Goal: Information Seeking & Learning: Learn about a topic

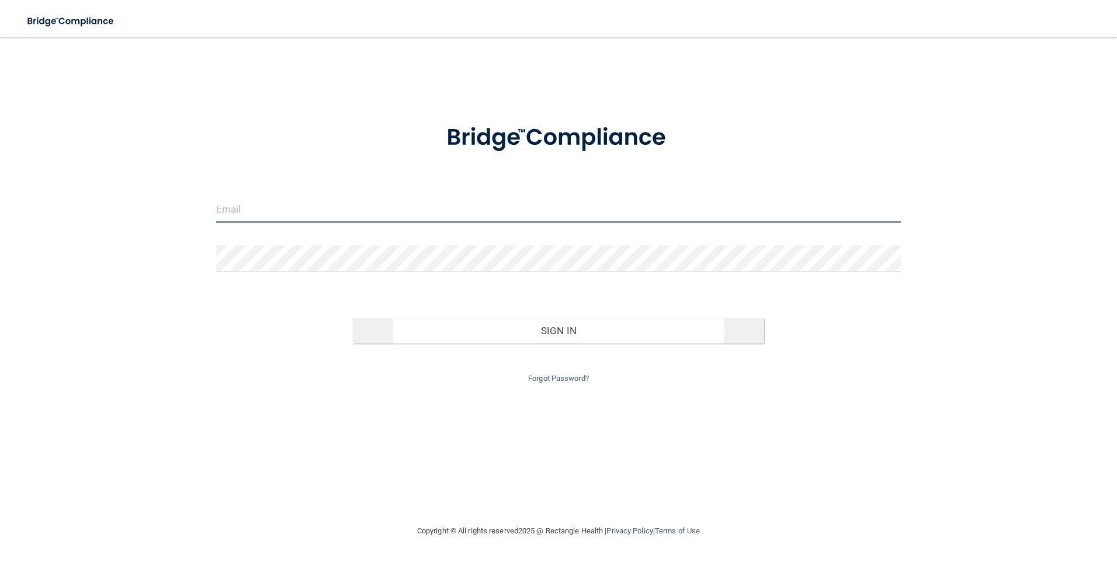
type input "[EMAIL_ADDRESS][DOMAIN_NAME]"
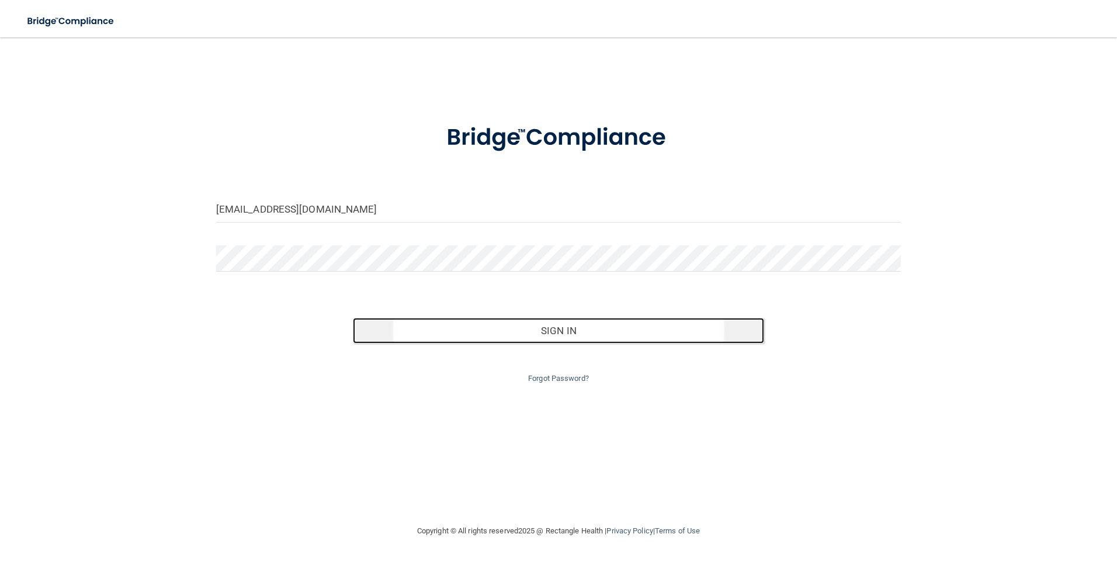
click at [591, 337] on button "Sign In" at bounding box center [558, 331] width 411 height 26
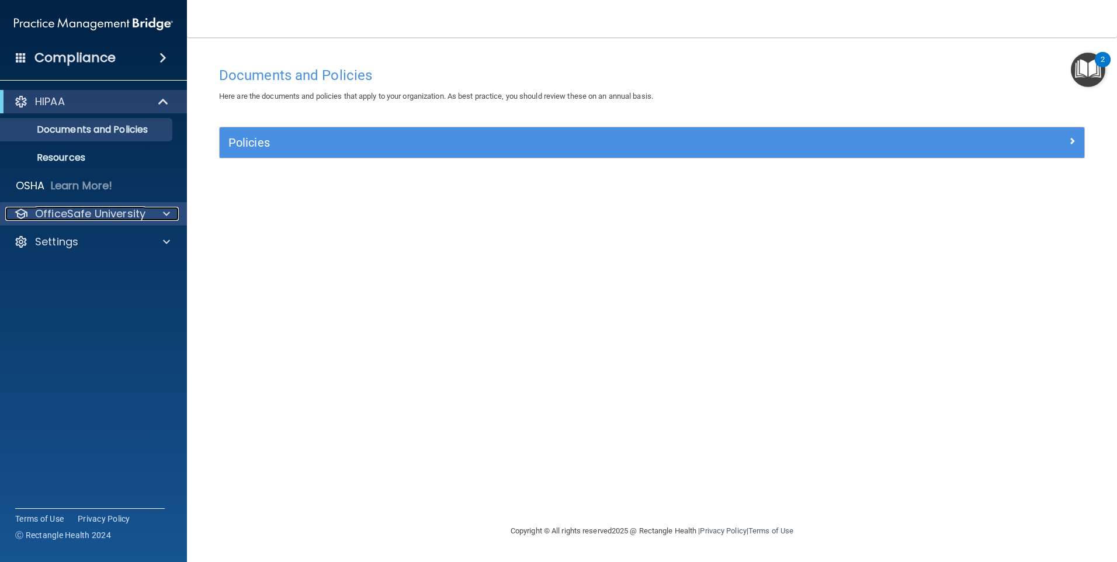
click at [99, 216] on p "OfficeSafe University" at bounding box center [90, 214] width 110 height 14
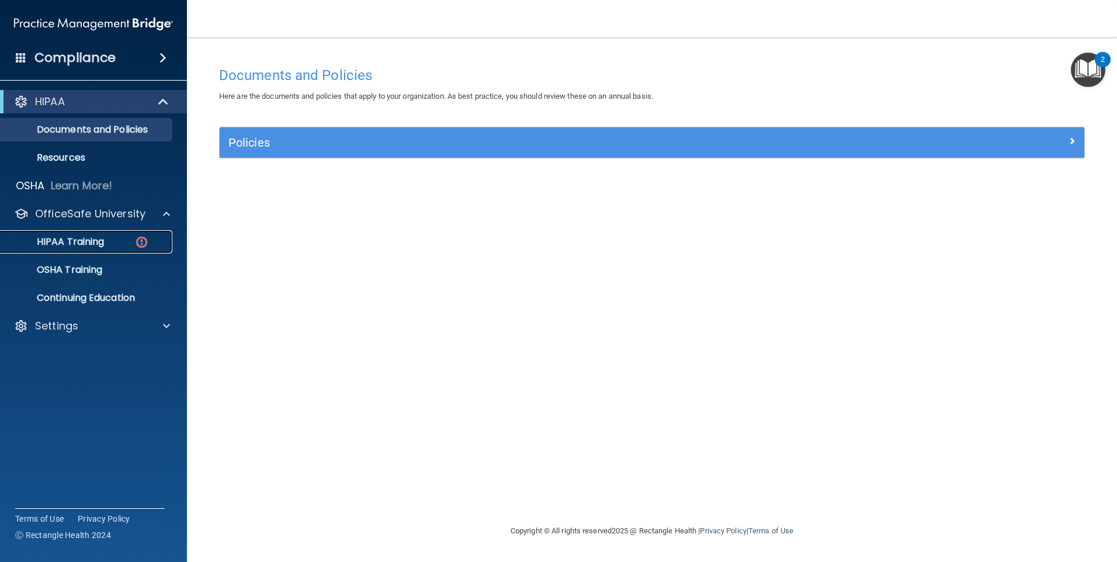
click at [99, 240] on p "HIPAA Training" at bounding box center [56, 242] width 96 height 12
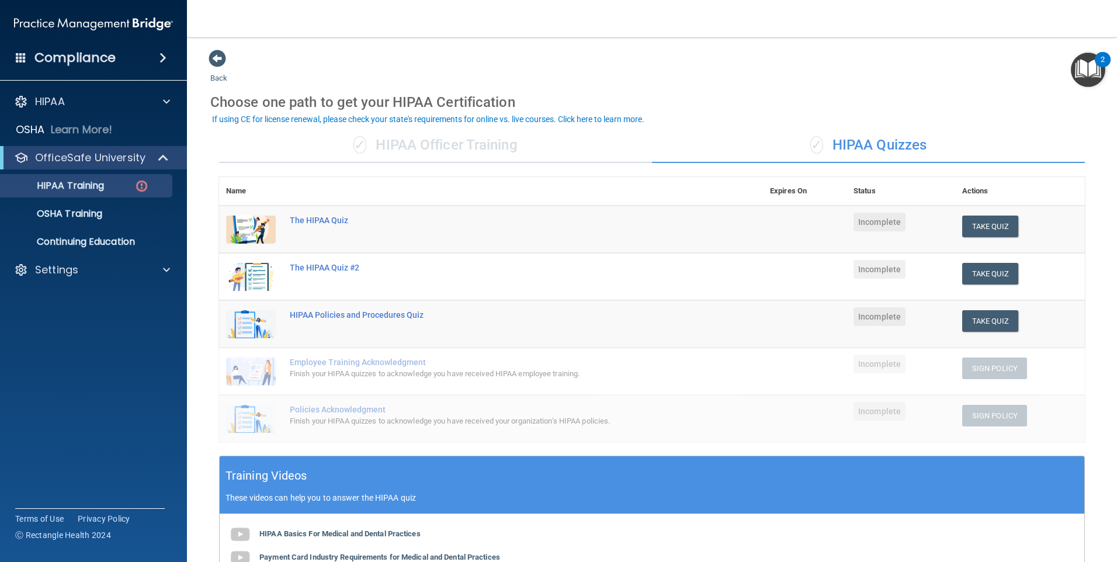
click at [413, 139] on div "✓ HIPAA Officer Training" at bounding box center [435, 145] width 433 height 35
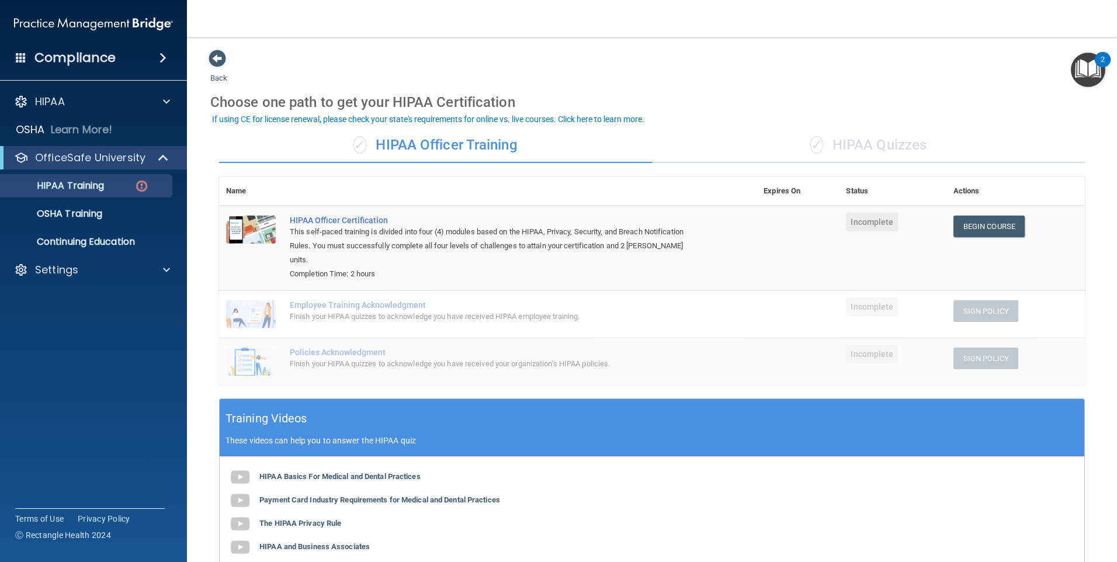
click at [819, 152] on div "✓ HIPAA Quizzes" at bounding box center [868, 145] width 433 height 35
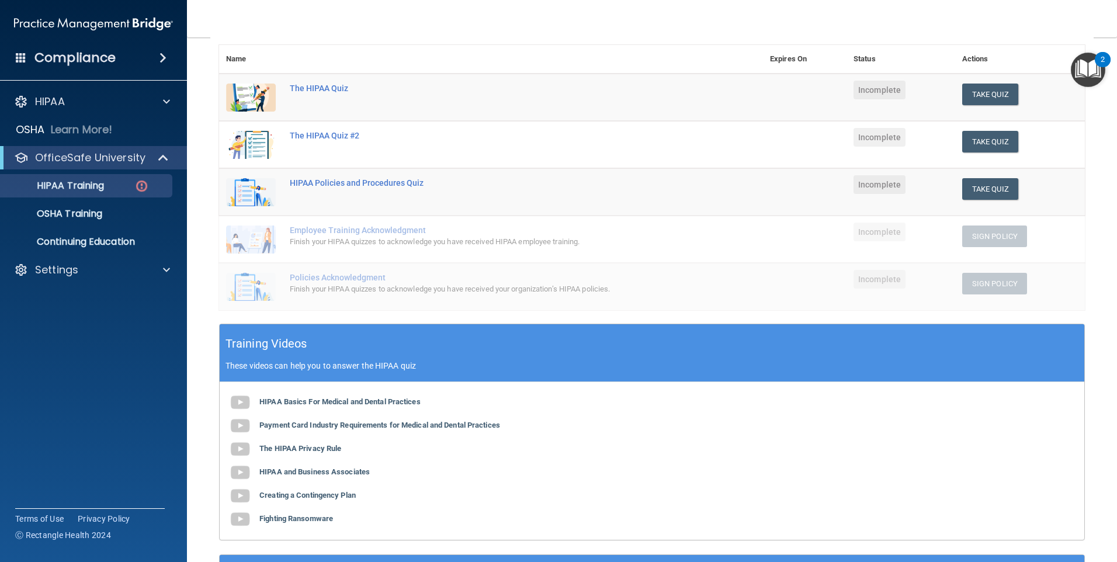
scroll to position [175, 0]
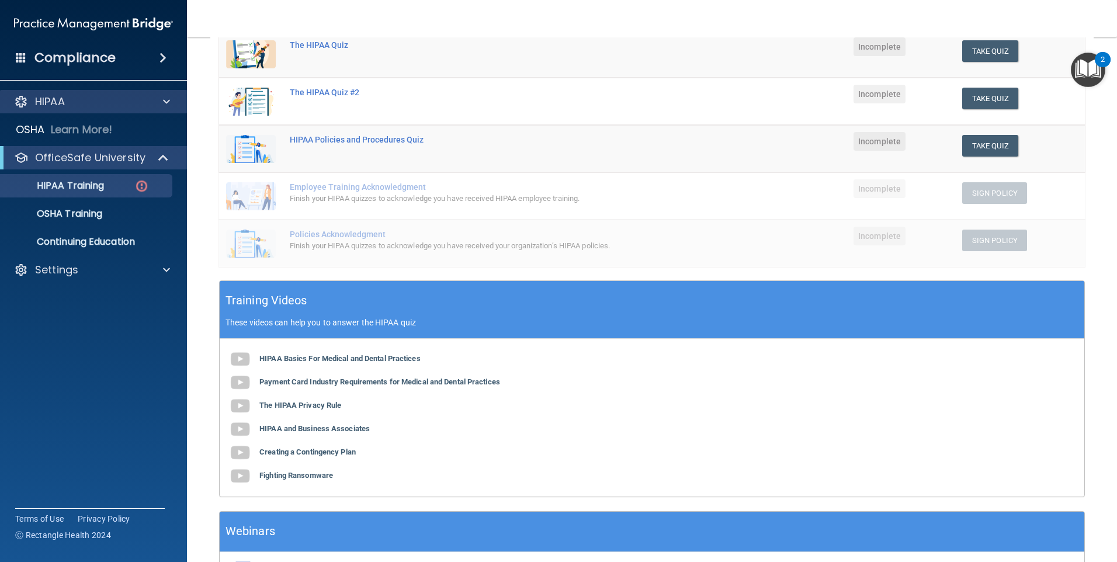
click at [160, 92] on div "HIPAA" at bounding box center [94, 101] width 188 height 23
click at [165, 103] on span at bounding box center [166, 102] width 7 height 14
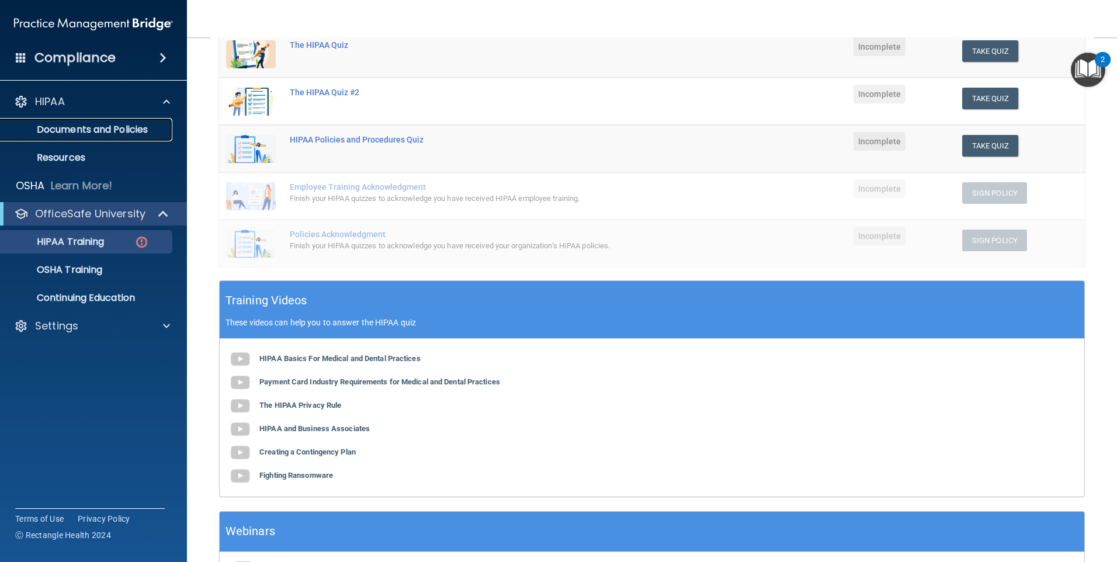
click at [153, 122] on link "Documents and Policies" at bounding box center [80, 129] width 184 height 23
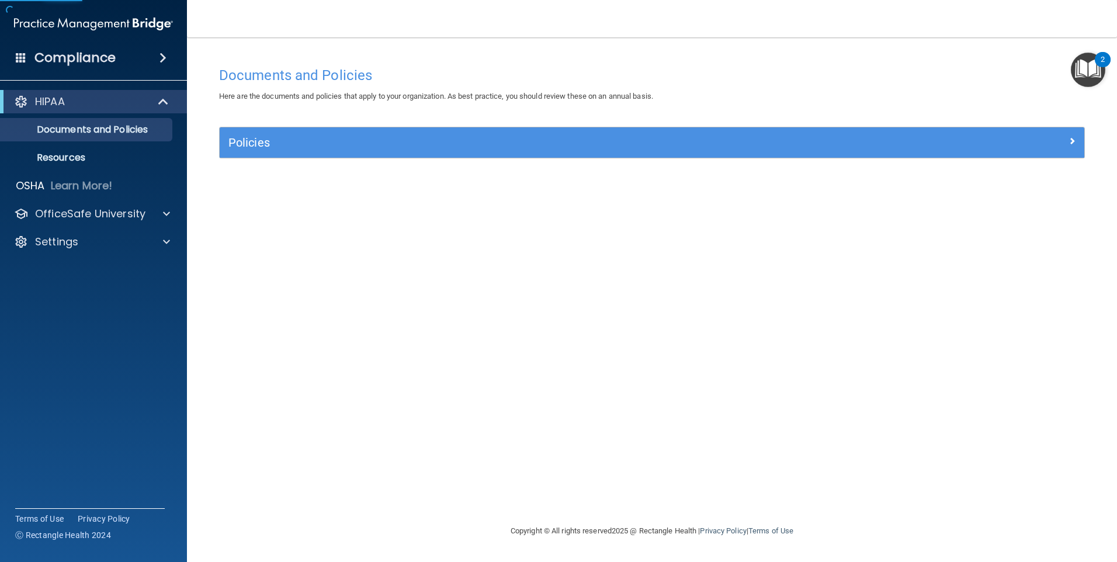
click at [460, 166] on div "Policies Select All (Unselect 0) Unselect All Print Selected (0) Acceptable Use…" at bounding box center [652, 149] width 884 height 45
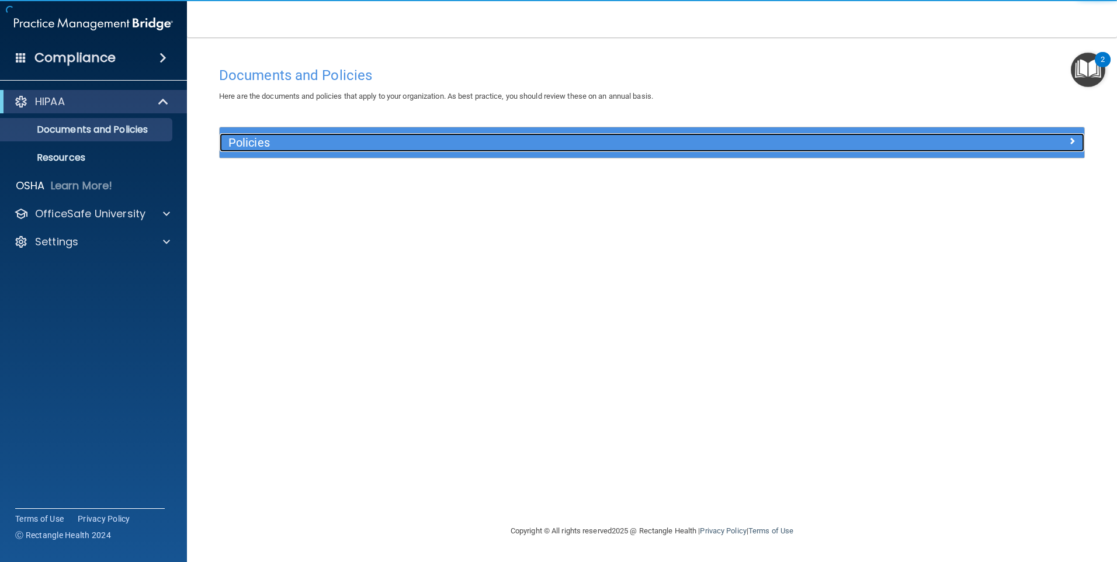
click at [448, 143] on h5 "Policies" at bounding box center [543, 142] width 631 height 13
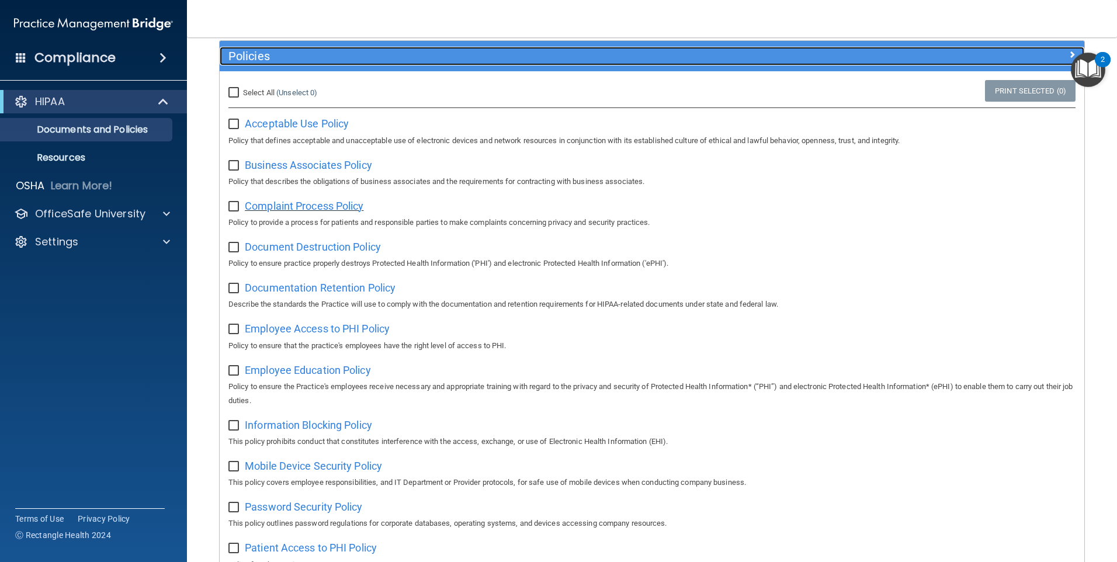
scroll to position [26, 0]
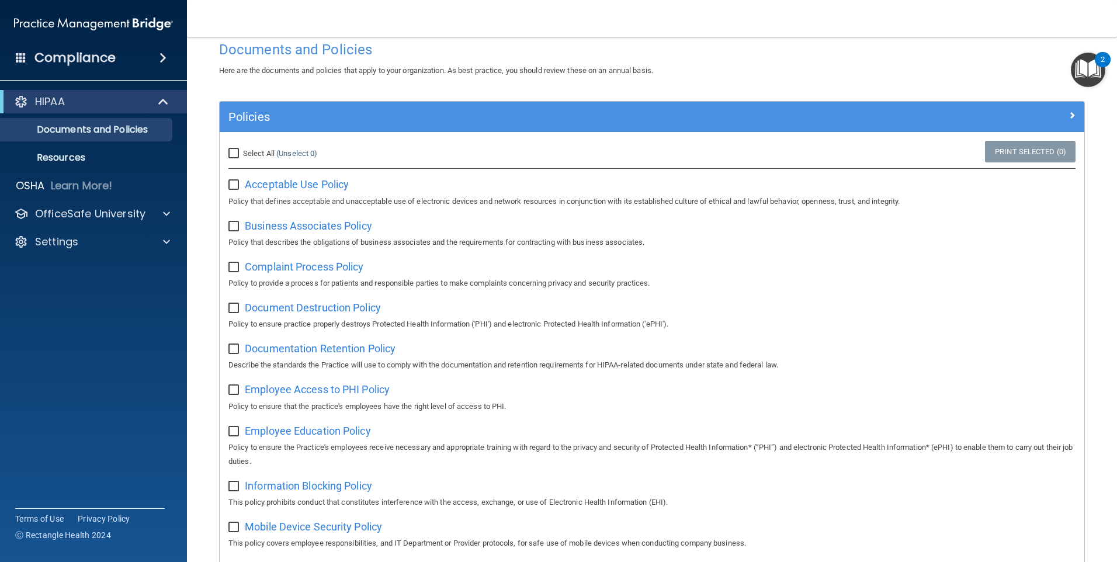
click at [338, 176] on div "Acceptable Use Policy Policy that defines acceptable and unacceptable use of el…" at bounding box center [651, 191] width 847 height 33
click at [339, 183] on span "Acceptable Use Policy" at bounding box center [297, 184] width 104 height 12
click at [335, 231] on span "Business Associates Policy" at bounding box center [308, 226] width 127 height 12
click at [228, 186] on input "checkbox" at bounding box center [234, 185] width 13 height 9
checkbox input "true"
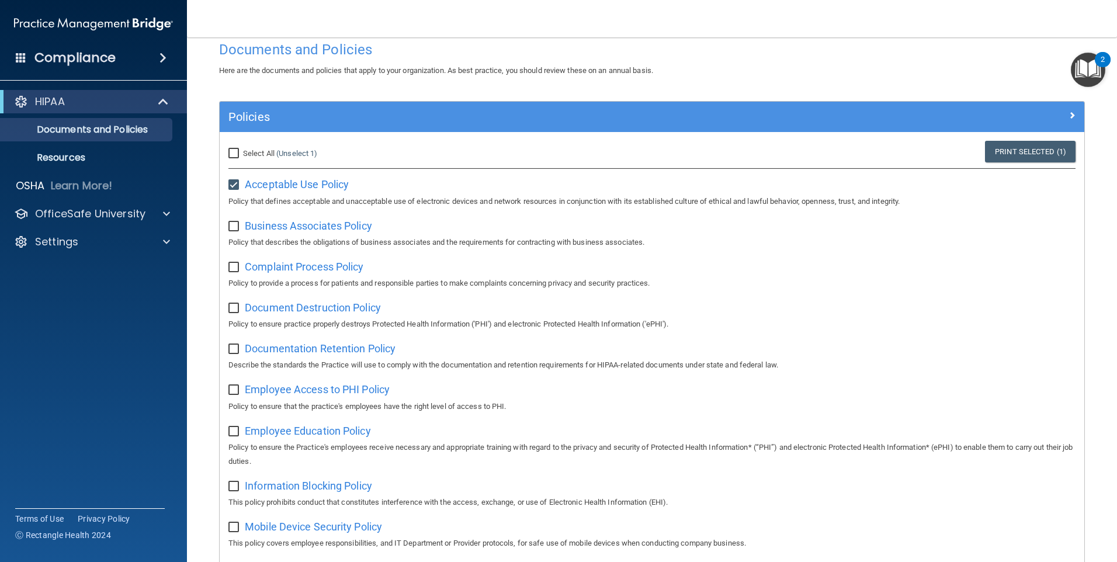
click at [231, 228] on input "checkbox" at bounding box center [234, 226] width 13 height 9
checkbox input "true"
click at [269, 267] on span "Complaint Process Policy" at bounding box center [304, 267] width 119 height 12
click at [237, 267] on input "checkbox" at bounding box center [234, 267] width 13 height 9
checkbox input "true"
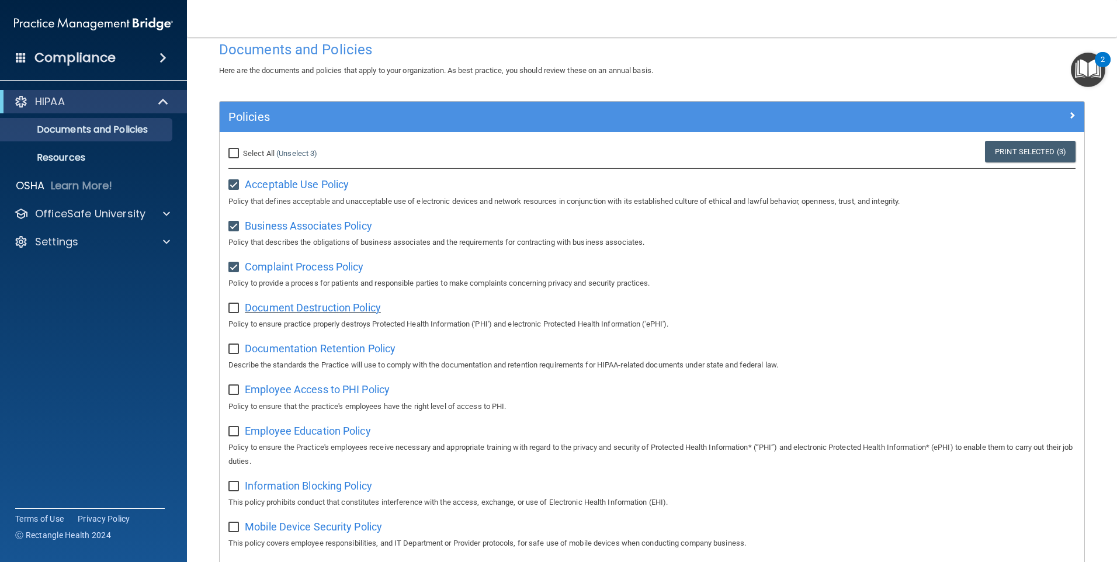
click at [272, 313] on span "Document Destruction Policy" at bounding box center [313, 308] width 136 height 12
click at [240, 304] on label at bounding box center [235, 304] width 15 height 13
click at [240, 304] on input "checkbox" at bounding box center [234, 308] width 13 height 9
checkbox input "true"
click at [282, 354] on span "Documentation Retention Policy" at bounding box center [320, 348] width 151 height 12
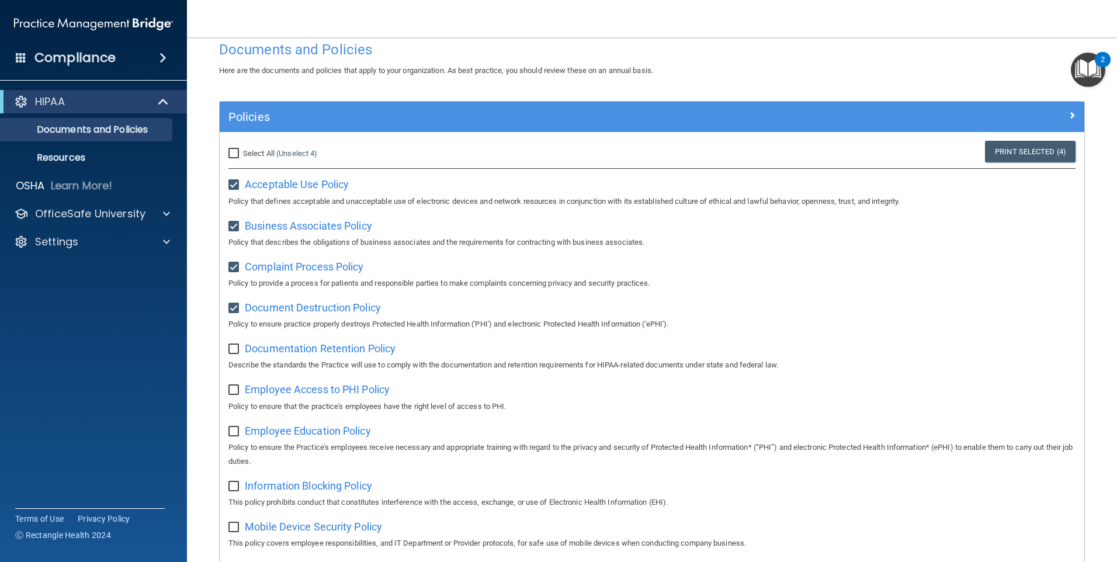
click at [236, 354] on input "checkbox" at bounding box center [234, 349] width 13 height 9
checkbox input "true"
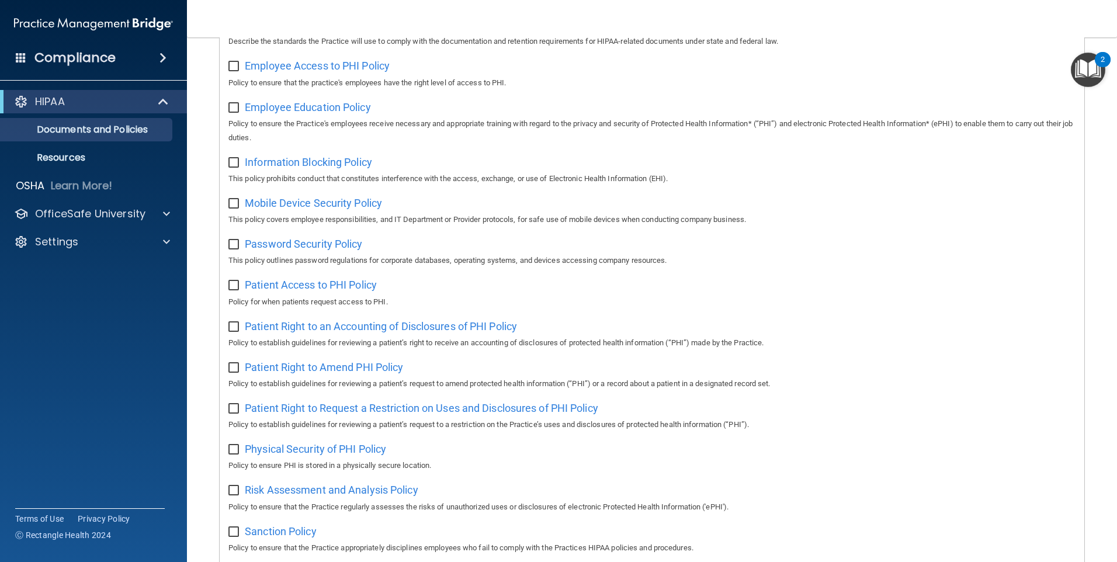
scroll to position [318, 0]
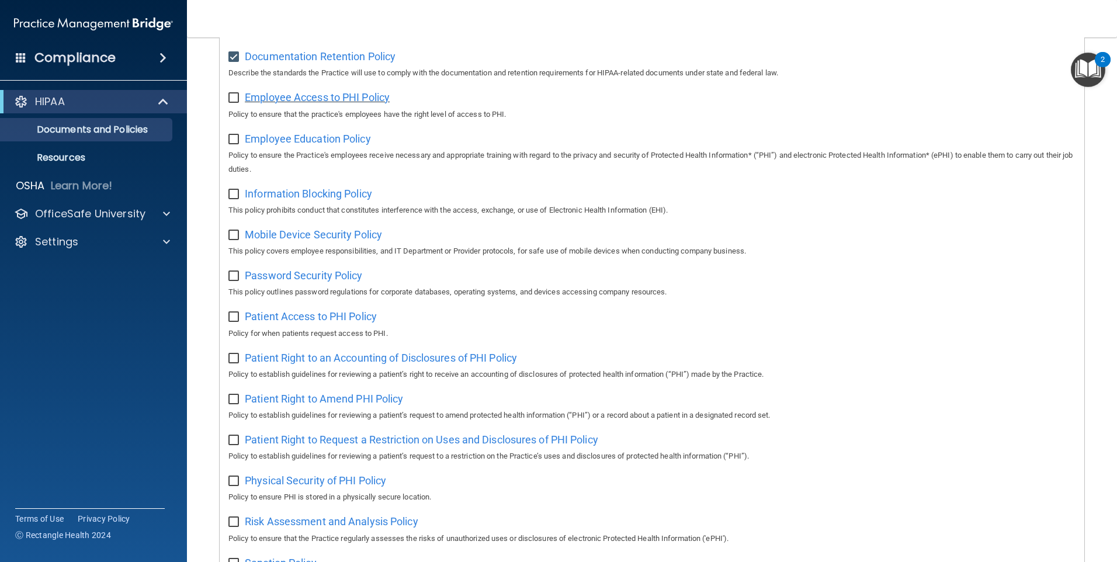
click at [317, 103] on span "Employee Access to PHI Policy" at bounding box center [317, 97] width 145 height 12
click at [239, 100] on input "checkbox" at bounding box center [234, 97] width 13 height 9
checkbox input "true"
click at [256, 130] on div "Select All (Unselect 6) Unselect All Print Selected (6) Acceptable Use Policy P…" at bounding box center [652, 310] width 865 height 941
click at [261, 139] on span "Employee Education Policy" at bounding box center [308, 139] width 126 height 12
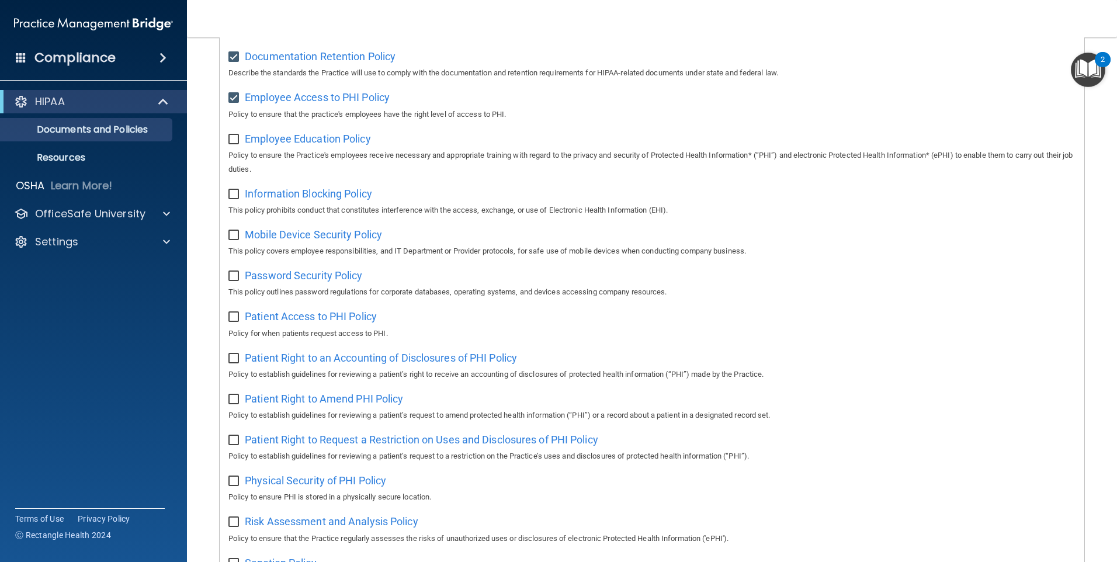
click at [234, 144] on input "checkbox" at bounding box center [234, 139] width 13 height 9
checkbox input "true"
click at [275, 199] on span "Information Blocking Policy" at bounding box center [308, 194] width 127 height 12
click at [232, 198] on input "checkbox" at bounding box center [234, 194] width 13 height 9
checkbox input "true"
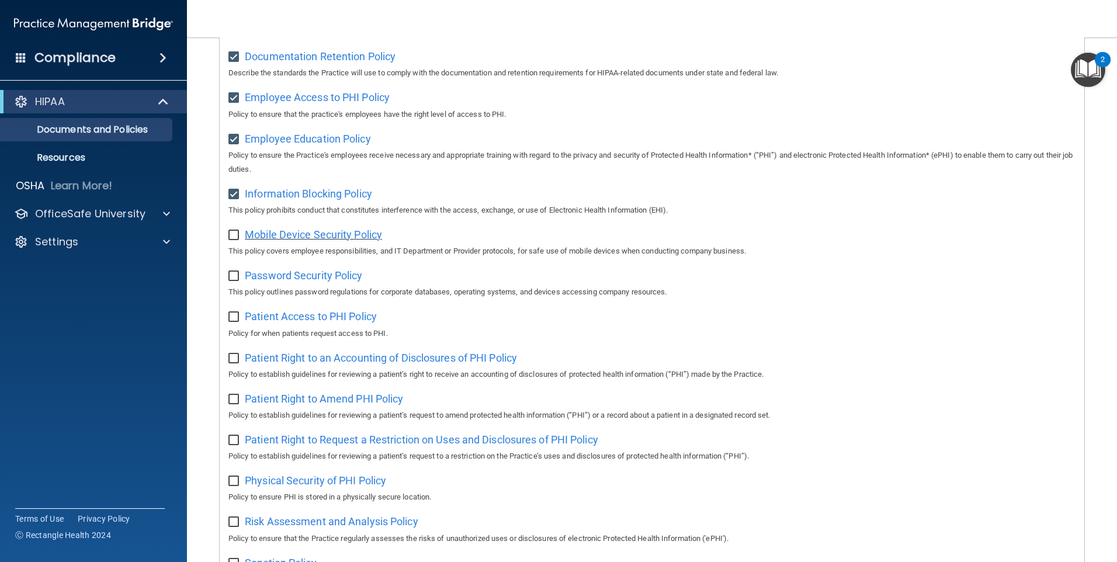
click at [279, 241] on span "Mobile Device Security Policy" at bounding box center [313, 234] width 137 height 12
click at [234, 239] on input "checkbox" at bounding box center [234, 235] width 13 height 9
checkbox input "true"
click at [261, 278] on span "Password Security Policy" at bounding box center [303, 275] width 117 height 12
click at [236, 276] on input "checkbox" at bounding box center [234, 276] width 13 height 9
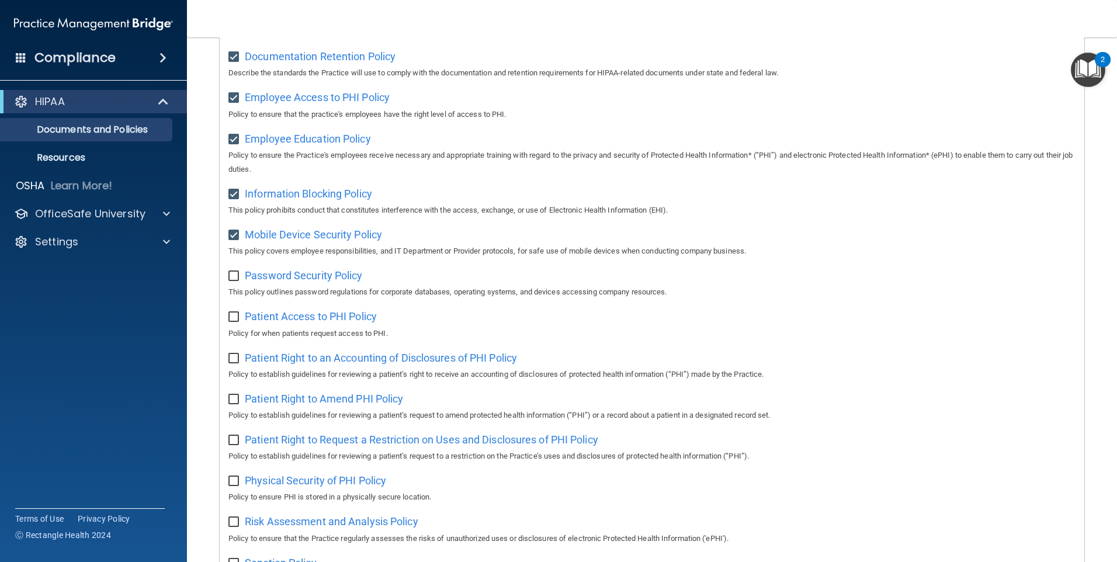
checkbox input "true"
click at [234, 322] on input "checkbox" at bounding box center [234, 317] width 13 height 9
checkbox input "true"
click at [250, 323] on span "Patient Access to PHI Policy" at bounding box center [311, 316] width 132 height 12
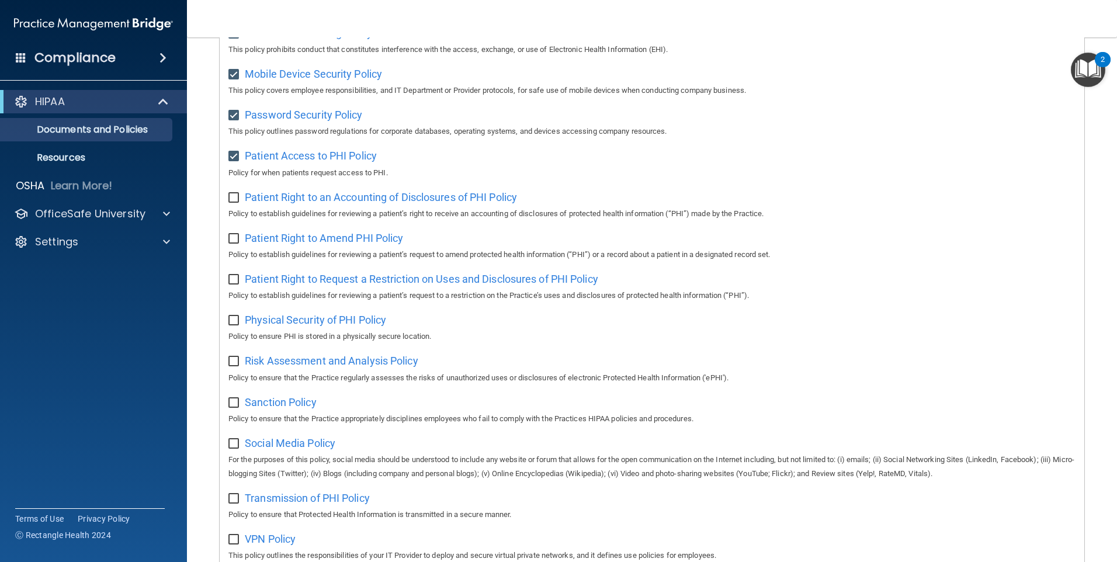
scroll to position [493, 0]
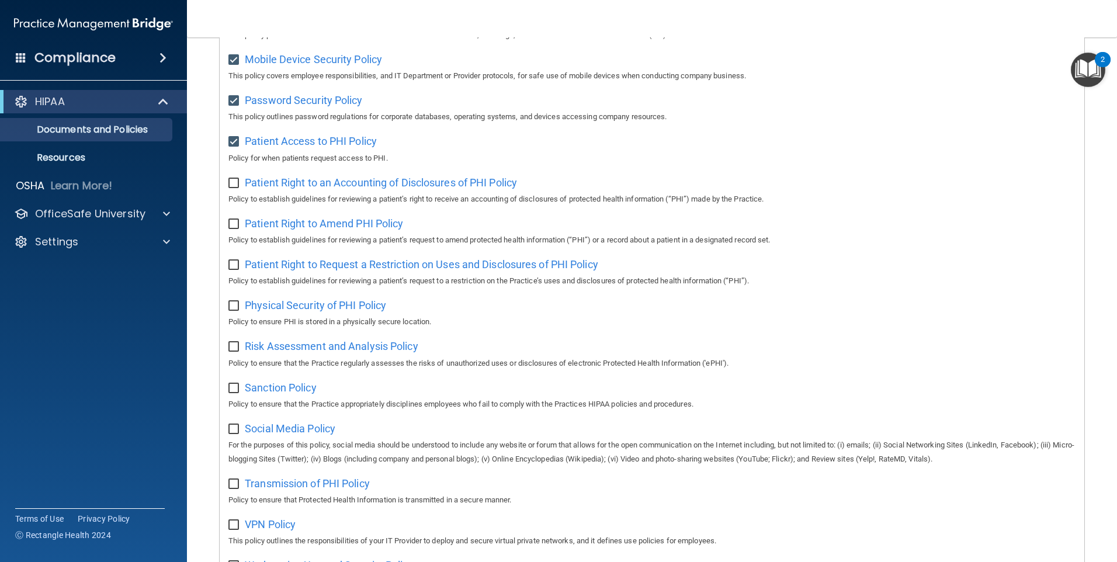
click at [231, 188] on input "checkbox" at bounding box center [234, 183] width 13 height 9
checkbox input "true"
click at [261, 189] on span "Patient Right to an Accounting of Disclosures of PHI Policy" at bounding box center [381, 182] width 272 height 12
click at [236, 225] on input "checkbox" at bounding box center [234, 224] width 13 height 9
checkbox input "true"
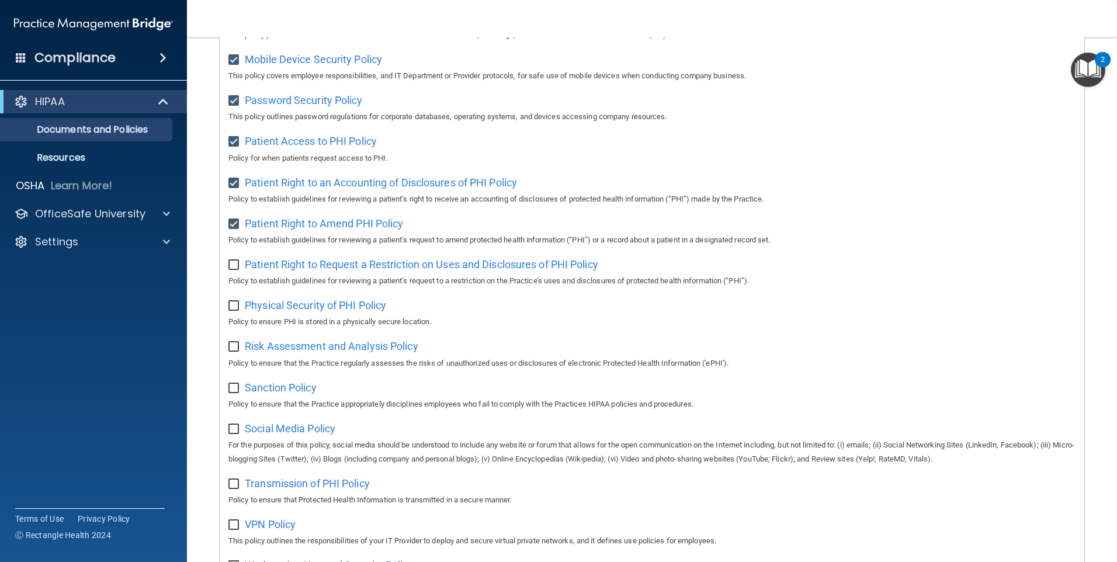
click at [283, 279] on div "Patient Right to Request a Restriction on Uses and Disclosures of PHI Policy Po…" at bounding box center [651, 271] width 847 height 33
click at [284, 268] on span "Patient Right to Request a Restriction on Uses and Disclosures of PHI Policy" at bounding box center [422, 264] width 354 height 12
click at [236, 269] on input "checkbox" at bounding box center [234, 265] width 13 height 9
checkbox input "true"
click at [264, 311] on span "Physical Security of PHI Policy" at bounding box center [315, 305] width 141 height 12
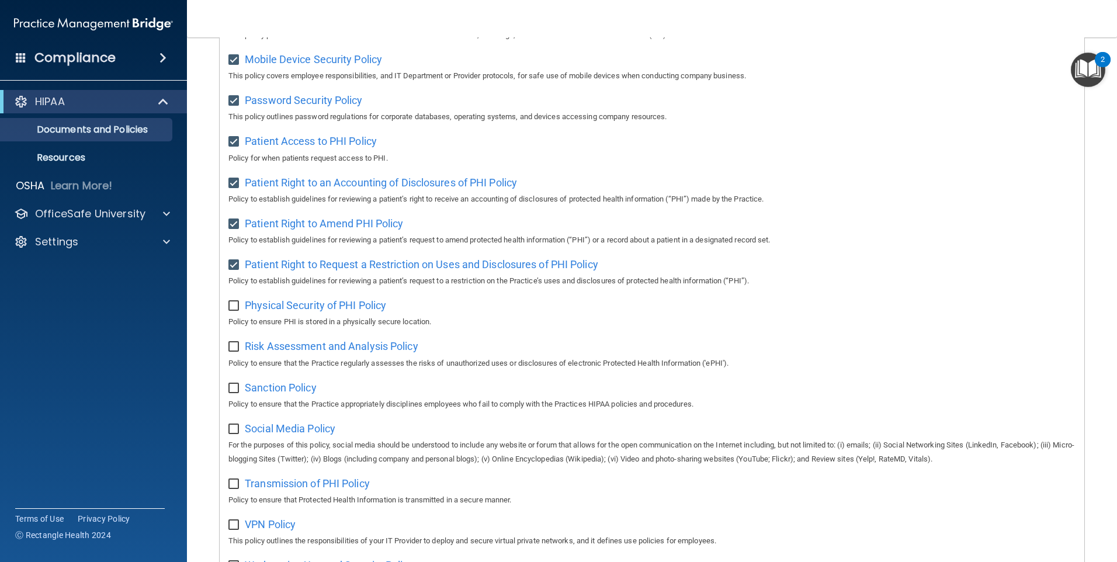
click at [235, 311] on input "checkbox" at bounding box center [234, 306] width 13 height 9
checkbox input "true"
click at [257, 352] on span "Risk Assessment and Analysis Policy" at bounding box center [332, 346] width 174 height 12
click at [238, 352] on input "checkbox" at bounding box center [234, 346] width 13 height 9
checkbox input "true"
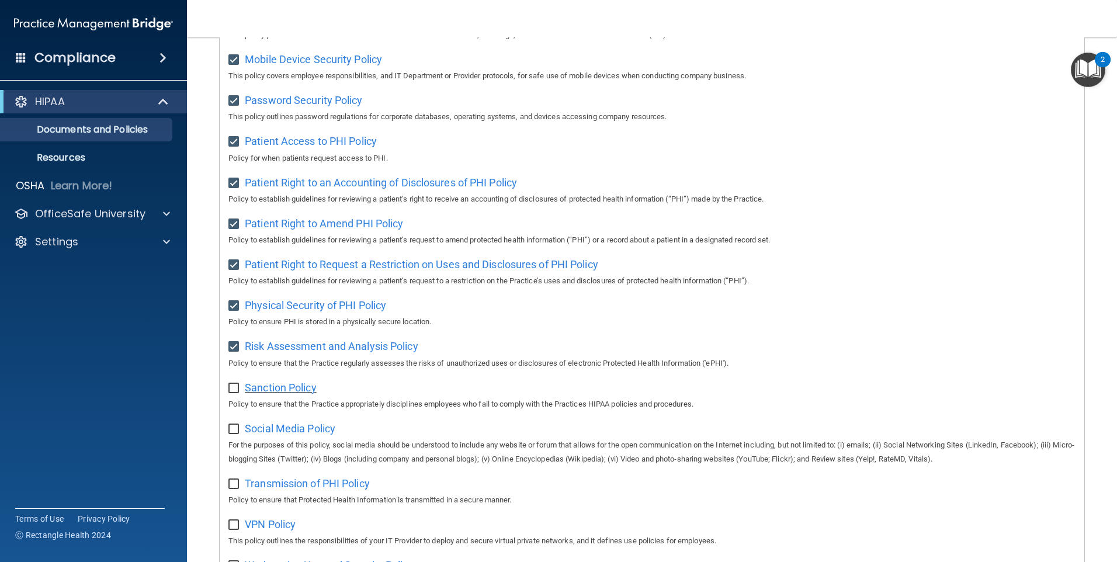
click at [252, 394] on span "Sanction Policy" at bounding box center [281, 388] width 72 height 12
click at [235, 393] on input "checkbox" at bounding box center [234, 388] width 13 height 9
checkbox input "true"
click at [273, 430] on div "Social Media Policy For the purposes of this policy, social media should be und…" at bounding box center [651, 442] width 847 height 47
click at [277, 435] on span "Social Media Policy" at bounding box center [290, 428] width 91 height 12
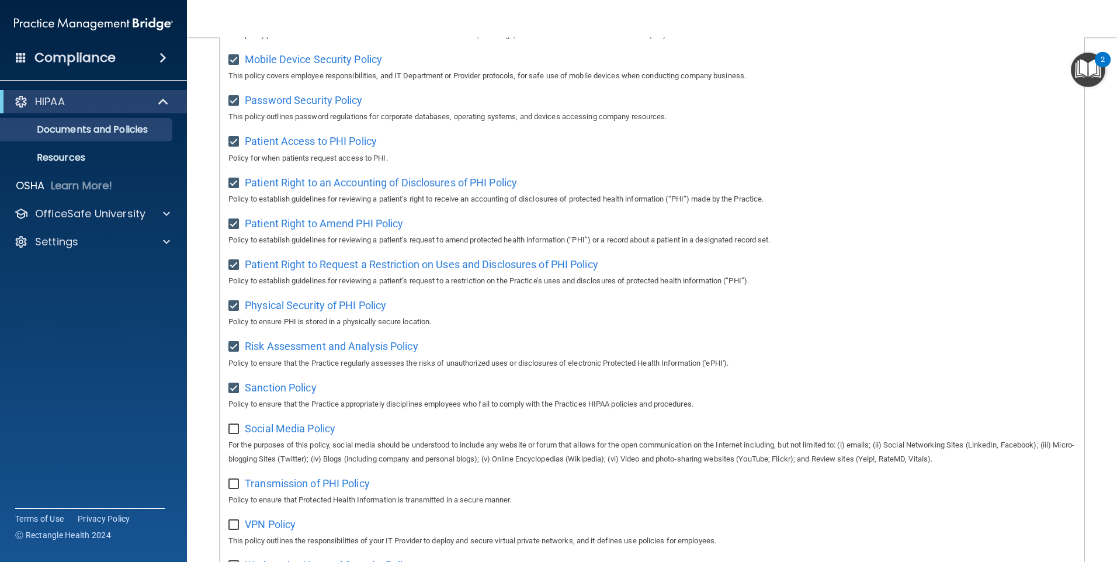
click at [239, 434] on input "checkbox" at bounding box center [234, 429] width 13 height 9
checkbox input "true"
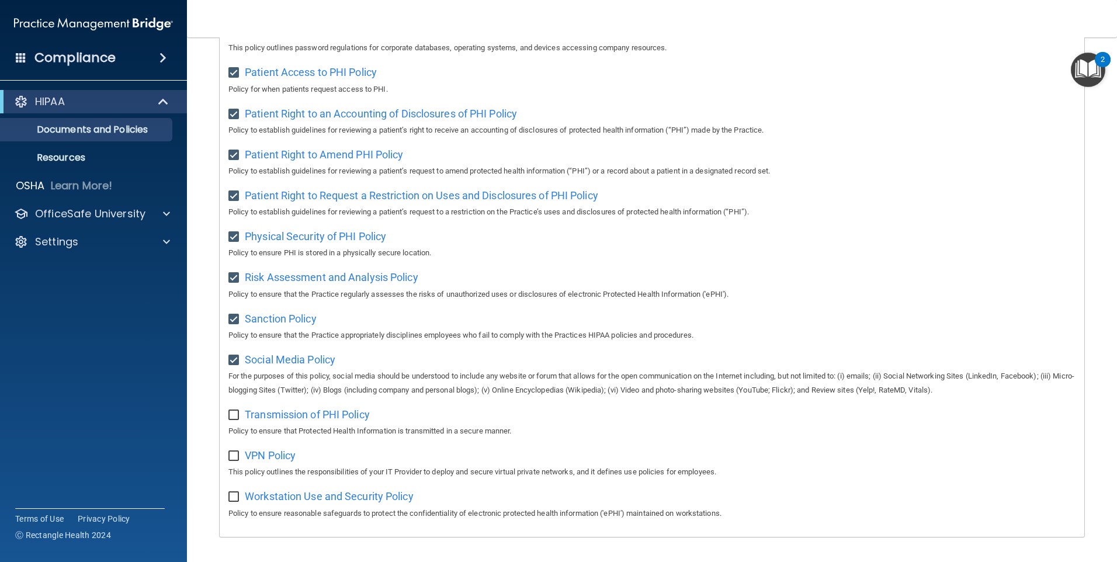
scroll to position [610, 0]
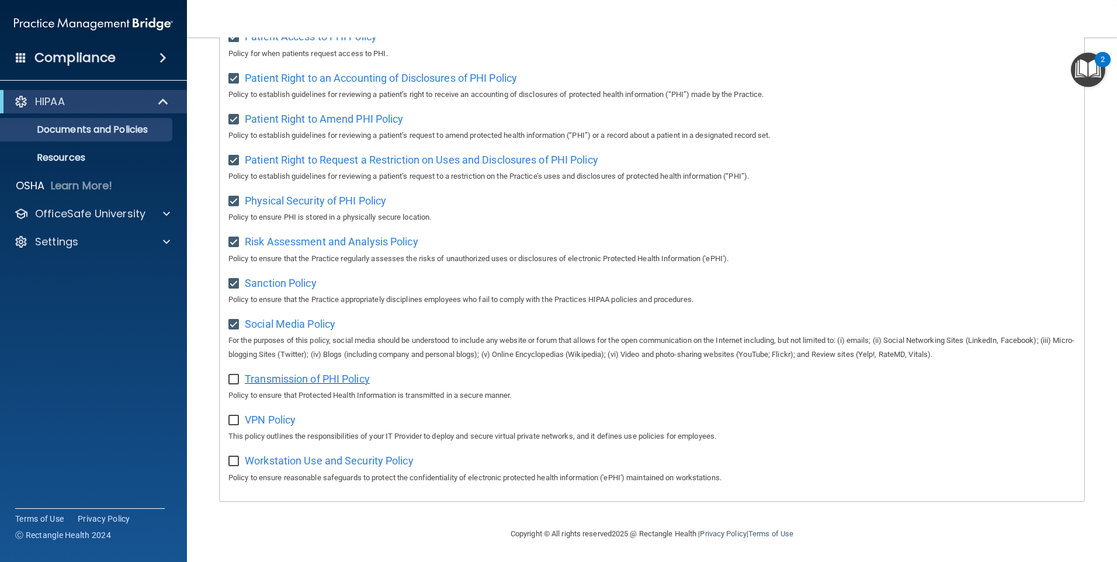
click at [275, 379] on span "Transmission of PHI Policy" at bounding box center [307, 379] width 125 height 12
click at [238, 383] on div "Transmission of PHI Policy Policy to ensure that Protected Health Information i…" at bounding box center [651, 385] width 847 height 33
click at [236, 378] on input "checkbox" at bounding box center [234, 379] width 13 height 9
checkbox input "true"
click at [264, 419] on span "VPN Policy" at bounding box center [270, 420] width 51 height 12
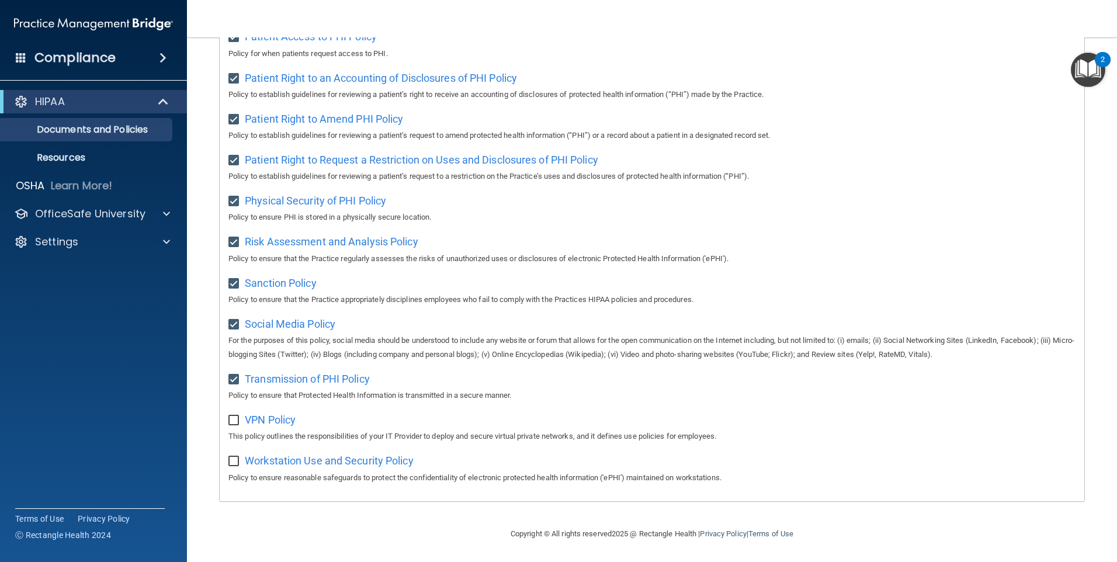
click at [228, 419] on div "Select All (Unselect 19) Unselect All Print Selected (19) Acceptable Use Policy…" at bounding box center [652, 30] width 865 height 941
click at [231, 421] on input "checkbox" at bounding box center [234, 420] width 13 height 9
checkbox input "true"
click at [272, 452] on div "Workstation Use and Security Policy Policy to ensure reasonable safeguards to p…" at bounding box center [651, 467] width 847 height 33
click at [279, 459] on span "Workstation Use and Security Policy" at bounding box center [329, 461] width 169 height 12
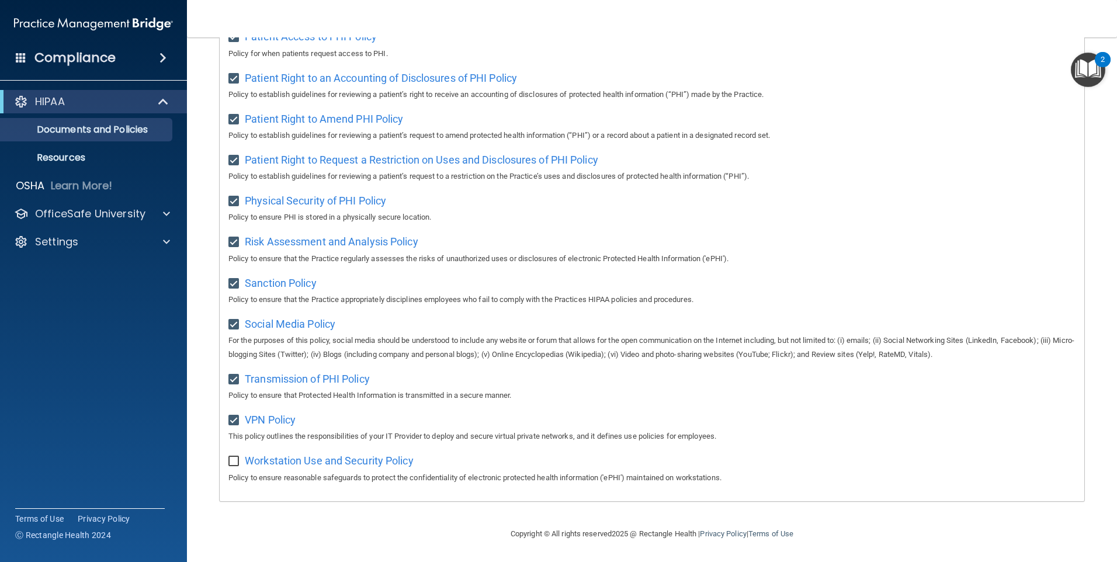
click at [240, 461] on input "checkbox" at bounding box center [234, 461] width 13 height 9
checkbox input "true"
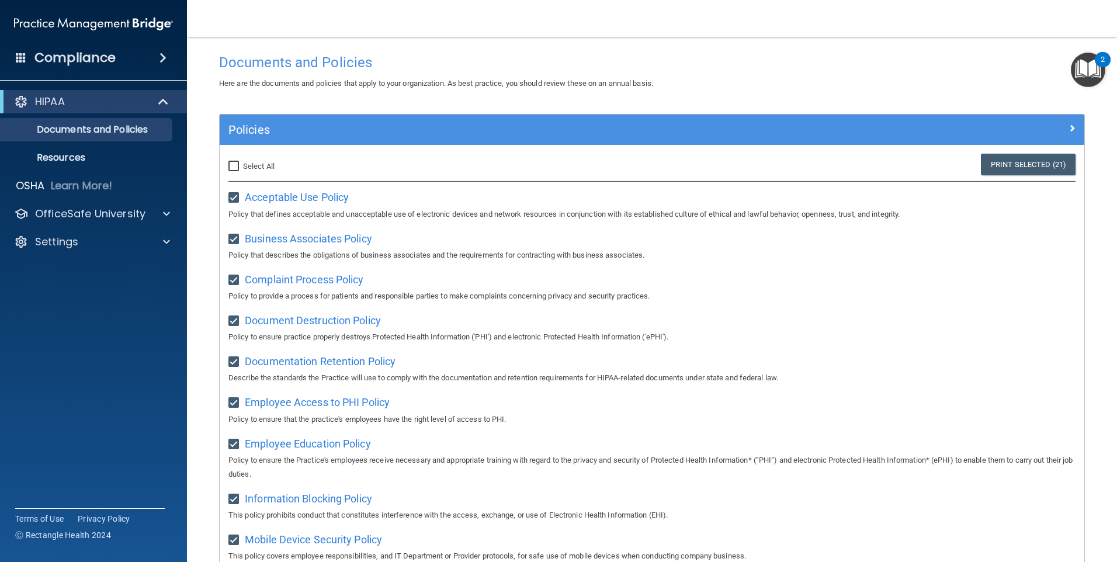
scroll to position [0, 0]
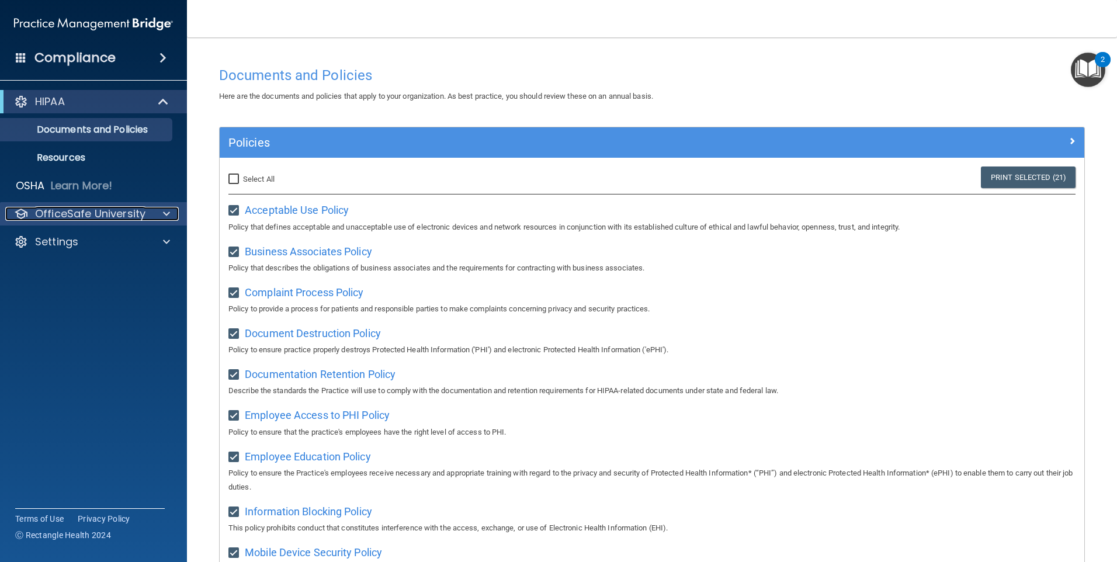
click at [111, 213] on p "OfficeSafe University" at bounding box center [90, 214] width 110 height 14
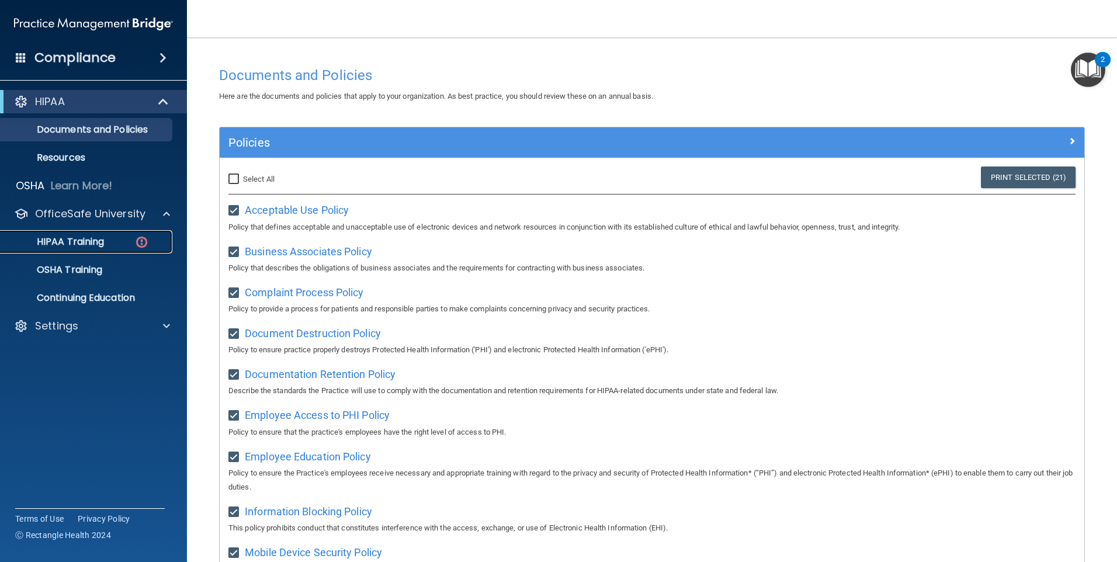
click at [104, 238] on p "HIPAA Training" at bounding box center [56, 242] width 96 height 12
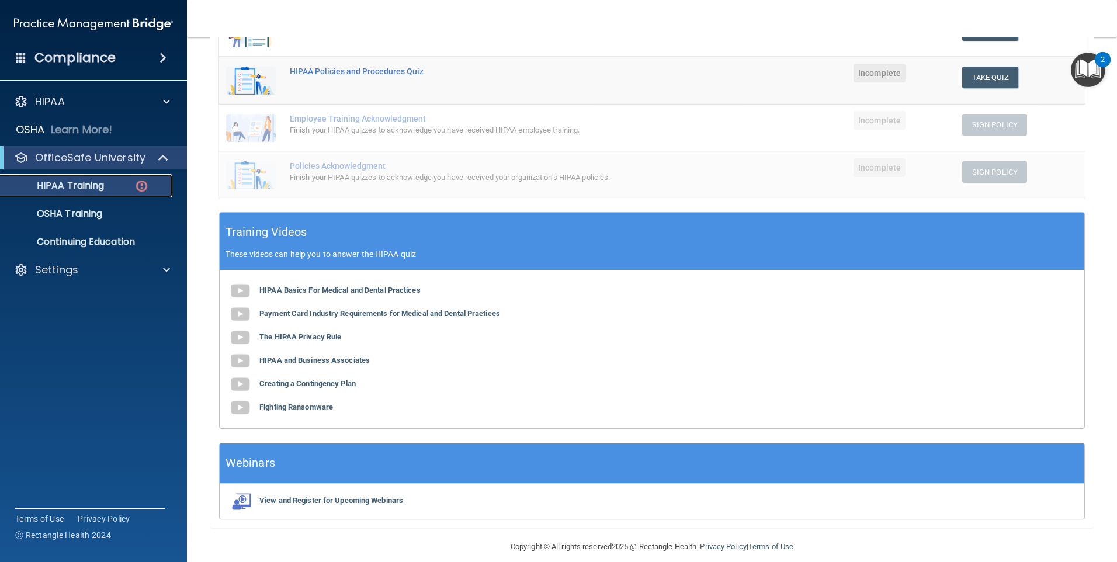
scroll to position [257, 0]
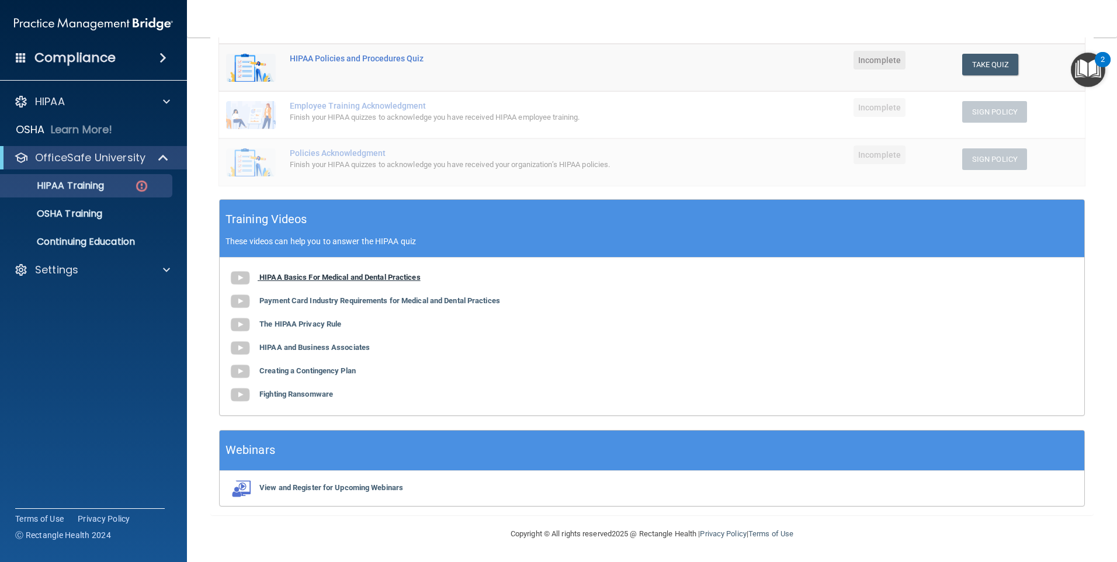
click at [382, 278] on b "HIPAA Basics For Medical and Dental Practices" at bounding box center [339, 277] width 161 height 9
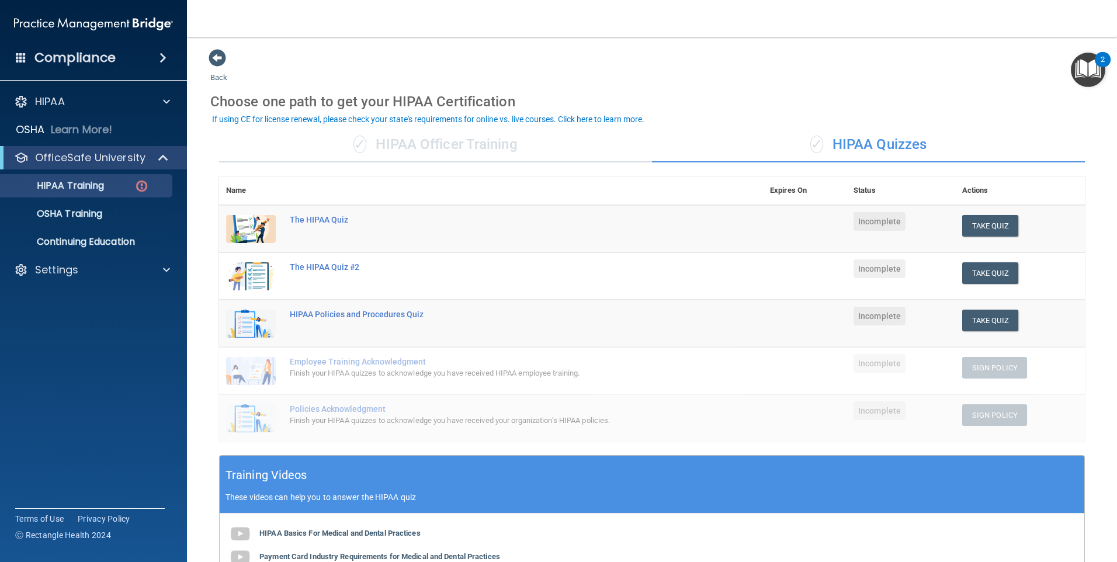
scroll to position [0, 0]
click at [134, 245] on p "Continuing Education" at bounding box center [88, 242] width 160 height 12
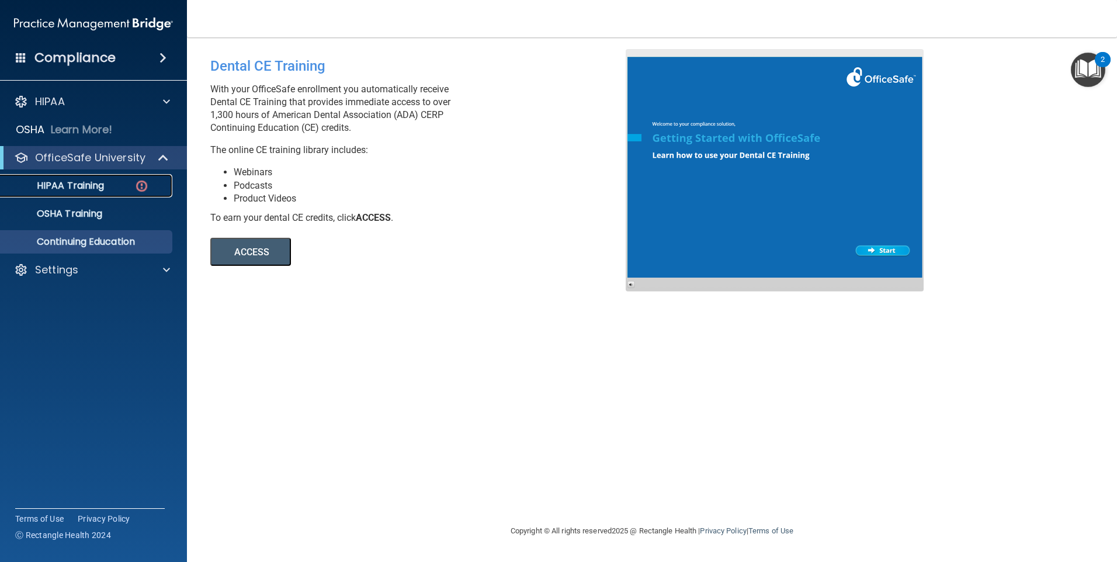
click at [100, 180] on p "HIPAA Training" at bounding box center [56, 186] width 96 height 12
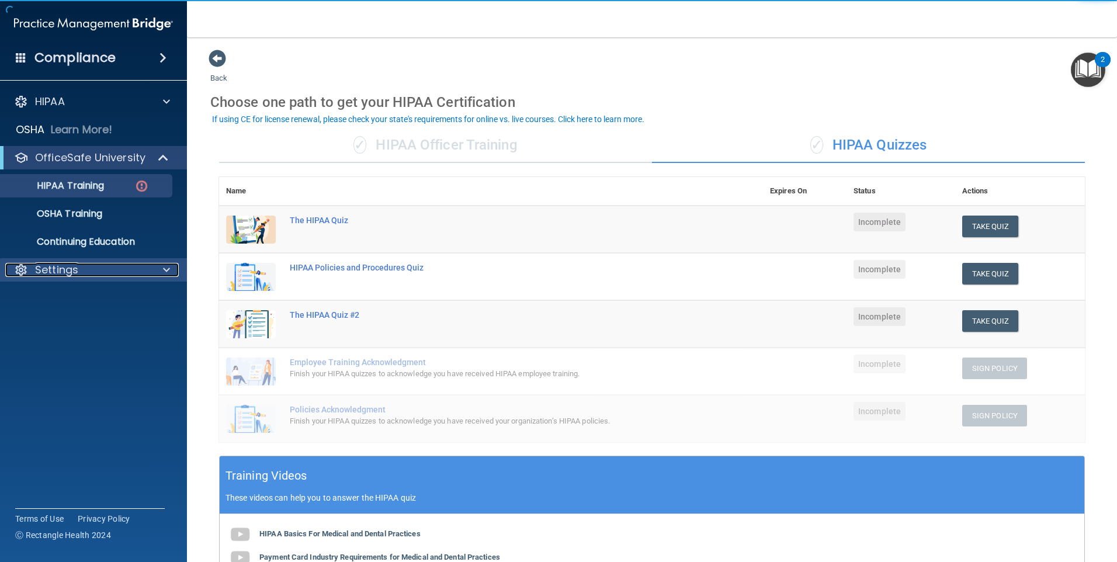
click at [147, 273] on div "Settings" at bounding box center [77, 270] width 145 height 14
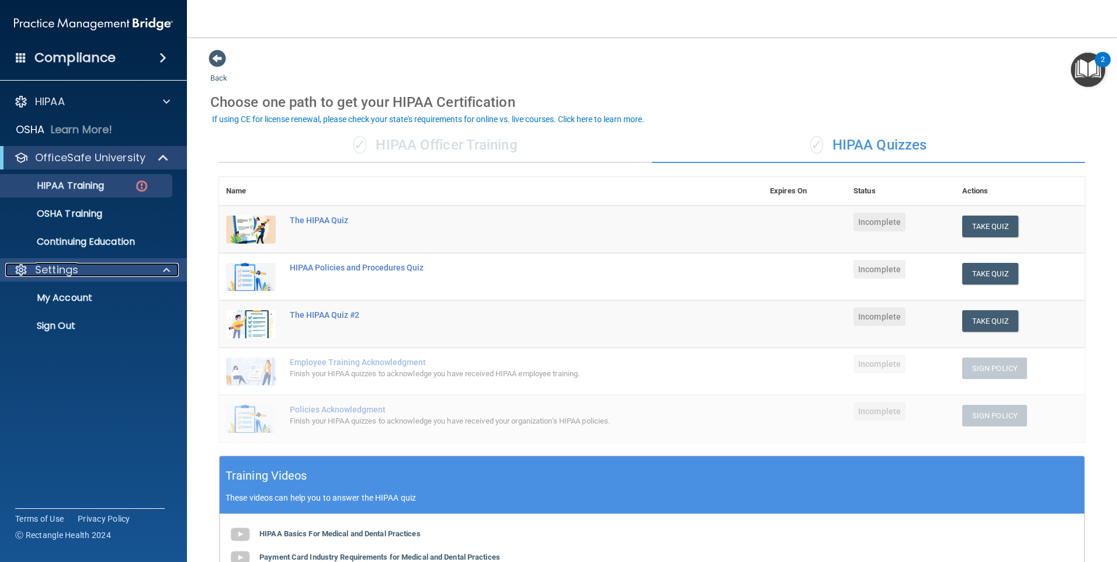
click at [147, 273] on div "Settings" at bounding box center [77, 270] width 145 height 14
click at [1085, 65] on img "Open Resource Center, 2 new notifications" at bounding box center [1088, 70] width 34 height 34
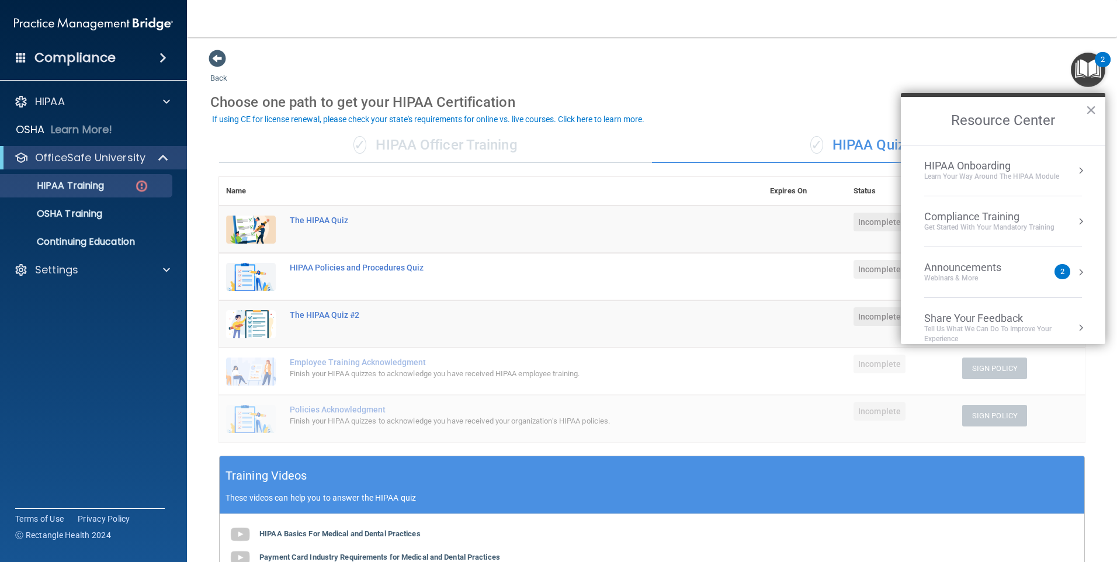
click at [1055, 276] on div "2" at bounding box center [1063, 271] width 16 height 15
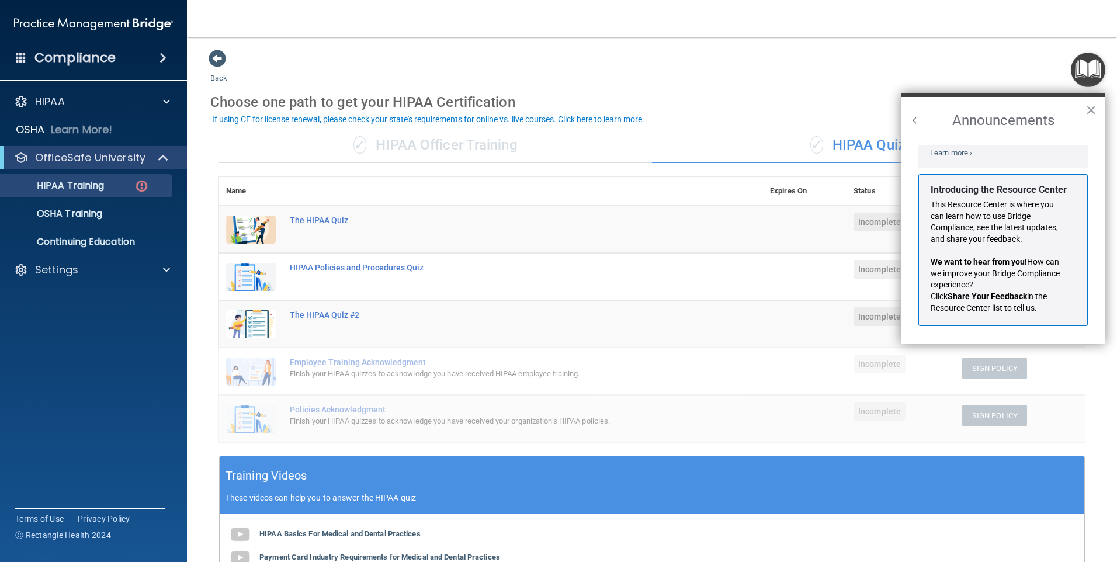
click at [916, 120] on button "Back to Resource Center Home" at bounding box center [915, 121] width 12 height 12
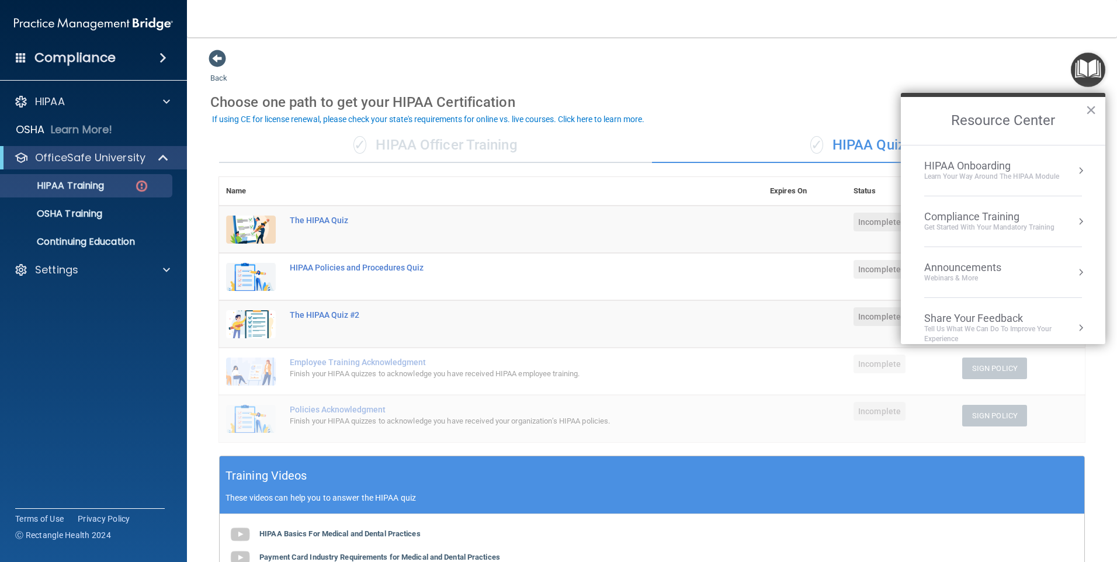
scroll to position [190, 0]
click at [991, 181] on div "Learn Your Way around the HIPAA module" at bounding box center [991, 177] width 135 height 10
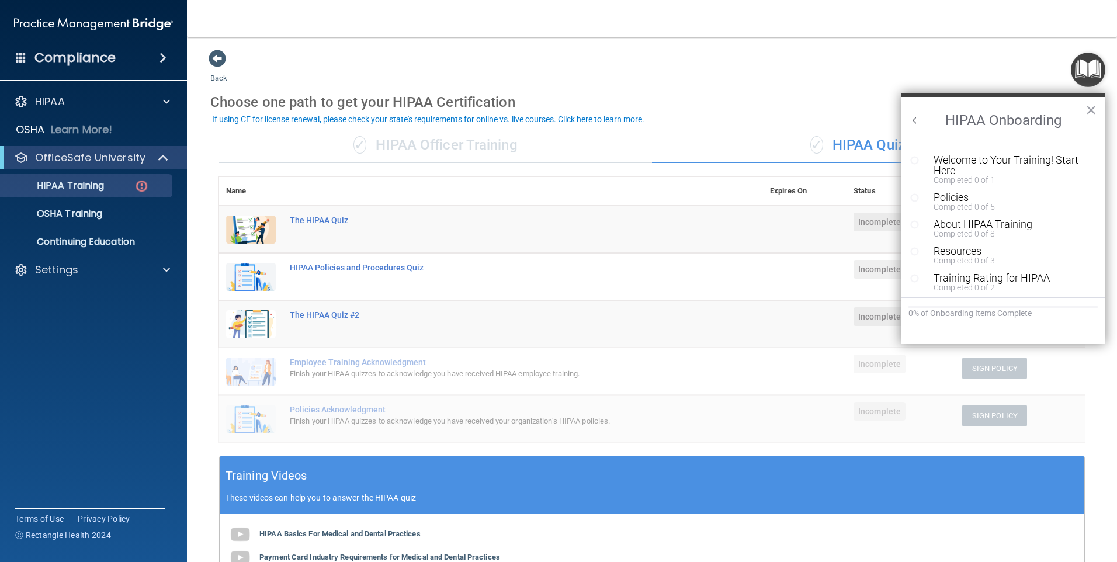
scroll to position [0, 0]
click at [993, 160] on div "Welcome to Your Training! Start Here" at bounding box center [1008, 165] width 148 height 21
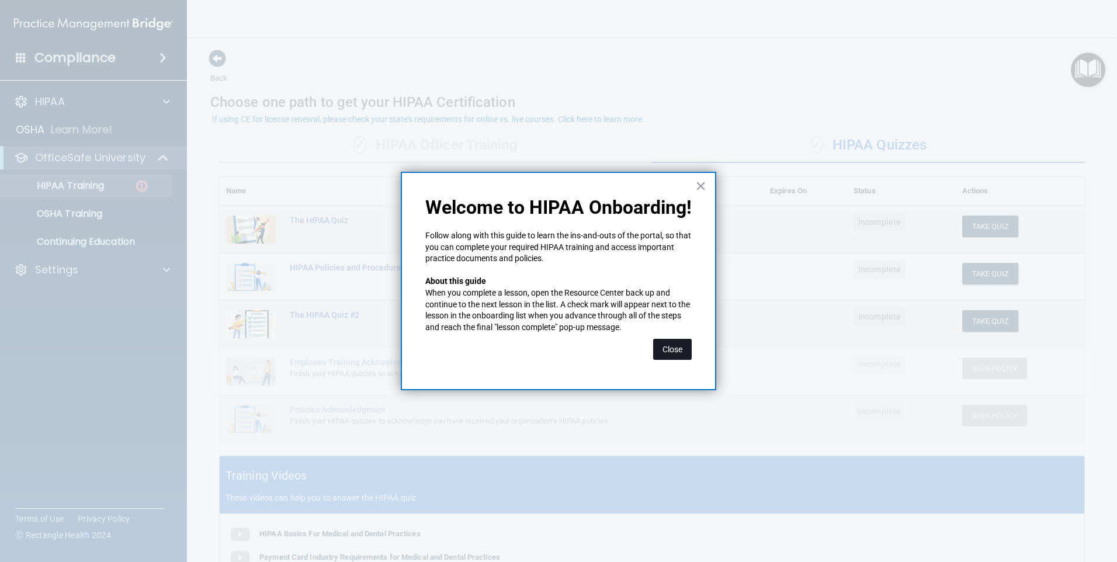
click at [674, 355] on button "Close" at bounding box center [672, 349] width 39 height 21
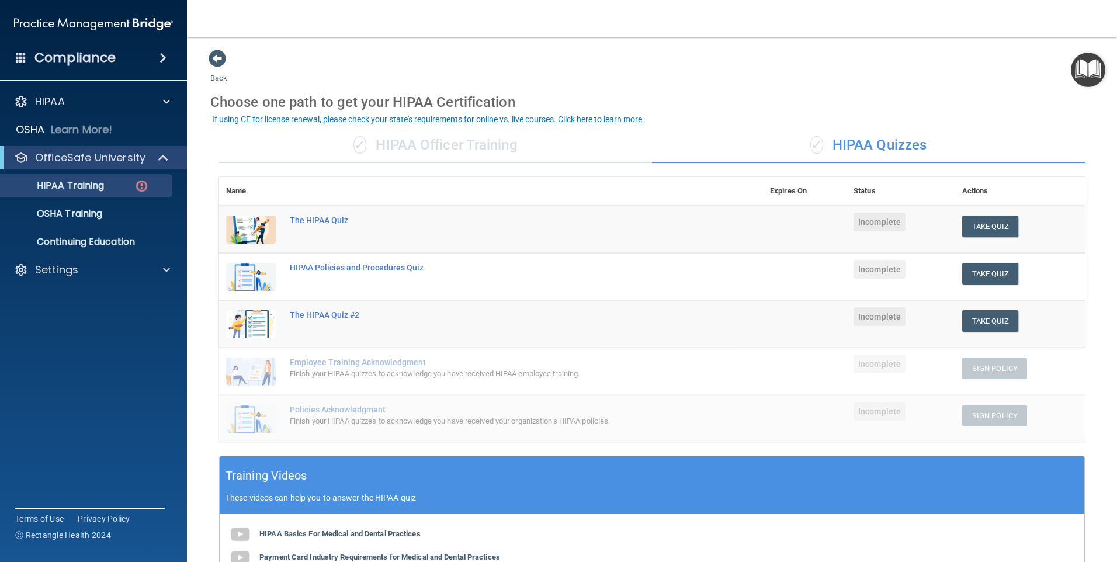
click at [1087, 77] on img "Open Resource Center" at bounding box center [1088, 70] width 34 height 34
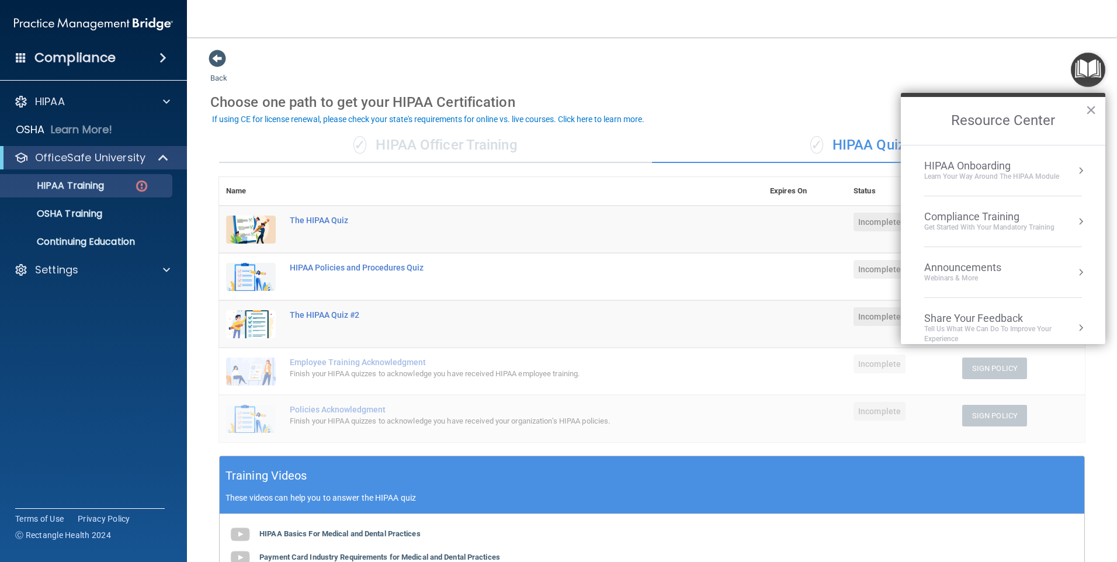
click at [1011, 228] on div "Get Started with your mandatory training" at bounding box center [989, 228] width 130 height 10
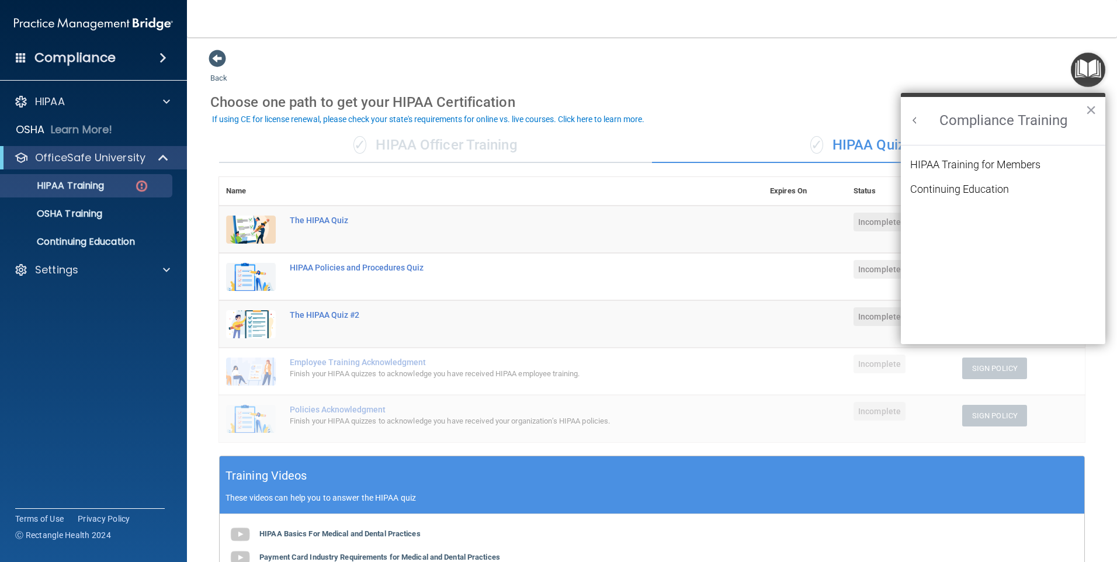
click at [914, 119] on button "Back to Resource Center Home" at bounding box center [915, 121] width 12 height 12
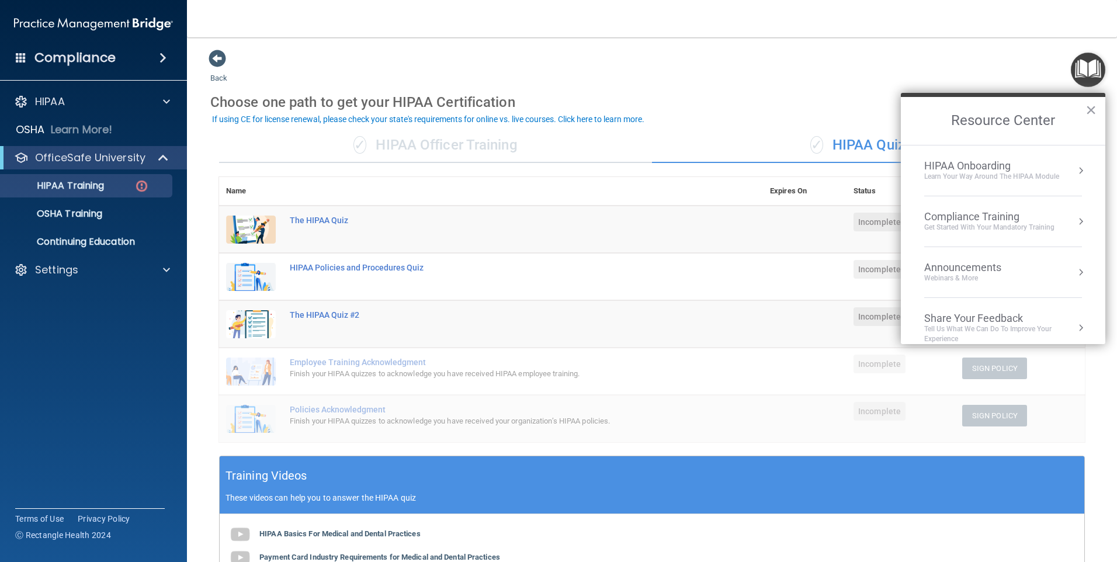
click at [974, 161] on div "HIPAA Onboarding" at bounding box center [991, 166] width 135 height 13
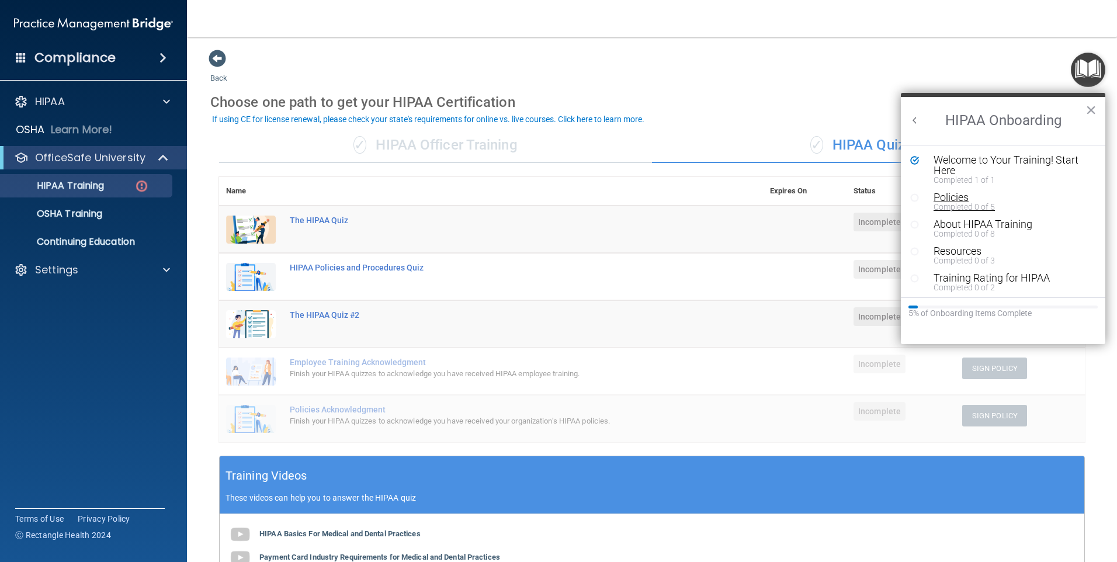
click at [979, 203] on div "Completed 0 of 5" at bounding box center [1008, 207] width 148 height 8
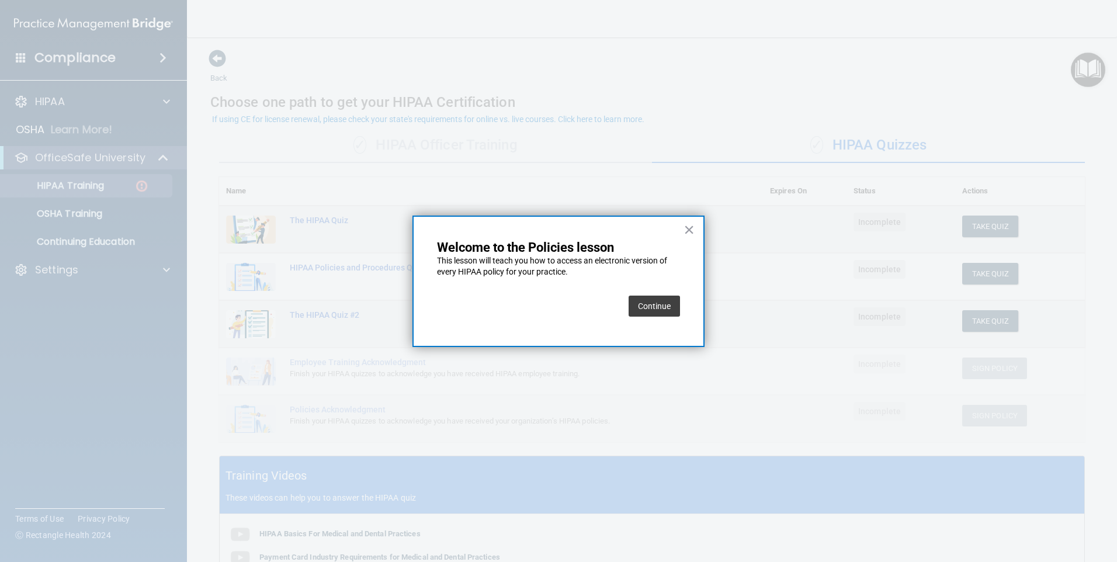
click at [656, 306] on button "Continue" at bounding box center [654, 306] width 51 height 21
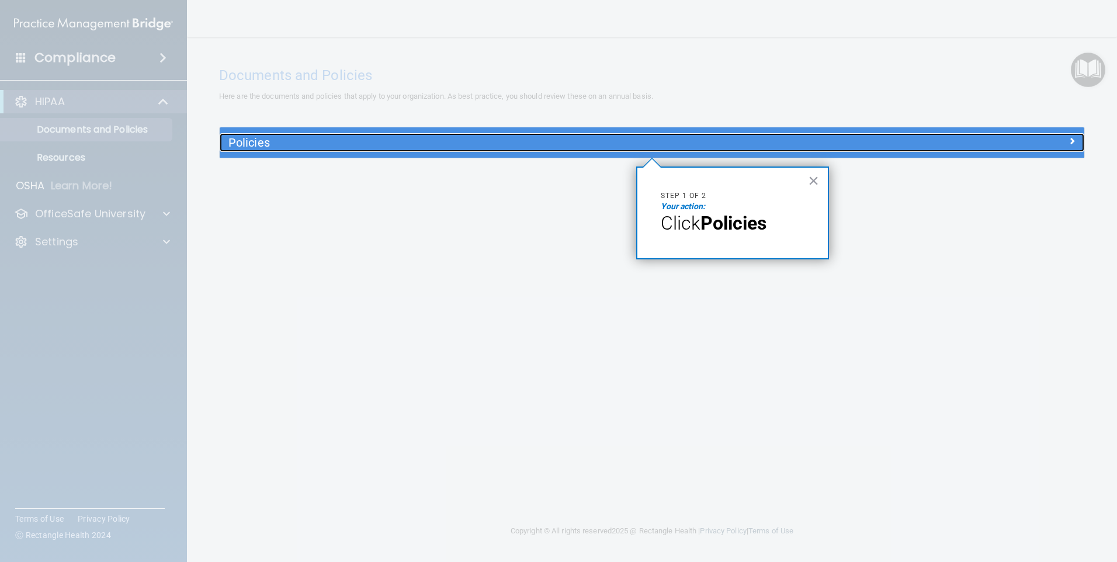
click at [588, 135] on div "Policies" at bounding box center [544, 142] width 649 height 19
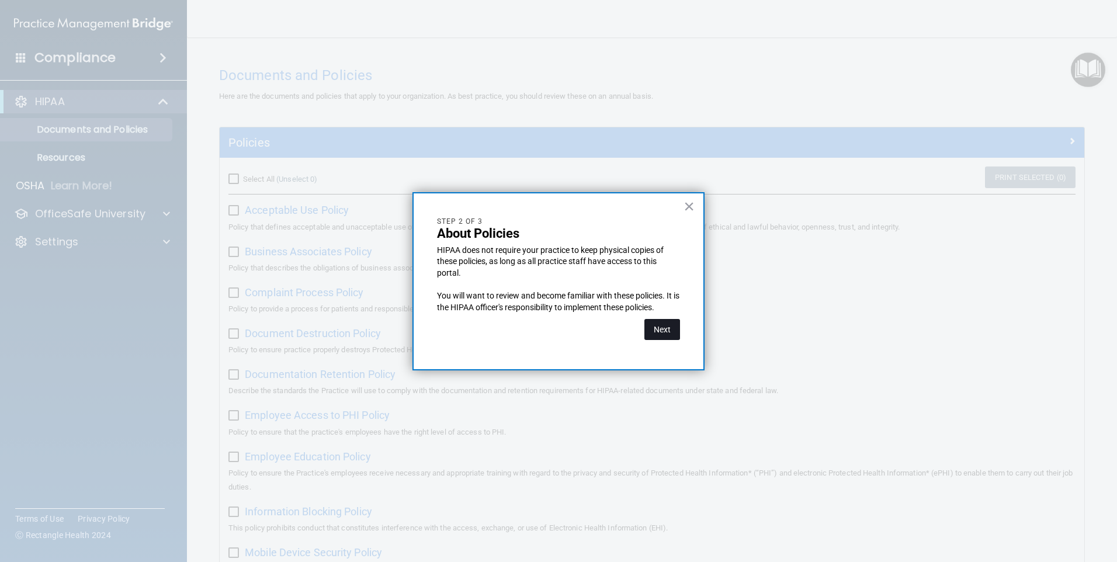
click at [671, 328] on button "Next" at bounding box center [663, 329] width 36 height 21
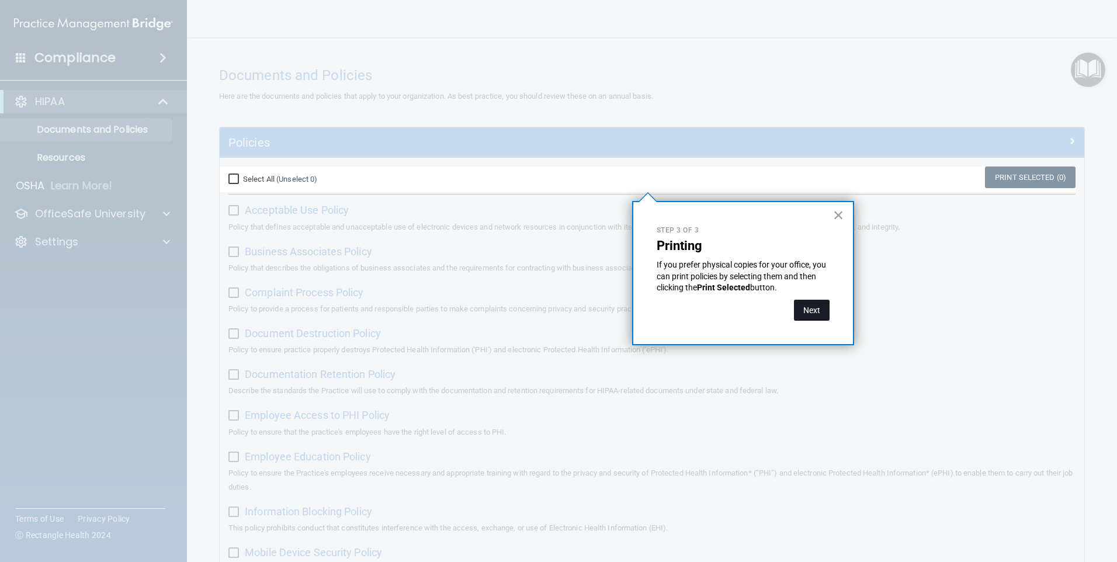
click at [809, 310] on button "Next" at bounding box center [812, 310] width 36 height 21
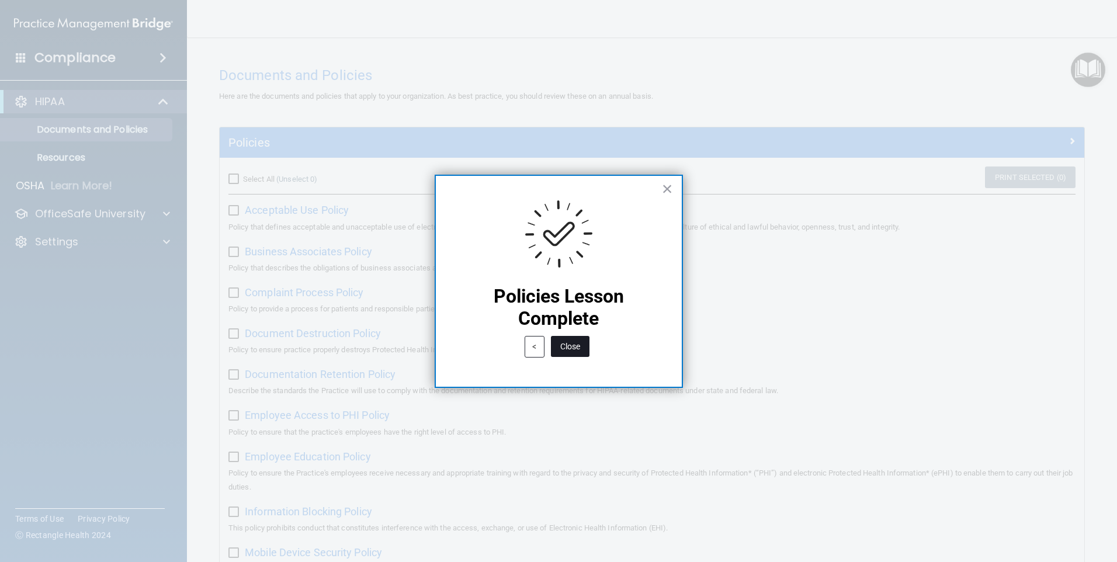
click at [552, 348] on button "Close" at bounding box center [570, 346] width 39 height 21
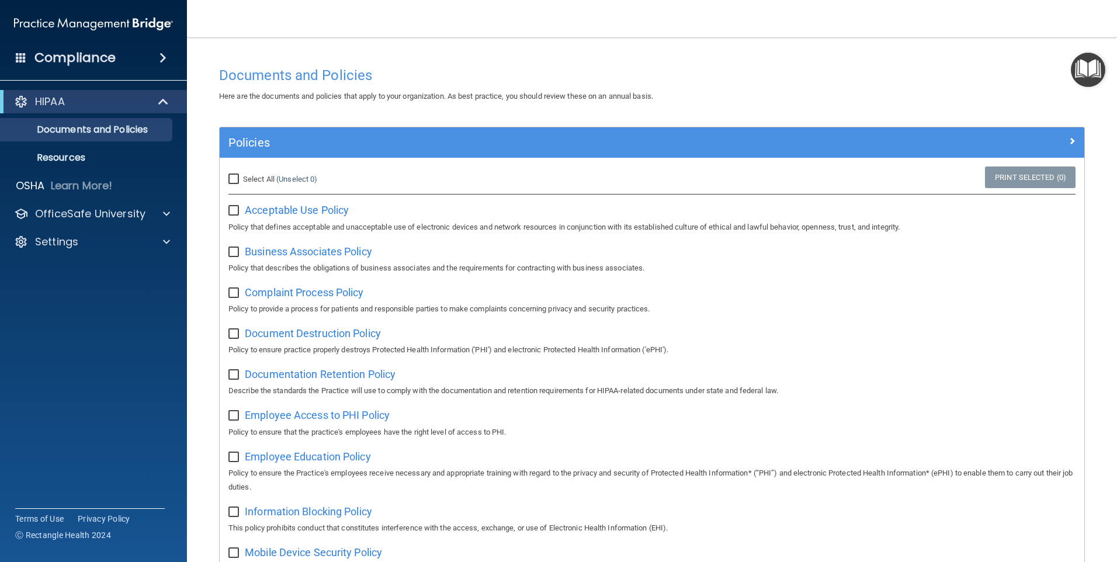
click at [1078, 72] on img "Open Resource Center" at bounding box center [1088, 70] width 34 height 34
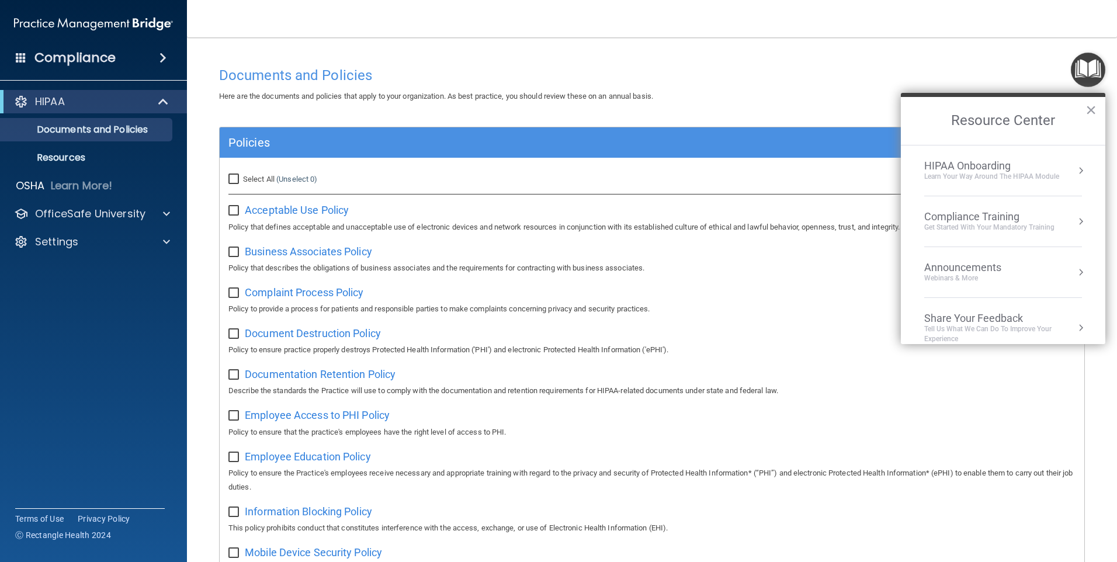
click at [1004, 167] on div "HIPAA Onboarding" at bounding box center [991, 166] width 135 height 13
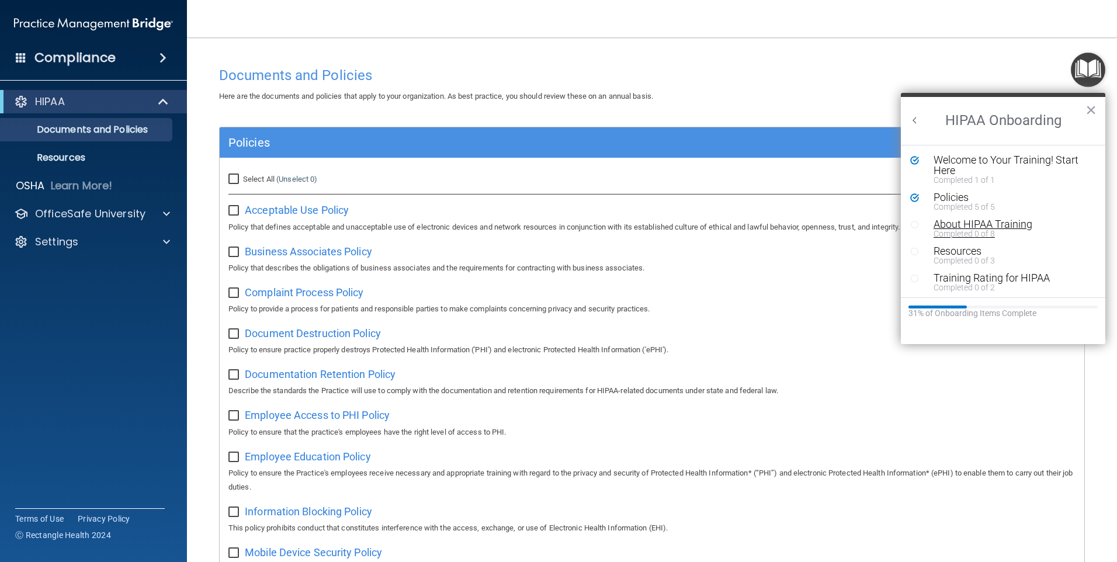
click at [989, 224] on div "About HIPAA Training" at bounding box center [1008, 224] width 148 height 11
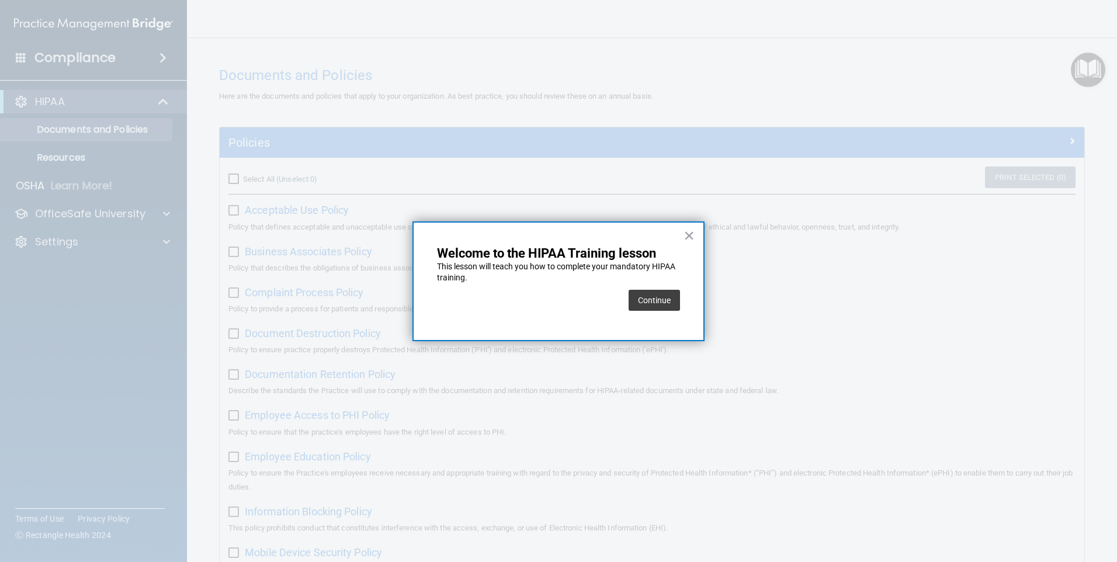
click at [645, 296] on button "Continue" at bounding box center [654, 300] width 51 height 21
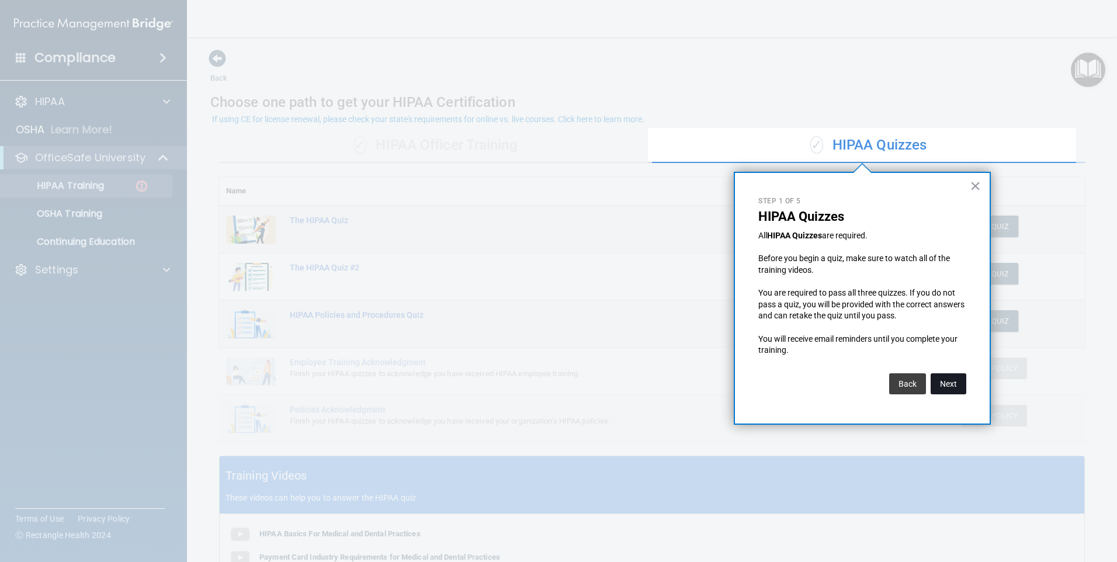
click at [949, 386] on button "Next" at bounding box center [949, 383] width 36 height 21
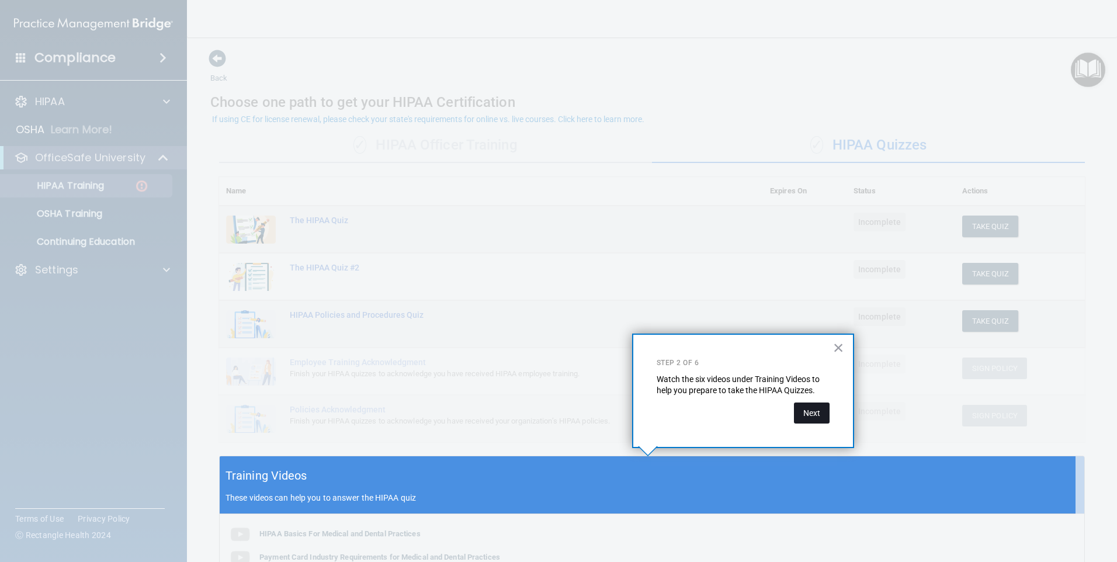
click at [807, 411] on button "Next" at bounding box center [812, 413] width 36 height 21
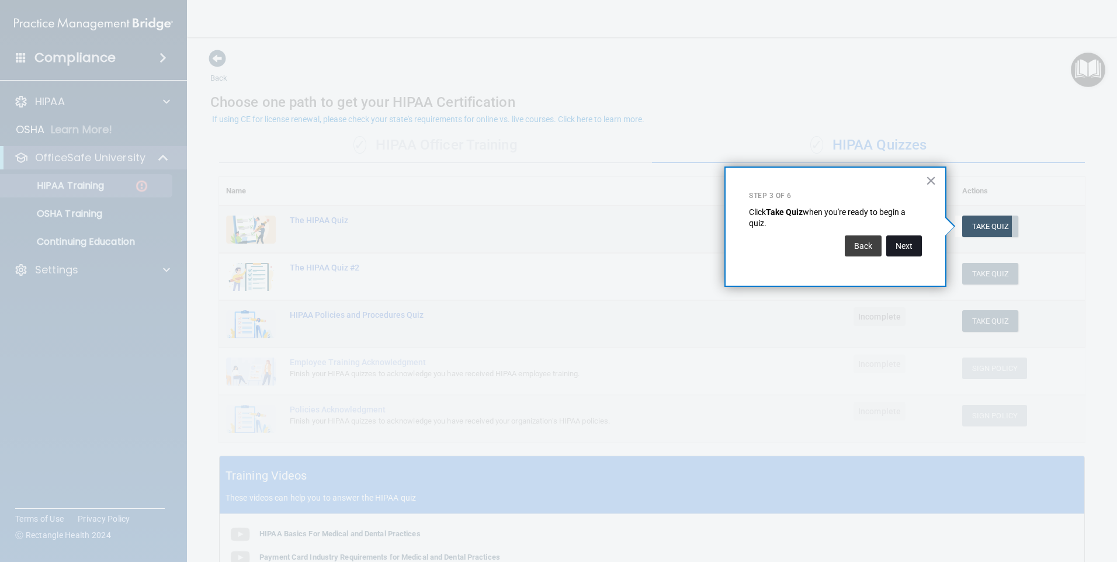
click at [902, 251] on button "Next" at bounding box center [904, 245] width 36 height 21
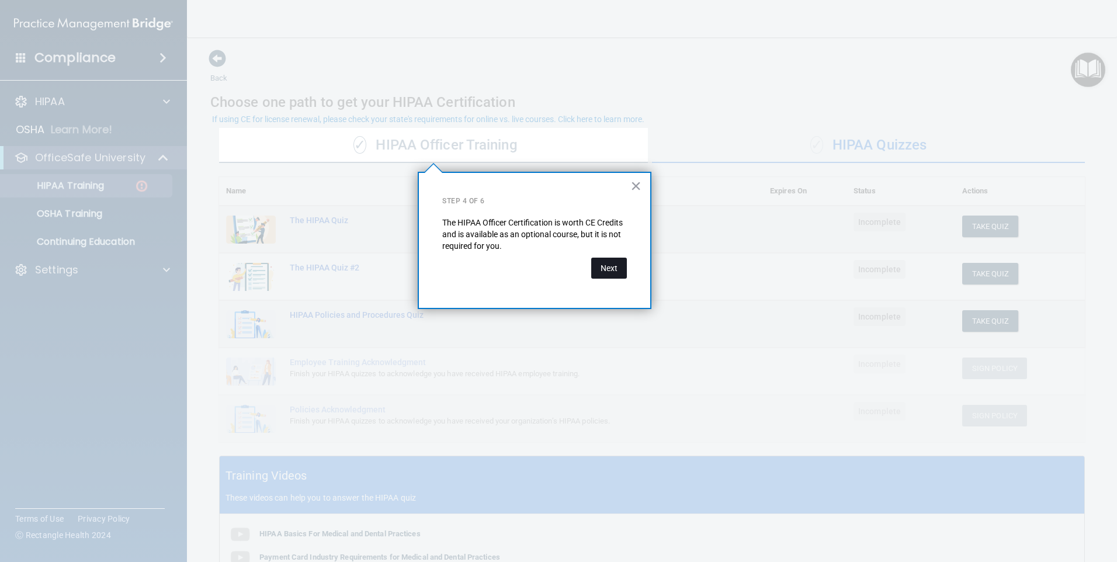
click at [619, 264] on button "Next" at bounding box center [609, 268] width 36 height 21
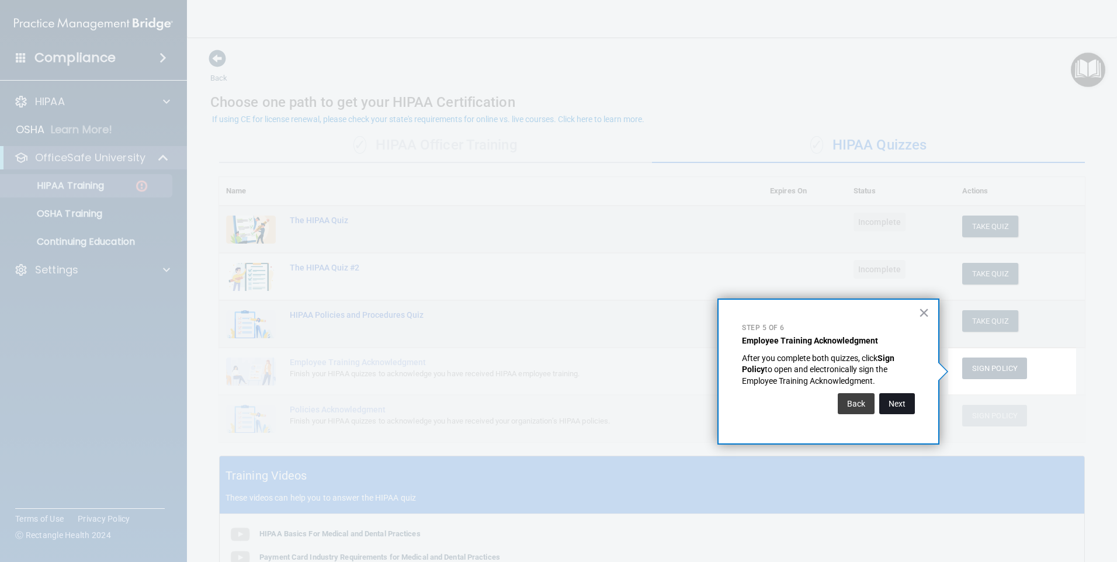
click at [903, 401] on button "Next" at bounding box center [897, 403] width 36 height 21
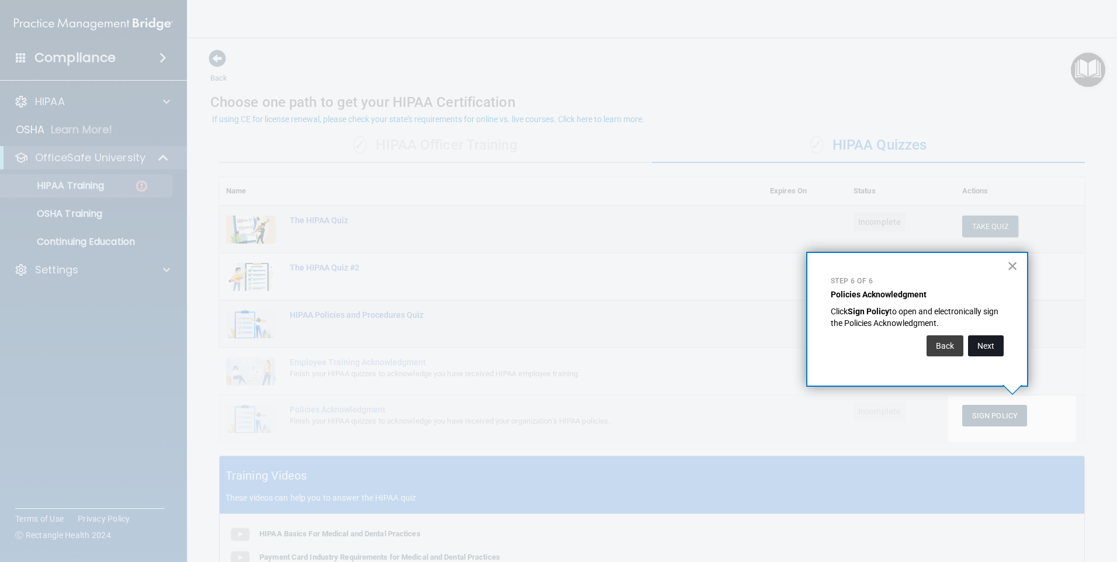
click at [987, 342] on button "Next" at bounding box center [986, 345] width 36 height 21
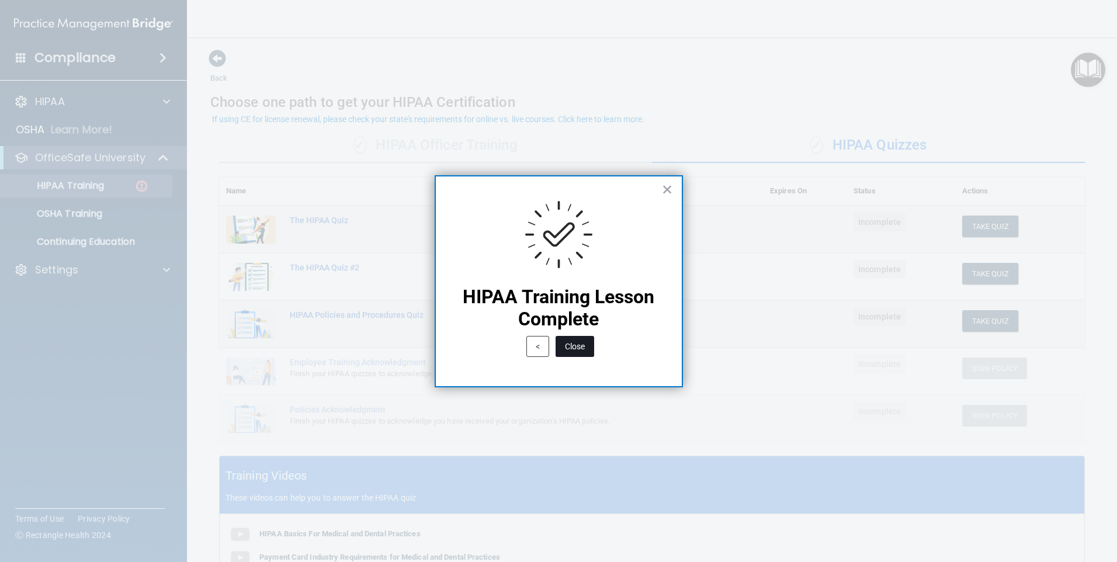
click at [567, 348] on button "Close" at bounding box center [575, 346] width 39 height 21
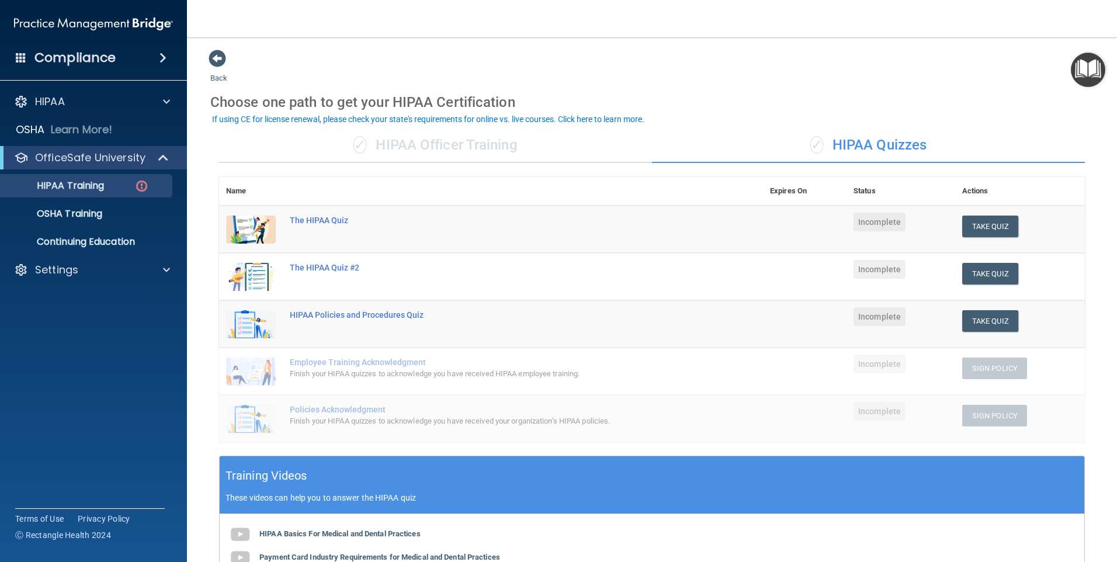
click at [1079, 67] on img "Open Resource Center" at bounding box center [1088, 70] width 34 height 34
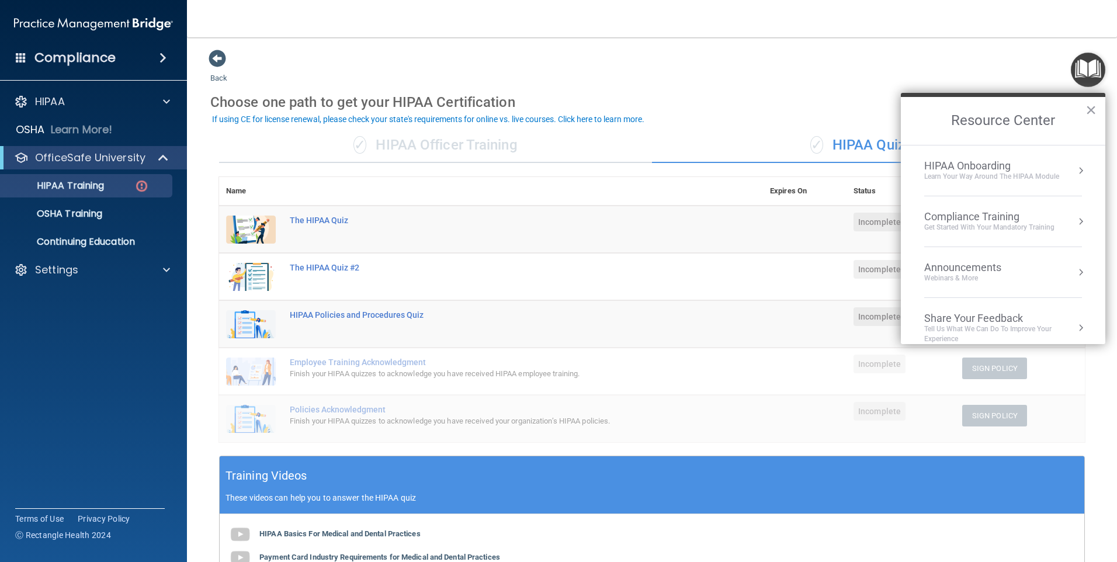
click at [1075, 175] on button "Resource Center" at bounding box center [1081, 171] width 12 height 12
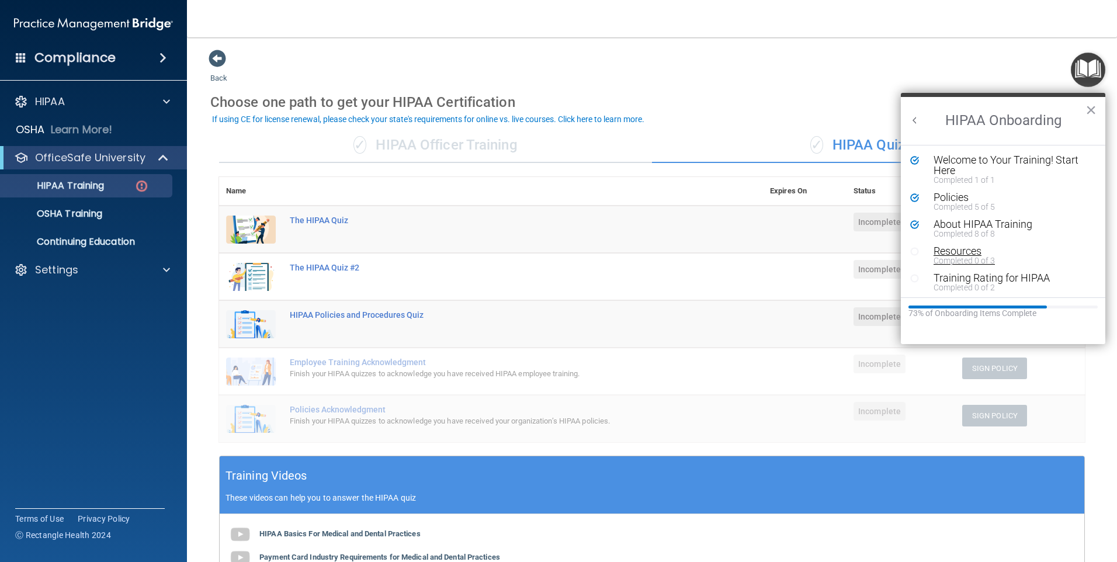
click at [952, 257] on div "Completed 0 of 3" at bounding box center [1008, 261] width 148 height 8
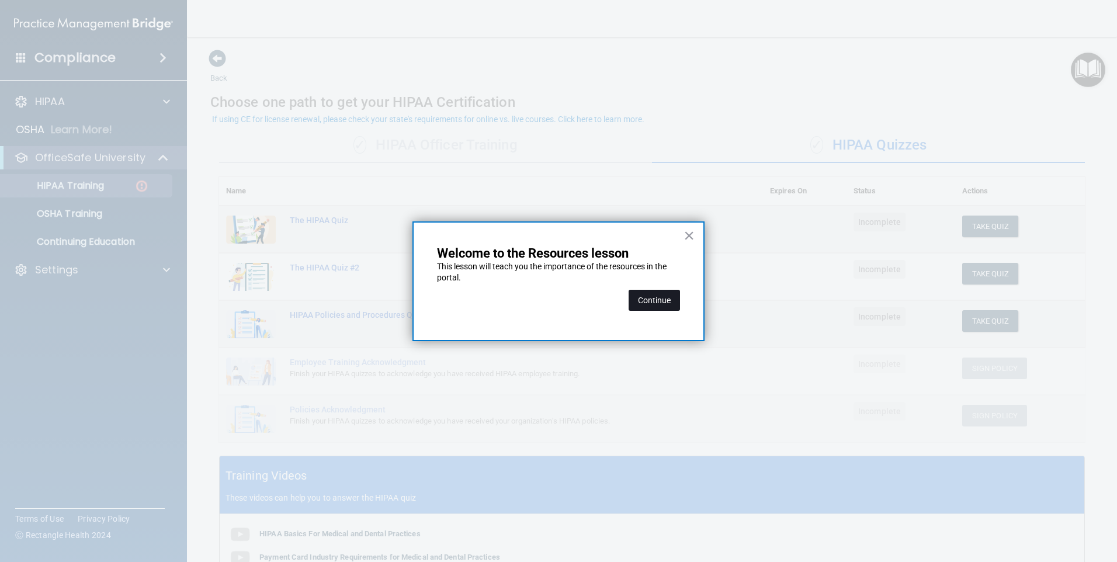
click at [645, 300] on button "Continue" at bounding box center [654, 300] width 51 height 21
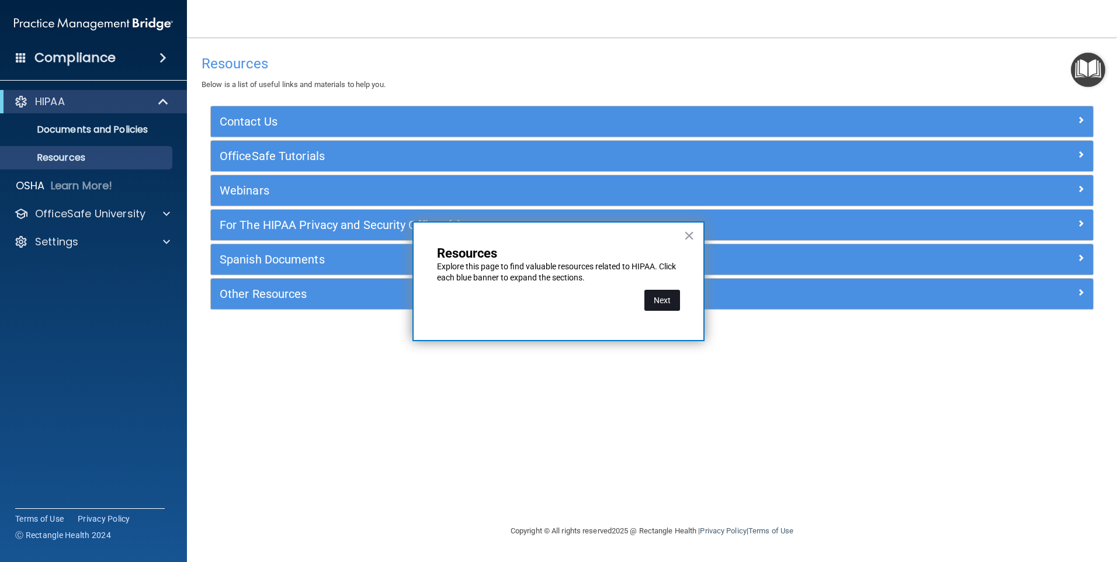
click at [668, 303] on button "Next" at bounding box center [663, 300] width 36 height 21
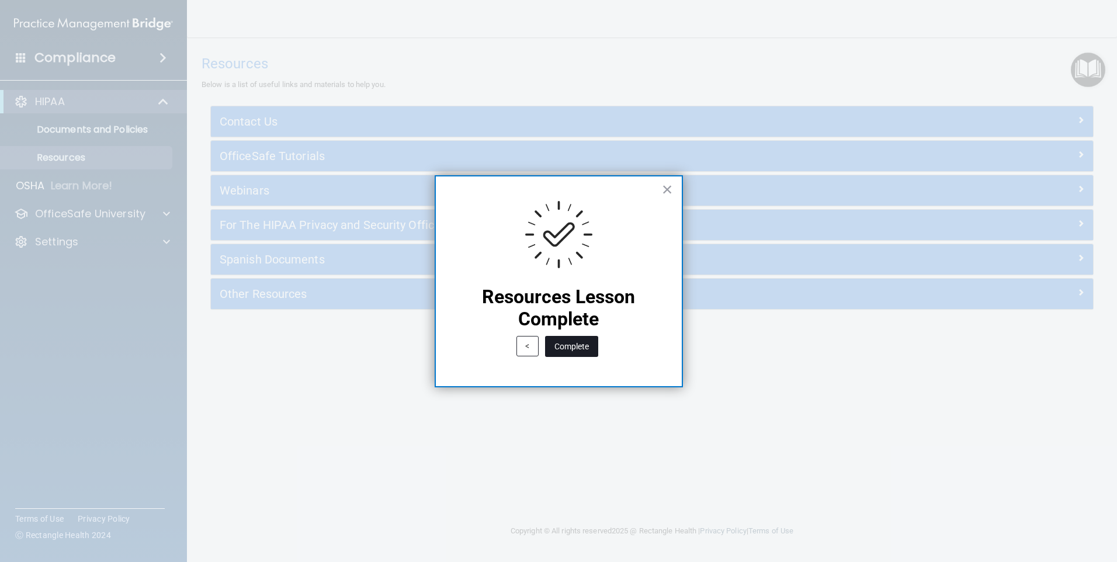
click at [593, 340] on button "Complete" at bounding box center [571, 346] width 53 height 21
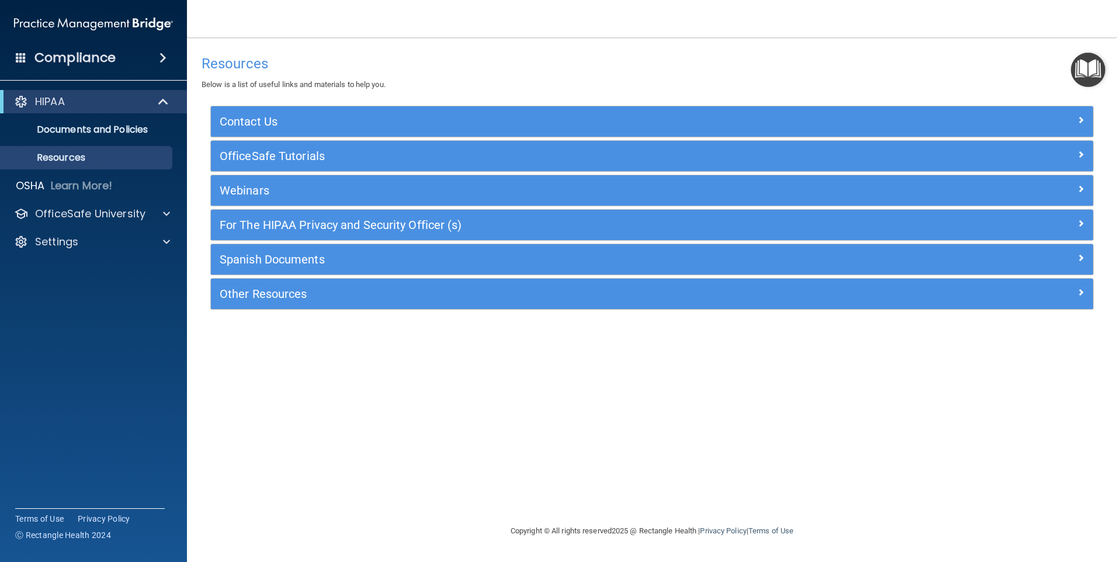
click at [1097, 70] on img "Open Resource Center" at bounding box center [1088, 70] width 34 height 34
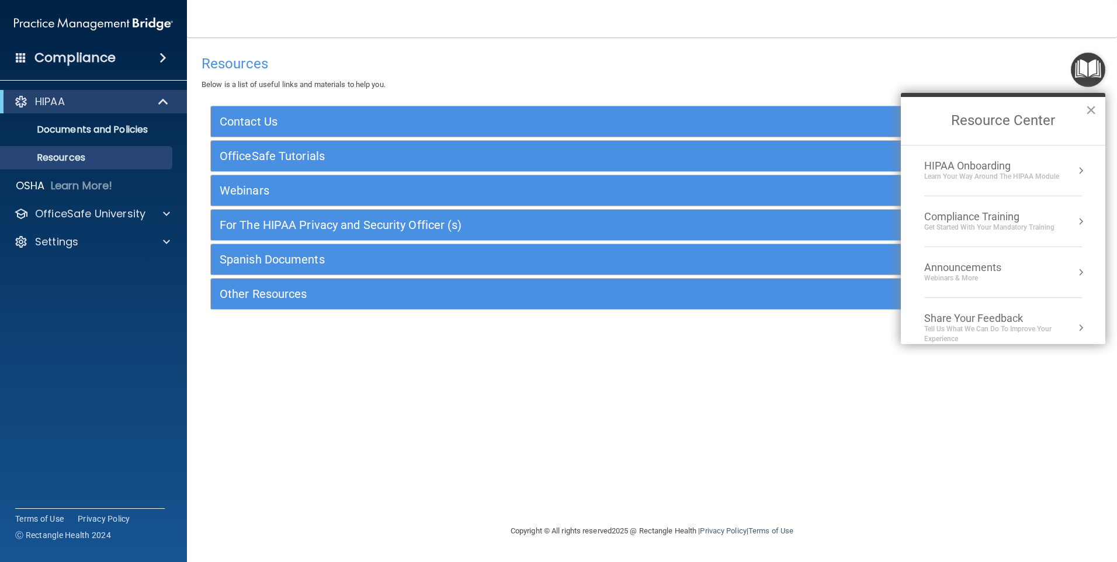
click at [1075, 167] on button "Resource Center" at bounding box center [1081, 171] width 12 height 12
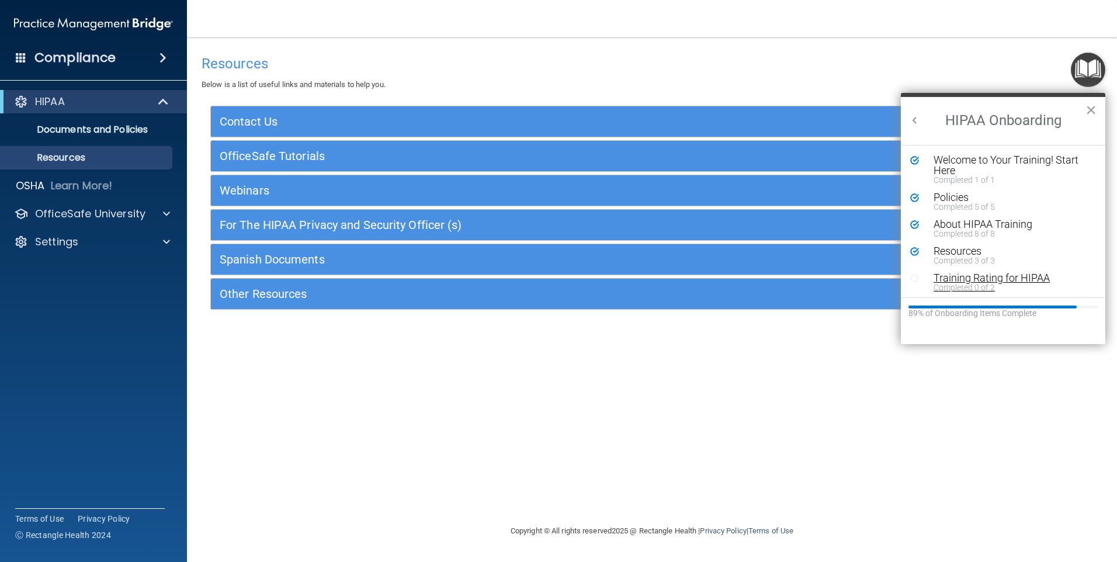
click at [982, 284] on div "Completed 0 of 2" at bounding box center [1008, 287] width 148 height 8
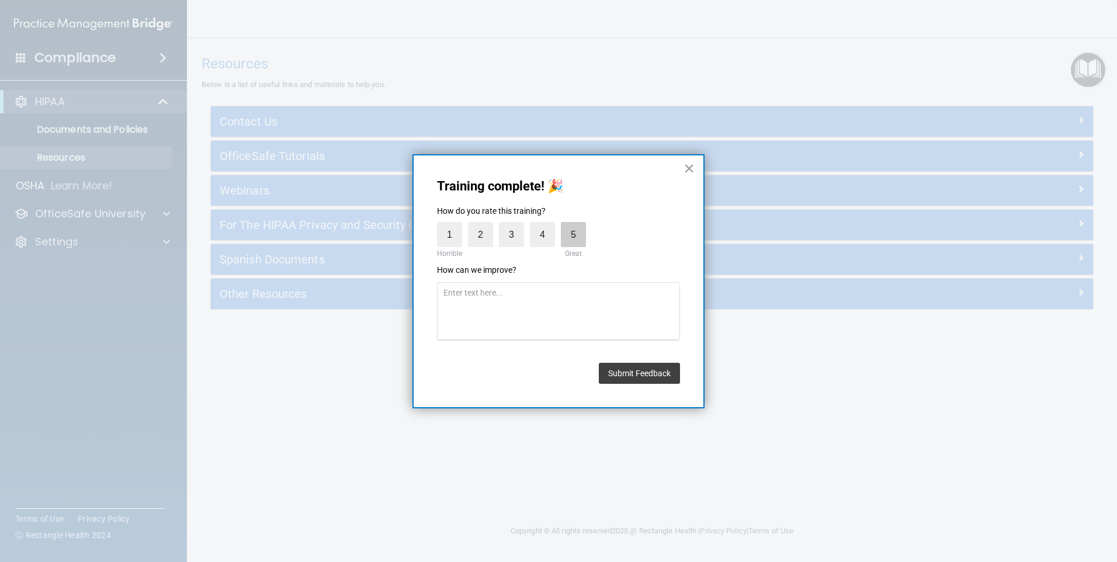
click at [567, 242] on label "5" at bounding box center [573, 234] width 25 height 25
click at [546, 225] on input "5" at bounding box center [546, 225] width 0 height 0
click at [645, 370] on button "Submit Feedback" at bounding box center [639, 373] width 81 height 21
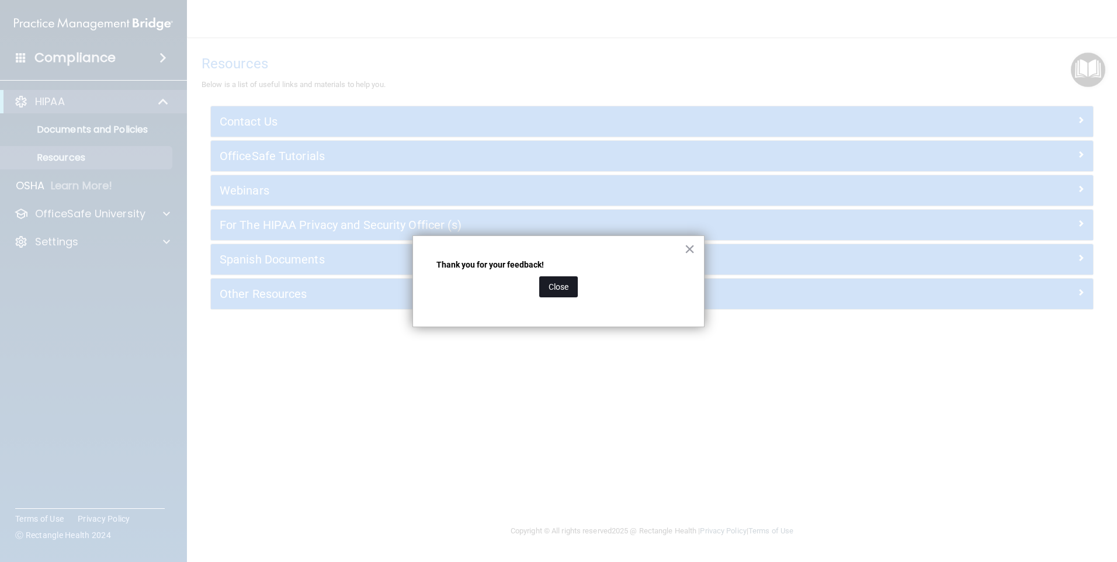
click at [556, 283] on button "Close" at bounding box center [558, 286] width 39 height 21
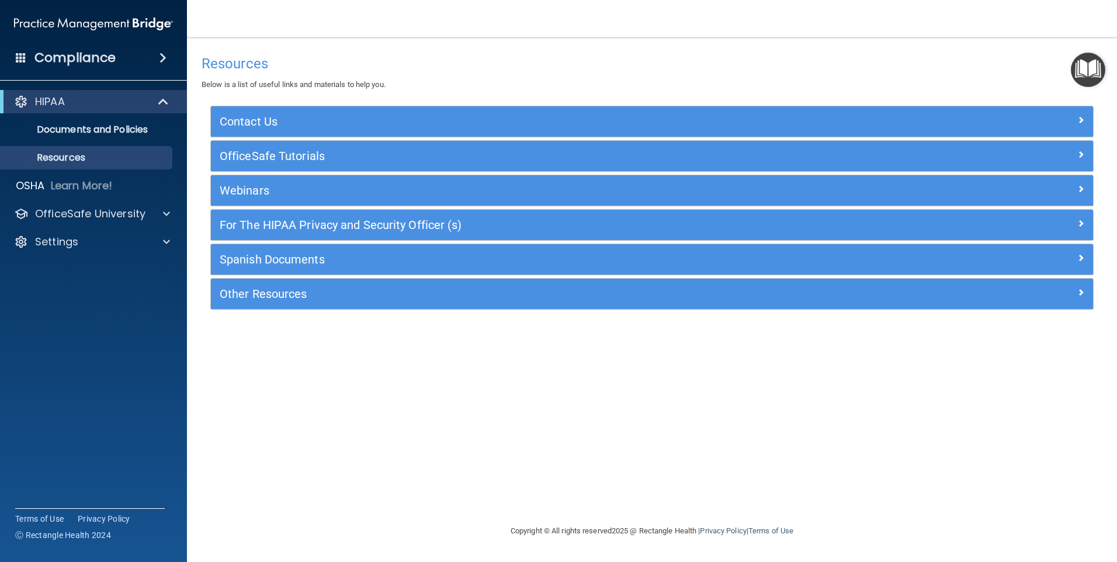
click at [1100, 72] on img "Open Resource Center" at bounding box center [1088, 70] width 34 height 34
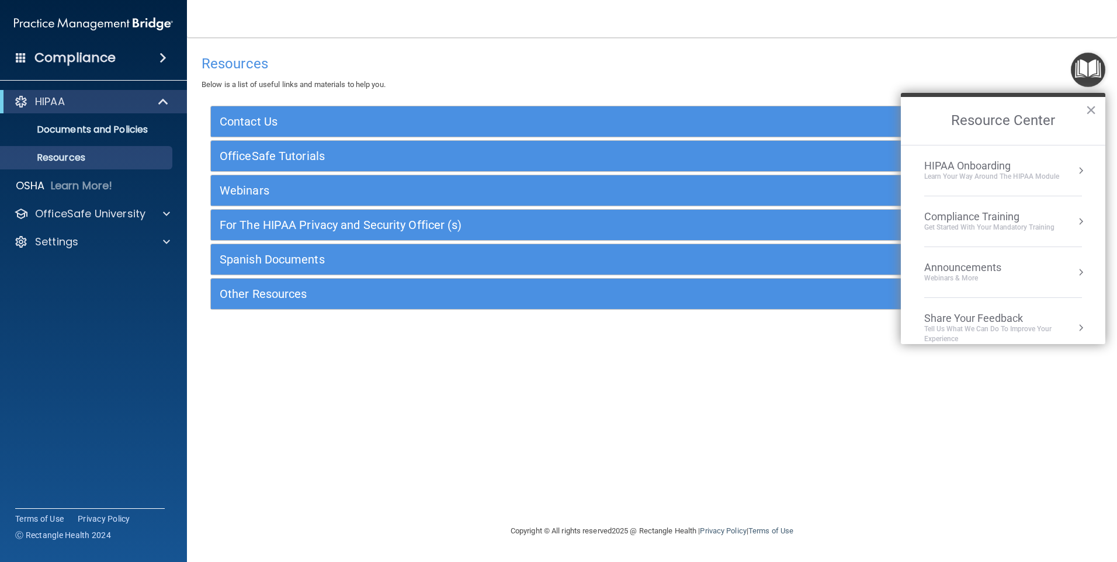
click at [1031, 224] on div "Get Started with your mandatory training" at bounding box center [989, 228] width 130 height 10
click at [937, 164] on div "HIPAA Training for Members" at bounding box center [975, 165] width 130 height 11
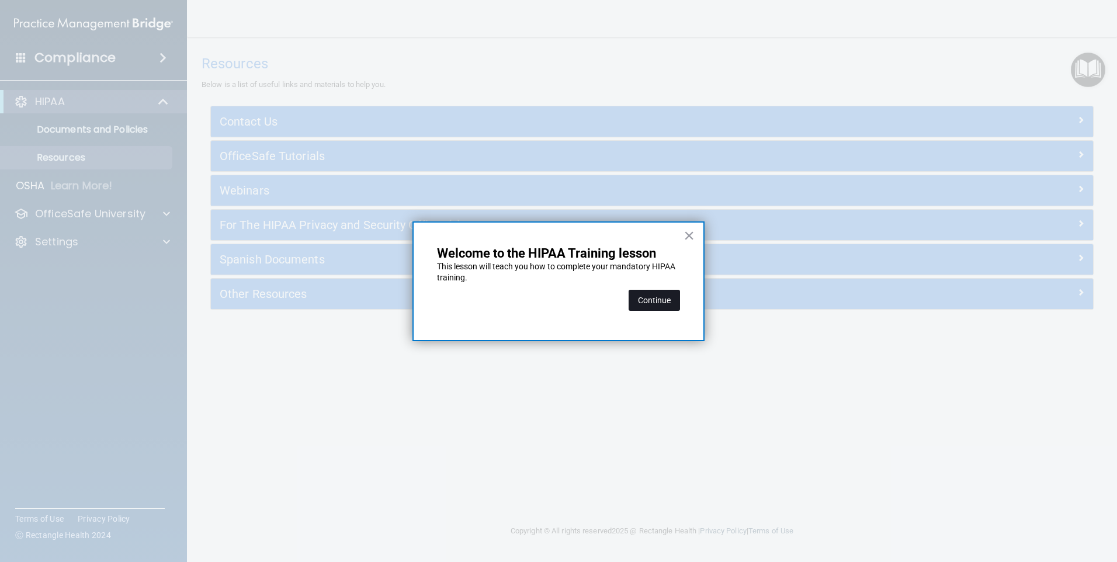
click at [640, 293] on button "Continue" at bounding box center [654, 300] width 51 height 21
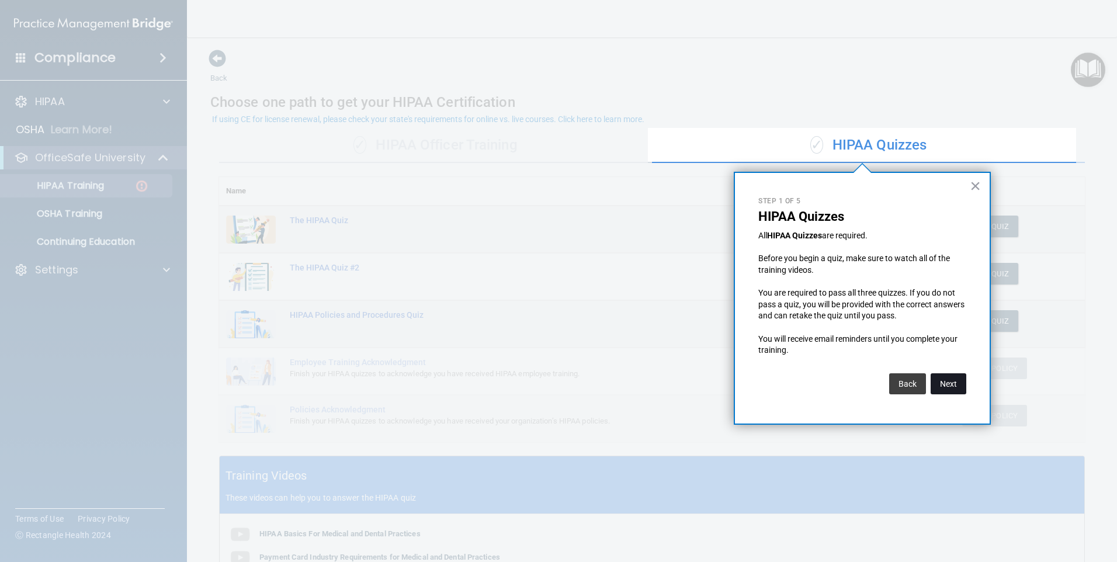
click at [949, 380] on button "Next" at bounding box center [949, 383] width 36 height 21
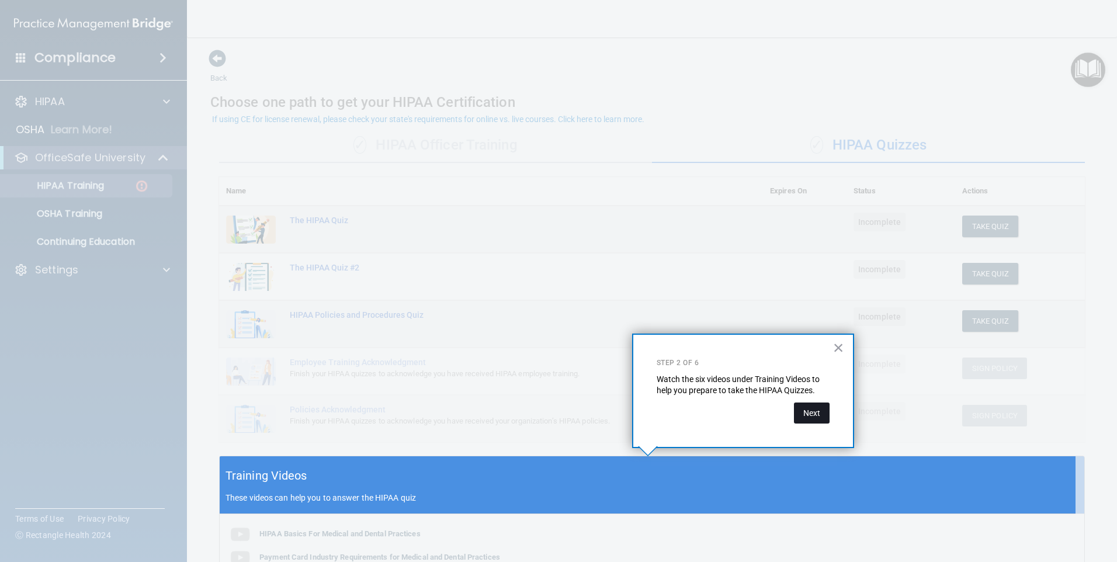
click at [807, 412] on button "Next" at bounding box center [812, 413] width 36 height 21
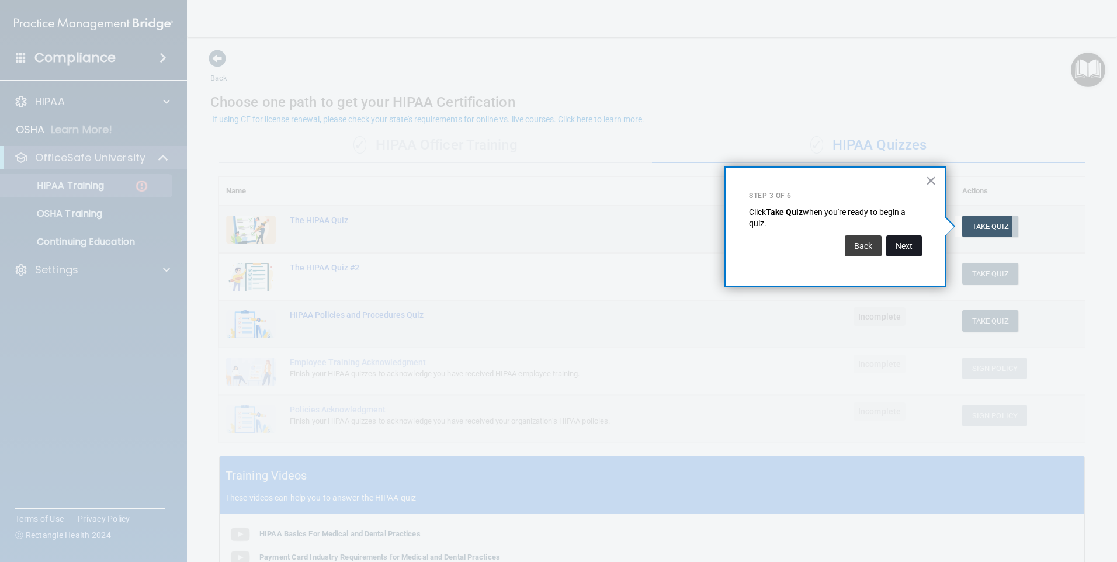
click at [910, 253] on button "Next" at bounding box center [904, 245] width 36 height 21
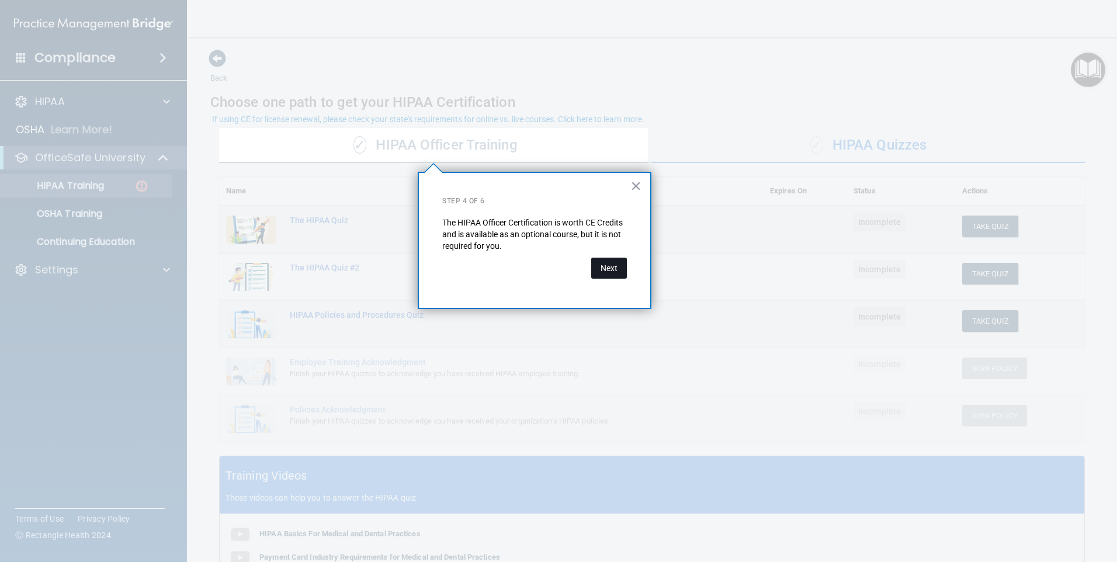
click at [607, 269] on button "Next" at bounding box center [609, 268] width 36 height 21
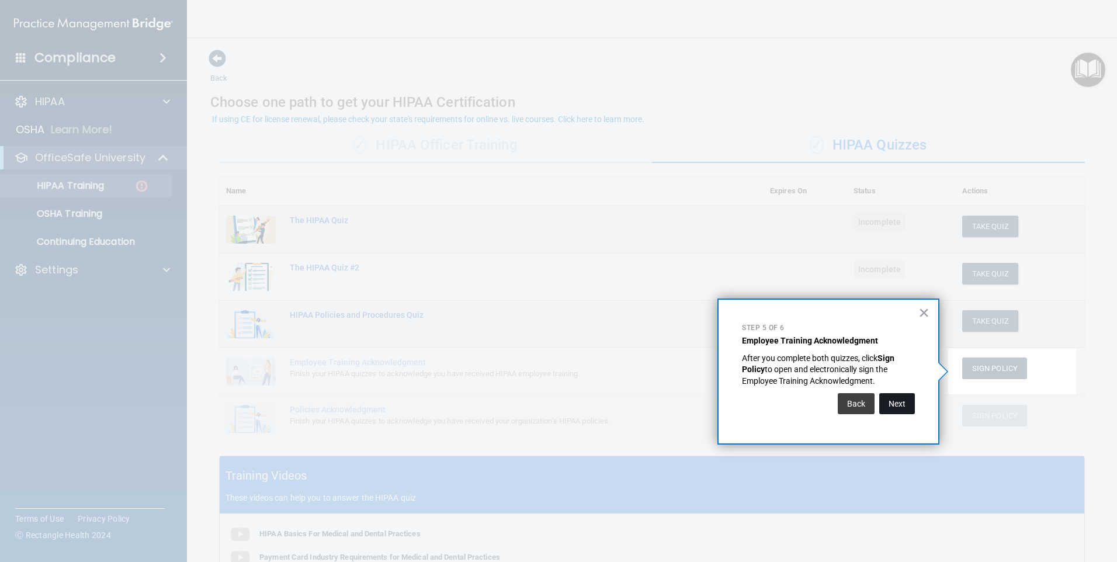
click at [898, 395] on button "Next" at bounding box center [897, 403] width 36 height 21
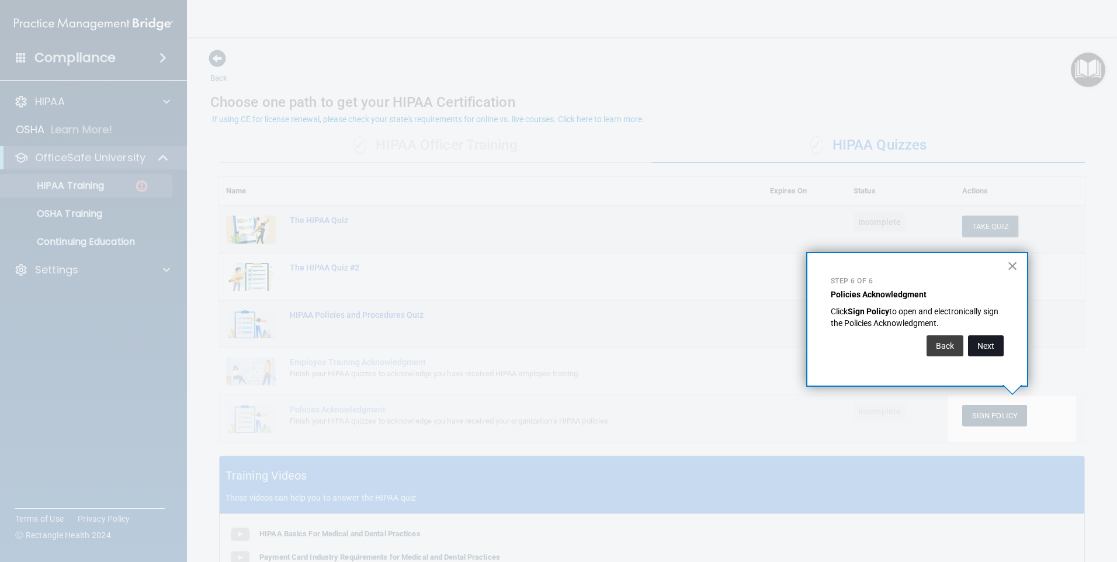
click at [983, 344] on button "Next" at bounding box center [986, 345] width 36 height 21
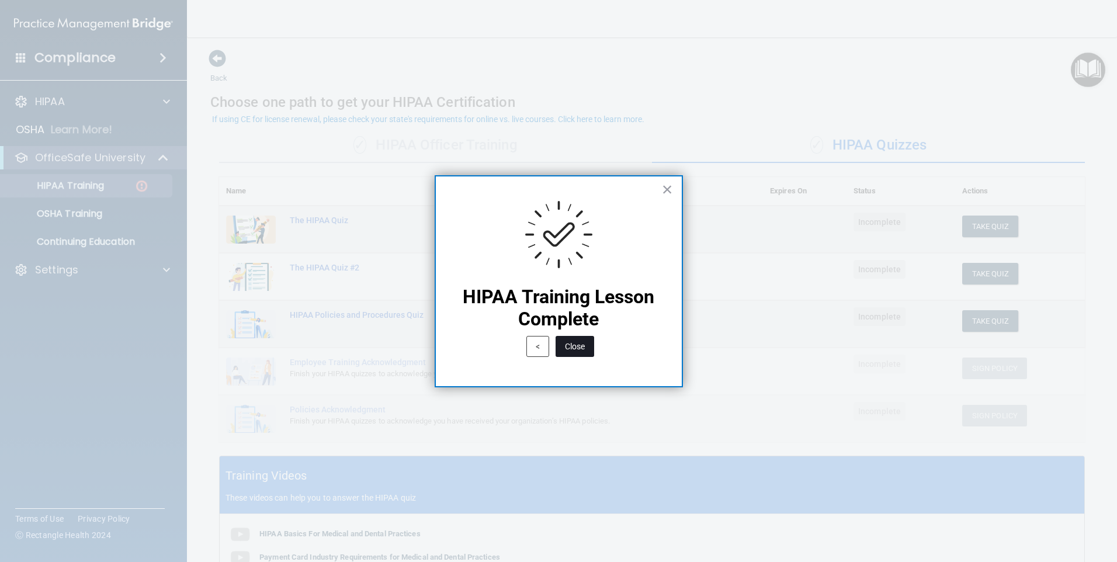
click at [577, 349] on button "Close" at bounding box center [575, 346] width 39 height 21
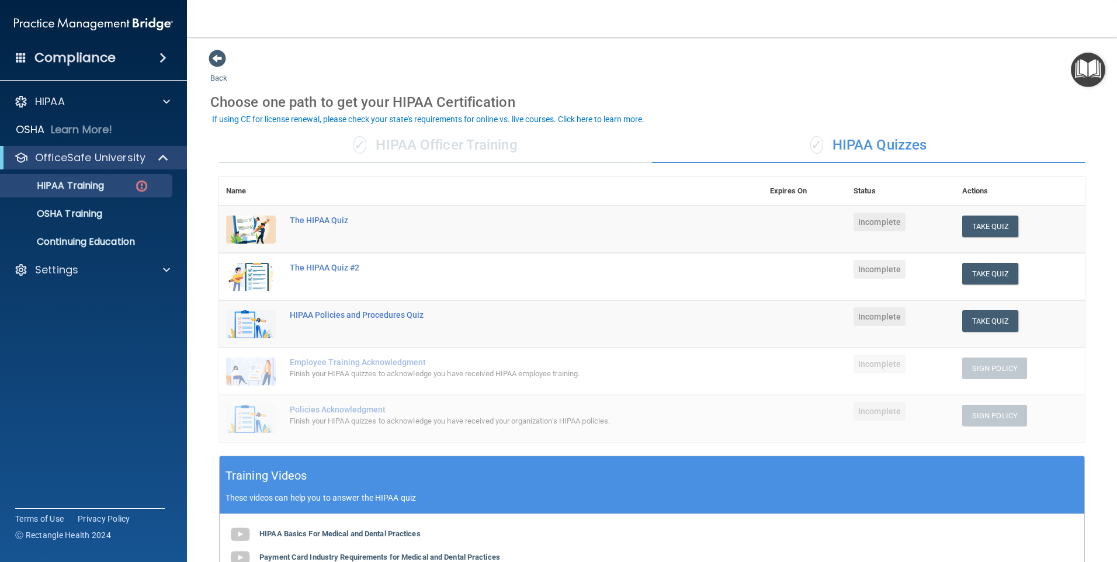
click at [1077, 78] on img "Open Resource Center" at bounding box center [1088, 70] width 34 height 34
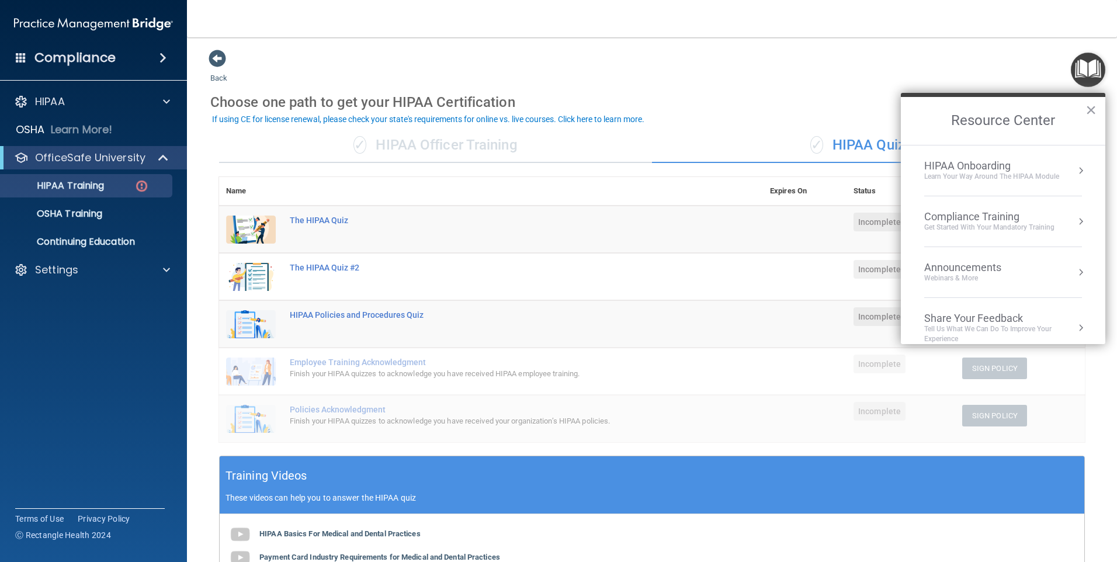
click at [1006, 227] on div "Get Started with your mandatory training" at bounding box center [989, 228] width 130 height 10
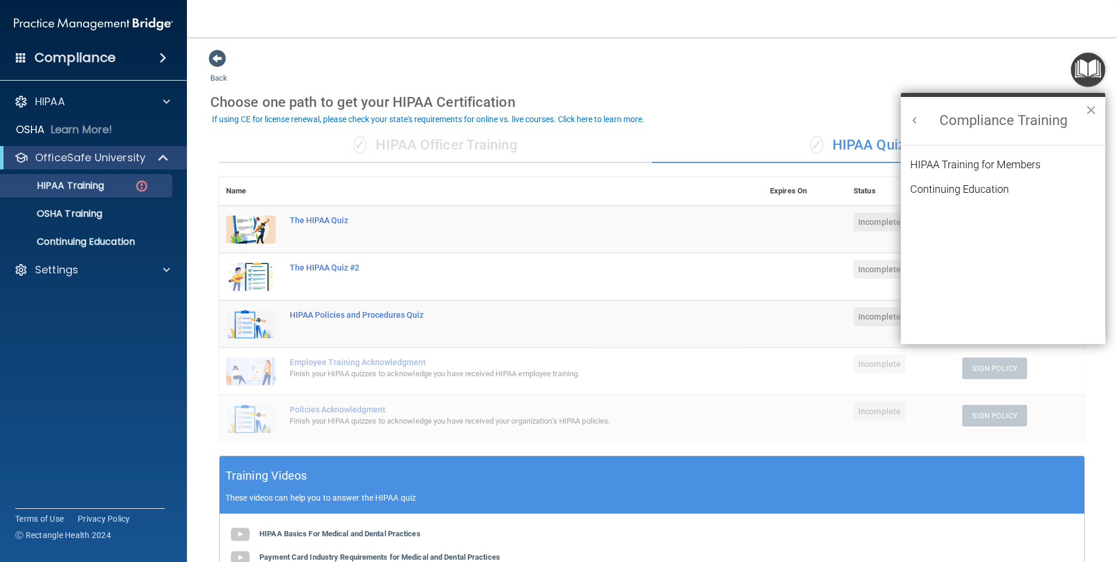
click at [912, 117] on button "Back to Resource Center Home" at bounding box center [915, 121] width 12 height 12
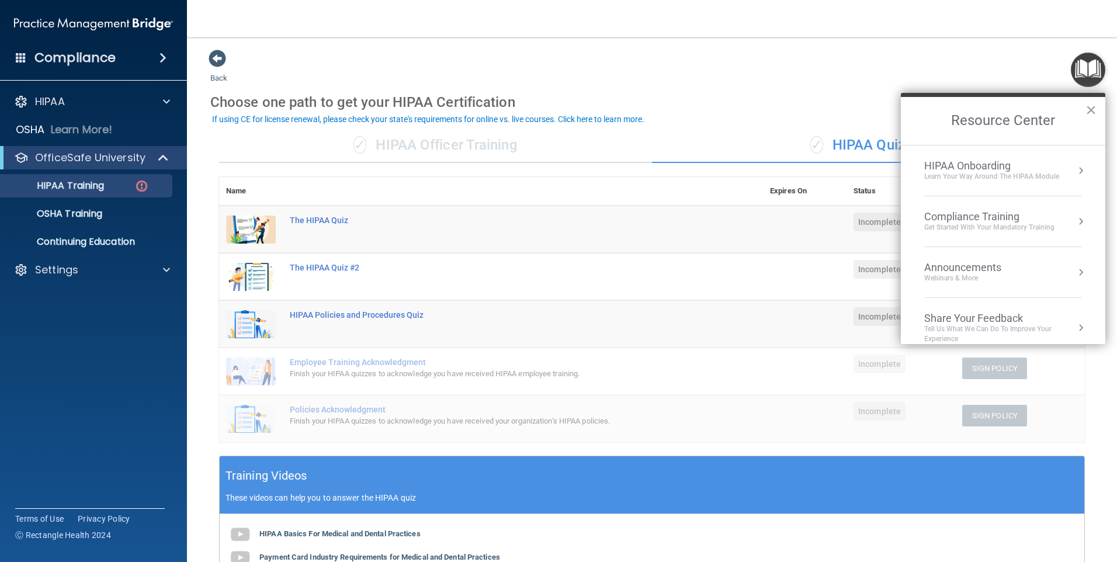
click at [1007, 264] on div "Announcements" at bounding box center [974, 267] width 101 height 13
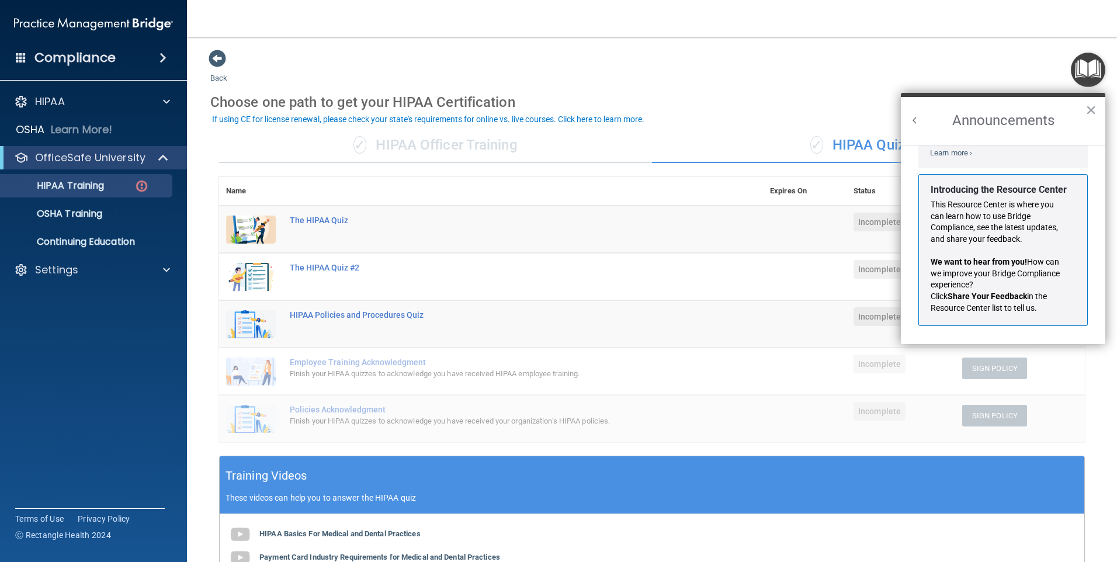
scroll to position [205, 0]
click at [910, 122] on button "Back to Resource Center Home" at bounding box center [915, 121] width 12 height 12
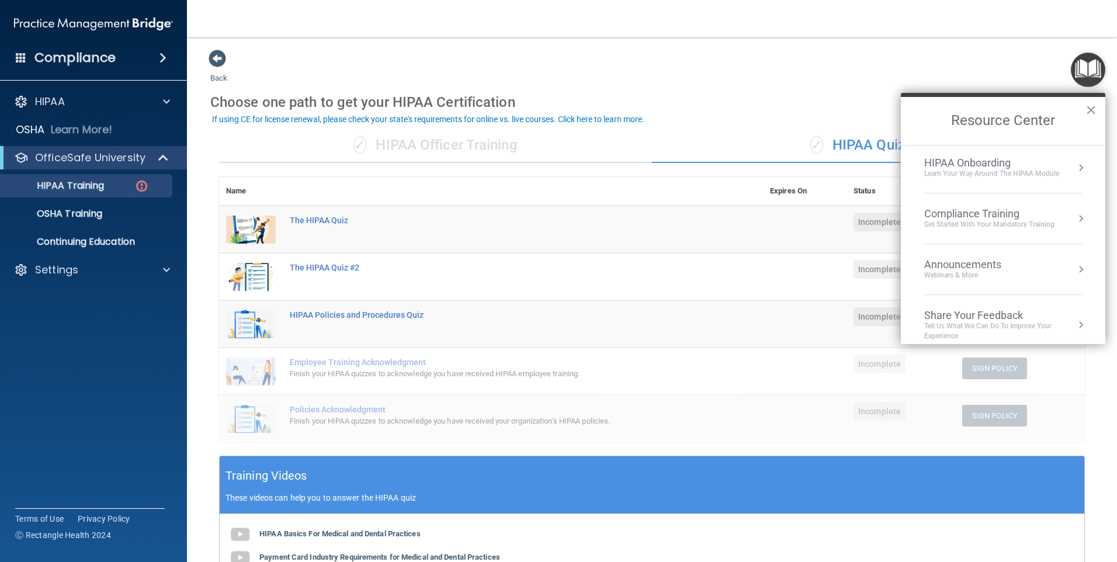
scroll to position [0, 0]
click at [1090, 108] on button "×" at bounding box center [1091, 110] width 11 height 19
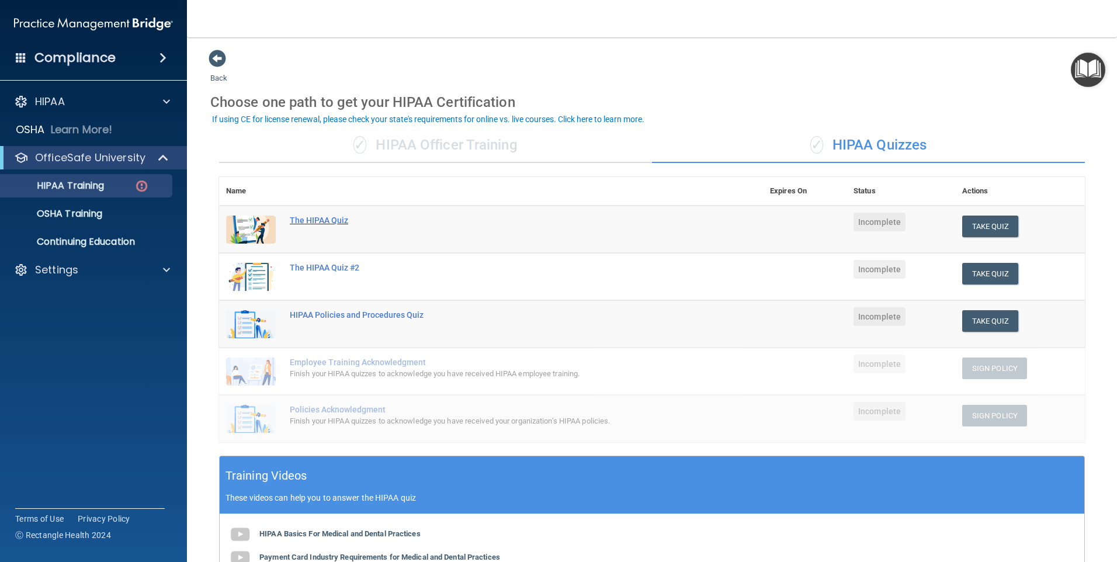
click at [310, 220] on div "The HIPAA Quiz" at bounding box center [497, 220] width 415 height 9
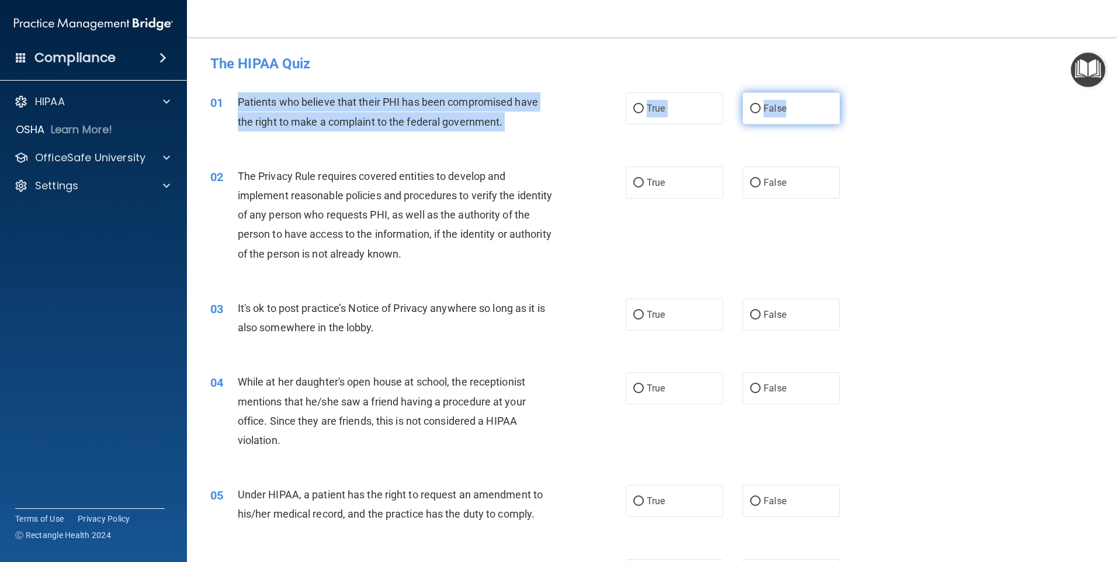
drag, startPoint x: 237, startPoint y: 97, endPoint x: 792, endPoint y: 118, distance: 554.9
click at [860, 92] on ng-form "01 Patients who believe that their PHI has been compromised have the right to m…" at bounding box center [860, 92] width 0 height 0
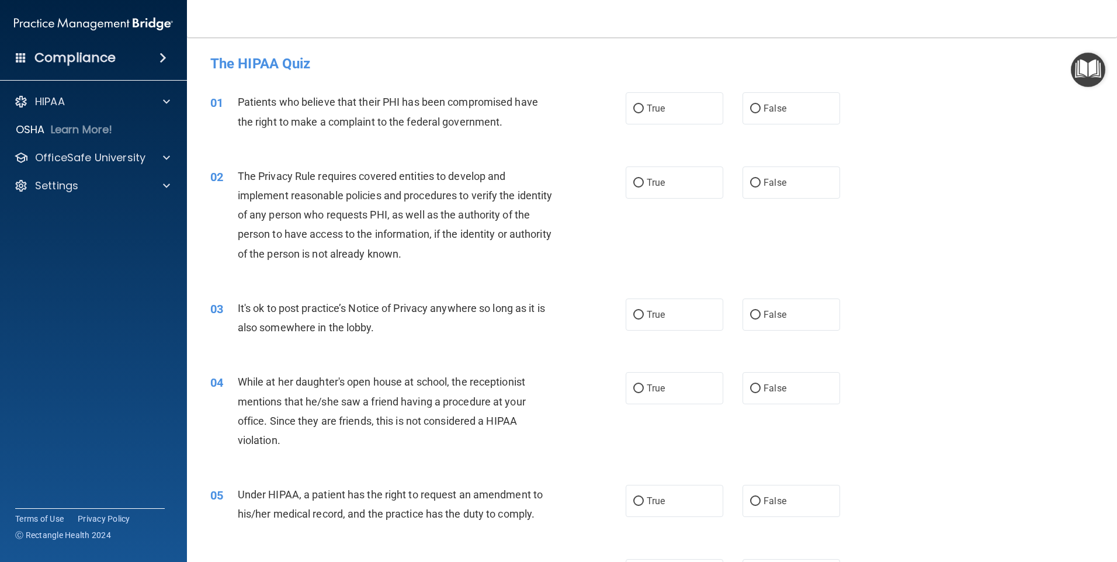
drag, startPoint x: 792, startPoint y: 118, endPoint x: 774, endPoint y: 147, distance: 33.9
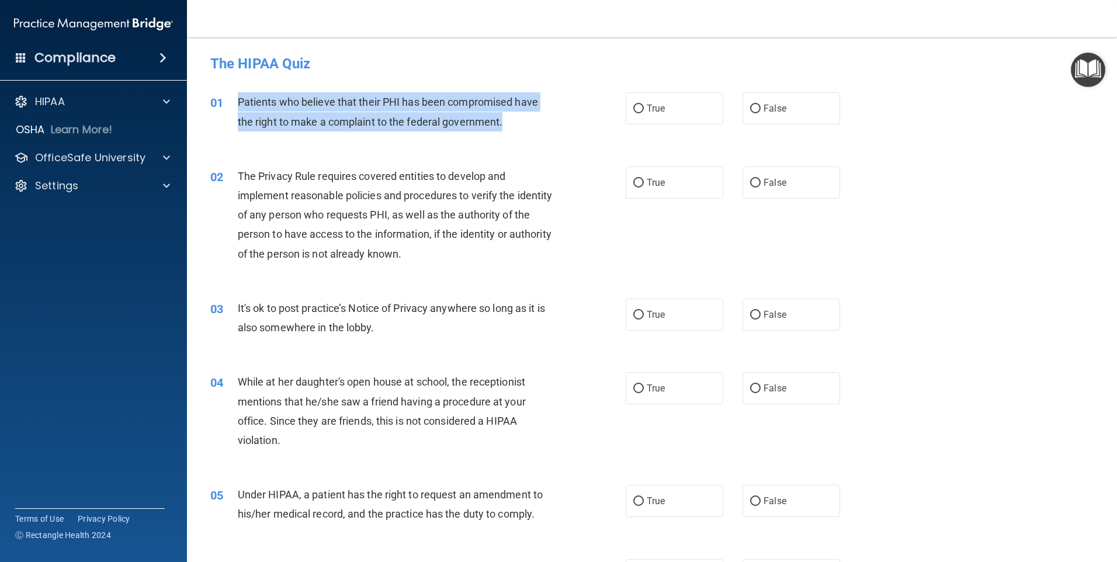
drag, startPoint x: 774, startPoint y: 147, endPoint x: 521, endPoint y: 126, distance: 253.9
click at [521, 126] on div "Patients who believe that their PHI has been compromised have the right to make…" at bounding box center [400, 111] width 325 height 39
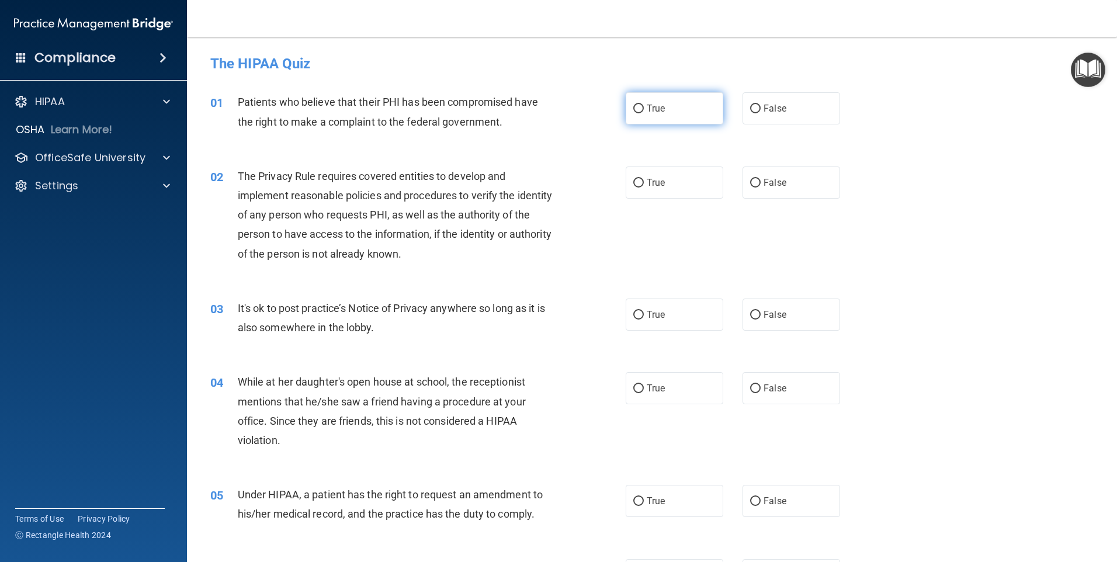
click at [647, 109] on span "True" at bounding box center [656, 108] width 18 height 11
click at [644, 109] on input "True" at bounding box center [638, 109] width 11 height 9
radio input "true"
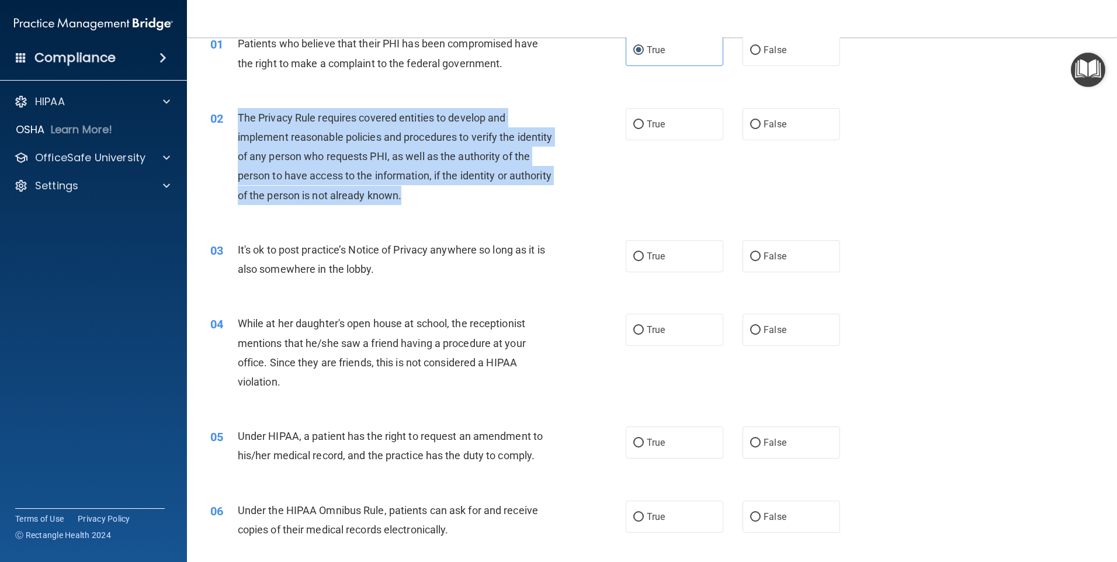
drag, startPoint x: 237, startPoint y: 112, endPoint x: 474, endPoint y: 201, distance: 253.0
click at [474, 201] on div "The Privacy Rule requires covered entities to develop and implement reasonable …" at bounding box center [400, 156] width 325 height 97
click at [300, 144] on div "The Privacy Rule requires covered entities to develop and implement reasonable …" at bounding box center [400, 156] width 325 height 97
drag, startPoint x: 238, startPoint y: 112, endPoint x: 820, endPoint y: 130, distance: 582.3
click at [860, 108] on ng-form "02 The Privacy Rule requires covered entities to develop and implement reasonab…" at bounding box center [860, 108] width 0 height 0
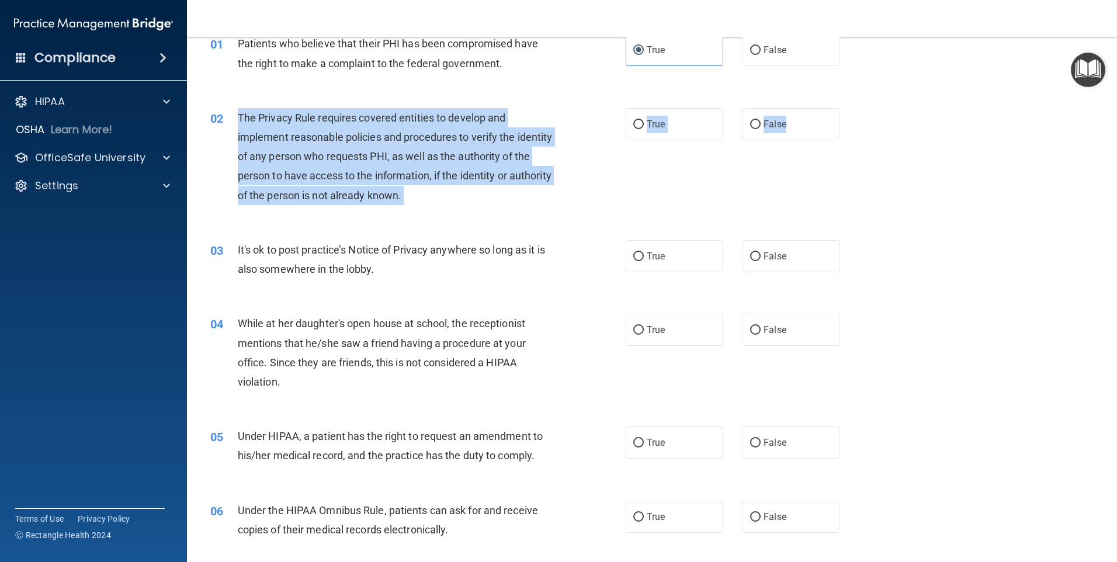
copy ng-form "The Privacy Rule requires covered entities to develop and implement reasonable …"
click at [388, 210] on div "02 The Privacy Rule requires covered entities to develop and implement reasonab…" at bounding box center [418, 159] width 451 height 103
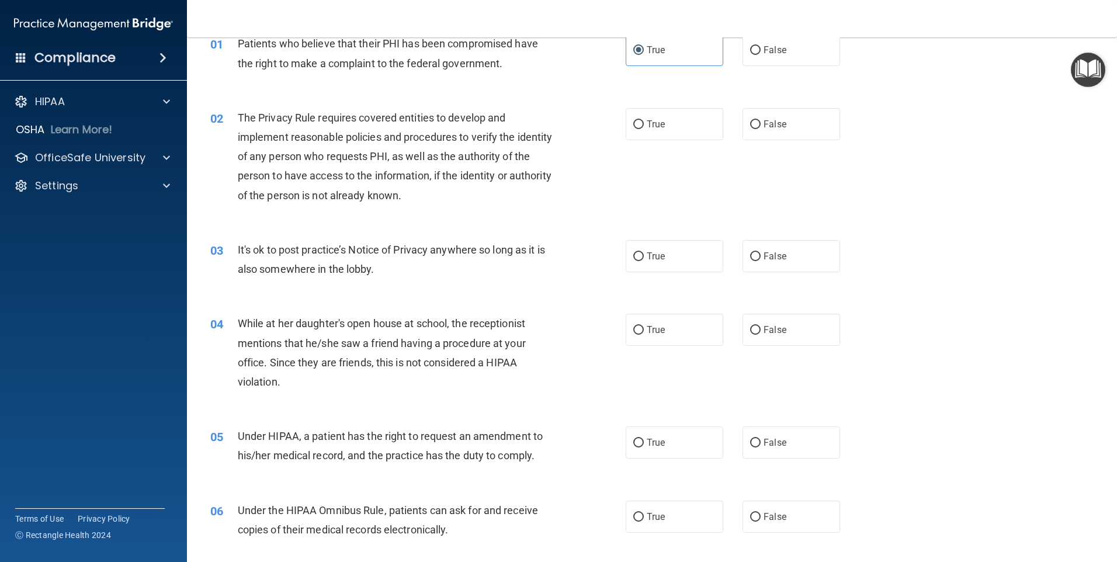
scroll to position [117, 0]
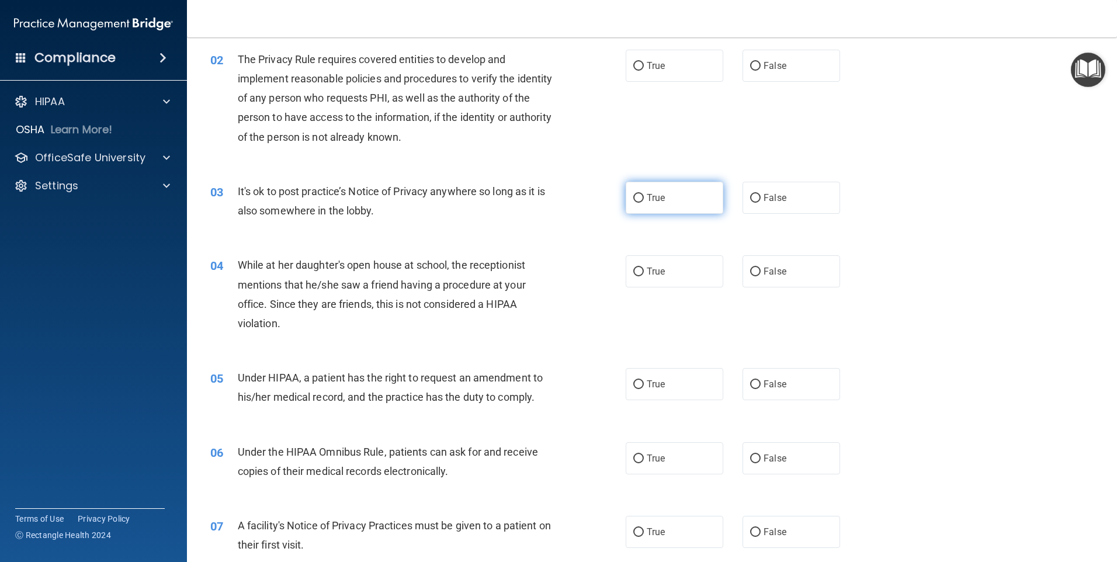
click at [637, 198] on input "True" at bounding box center [638, 198] width 11 height 9
radio input "true"
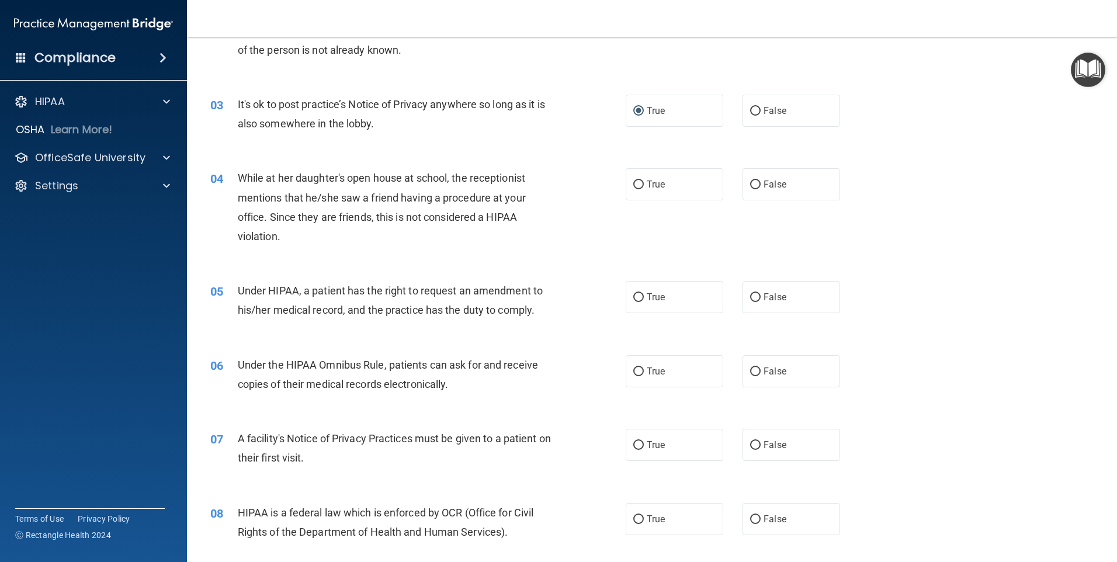
scroll to position [234, 0]
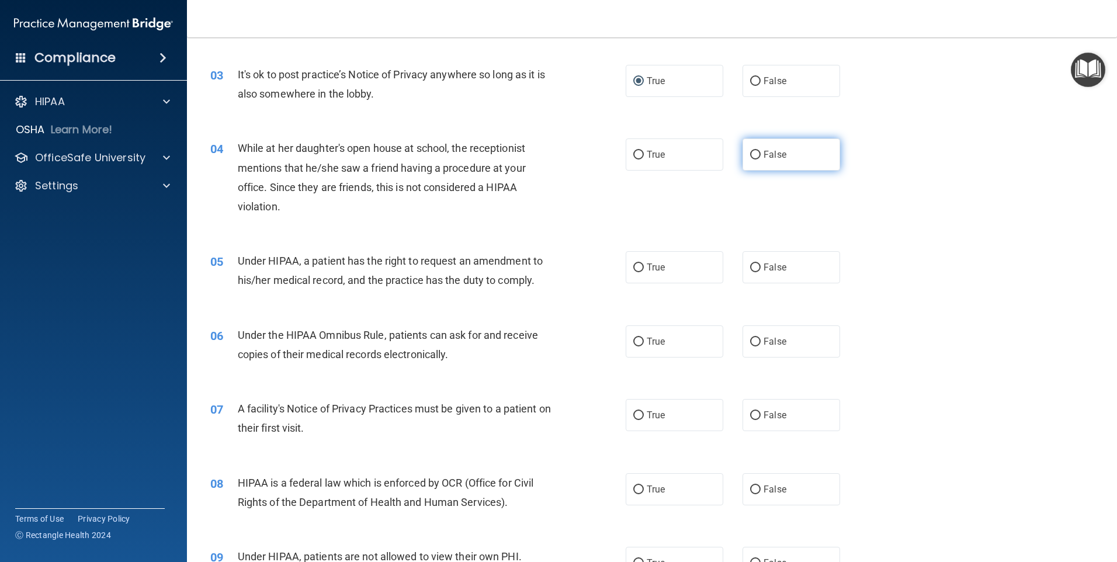
click at [765, 152] on span "False" at bounding box center [775, 154] width 23 height 11
click at [761, 152] on input "False" at bounding box center [755, 155] width 11 height 9
radio input "true"
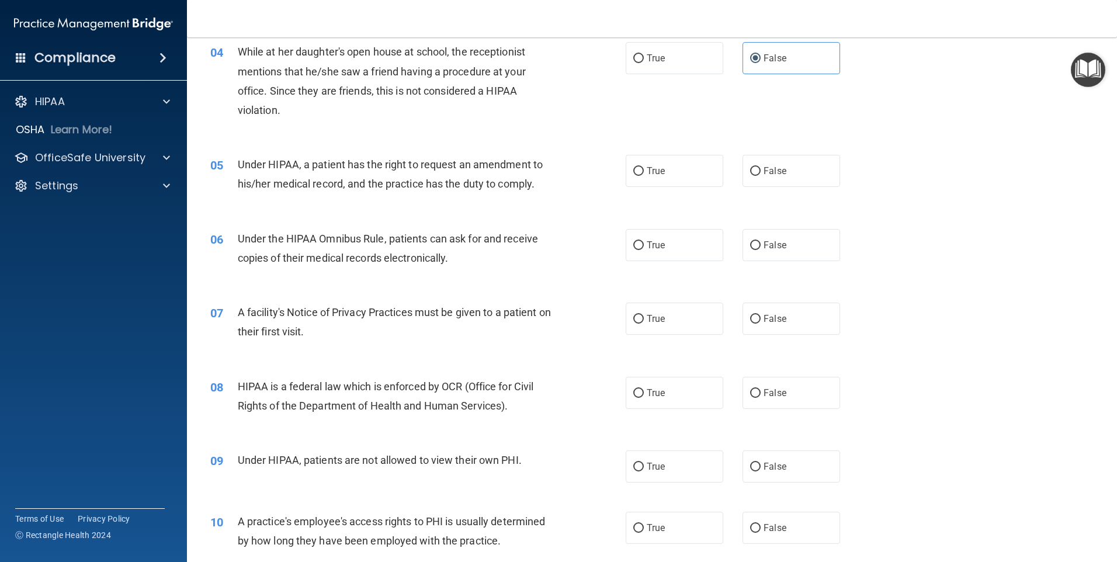
scroll to position [351, 0]
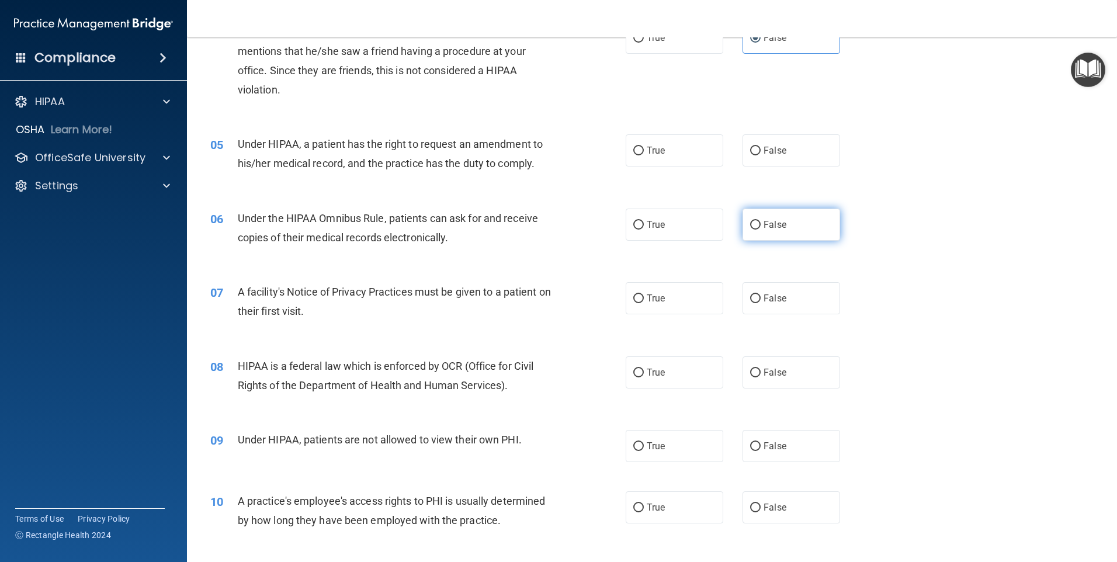
click at [752, 227] on input "False" at bounding box center [755, 225] width 11 height 9
radio input "true"
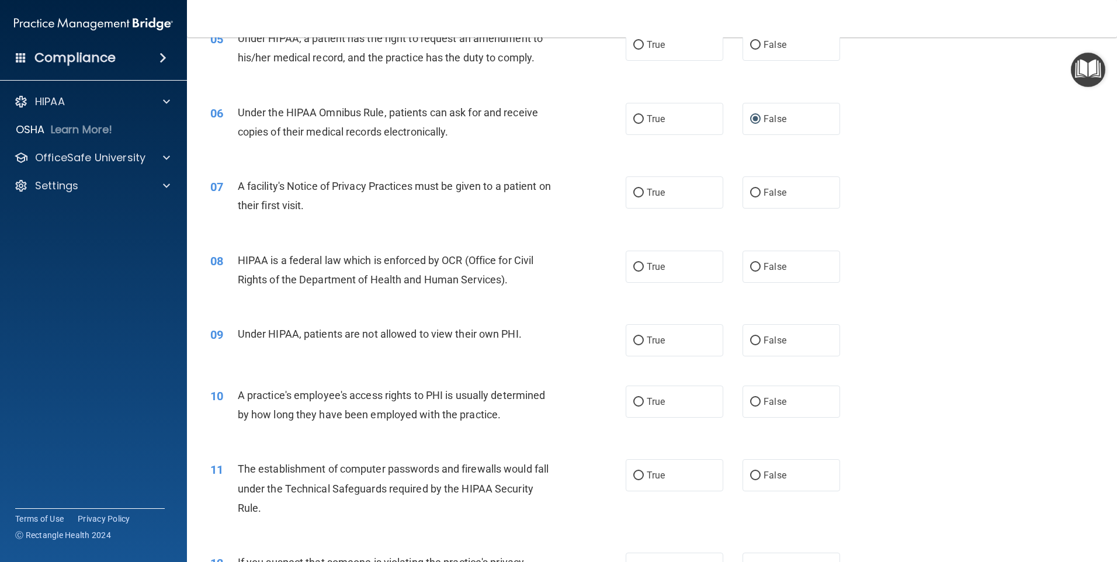
scroll to position [467, 0]
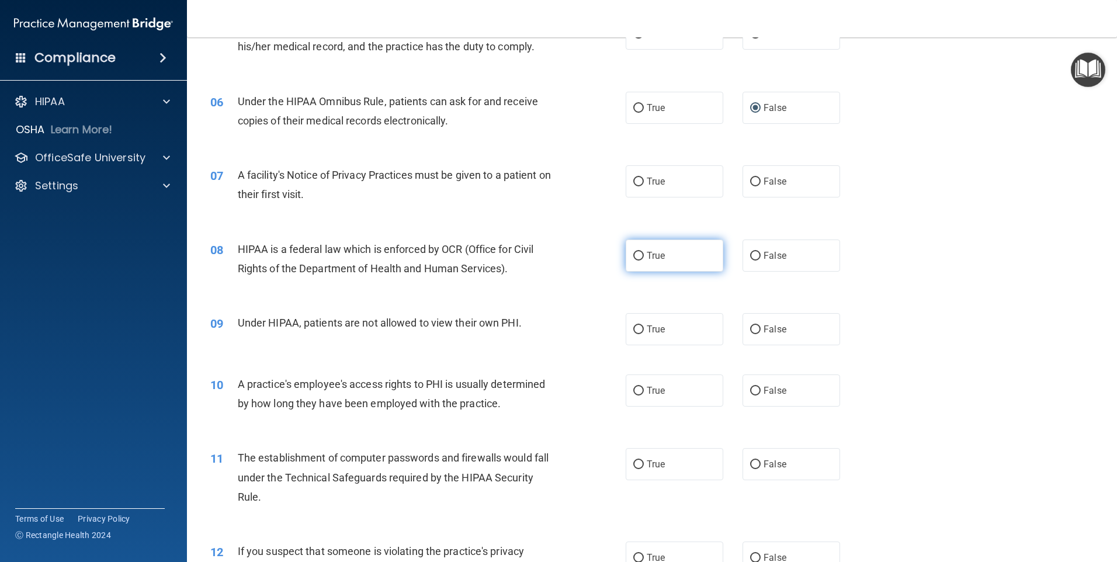
click at [639, 253] on input "True" at bounding box center [638, 256] width 11 height 9
radio input "true"
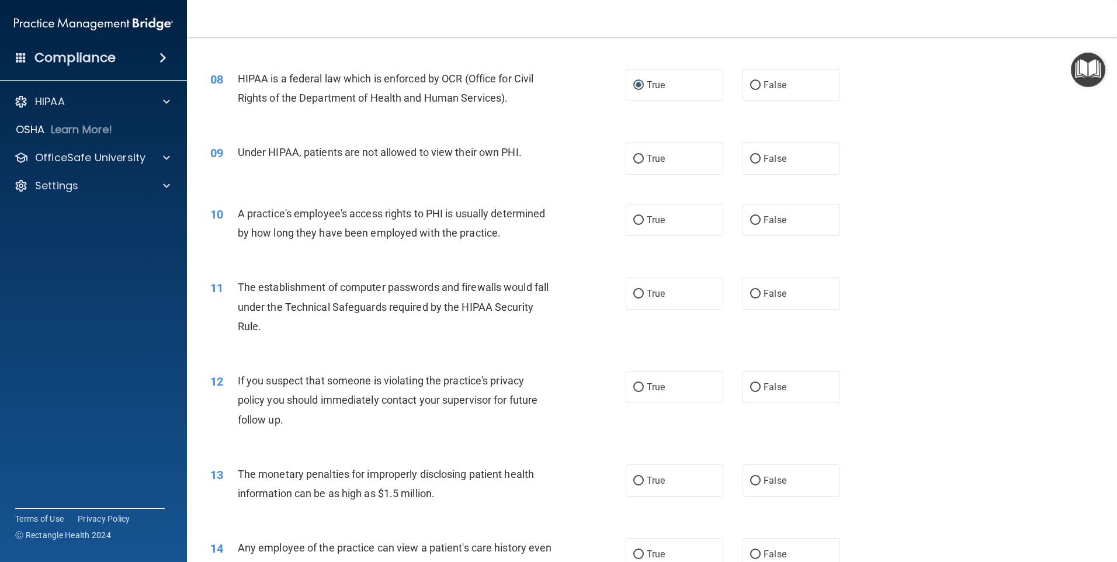
scroll to position [643, 0]
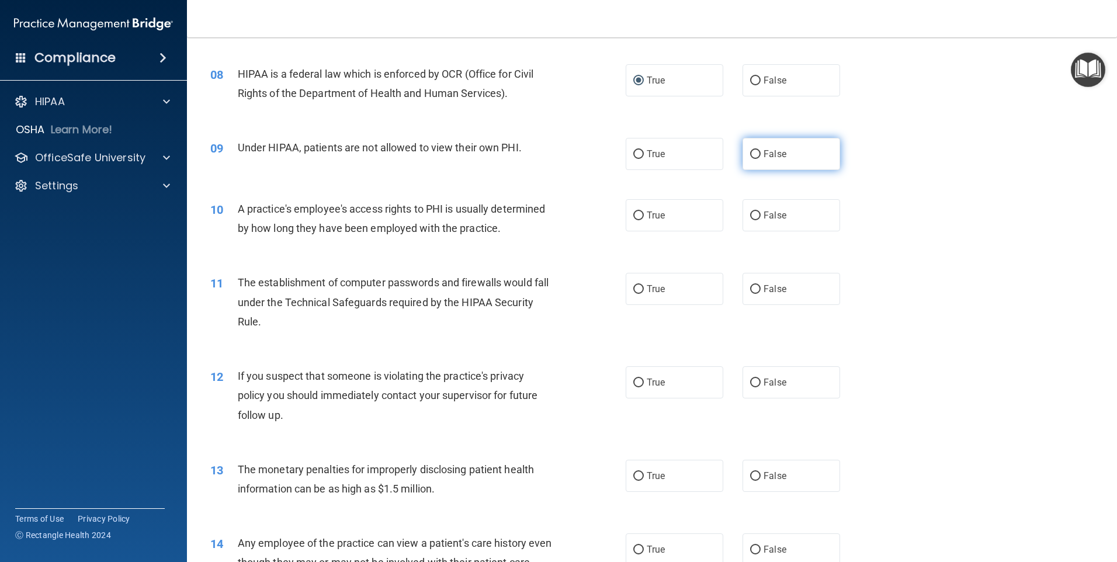
click at [752, 159] on label "False" at bounding box center [792, 154] width 98 height 32
click at [752, 159] on input "False" at bounding box center [755, 154] width 11 height 9
radio input "true"
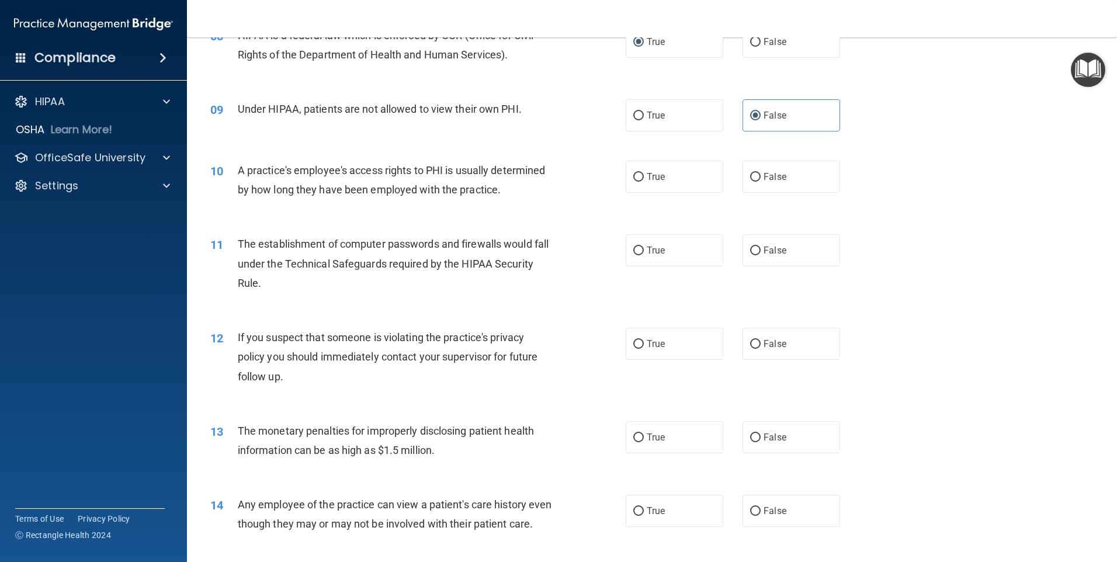
scroll to position [701, 0]
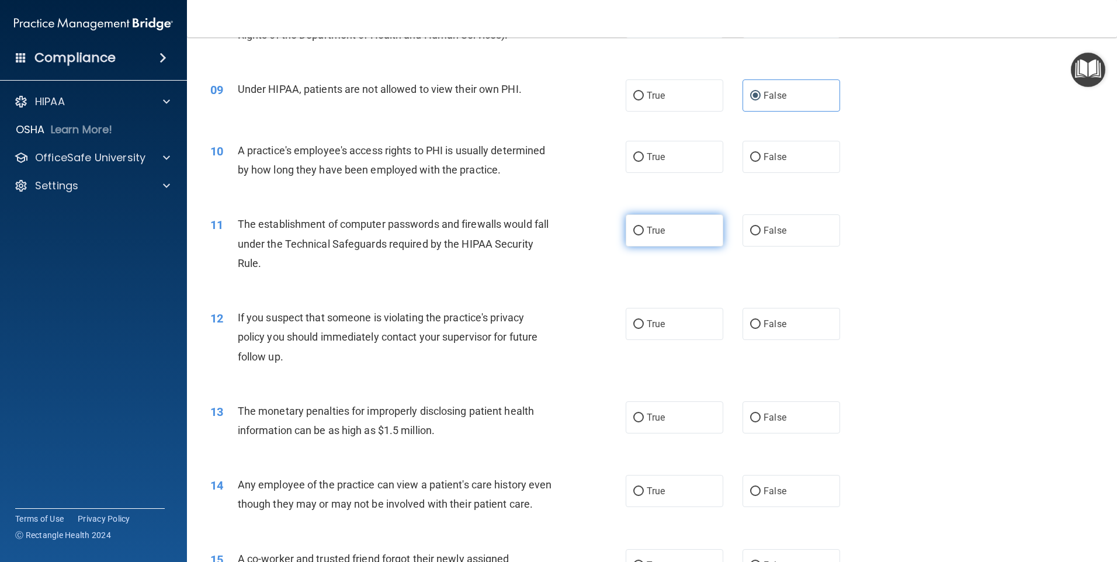
click at [647, 228] on span "True" at bounding box center [656, 230] width 18 height 11
click at [644, 228] on input "True" at bounding box center [638, 231] width 11 height 9
radio input "true"
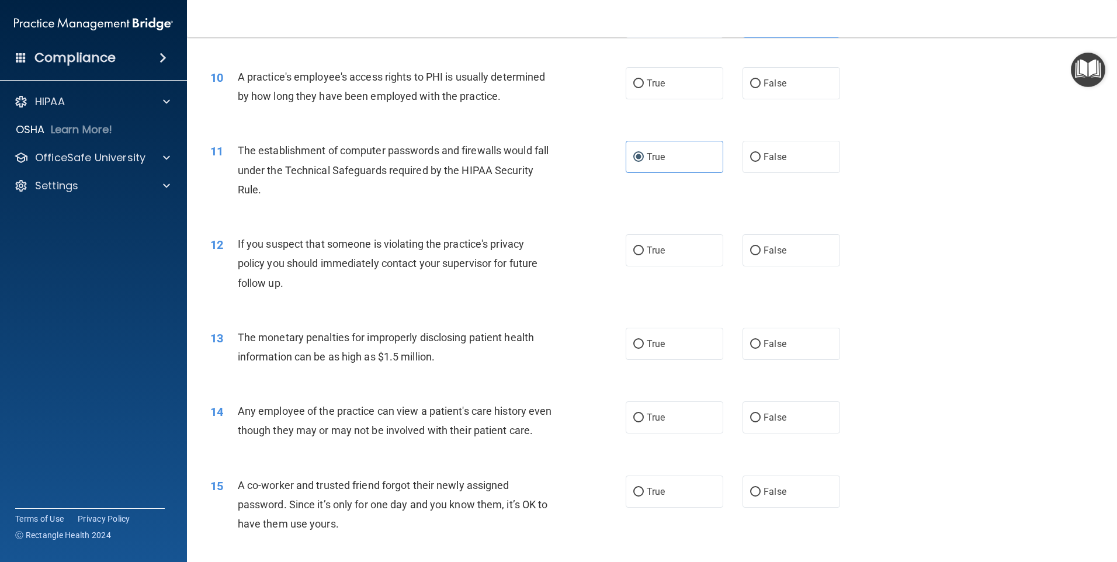
scroll to position [818, 0]
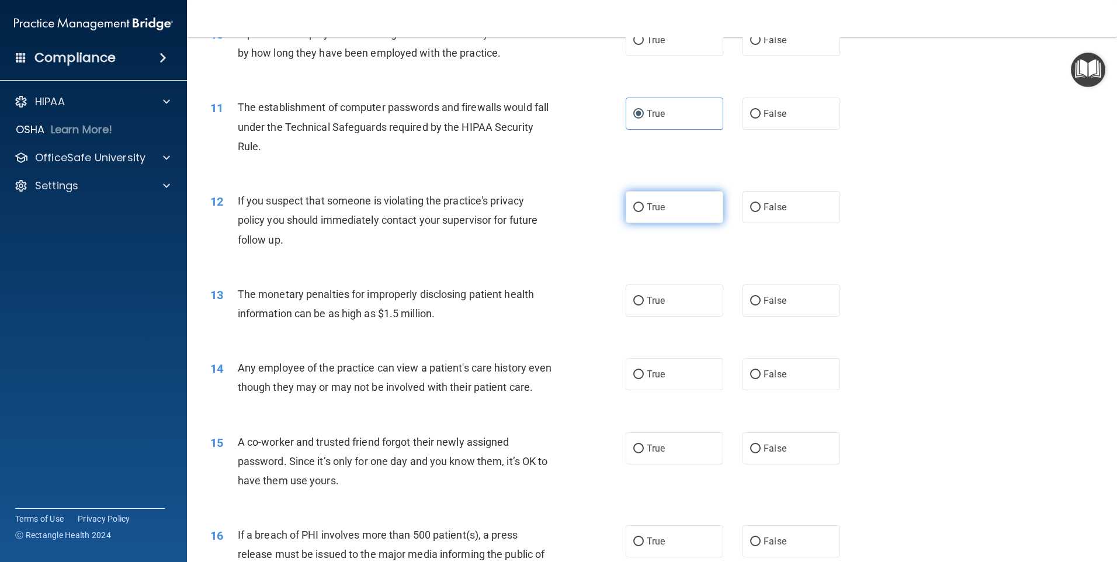
click at [657, 213] on label "True" at bounding box center [675, 207] width 98 height 32
click at [644, 212] on input "True" at bounding box center [638, 207] width 11 height 9
radio input "true"
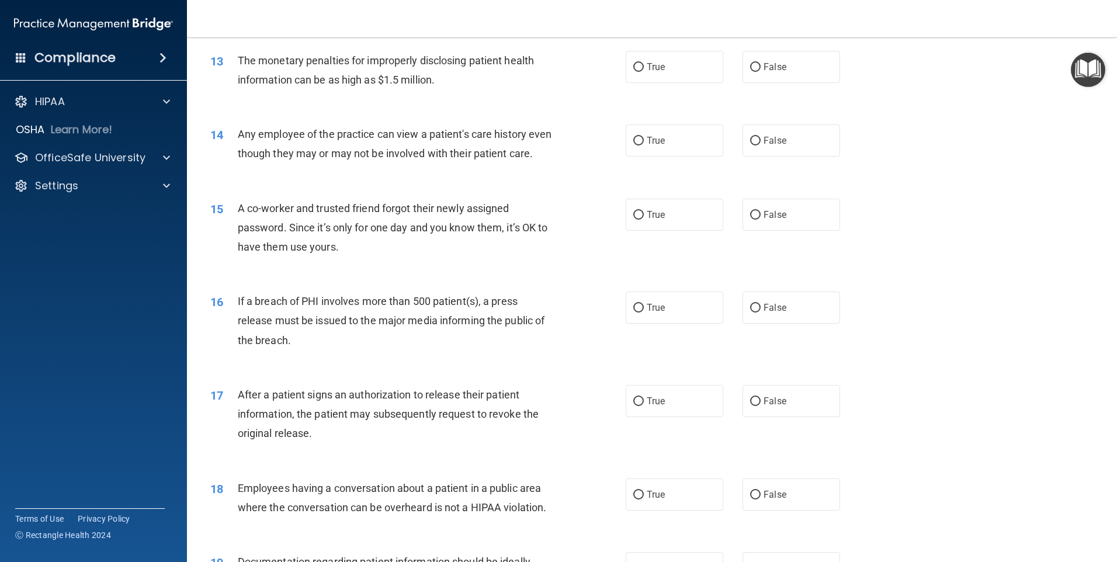
scroll to position [993, 0]
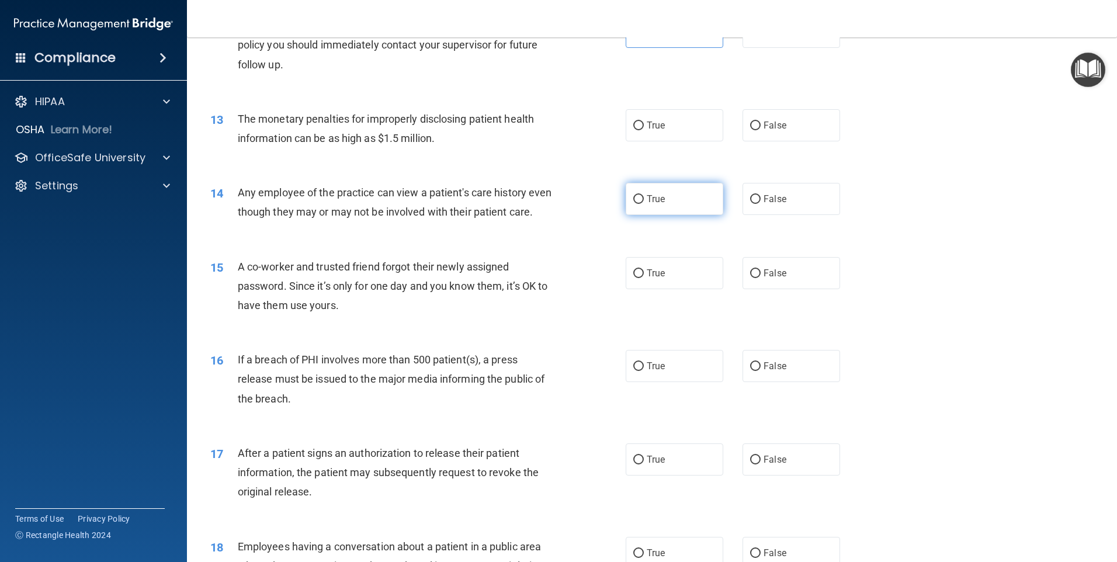
click at [647, 197] on span "True" at bounding box center [656, 198] width 18 height 11
click at [644, 197] on input "True" at bounding box center [638, 199] width 11 height 9
radio input "true"
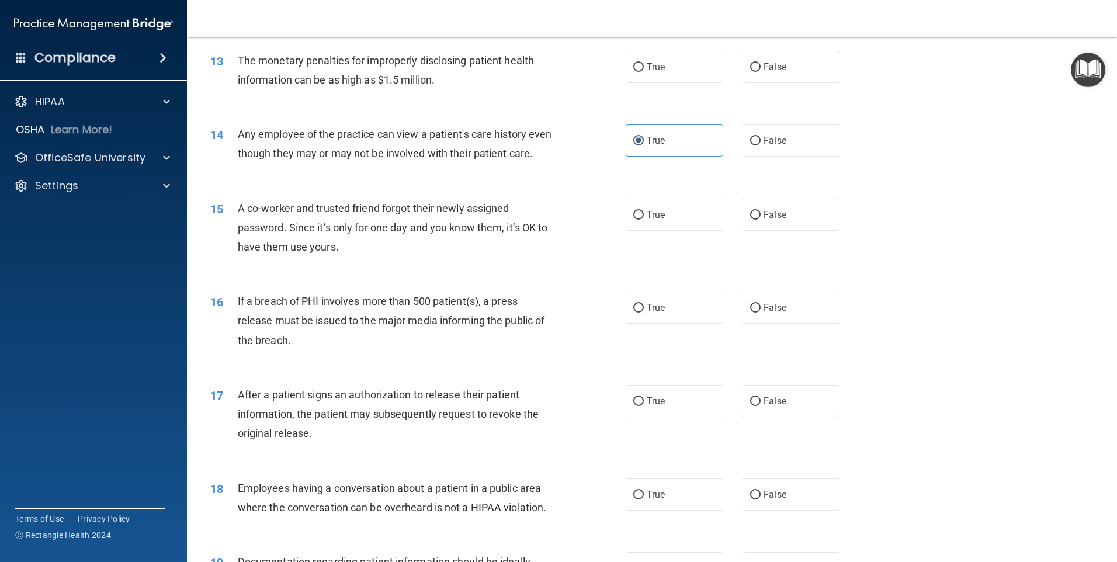
scroll to position [1110, 0]
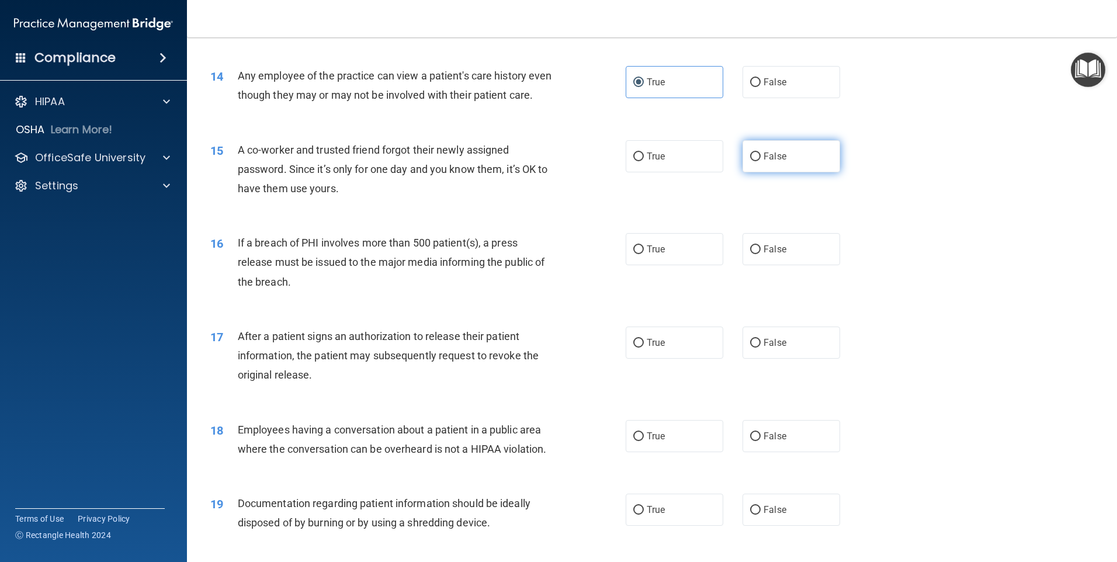
click at [796, 172] on label "False" at bounding box center [792, 156] width 98 height 32
click at [761, 161] on input "False" at bounding box center [755, 157] width 11 height 9
radio input "true"
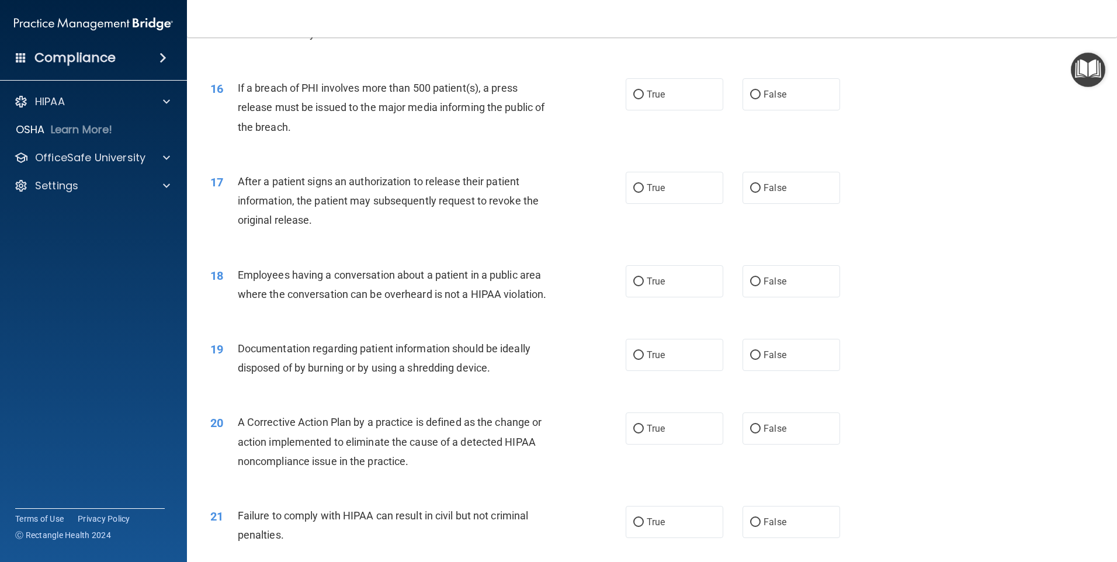
scroll to position [1286, 0]
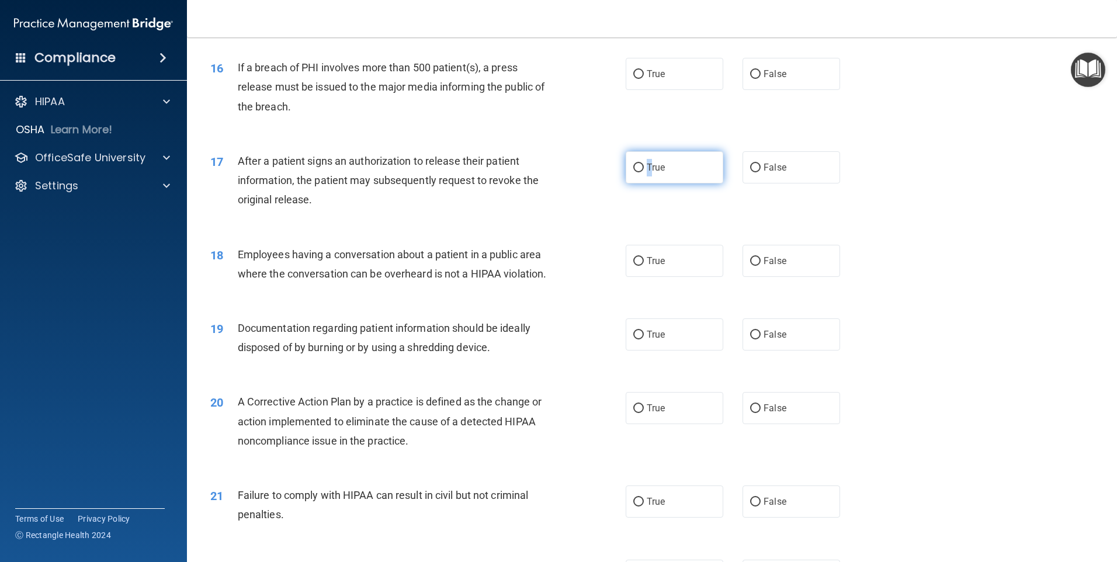
click at [646, 183] on label "True" at bounding box center [675, 167] width 98 height 32
click at [462, 216] on div "17 After a patient signs an authorization to release their patient information,…" at bounding box center [418, 183] width 451 height 64
click at [638, 172] on input "True" at bounding box center [638, 168] width 11 height 9
radio input "true"
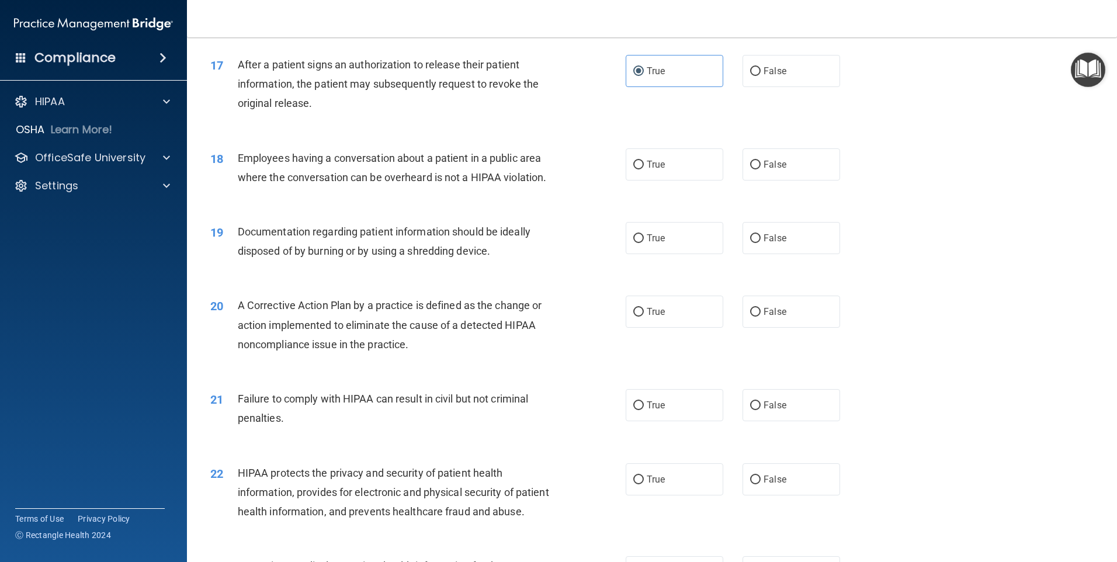
scroll to position [1402, 0]
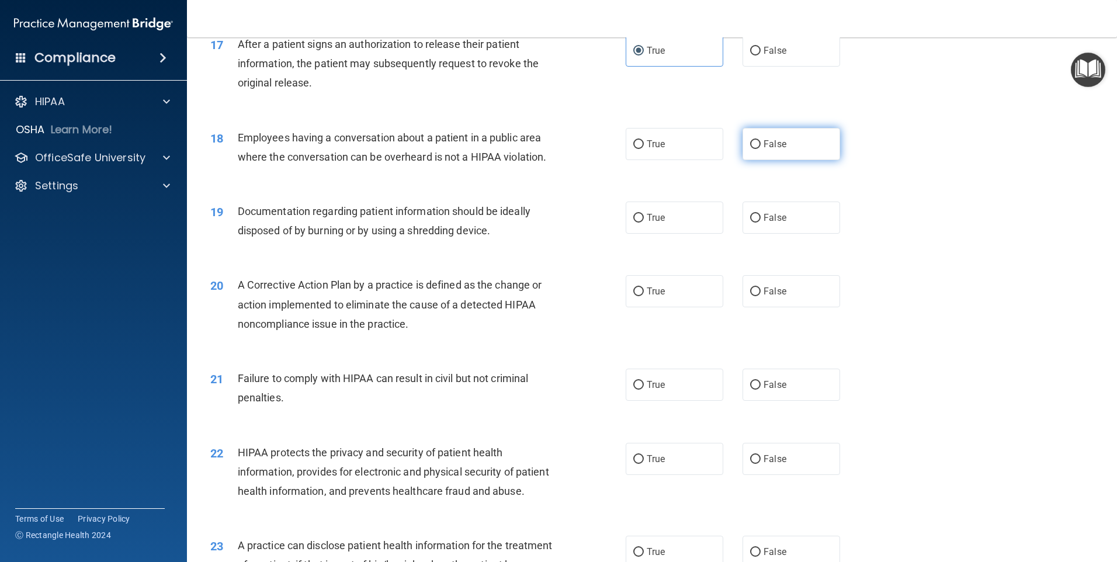
click at [773, 150] on span "False" at bounding box center [775, 143] width 23 height 11
click at [761, 149] on input "False" at bounding box center [755, 144] width 11 height 9
radio input "true"
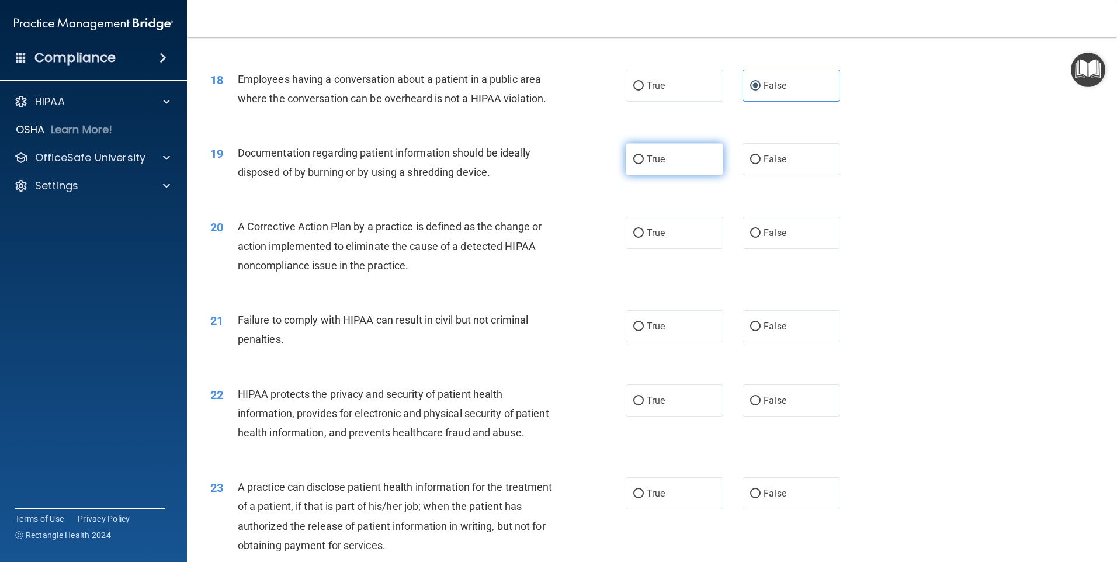
click at [654, 165] on span "True" at bounding box center [656, 159] width 18 height 11
click at [644, 164] on input "True" at bounding box center [638, 159] width 11 height 9
radio input "true"
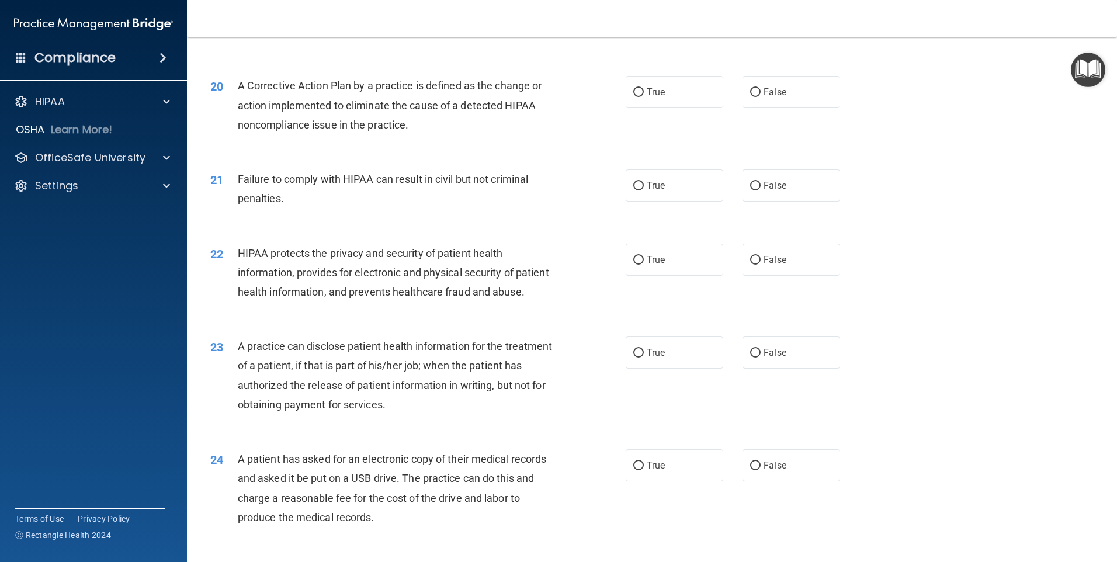
scroll to position [1636, 0]
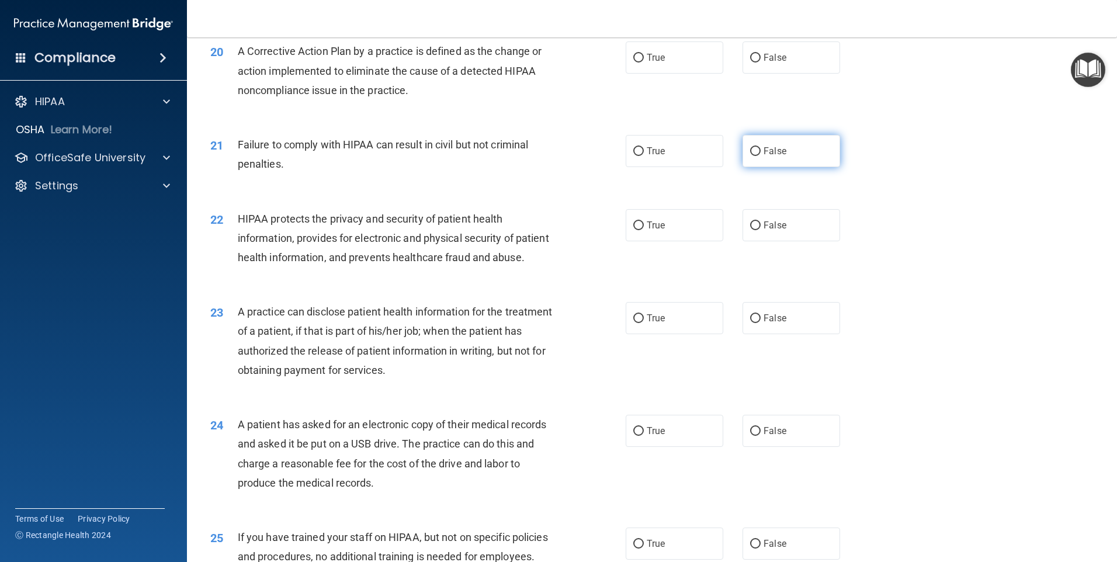
click at [755, 167] on label "False" at bounding box center [792, 151] width 98 height 32
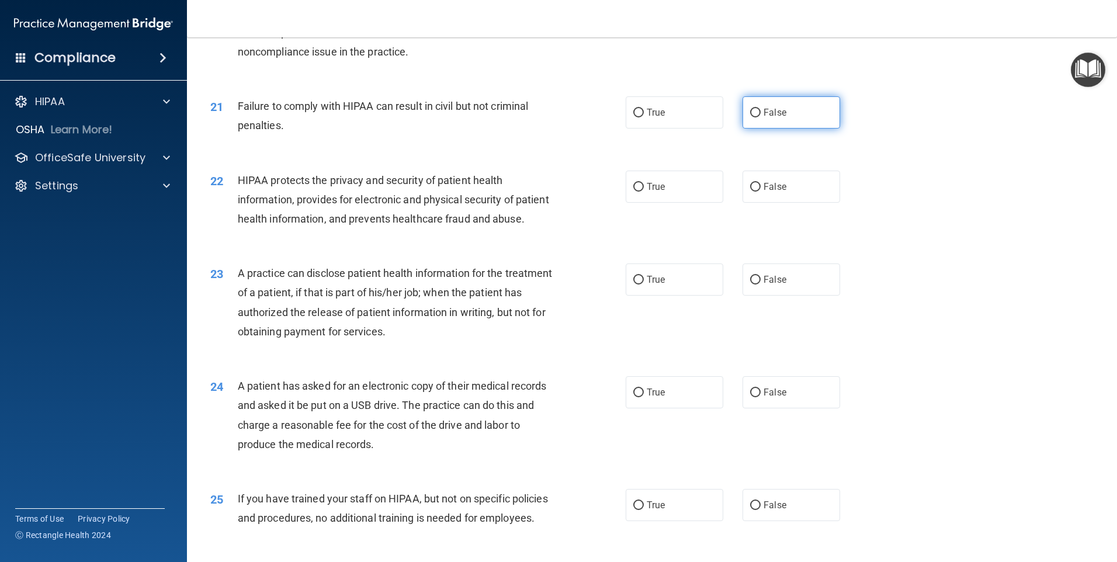
scroll to position [1695, 0]
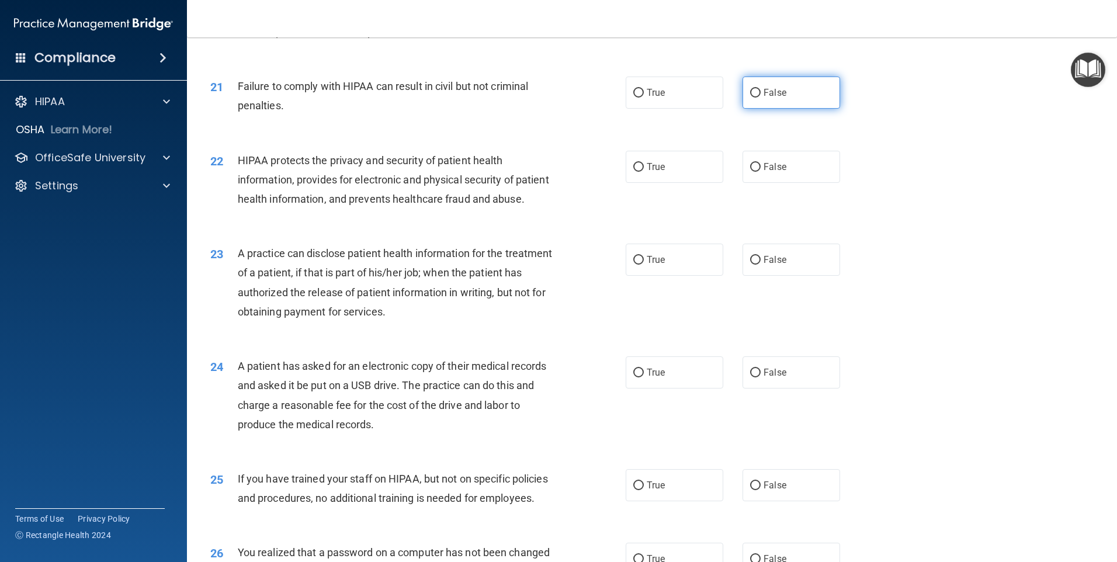
click at [750, 98] on input "False" at bounding box center [755, 93] width 11 height 9
radio input "true"
click at [647, 175] on label "True" at bounding box center [675, 167] width 98 height 32
click at [644, 172] on input "True" at bounding box center [638, 167] width 11 height 9
radio input "true"
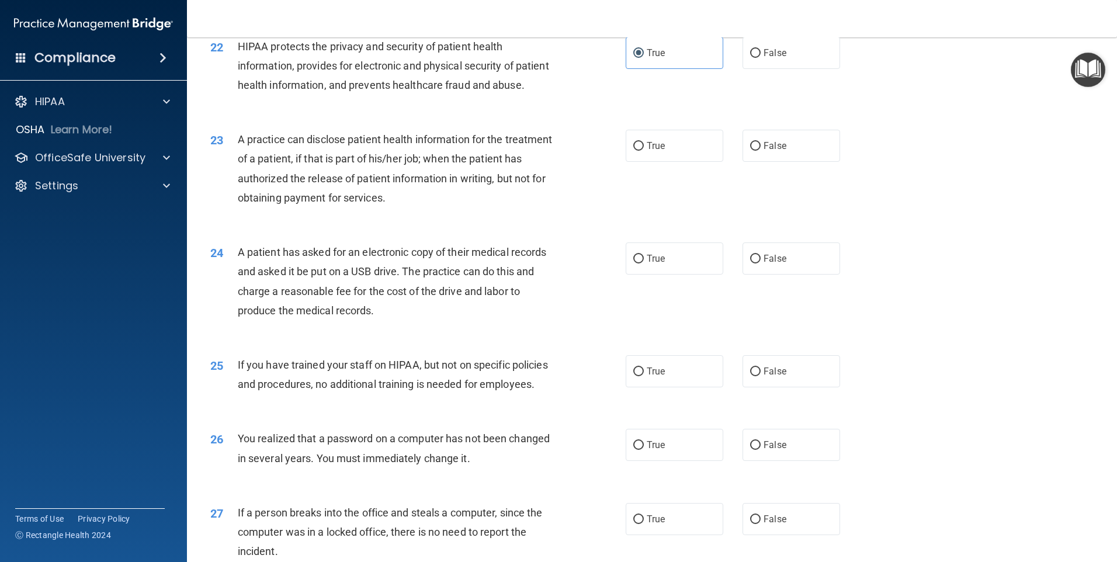
scroll to position [1811, 0]
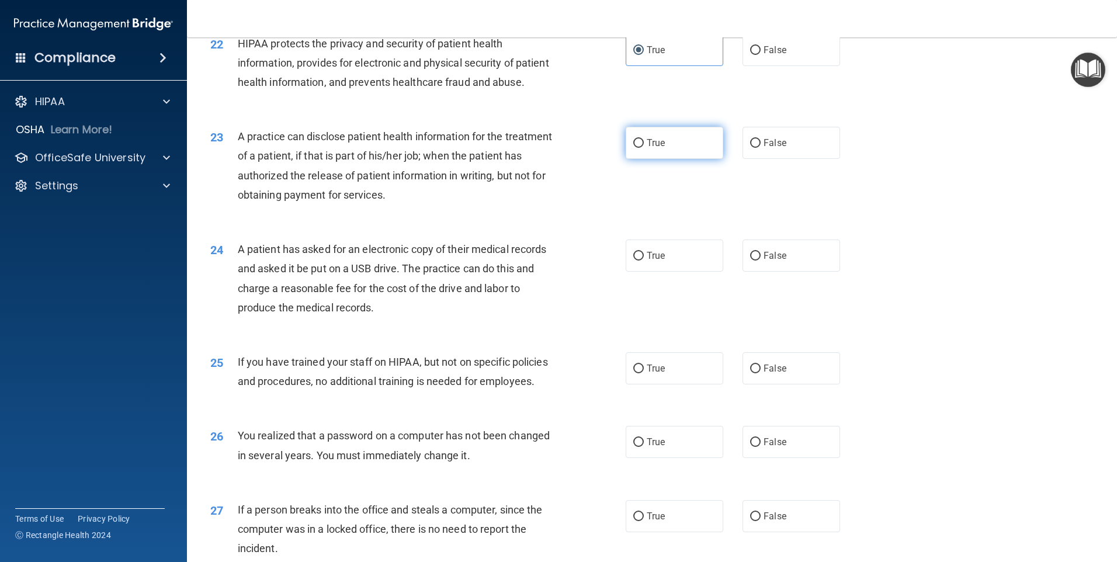
click at [637, 148] on input "True" at bounding box center [638, 143] width 11 height 9
radio input "true"
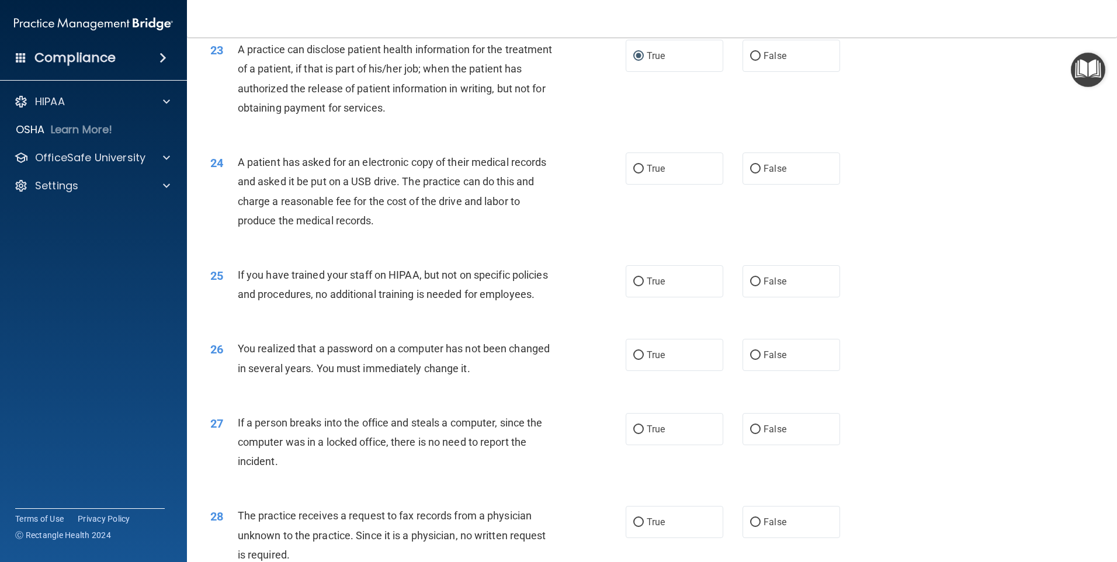
scroll to position [1928, 0]
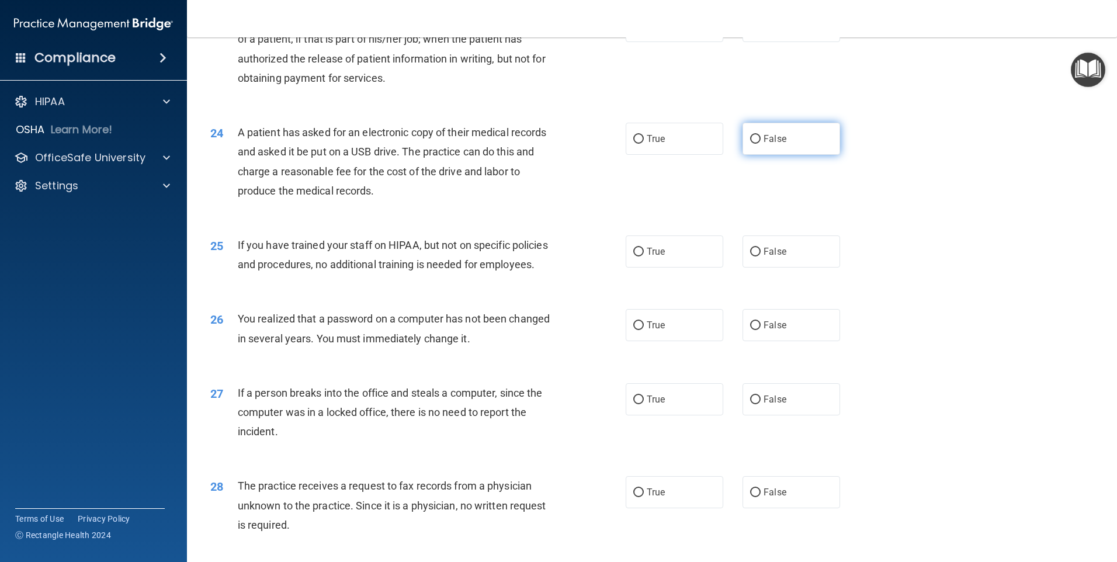
click at [750, 144] on input "False" at bounding box center [755, 139] width 11 height 9
radio input "true"
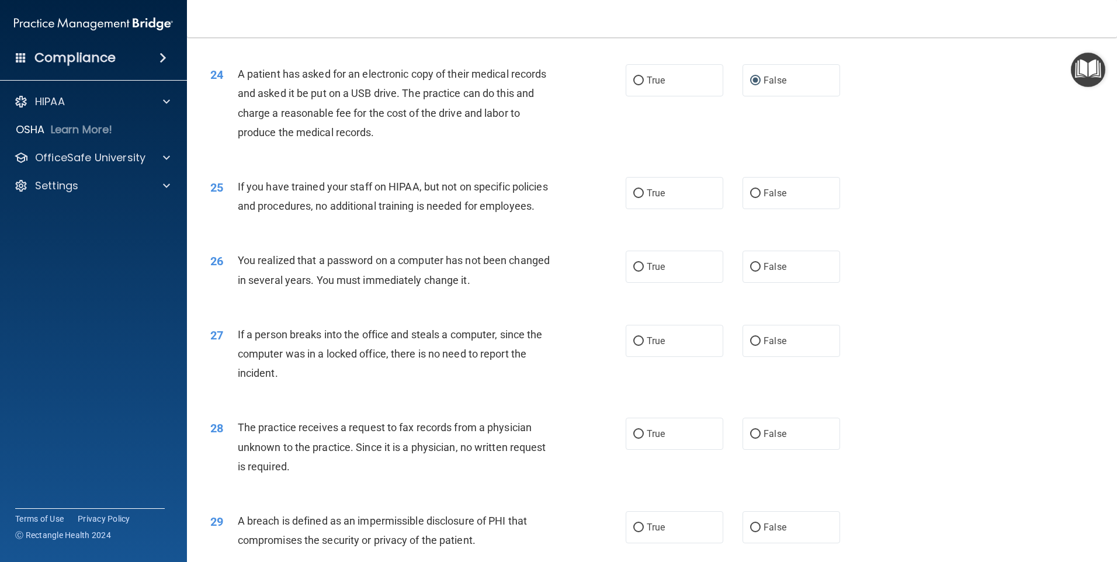
scroll to position [2045, 0]
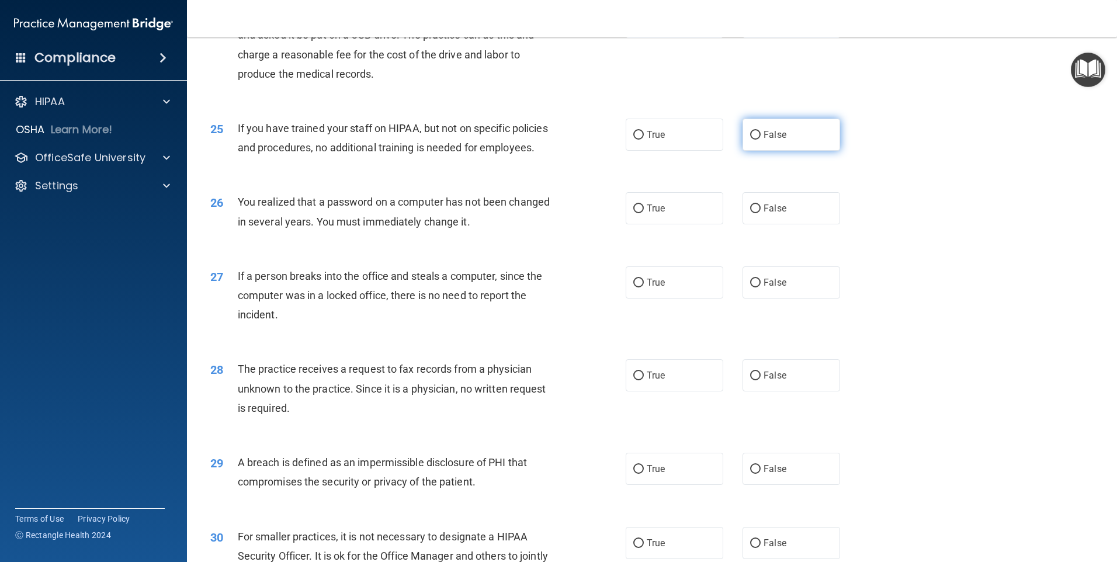
click at [753, 140] on input "False" at bounding box center [755, 135] width 11 height 9
radio input "true"
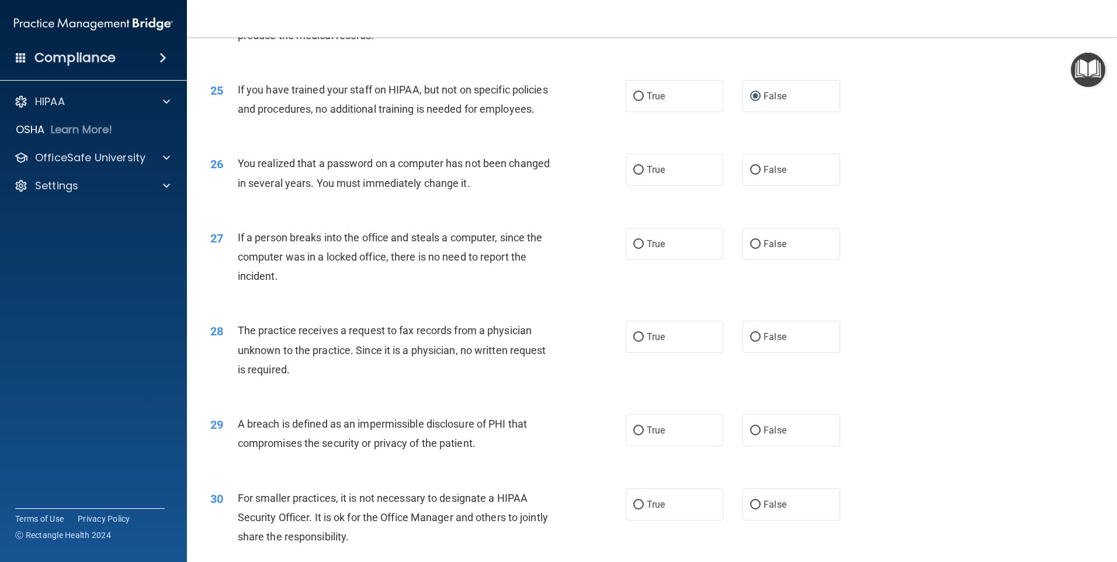
scroll to position [2104, 0]
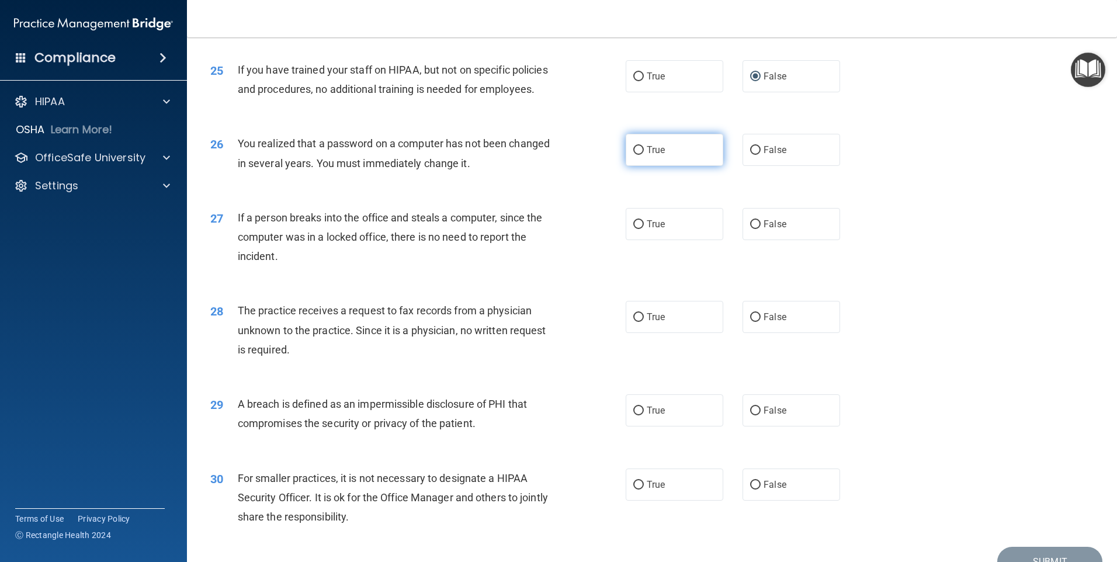
click at [642, 166] on label "True" at bounding box center [675, 150] width 98 height 32
click at [642, 155] on input "True" at bounding box center [638, 150] width 11 height 9
radio input "true"
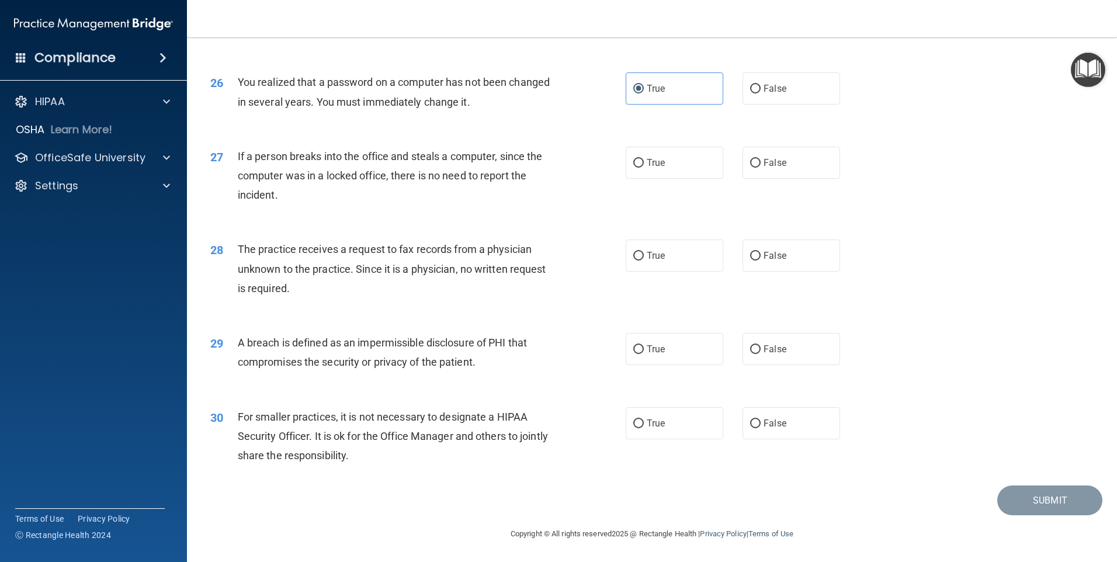
scroll to position [2221, 0]
click at [752, 163] on input "False" at bounding box center [755, 163] width 11 height 9
radio input "true"
click at [754, 253] on label "False" at bounding box center [792, 256] width 98 height 32
click at [754, 253] on input "False" at bounding box center [755, 256] width 11 height 9
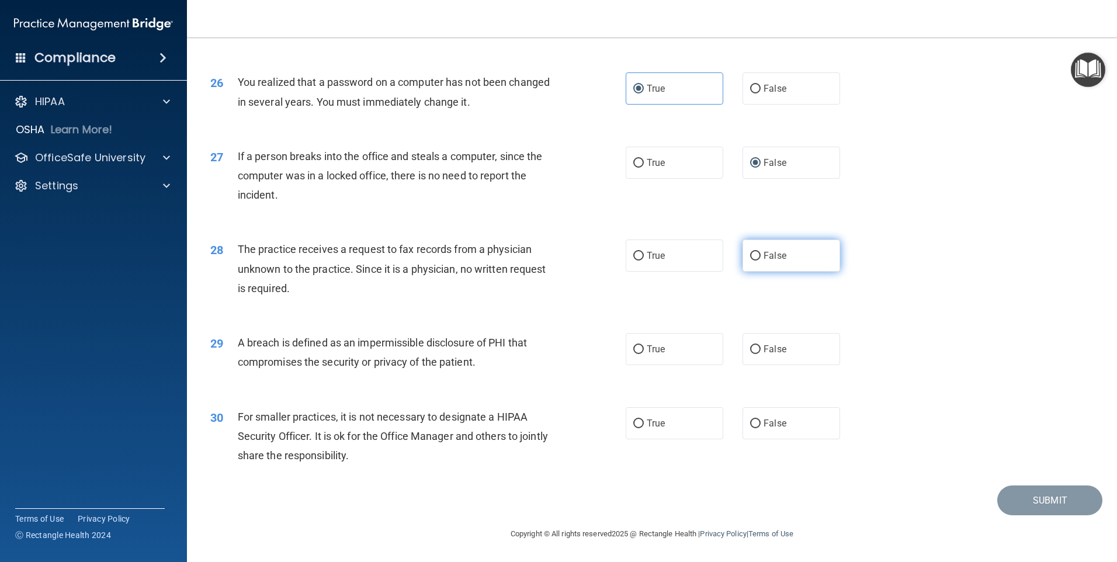
radio input "true"
click at [750, 425] on input "False" at bounding box center [755, 424] width 11 height 9
radio input "true"
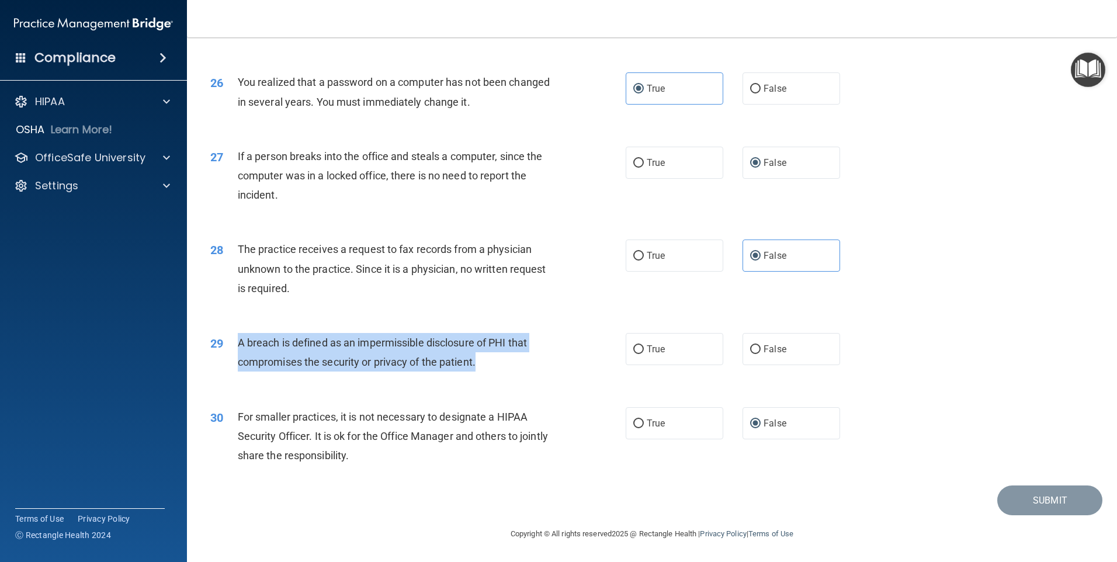
drag, startPoint x: 238, startPoint y: 340, endPoint x: 526, endPoint y: 370, distance: 289.0
click at [526, 370] on div "A breach is defined as an impermissible disclosure of PHI that compromises the …" at bounding box center [400, 352] width 325 height 39
click at [372, 351] on div "A breach is defined as an impermissible disclosure of PHI that compromises the …" at bounding box center [400, 352] width 325 height 39
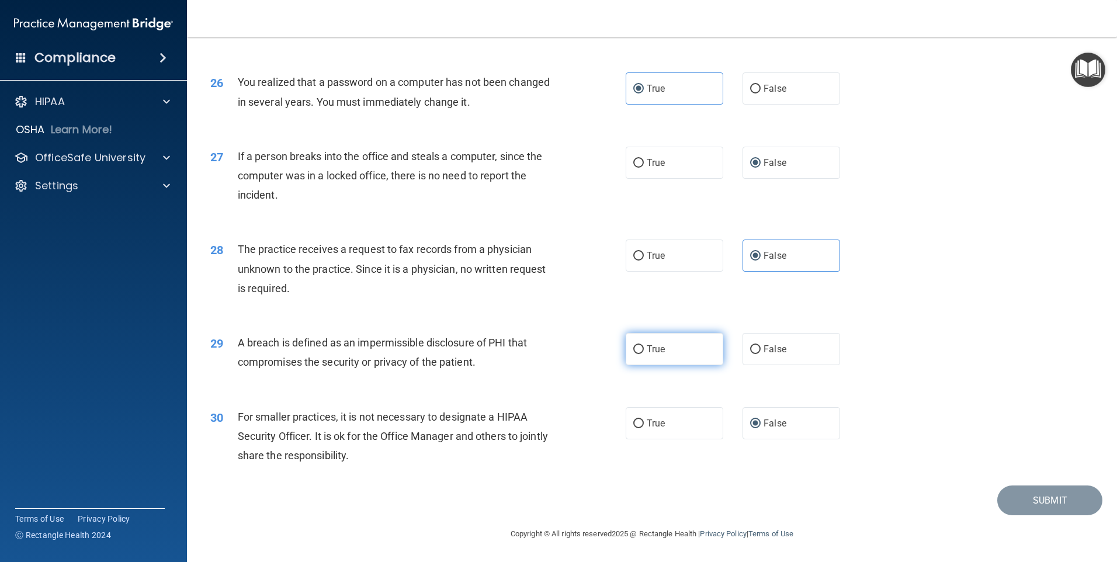
click at [642, 345] on label "True" at bounding box center [675, 349] width 98 height 32
click at [642, 345] on input "True" at bounding box center [638, 349] width 11 height 9
radio input "true"
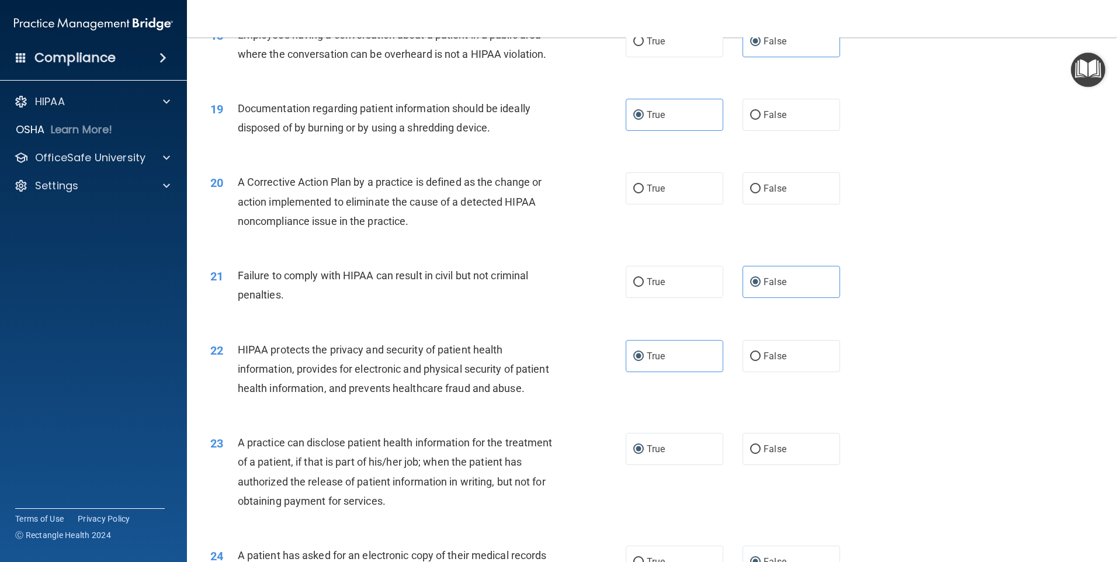
scroll to position [1463, 0]
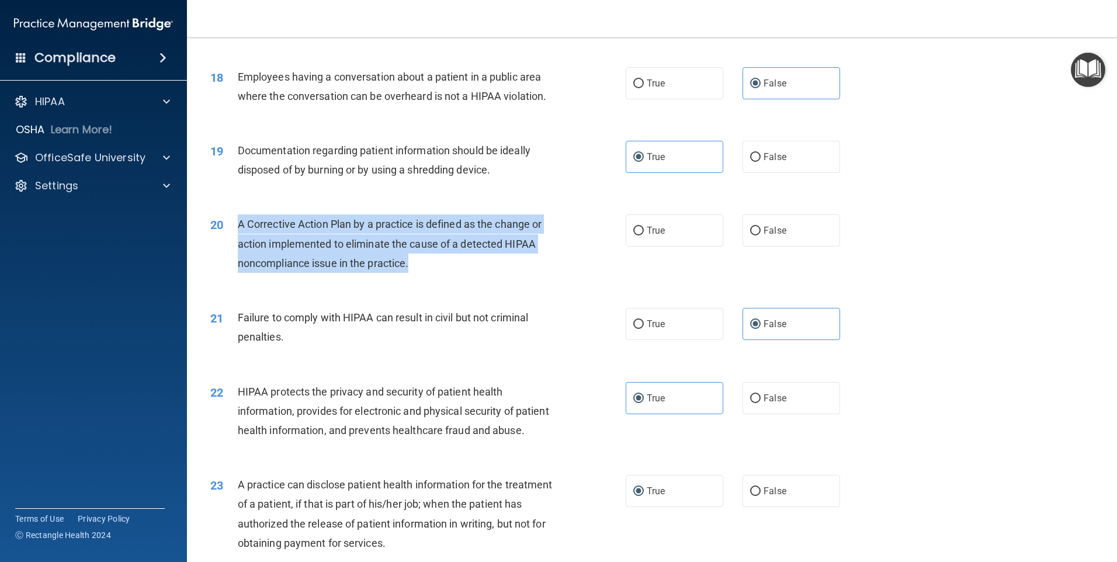
drag, startPoint x: 235, startPoint y: 243, endPoint x: 420, endPoint y: 295, distance: 191.1
click at [420, 279] on div "20 A Corrective Action Plan by a practice is defined as the change or action im…" at bounding box center [418, 246] width 451 height 64
click at [438, 273] on div "A Corrective Action Plan by a practice is defined as the change or action imple…" at bounding box center [400, 243] width 325 height 58
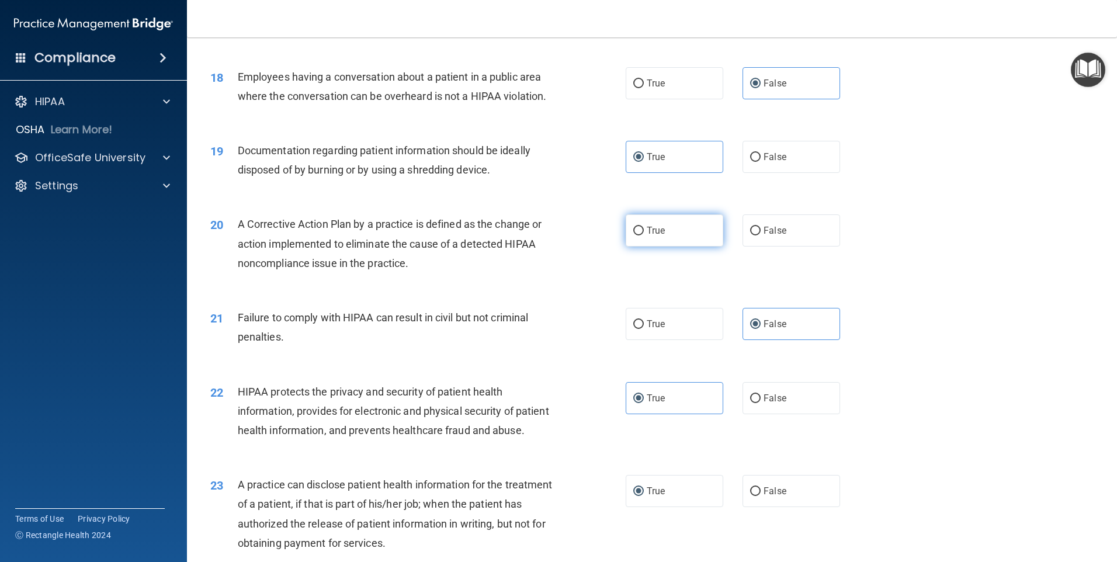
click at [633, 235] on input "True" at bounding box center [638, 231] width 11 height 9
radio input "true"
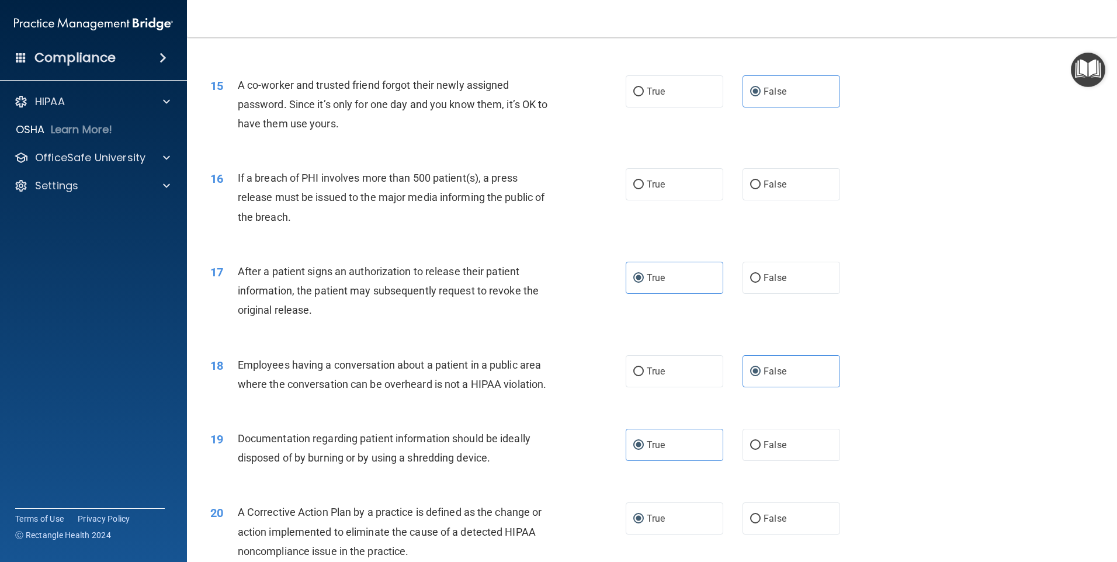
scroll to position [1171, 0]
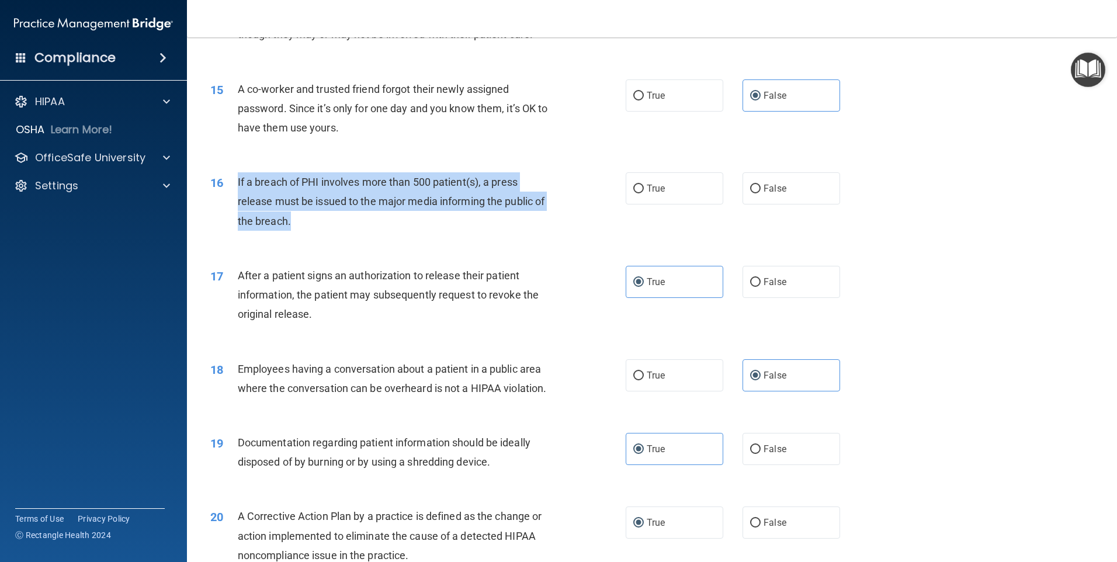
drag, startPoint x: 237, startPoint y: 200, endPoint x: 314, endPoint y: 250, distance: 91.3
click at [314, 231] on div "If a breach of PHI involves more than 500 patient(s), a press release must be i…" at bounding box center [400, 201] width 325 height 58
drag, startPoint x: 314, startPoint y: 250, endPoint x: 307, endPoint y: 250, distance: 7.0
click at [633, 193] on input "True" at bounding box center [638, 189] width 11 height 9
radio input "true"
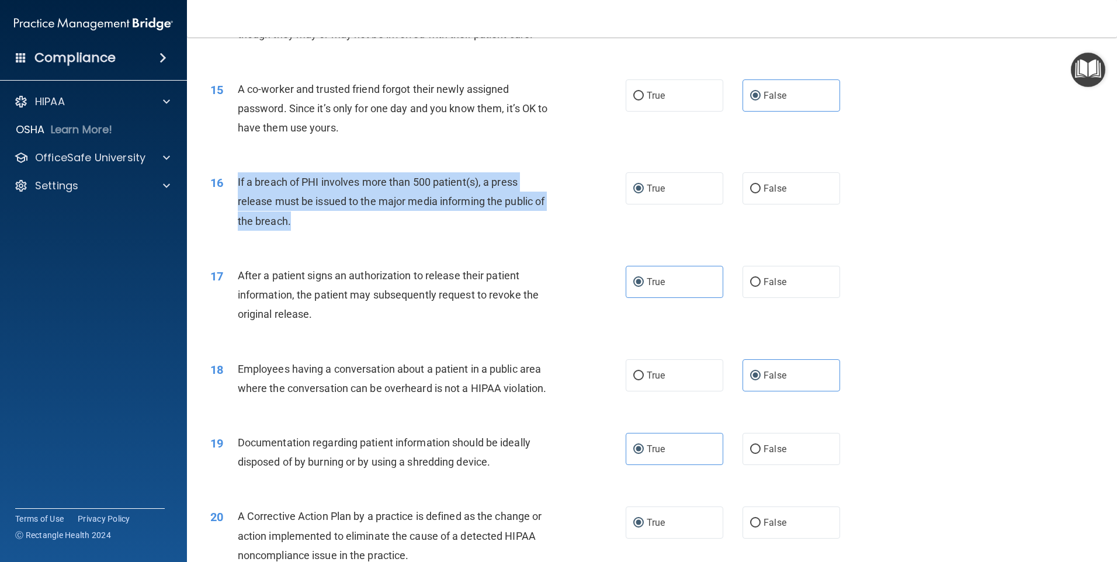
click at [550, 213] on div "If a breach of PHI involves more than 500 patient(s), a press release must be i…" at bounding box center [400, 201] width 325 height 58
click at [491, 221] on span "If a breach of PHI involves more than 500 patient(s), a press release must be i…" at bounding box center [391, 201] width 307 height 51
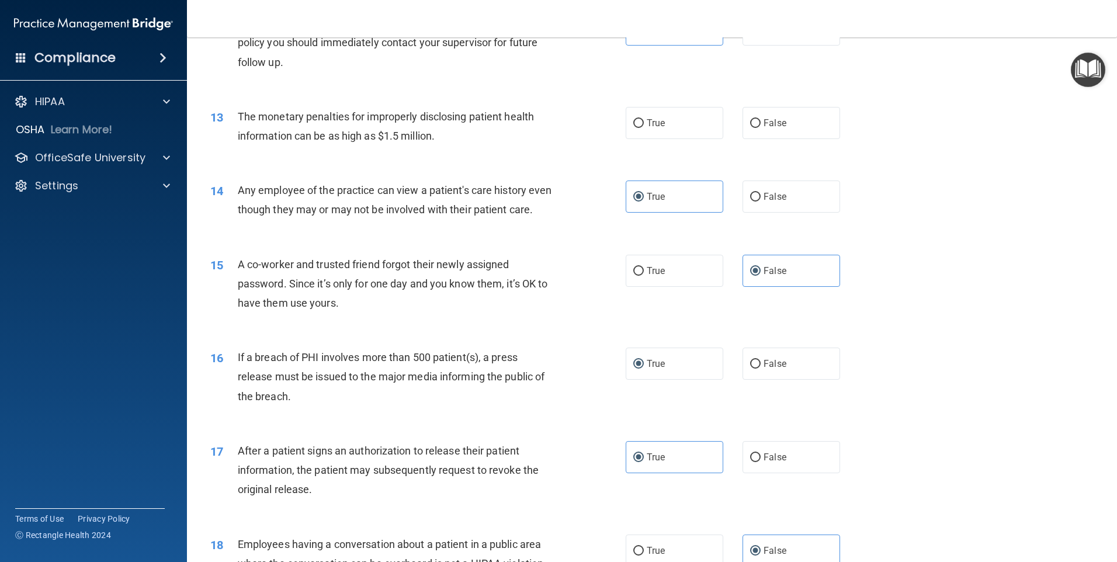
scroll to position [937, 0]
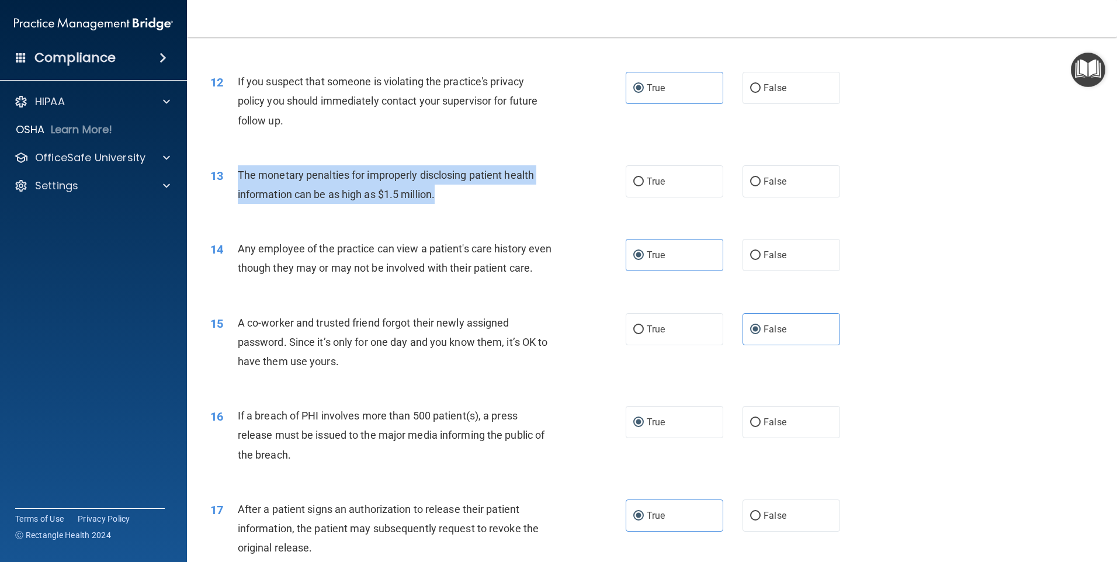
drag, startPoint x: 233, startPoint y: 171, endPoint x: 441, endPoint y: 203, distance: 211.1
click at [441, 203] on div "13 The monetary penalties for improperly disclosing patient health information …" at bounding box center [418, 187] width 451 height 44
click at [636, 181] on input "True" at bounding box center [638, 182] width 11 height 9
radio input "true"
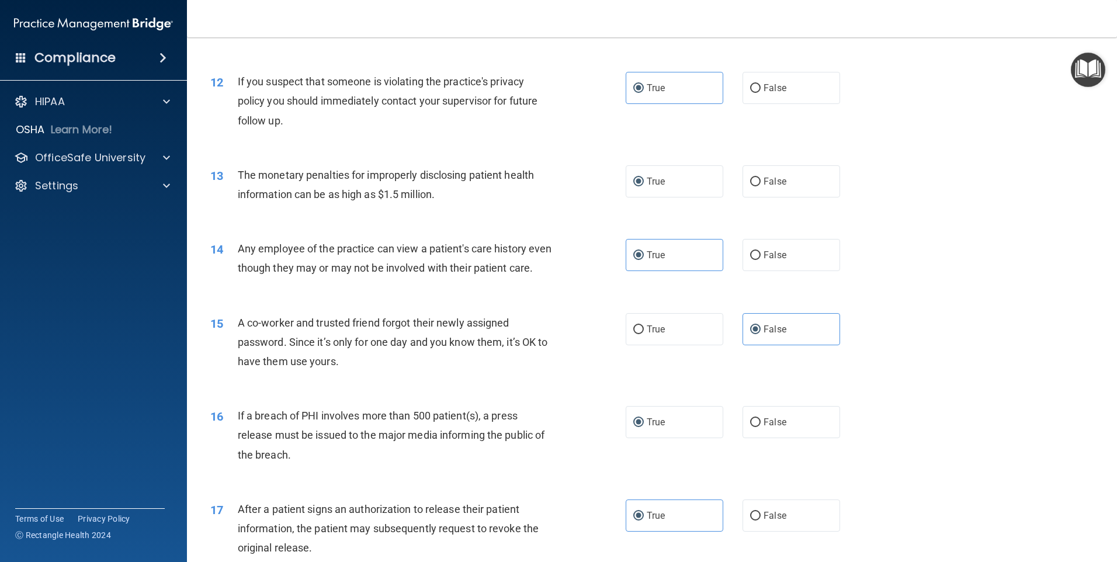
click at [431, 161] on div "13 The monetary penalties for improperly disclosing patient health information …" at bounding box center [652, 188] width 901 height 74
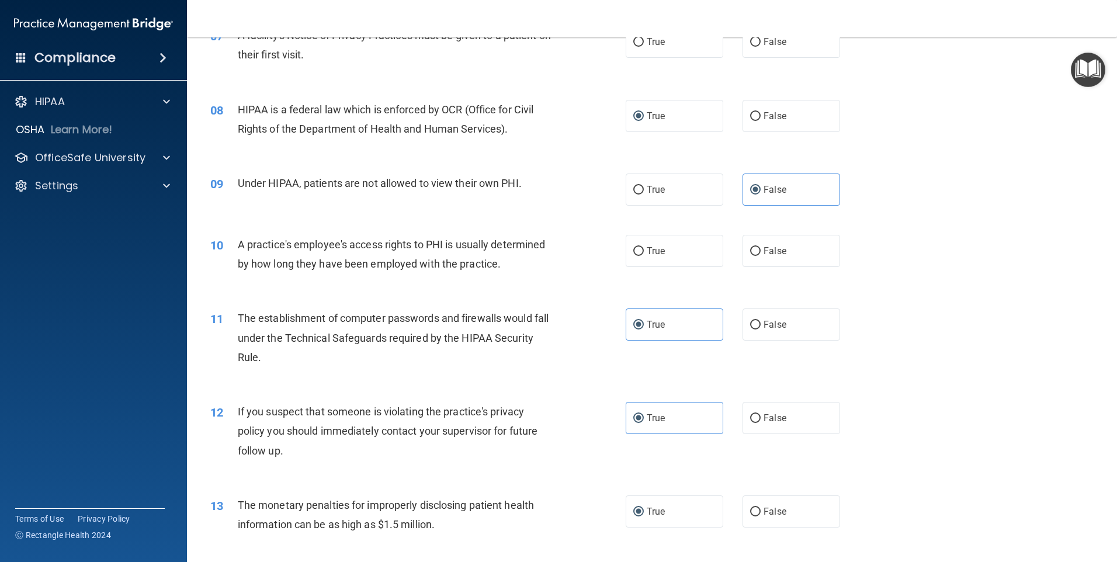
scroll to position [587, 0]
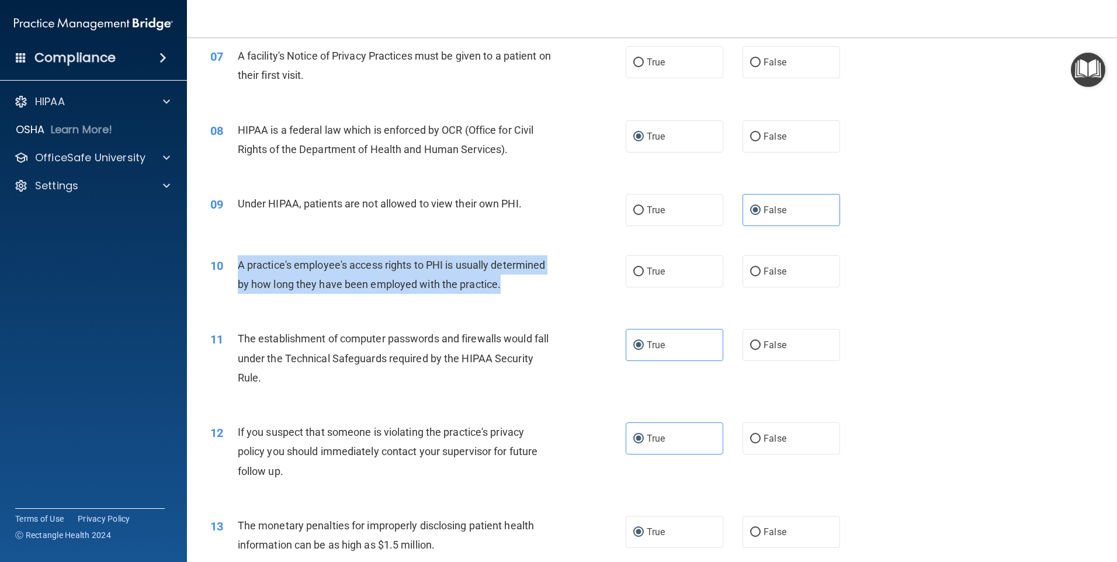
drag, startPoint x: 237, startPoint y: 262, endPoint x: 508, endPoint y: 285, distance: 272.6
click at [508, 285] on div "10 A practice's employee's access rights to PHI is usually determined by how lo…" at bounding box center [418, 277] width 451 height 44
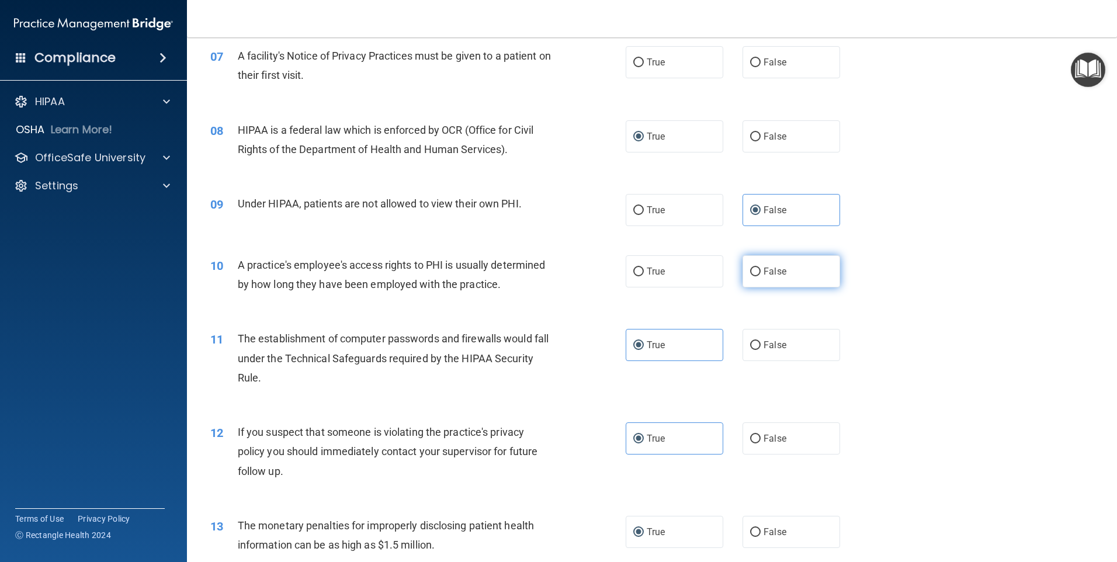
click at [756, 270] on label "False" at bounding box center [792, 271] width 98 height 32
click at [756, 270] on input "False" at bounding box center [755, 272] width 11 height 9
radio input "true"
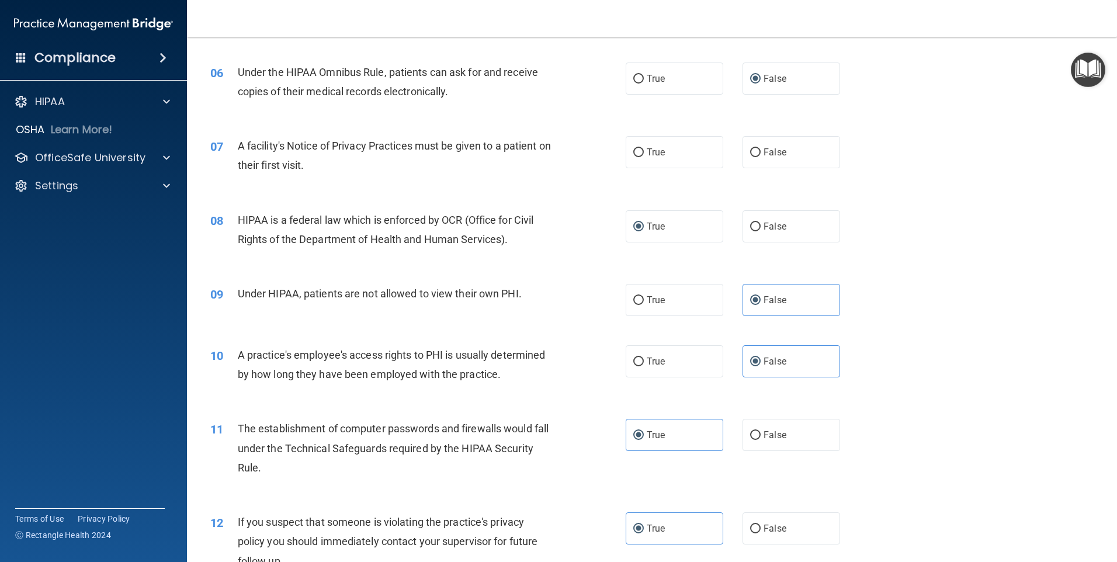
scroll to position [470, 0]
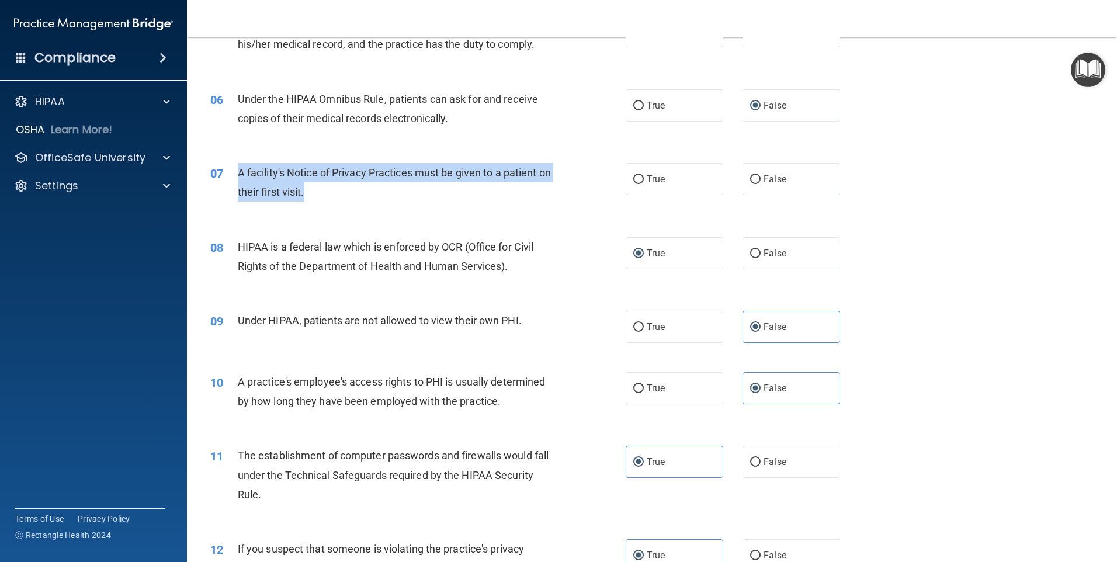
drag, startPoint x: 235, startPoint y: 165, endPoint x: 361, endPoint y: 207, distance: 132.1
click at [361, 207] on div "07 A facility's Notice of Privacy Practices must be given to a patient on their…" at bounding box center [418, 185] width 451 height 44
click at [633, 179] on input "True" at bounding box center [638, 179] width 11 height 9
radio input "true"
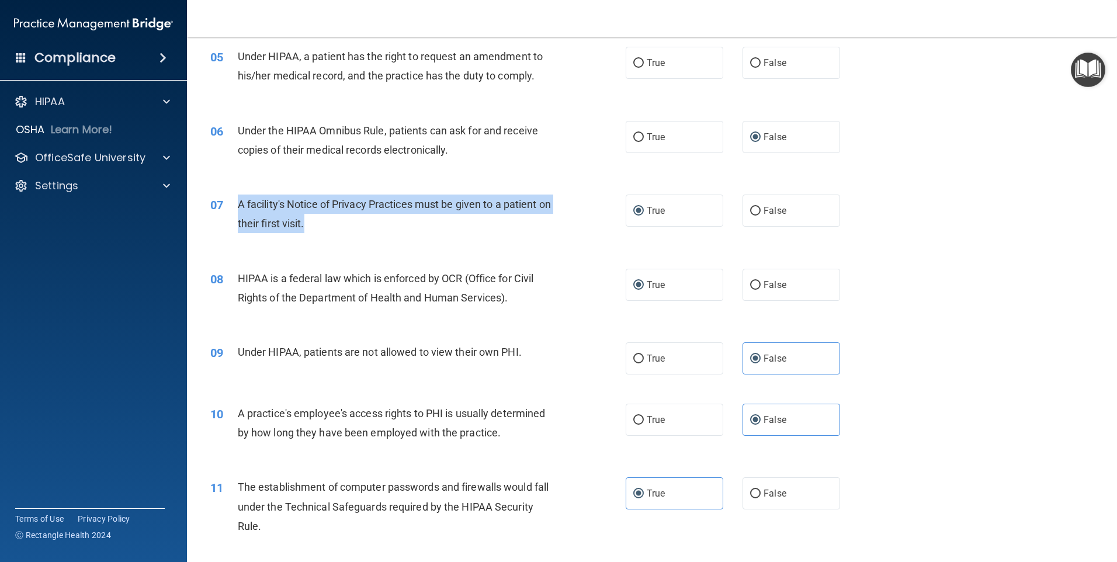
scroll to position [353, 0]
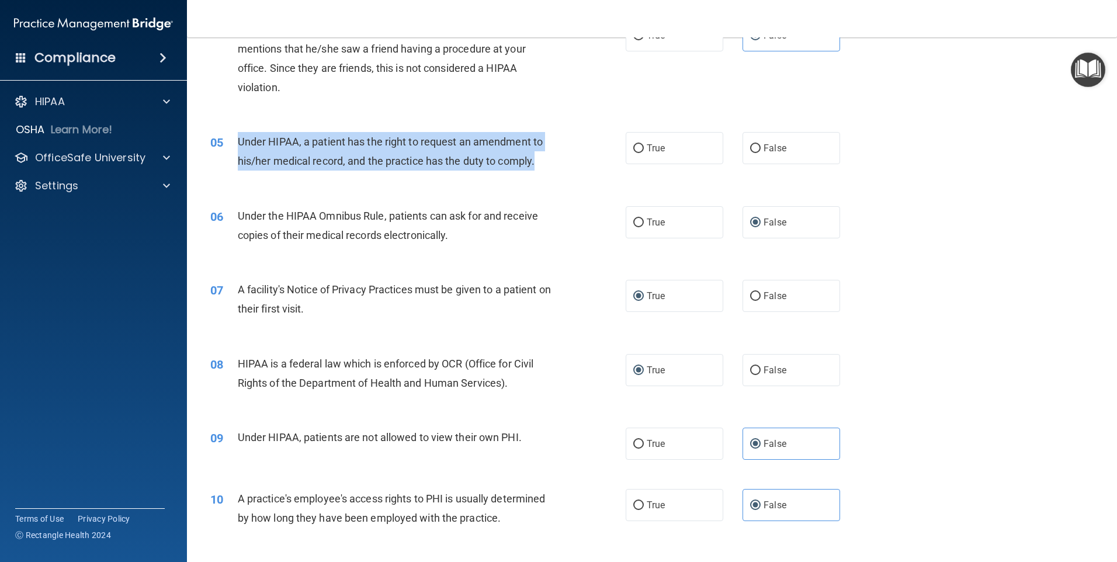
drag, startPoint x: 232, startPoint y: 137, endPoint x: 538, endPoint y: 163, distance: 307.3
click at [538, 163] on div "05 Under HIPAA, a patient has the right to request an amendment to his/her medi…" at bounding box center [418, 154] width 451 height 44
click at [633, 144] on input "True" at bounding box center [638, 148] width 11 height 9
radio input "true"
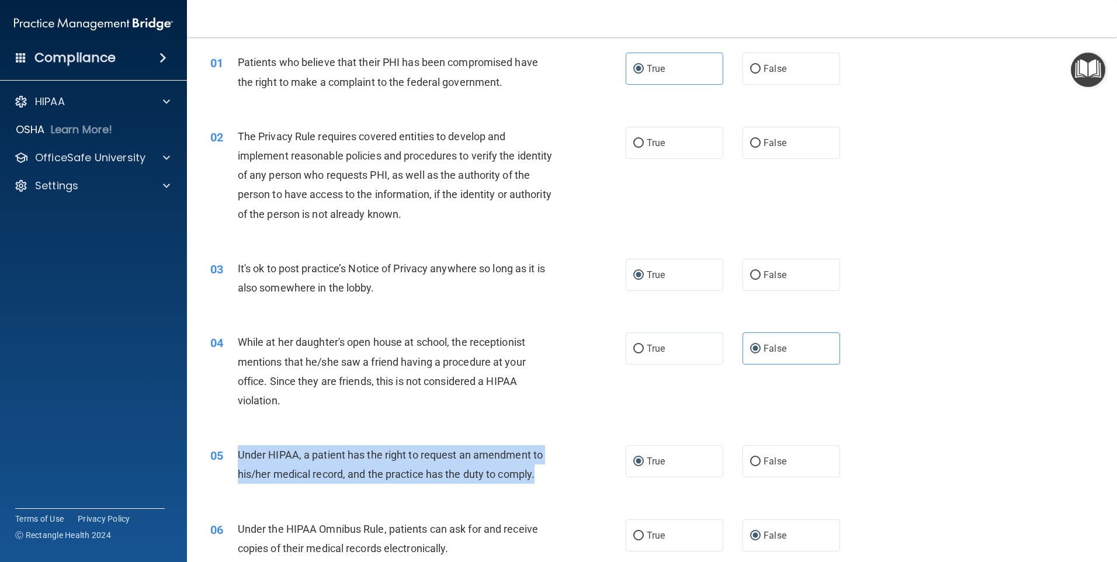
scroll to position [2, 0]
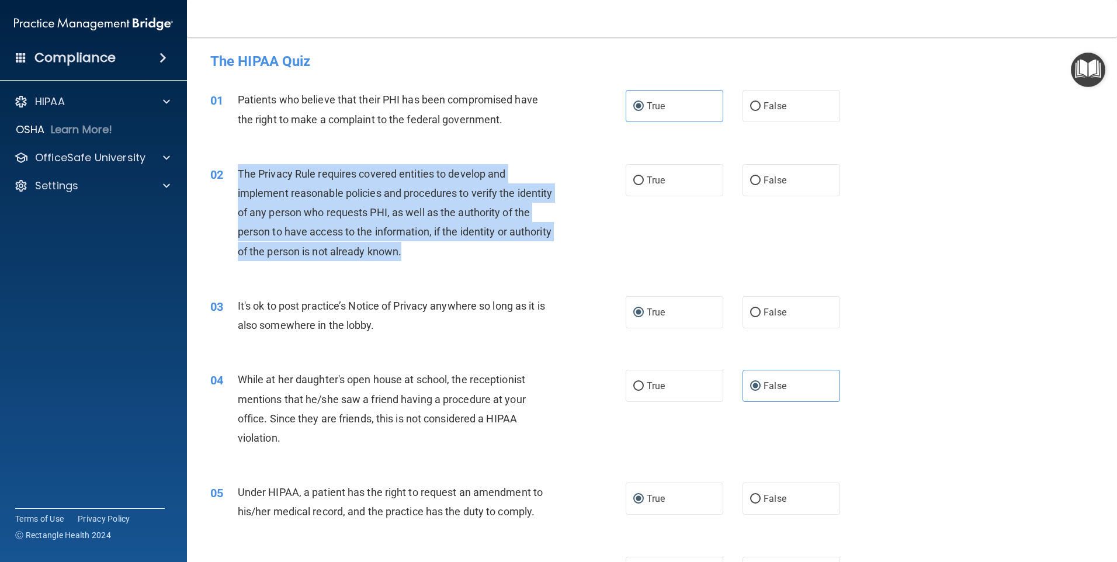
drag, startPoint x: 233, startPoint y: 169, endPoint x: 453, endPoint y: 256, distance: 236.3
click at [453, 256] on div "02 The Privacy Rule requires covered entities to develop and implement reasonab…" at bounding box center [418, 215] width 451 height 103
click at [636, 179] on input "True" at bounding box center [638, 180] width 11 height 9
radio input "true"
click at [522, 257] on div "The Privacy Rule requires covered entities to develop and implement reasonable …" at bounding box center [400, 212] width 325 height 97
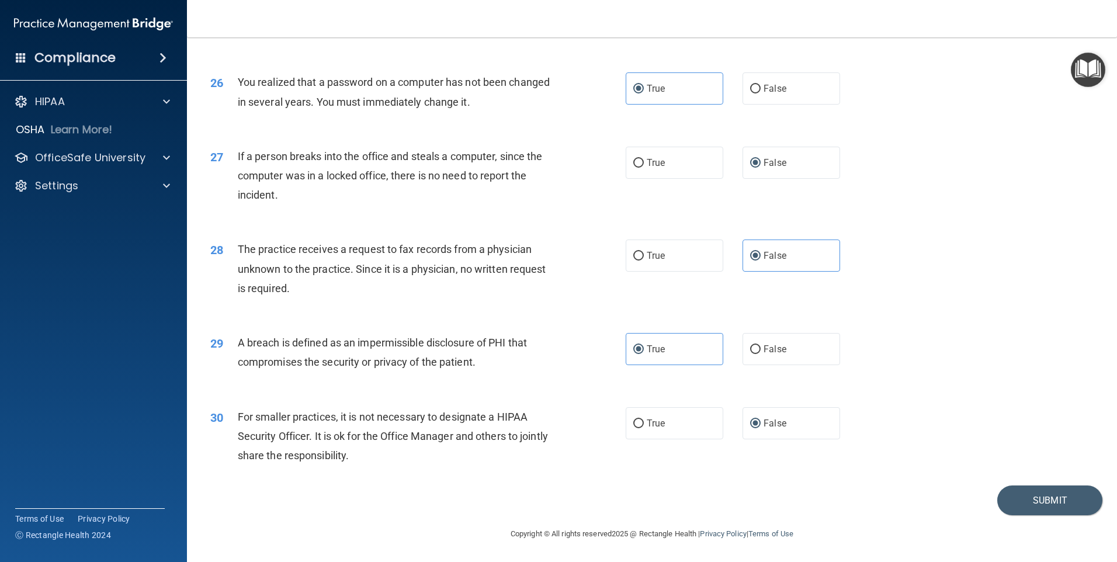
scroll to position [2223, 0]
click at [996, 420] on div "30 For smaller practices, it is not necessary to designate a HIPAA Security Off…" at bounding box center [652, 439] width 901 height 93
click at [787, 430] on label "False" at bounding box center [792, 423] width 98 height 32
click at [761, 428] on input "False" at bounding box center [755, 424] width 11 height 9
click at [791, 161] on label "False" at bounding box center [792, 163] width 98 height 32
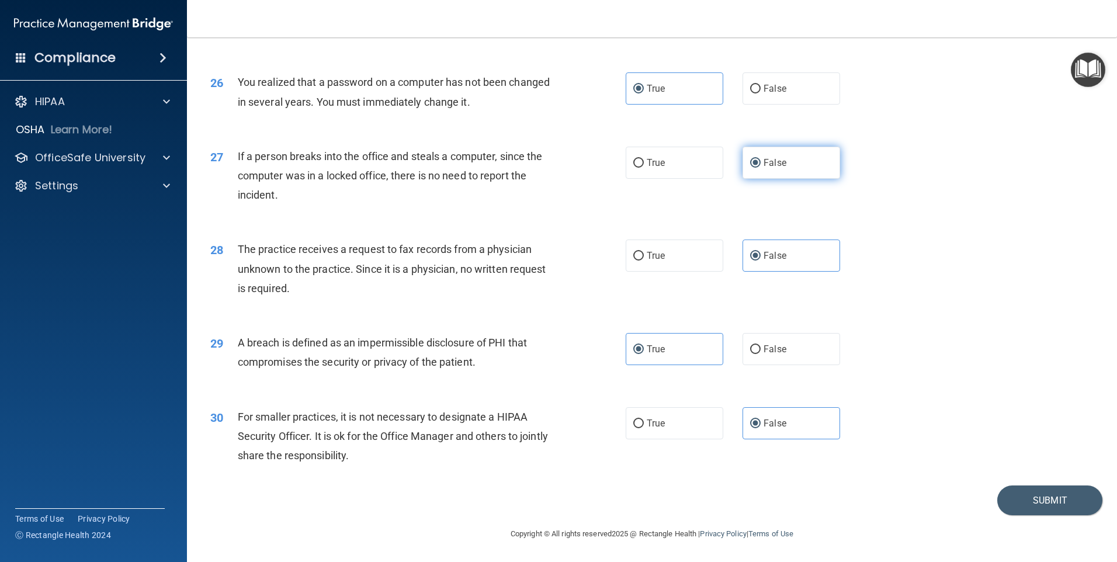
click at [761, 161] on input "False" at bounding box center [755, 163] width 11 height 9
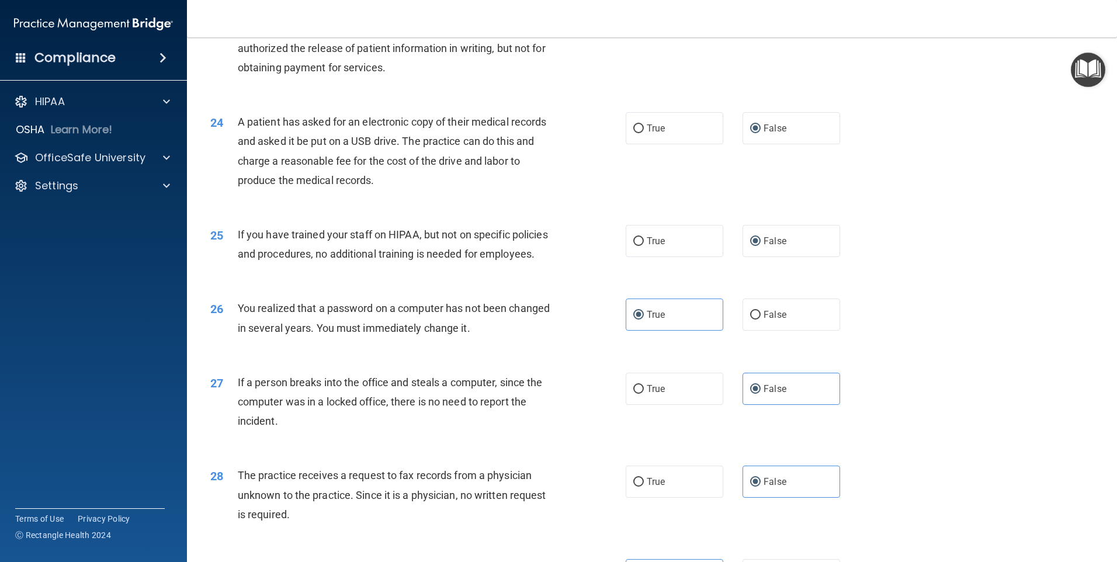
scroll to position [1931, 0]
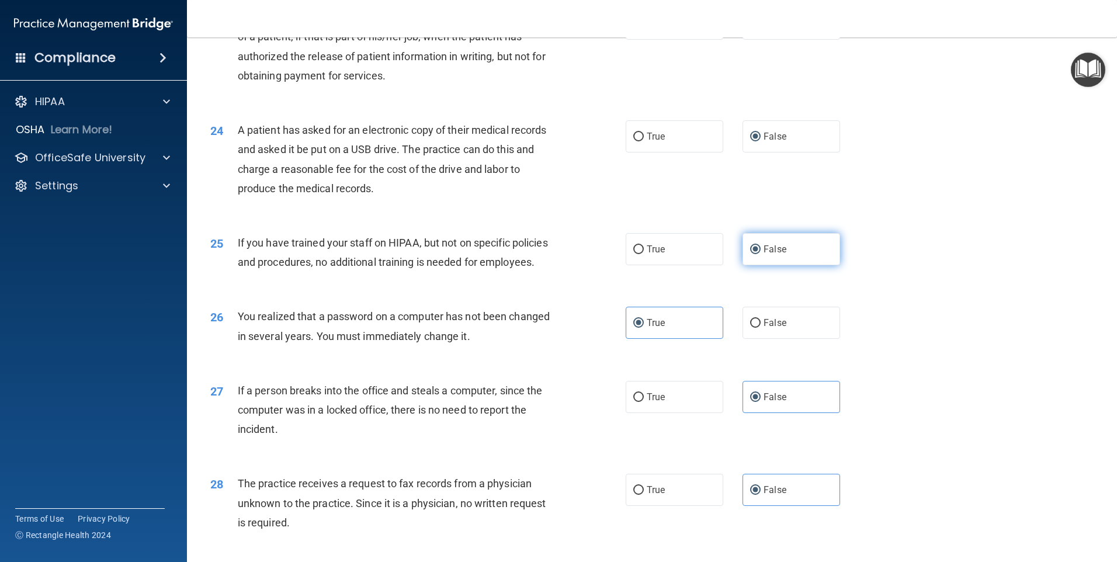
click at [775, 265] on label "False" at bounding box center [792, 249] width 98 height 32
click at [761, 254] on input "False" at bounding box center [755, 249] width 11 height 9
click at [778, 153] on label "False" at bounding box center [792, 136] width 98 height 32
click at [761, 141] on input "False" at bounding box center [755, 137] width 11 height 9
click at [657, 40] on label "True" at bounding box center [675, 24] width 98 height 32
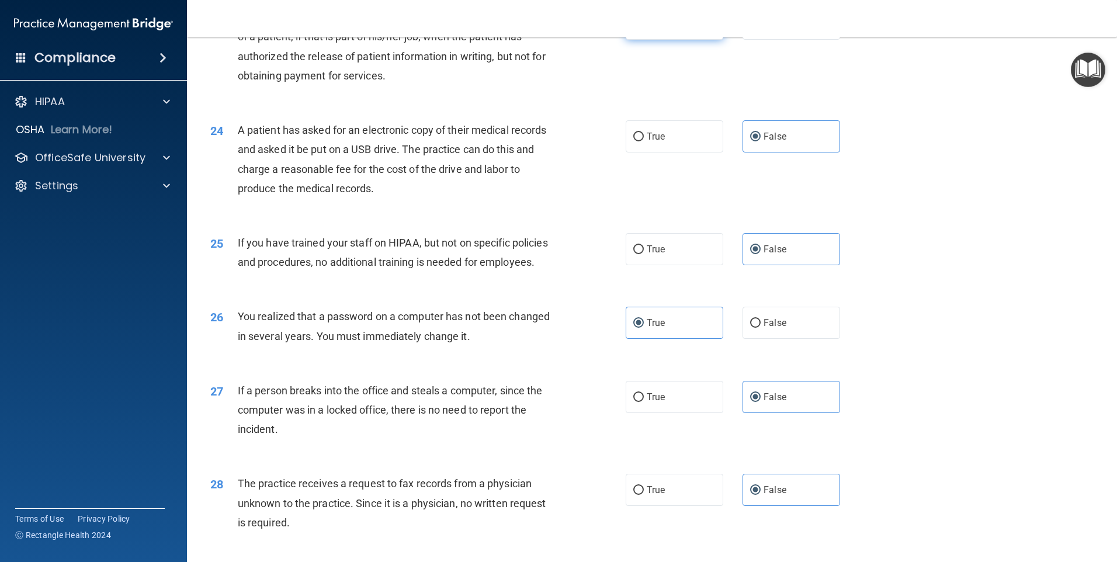
click at [644, 29] on input "True" at bounding box center [638, 24] width 11 height 9
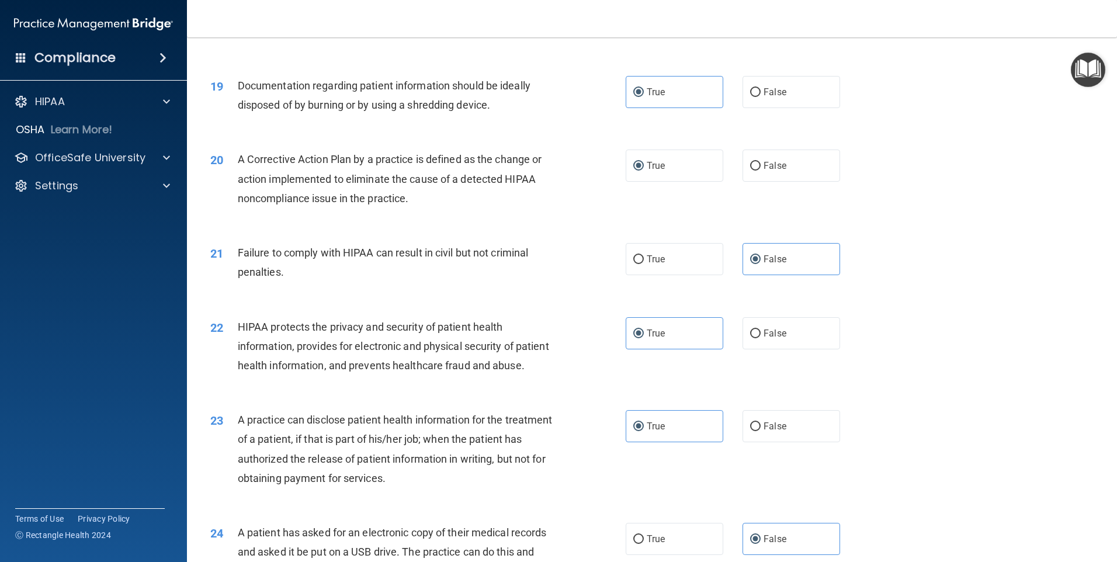
scroll to position [1522, 0]
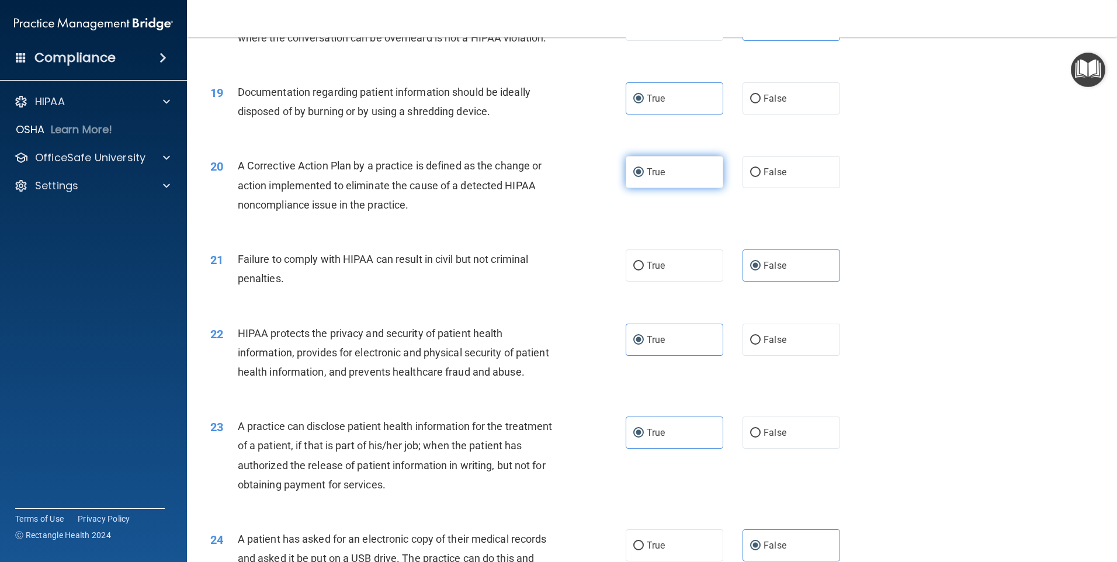
click at [684, 188] on label "True" at bounding box center [675, 172] width 98 height 32
click at [644, 177] on input "True" at bounding box center [638, 172] width 11 height 9
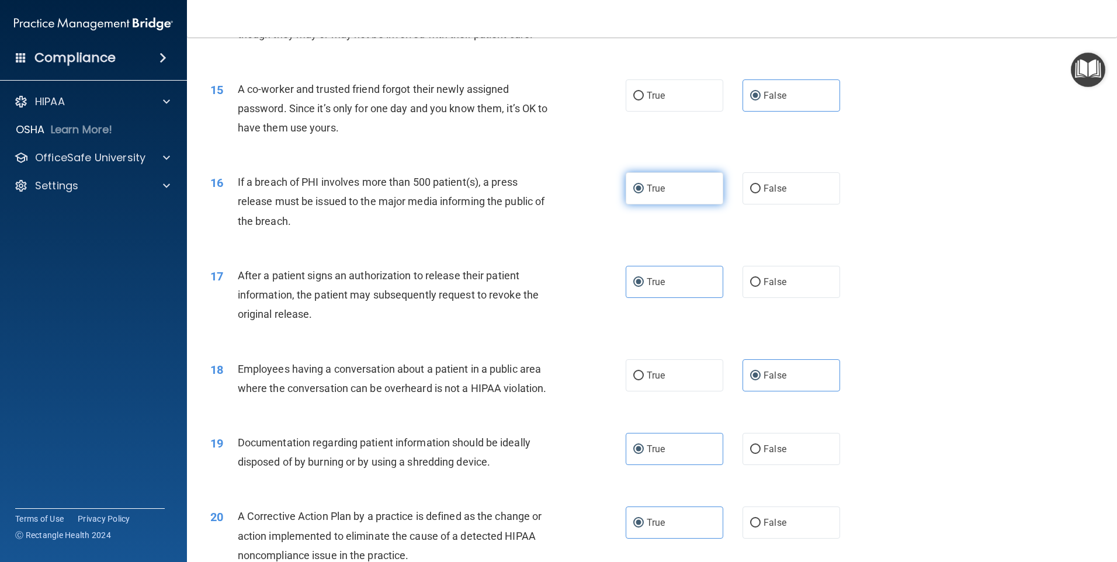
click at [678, 197] on label "True" at bounding box center [675, 188] width 98 height 32
click at [644, 193] on input "True" at bounding box center [638, 189] width 11 height 9
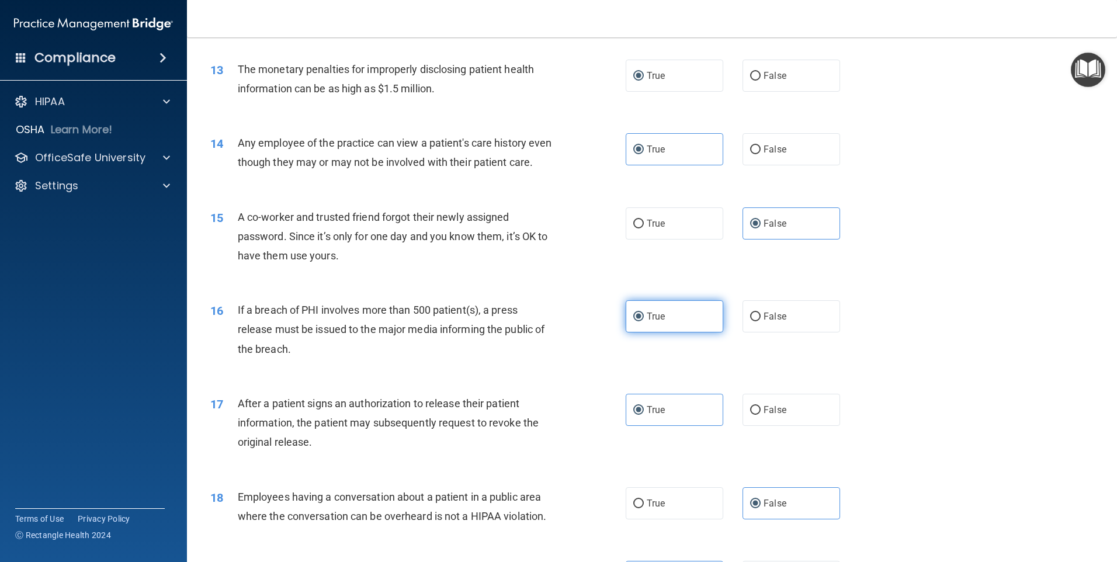
scroll to position [996, 0]
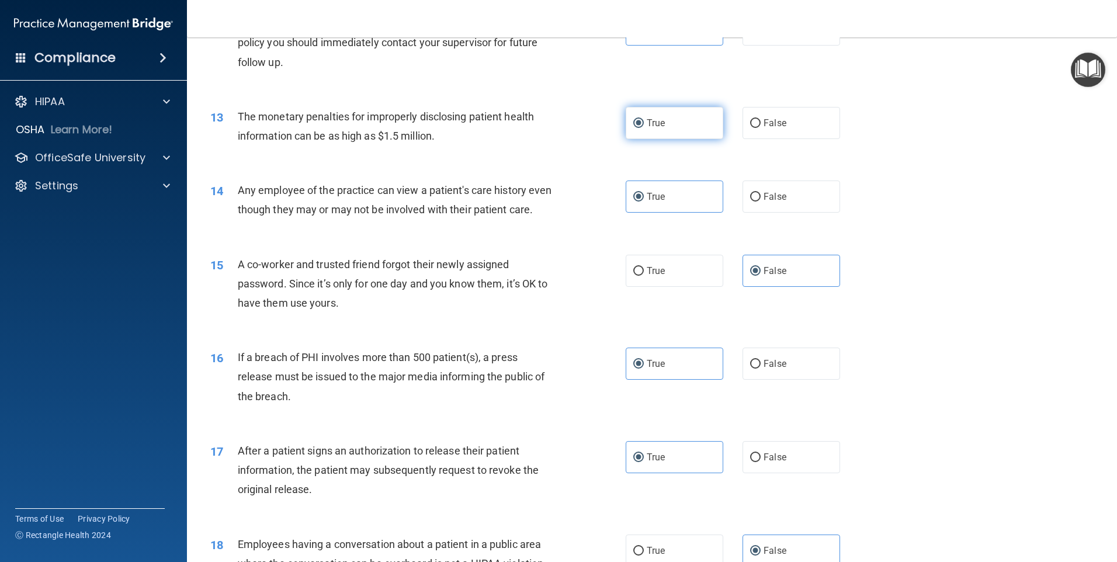
click at [649, 124] on span "True" at bounding box center [656, 122] width 18 height 11
click at [644, 124] on input "True" at bounding box center [638, 123] width 11 height 9
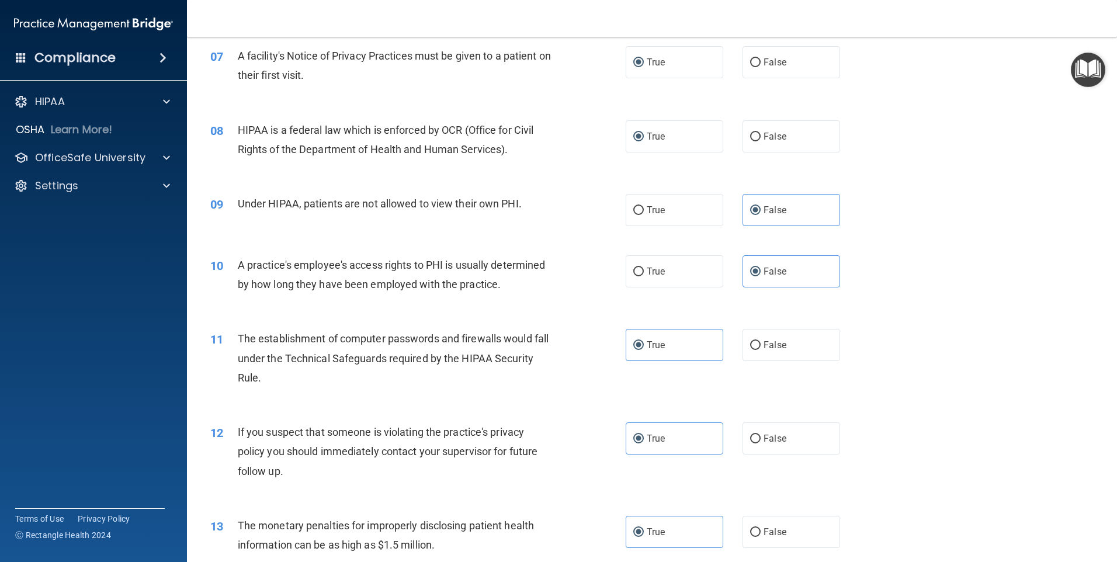
scroll to position [528, 0]
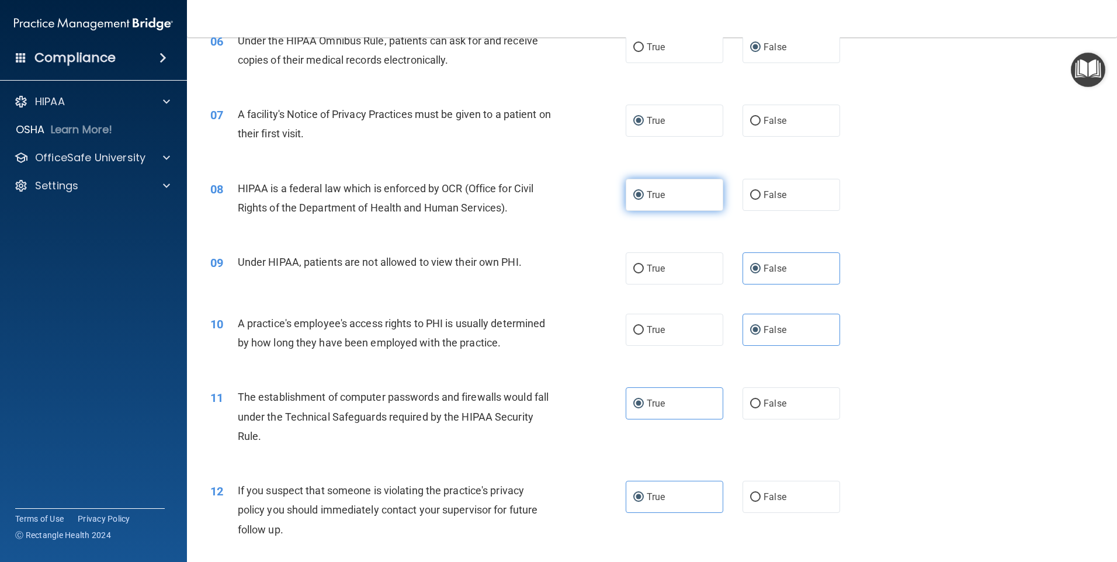
click at [659, 193] on span "True" at bounding box center [656, 194] width 18 height 11
drag, startPoint x: 659, startPoint y: 193, endPoint x: 585, endPoint y: 95, distance: 123.2
click at [572, 95] on div "07 A facility's Notice of Privacy Practices must be given to a patient on their…" at bounding box center [652, 127] width 901 height 74
drag, startPoint x: 676, startPoint y: 115, endPoint x: 684, endPoint y: 176, distance: 62.5
click at [675, 115] on label "True" at bounding box center [675, 121] width 98 height 32
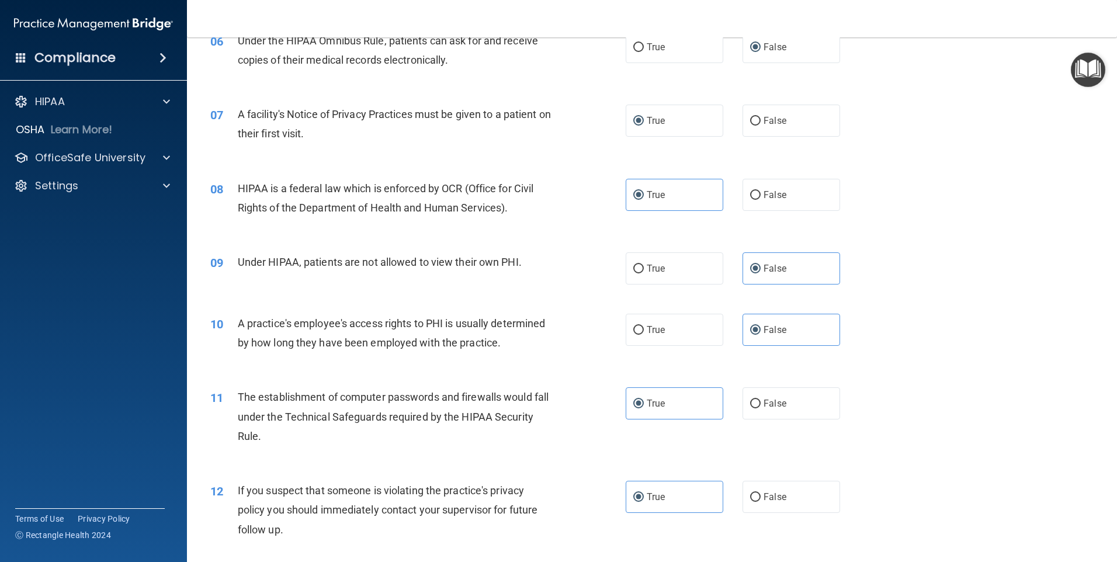
click at [644, 117] on input "True" at bounding box center [638, 121] width 11 height 9
click at [746, 59] on label "False" at bounding box center [792, 47] width 98 height 32
click at [750, 52] on input "False" at bounding box center [755, 47] width 11 height 9
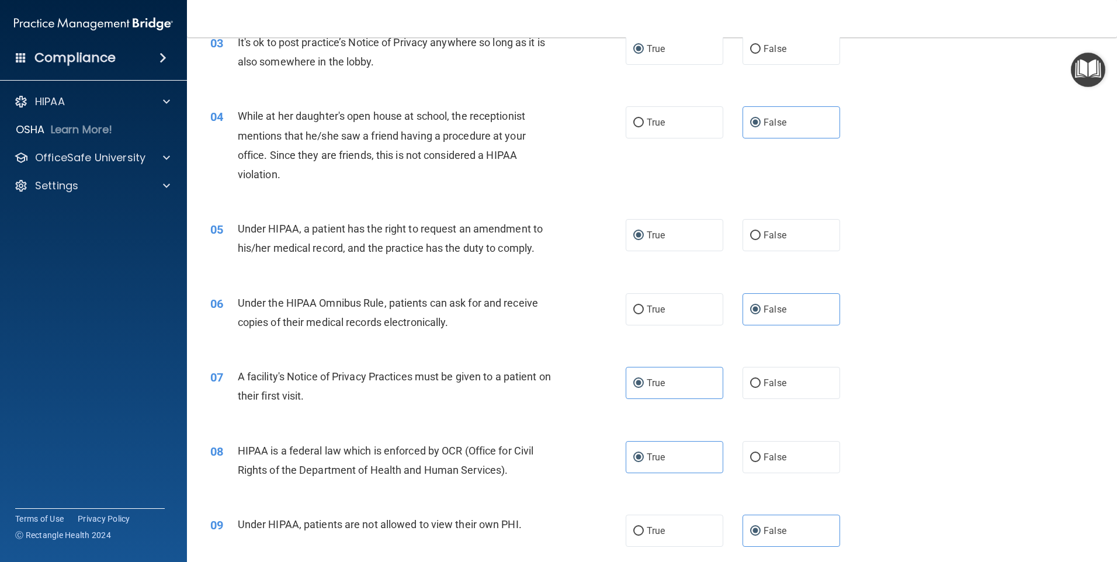
scroll to position [236, 0]
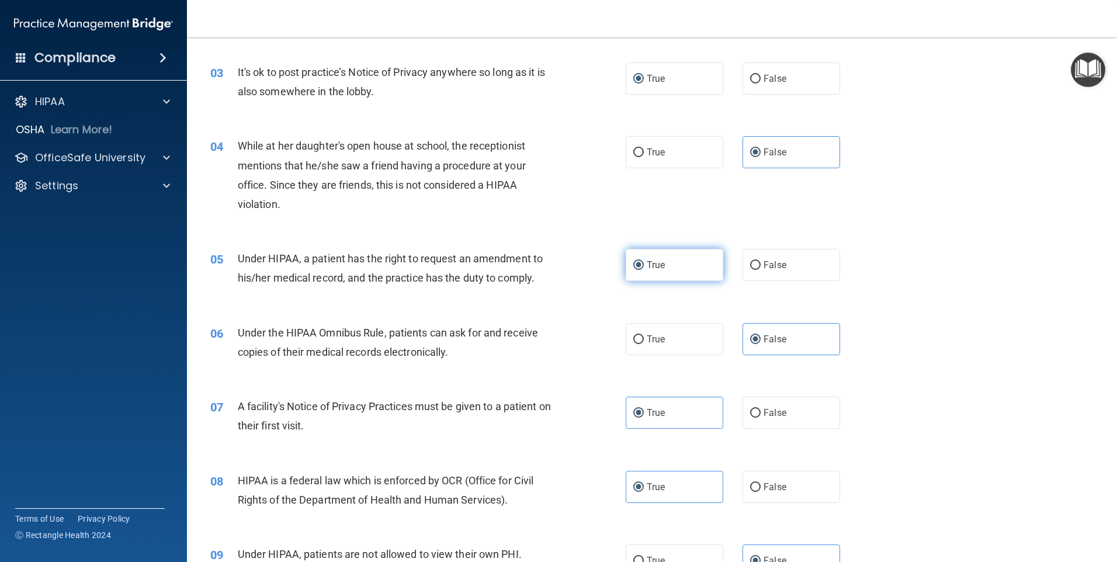
click at [654, 266] on span "True" at bounding box center [656, 264] width 18 height 11
click at [644, 266] on input "True" at bounding box center [638, 265] width 11 height 9
click at [678, 77] on label "True" at bounding box center [675, 79] width 98 height 32
click at [644, 77] on input "True" at bounding box center [638, 79] width 11 height 9
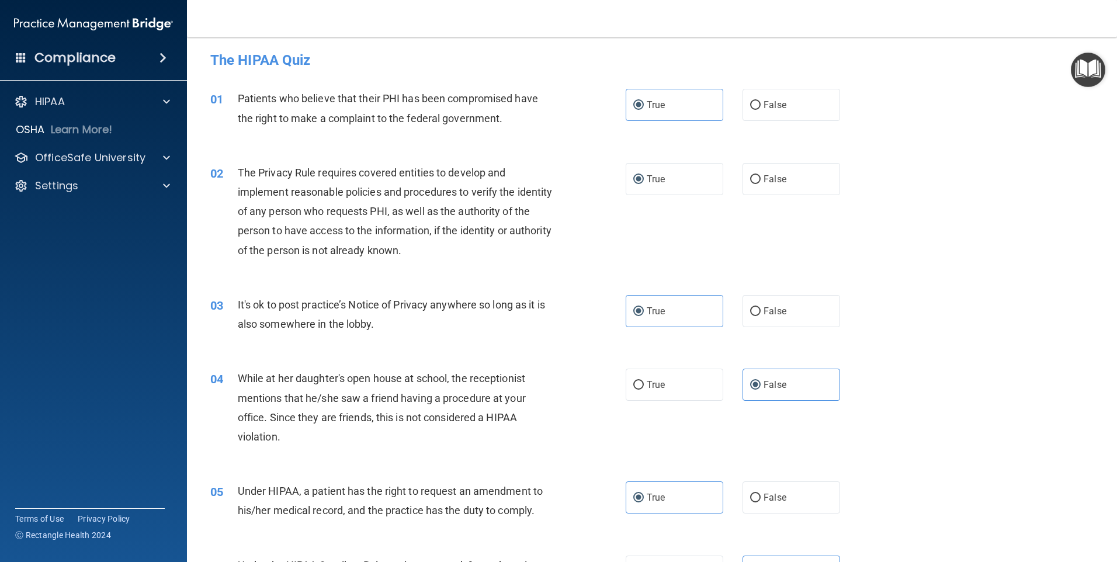
scroll to position [2, 0]
click at [673, 190] on label "True" at bounding box center [675, 180] width 98 height 32
click at [644, 185] on input "True" at bounding box center [638, 180] width 11 height 9
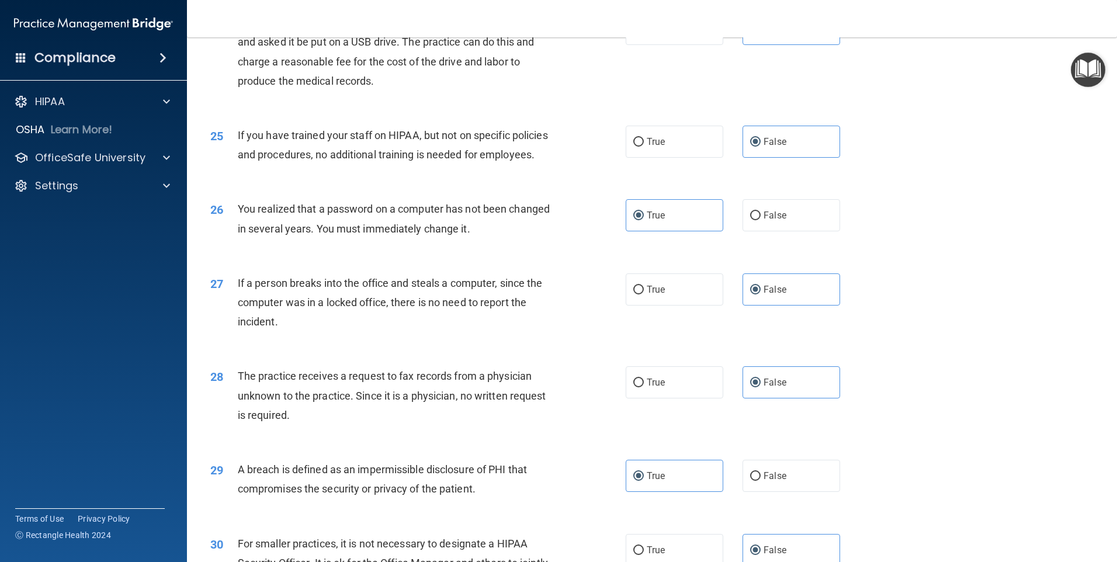
scroll to position [2223, 0]
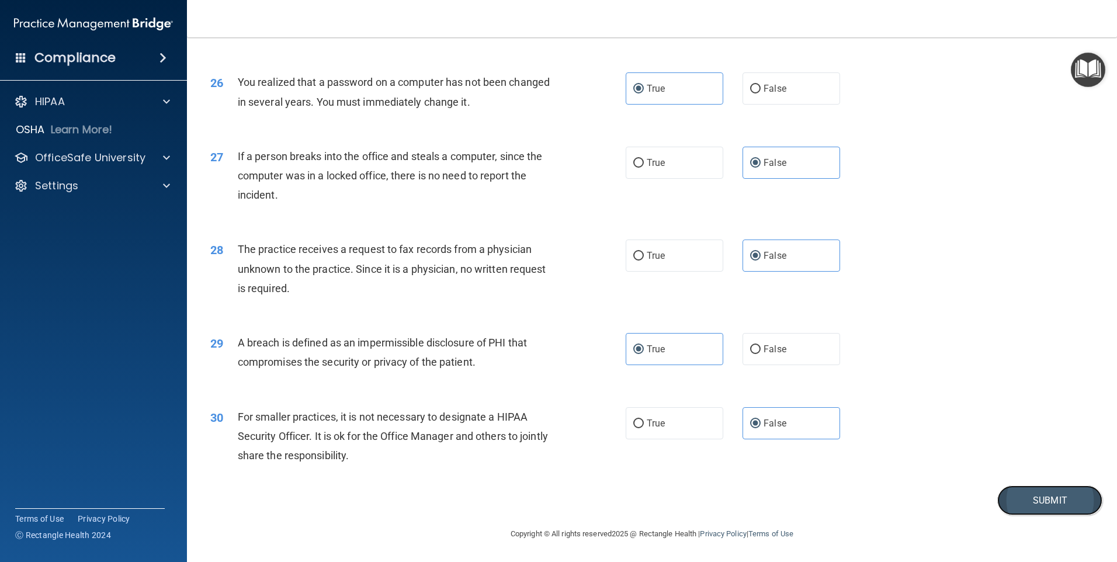
click at [1041, 503] on button "Submit" at bounding box center [1049, 501] width 105 height 30
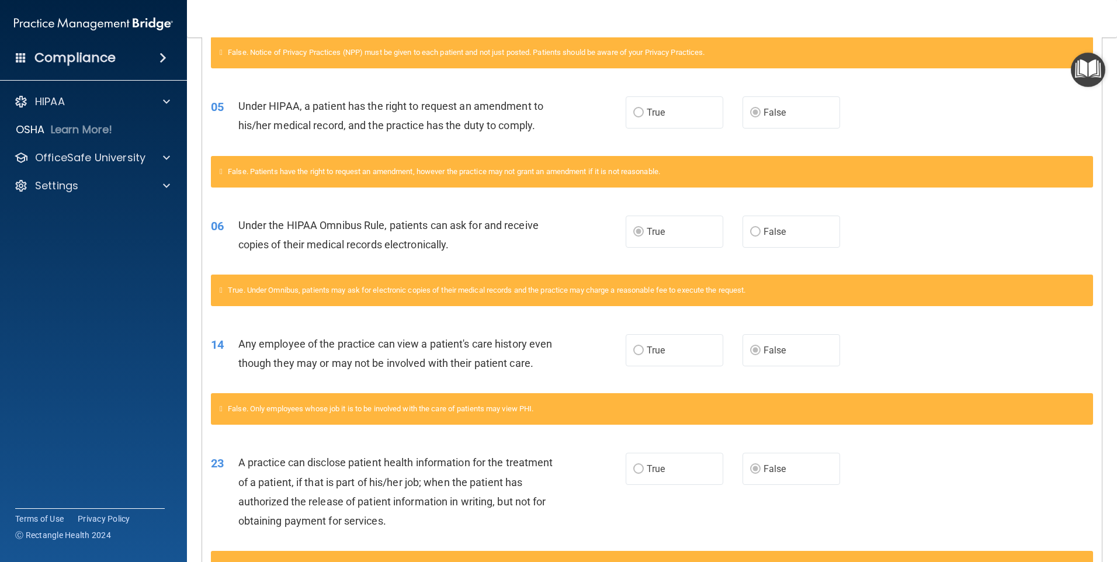
scroll to position [117, 0]
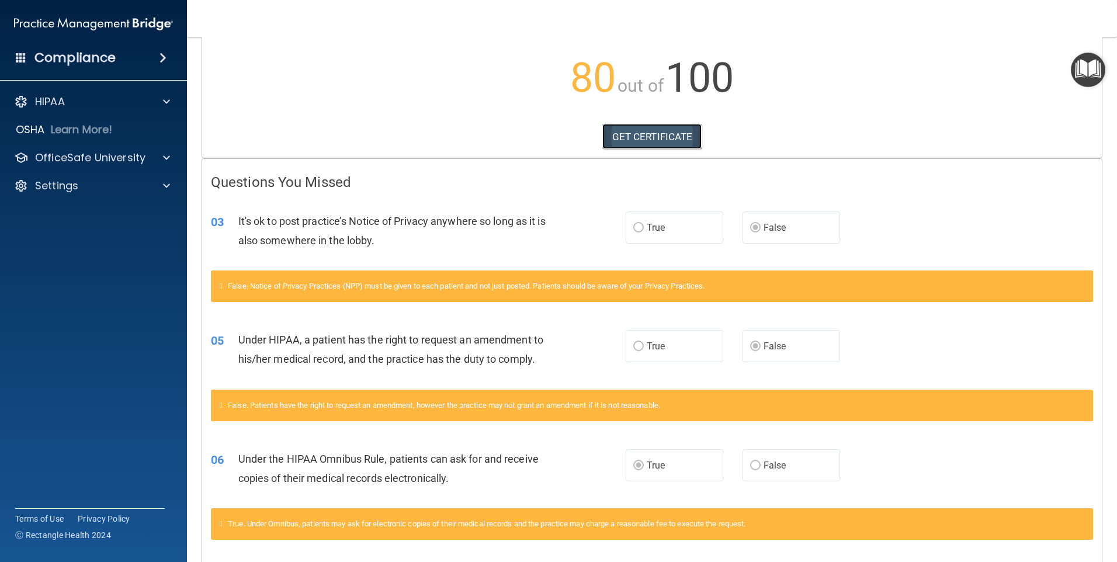
click at [661, 133] on link "GET CERTIFICATE" at bounding box center [652, 137] width 100 height 26
click at [57, 153] on p "OfficeSafe University" at bounding box center [90, 158] width 110 height 14
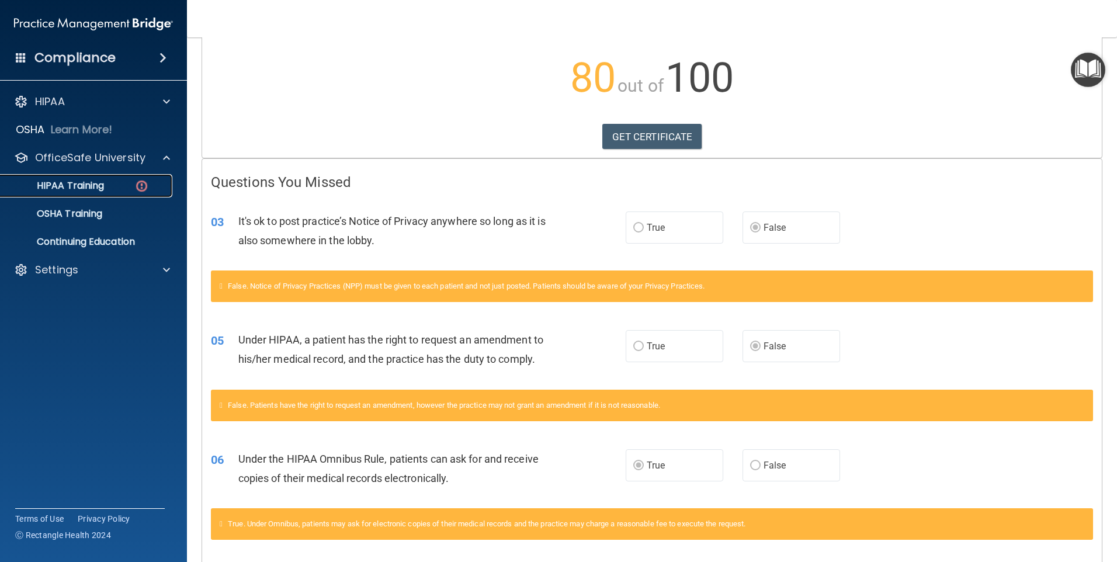
click at [69, 187] on p "HIPAA Training" at bounding box center [56, 186] width 96 height 12
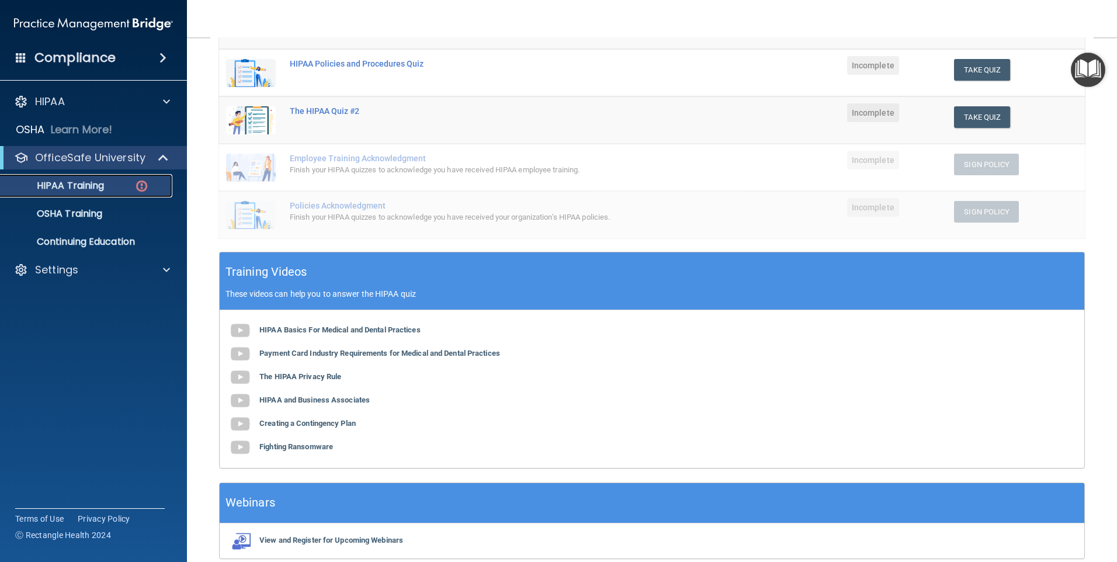
scroll to position [269, 0]
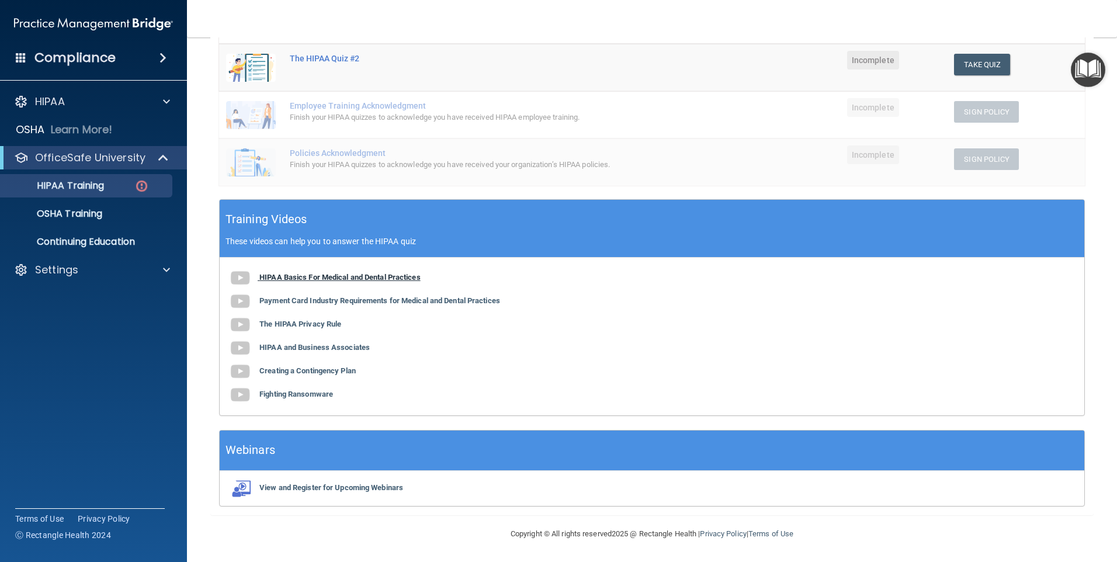
click at [337, 276] on b "HIPAA Basics For Medical and Dental Practices" at bounding box center [339, 277] width 161 height 9
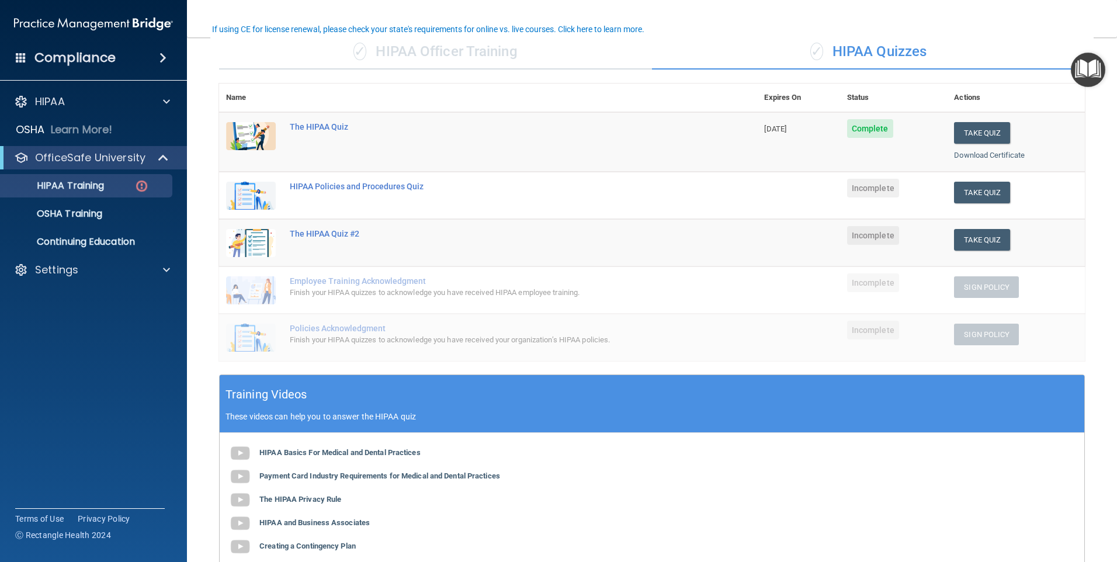
scroll to position [35, 0]
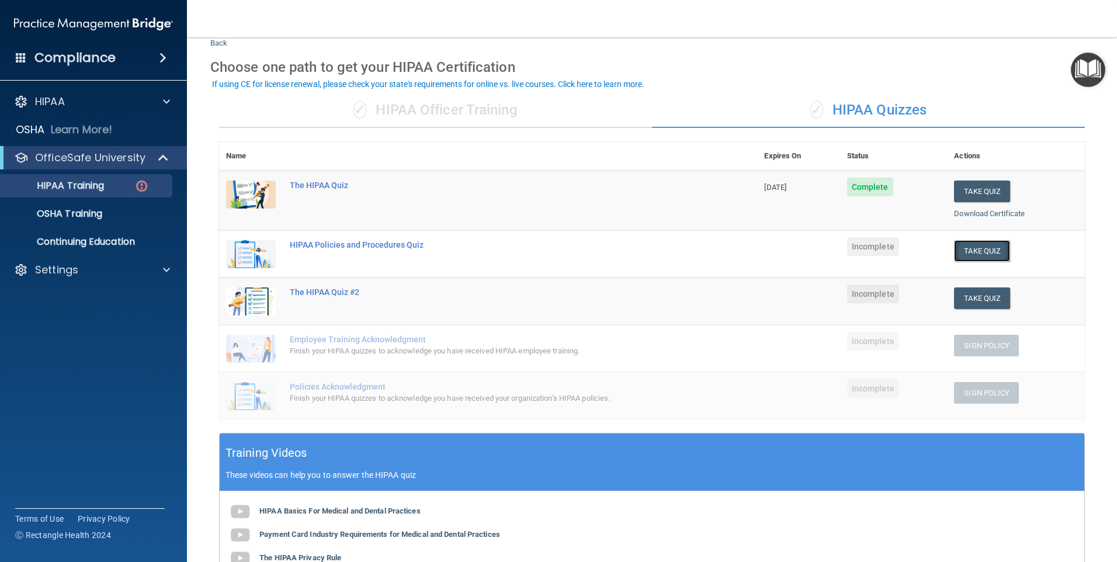
click at [961, 247] on button "Take Quiz" at bounding box center [982, 251] width 56 height 22
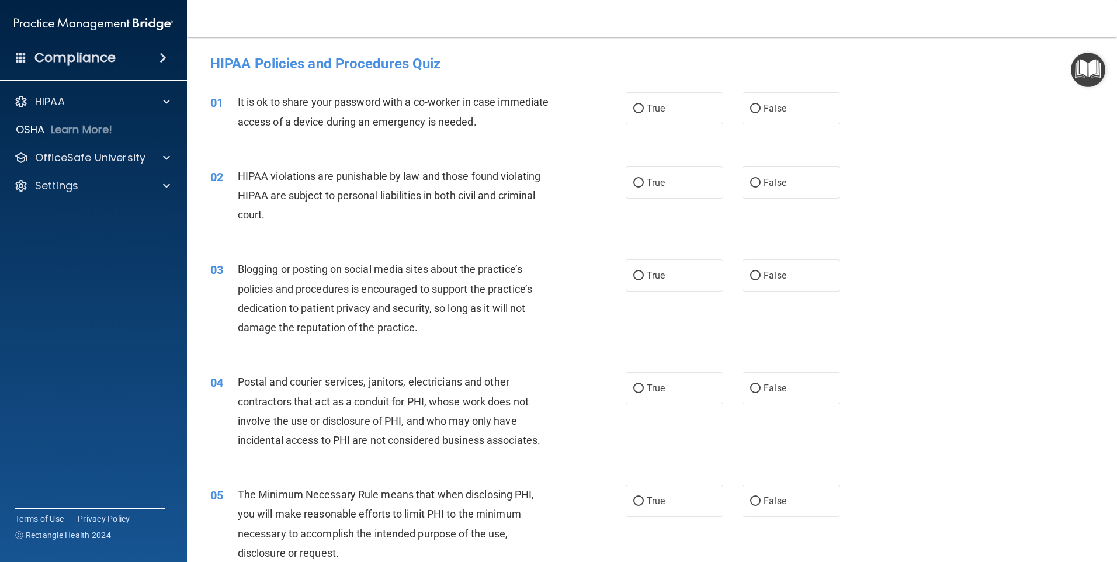
click at [236, 95] on div "01" at bounding box center [220, 103] width 36 height 22
drag, startPoint x: 640, startPoint y: 106, endPoint x: 767, endPoint y: 103, distance: 126.8
click at [767, 103] on div "True False" at bounding box center [743, 108] width 234 height 32
click at [766, 105] on span "False" at bounding box center [775, 108] width 23 height 11
click at [761, 105] on input "False" at bounding box center [755, 109] width 11 height 9
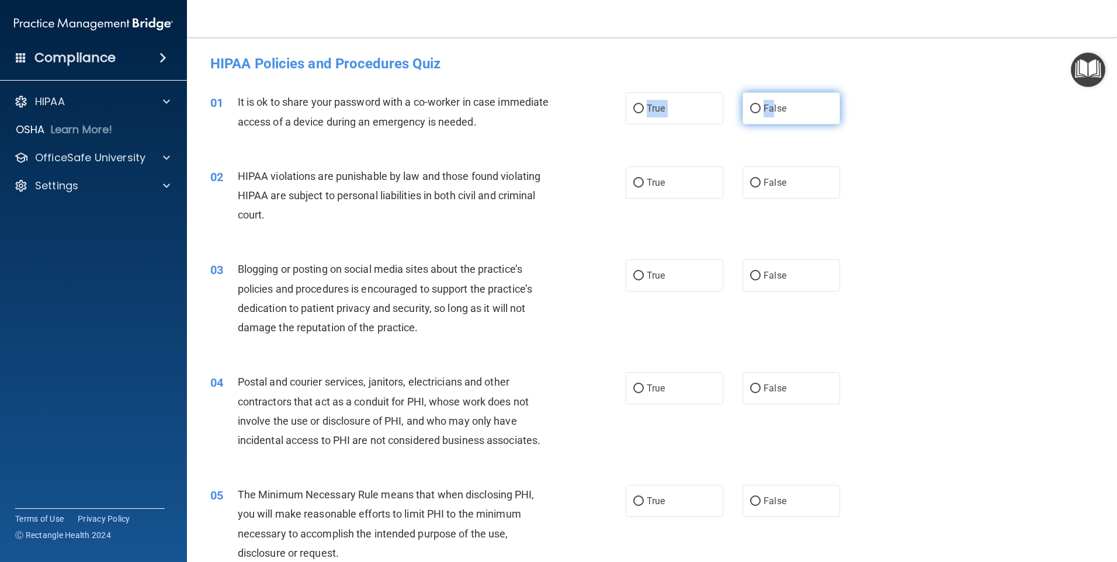
radio input "true"
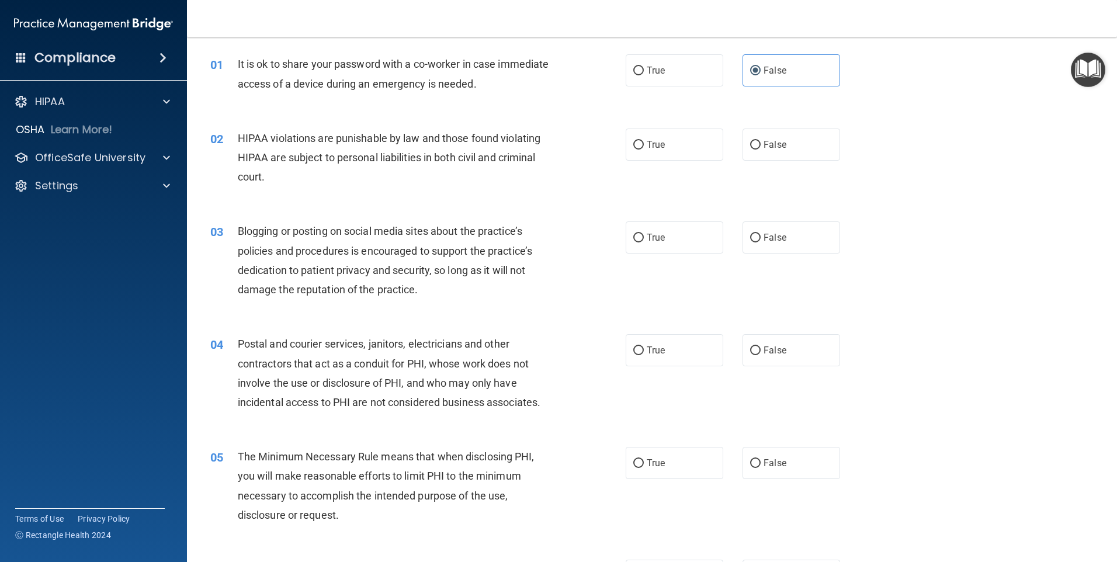
scroll to position [58, 0]
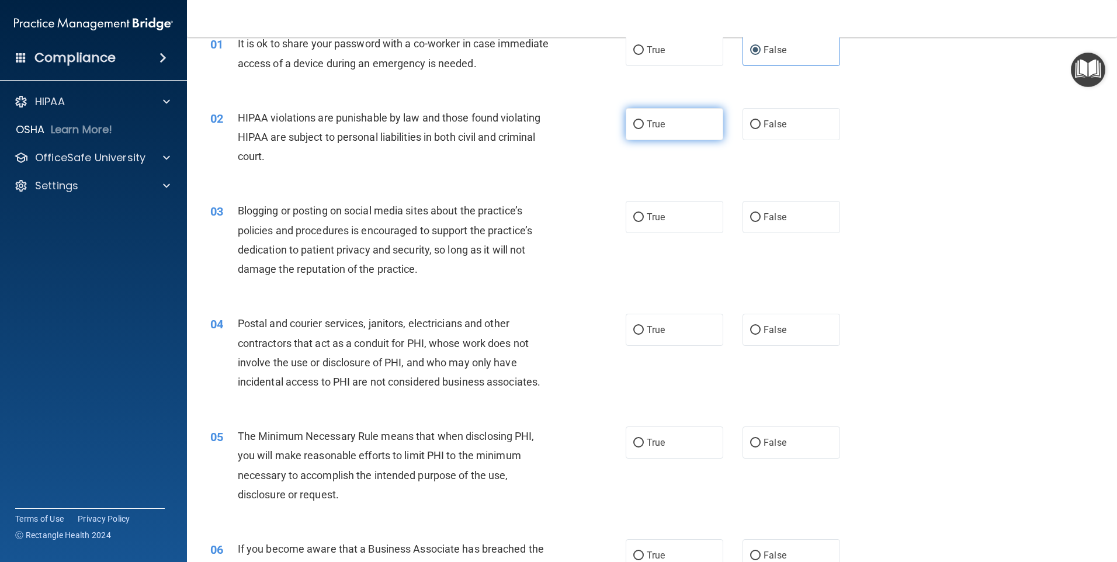
click at [653, 129] on span "True" at bounding box center [656, 124] width 18 height 11
click at [644, 129] on input "True" at bounding box center [638, 124] width 11 height 9
radio input "true"
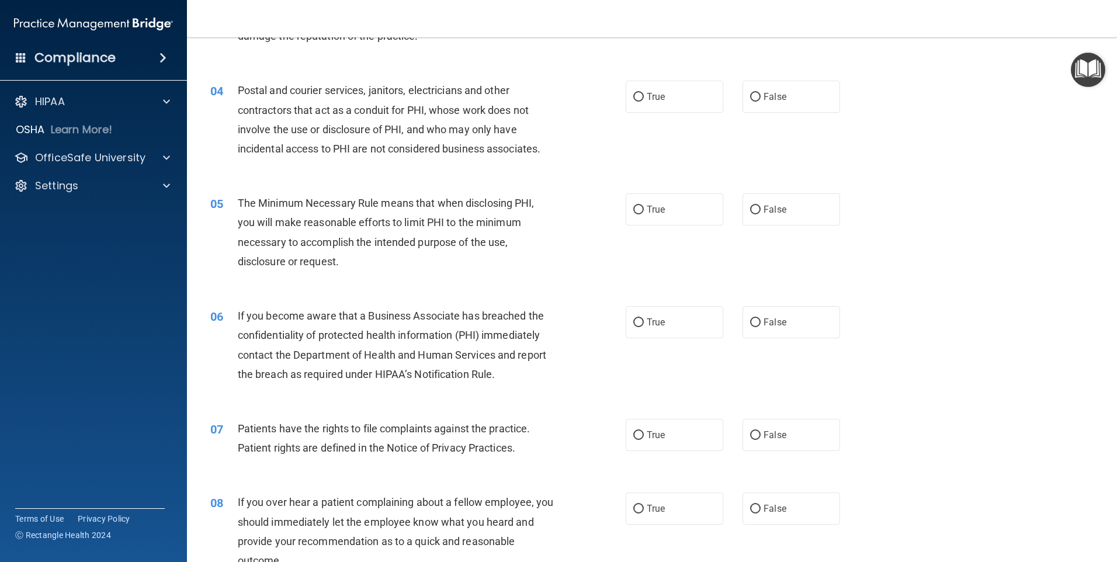
scroll to position [292, 0]
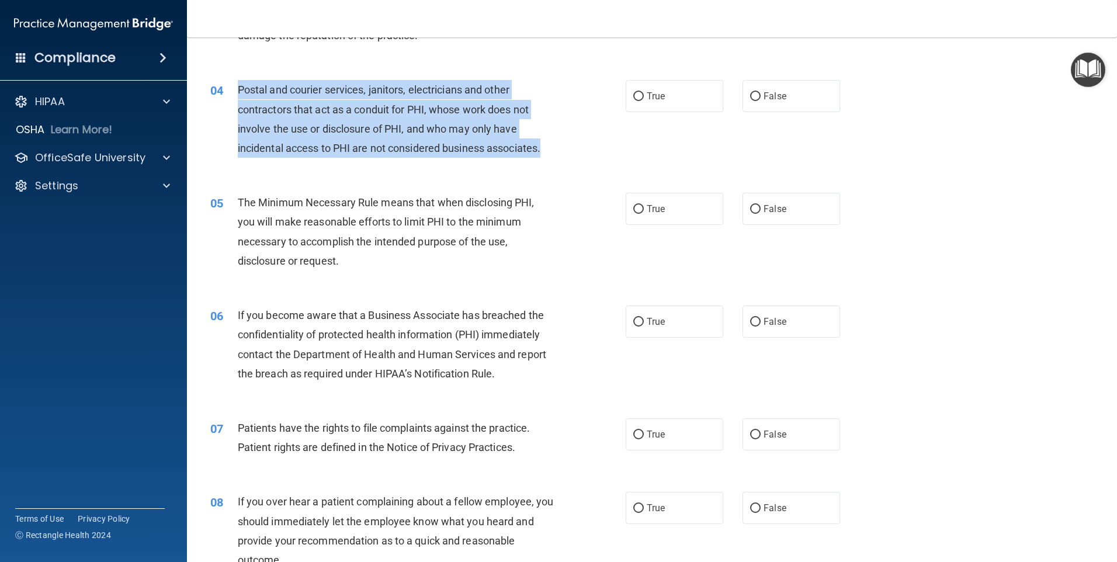
drag, startPoint x: 237, startPoint y: 88, endPoint x: 587, endPoint y: 155, distance: 357.0
click at [587, 155] on div "04 Postal and courier services, janitors, electricians and other contractors th…" at bounding box center [418, 122] width 451 height 84
click at [373, 153] on span "Postal and courier services, janitors, electricians and other contractors that …" at bounding box center [389, 119] width 303 height 71
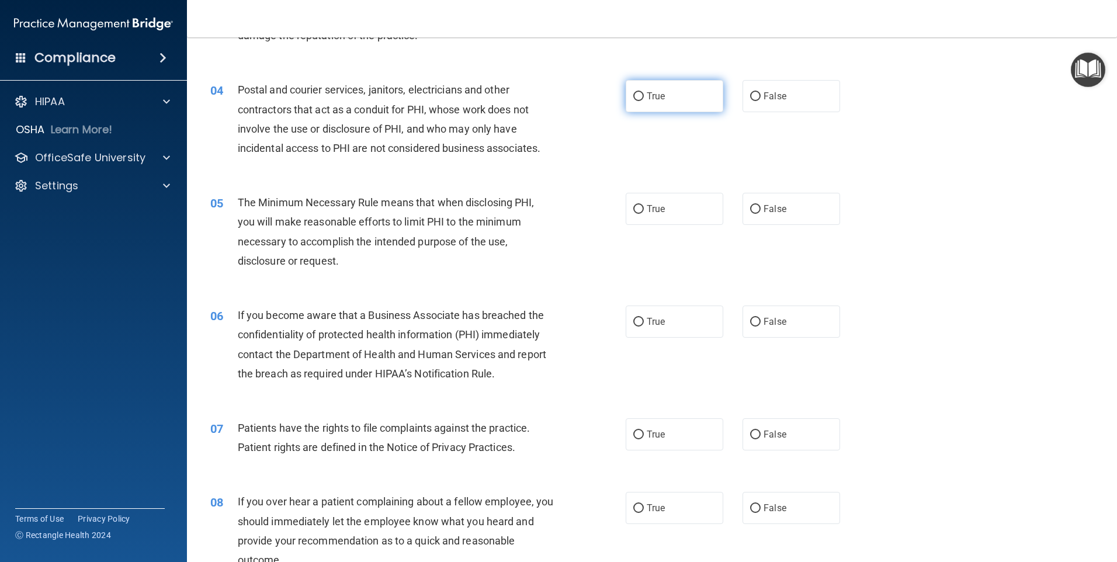
click at [635, 102] on label "True" at bounding box center [675, 96] width 98 height 32
click at [635, 101] on input "True" at bounding box center [638, 96] width 11 height 9
radio input "true"
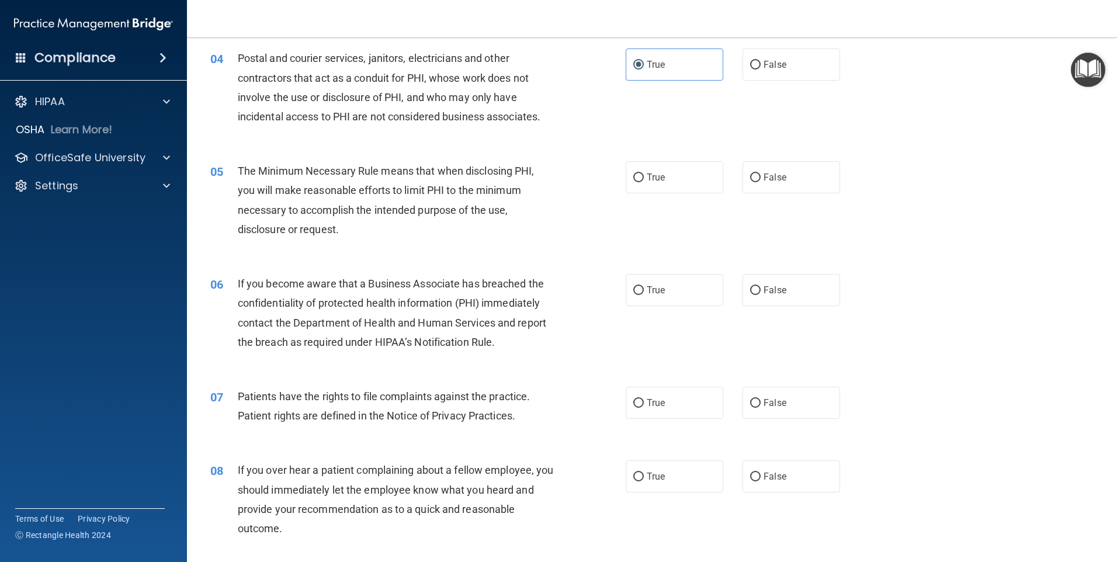
scroll to position [351, 0]
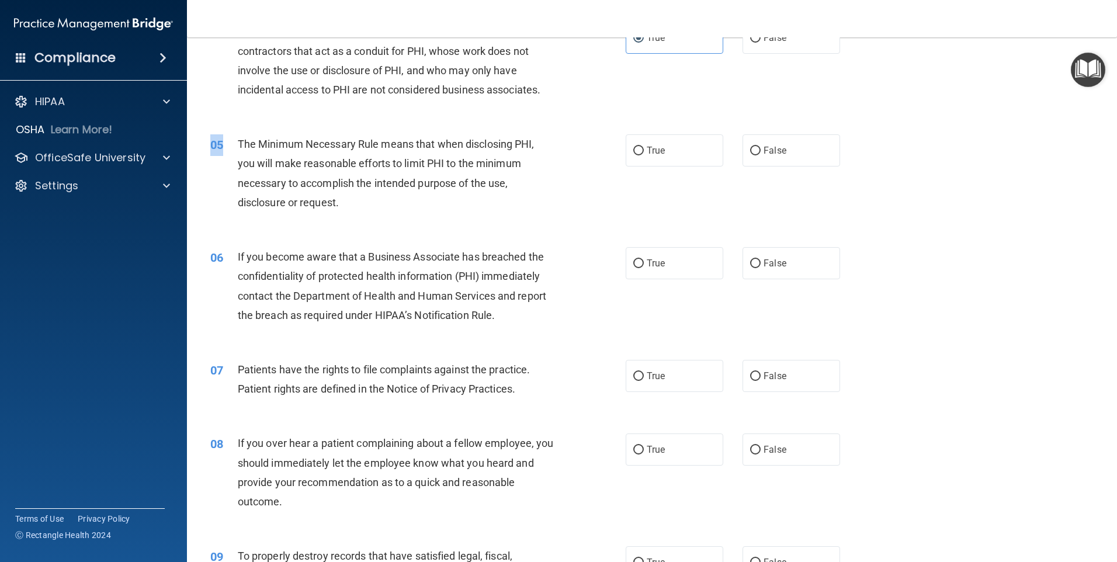
drag, startPoint x: 235, startPoint y: 139, endPoint x: 384, endPoint y: 220, distance: 170.2
click at [384, 220] on div "05 The Minimum Necessary Rule means that when disclosing PHI, you will make rea…" at bounding box center [652, 176] width 901 height 113
drag, startPoint x: 384, startPoint y: 220, endPoint x: 332, endPoint y: 205, distance: 54.2
click at [332, 205] on div "The Minimum Necessary Rule means that when disclosing PHI, you will make reason…" at bounding box center [400, 173] width 325 height 78
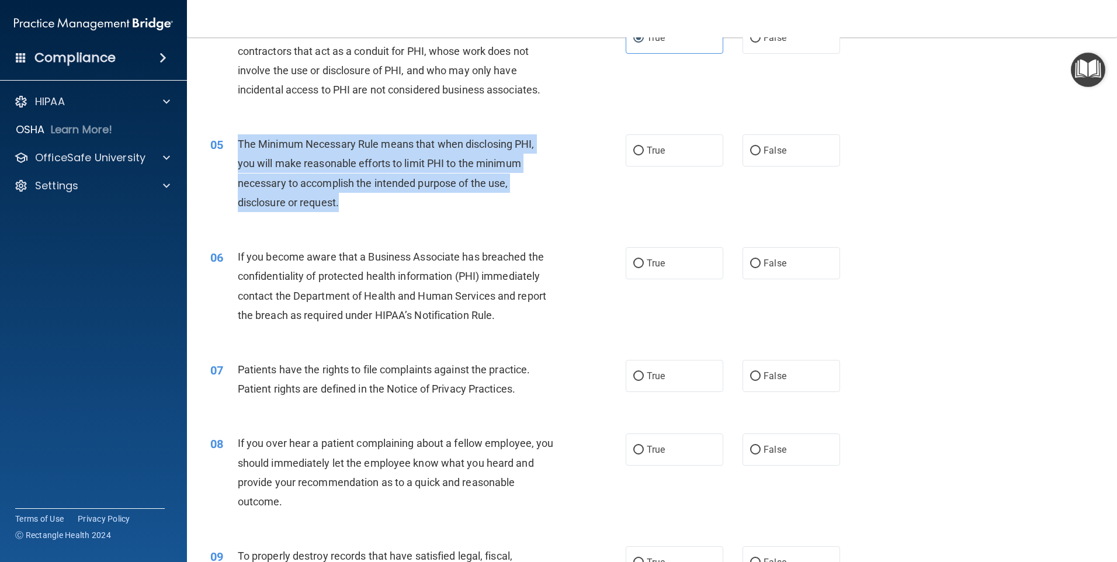
drag, startPoint x: 238, startPoint y: 141, endPoint x: 411, endPoint y: 210, distance: 186.4
click at [411, 210] on div "The Minimum Necessary Rule means that when disclosing PHI, you will make reason…" at bounding box center [400, 173] width 325 height 78
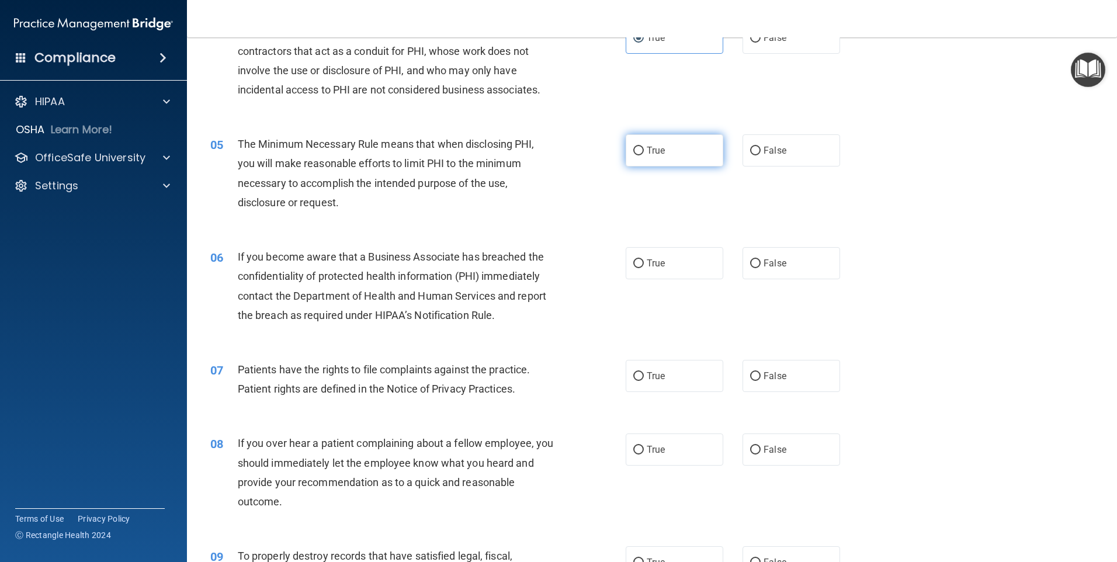
click at [647, 146] on span "True" at bounding box center [656, 150] width 18 height 11
click at [643, 147] on input "True" at bounding box center [638, 151] width 11 height 9
radio input "true"
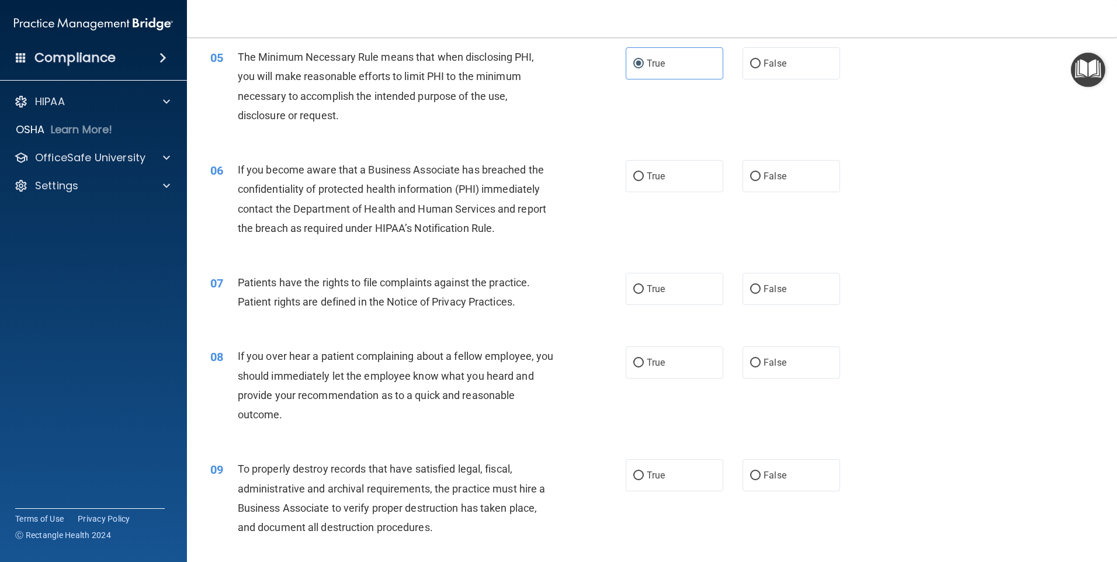
scroll to position [467, 0]
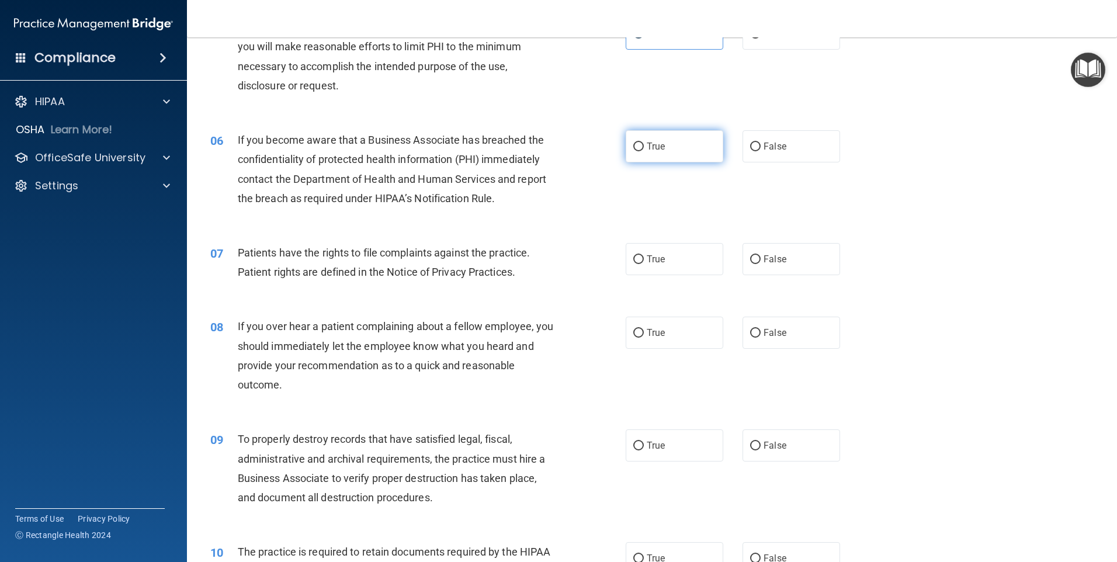
click at [633, 148] on input "True" at bounding box center [638, 147] width 11 height 9
radio input "true"
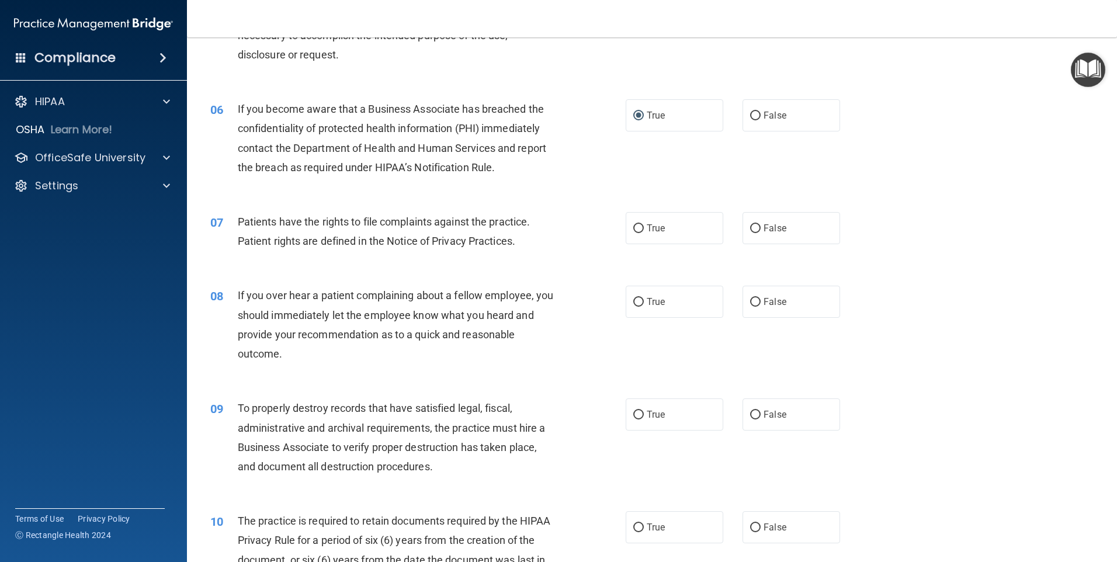
scroll to position [526, 0]
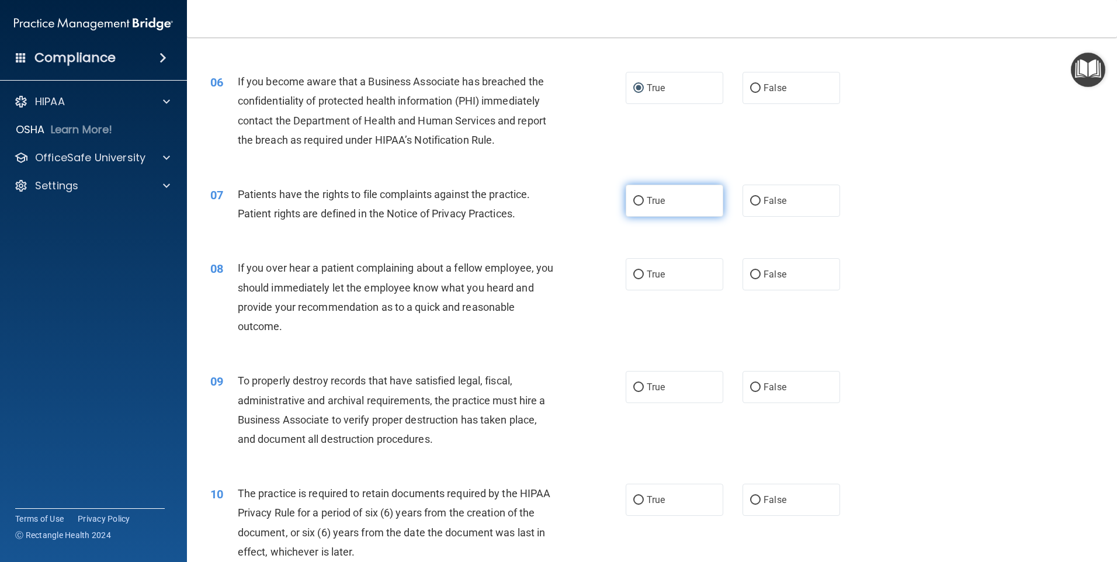
click at [639, 200] on input "True" at bounding box center [638, 201] width 11 height 9
radio input "true"
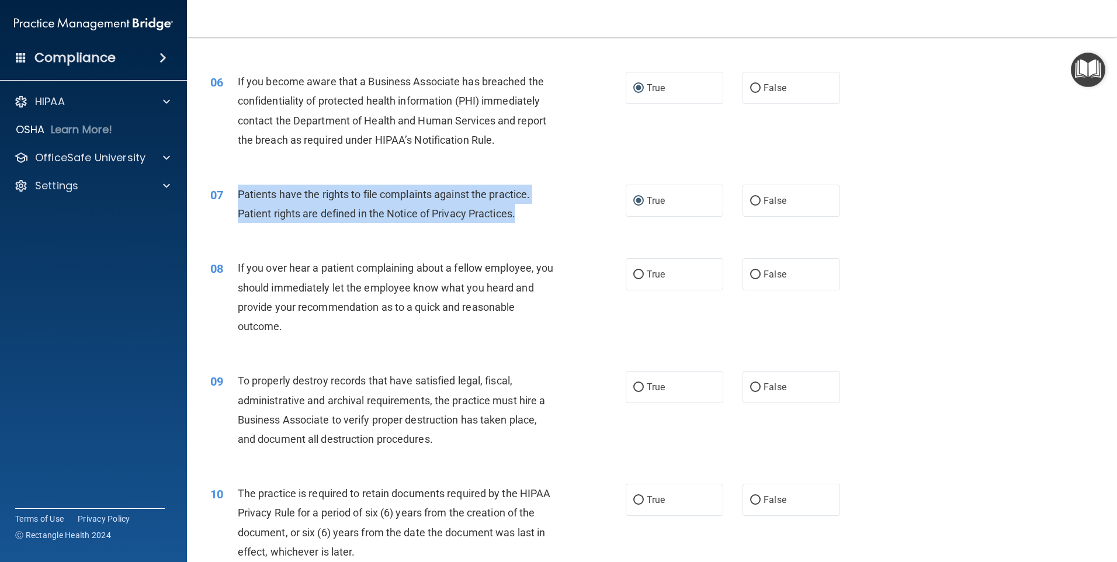
drag, startPoint x: 236, startPoint y: 194, endPoint x: 519, endPoint y: 223, distance: 284.9
click at [519, 223] on div "07 Patients have the rights to file complaints against the practice. Patient ri…" at bounding box center [418, 207] width 451 height 44
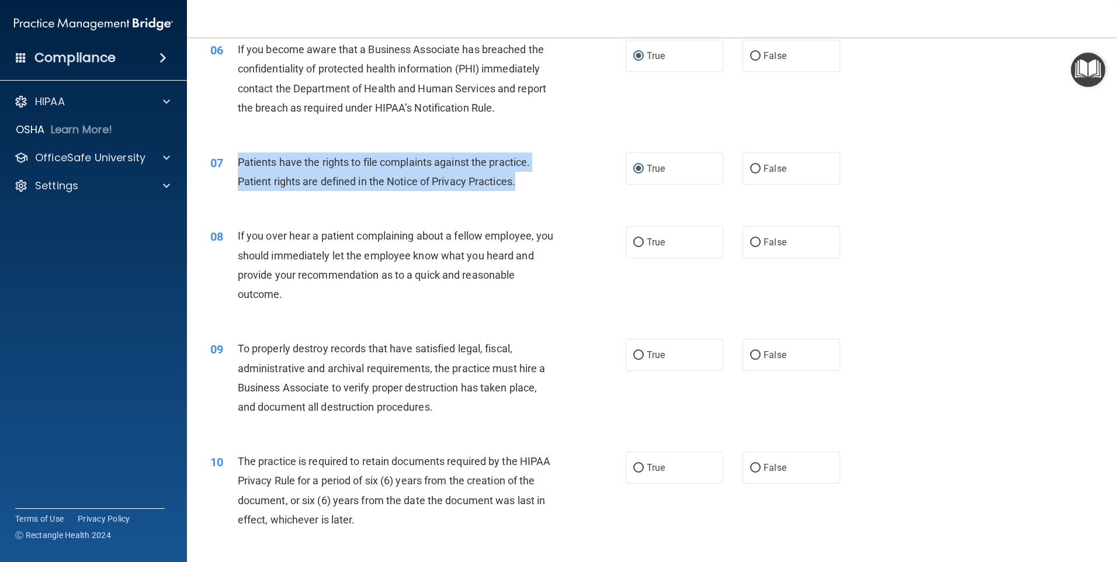
scroll to position [584, 0]
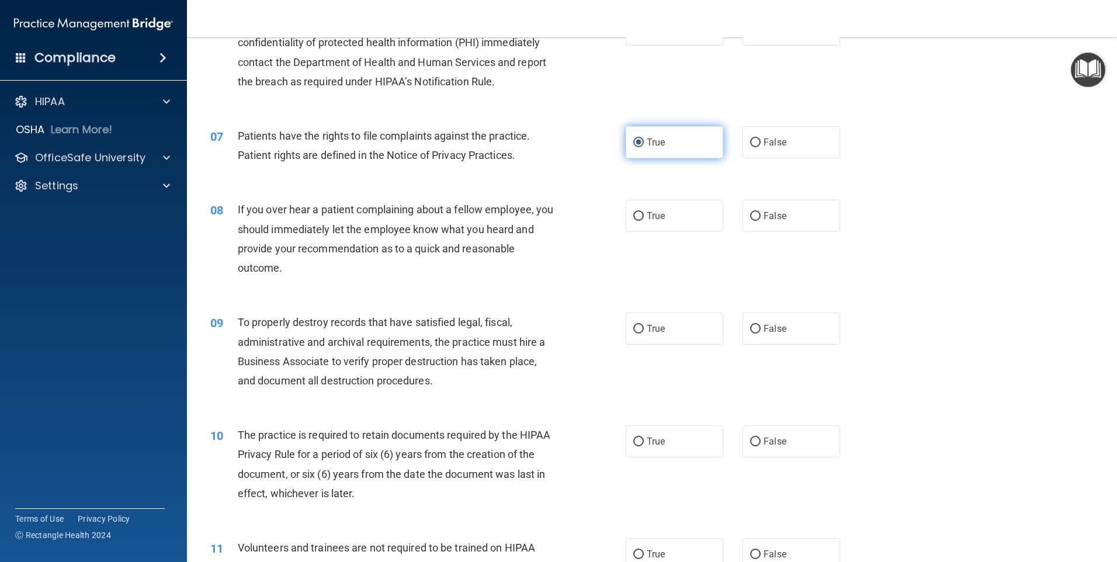
drag, startPoint x: 713, startPoint y: 151, endPoint x: 650, endPoint y: 157, distance: 63.4
click at [712, 151] on label "True" at bounding box center [675, 142] width 98 height 32
click at [644, 147] on input "True" at bounding box center [638, 142] width 11 height 9
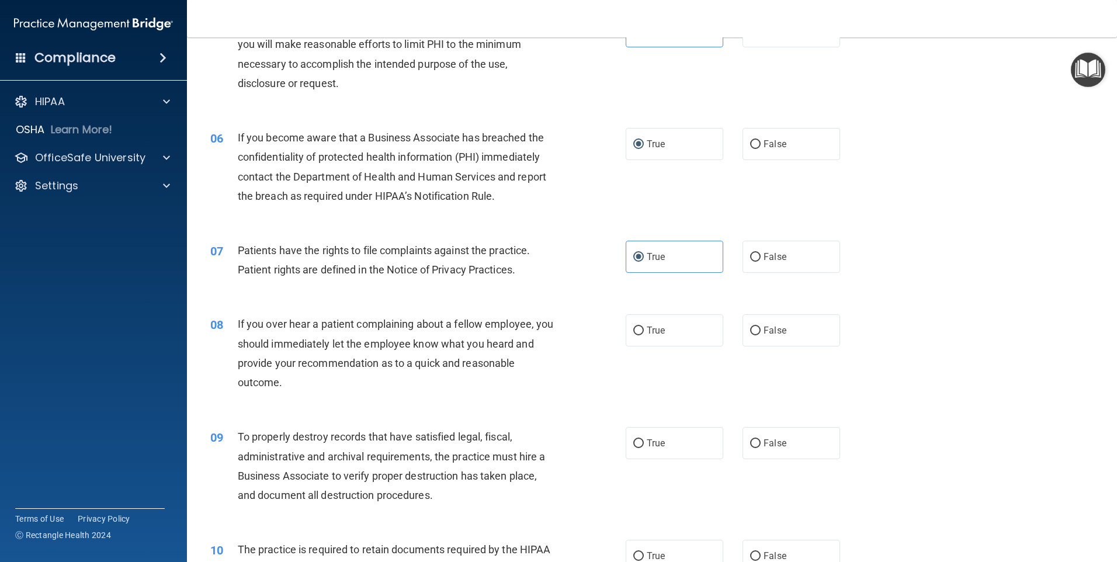
scroll to position [467, 0]
click at [681, 155] on label "True" at bounding box center [675, 146] width 98 height 32
click at [644, 151] on input "True" at bounding box center [638, 147] width 11 height 9
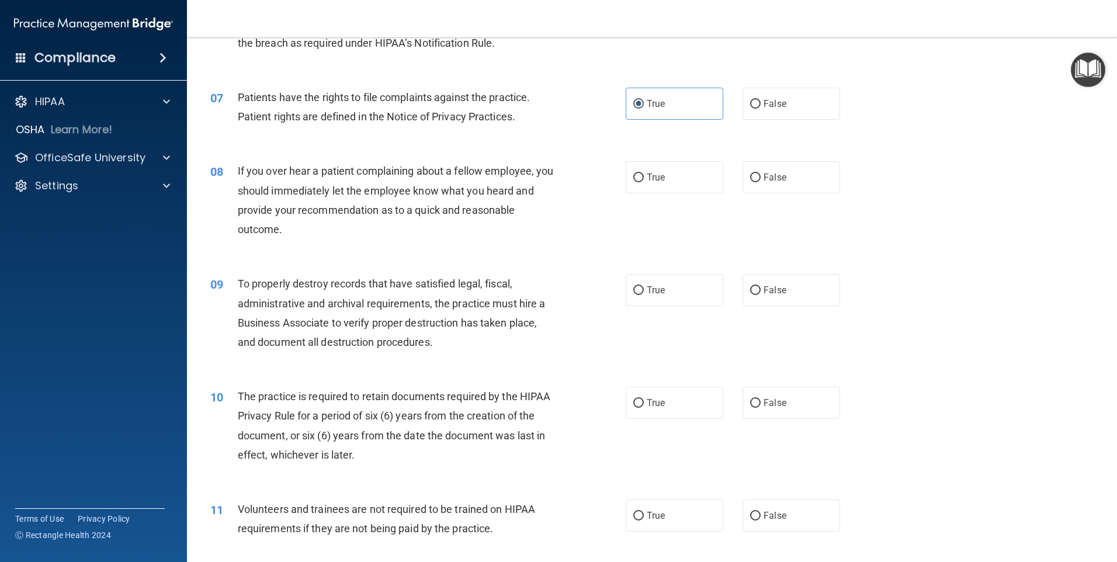
scroll to position [643, 0]
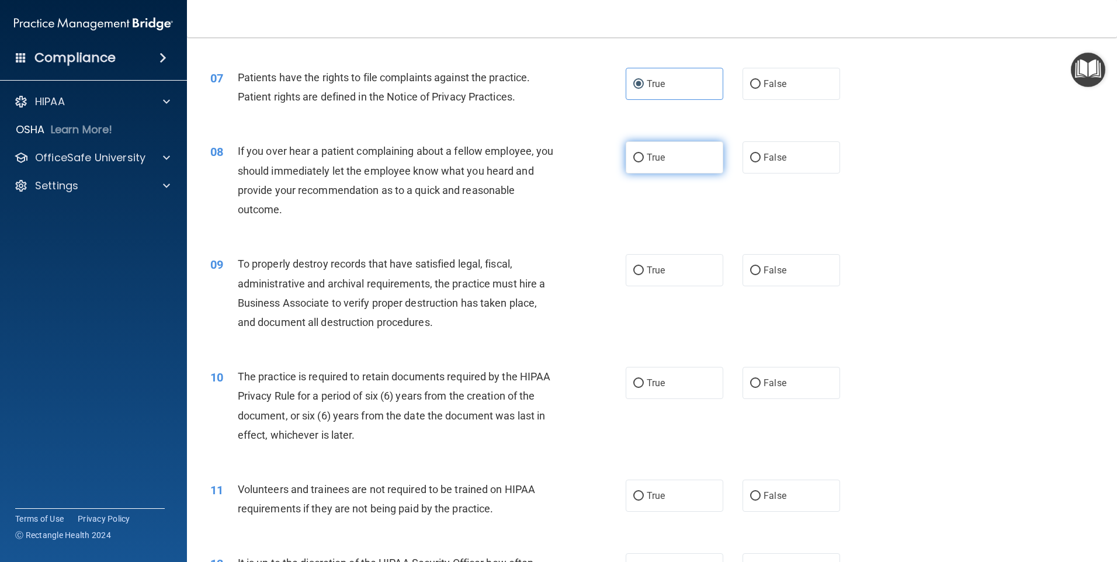
click at [635, 154] on input "True" at bounding box center [638, 158] width 11 height 9
radio input "true"
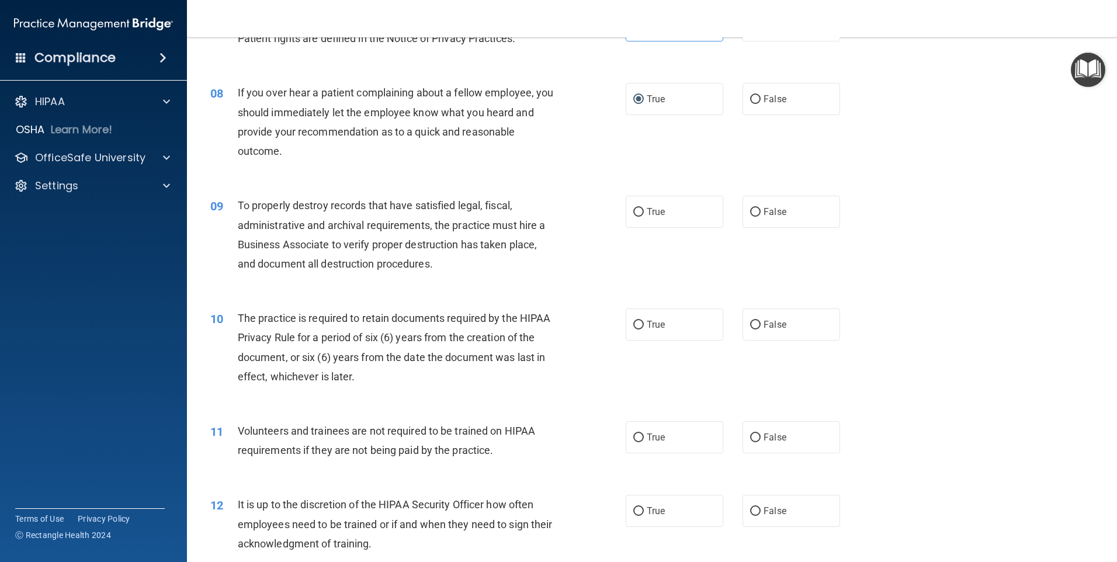
scroll to position [760, 0]
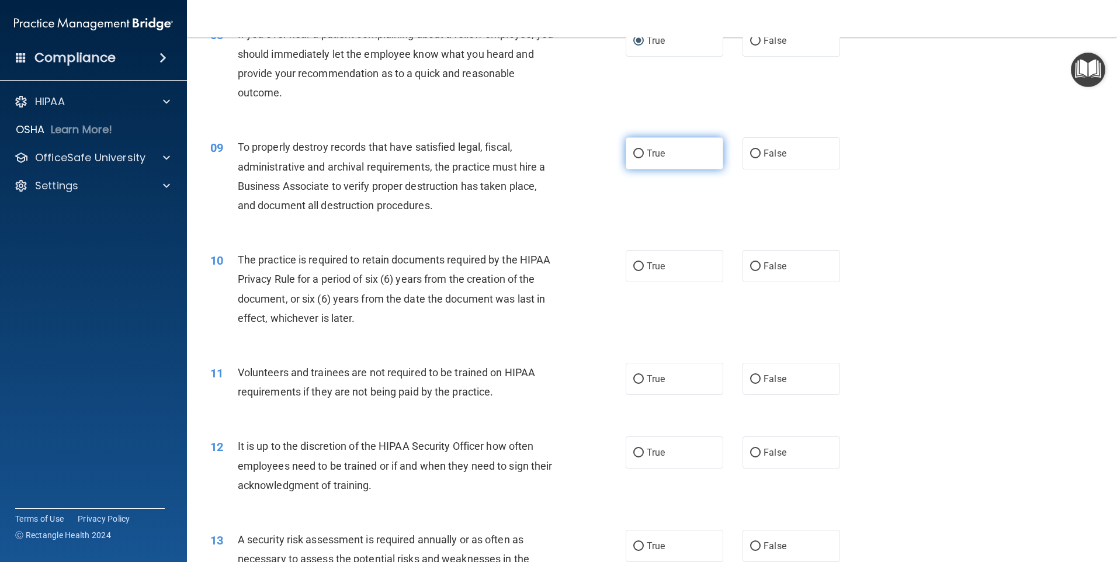
click at [639, 153] on input "True" at bounding box center [638, 154] width 11 height 9
radio input "true"
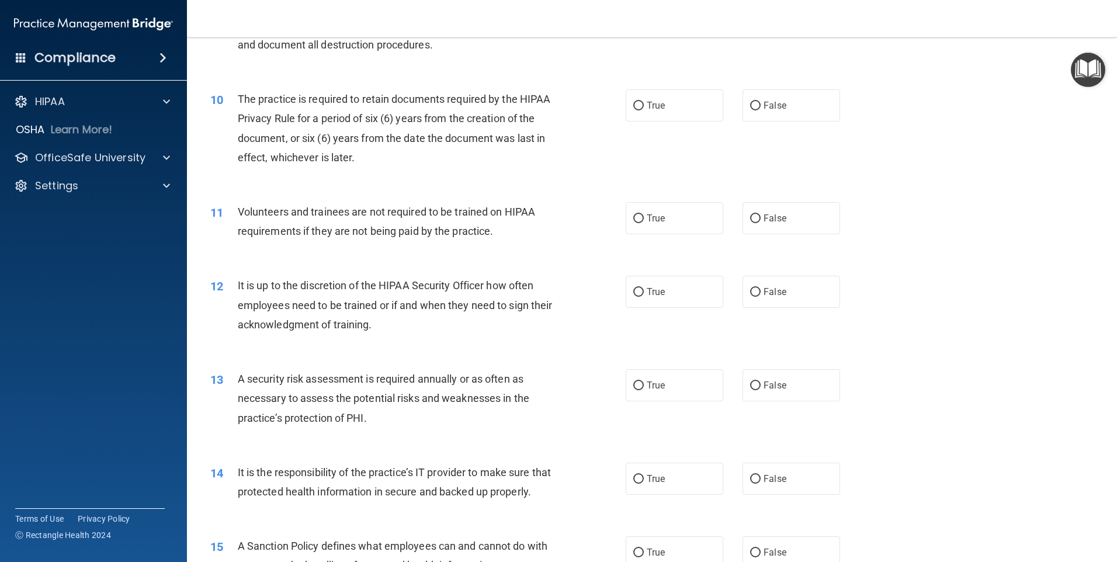
scroll to position [935, 0]
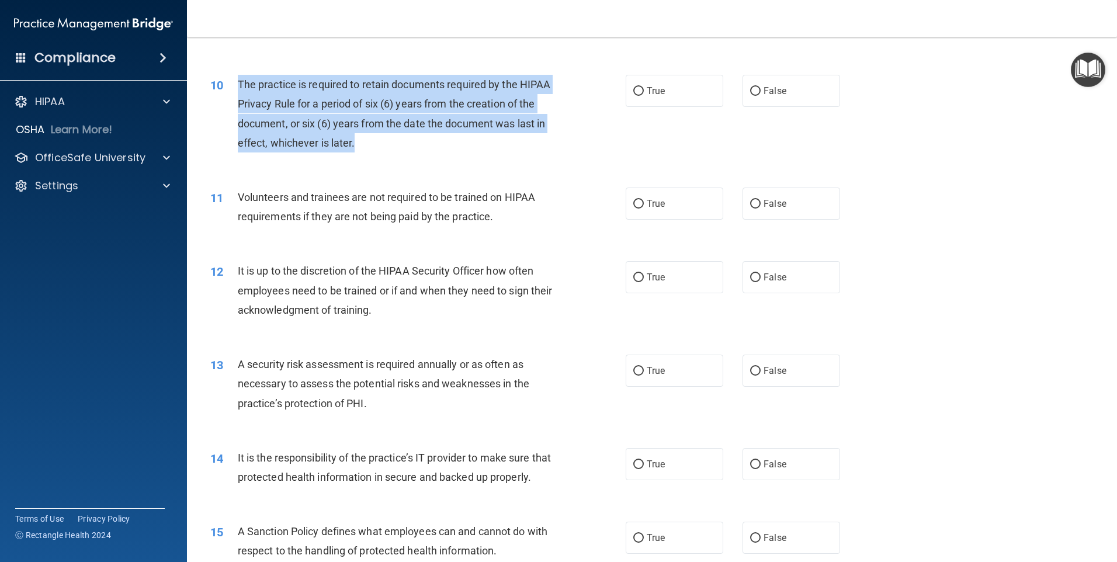
drag, startPoint x: 238, startPoint y: 82, endPoint x: 386, endPoint y: 148, distance: 161.7
click at [386, 148] on div "The practice is required to retain documents required by the HIPAA Privacy Rule…" at bounding box center [400, 114] width 325 height 78
click at [636, 89] on input "True" at bounding box center [638, 91] width 11 height 9
radio input "true"
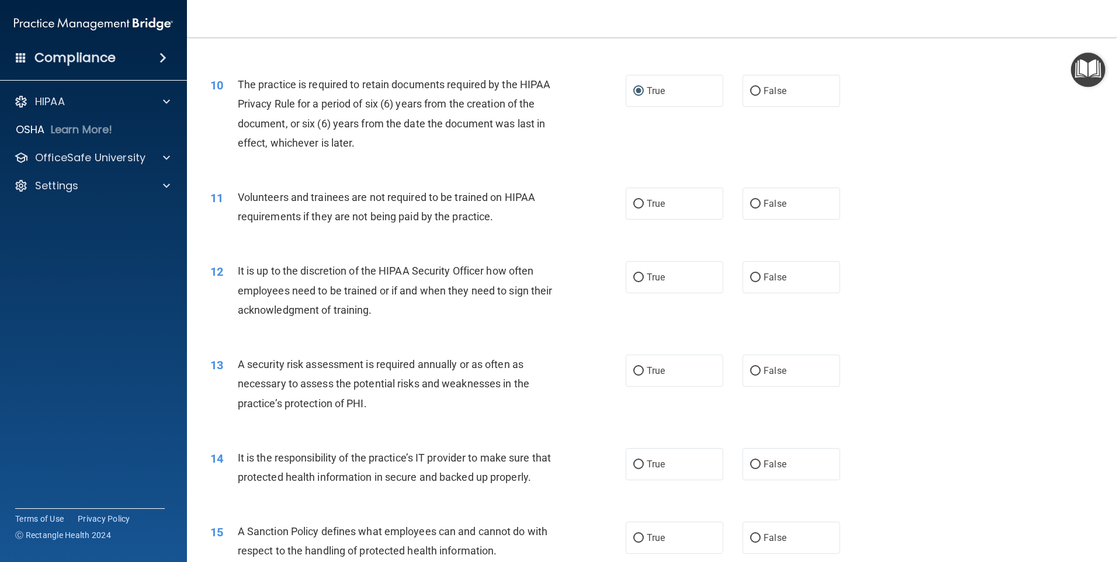
click at [497, 222] on div "Volunteers and trainees are not required to be trained on HIPAA requirements if…" at bounding box center [400, 207] width 325 height 39
click at [655, 93] on span "True" at bounding box center [656, 90] width 18 height 11
click at [644, 93] on input "True" at bounding box center [638, 91] width 11 height 9
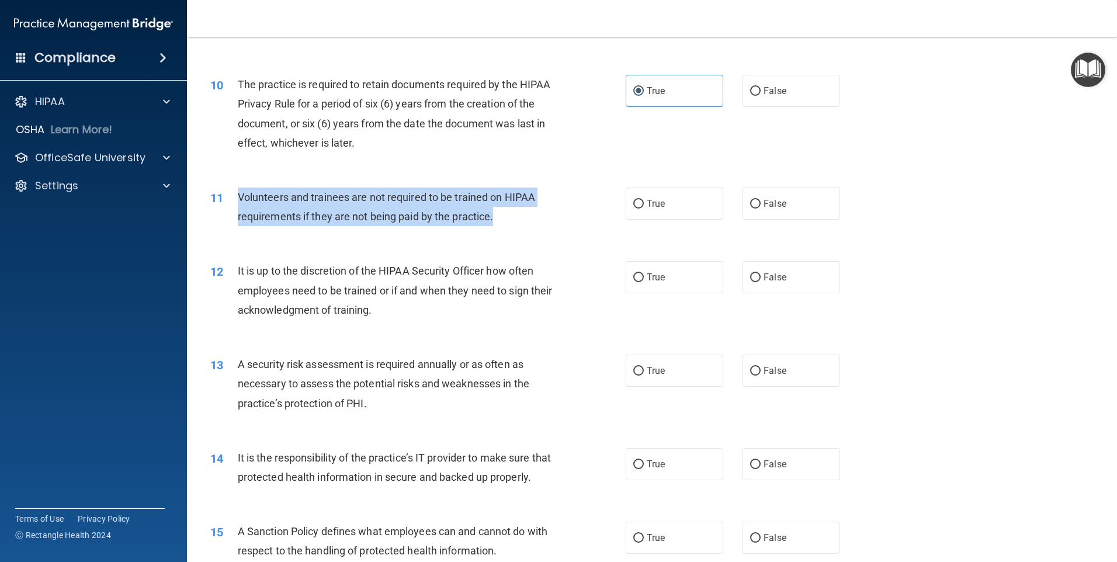
click at [504, 230] on div "11 Volunteers and trainees are not required to be trained on HIPAA requirements…" at bounding box center [418, 210] width 451 height 44
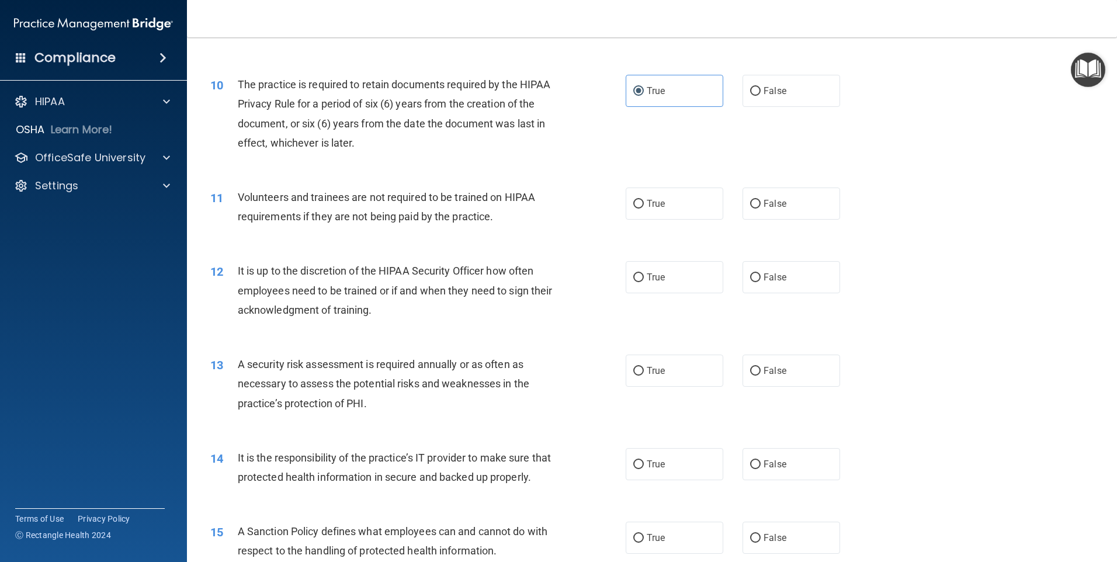
drag, startPoint x: 503, startPoint y: 229, endPoint x: 272, endPoint y: 205, distance: 231.5
click at [272, 205] on div "Volunteers and trainees are not required to be trained on HIPAA requirements if…" at bounding box center [400, 207] width 325 height 39
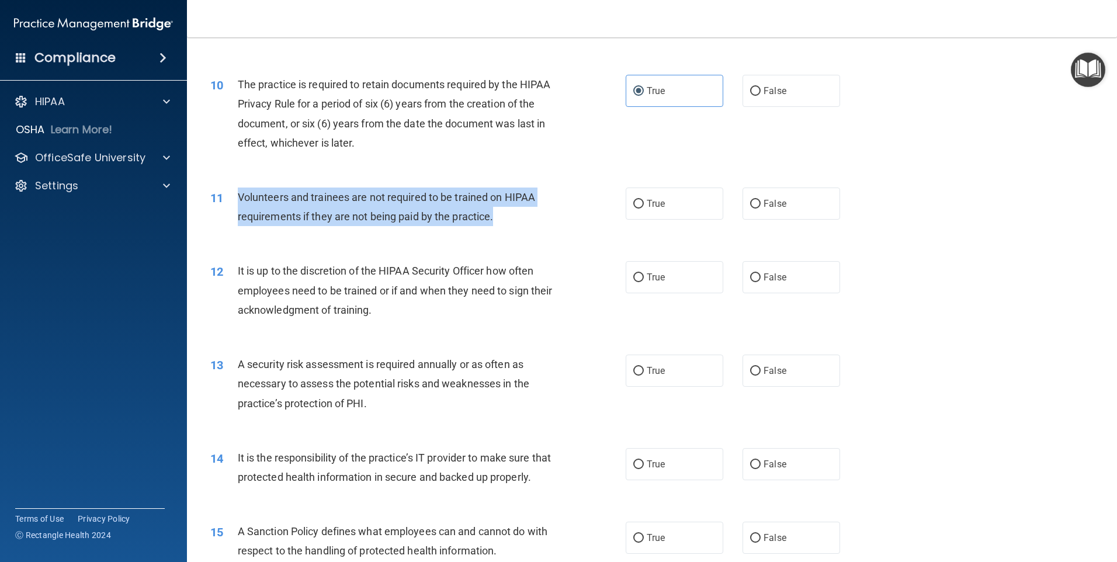
drag, startPoint x: 239, startPoint y: 198, endPoint x: 510, endPoint y: 228, distance: 272.3
click at [510, 228] on div "11 Volunteers and trainees are not required to be trained on HIPAA requirements…" at bounding box center [418, 210] width 451 height 44
click at [752, 202] on input "False" at bounding box center [755, 204] width 11 height 9
radio input "true"
click at [755, 205] on input "False" at bounding box center [755, 204] width 11 height 9
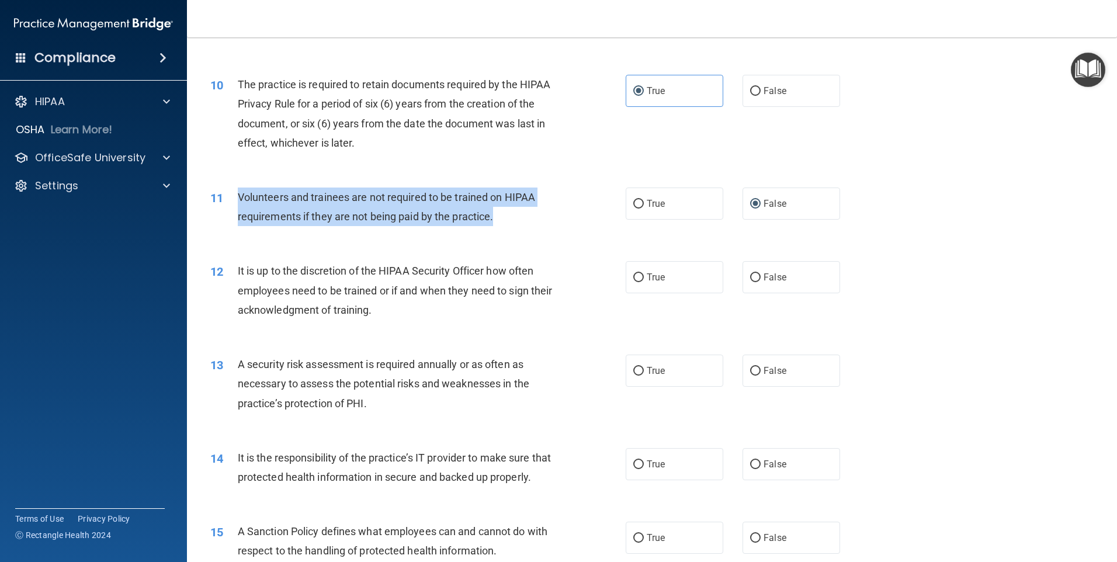
click at [518, 221] on div "Volunteers and trainees are not required to be trained on HIPAA requirements if…" at bounding box center [400, 207] width 325 height 39
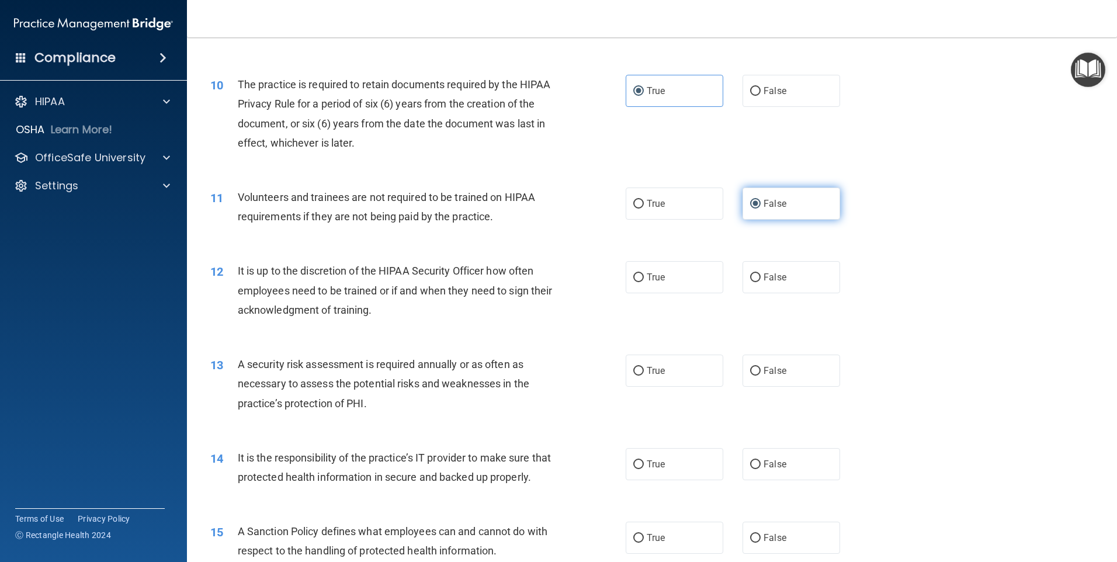
click at [750, 207] on input "False" at bounding box center [755, 204] width 11 height 9
click at [780, 209] on label "False" at bounding box center [792, 204] width 98 height 32
click at [761, 209] on input "False" at bounding box center [755, 204] width 11 height 9
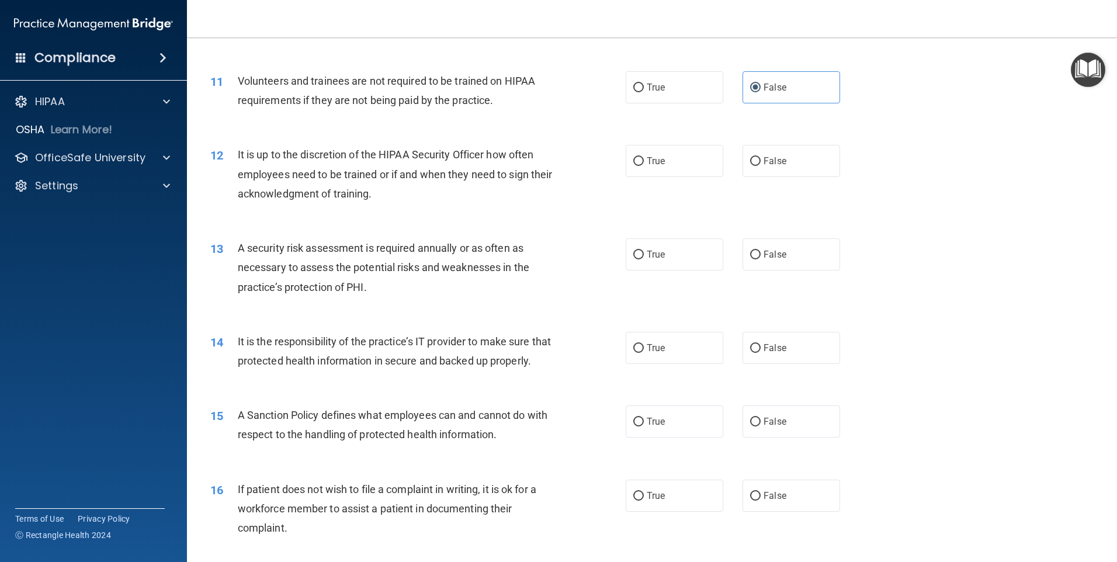
scroll to position [1052, 0]
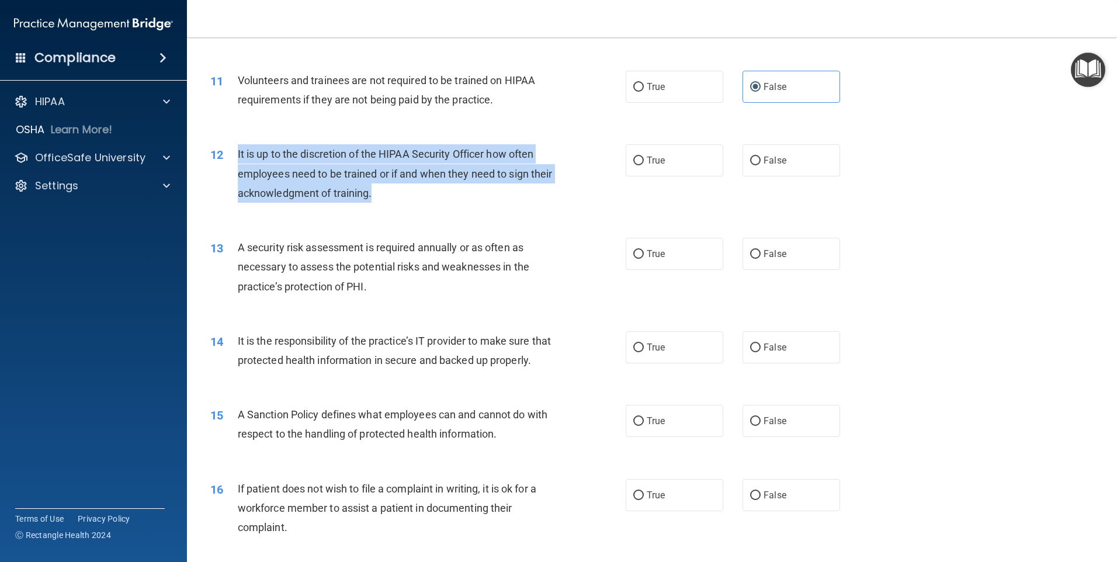
drag, startPoint x: 235, startPoint y: 152, endPoint x: 438, endPoint y: 203, distance: 209.2
click at [438, 203] on div "12 It is up to the discretion of the HIPAA Security Officer how often employees…" at bounding box center [418, 176] width 451 height 64
click at [633, 158] on input "True" at bounding box center [638, 161] width 11 height 9
radio input "true"
click at [545, 176] on div "It is up to the discretion of the HIPAA Security Officer how often employees ne…" at bounding box center [400, 173] width 325 height 58
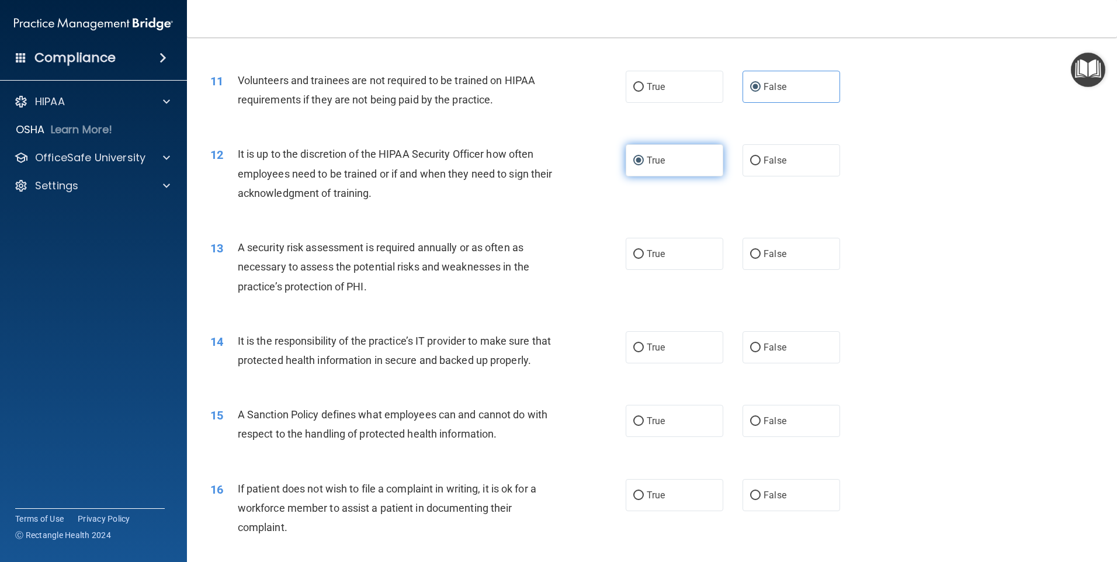
click at [647, 168] on label "True" at bounding box center [675, 160] width 98 height 32
click at [644, 165] on input "True" at bounding box center [638, 161] width 11 height 9
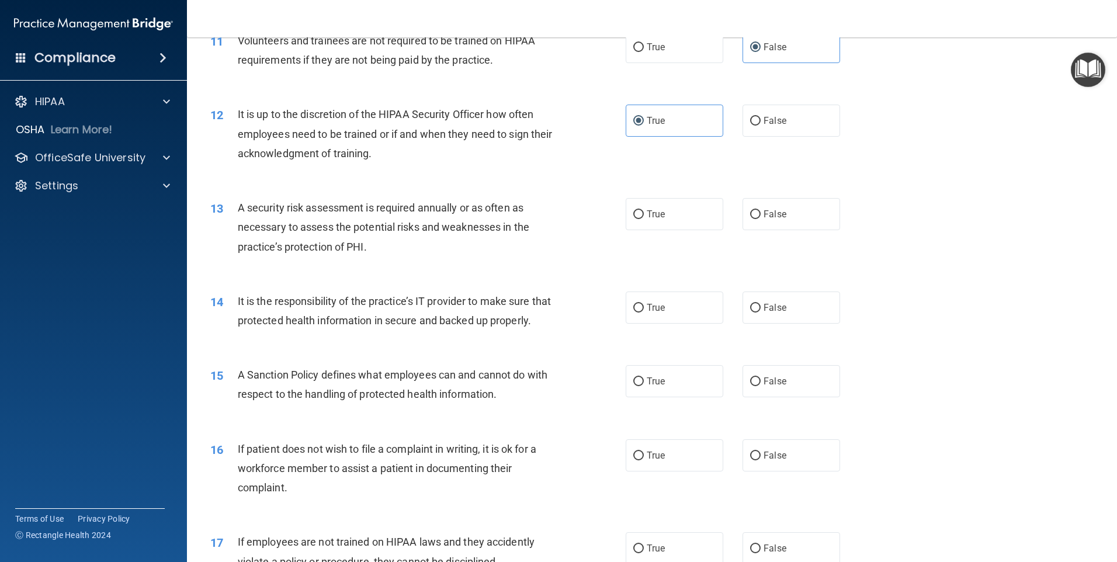
scroll to position [1110, 0]
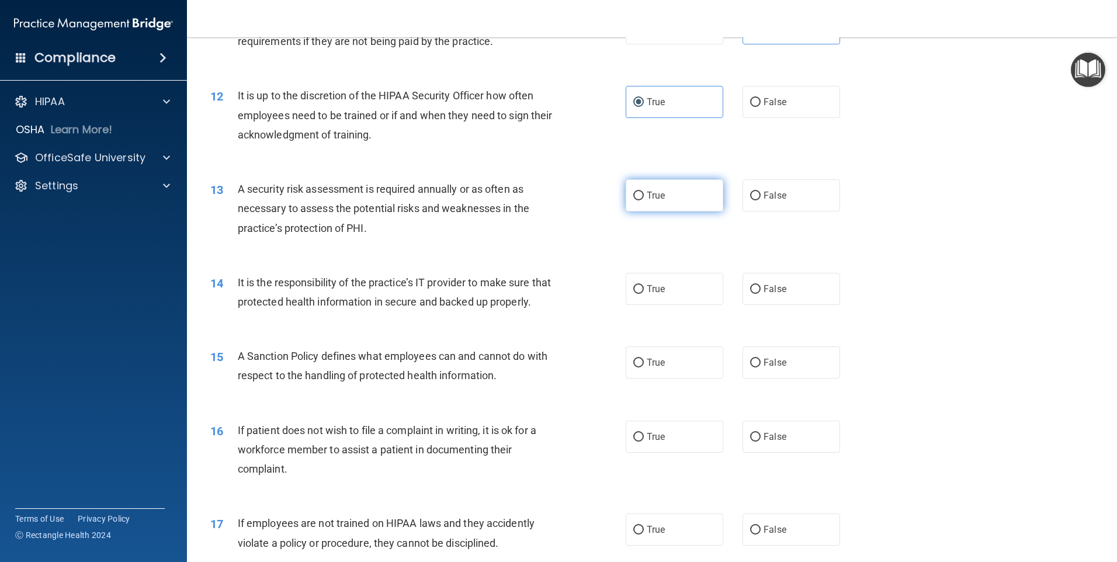
click at [635, 185] on label "True" at bounding box center [675, 195] width 98 height 32
click at [635, 192] on input "True" at bounding box center [638, 196] width 11 height 9
radio input "true"
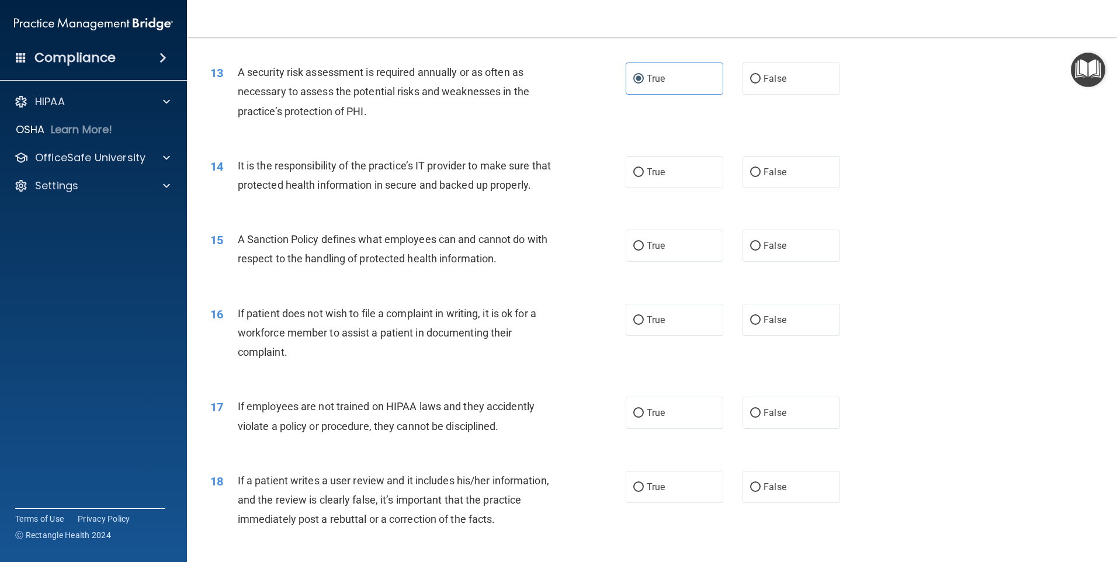
scroll to position [1286, 0]
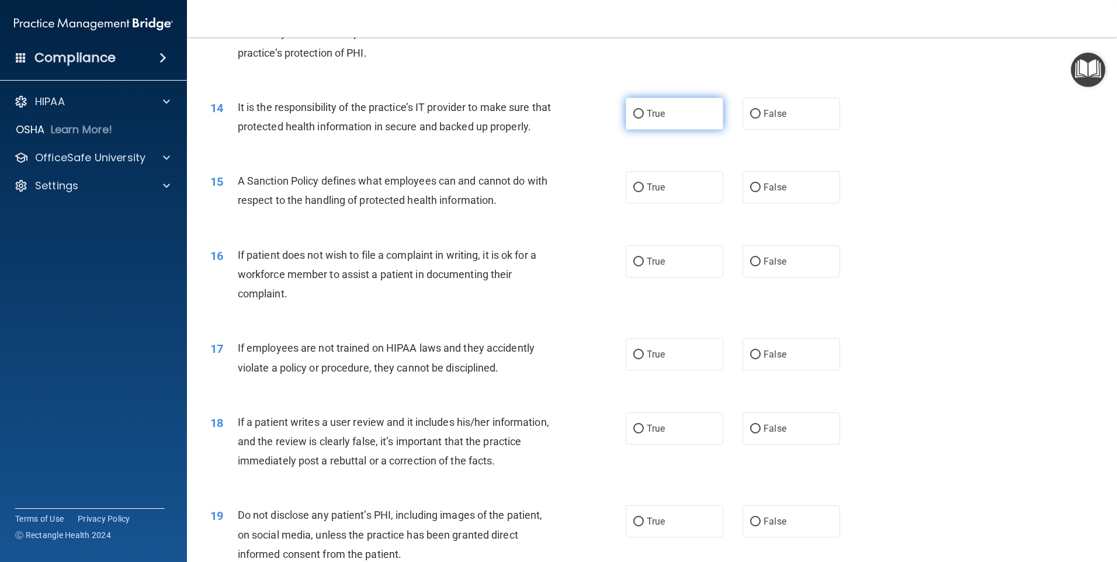
click at [636, 115] on input "True" at bounding box center [638, 114] width 11 height 9
radio input "true"
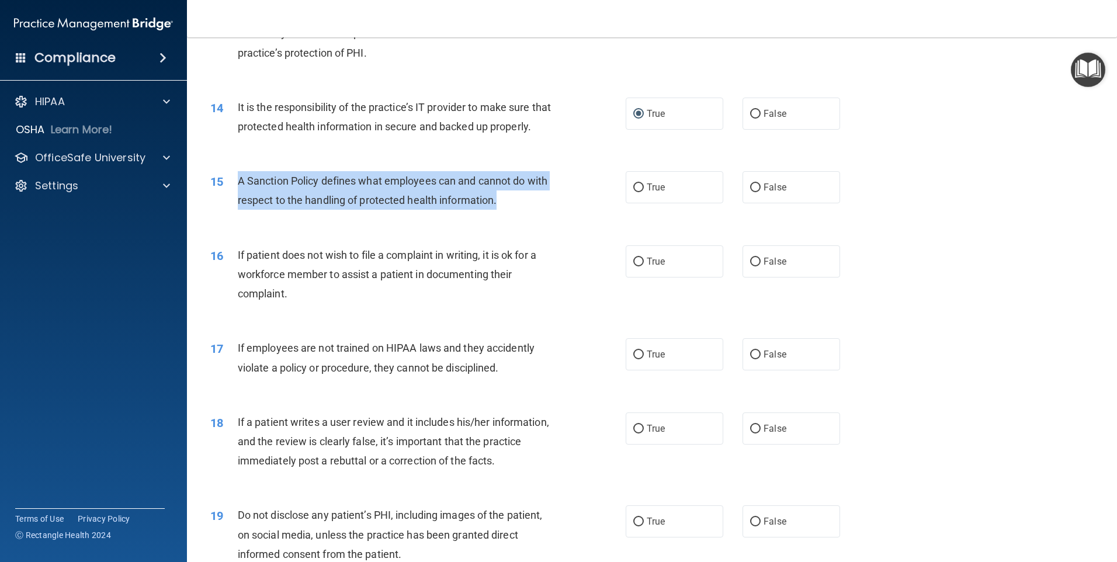
drag, startPoint x: 238, startPoint y: 203, endPoint x: 503, endPoint y: 229, distance: 265.4
click at [503, 210] on div "A Sanction Policy defines what employees can and cannot do with respect to the …" at bounding box center [400, 190] width 325 height 39
click at [633, 192] on input "True" at bounding box center [638, 187] width 11 height 9
radio input "true"
click at [601, 208] on div "15 A Sanction Policy defines what employees can and cannot do with respect to t…" at bounding box center [418, 193] width 451 height 44
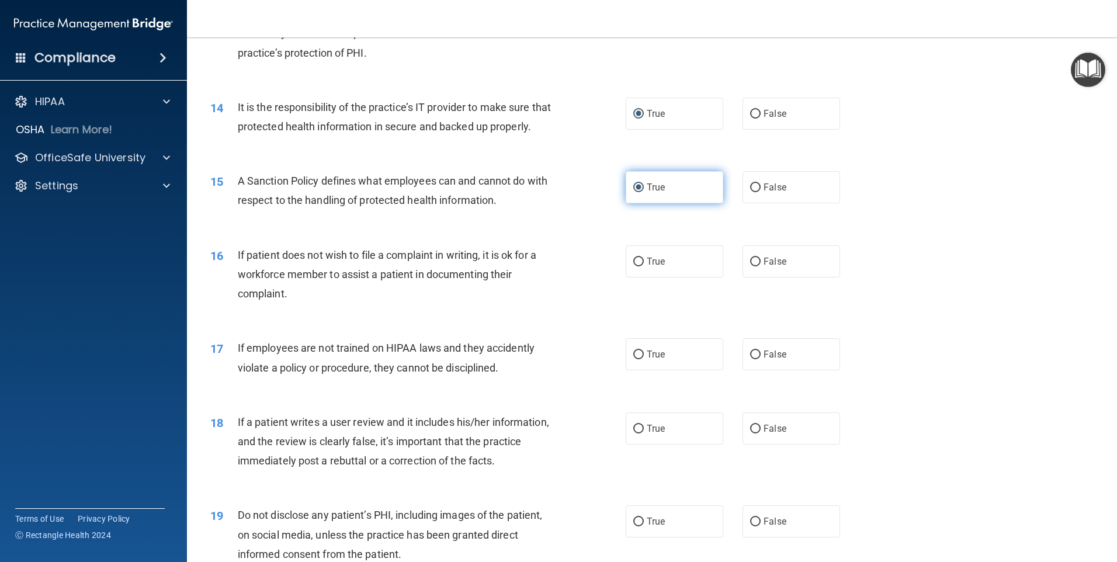
drag, startPoint x: 651, startPoint y: 212, endPoint x: 638, endPoint y: 212, distance: 13.5
click at [651, 203] on label "True" at bounding box center [675, 187] width 98 height 32
click at [644, 192] on input "True" at bounding box center [638, 187] width 11 height 9
click at [683, 132] on div "14 It is the responsibility of the practice’s IT provider to make sure that pro…" at bounding box center [652, 120] width 901 height 74
click at [686, 116] on label "True" at bounding box center [675, 114] width 98 height 32
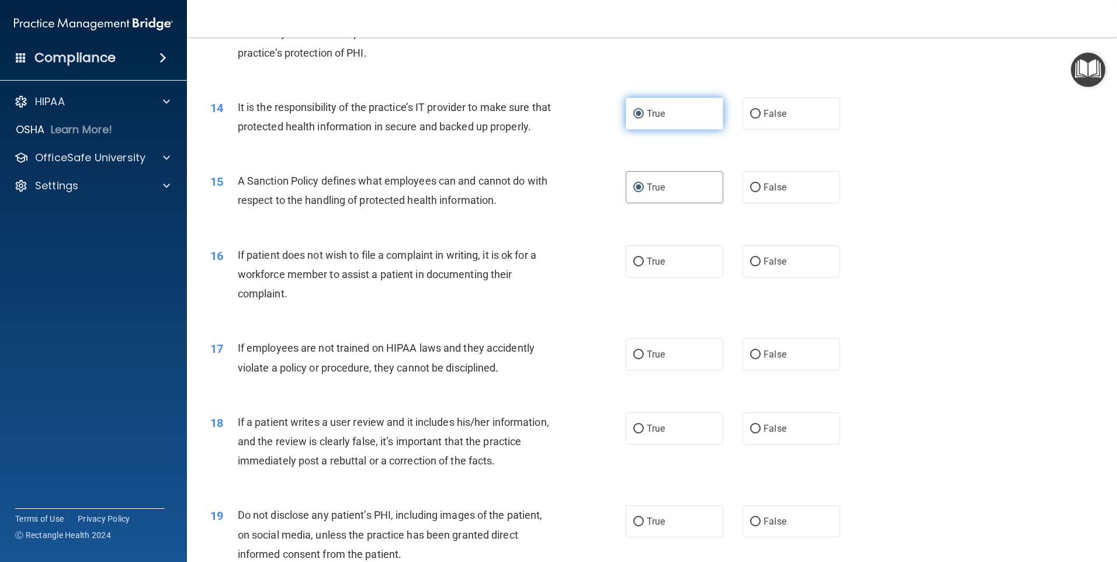
click at [644, 116] on input "True" at bounding box center [638, 114] width 11 height 9
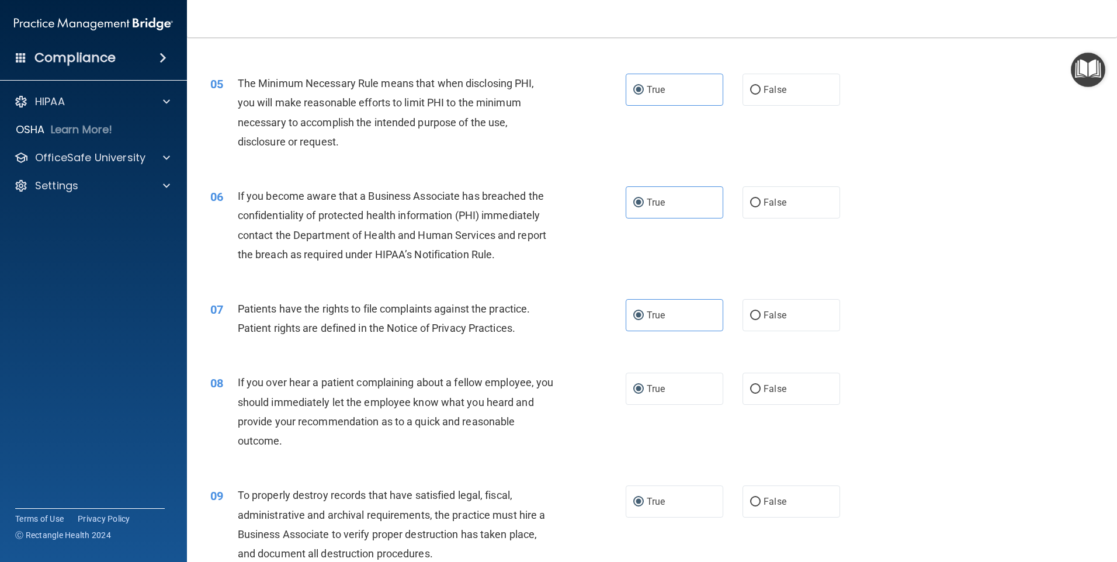
scroll to position [409, 0]
click at [649, 394] on span "True" at bounding box center [656, 391] width 18 height 11
click at [644, 394] on input "True" at bounding box center [638, 391] width 11 height 9
drag, startPoint x: 677, startPoint y: 516, endPoint x: 660, endPoint y: 501, distance: 22.4
click at [677, 516] on label "True" at bounding box center [675, 504] width 98 height 32
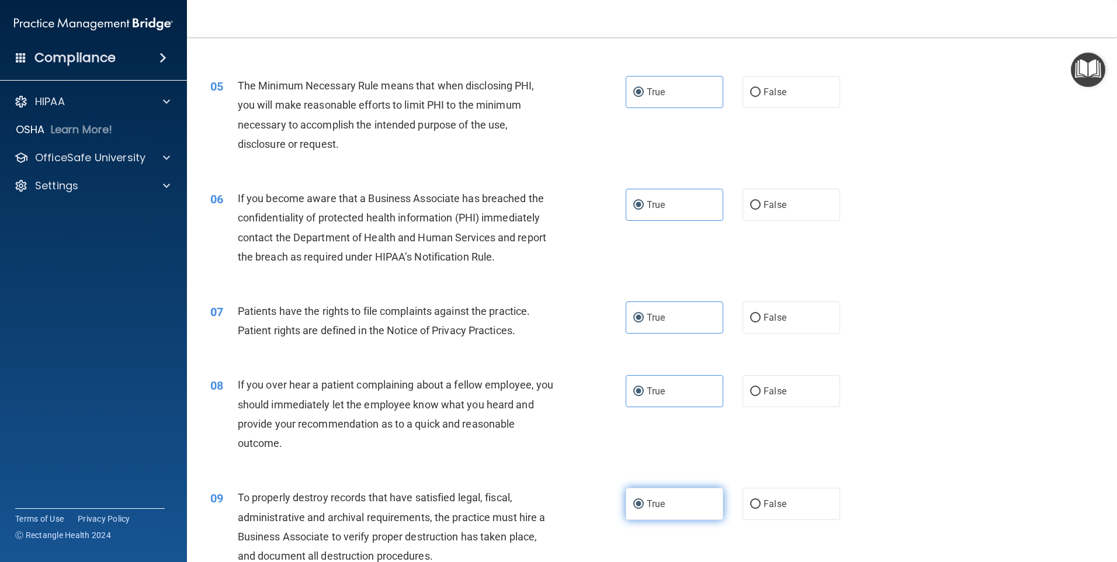
click at [644, 509] on input "True" at bounding box center [638, 504] width 11 height 9
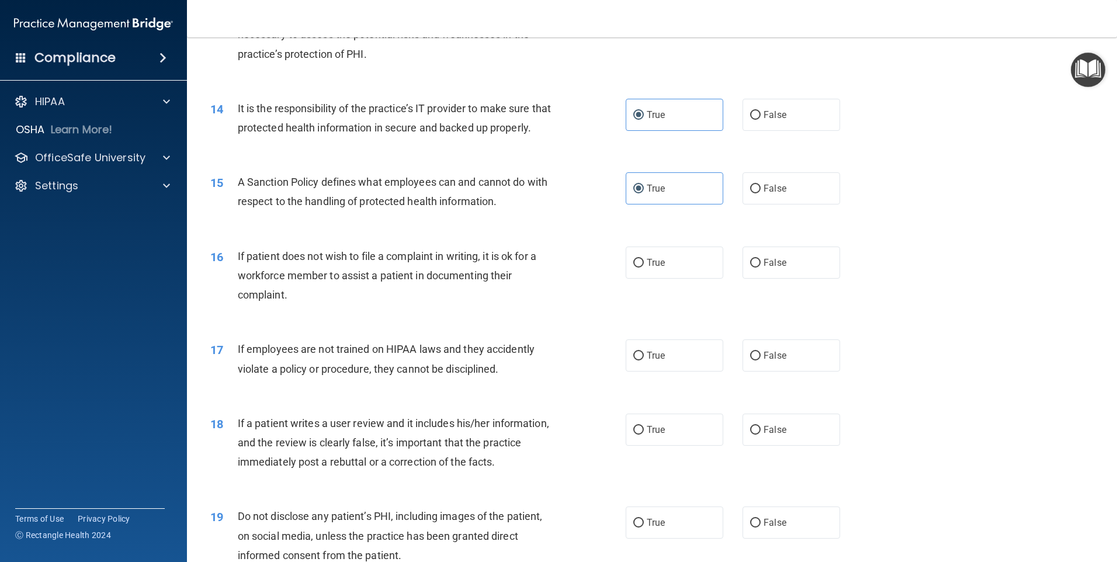
scroll to position [1286, 0]
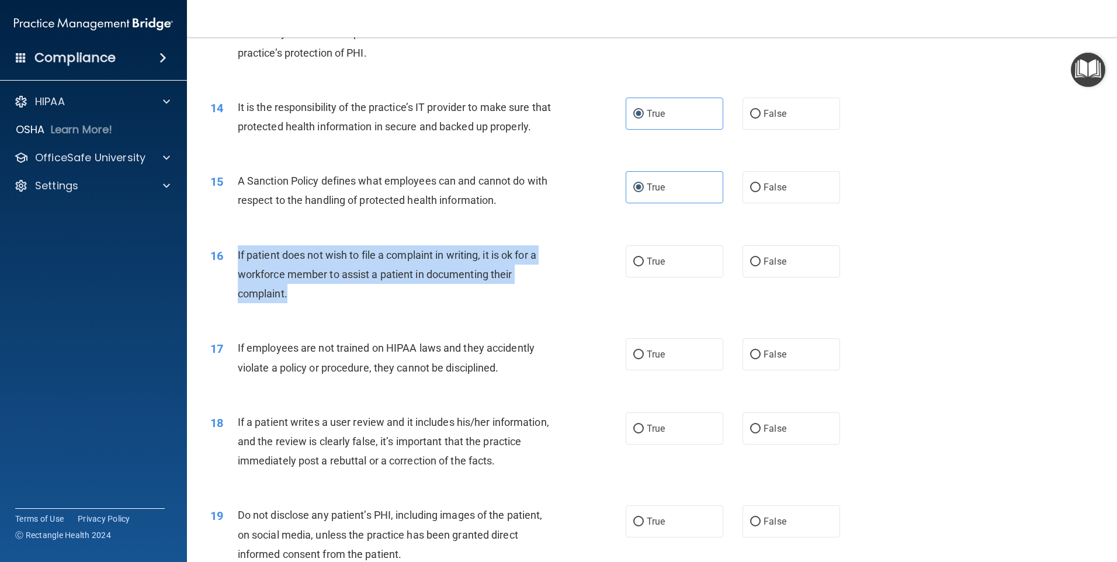
drag, startPoint x: 235, startPoint y: 269, endPoint x: 309, endPoint y: 323, distance: 91.3
click at [309, 310] on div "16 If patient does not wish to file a complaint in writing, it is ok for a work…" at bounding box center [418, 277] width 451 height 64
click at [634, 266] on input "True" at bounding box center [638, 262] width 11 height 9
radio input "true"
click at [470, 290] on span "If patient does not wish to file a complaint in writing, it is ok for a workfor…" at bounding box center [387, 274] width 299 height 51
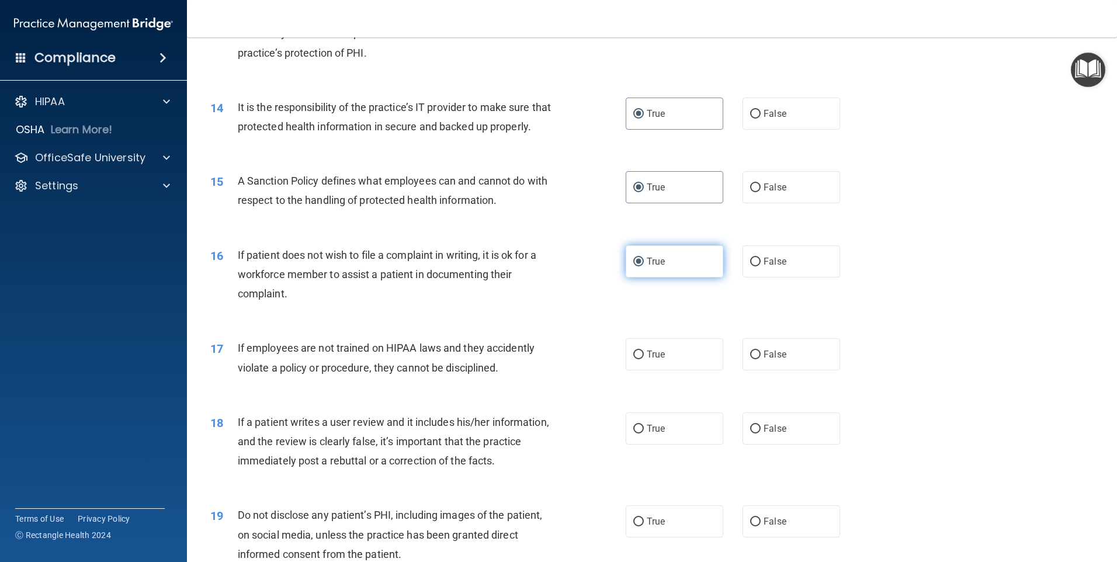
click at [636, 266] on input "True" at bounding box center [638, 262] width 11 height 9
click at [692, 268] on label "True" at bounding box center [675, 261] width 98 height 32
click at [644, 266] on input "True" at bounding box center [638, 262] width 11 height 9
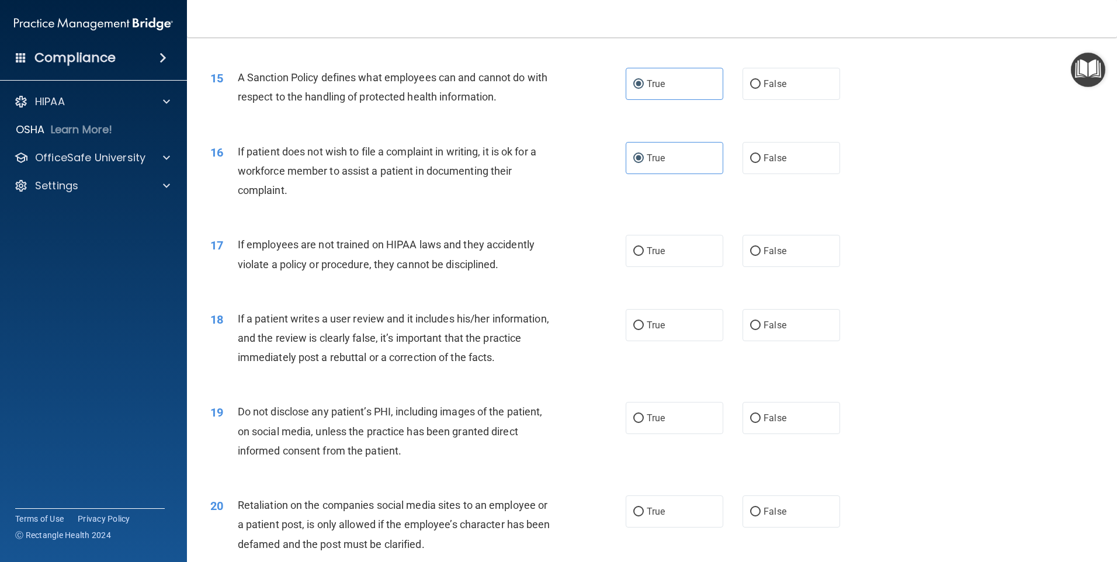
scroll to position [1402, 0]
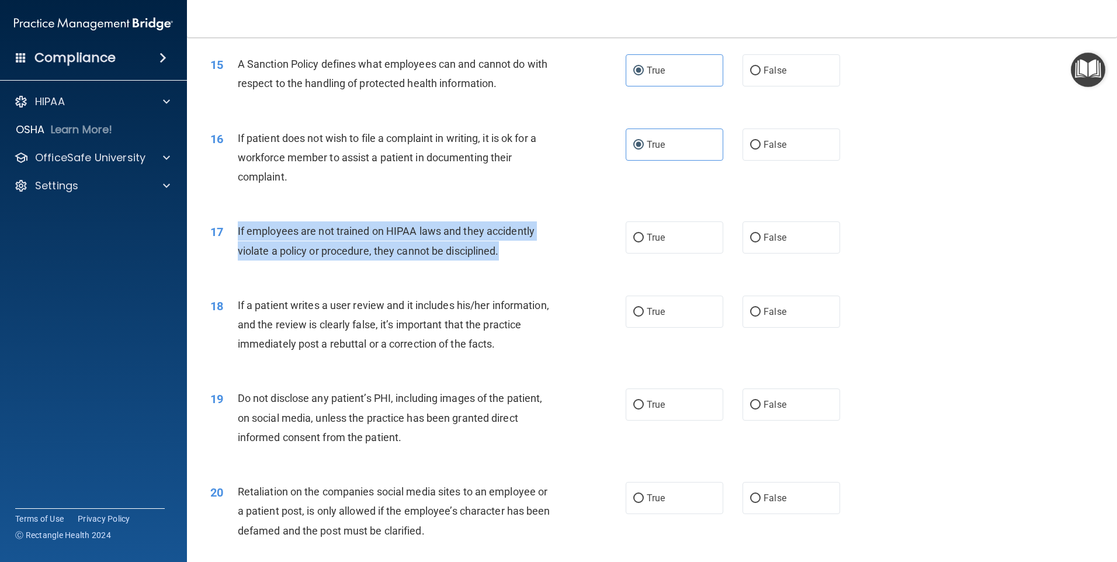
drag, startPoint x: 235, startPoint y: 247, endPoint x: 527, endPoint y: 268, distance: 292.9
click at [527, 266] on div "17 If employees are not trained on HIPAA laws and they accidently violate a pol…" at bounding box center [418, 243] width 451 height 44
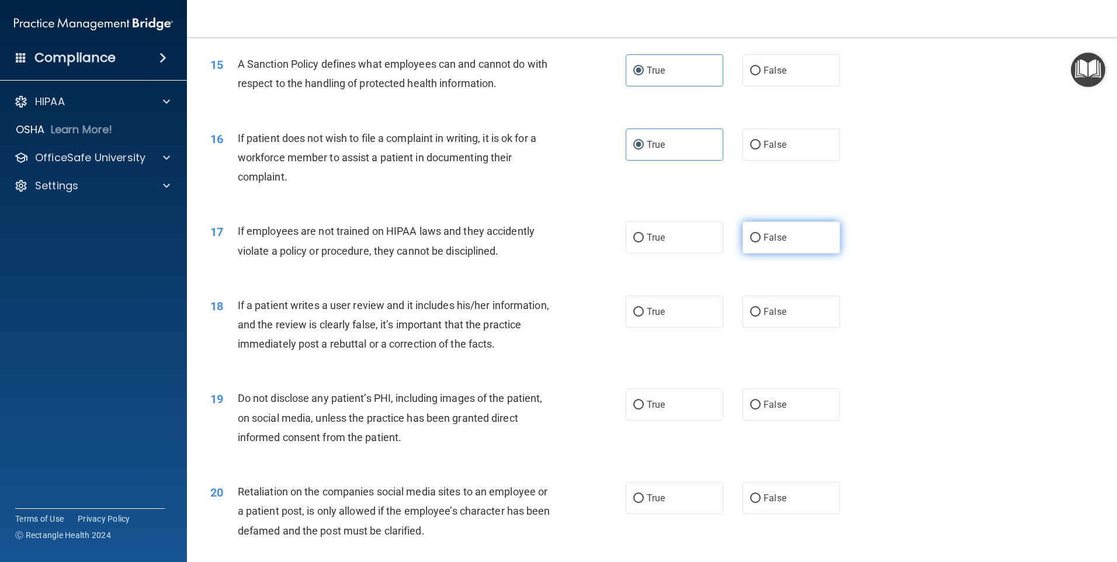
click at [760, 246] on label "False" at bounding box center [792, 237] width 98 height 32
click at [760, 243] on input "False" at bounding box center [755, 238] width 11 height 9
radio input "true"
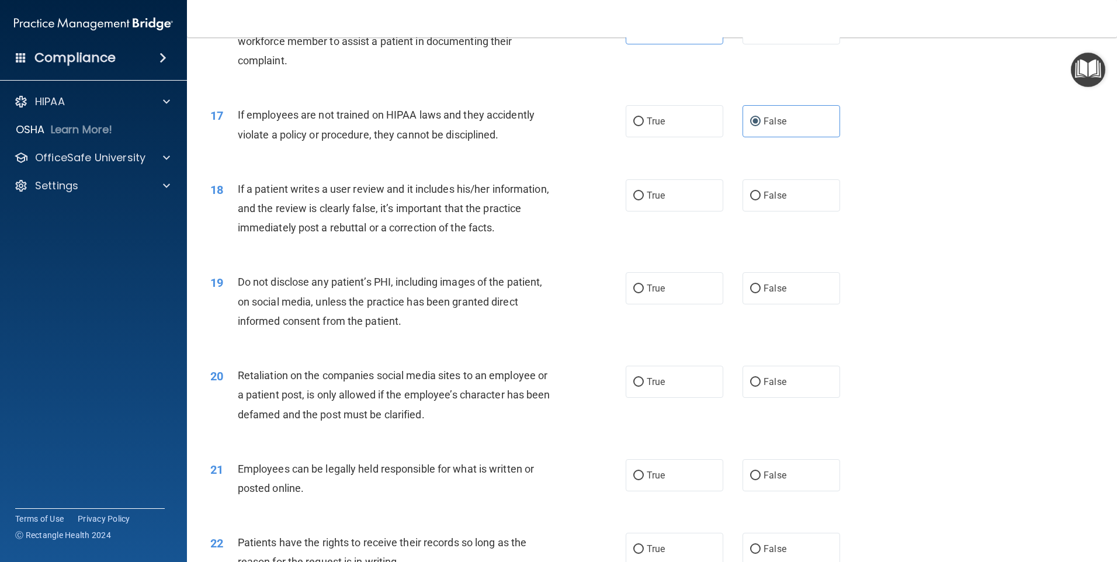
scroll to position [1519, 0]
click at [750, 211] on label "False" at bounding box center [792, 195] width 98 height 32
click at [750, 200] on input "False" at bounding box center [755, 195] width 11 height 9
radio input "true"
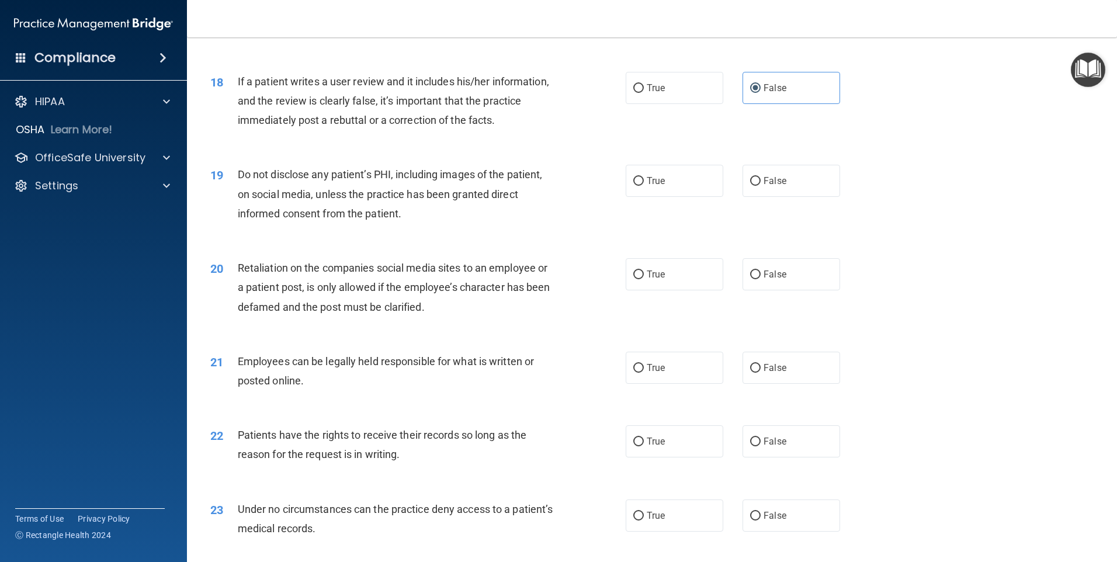
scroll to position [1636, 0]
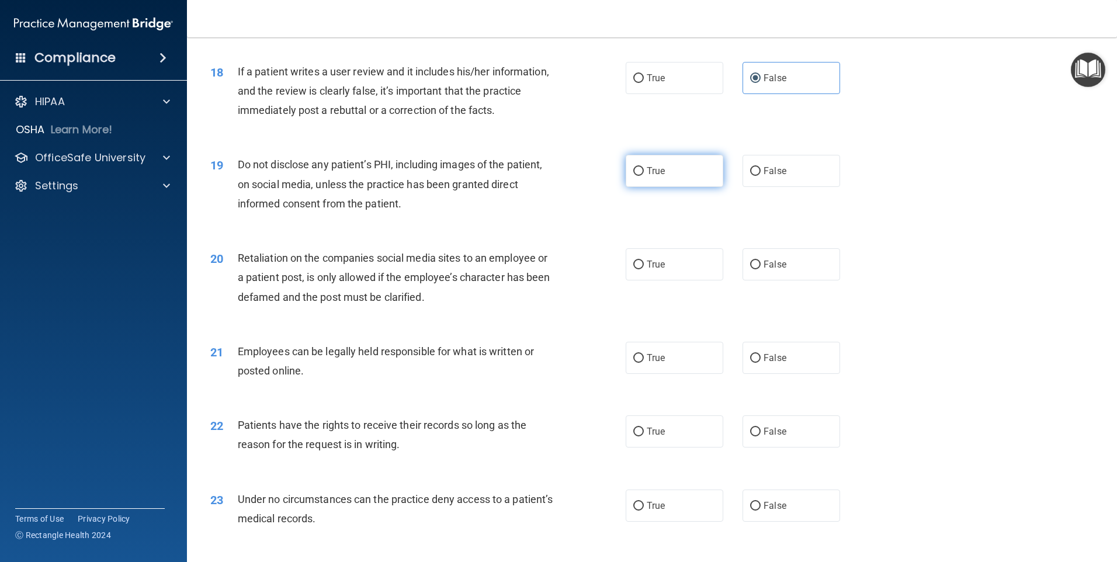
click at [639, 176] on input "True" at bounding box center [638, 171] width 11 height 9
radio input "true"
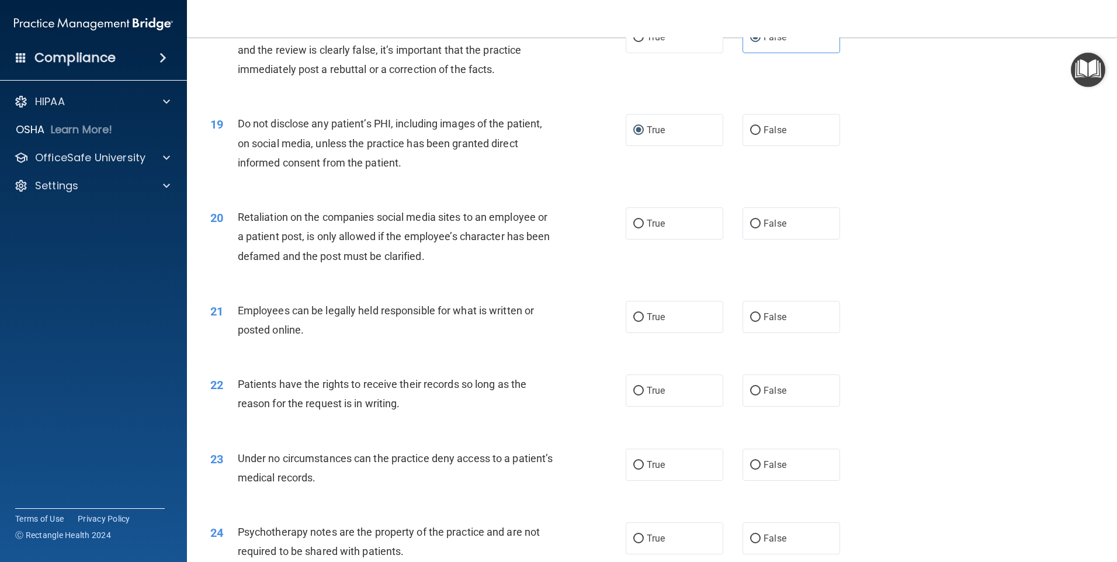
scroll to position [1753, 0]
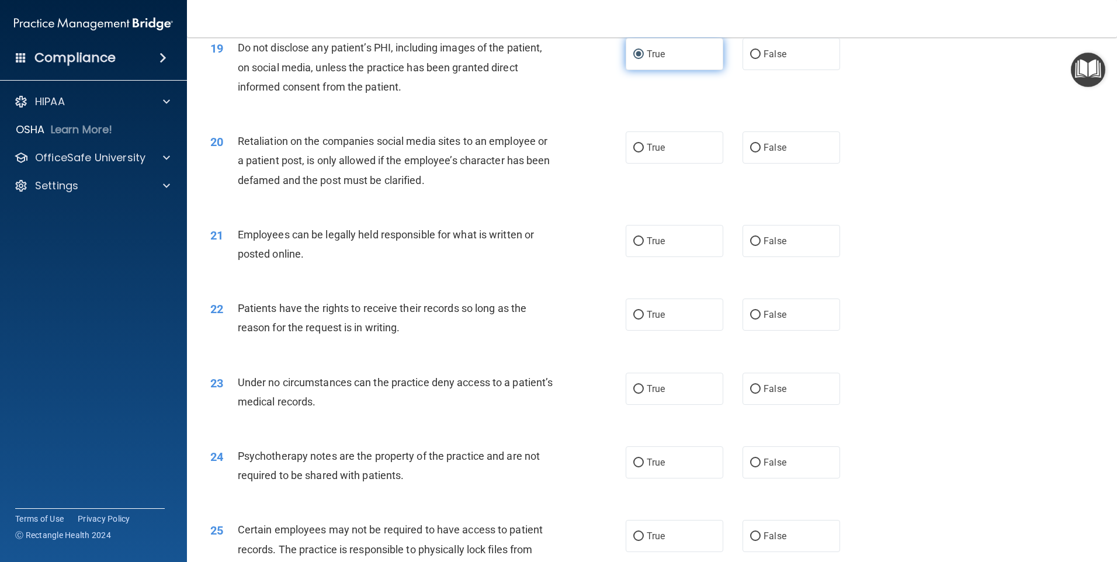
click at [659, 60] on span "True" at bounding box center [656, 54] width 18 height 11
click at [644, 59] on input "True" at bounding box center [638, 54] width 11 height 9
drag, startPoint x: 758, startPoint y: 165, endPoint x: 750, endPoint y: 165, distance: 8.2
click at [756, 164] on label "False" at bounding box center [792, 147] width 98 height 32
click at [756, 153] on input "False" at bounding box center [755, 148] width 11 height 9
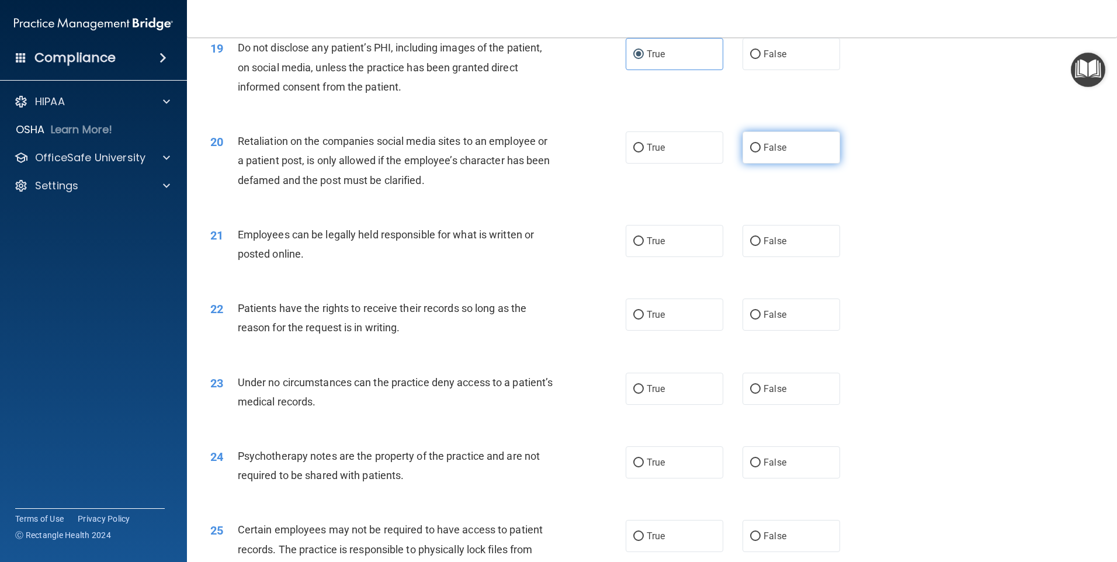
radio input "true"
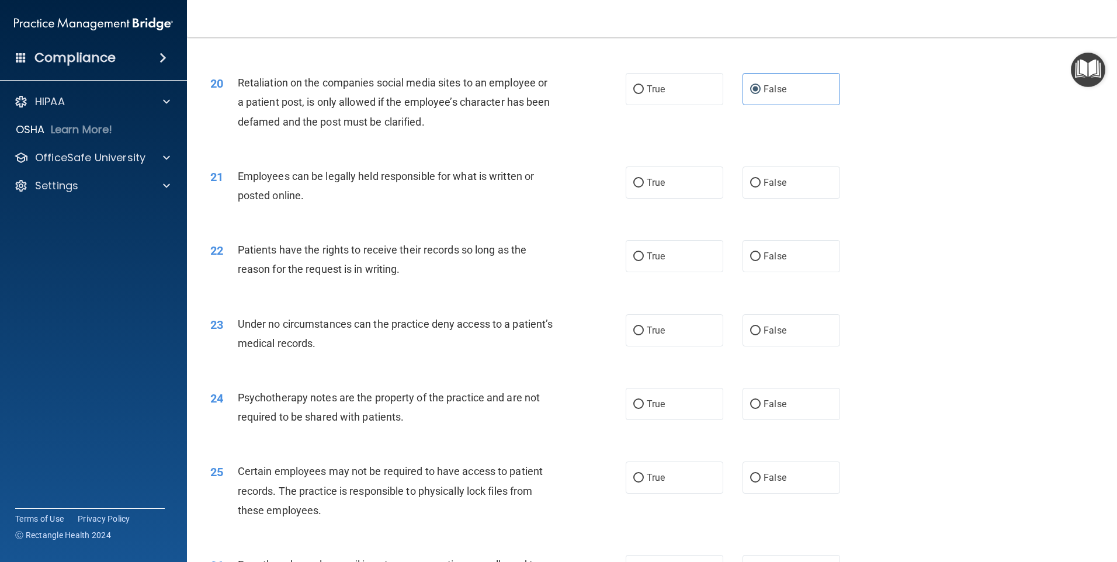
scroll to position [1870, 0]
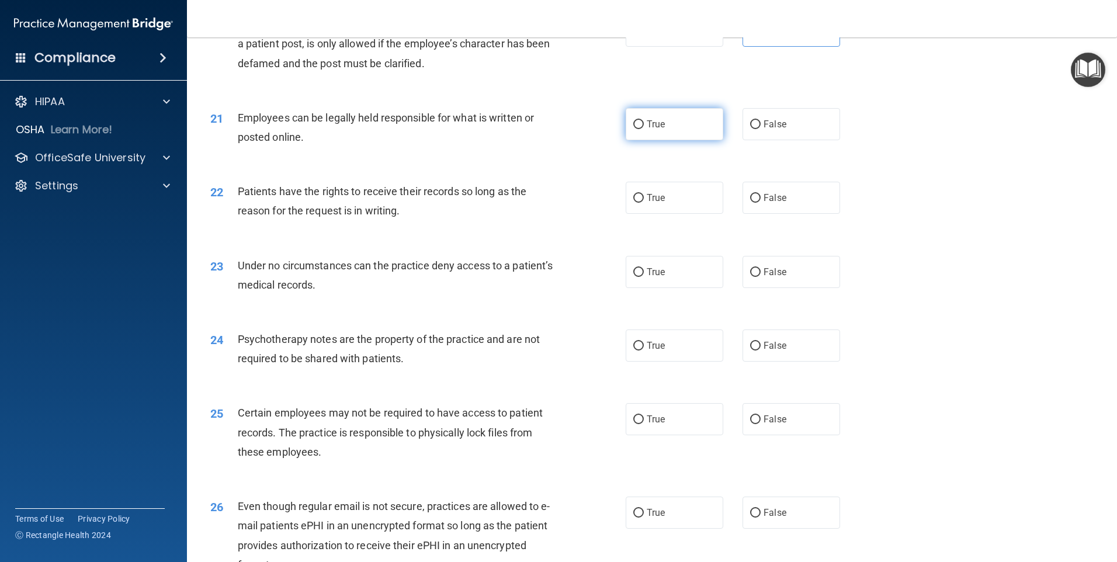
click at [637, 129] on input "True" at bounding box center [638, 124] width 11 height 9
radio input "true"
click at [665, 140] on label "True" at bounding box center [675, 124] width 98 height 32
click at [644, 129] on input "True" at bounding box center [638, 124] width 11 height 9
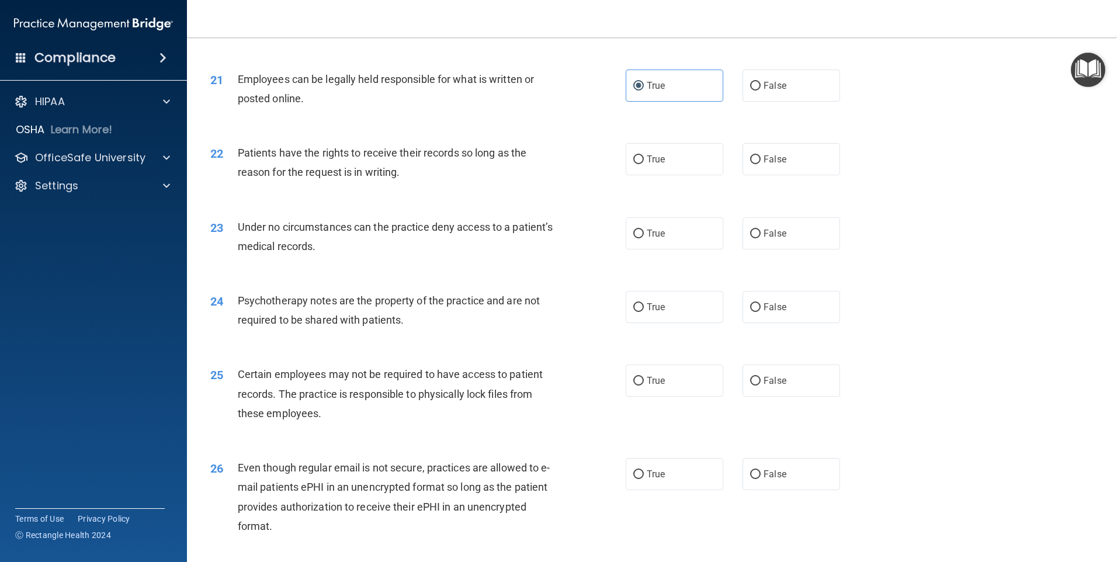
scroll to position [1928, 0]
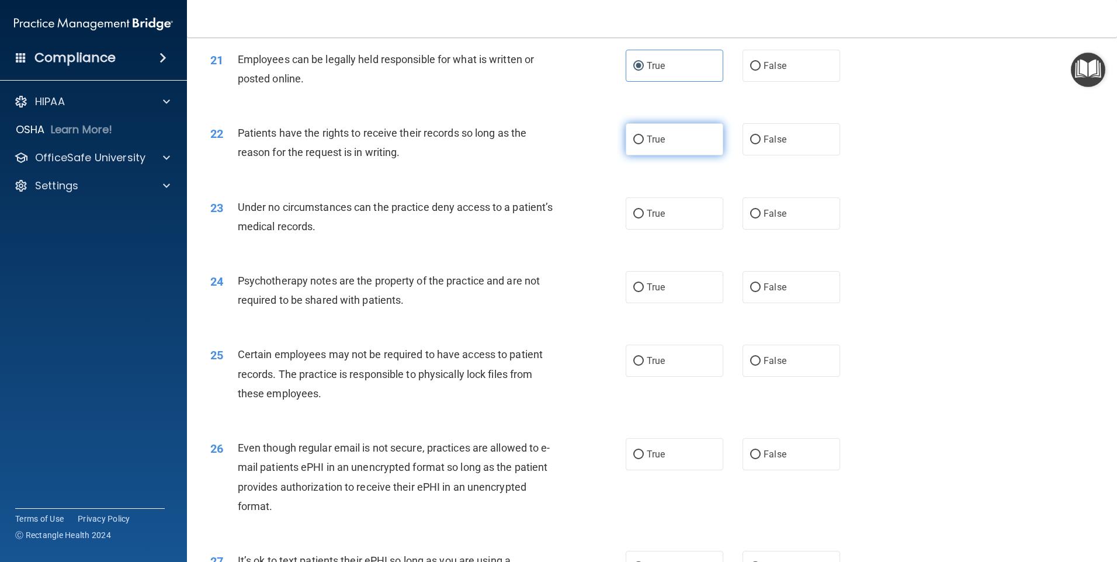
click at [636, 144] on input "True" at bounding box center [638, 140] width 11 height 9
radio input "true"
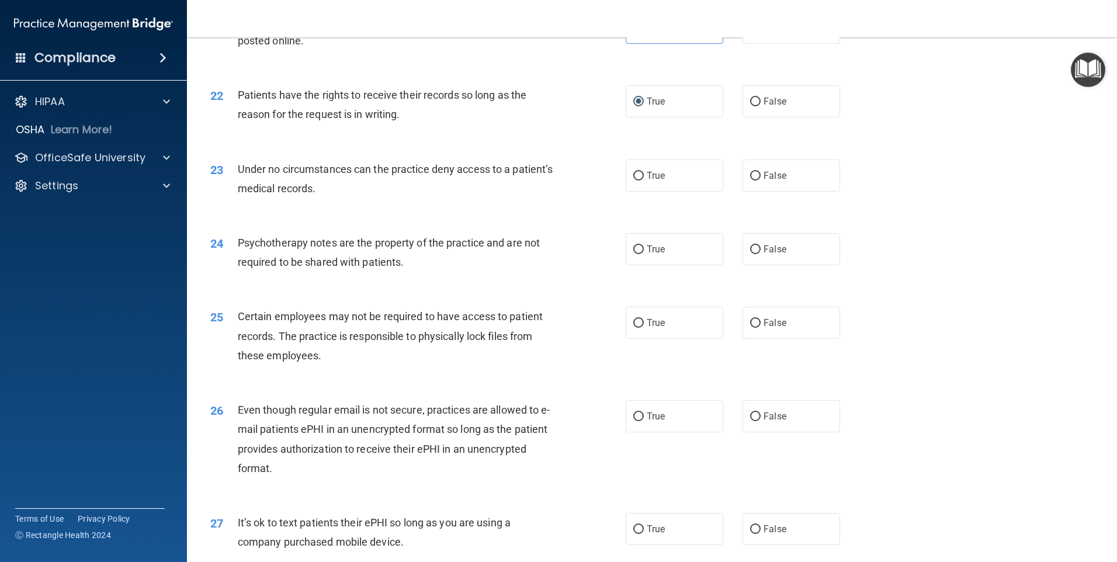
scroll to position [1987, 0]
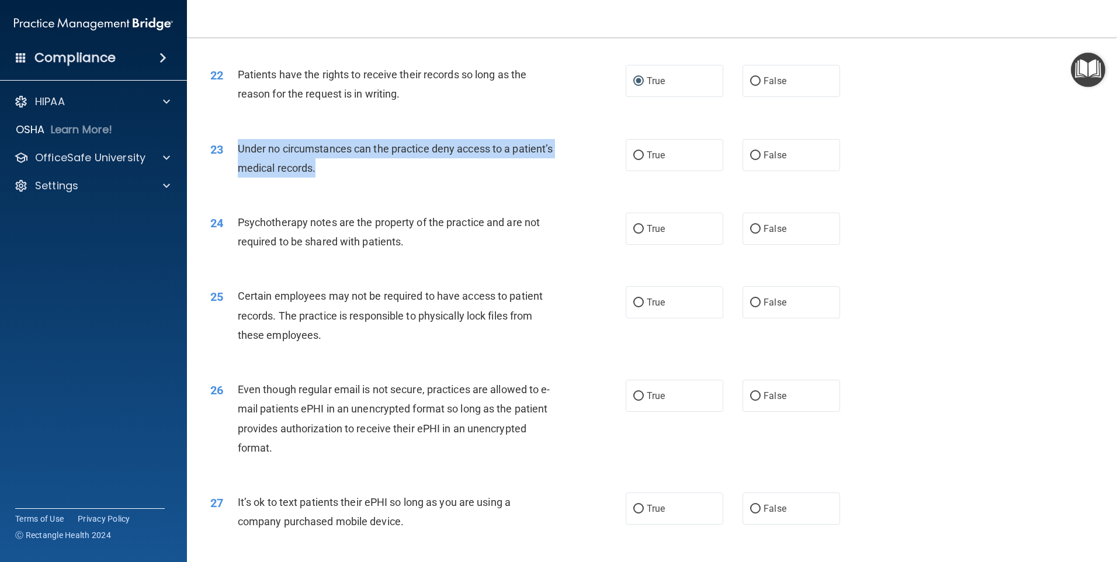
drag, startPoint x: 259, startPoint y: 181, endPoint x: 387, endPoint y: 198, distance: 129.1
click at [387, 183] on div "23 Under no circumstances can the practice deny access to a patient’s medical r…" at bounding box center [418, 161] width 451 height 44
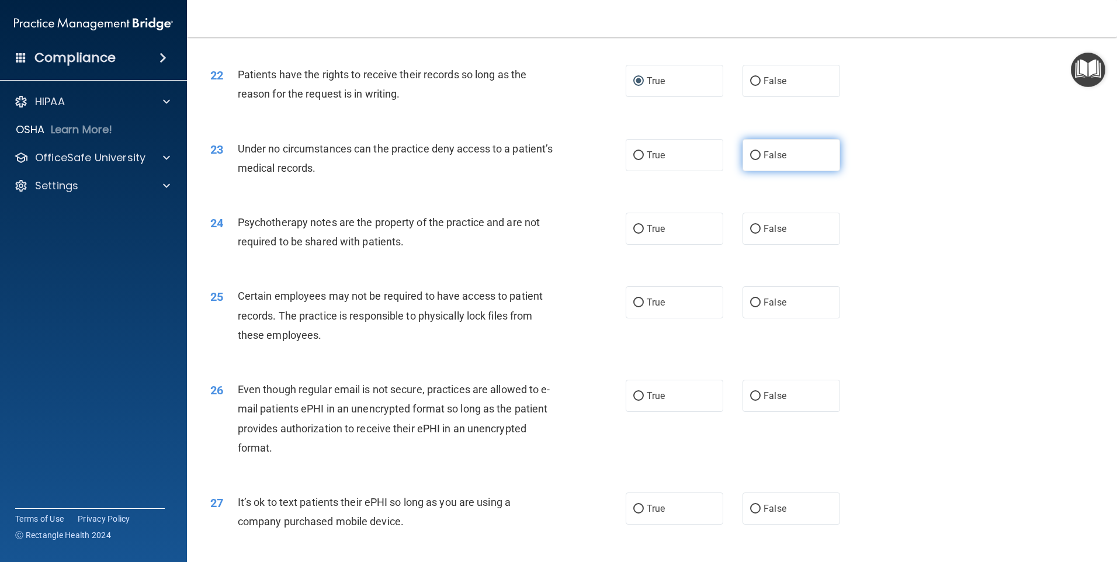
click at [775, 161] on span "False" at bounding box center [775, 155] width 23 height 11
click at [761, 160] on input "False" at bounding box center [755, 155] width 11 height 9
radio input "true"
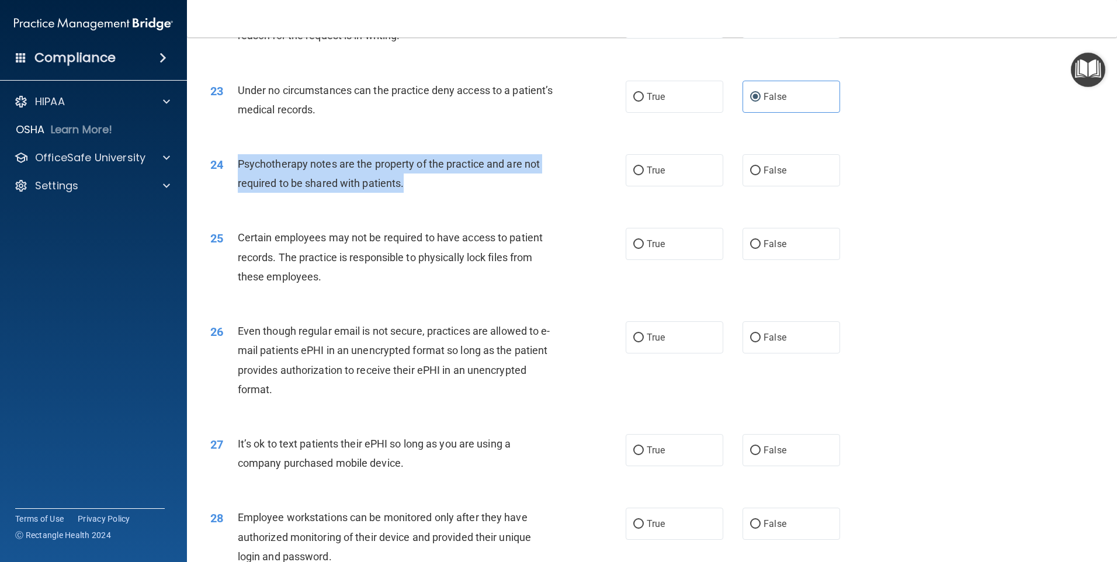
drag, startPoint x: 238, startPoint y: 178, endPoint x: 454, endPoint y: 196, distance: 216.9
click at [454, 193] on div "Psychotherapy notes are the property of the practice and are not required to be…" at bounding box center [400, 173] width 325 height 39
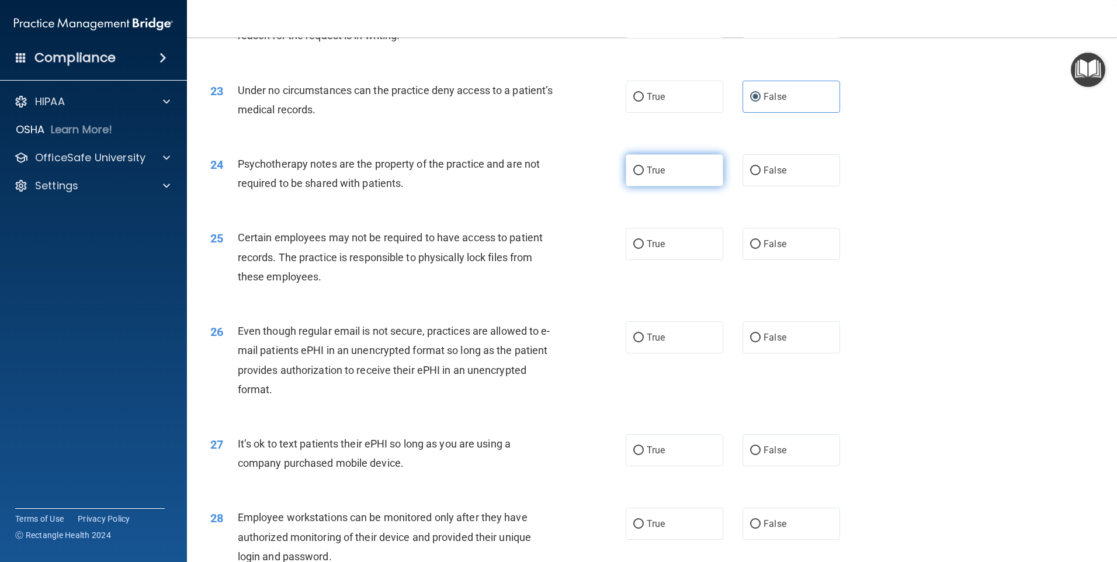
click at [649, 176] on span "True" at bounding box center [656, 170] width 18 height 11
click at [644, 175] on input "True" at bounding box center [638, 171] width 11 height 9
radio input "true"
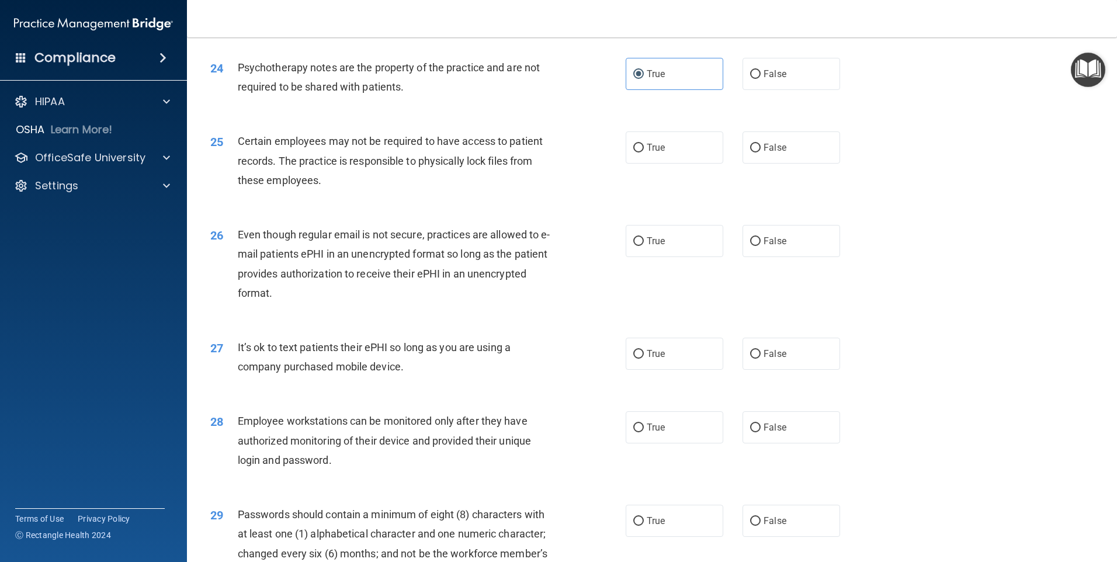
scroll to position [2162, 0]
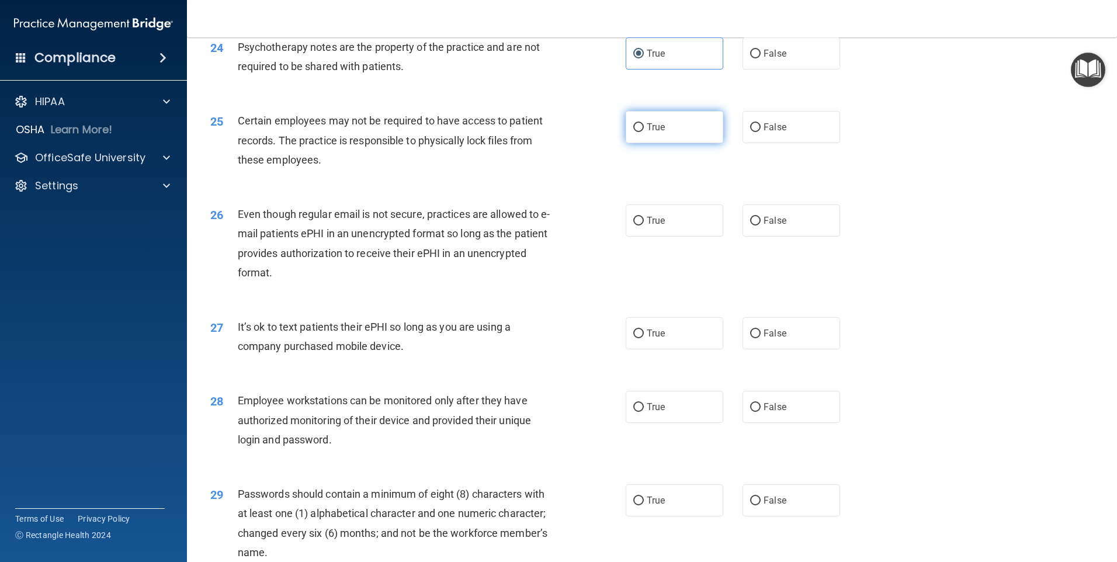
click at [641, 143] on label "True" at bounding box center [675, 127] width 98 height 32
click at [641, 132] on input "True" at bounding box center [638, 127] width 11 height 9
radio input "true"
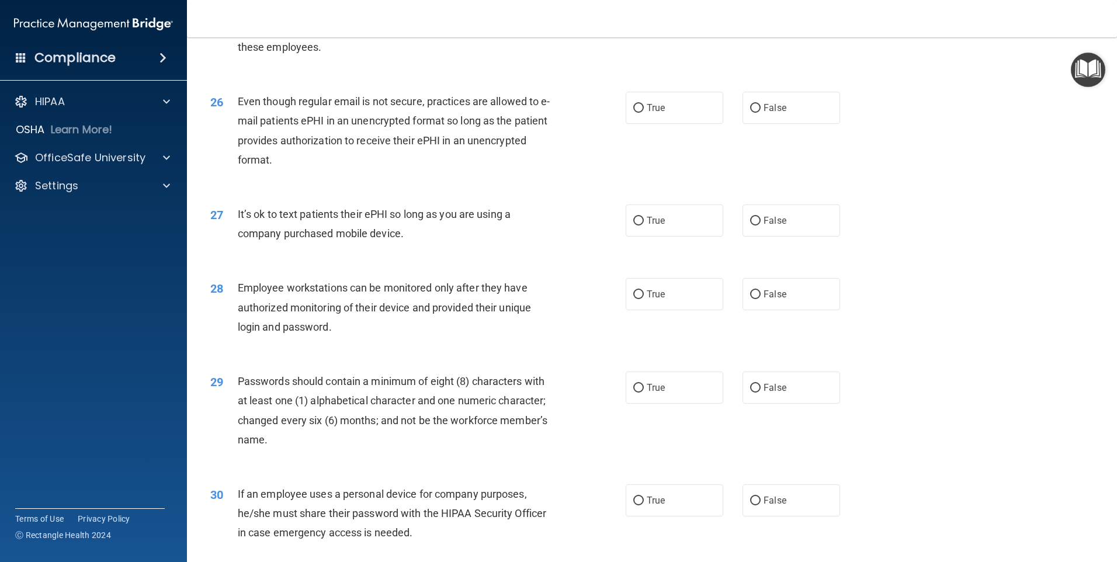
scroll to position [2279, 0]
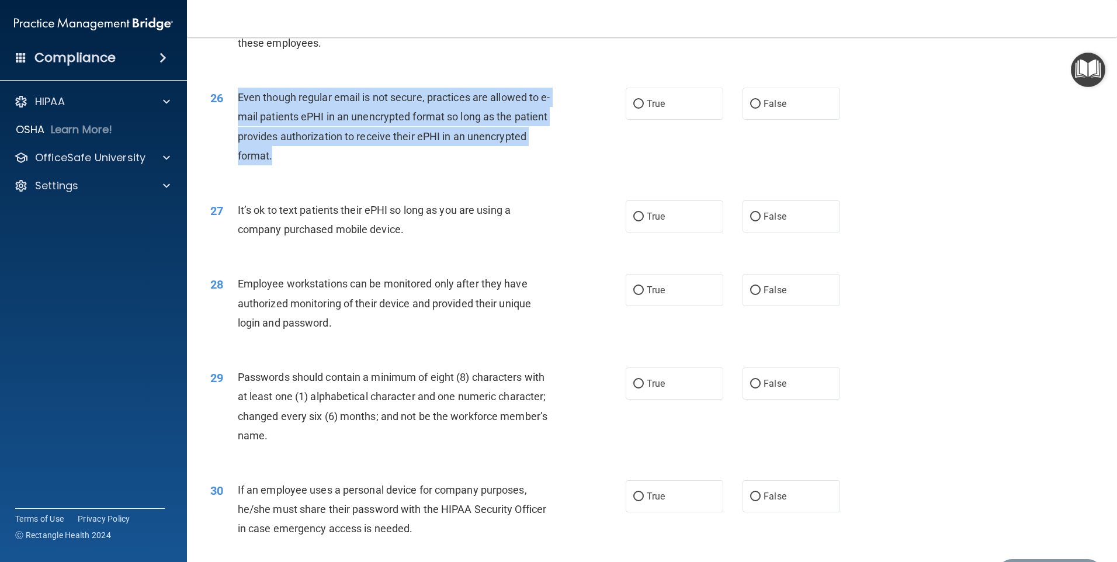
drag, startPoint x: 240, startPoint y: 112, endPoint x: 396, endPoint y: 175, distance: 167.8
click at [396, 165] on div "Even though regular email is not secure, practices are allowed to e-mail patien…" at bounding box center [400, 127] width 325 height 78
click at [639, 109] on input "True" at bounding box center [638, 104] width 11 height 9
radio input "true"
drag, startPoint x: 396, startPoint y: 153, endPoint x: 501, endPoint y: 123, distance: 109.5
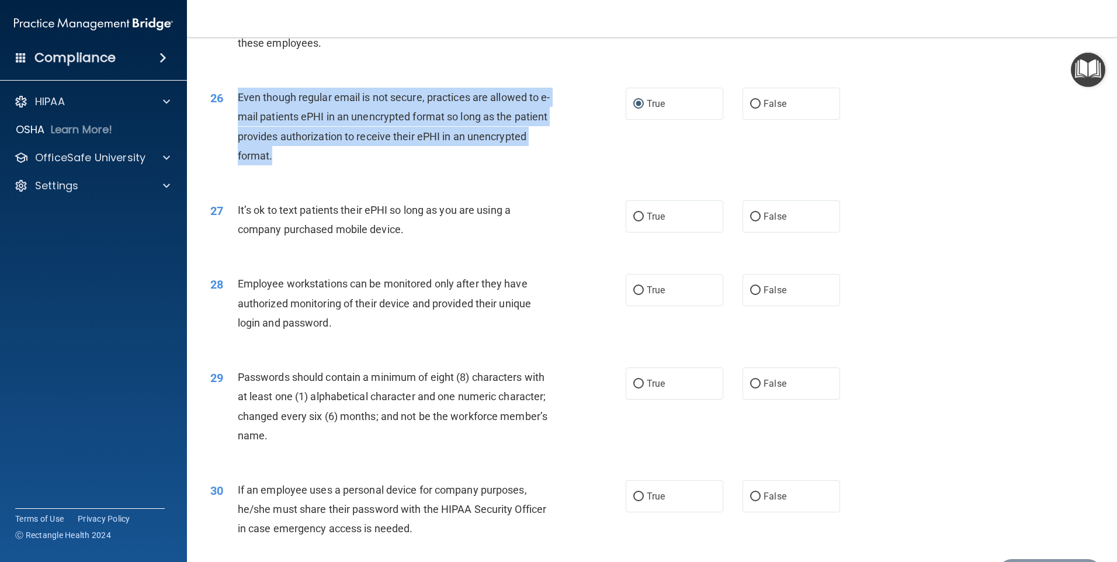
click at [395, 153] on span "Even though regular email is not secure, practices are allowed to e-mail patien…" at bounding box center [394, 126] width 313 height 71
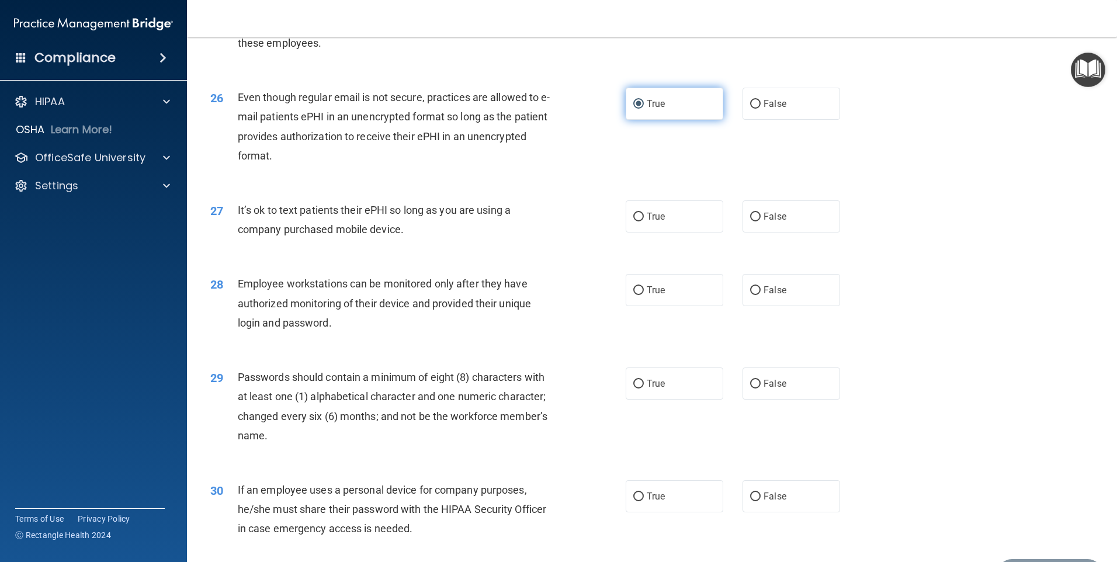
click at [653, 120] on label "True" at bounding box center [675, 104] width 98 height 32
click at [644, 109] on input "True" at bounding box center [638, 104] width 11 height 9
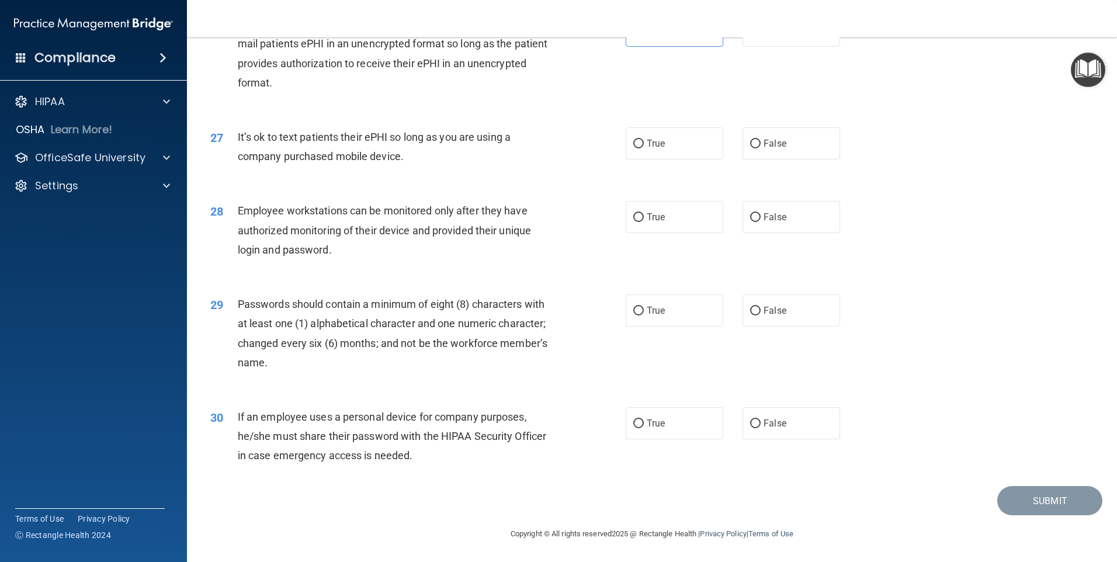
scroll to position [2371, 0]
drag, startPoint x: 237, startPoint y: 135, endPoint x: 425, endPoint y: 164, distance: 190.3
click at [425, 164] on div "27 It’s ok to text patients their ePHI so long as you are using a company purch…" at bounding box center [418, 149] width 451 height 44
click at [471, 152] on div "It’s ok to text patients their ePHI so long as you are using a company purchase…" at bounding box center [400, 146] width 325 height 39
click at [459, 136] on span "It’s ok to text patients their ePHI so long as you are using a company purchase…" at bounding box center [374, 147] width 273 height 32
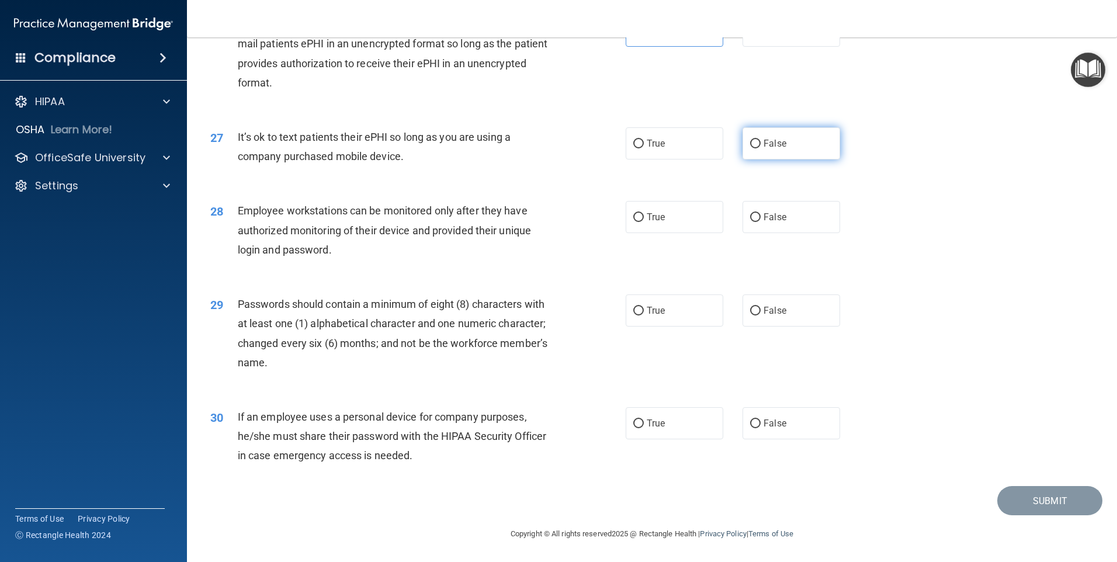
click at [750, 147] on input "False" at bounding box center [755, 144] width 11 height 9
radio input "true"
click at [808, 151] on label "False" at bounding box center [792, 143] width 98 height 32
click at [761, 148] on input "False" at bounding box center [755, 144] width 11 height 9
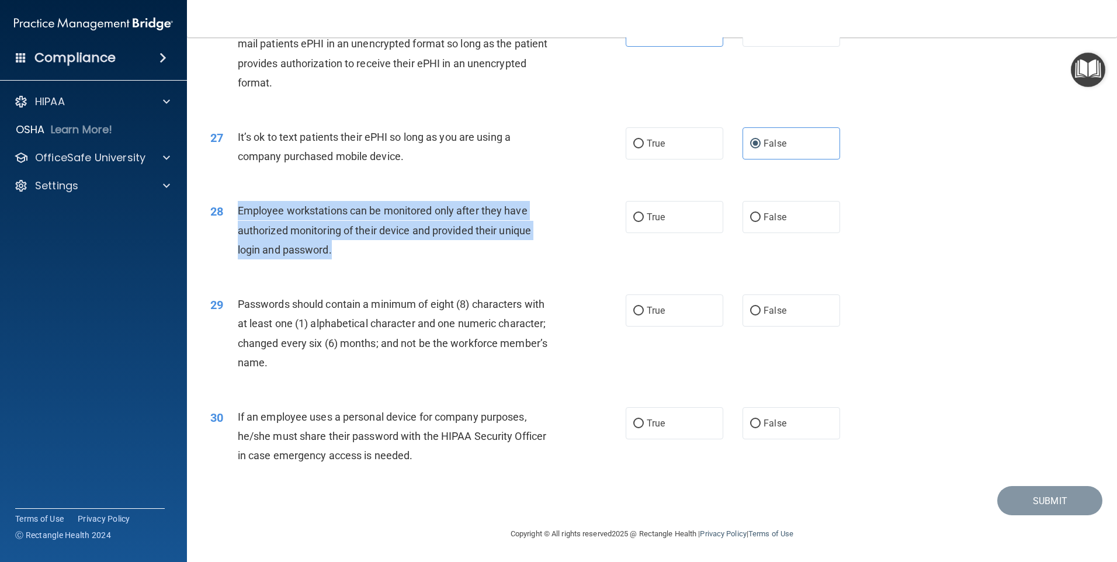
drag, startPoint x: 235, startPoint y: 207, endPoint x: 354, endPoint y: 262, distance: 130.7
click at [354, 262] on div "28 Employee workstations can be monitored only after they have authorized monit…" at bounding box center [418, 233] width 451 height 64
click at [363, 235] on span "Employee workstations can be monitored only after they have authorized monitori…" at bounding box center [384, 230] width 293 height 51
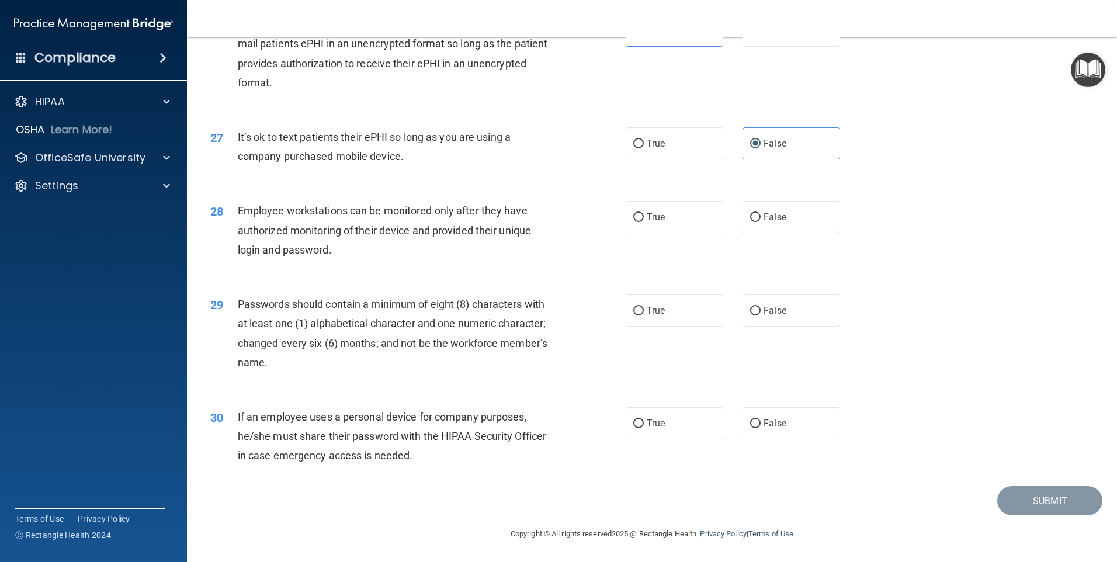
click at [407, 270] on div "28 Employee workstations can be monitored only after they have authorized monit…" at bounding box center [652, 232] width 901 height 93
click at [750, 223] on label "False" at bounding box center [792, 217] width 98 height 32
click at [750, 222] on input "False" at bounding box center [755, 217] width 11 height 9
radio input "true"
click at [638, 312] on input "True" at bounding box center [638, 311] width 11 height 9
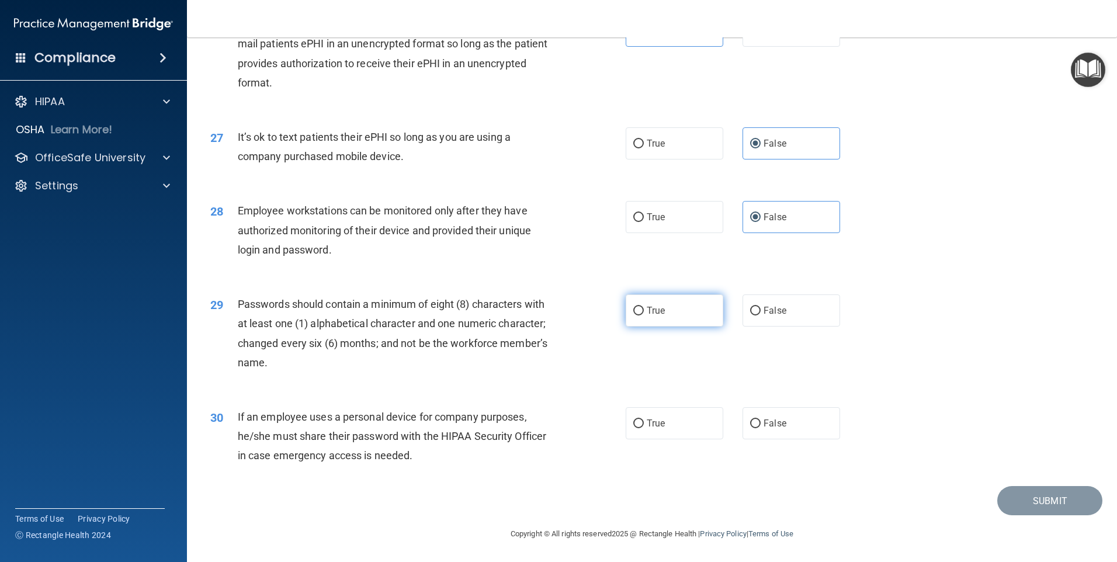
radio input "true"
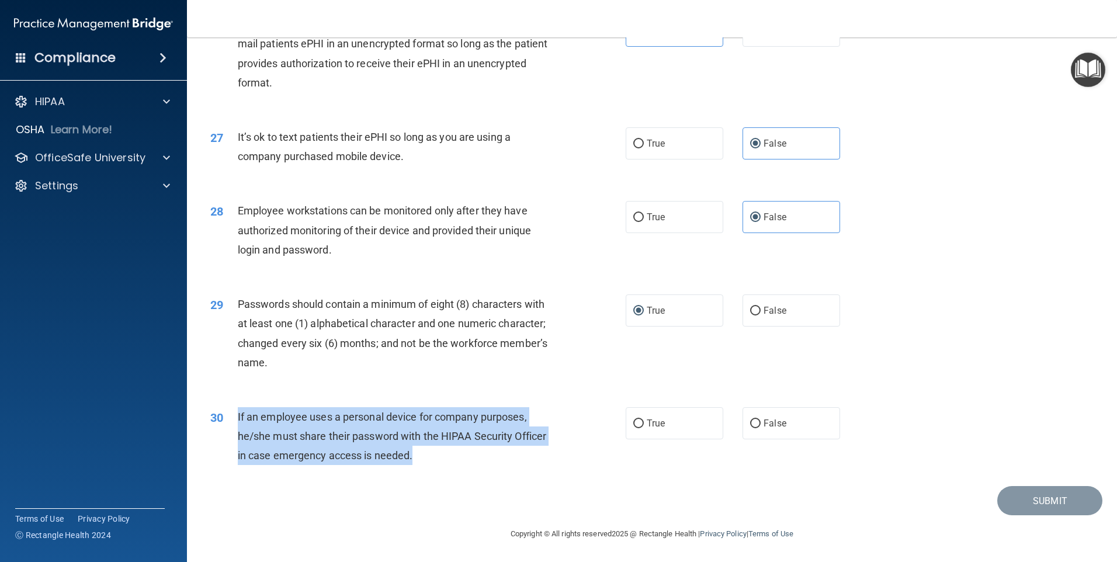
drag, startPoint x: 235, startPoint y: 414, endPoint x: 424, endPoint y: 458, distance: 194.2
click at [424, 458] on div "30 If an employee uses a personal device for company purposes, he/she must shar…" at bounding box center [418, 439] width 451 height 64
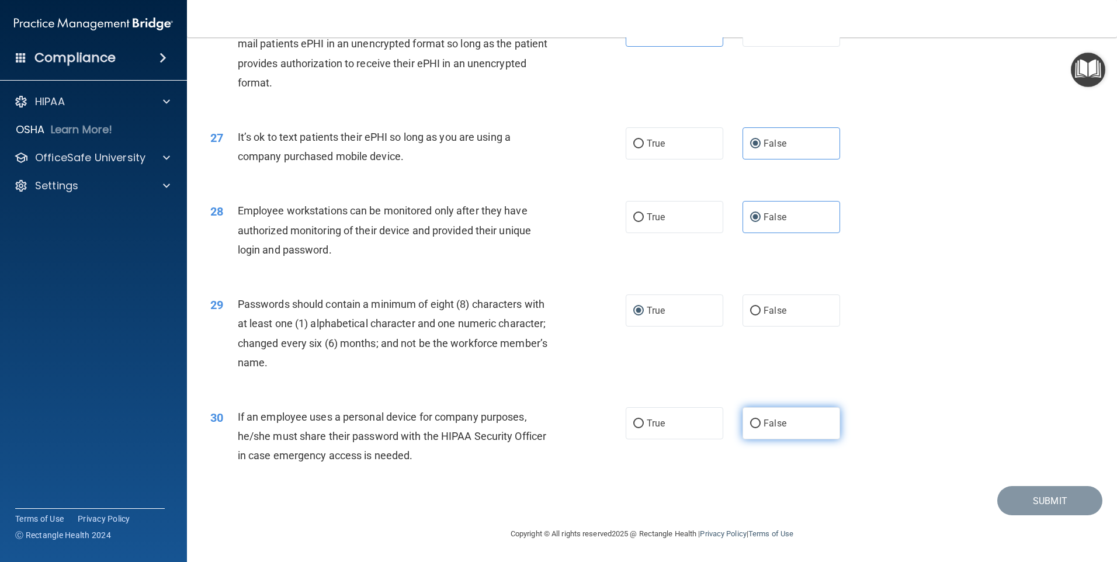
click at [777, 413] on label "False" at bounding box center [792, 423] width 98 height 32
click at [761, 420] on input "False" at bounding box center [755, 424] width 11 height 9
radio input "true"
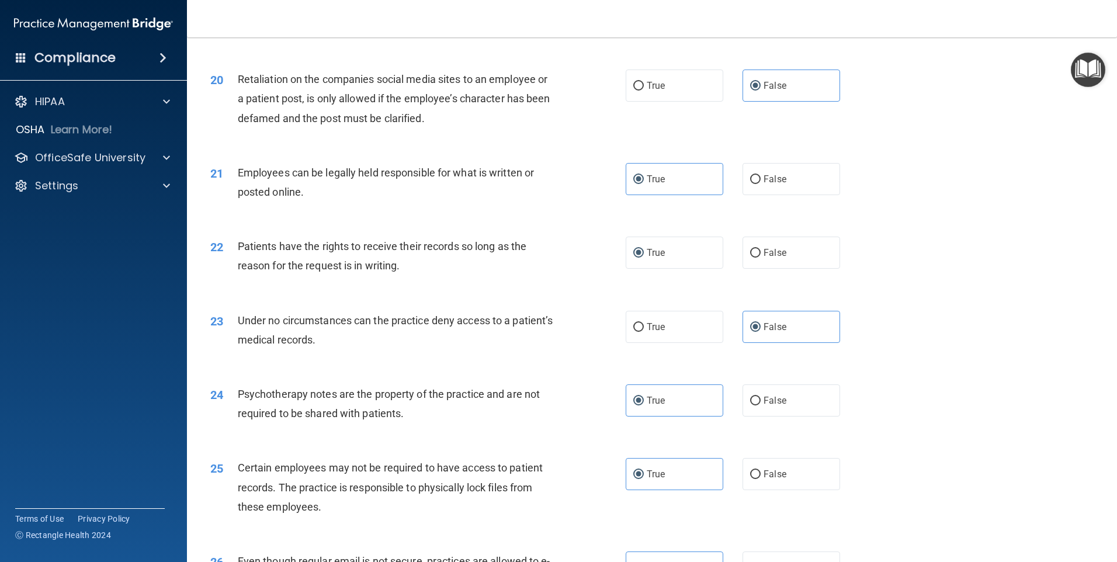
scroll to position [1787, 0]
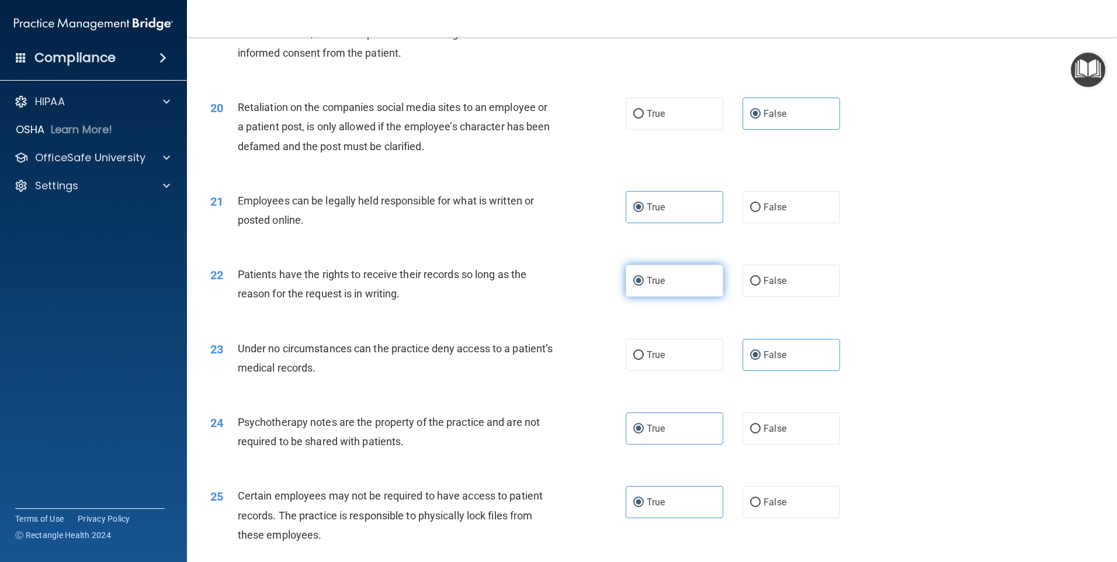
click at [688, 297] on label "True" at bounding box center [675, 281] width 98 height 32
click at [644, 286] on input "True" at bounding box center [638, 281] width 11 height 9
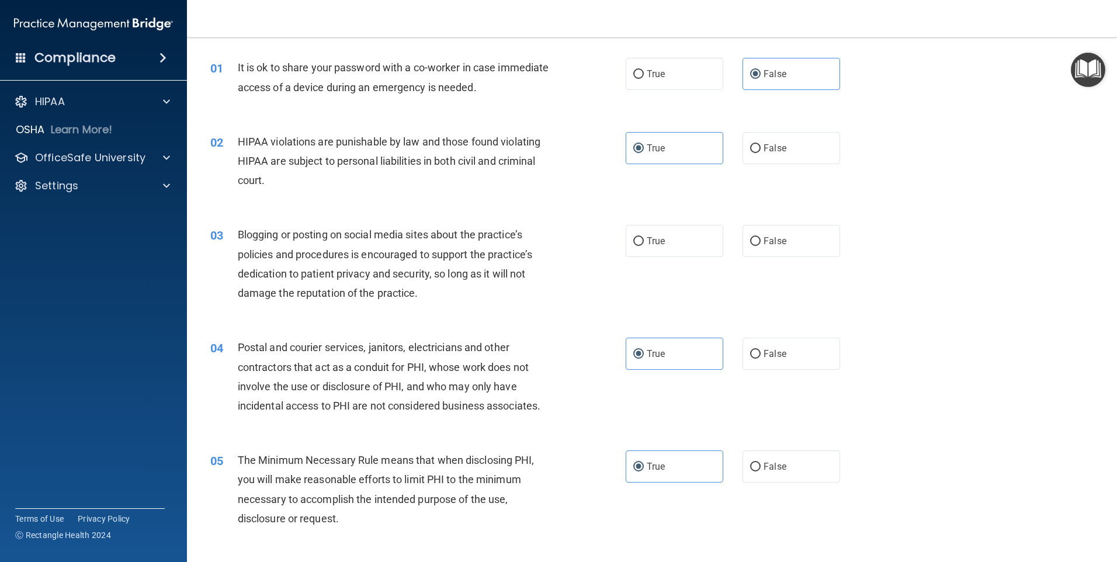
scroll to position [34, 0]
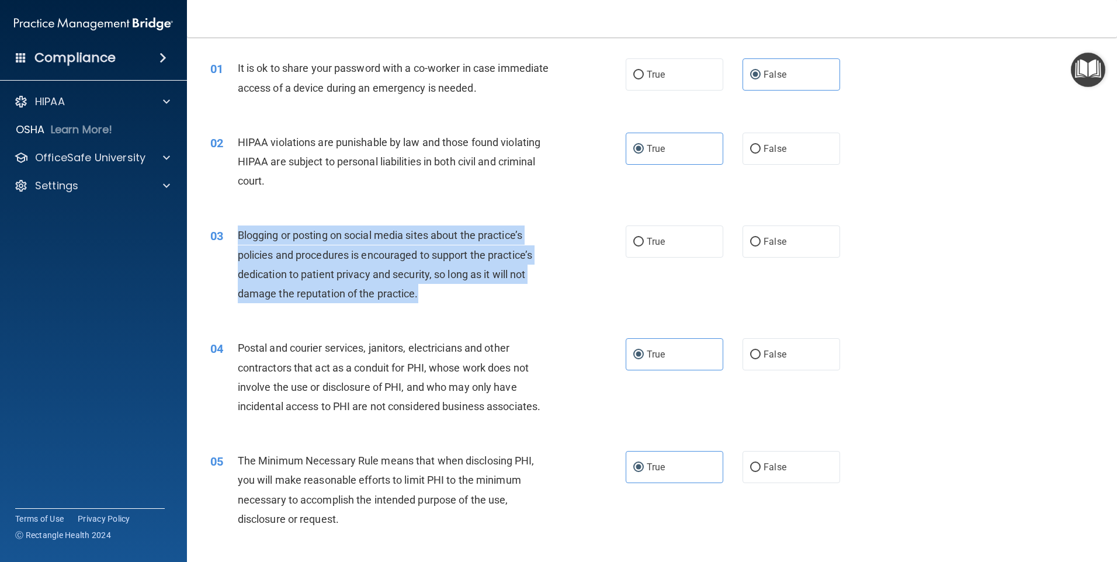
drag, startPoint x: 237, startPoint y: 231, endPoint x: 423, endPoint y: 298, distance: 198.0
click at [423, 298] on div "03 Blogging or posting on social media sites about the practice’s policies and …" at bounding box center [418, 268] width 451 height 84
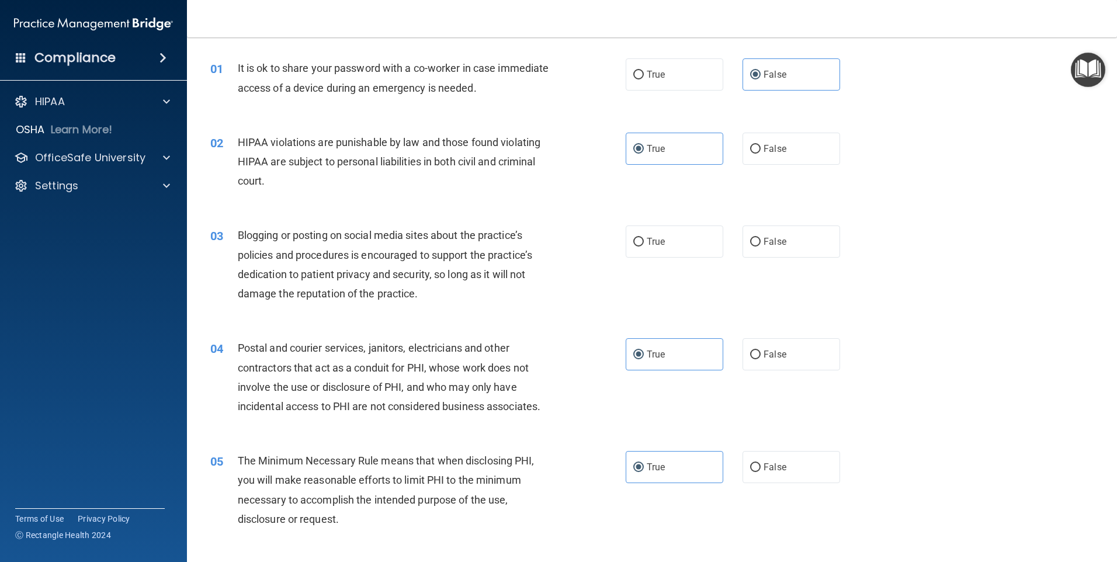
click at [386, 199] on div "02 HIPAA violations are punishable by law and those found violating HIPAA are s…" at bounding box center [652, 164] width 901 height 93
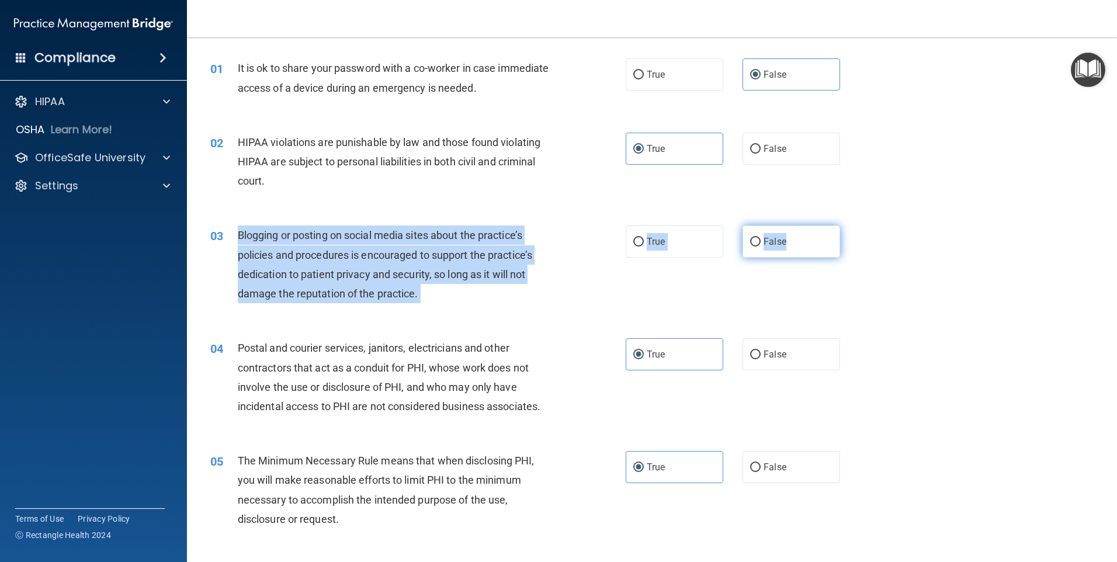
drag, startPoint x: 235, startPoint y: 235, endPoint x: 803, endPoint y: 257, distance: 569.0
click at [860, 226] on ng-form "03 Blogging or posting on social media sites about the practice’s policies and …" at bounding box center [860, 226] width 0 height 0
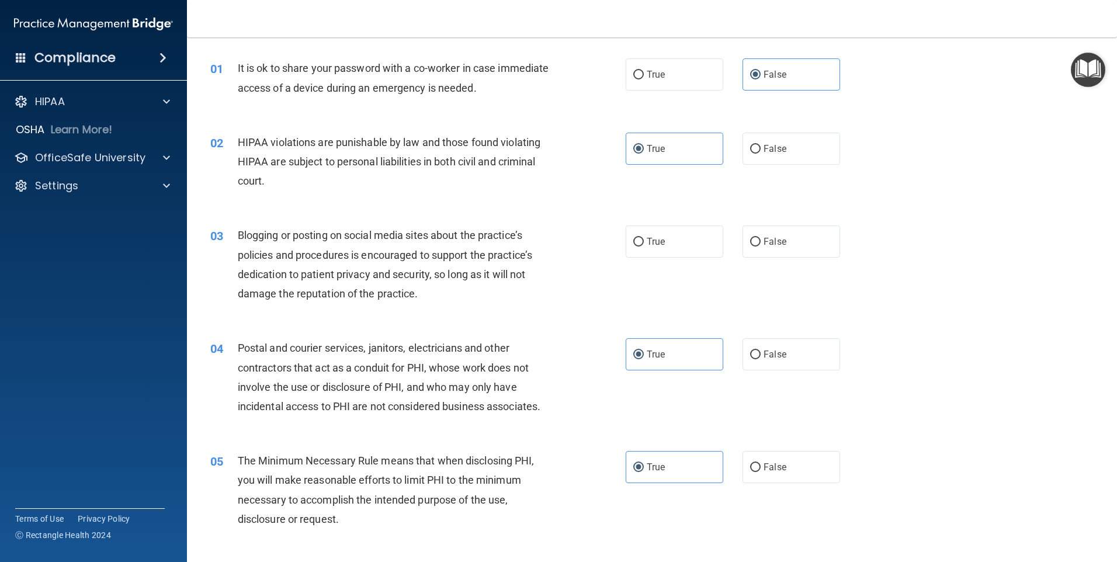
drag, startPoint x: 803, startPoint y: 257, endPoint x: 803, endPoint y: 280, distance: 24.0
drag, startPoint x: 803, startPoint y: 280, endPoint x: 385, endPoint y: 268, distance: 418.0
click at [429, 305] on div "03 Blogging or posting on social media sites about the practice’s policies and …" at bounding box center [418, 268] width 451 height 84
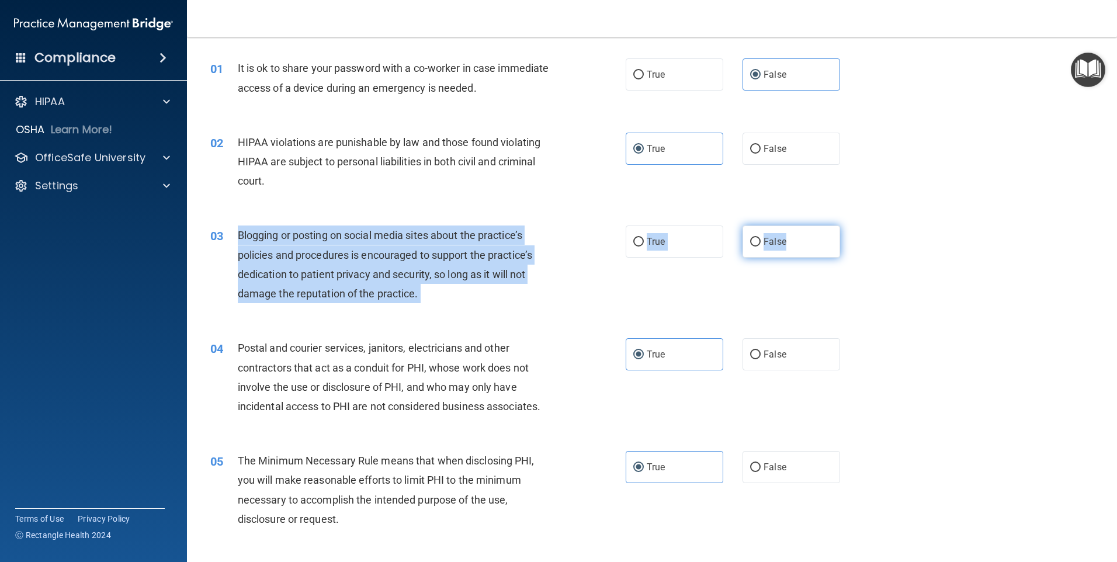
drag, startPoint x: 235, startPoint y: 233, endPoint x: 802, endPoint y: 250, distance: 567.1
click at [860, 226] on ng-form "03 Blogging or posting on social media sites about the practice’s policies and …" at bounding box center [860, 226] width 0 height 0
copy ng-form "Blogging or posting on social media sites about the practice’s policies and pro…"
click at [439, 270] on span "Blogging or posting on social media sites about the practice’s policies and pro…" at bounding box center [385, 264] width 295 height 71
click at [361, 230] on span "Blogging or posting on social media sites about the practice’s policies and pro…" at bounding box center [385, 264] width 295 height 71
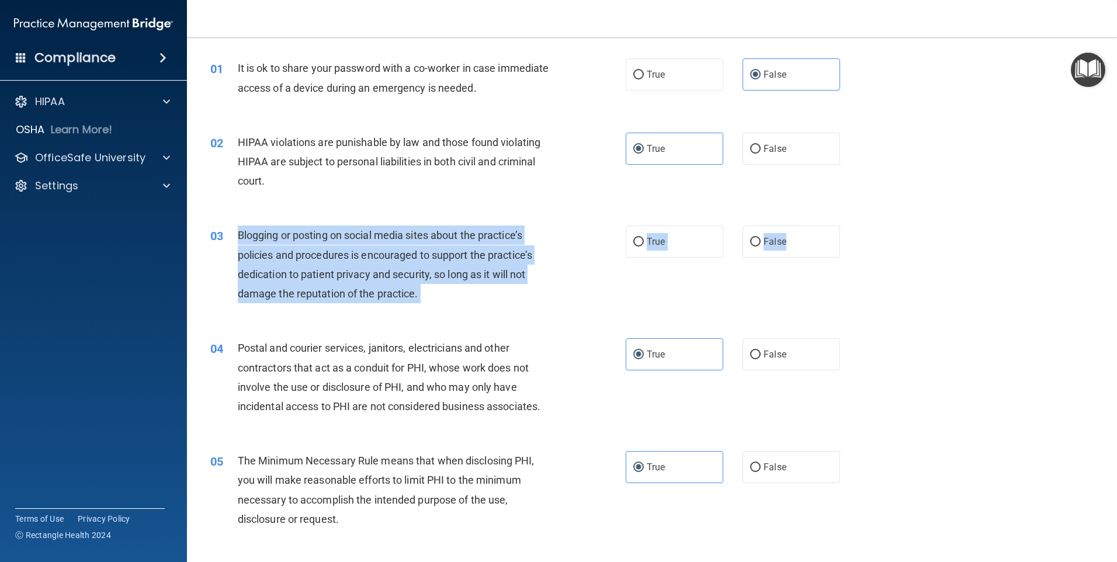
click at [442, 295] on div "Blogging or posting on social media sites about the practice’s policies and pro…" at bounding box center [400, 265] width 325 height 78
click at [428, 282] on div "Blogging or posting on social media sites about the practice’s policies and pro…" at bounding box center [400, 265] width 325 height 78
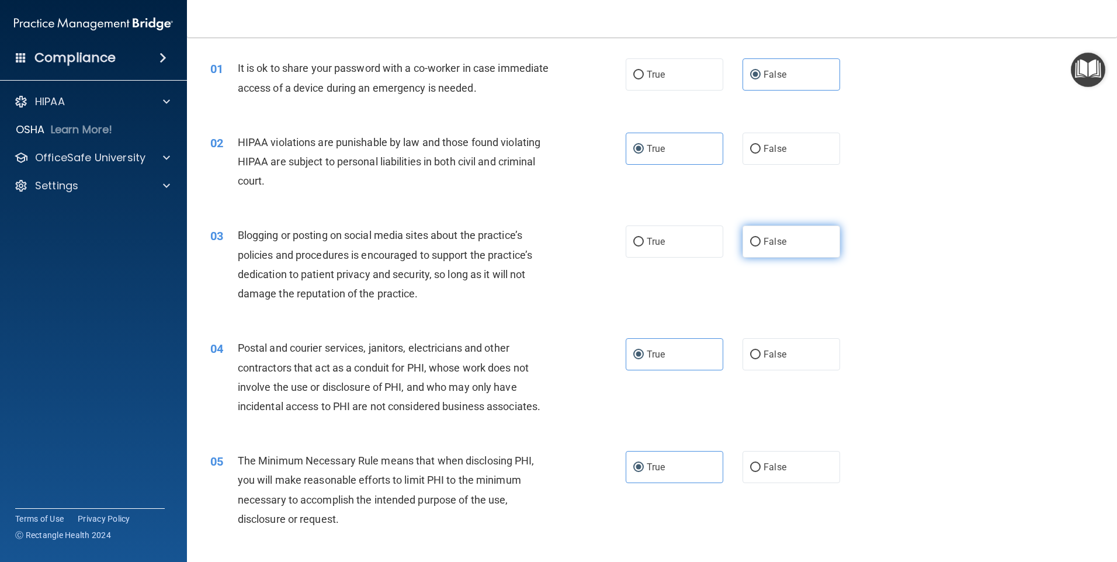
click at [750, 239] on input "False" at bounding box center [755, 242] width 11 height 9
radio input "true"
click at [631, 248] on label "True" at bounding box center [675, 242] width 98 height 32
click at [633, 247] on input "True" at bounding box center [638, 242] width 11 height 9
radio input "true"
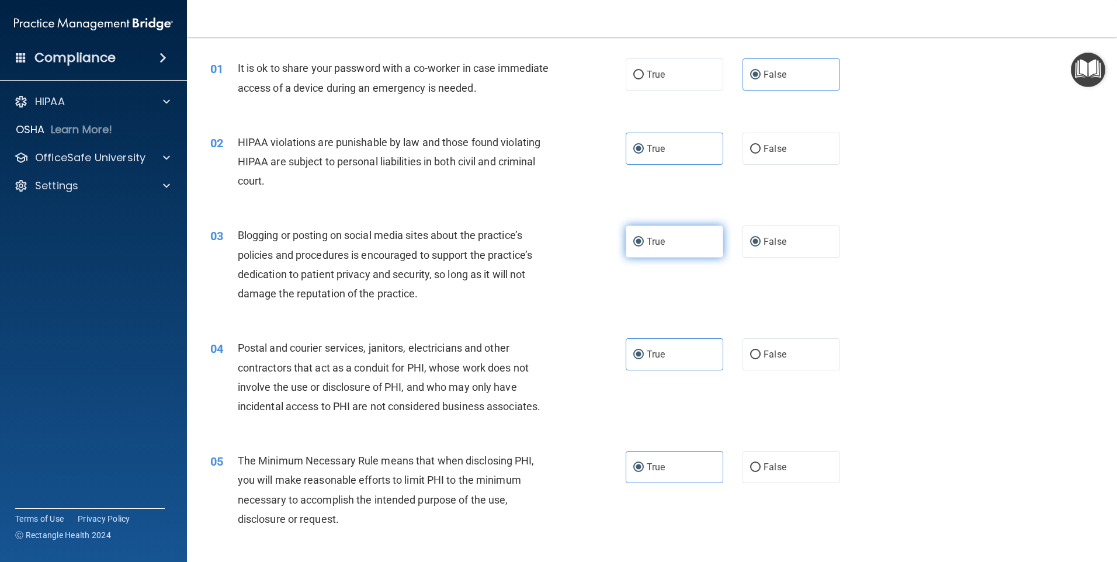
radio input "false"
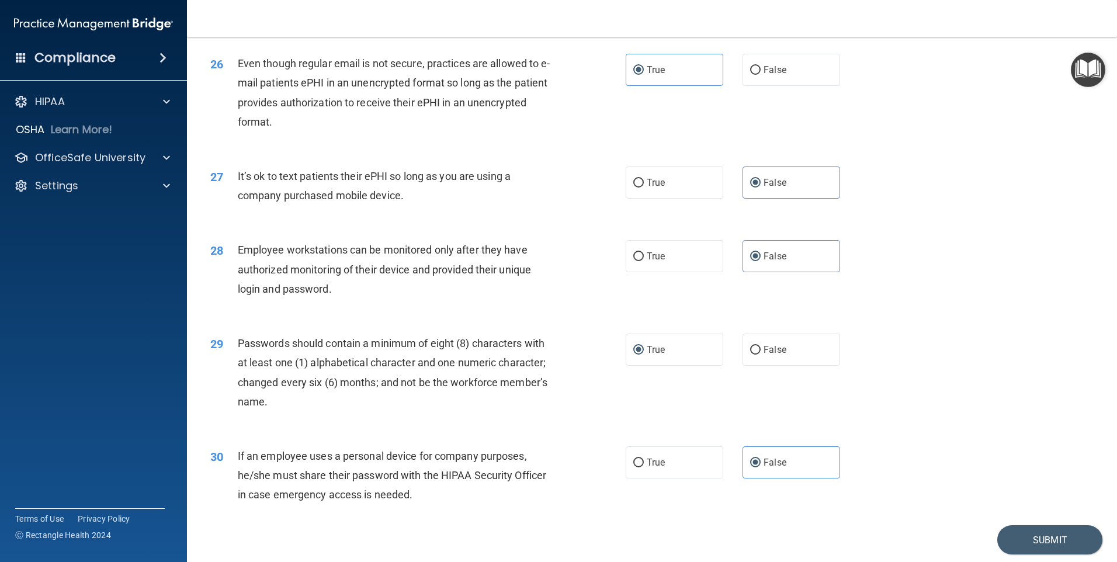
scroll to position [2371, 0]
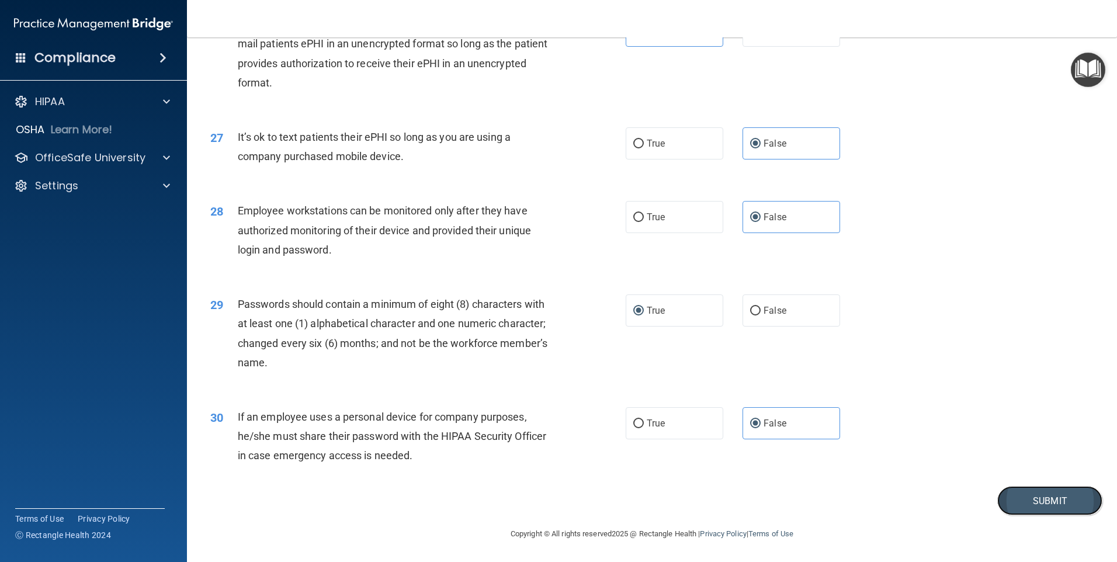
click at [1023, 503] on button "Submit" at bounding box center [1049, 501] width 105 height 30
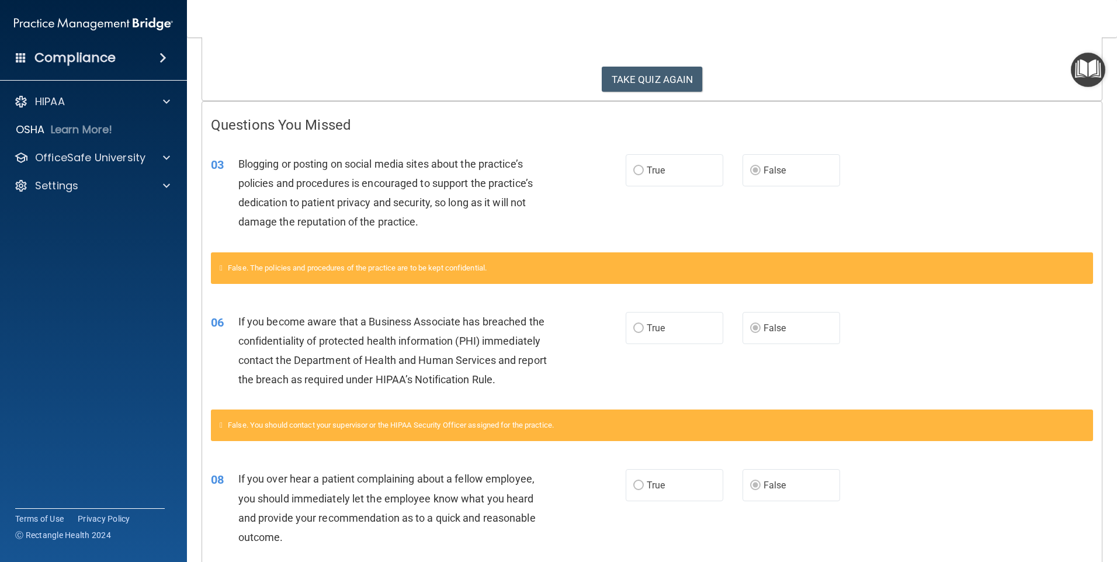
scroll to position [175, 0]
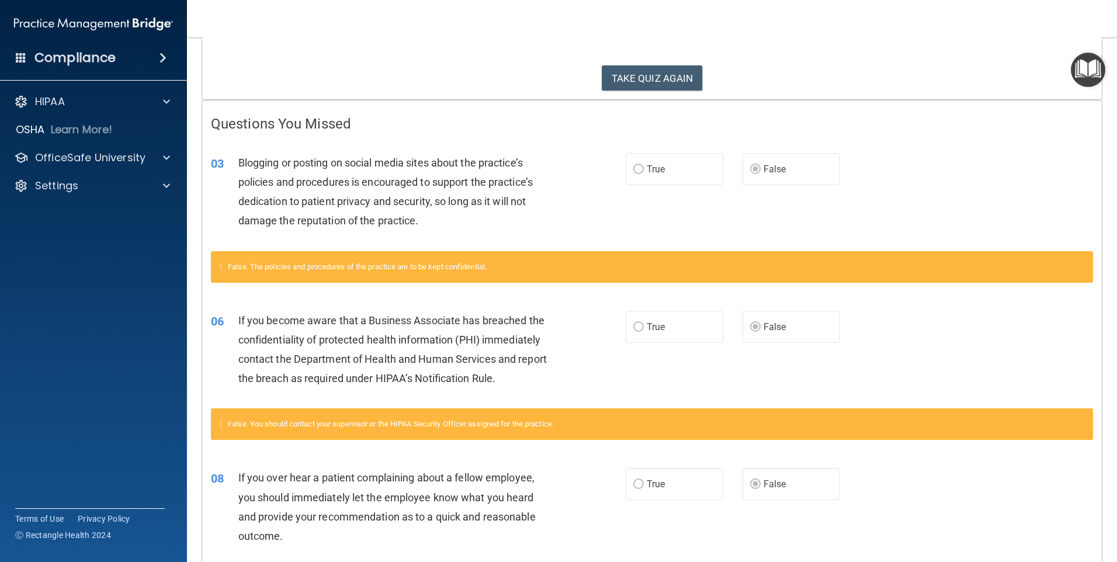
click at [787, 330] on label "False" at bounding box center [792, 327] width 98 height 32
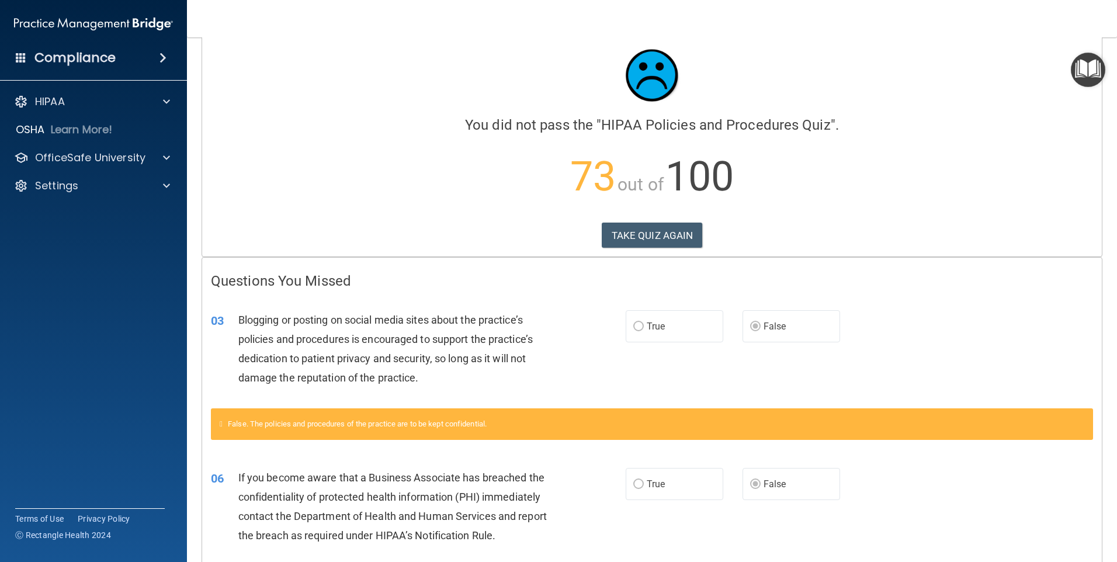
scroll to position [18, 0]
click at [653, 231] on button "TAKE QUIZ AGAIN" at bounding box center [652, 236] width 101 height 26
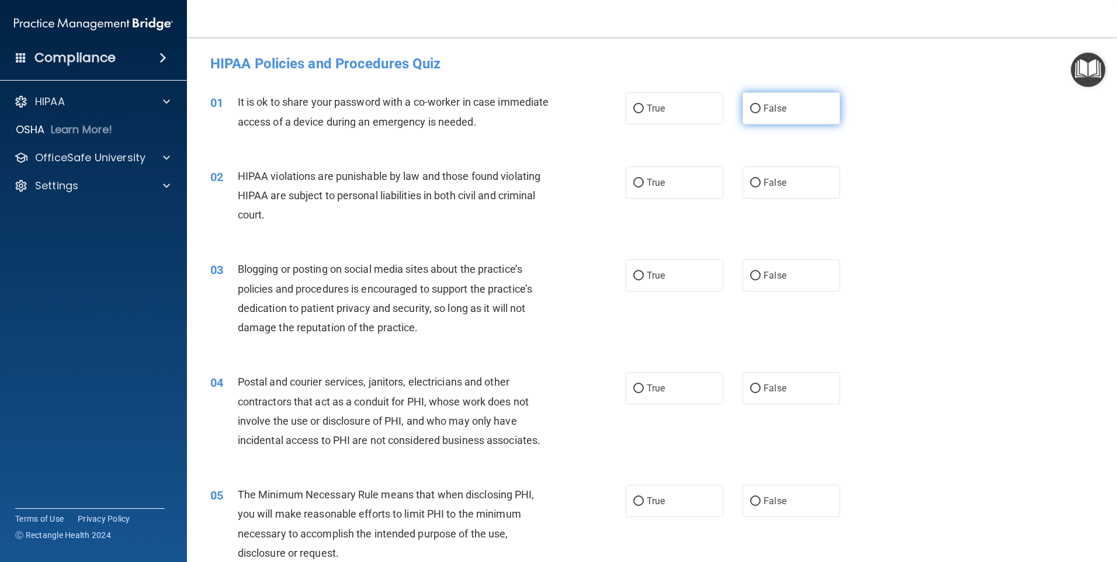
click at [750, 105] on input "False" at bounding box center [755, 109] width 11 height 9
radio input "true"
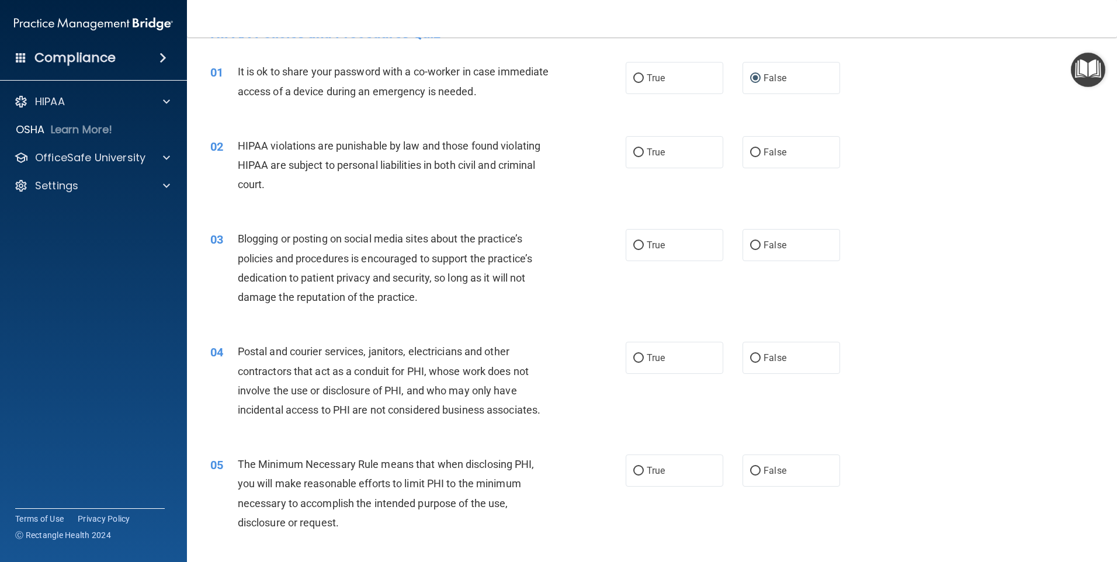
scroll to position [58, 0]
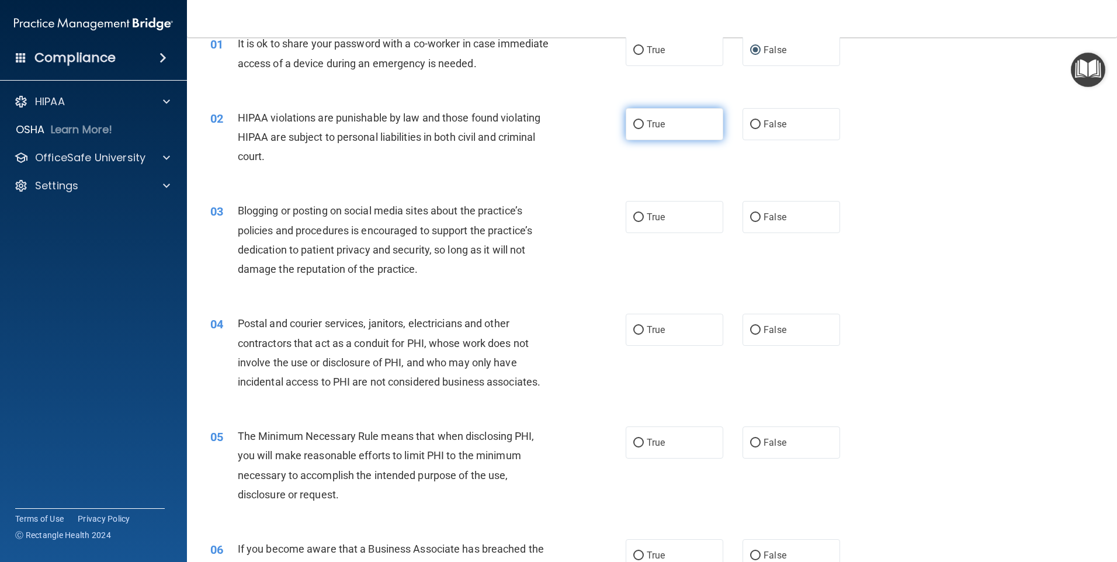
click at [647, 120] on span "True" at bounding box center [656, 124] width 18 height 11
click at [644, 120] on input "True" at bounding box center [638, 124] width 11 height 9
radio input "true"
click at [750, 216] on input "False" at bounding box center [755, 217] width 11 height 9
radio input "true"
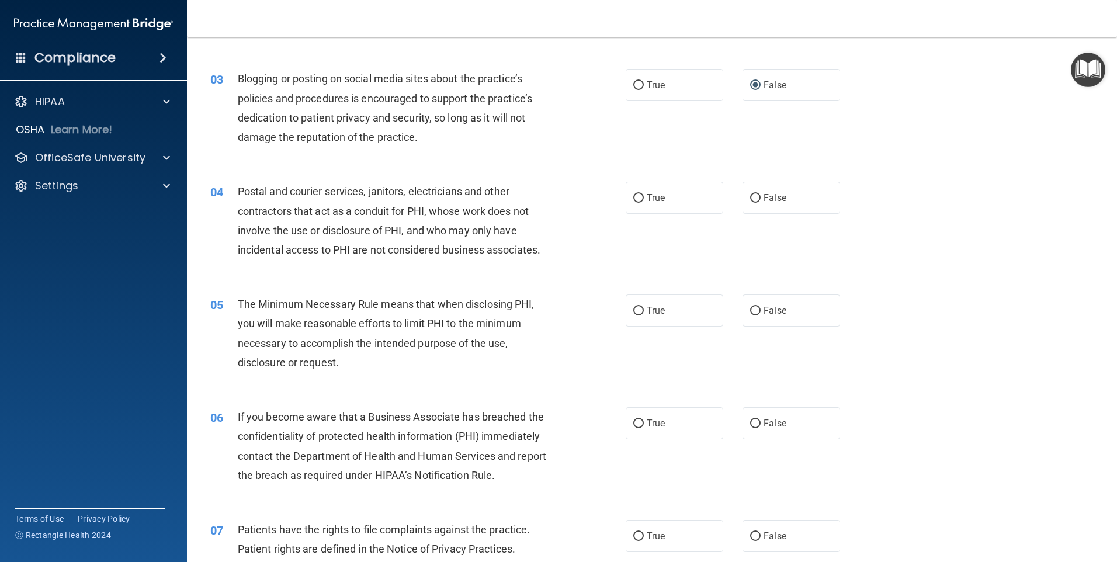
scroll to position [234, 0]
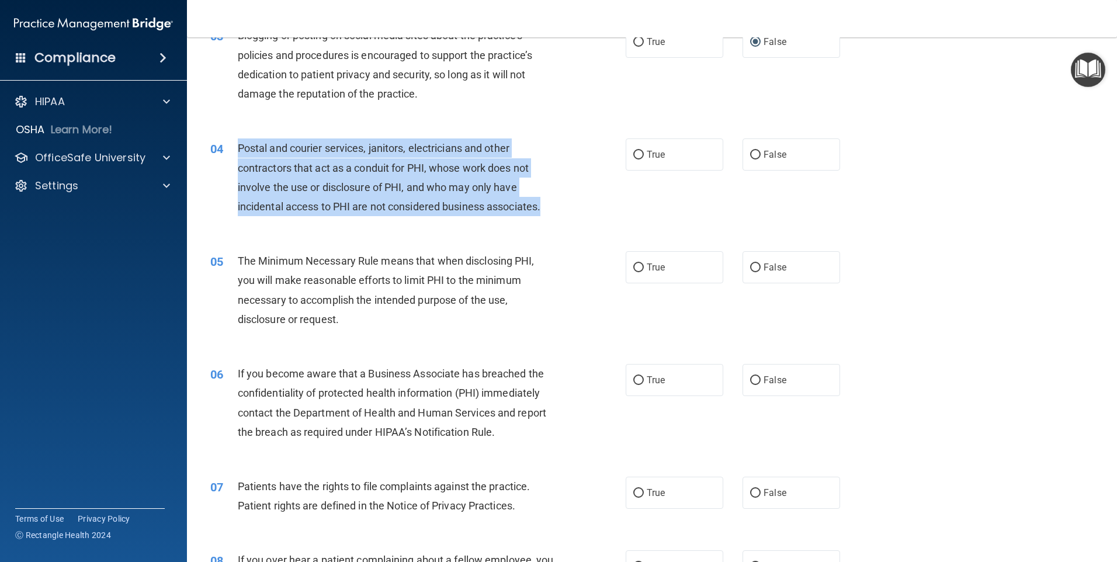
drag, startPoint x: 237, startPoint y: 146, endPoint x: 543, endPoint y: 211, distance: 312.4
click at [541, 211] on span "Postal and courier services, janitors, electricians and other contractors that …" at bounding box center [389, 177] width 303 height 71
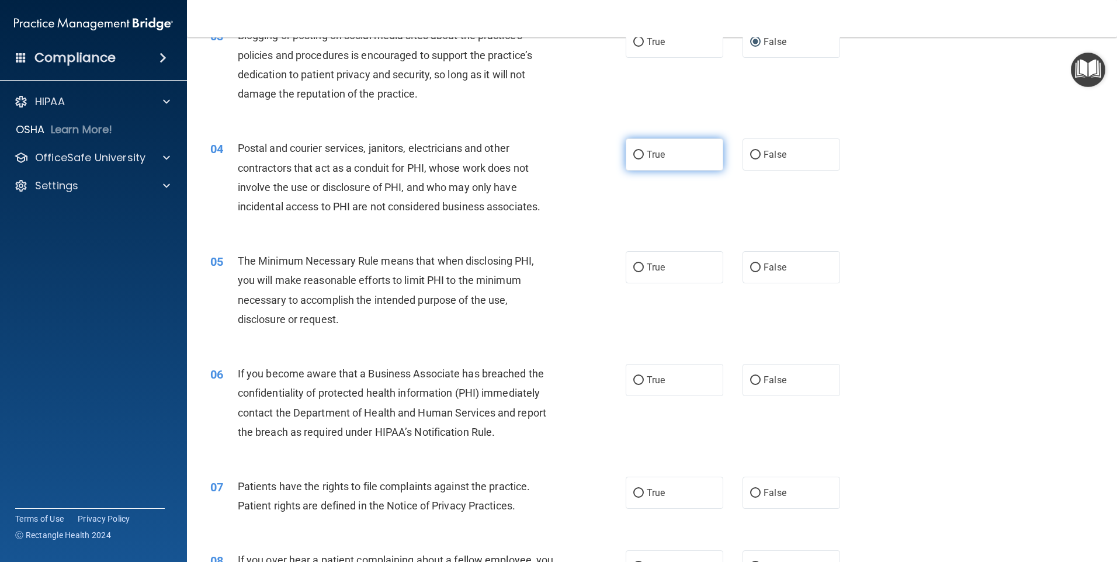
click at [626, 152] on label "True" at bounding box center [675, 154] width 98 height 32
click at [633, 152] on input "True" at bounding box center [638, 155] width 11 height 9
radio input "true"
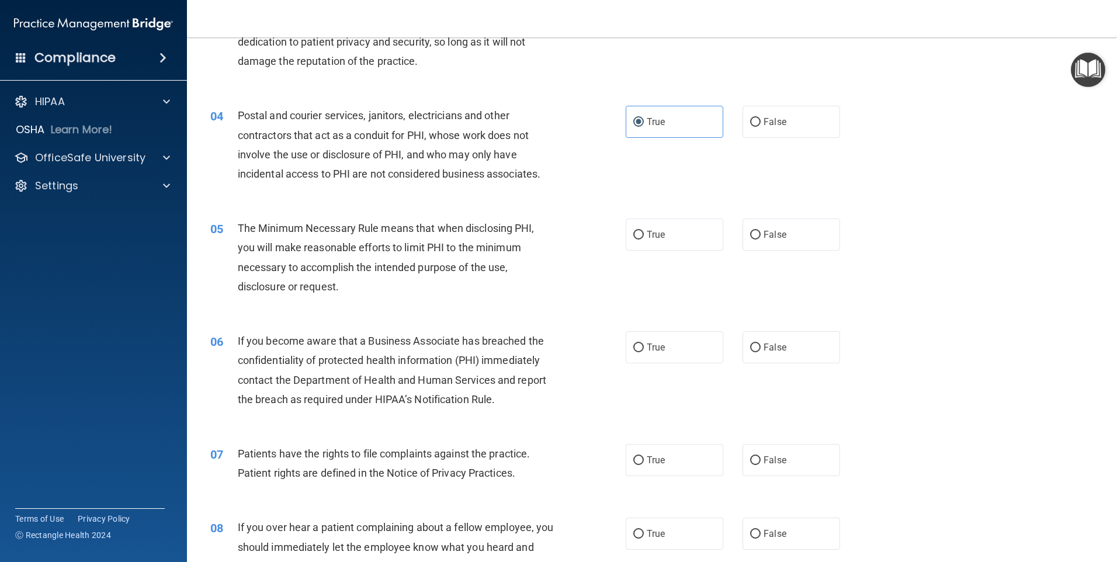
scroll to position [292, 0]
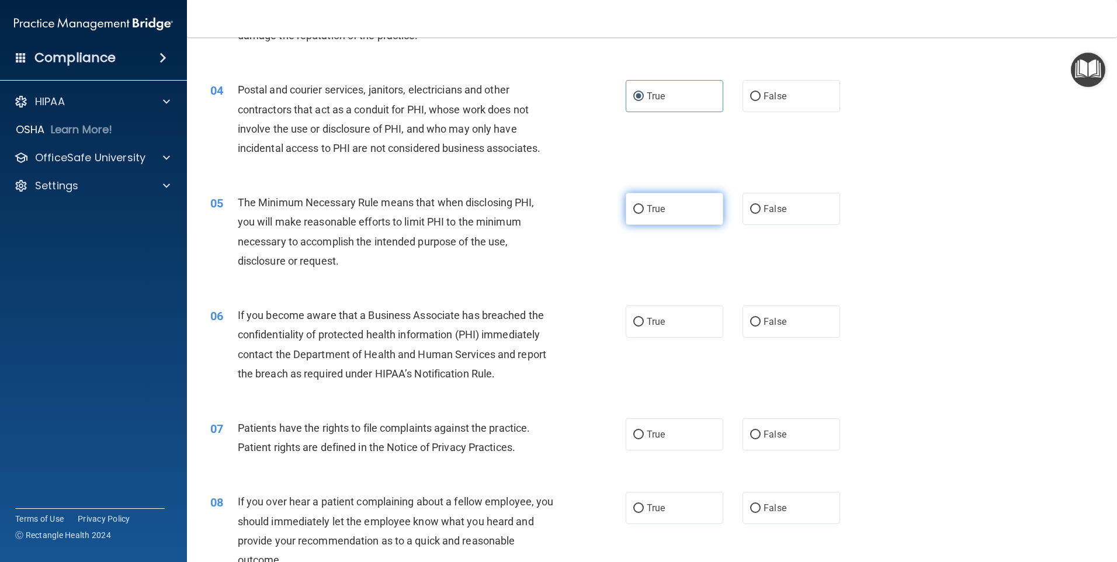
click at [633, 209] on input "True" at bounding box center [638, 209] width 11 height 9
radio input "true"
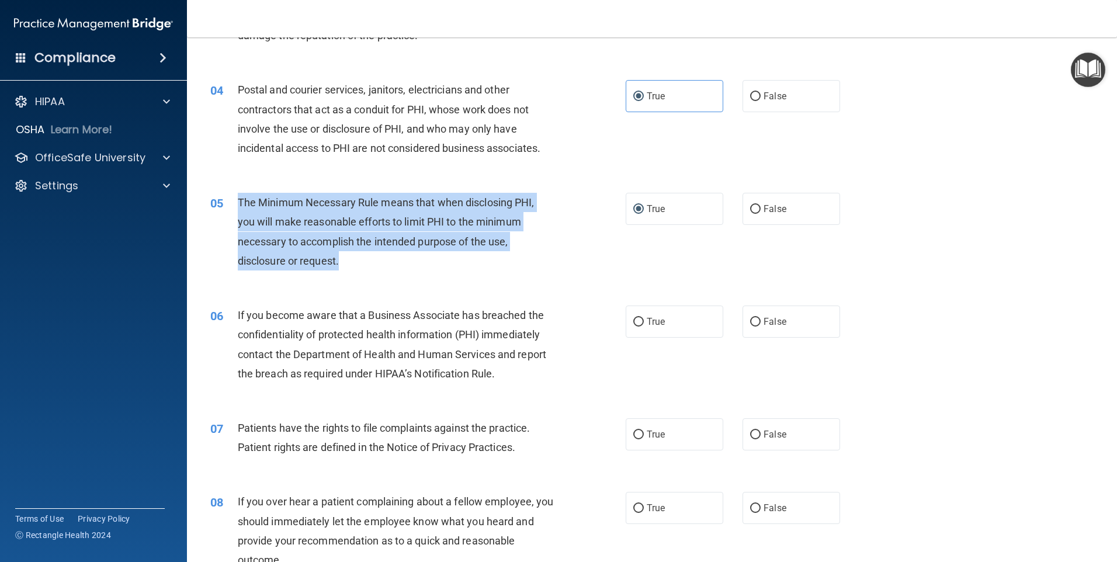
drag, startPoint x: 237, startPoint y: 202, endPoint x: 353, endPoint y: 275, distance: 137.3
click at [353, 275] on div "05 The Minimum Necessary Rule means that when disclosing PHI, you will make rea…" at bounding box center [418, 235] width 451 height 84
click at [639, 209] on input "True" at bounding box center [638, 209] width 11 height 9
click at [511, 210] on div "The Minimum Necessary Rule means that when disclosing PHI, you will make reason…" at bounding box center [400, 232] width 325 height 78
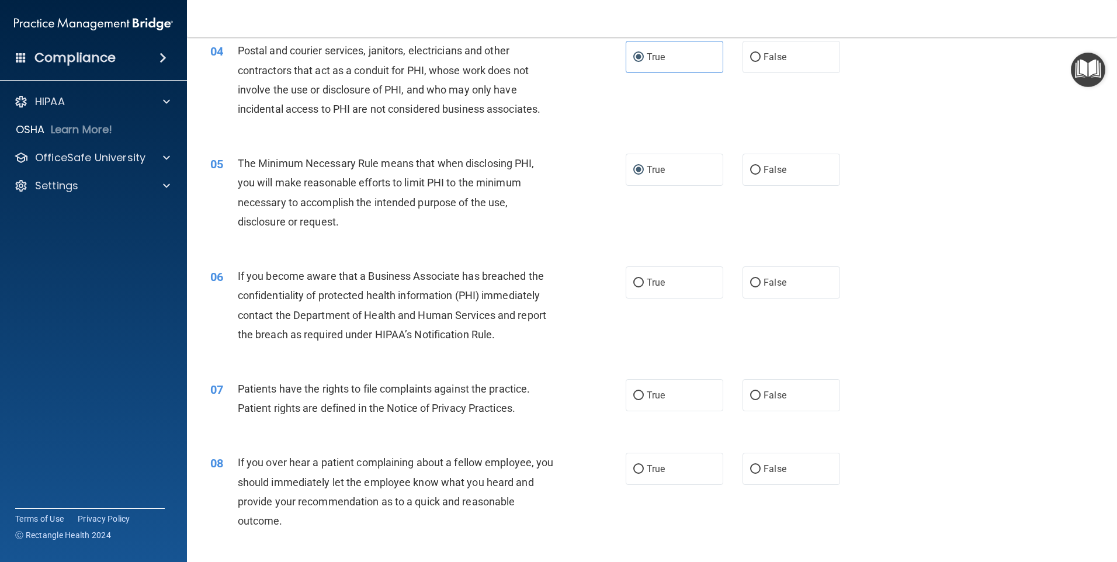
scroll to position [351, 0]
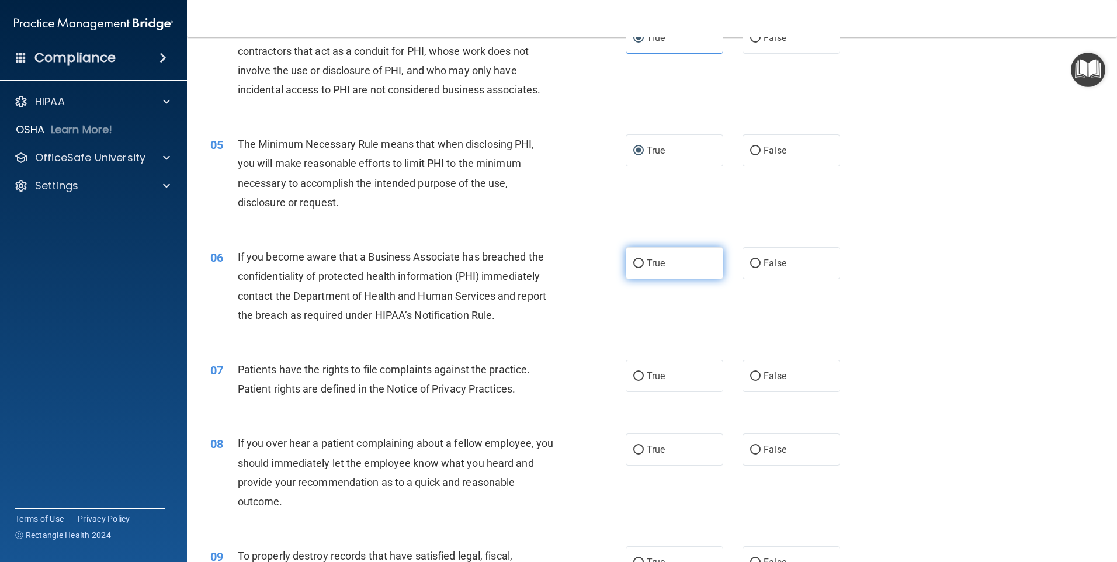
click at [626, 264] on label "True" at bounding box center [675, 263] width 98 height 32
click at [633, 264] on input "True" at bounding box center [638, 263] width 11 height 9
radio input "true"
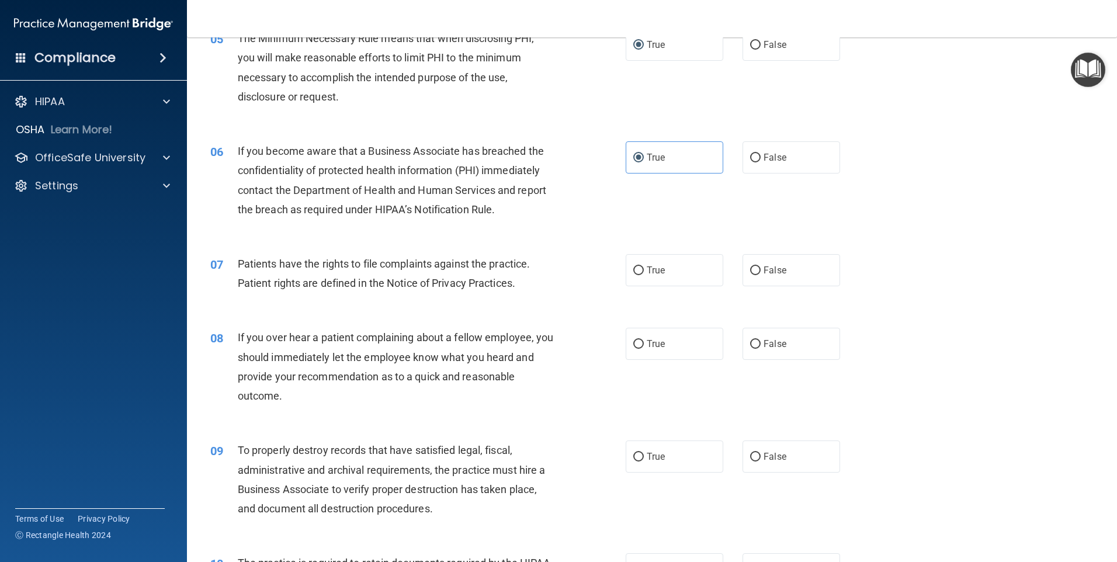
scroll to position [467, 0]
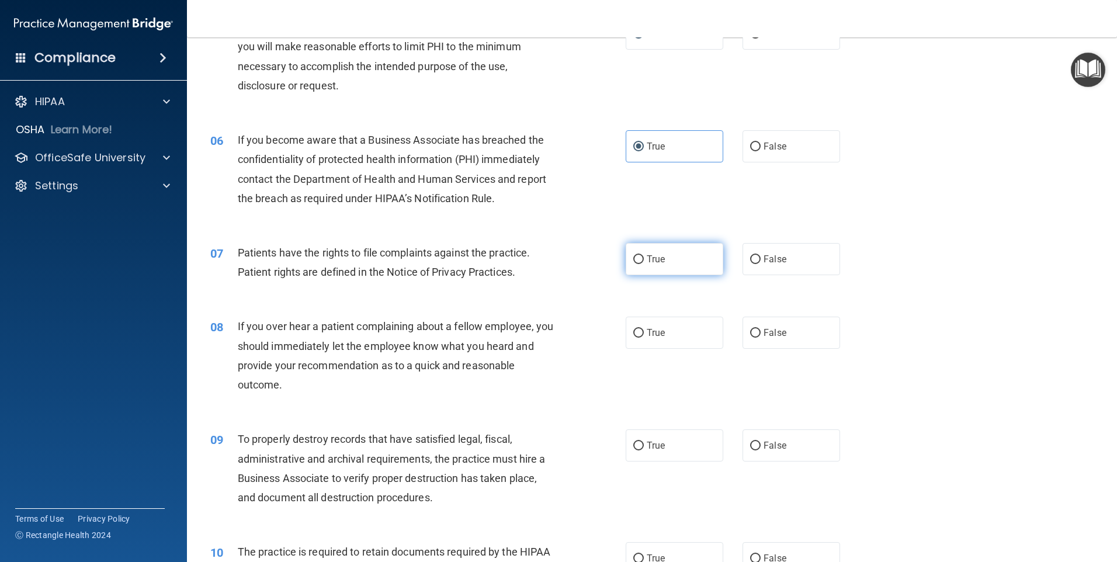
click at [639, 258] on input "True" at bounding box center [638, 259] width 11 height 9
radio input "true"
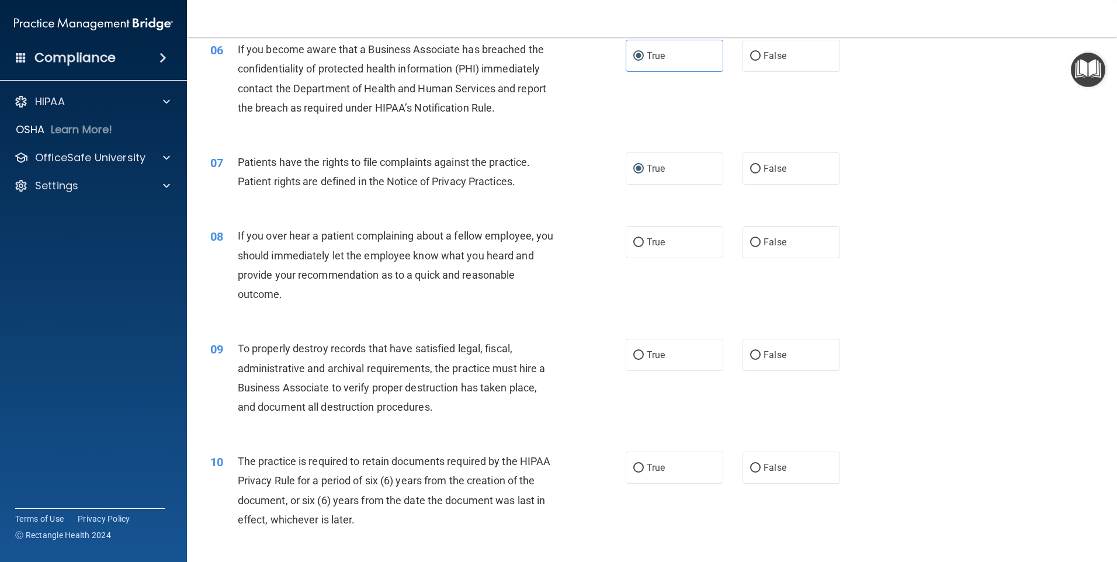
scroll to position [584, 0]
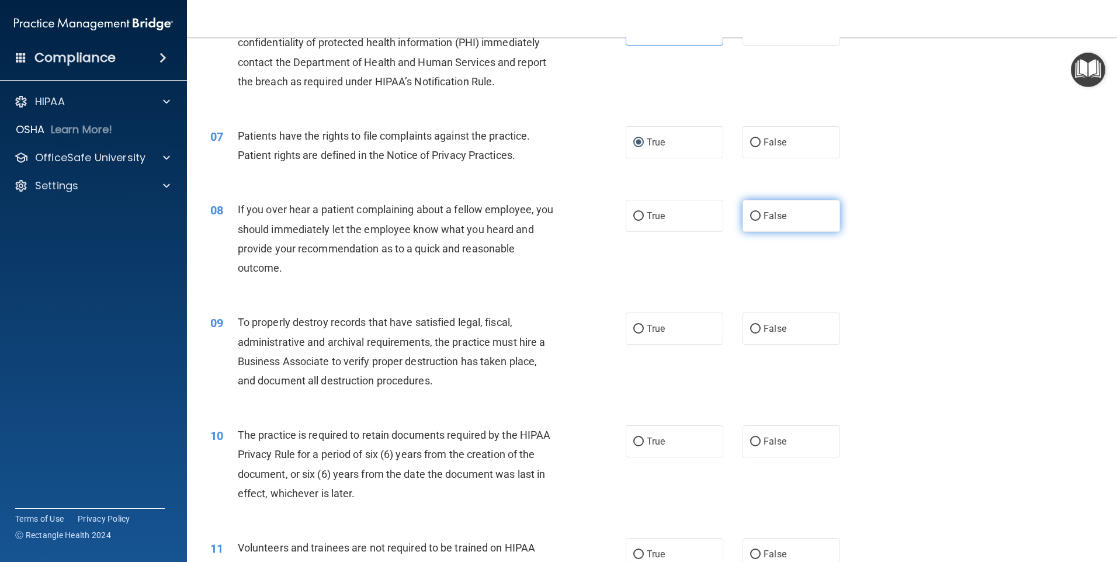
click at [753, 220] on input "False" at bounding box center [755, 216] width 11 height 9
radio input "true"
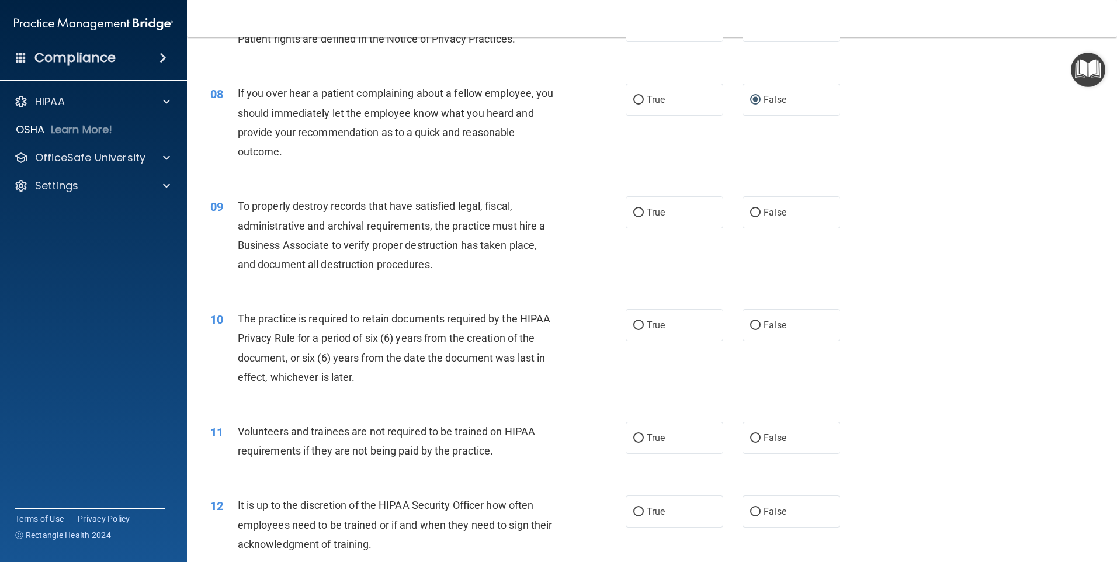
scroll to position [701, 0]
click at [771, 213] on span "False" at bounding box center [775, 211] width 23 height 11
click at [761, 213] on input "False" at bounding box center [755, 212] width 11 height 9
radio input "true"
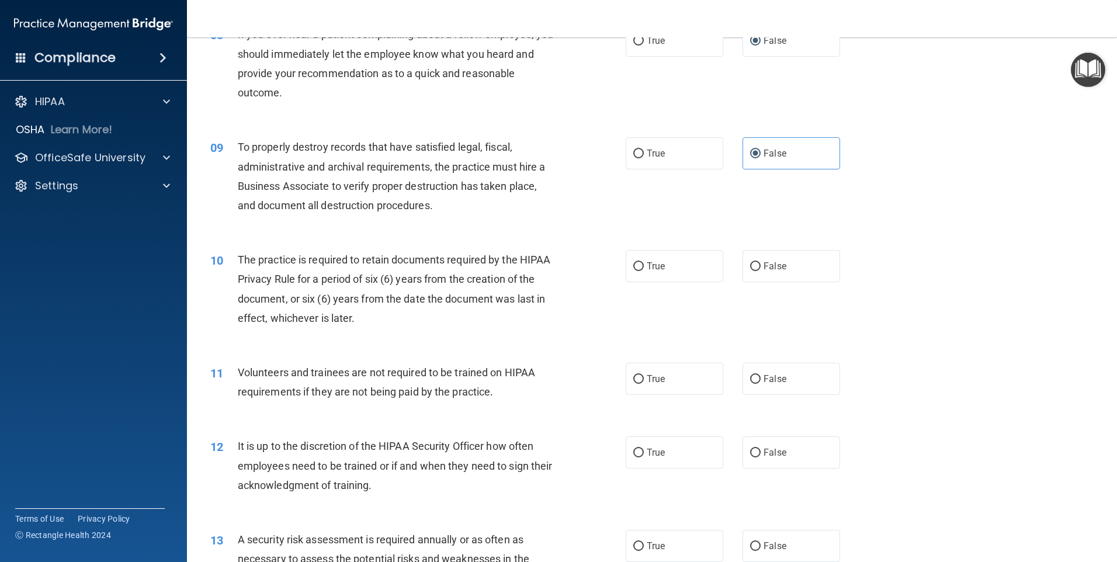
scroll to position [818, 0]
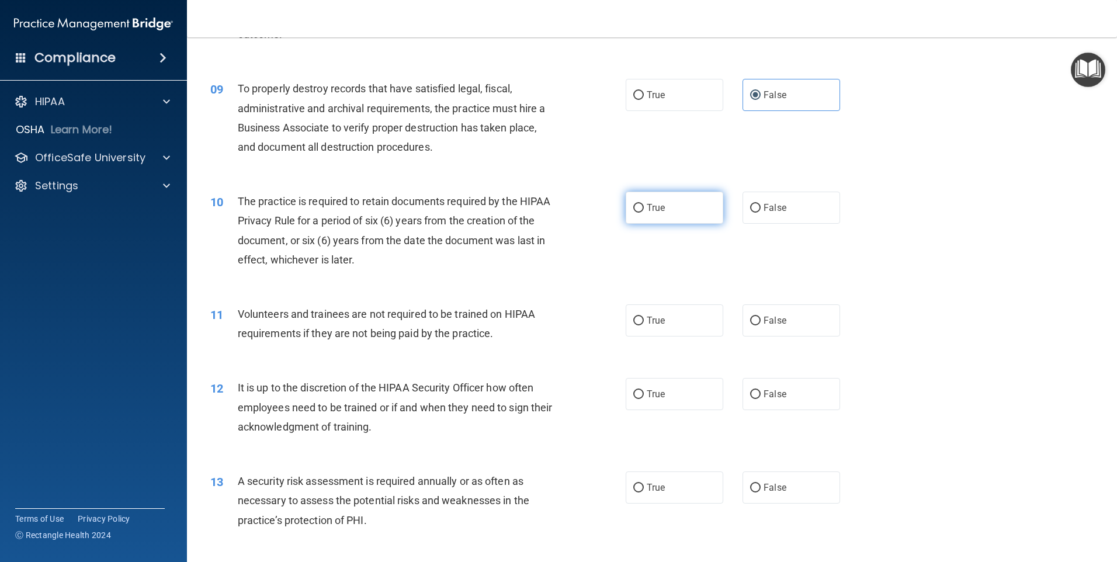
click at [647, 205] on span "True" at bounding box center [656, 207] width 18 height 11
click at [644, 205] on input "True" at bounding box center [638, 208] width 11 height 9
radio input "true"
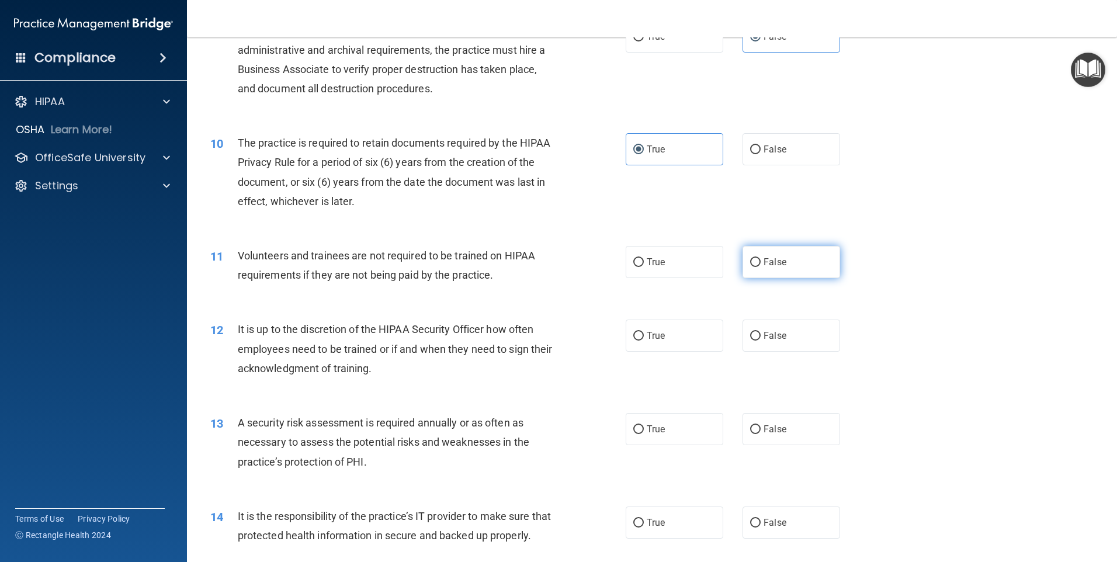
click at [779, 269] on label "False" at bounding box center [792, 262] width 98 height 32
click at [761, 267] on input "False" at bounding box center [755, 262] width 11 height 9
radio input "true"
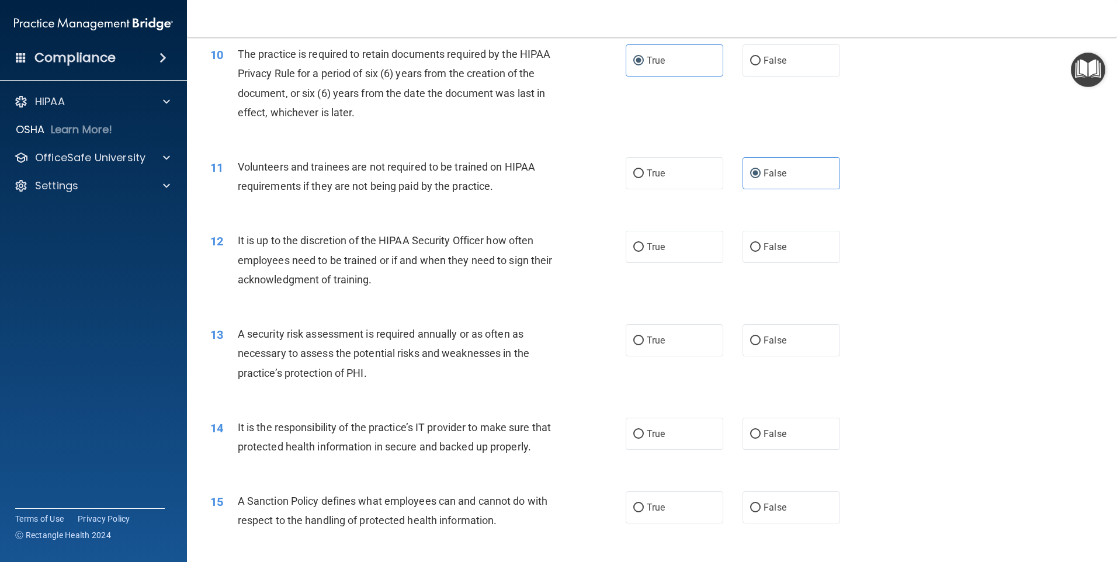
scroll to position [993, 0]
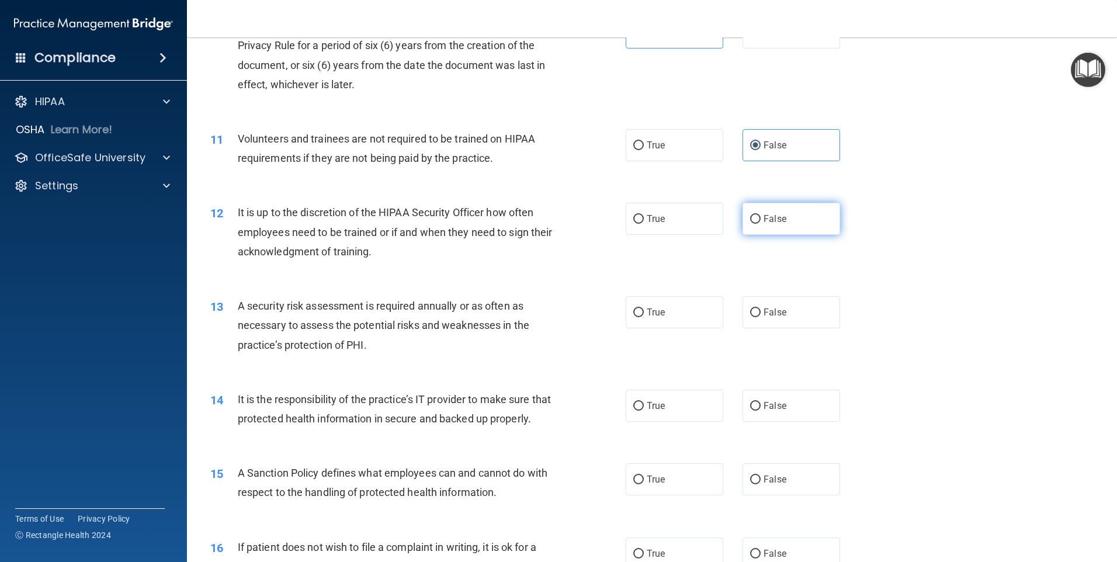
click at [781, 231] on label "False" at bounding box center [792, 219] width 98 height 32
click at [761, 224] on input "False" at bounding box center [755, 219] width 11 height 9
radio input "true"
click at [802, 402] on label "False" at bounding box center [792, 406] width 98 height 32
click at [761, 402] on input "False" at bounding box center [755, 406] width 11 height 9
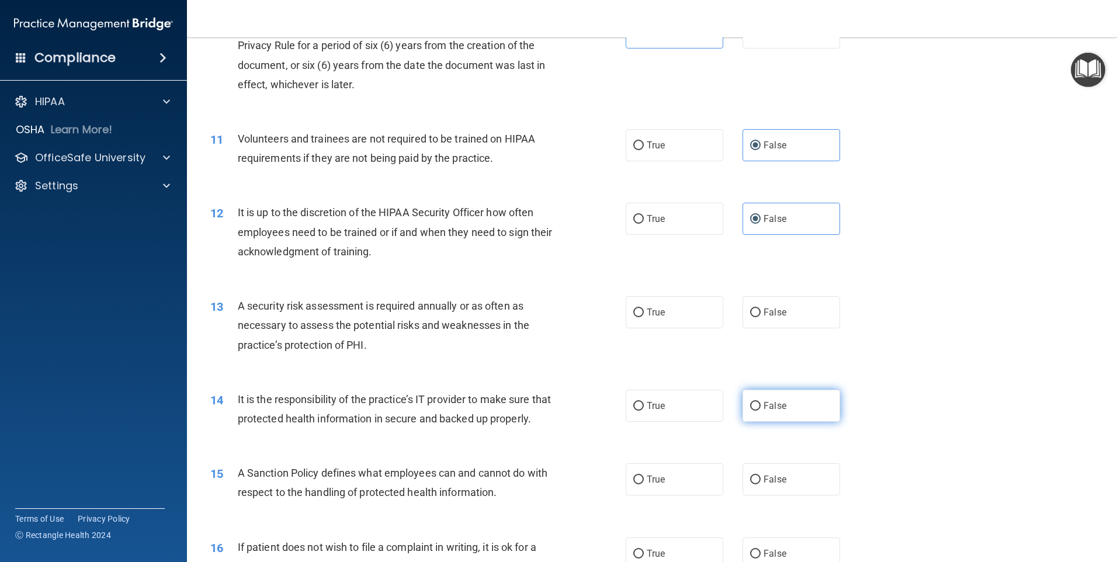
radio input "true"
click at [670, 308] on label "True" at bounding box center [675, 312] width 98 height 32
click at [644, 309] on input "True" at bounding box center [638, 313] width 11 height 9
radio input "true"
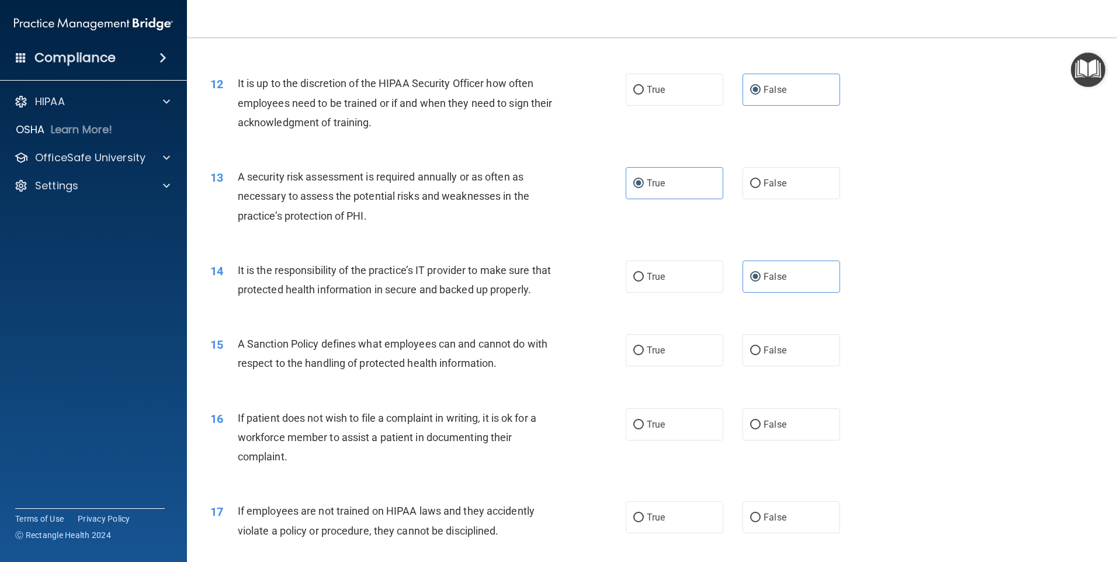
scroll to position [1169, 0]
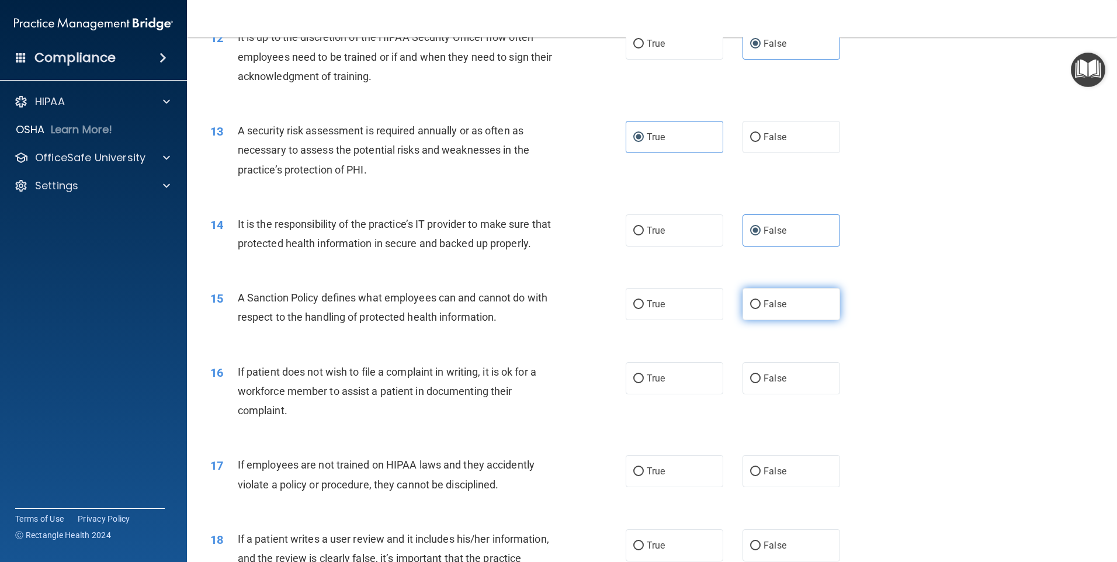
click at [752, 320] on label "False" at bounding box center [792, 304] width 98 height 32
click at [752, 309] on input "False" at bounding box center [755, 304] width 11 height 9
radio input "true"
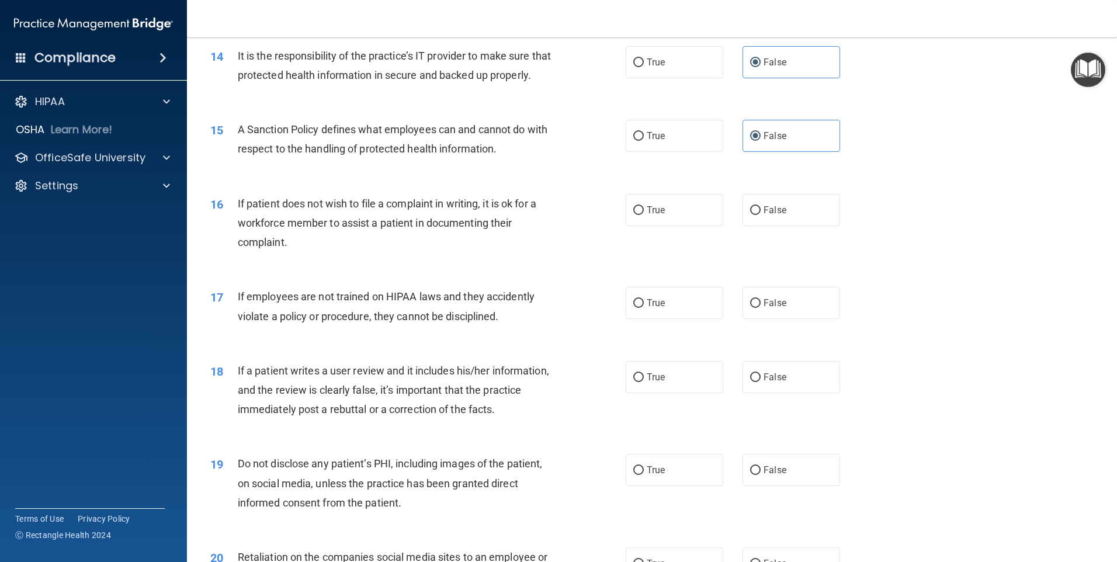
scroll to position [1344, 0]
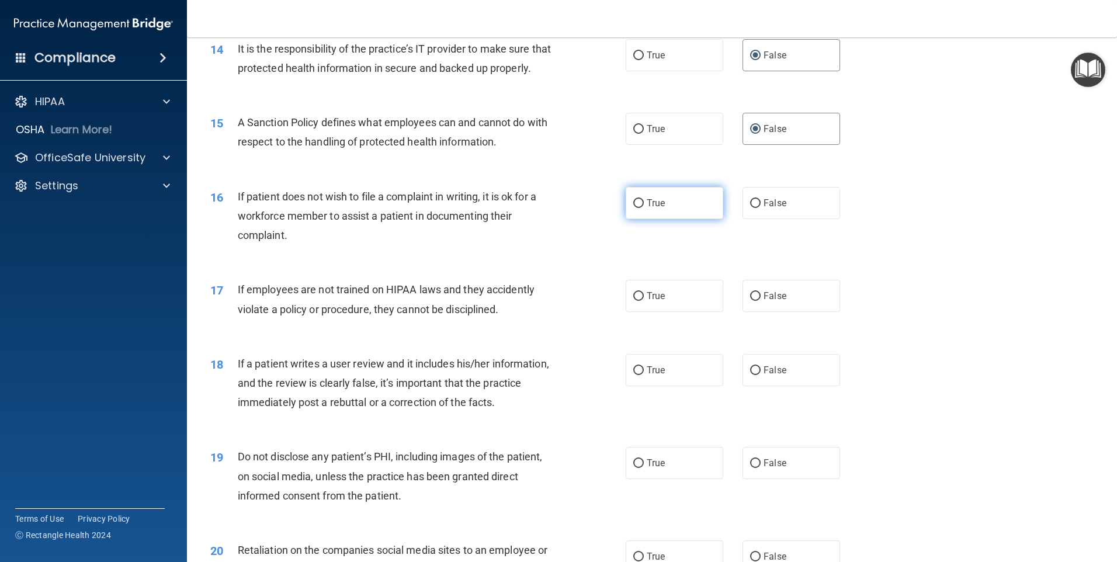
click at [633, 208] on input "True" at bounding box center [638, 203] width 11 height 9
radio input "true"
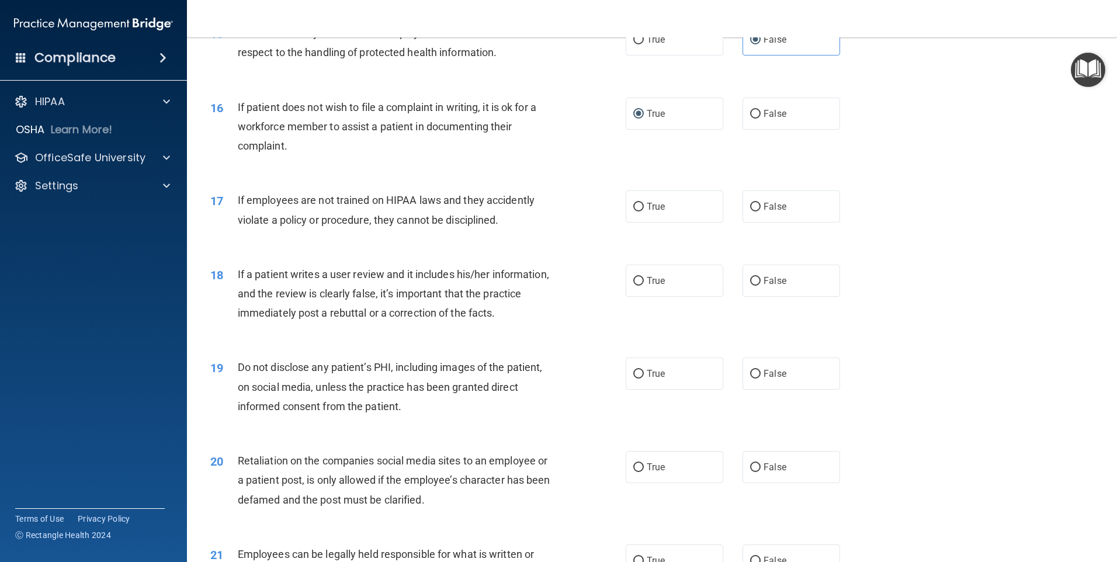
scroll to position [1461, 0]
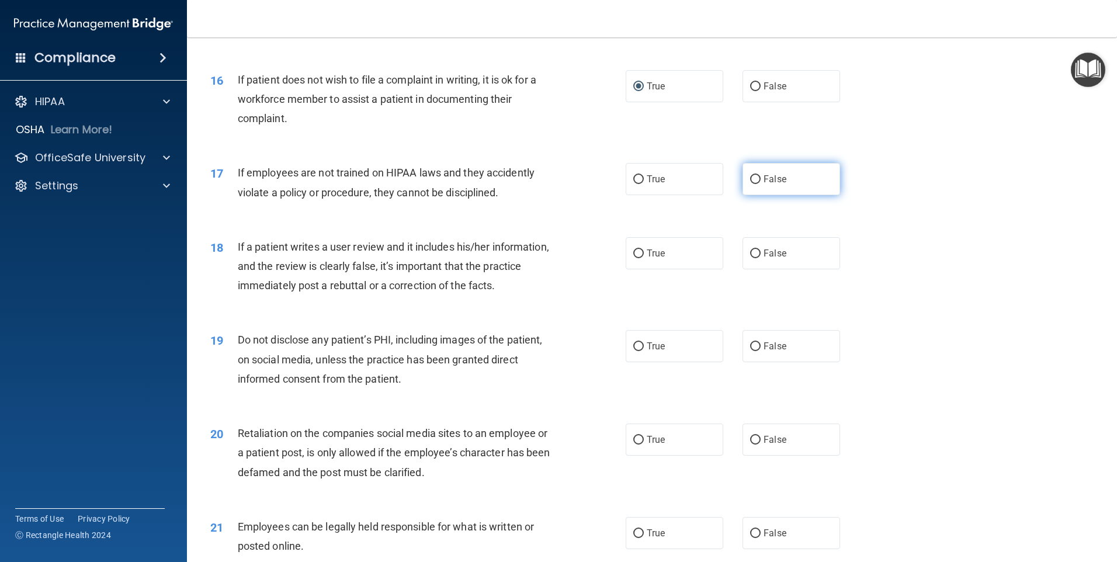
click at [757, 195] on label "False" at bounding box center [792, 179] width 98 height 32
click at [757, 184] on input "False" at bounding box center [755, 179] width 11 height 9
radio input "true"
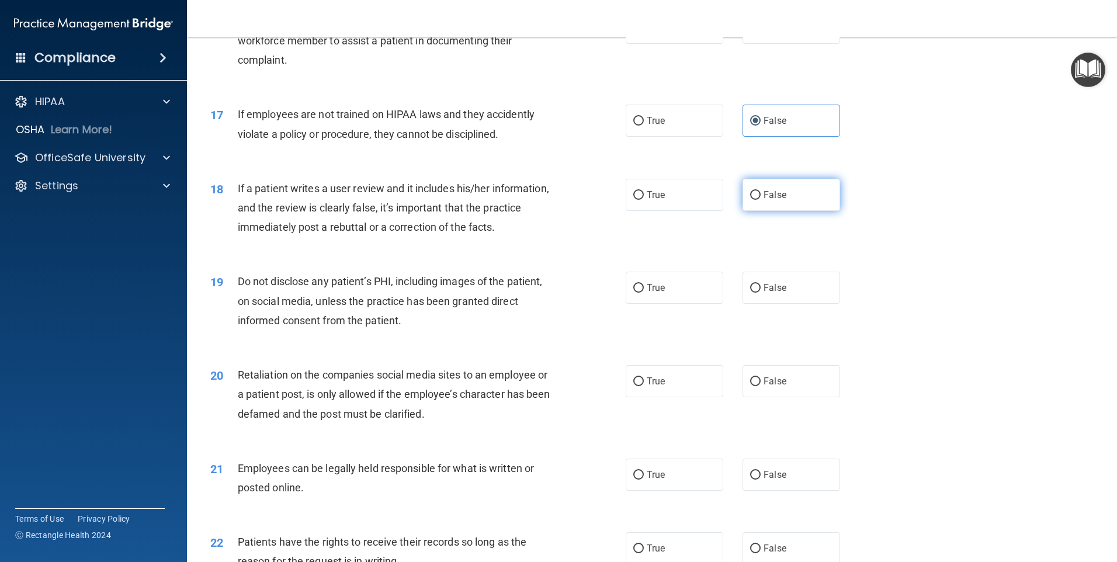
click at [767, 200] on span "False" at bounding box center [775, 194] width 23 height 11
click at [761, 200] on input "False" at bounding box center [755, 195] width 11 height 9
radio input "true"
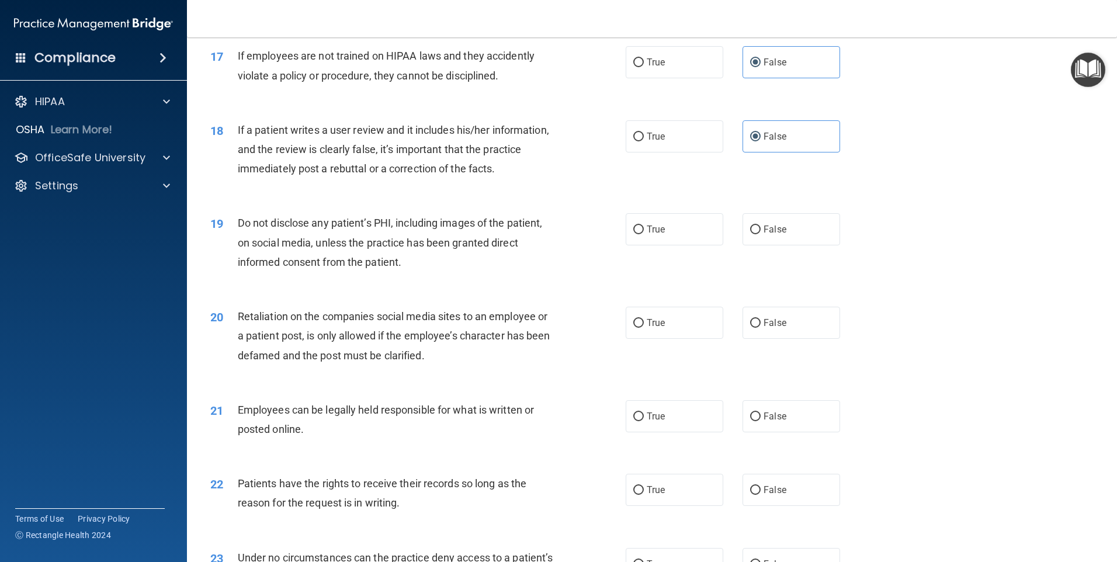
scroll to position [1636, 0]
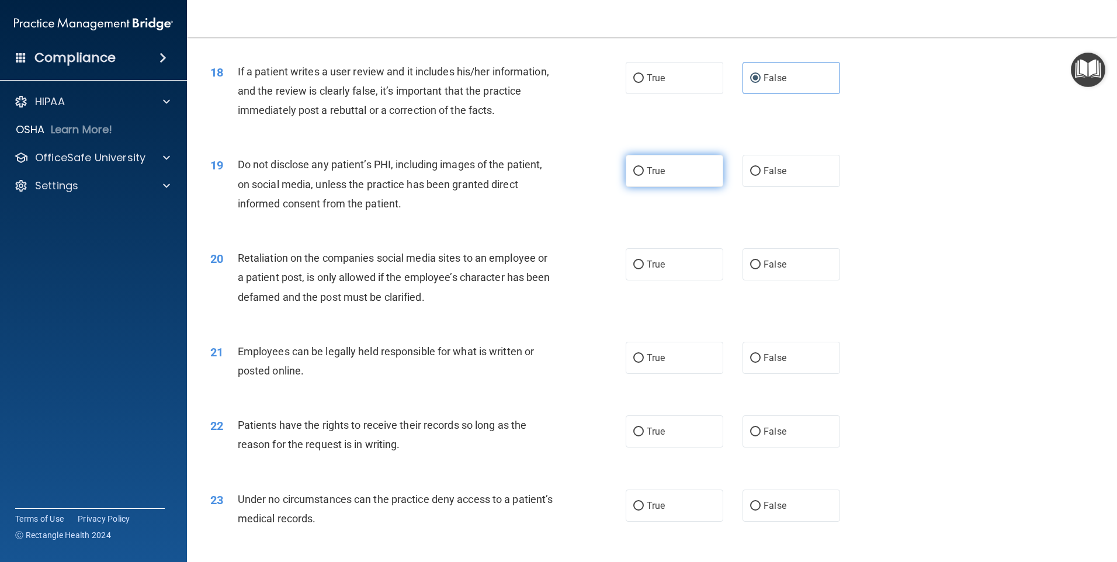
click at [636, 176] on input "True" at bounding box center [638, 171] width 11 height 9
radio input "true"
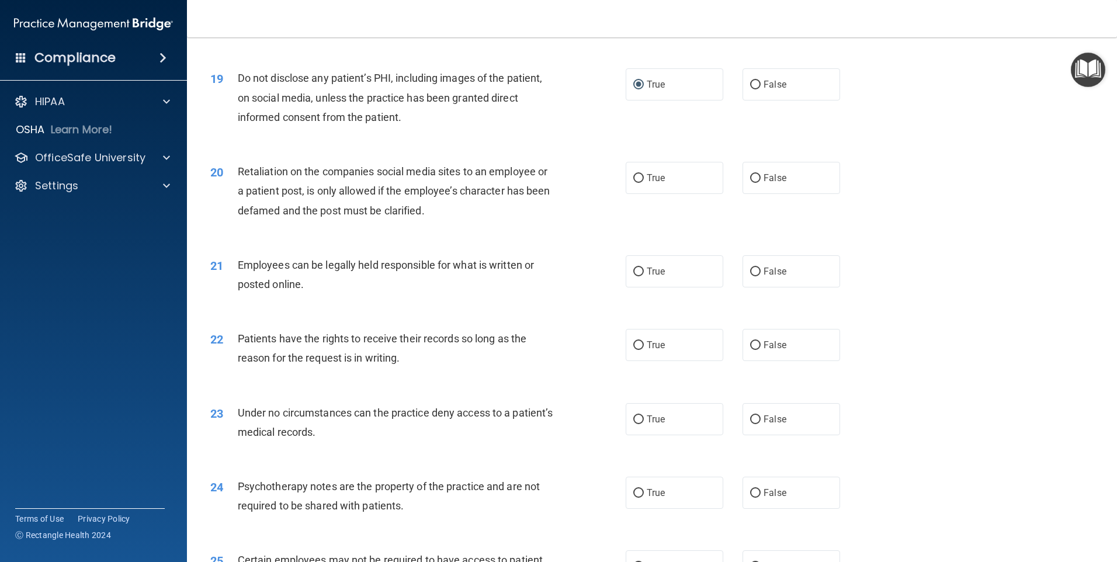
scroll to position [1753, 0]
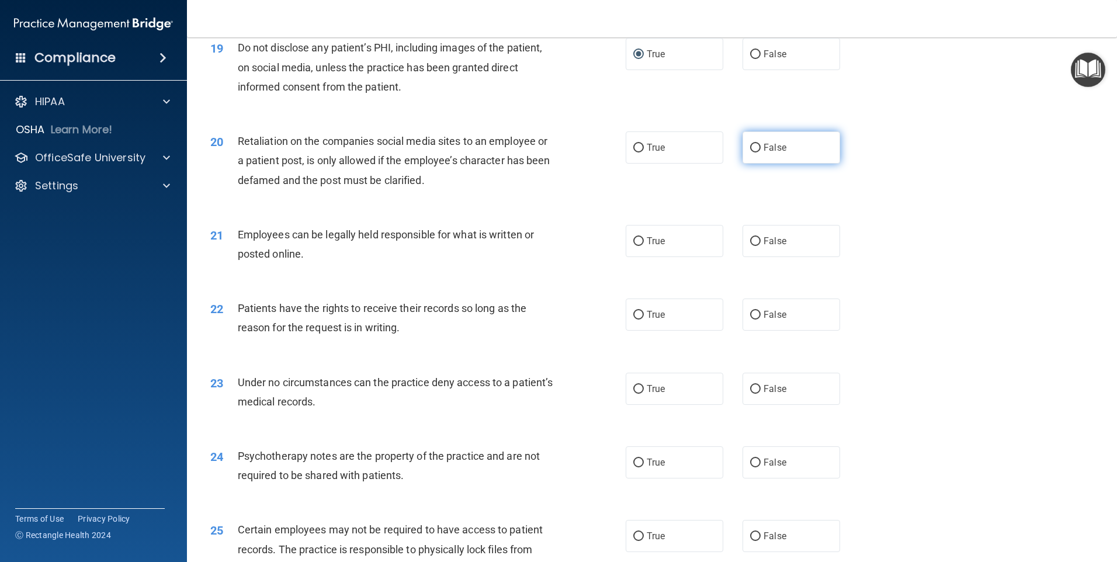
click at [768, 153] on span "False" at bounding box center [775, 147] width 23 height 11
click at [761, 153] on input "False" at bounding box center [755, 148] width 11 height 9
radio input "true"
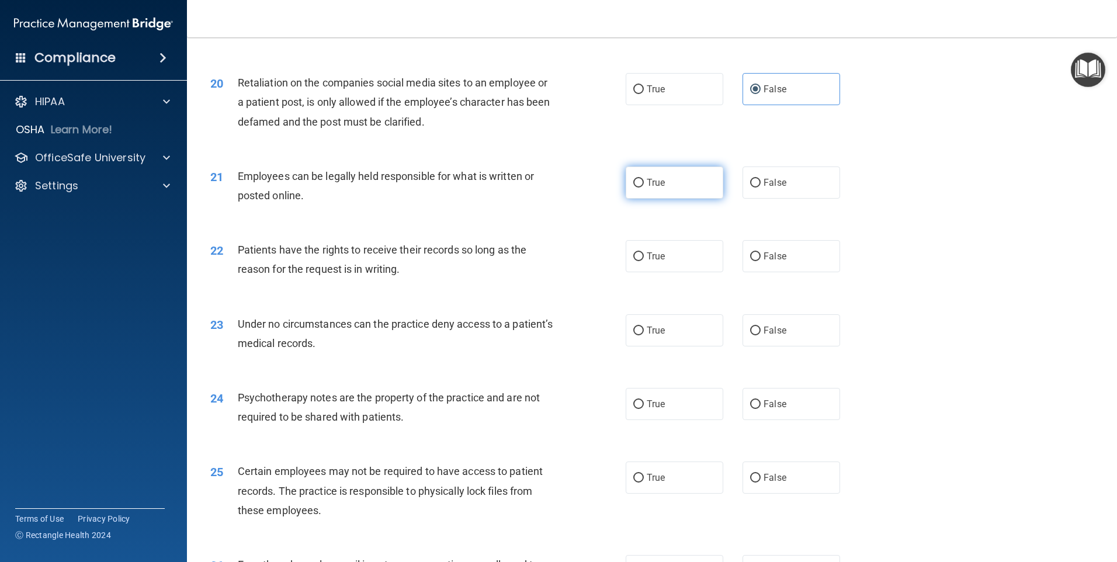
click at [642, 193] on label "True" at bounding box center [675, 183] width 98 height 32
click at [642, 188] on input "True" at bounding box center [638, 183] width 11 height 9
radio input "true"
click at [750, 261] on input "False" at bounding box center [755, 256] width 11 height 9
radio input "true"
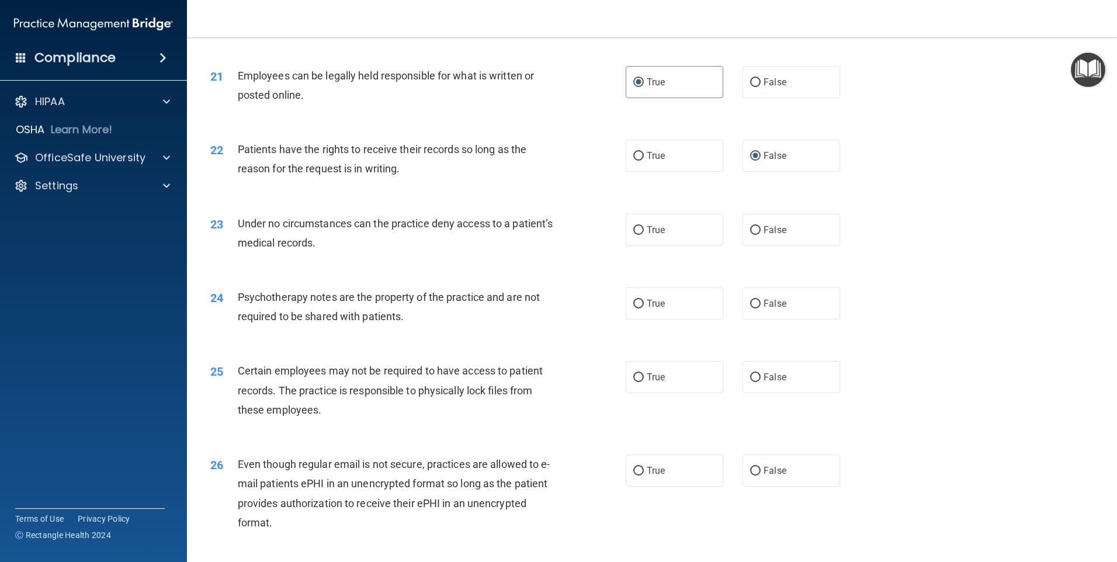
scroll to position [1928, 0]
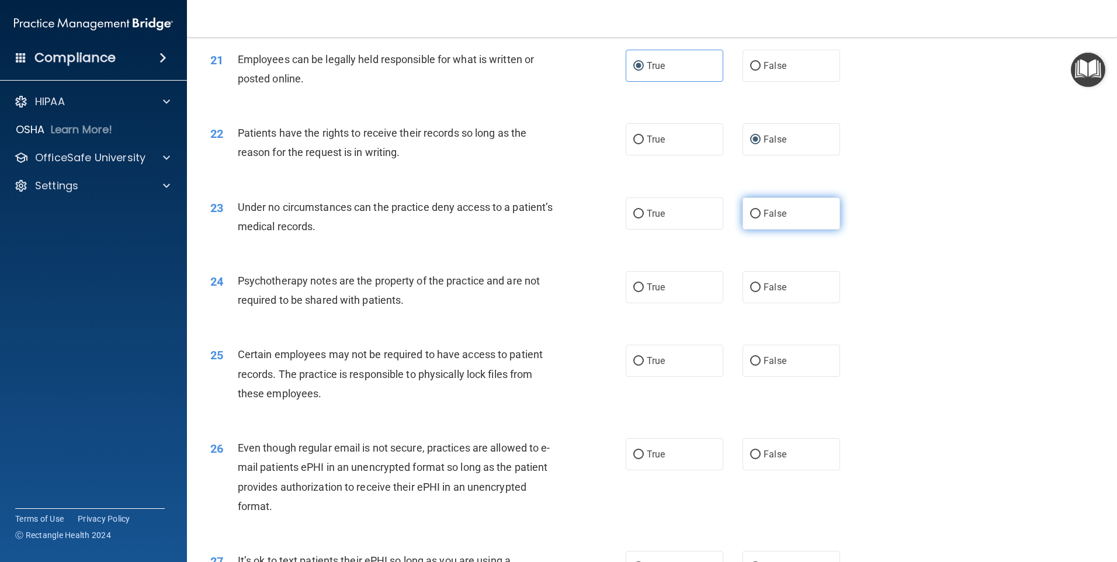
click at [765, 219] on span "False" at bounding box center [775, 213] width 23 height 11
click at [761, 219] on input "False" at bounding box center [755, 214] width 11 height 9
radio input "true"
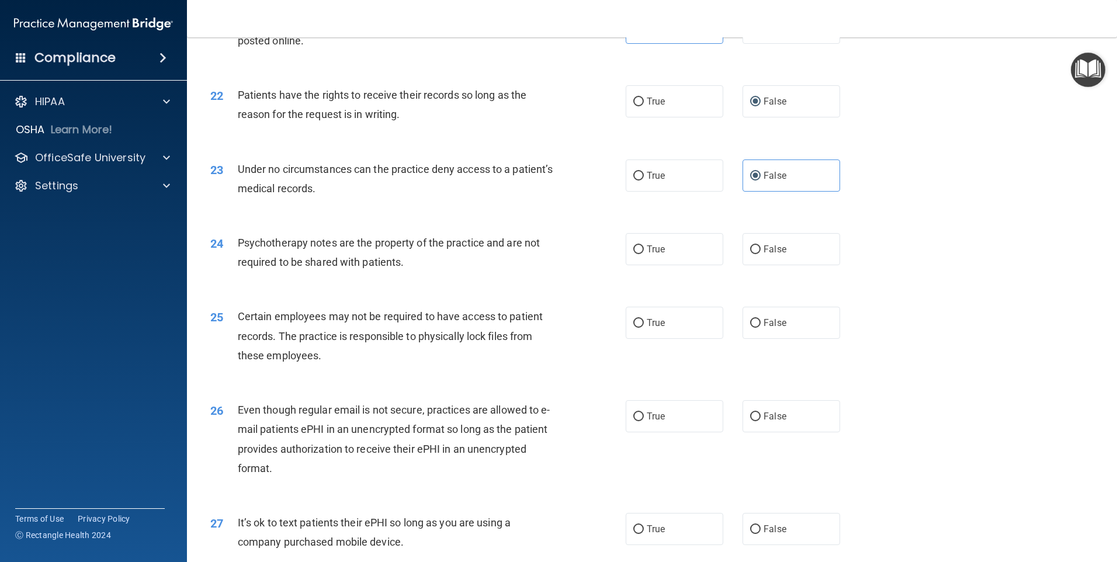
scroll to position [1987, 0]
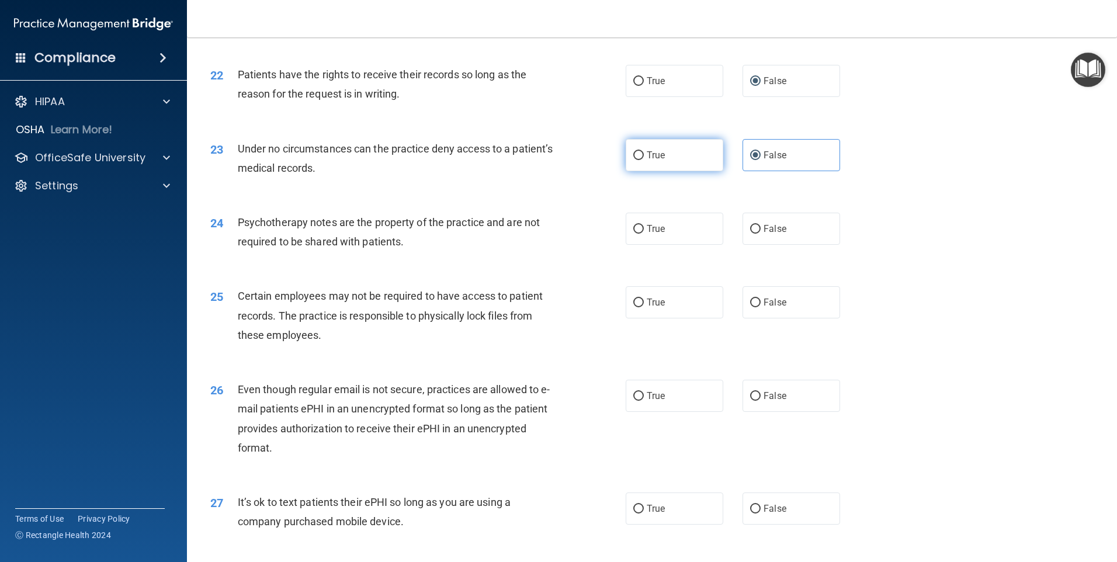
click at [634, 160] on input "True" at bounding box center [638, 155] width 11 height 9
radio input "true"
click at [770, 161] on span "False" at bounding box center [775, 155] width 23 height 11
click at [761, 160] on input "False" at bounding box center [755, 155] width 11 height 9
radio input "true"
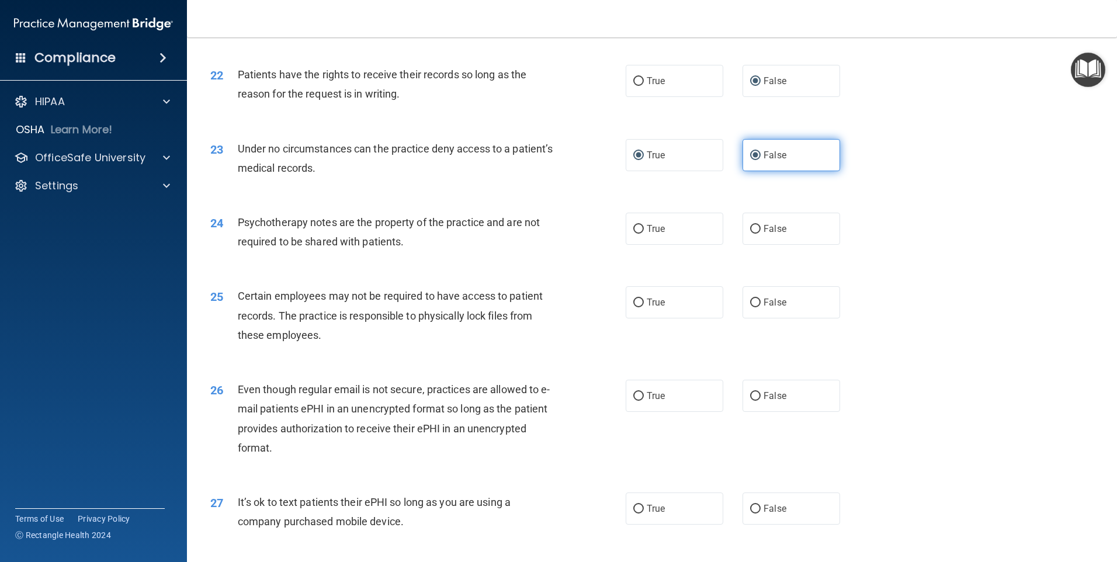
radio input "false"
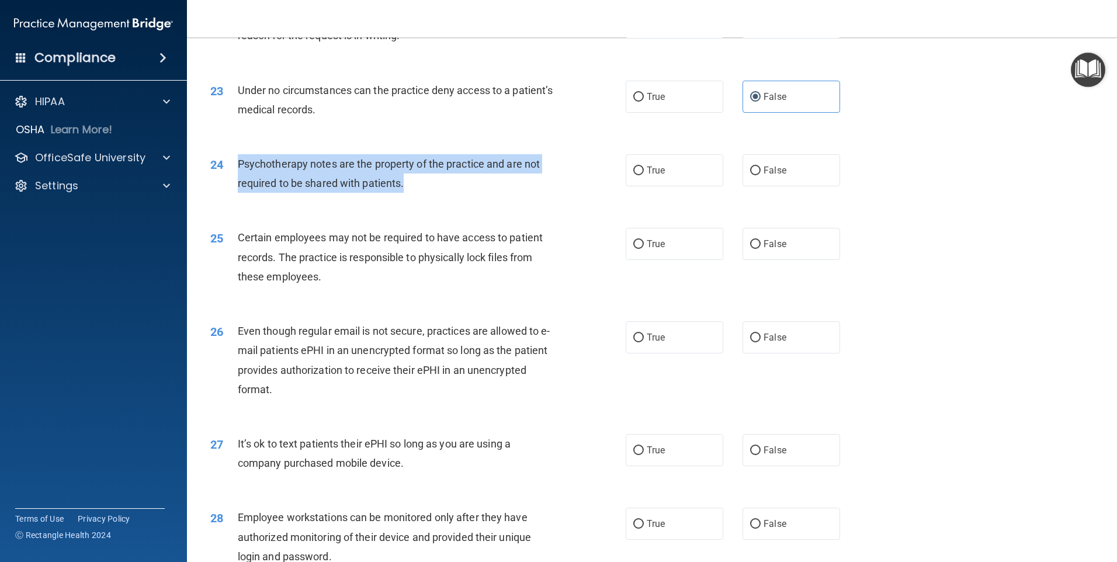
drag, startPoint x: 236, startPoint y: 178, endPoint x: 420, endPoint y: 214, distance: 186.9
click at [420, 199] on div "24 Psychotherapy notes are the property of the practice and are not required to…" at bounding box center [418, 176] width 451 height 44
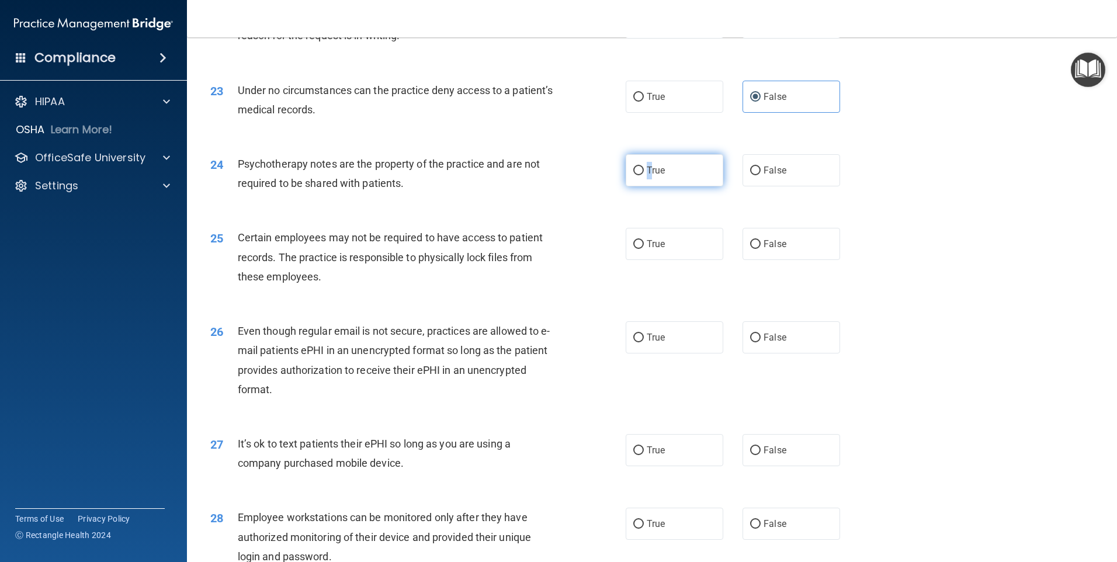
click at [647, 176] on span "True" at bounding box center [656, 170] width 18 height 11
click at [633, 175] on input "True" at bounding box center [638, 171] width 11 height 9
radio input "true"
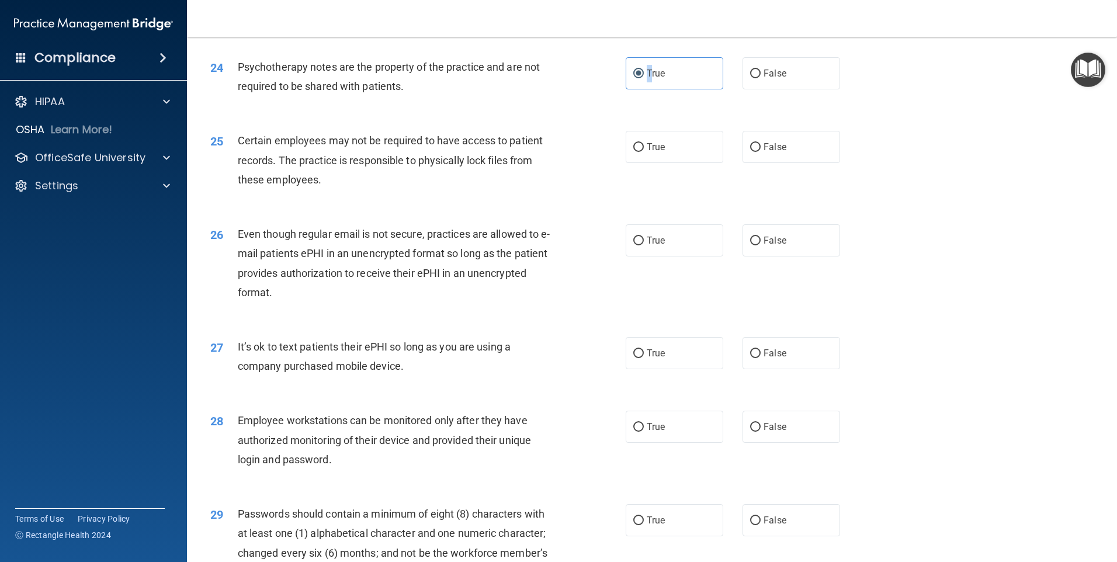
scroll to position [2162, 0]
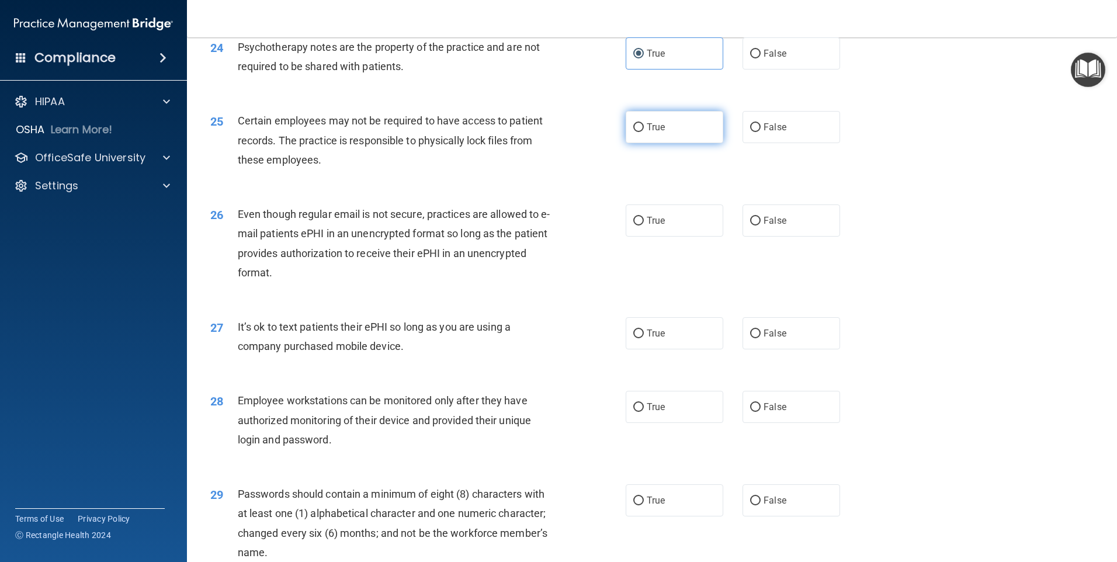
click at [640, 143] on label "True" at bounding box center [675, 127] width 98 height 32
click at [640, 132] on input "True" at bounding box center [638, 127] width 11 height 9
radio input "true"
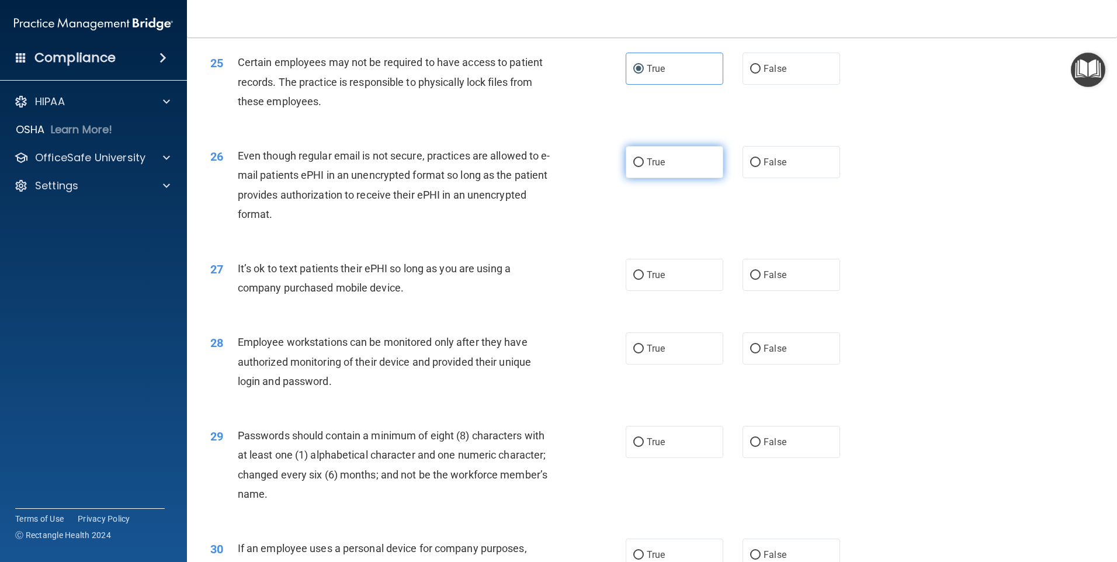
click at [638, 167] on input "True" at bounding box center [638, 162] width 11 height 9
radio input "true"
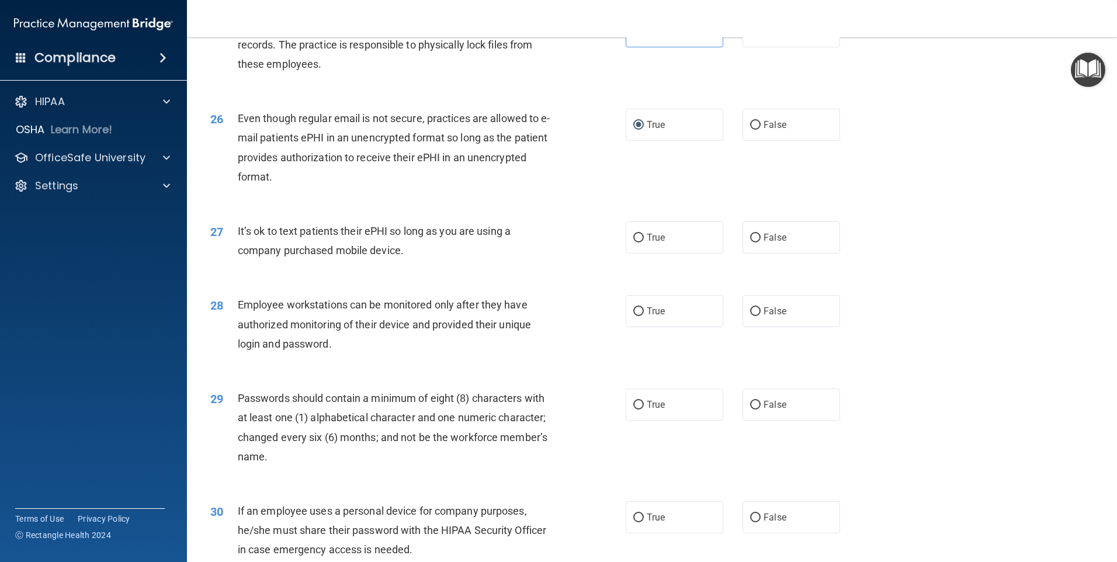
scroll to position [2279, 0]
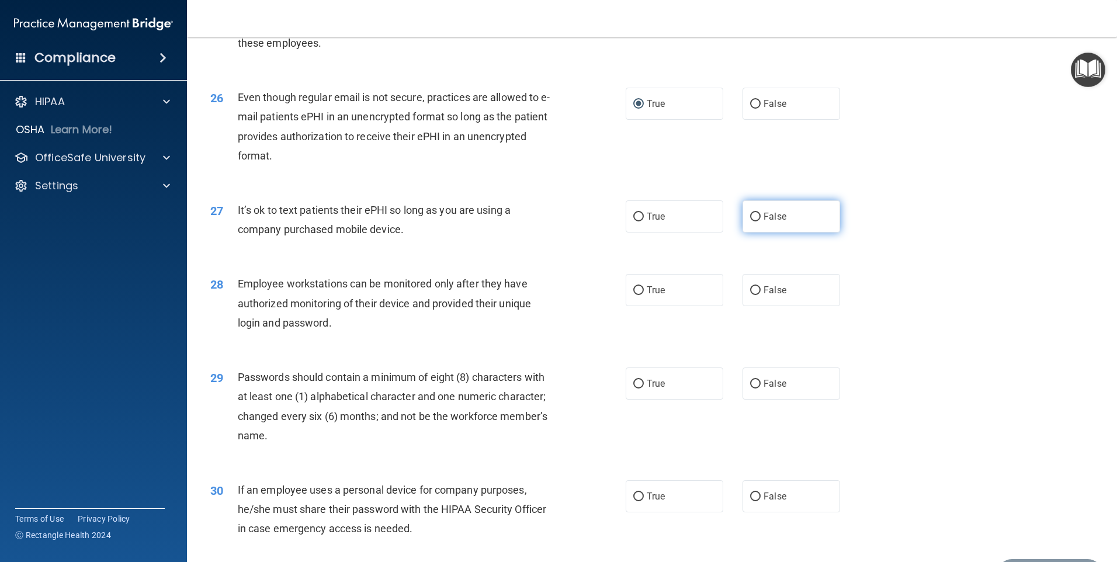
click at [755, 221] on input "False" at bounding box center [755, 217] width 11 height 9
radio input "true"
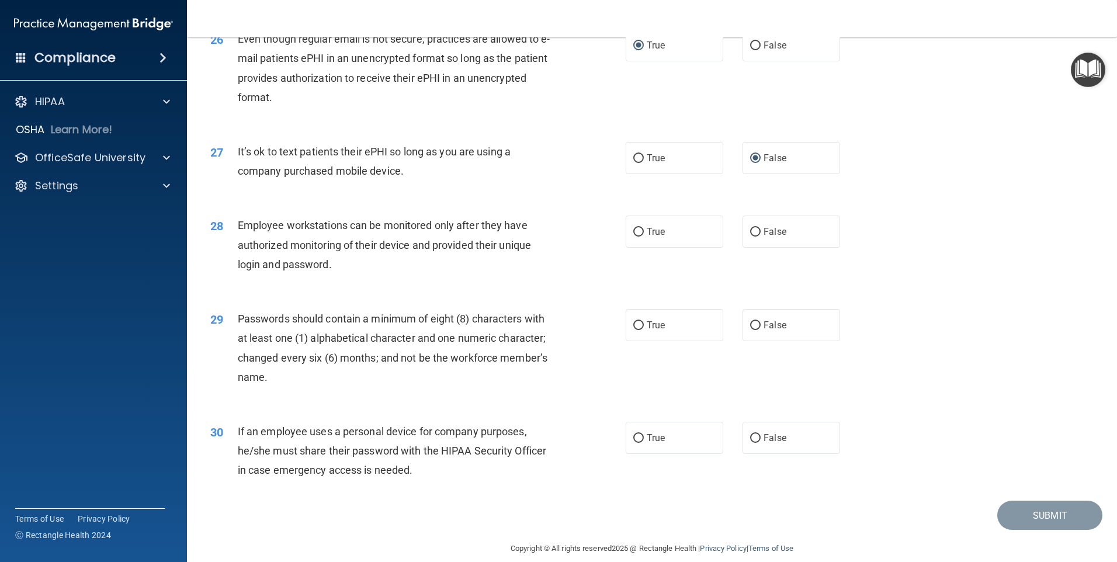
scroll to position [2371, 0]
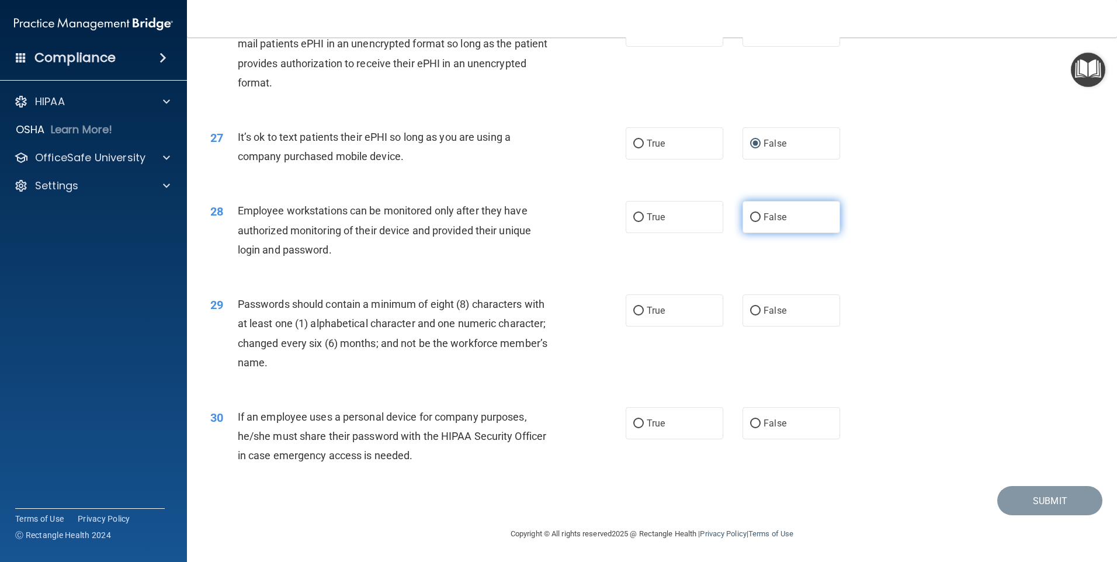
click at [750, 214] on input "False" at bounding box center [755, 217] width 11 height 9
radio input "true"
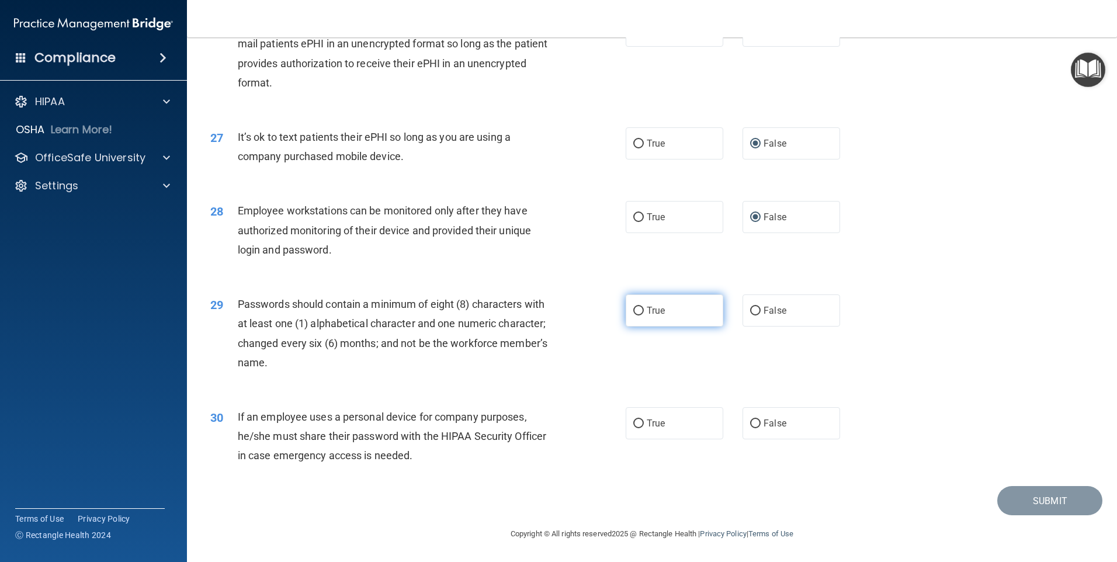
click at [657, 302] on label "True" at bounding box center [675, 311] width 98 height 32
click at [644, 307] on input "True" at bounding box center [638, 311] width 11 height 9
radio input "true"
click at [771, 427] on span "False" at bounding box center [775, 423] width 23 height 11
click at [761, 427] on input "False" at bounding box center [755, 424] width 11 height 9
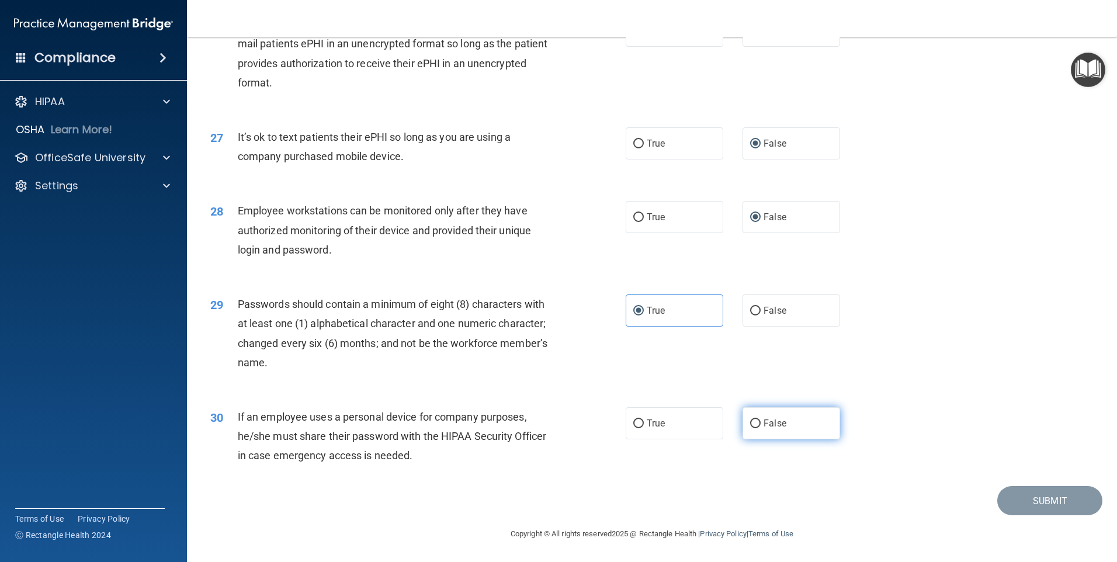
radio input "true"
click at [1020, 498] on button "Submit" at bounding box center [1049, 501] width 105 height 30
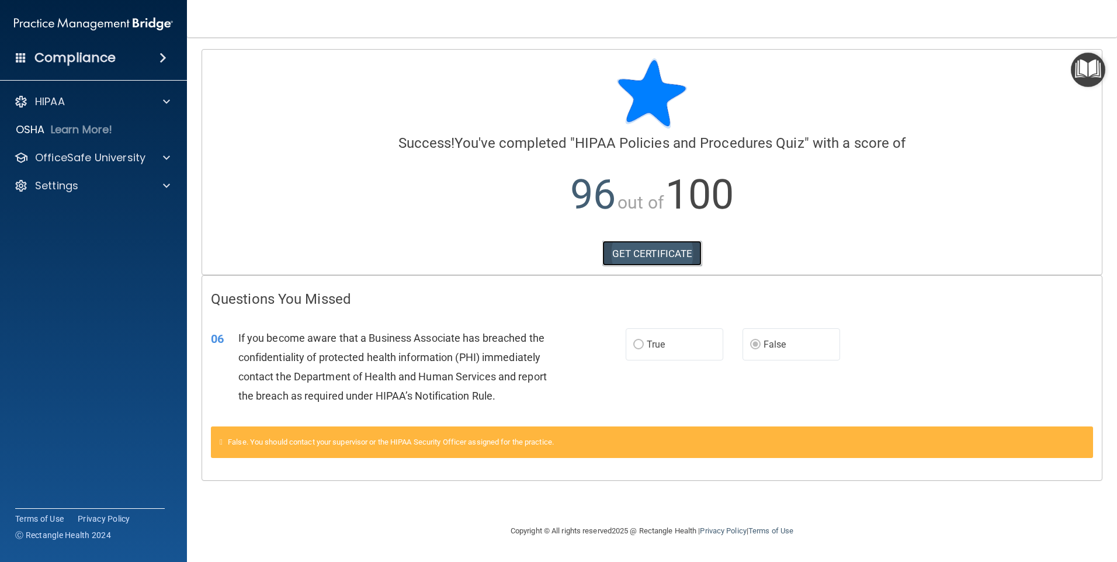
click at [638, 262] on link "GET CERTIFICATE" at bounding box center [652, 254] width 100 height 26
click at [74, 161] on p "OfficeSafe University" at bounding box center [90, 158] width 110 height 14
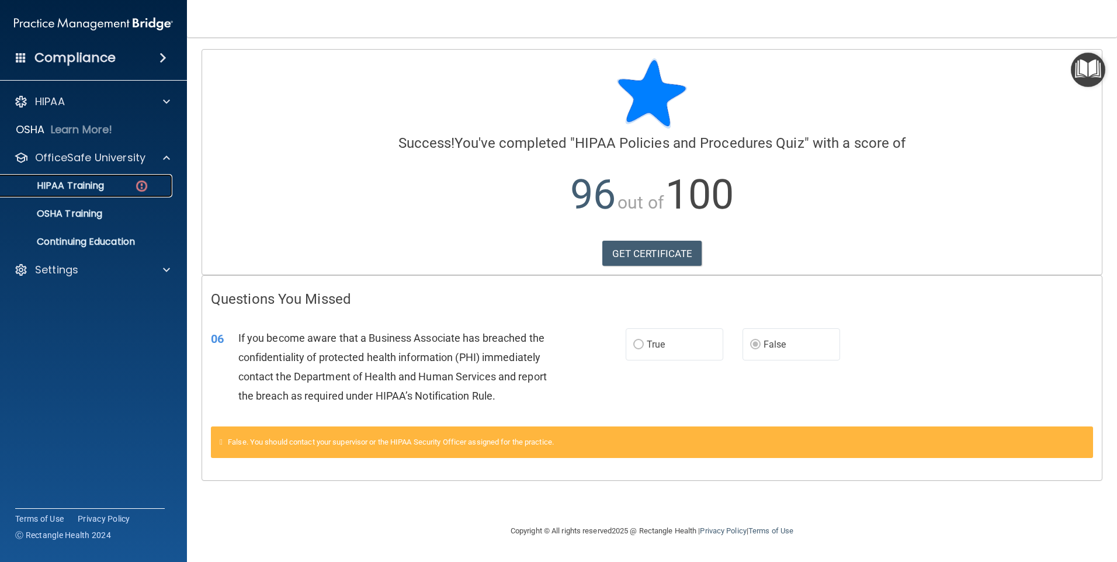
click at [90, 191] on p "HIPAA Training" at bounding box center [56, 186] width 96 height 12
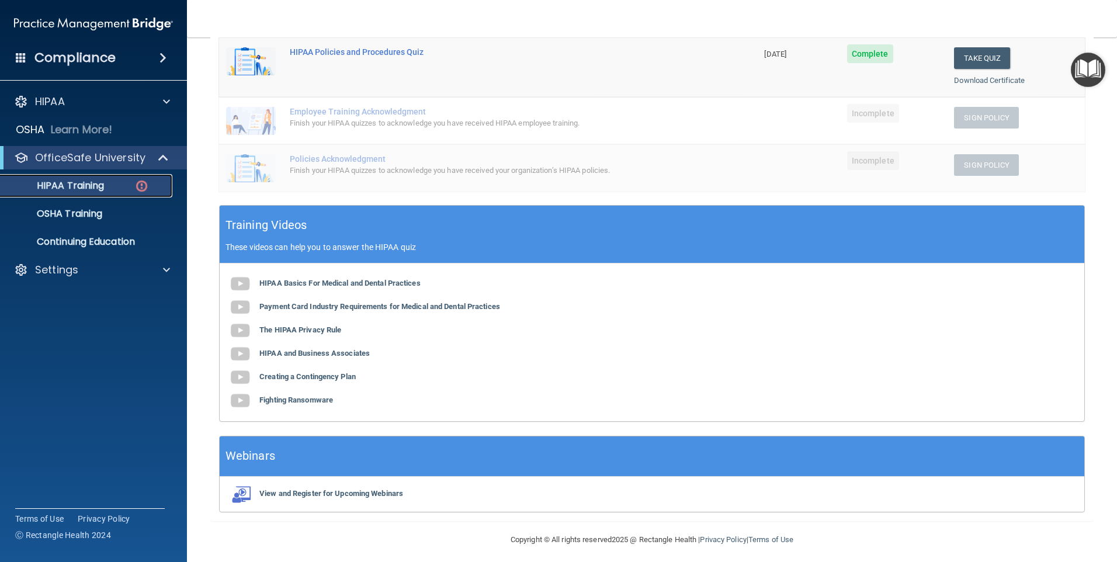
scroll to position [281, 0]
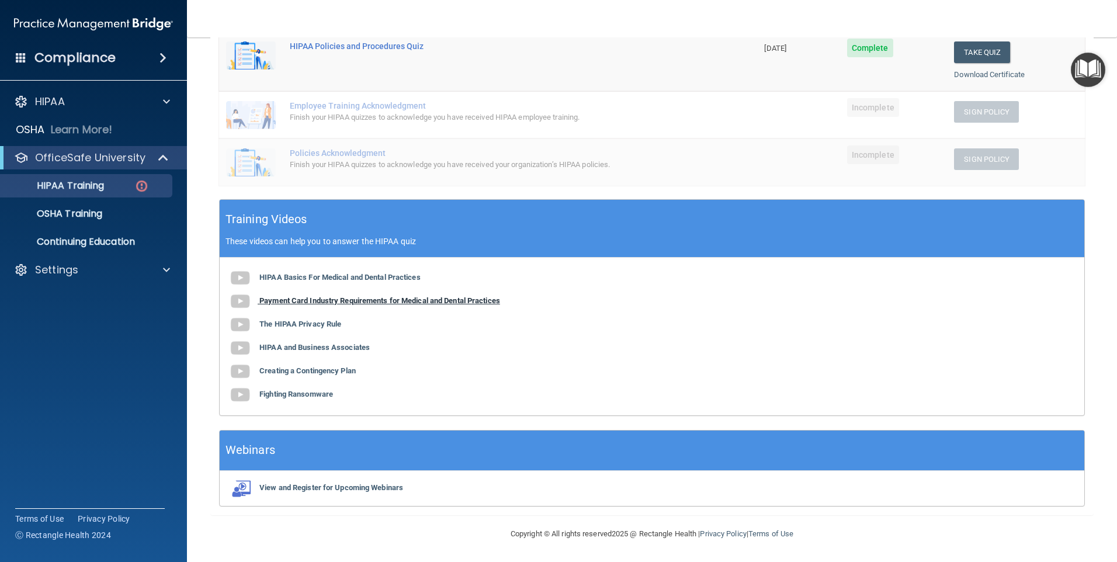
click at [377, 297] on b "Payment Card Industry Requirements for Medical and Dental Practices" at bounding box center [379, 300] width 241 height 9
click at [313, 324] on b "The HIPAA Privacy Rule" at bounding box center [300, 324] width 82 height 9
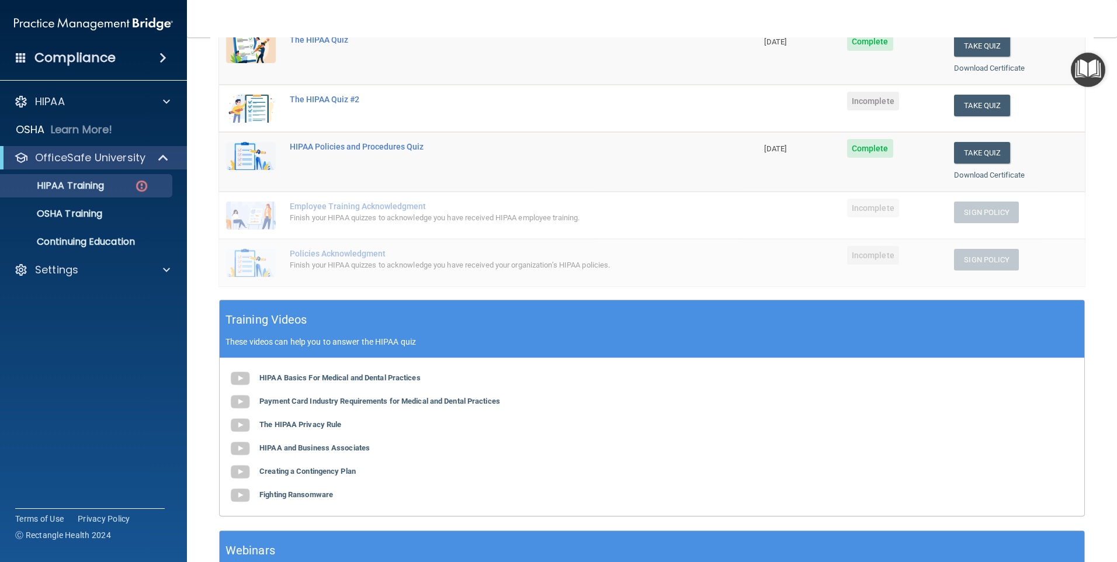
scroll to position [164, 0]
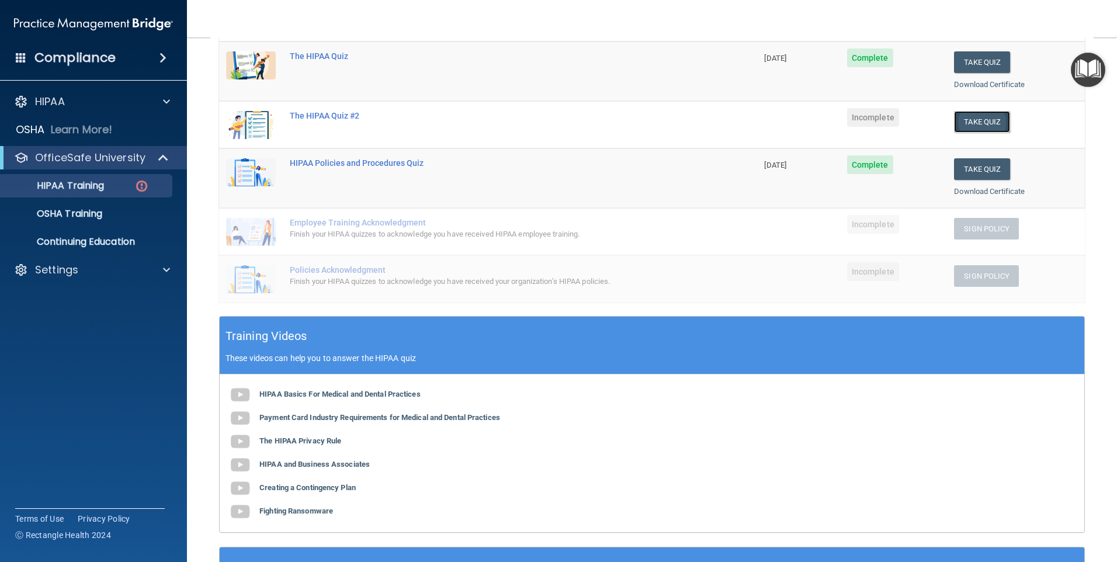
click at [957, 124] on button "Take Quiz" at bounding box center [982, 122] width 56 height 22
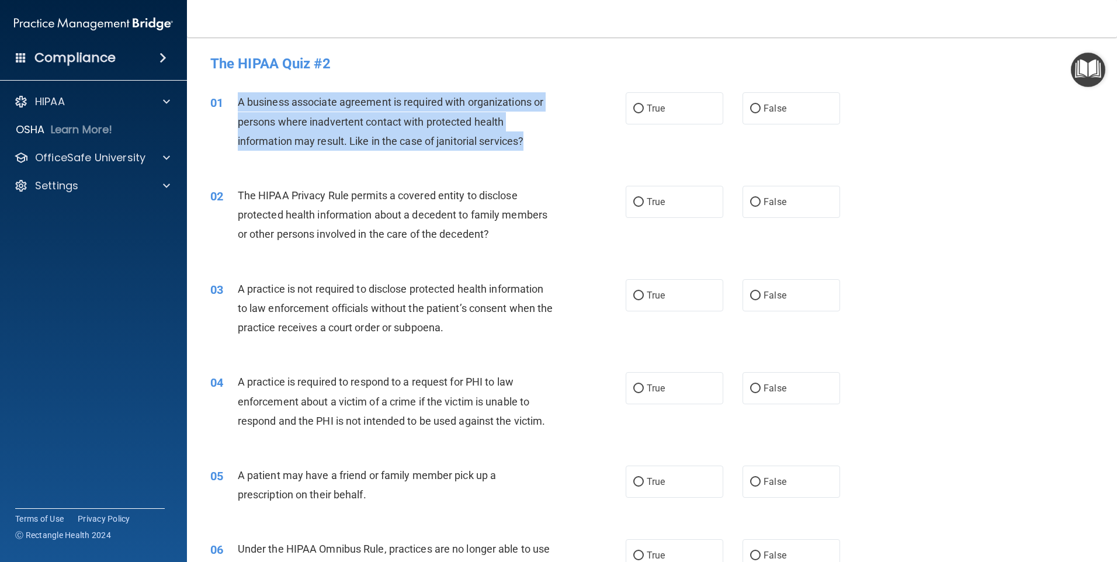
drag, startPoint x: 243, startPoint y: 99, endPoint x: 559, endPoint y: 152, distance: 319.9
click at [559, 152] on div "01 A business associate agreement is required with organizations or persons whe…" at bounding box center [418, 124] width 451 height 64
click at [750, 105] on input "False" at bounding box center [755, 109] width 11 height 9
radio input "true"
click at [406, 131] on div "A business associate agreement is required with organizations or persons where …" at bounding box center [400, 121] width 325 height 58
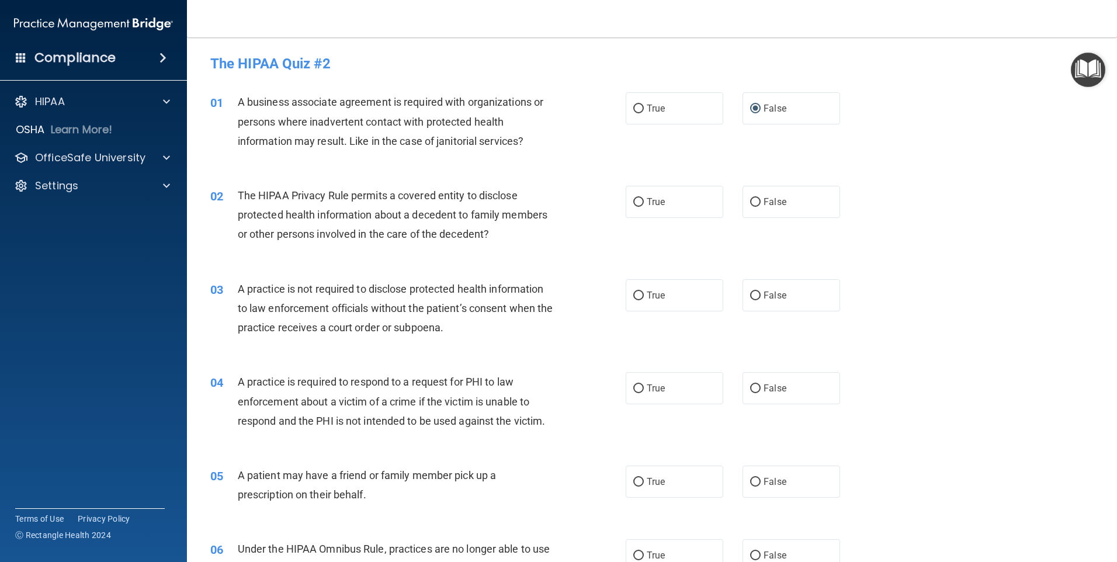
click at [517, 160] on div "01 A business associate agreement is required with organizations or persons whe…" at bounding box center [652, 124] width 901 height 93
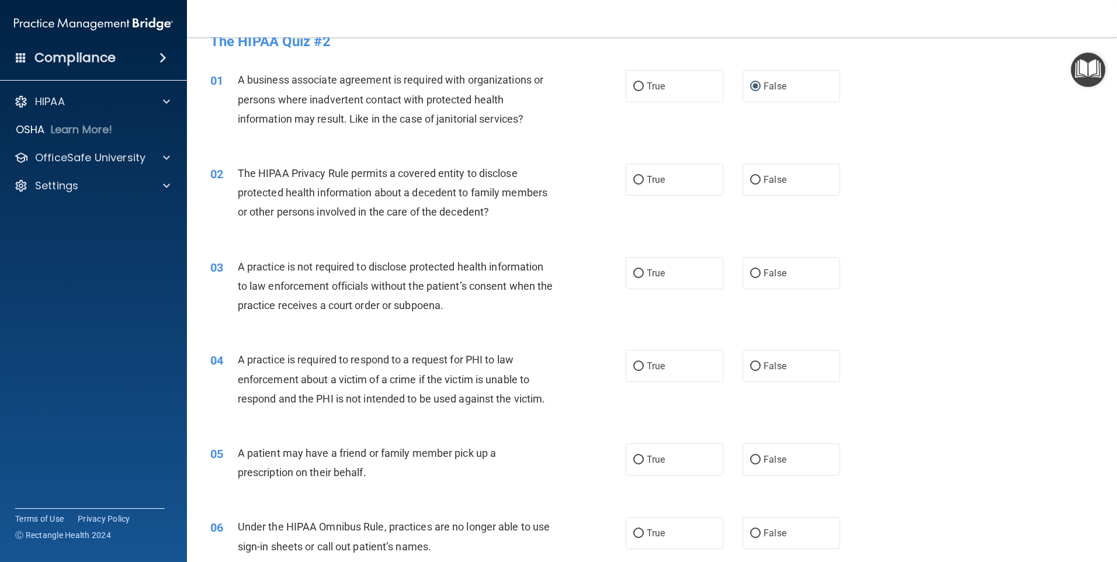
scroll to position [58, 0]
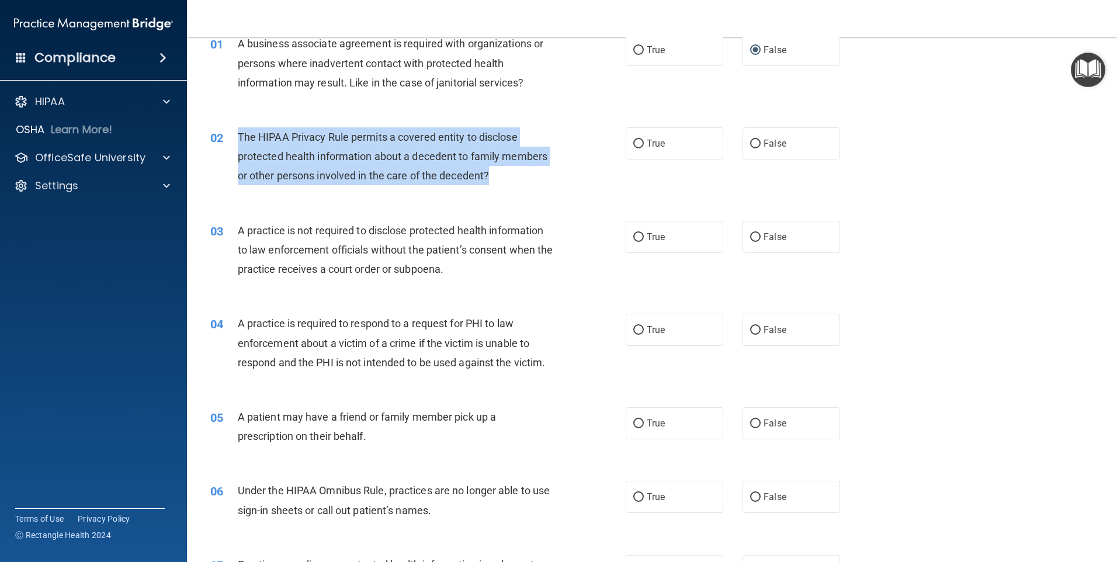
drag, startPoint x: 265, startPoint y: 150, endPoint x: 511, endPoint y: 186, distance: 249.2
click at [511, 186] on div "02 The HIPAA Privacy Rule permits a covered entity to disclose protected health…" at bounding box center [418, 159] width 451 height 64
click at [633, 143] on input "True" at bounding box center [638, 144] width 11 height 9
radio input "true"
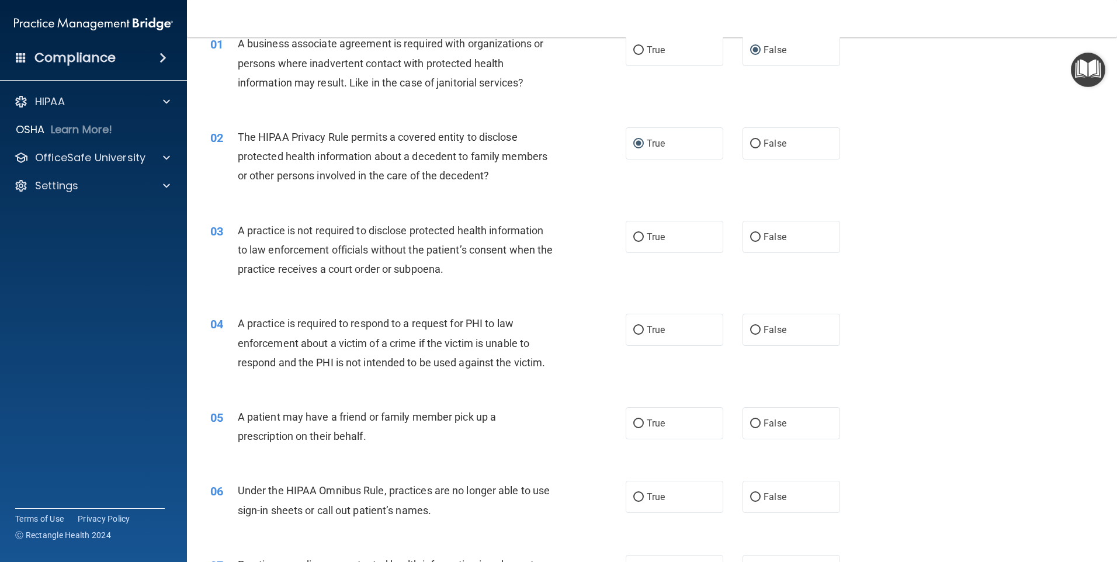
click at [514, 200] on div "02 The HIPAA Privacy Rule permits a covered entity to disclose protected health…" at bounding box center [652, 159] width 901 height 93
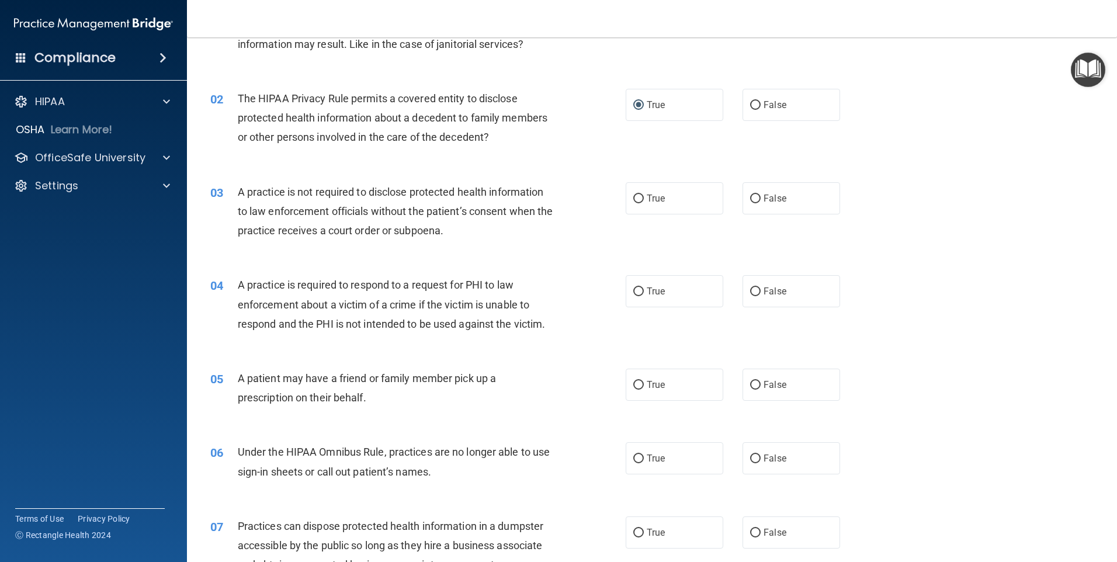
scroll to position [117, 0]
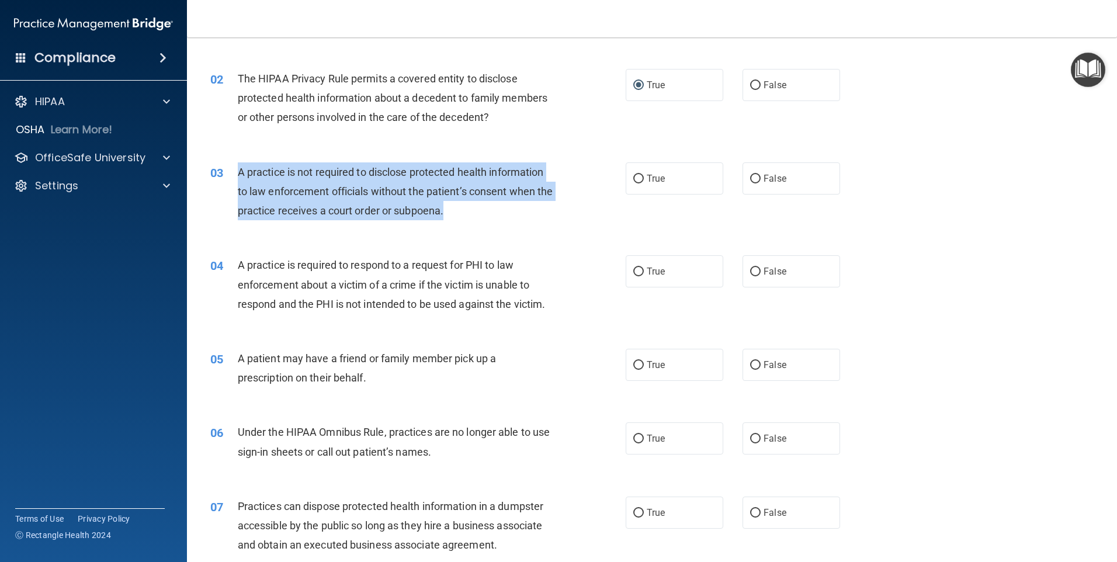
drag, startPoint x: 236, startPoint y: 168, endPoint x: 507, endPoint y: 218, distance: 275.1
click at [507, 218] on div "03 A practice is not required to disclose protected health information to law e…" at bounding box center [418, 194] width 451 height 64
click at [504, 195] on span "A practice is not required to disclose protected health information to law enfo…" at bounding box center [396, 191] width 316 height 51
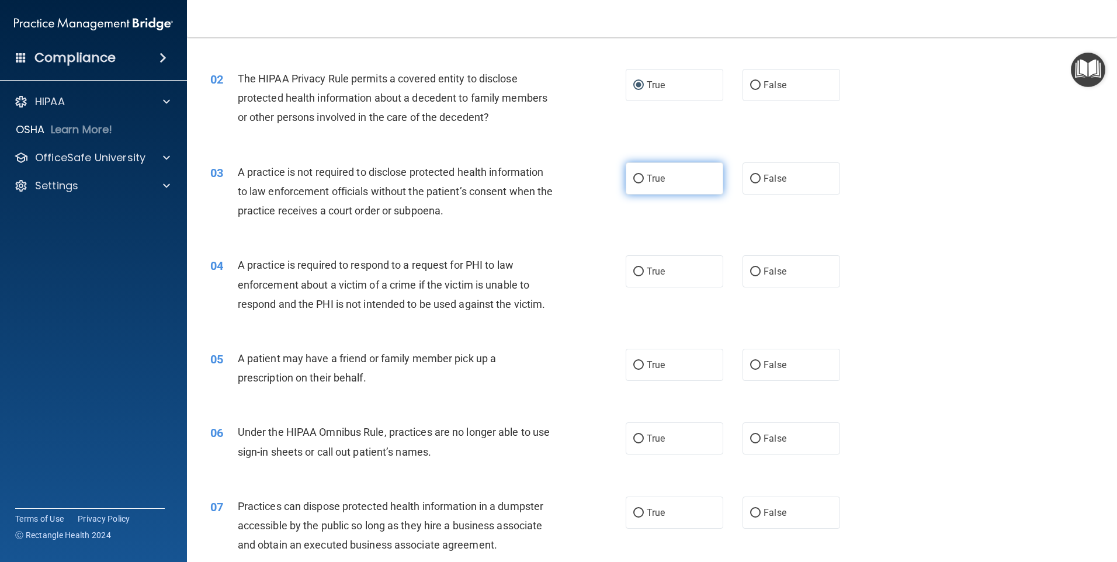
click at [640, 179] on label "True" at bounding box center [675, 178] width 98 height 32
click at [640, 179] on input "True" at bounding box center [638, 179] width 11 height 9
radio input "true"
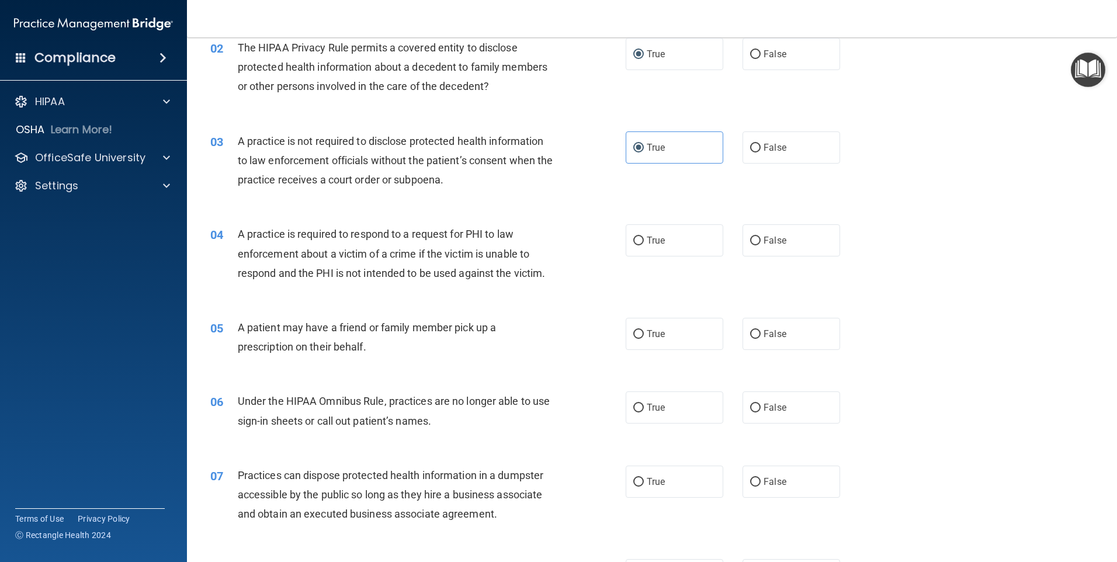
scroll to position [175, 0]
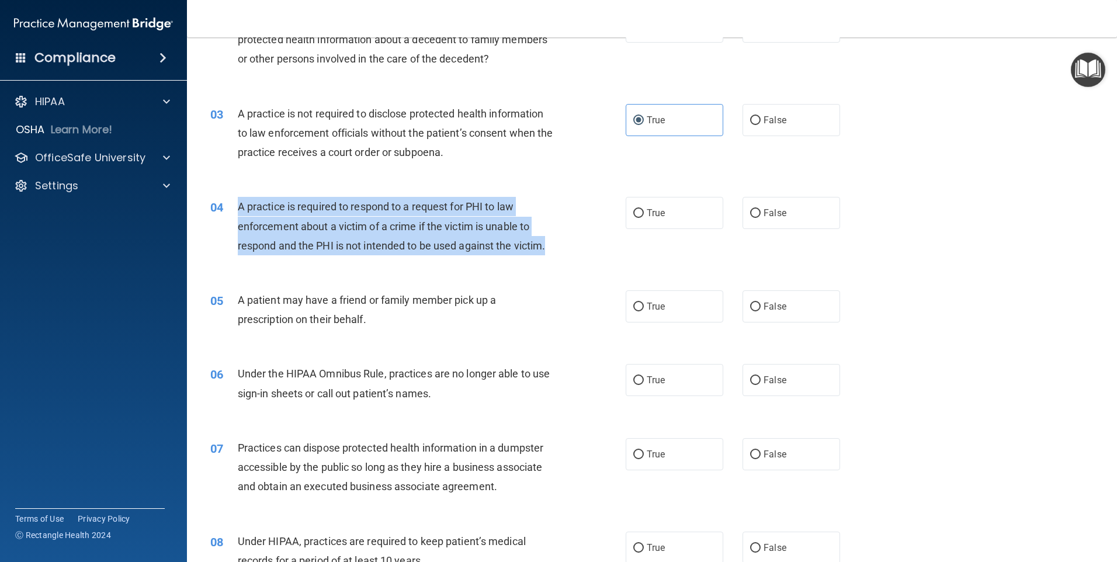
drag, startPoint x: 236, startPoint y: 203, endPoint x: 555, endPoint y: 247, distance: 321.5
click at [555, 247] on div "04 A practice is required to respond to a request for PHI to law enforcement ab…" at bounding box center [418, 229] width 451 height 64
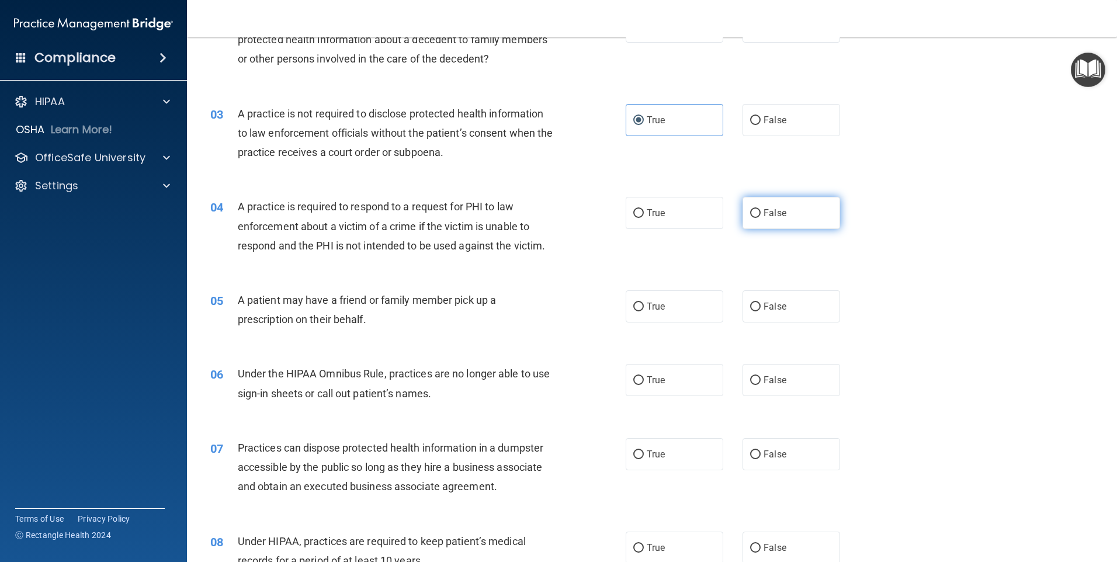
click at [751, 203] on label "False" at bounding box center [792, 213] width 98 height 32
click at [751, 209] on input "False" at bounding box center [755, 213] width 11 height 9
radio input "true"
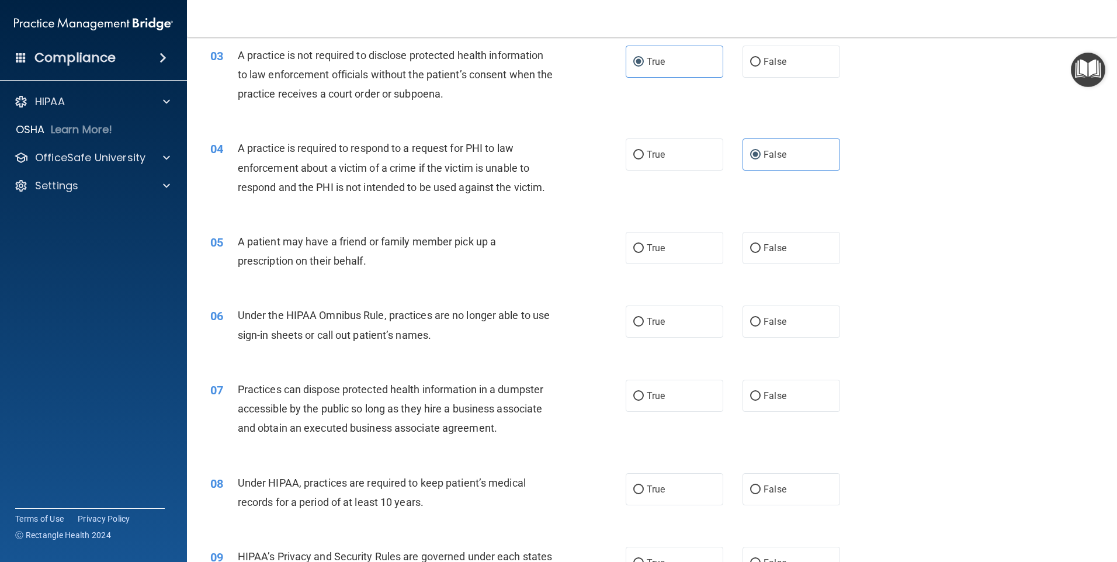
scroll to position [292, 0]
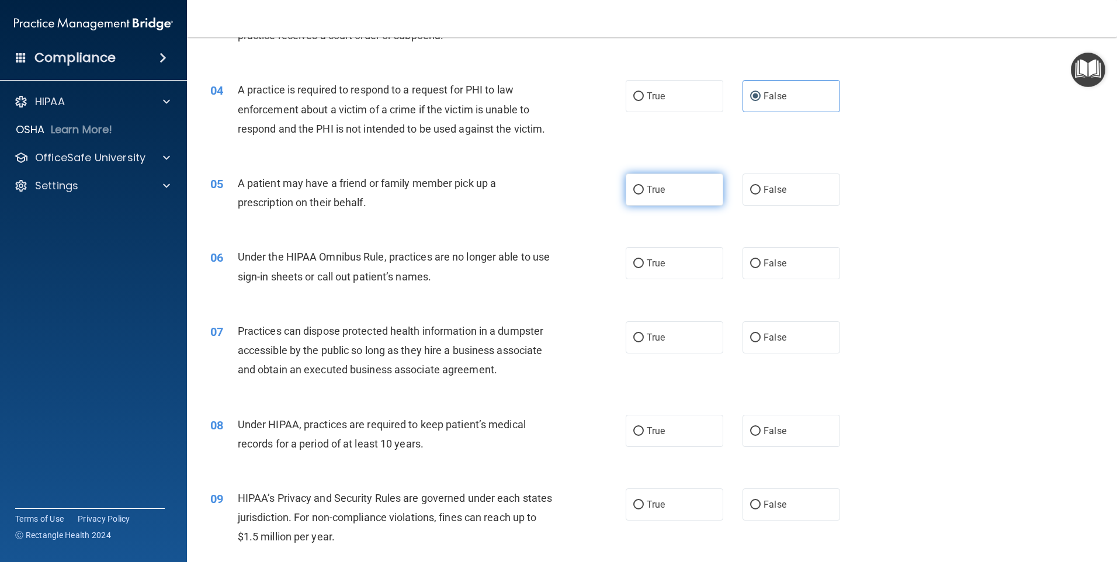
click at [633, 189] on input "True" at bounding box center [638, 190] width 11 height 9
radio input "true"
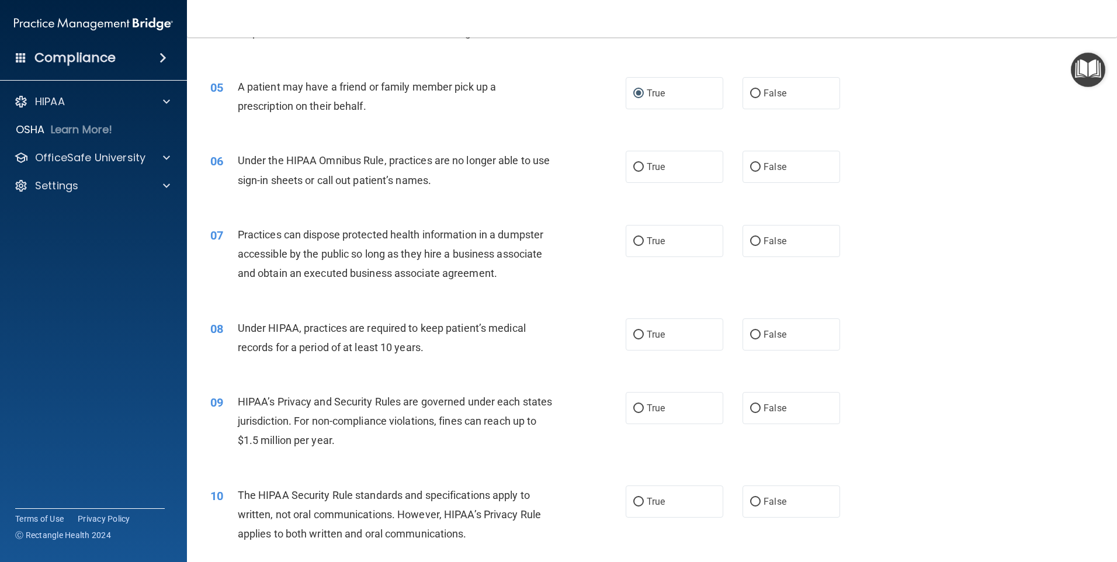
scroll to position [409, 0]
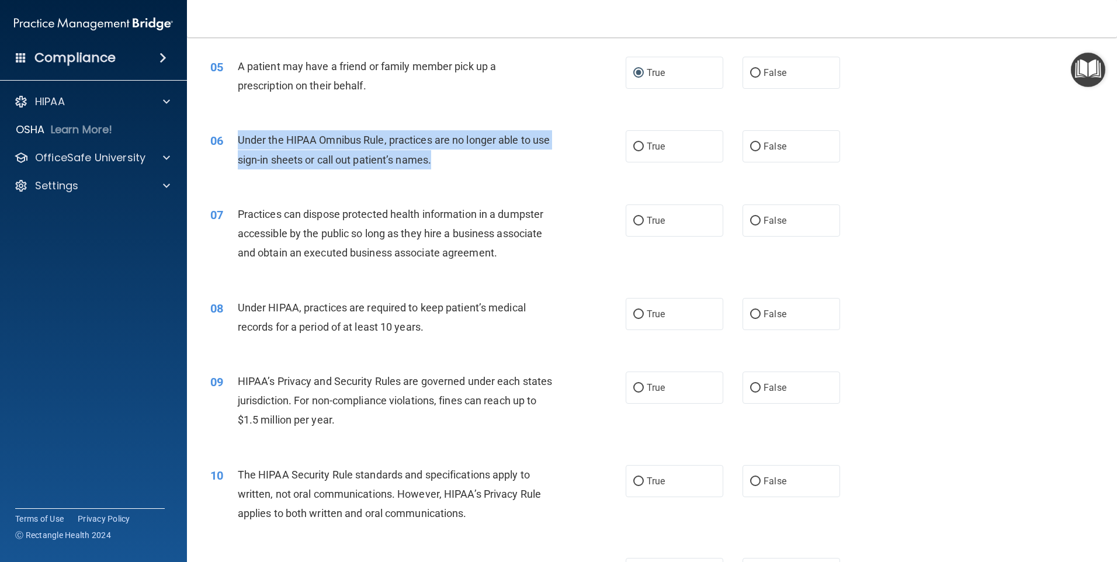
drag, startPoint x: 234, startPoint y: 139, endPoint x: 546, endPoint y: 168, distance: 313.3
click at [546, 168] on div "06 Under the HIPAA Omnibus Rule, practices are no longer able to use sign-in sh…" at bounding box center [418, 152] width 451 height 44
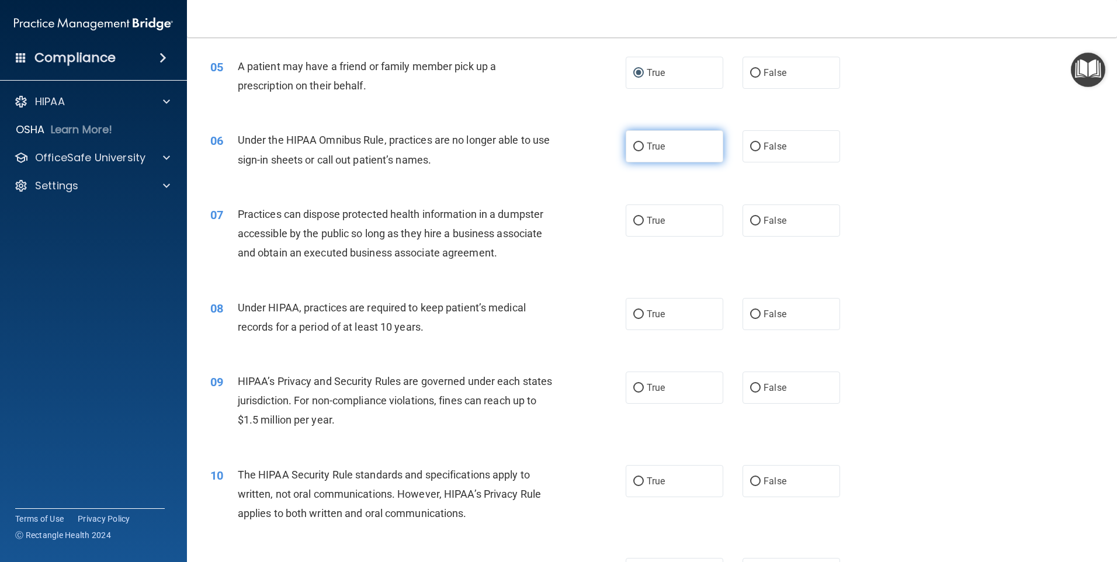
click at [652, 144] on span "True" at bounding box center [656, 146] width 18 height 11
click at [644, 144] on input "True" at bounding box center [638, 147] width 11 height 9
radio input "true"
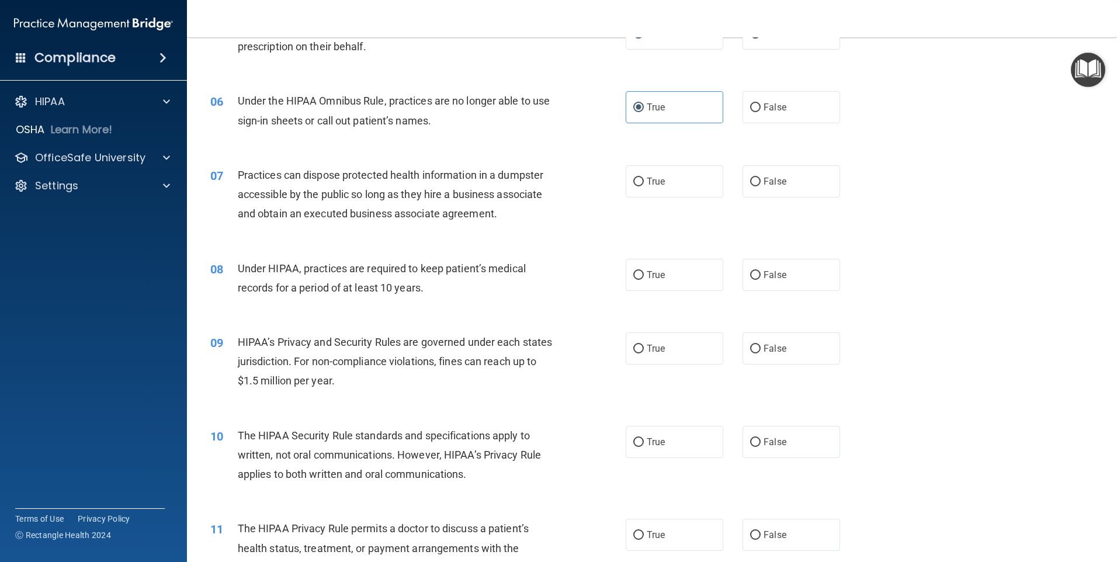
scroll to position [467, 0]
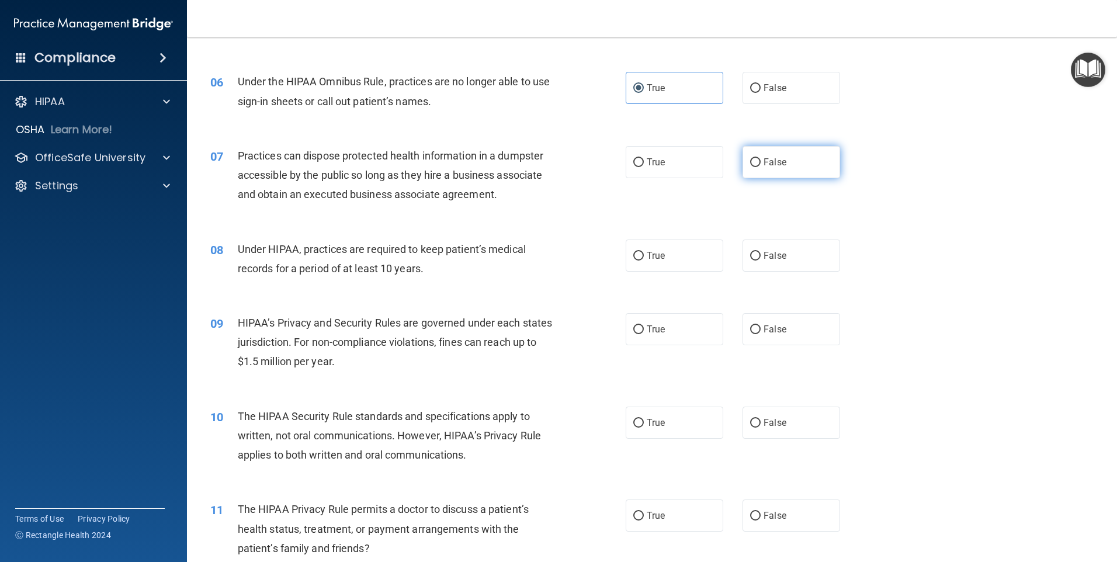
click at [764, 160] on span "False" at bounding box center [775, 162] width 23 height 11
click at [759, 160] on input "False" at bounding box center [755, 162] width 11 height 9
radio input "true"
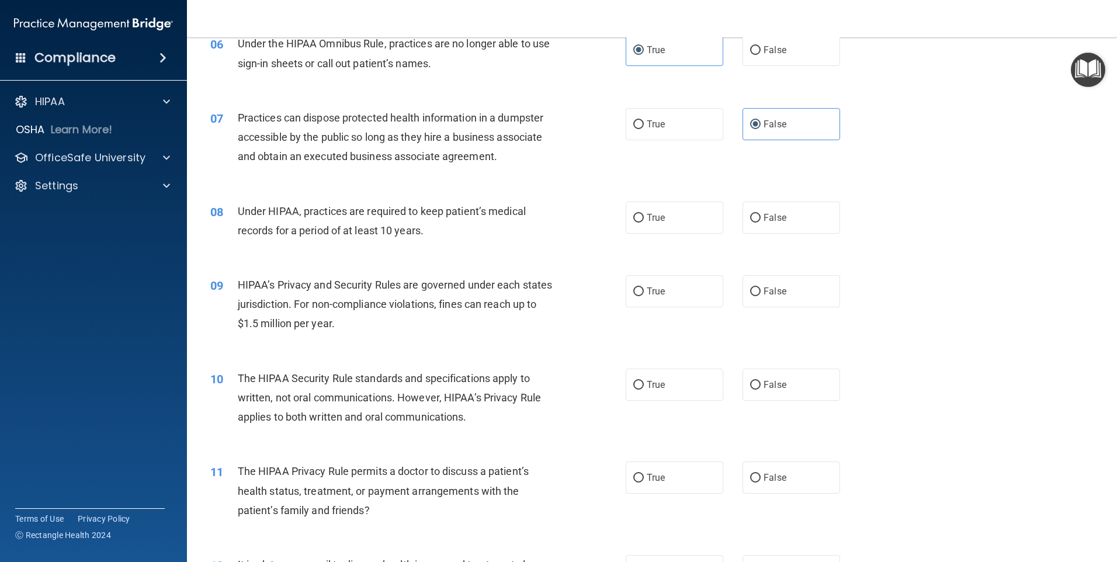
scroll to position [526, 0]
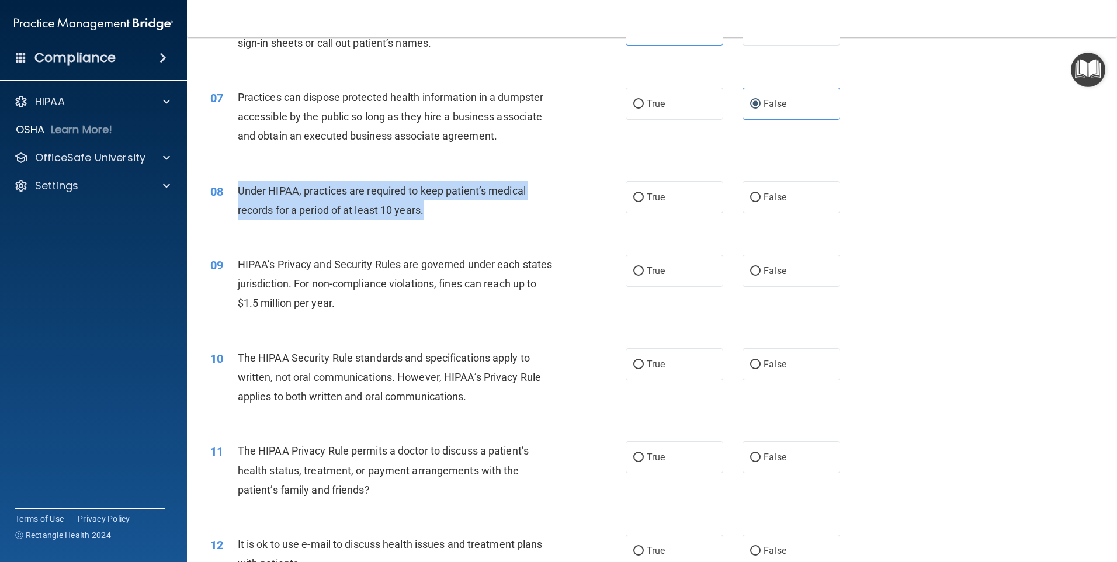
drag, startPoint x: 234, startPoint y: 192, endPoint x: 488, endPoint y: 219, distance: 255.5
click at [488, 219] on div "08 Under HIPAA, practices are required to keep patient’s medical records for a …" at bounding box center [418, 203] width 451 height 44
click at [753, 197] on input "False" at bounding box center [755, 197] width 11 height 9
radio input "true"
click at [476, 198] on div "Under HIPAA, practices are required to keep patient’s medical records for a per…" at bounding box center [400, 200] width 325 height 39
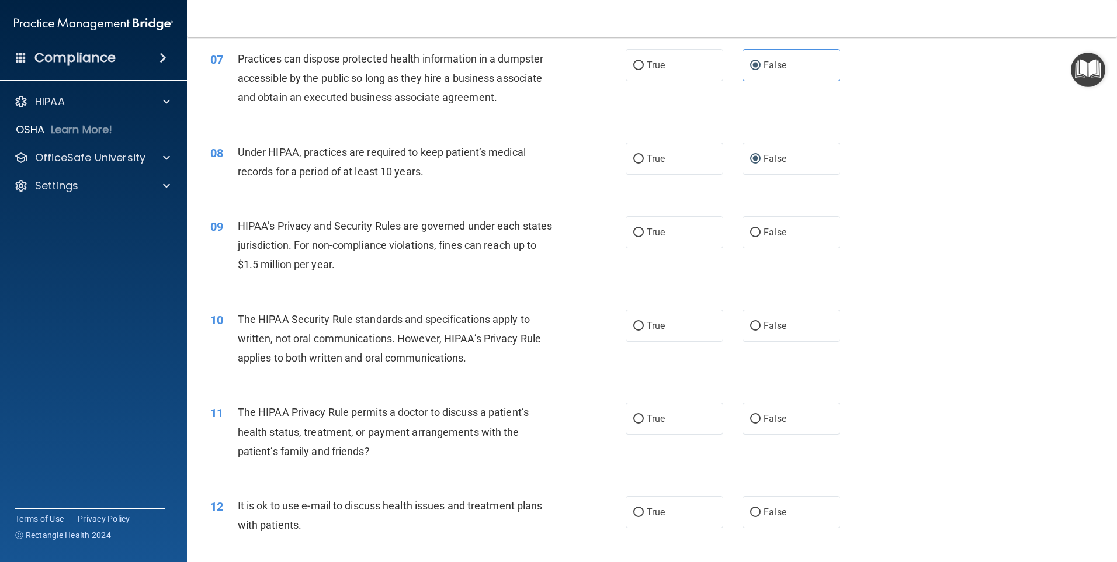
scroll to position [584, 0]
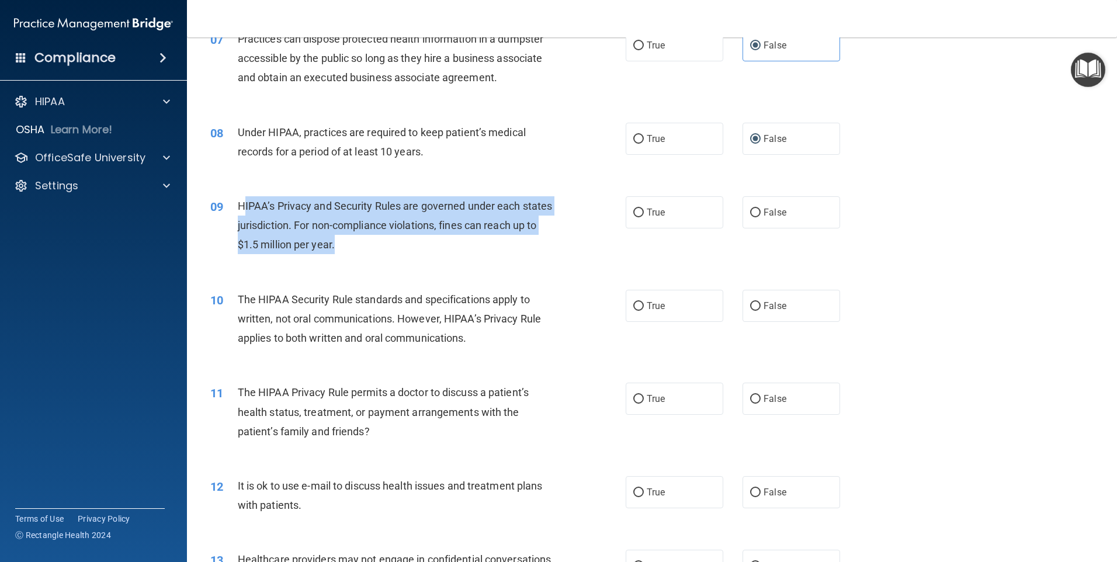
drag, startPoint x: 242, startPoint y: 199, endPoint x: 407, endPoint y: 252, distance: 173.2
click at [407, 252] on div "HIPAA’s Privacy and Security Rules are governed under each states jurisdiction.…" at bounding box center [400, 225] width 325 height 58
drag, startPoint x: 240, startPoint y: 202, endPoint x: 368, endPoint y: 251, distance: 137.3
click at [368, 251] on div "HIPAA’s Privacy and Security Rules are governed under each states jurisdiction.…" at bounding box center [400, 225] width 325 height 58
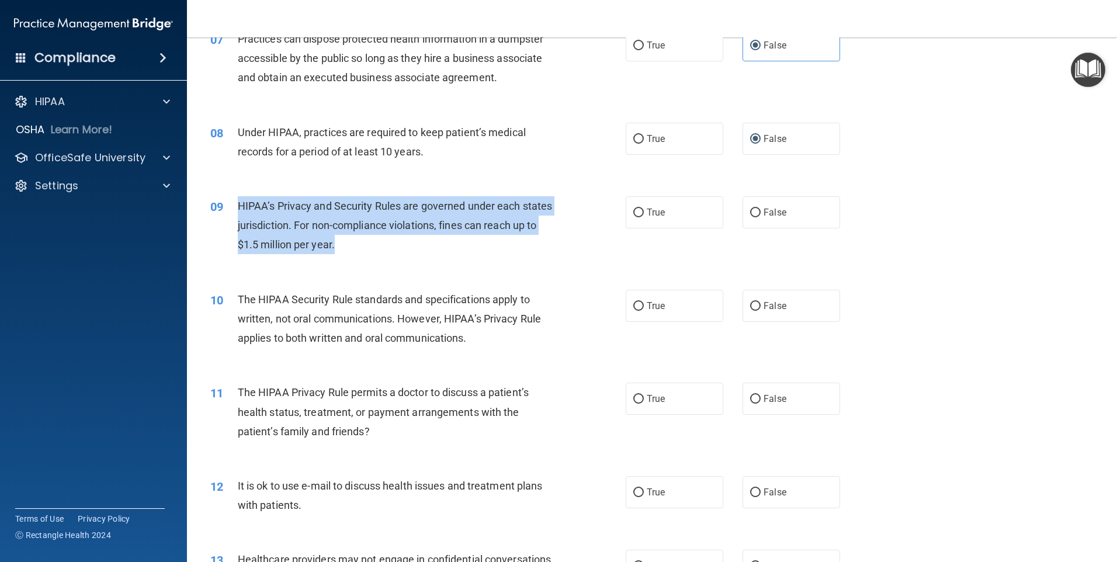
click at [476, 215] on div "HIPAA’s Privacy and Security Rules are governed under each states jurisdiction.…" at bounding box center [400, 225] width 325 height 58
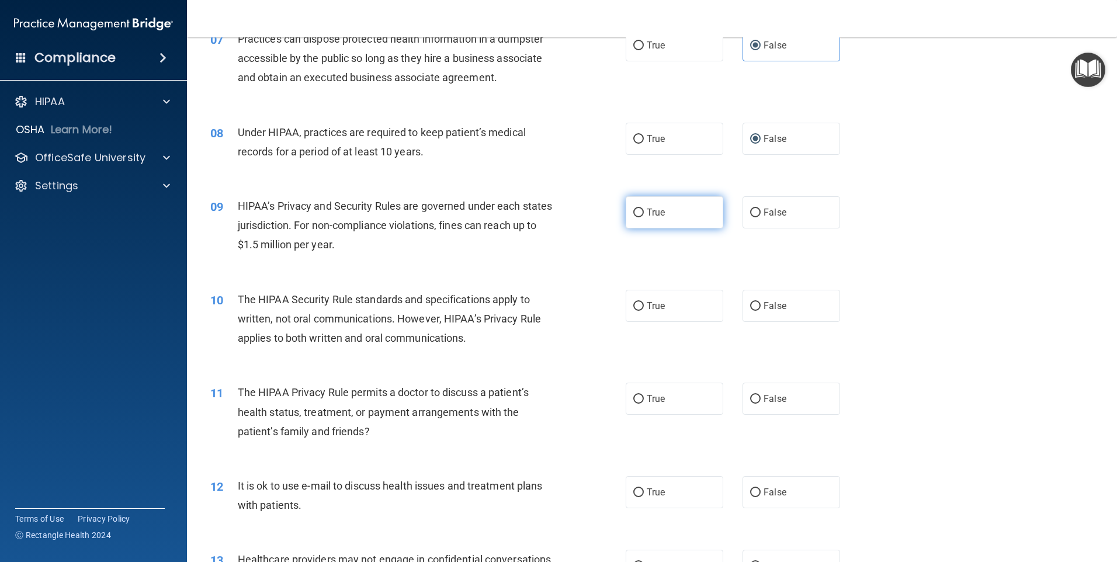
click at [633, 209] on input "True" at bounding box center [638, 213] width 11 height 9
radio input "true"
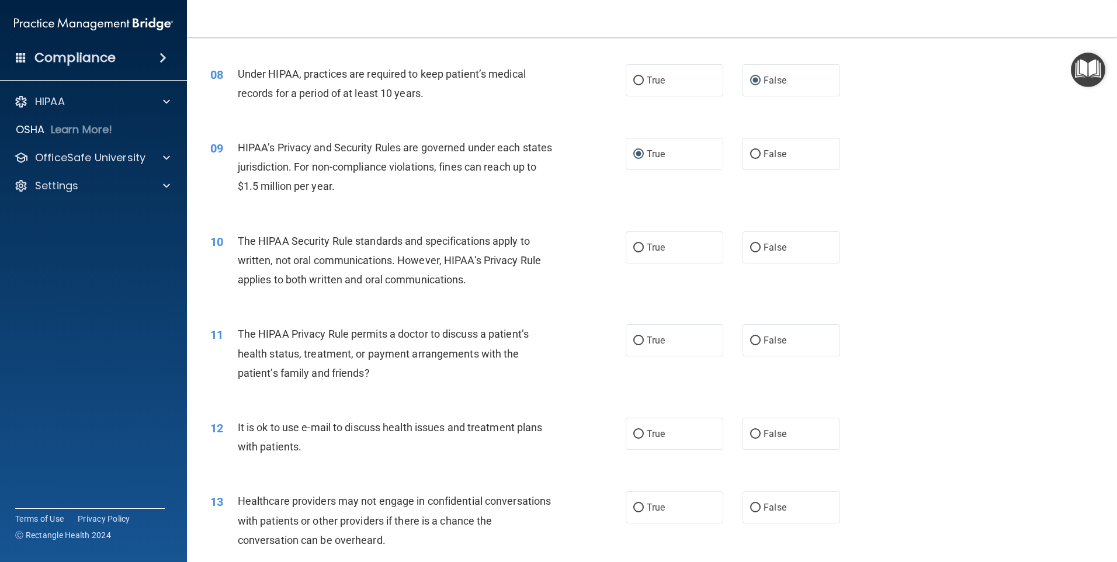
scroll to position [701, 0]
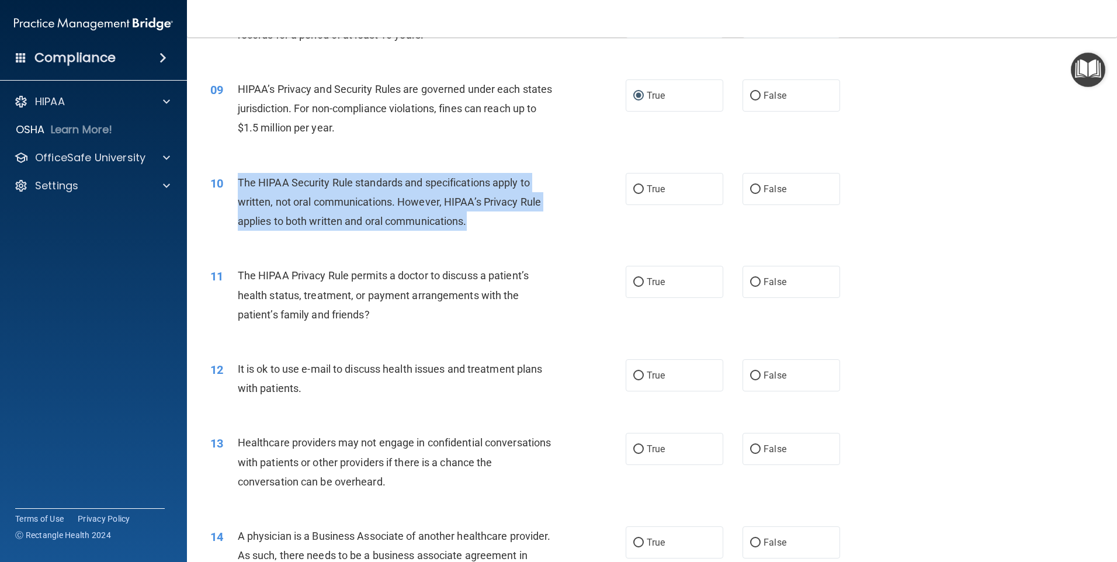
drag, startPoint x: 236, startPoint y: 177, endPoint x: 481, endPoint y: 233, distance: 251.6
click at [481, 233] on div "10 The HIPAA Security Rule standards and specifications apply to written, not o…" at bounding box center [418, 205] width 451 height 64
click at [420, 198] on span "The HIPAA Security Rule standards and specifications apply to written, not oral…" at bounding box center [389, 201] width 303 height 51
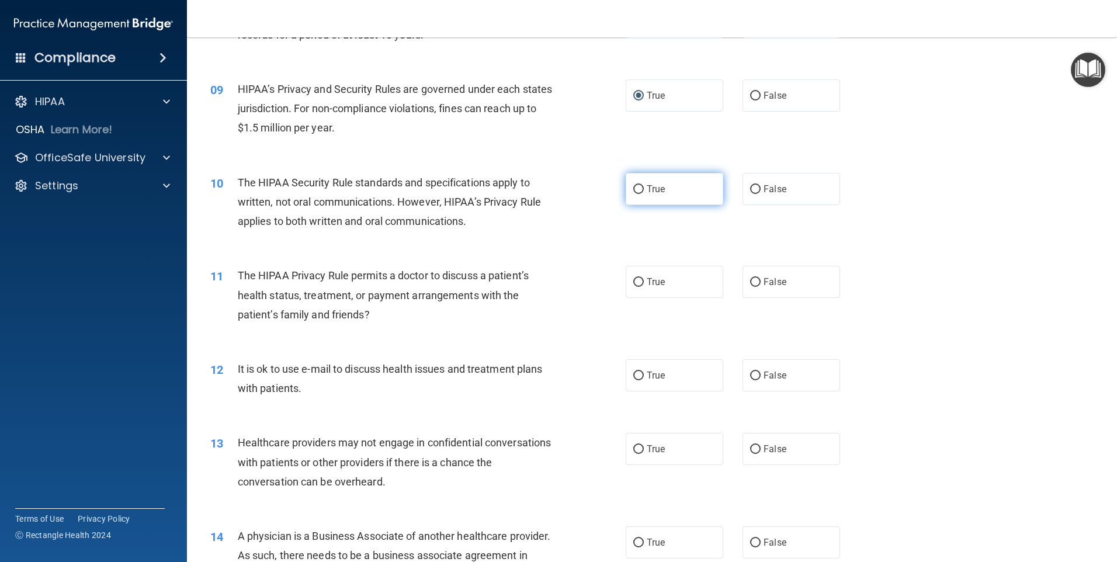
click at [647, 184] on span "True" at bounding box center [656, 188] width 18 height 11
click at [643, 185] on input "True" at bounding box center [638, 189] width 11 height 9
radio input "true"
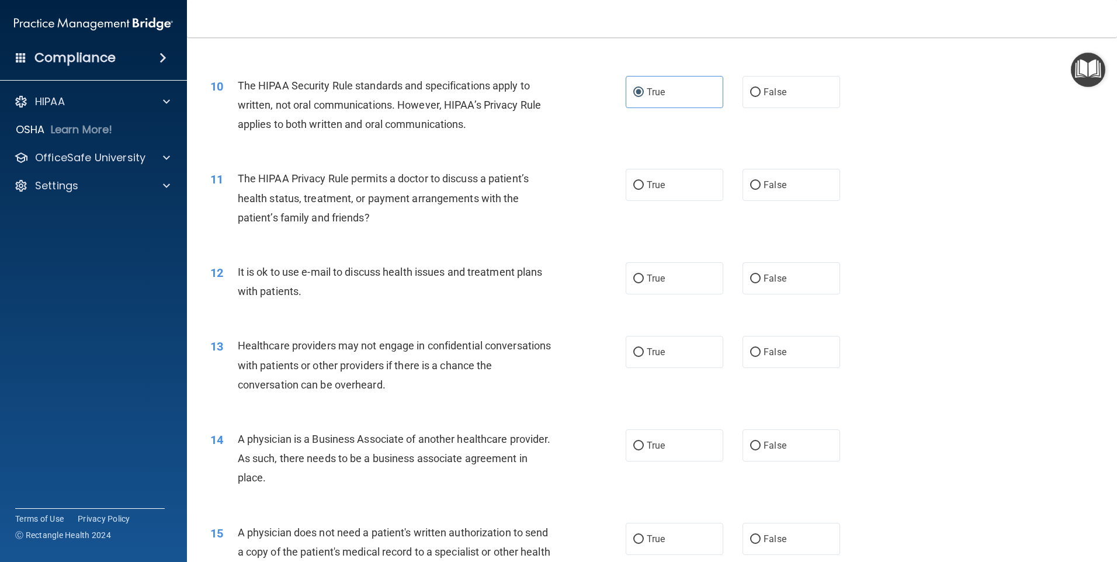
scroll to position [818, 0]
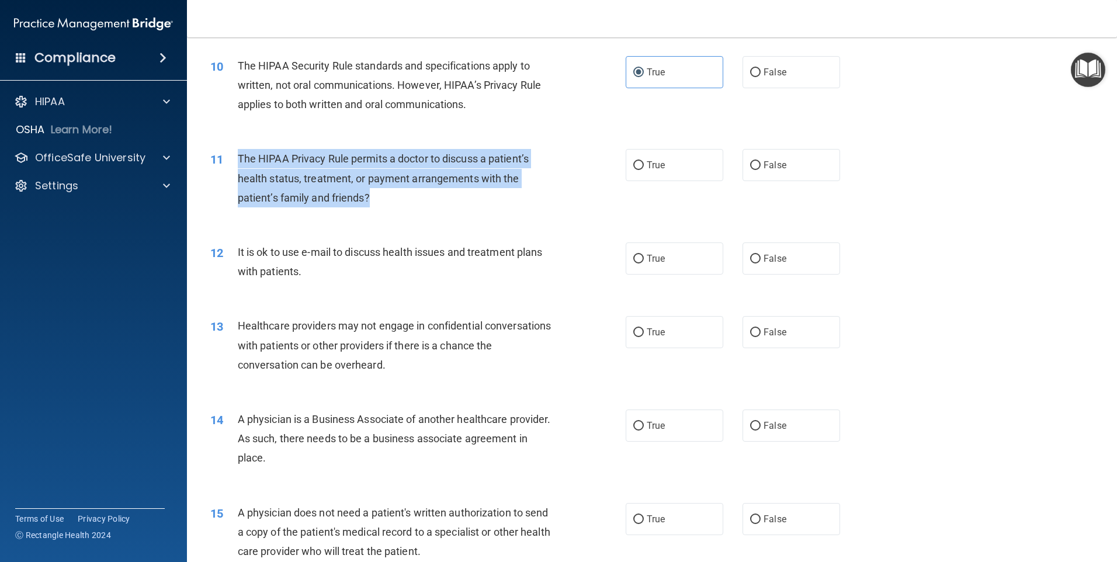
drag, startPoint x: 238, startPoint y: 154, endPoint x: 438, endPoint y: 207, distance: 206.2
click at [438, 207] on div "The HIPAA Privacy Rule permits a doctor to discuss a patient’s health status, t…" at bounding box center [400, 178] width 325 height 58
click at [638, 166] on input "True" at bounding box center [638, 165] width 11 height 9
radio input "true"
click at [497, 168] on div "The HIPAA Privacy Rule permits a doctor to discuss a patient’s health status, t…" at bounding box center [400, 178] width 325 height 58
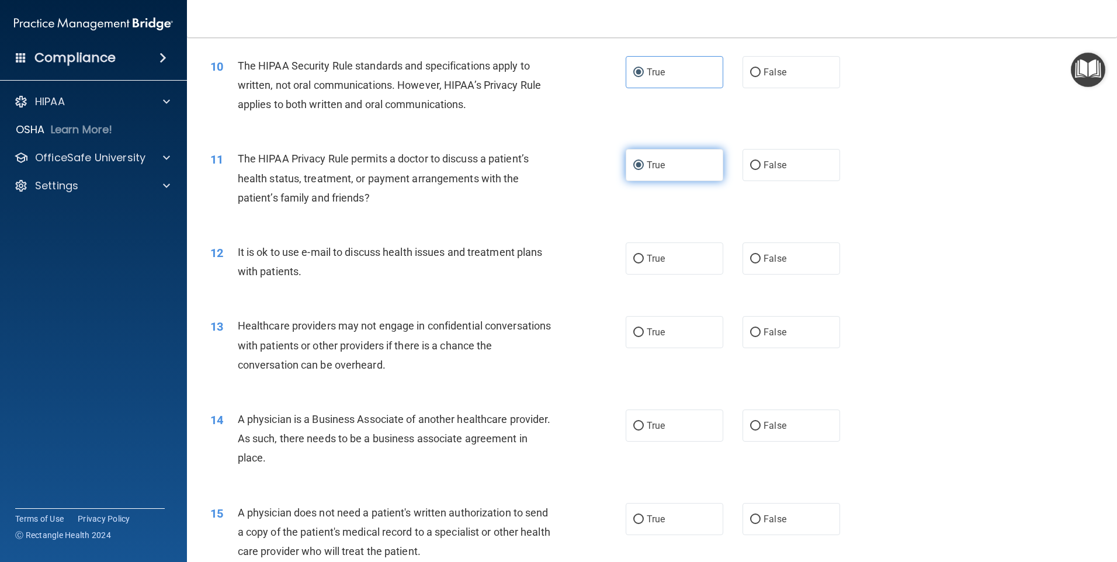
click at [659, 166] on span "True" at bounding box center [656, 165] width 18 height 11
click at [644, 166] on input "True" at bounding box center [638, 165] width 11 height 9
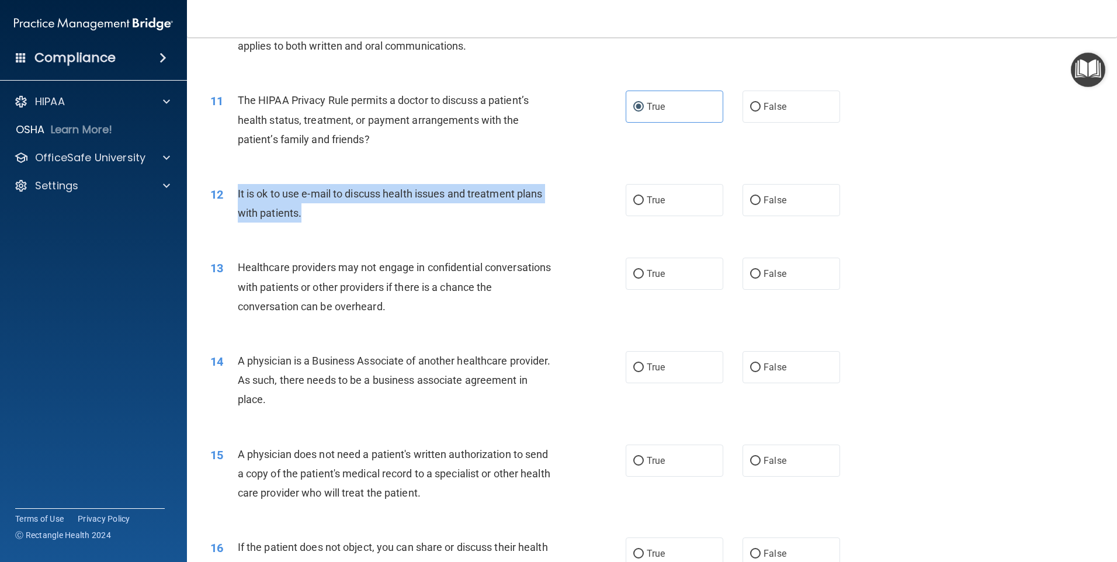
drag, startPoint x: 235, startPoint y: 190, endPoint x: 313, endPoint y: 226, distance: 85.7
click at [313, 226] on div "12 It is ok to use e-mail to discuss health issues and treatment plans with pat…" at bounding box center [418, 206] width 451 height 44
click at [413, 201] on div "It is ok to use e-mail to discuss health issues and treatment plans with patien…" at bounding box center [400, 203] width 325 height 39
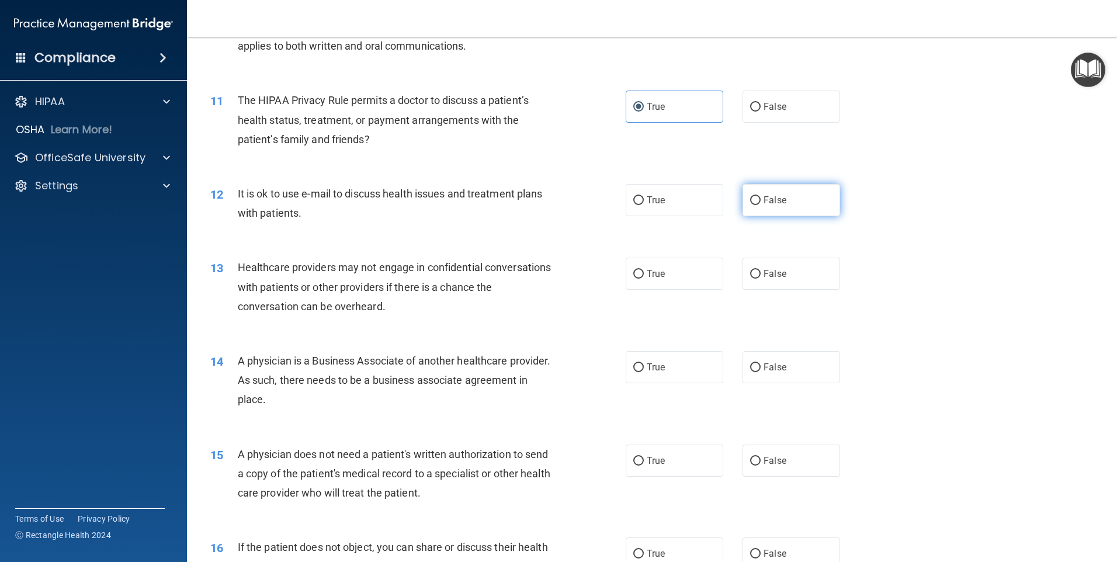
click at [764, 196] on span "False" at bounding box center [775, 200] width 23 height 11
click at [761, 196] on input "False" at bounding box center [755, 200] width 11 height 9
radio input "true"
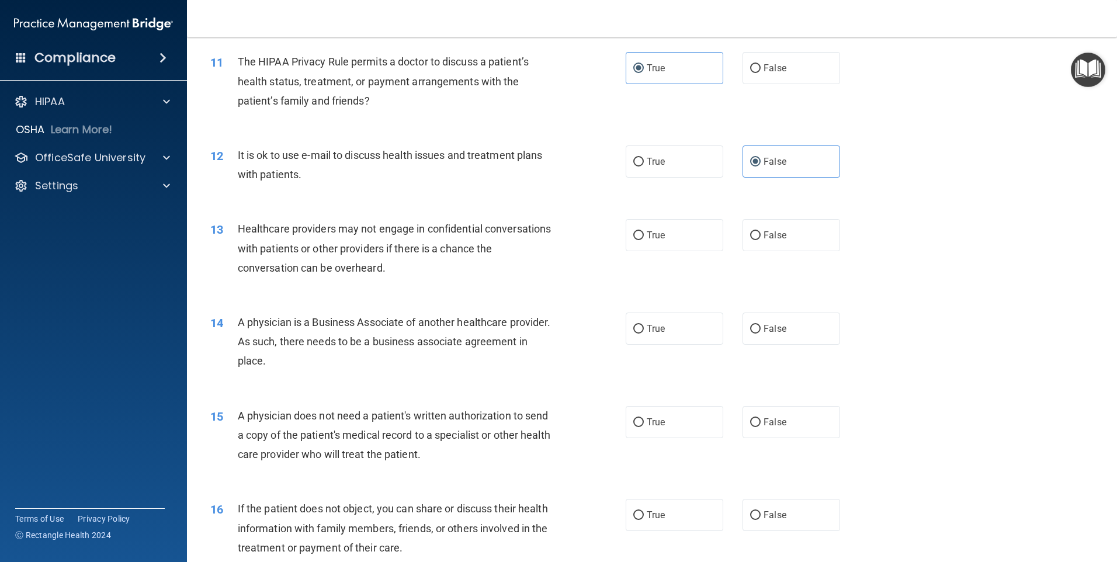
scroll to position [993, 0]
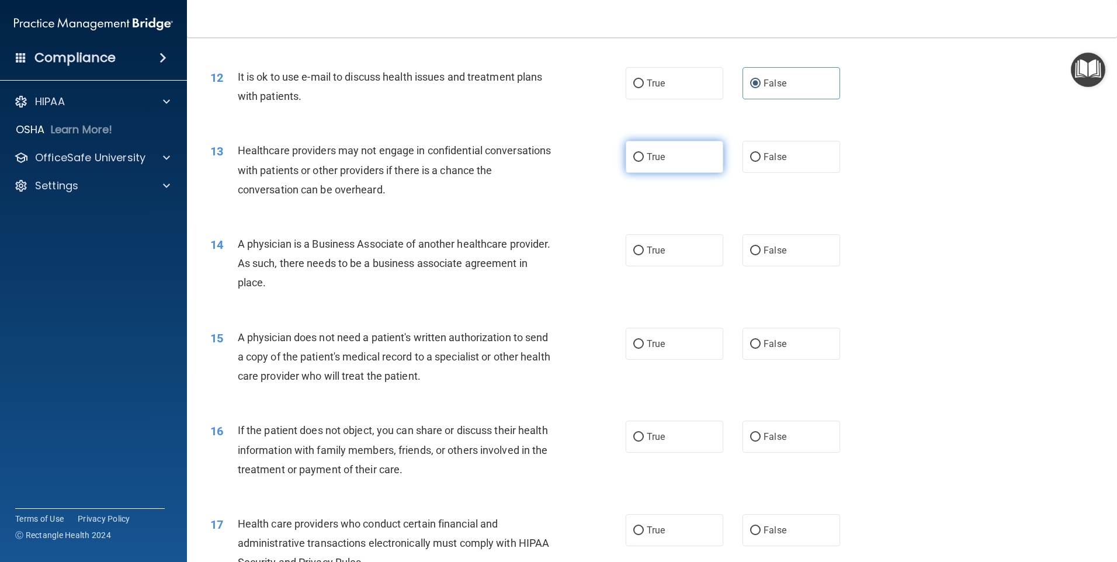
click at [651, 162] on label "True" at bounding box center [675, 157] width 98 height 32
click at [644, 162] on input "True" at bounding box center [638, 157] width 11 height 9
radio input "true"
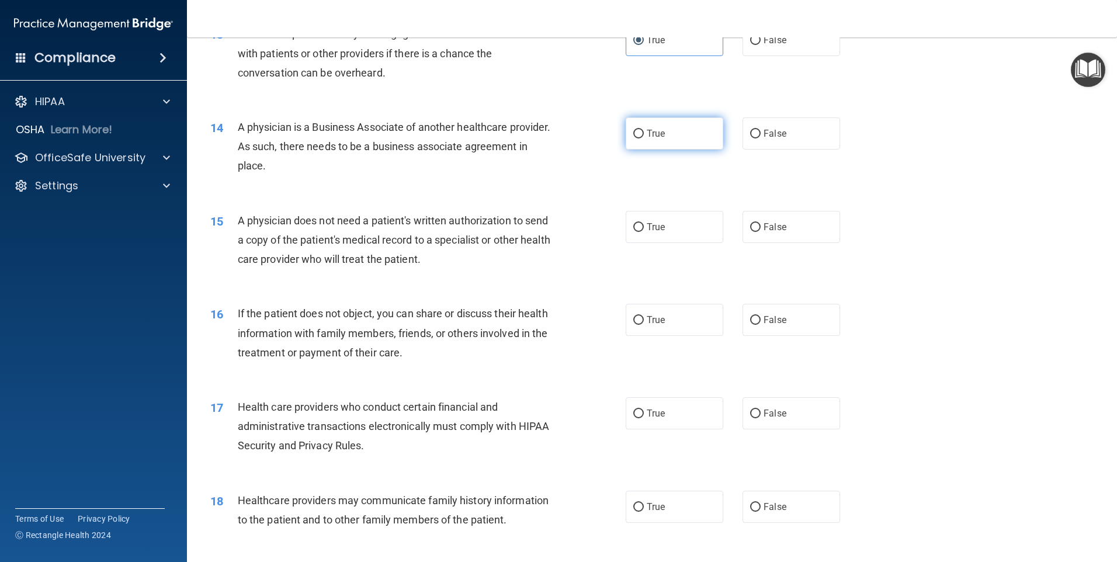
click at [633, 133] on input "True" at bounding box center [638, 134] width 11 height 9
radio input "true"
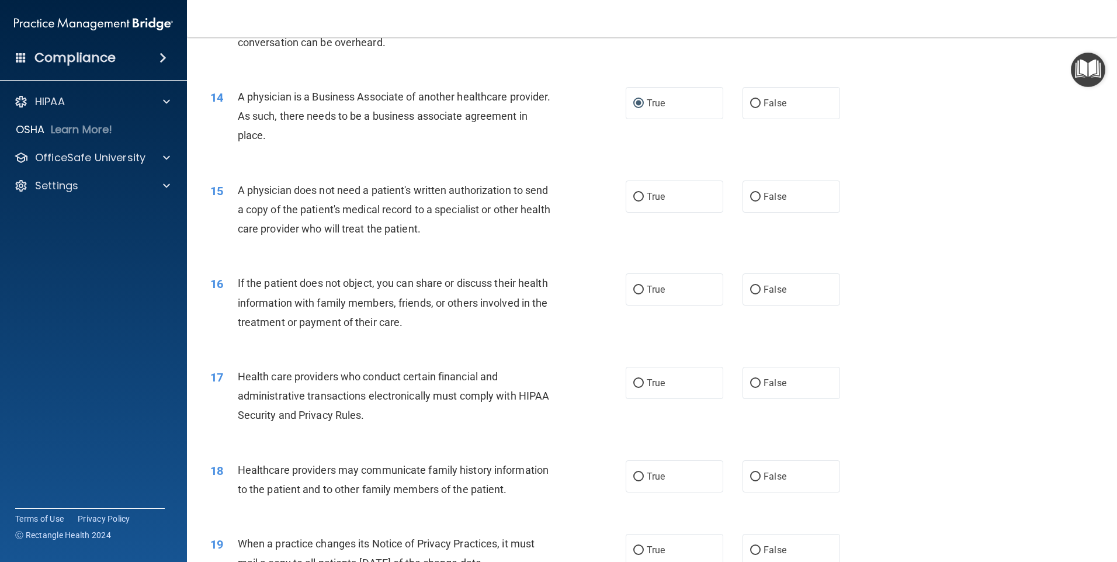
scroll to position [1227, 0]
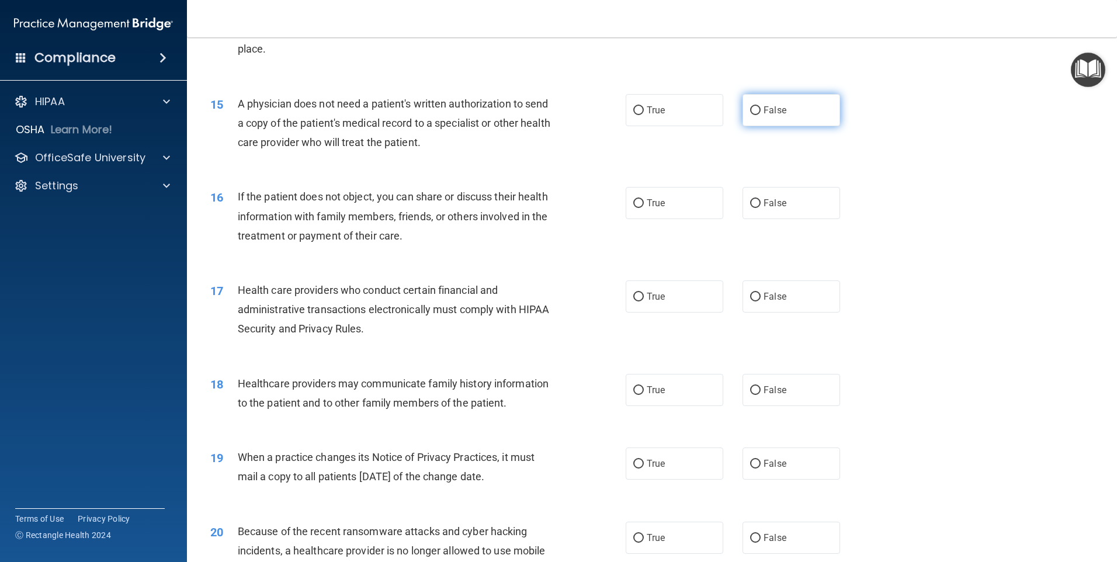
click at [764, 115] on span "False" at bounding box center [775, 110] width 23 height 11
click at [758, 115] on input "False" at bounding box center [755, 110] width 11 height 9
radio input "true"
click at [628, 205] on label "True" at bounding box center [675, 203] width 98 height 32
click at [633, 205] on input "True" at bounding box center [638, 203] width 11 height 9
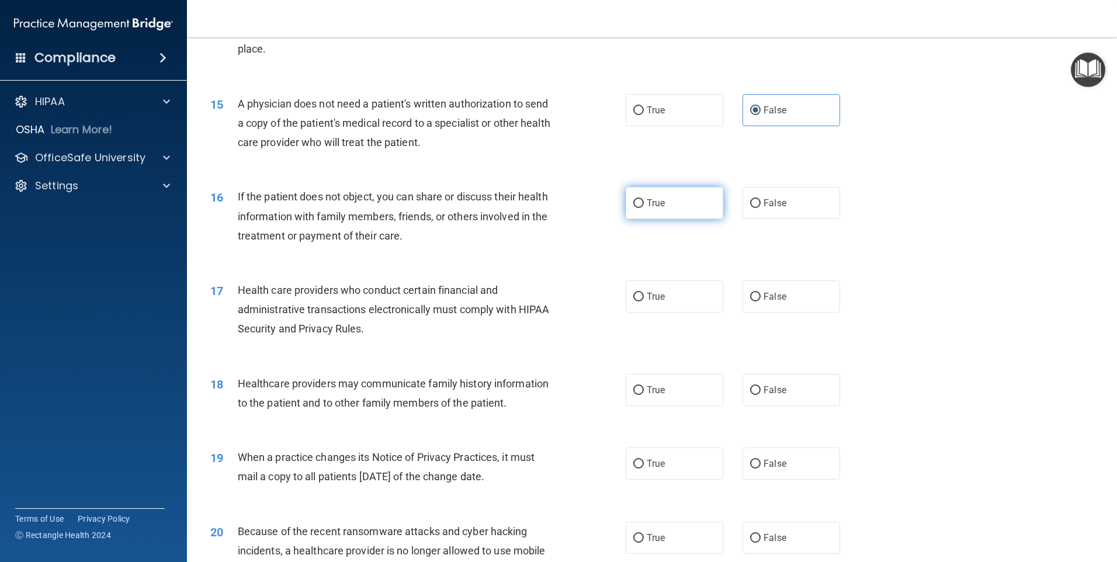
radio input "true"
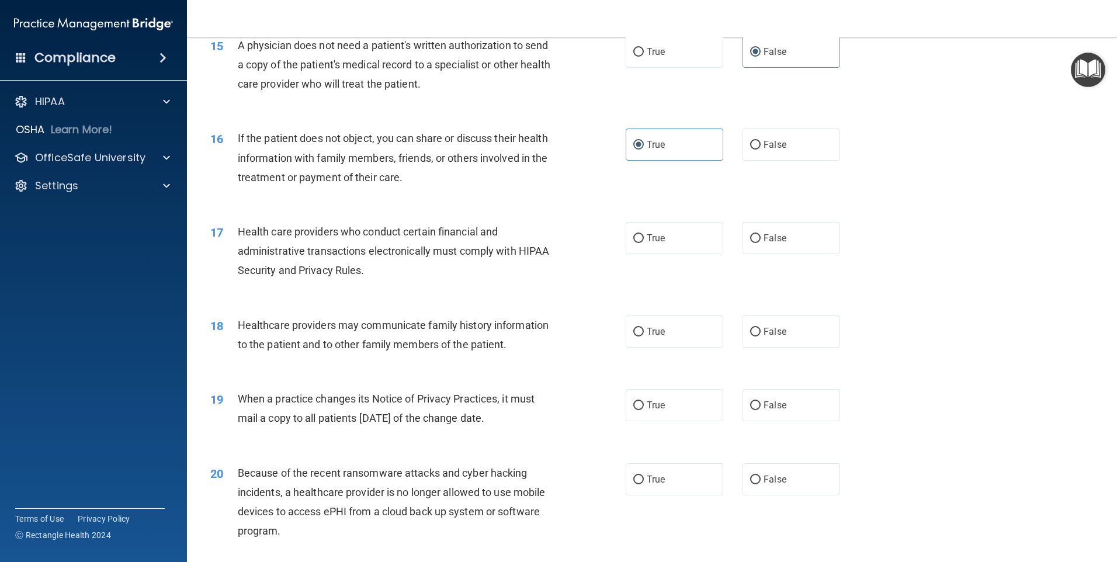
scroll to position [1344, 0]
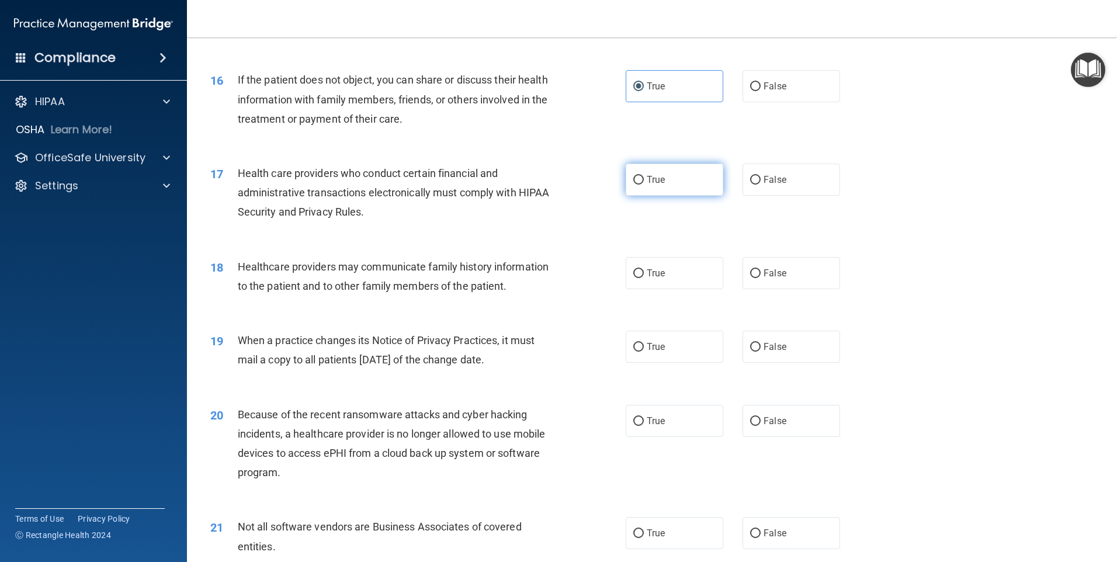
click at [636, 188] on label "True" at bounding box center [675, 180] width 98 height 32
click at [636, 185] on input "True" at bounding box center [638, 180] width 11 height 9
radio input "true"
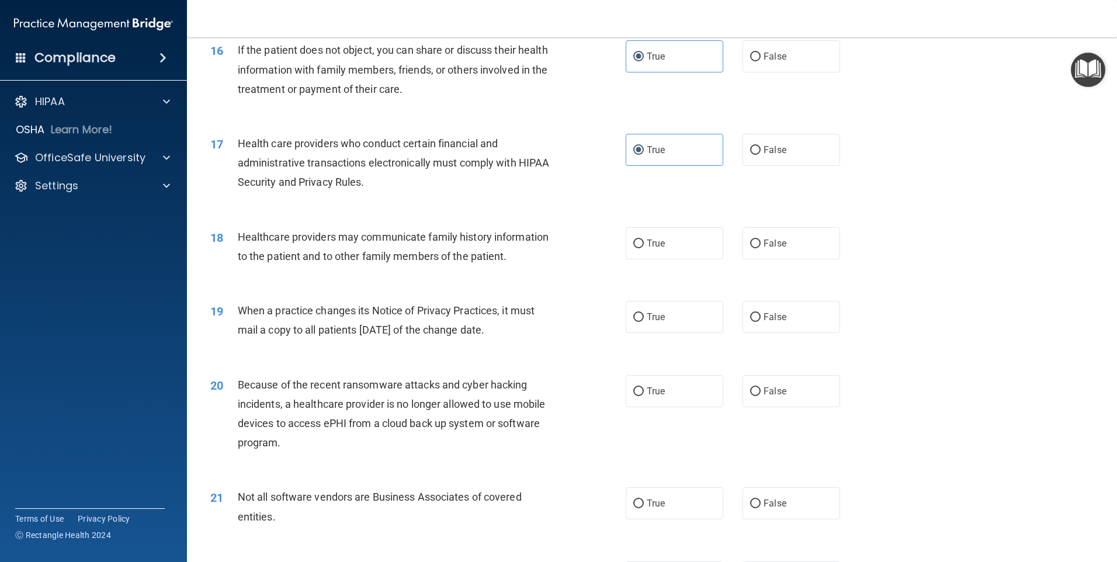
scroll to position [1402, 0]
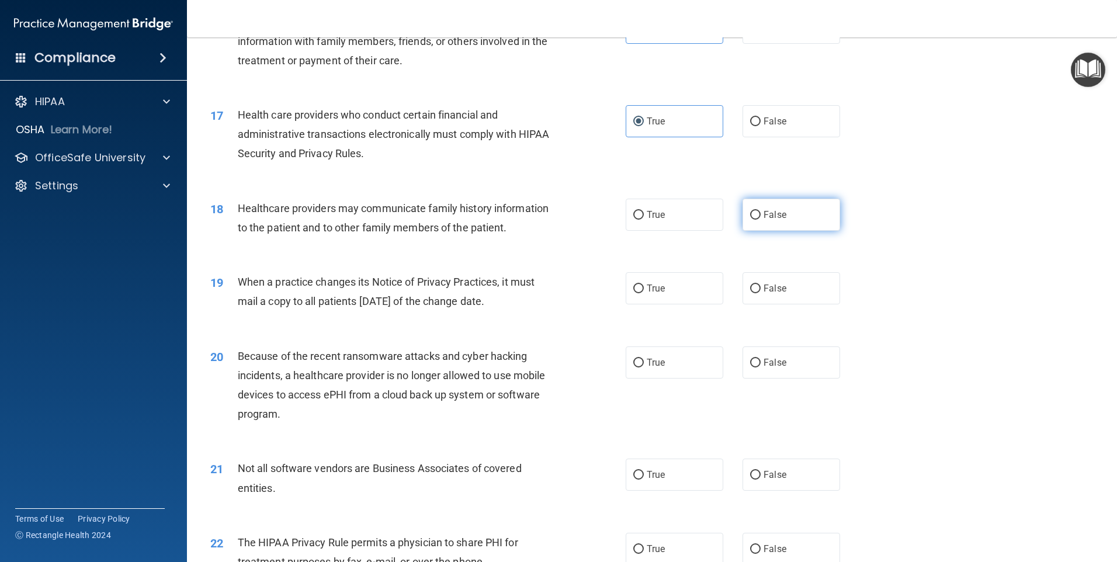
click at [752, 218] on input "False" at bounding box center [755, 215] width 11 height 9
radio input "true"
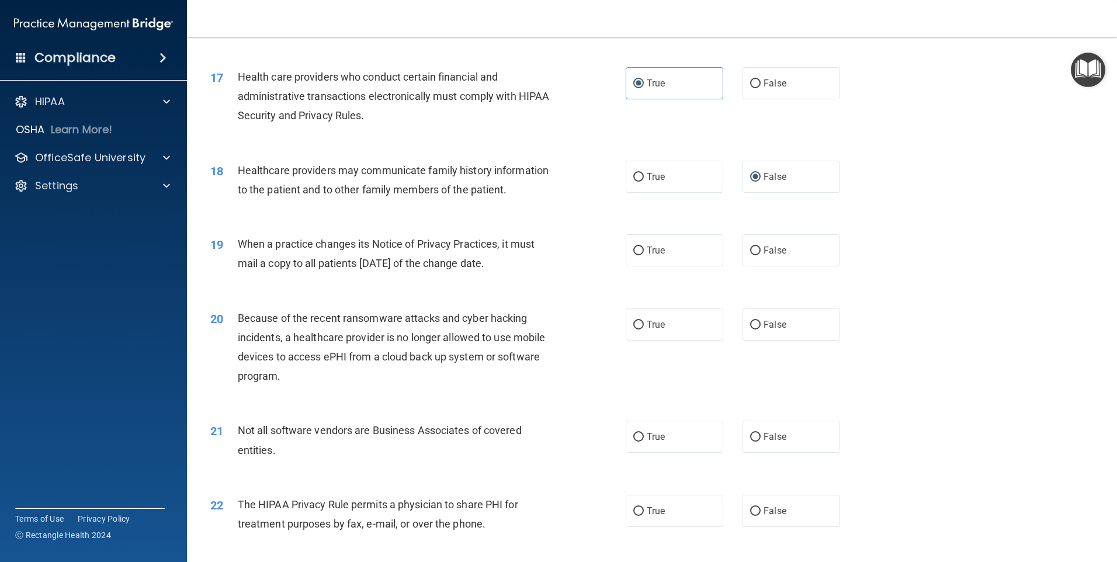
scroll to position [1461, 0]
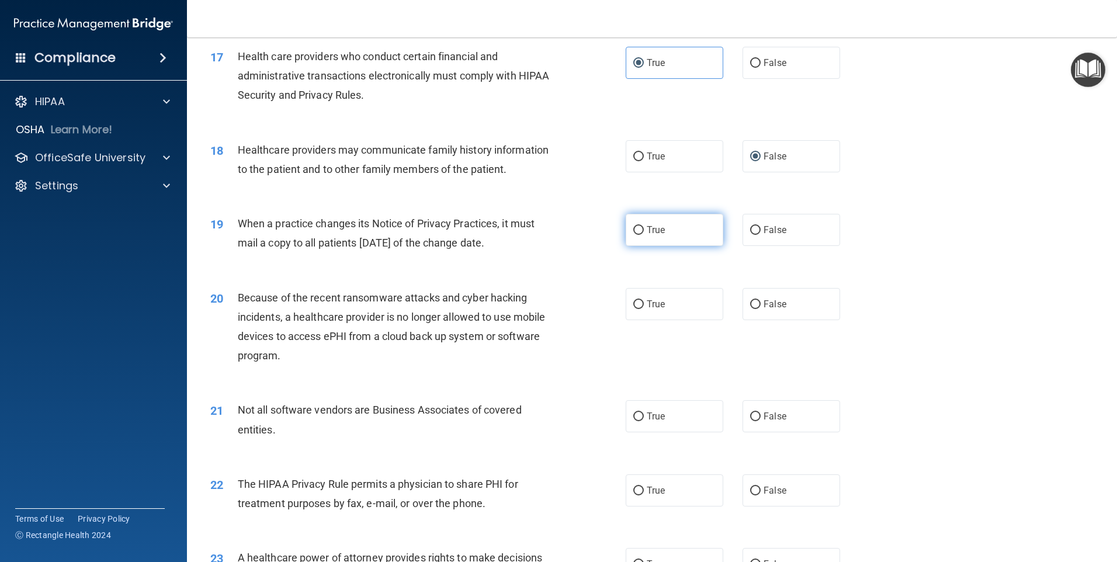
click at [651, 226] on span "True" at bounding box center [656, 229] width 18 height 11
click at [644, 226] on input "True" at bounding box center [638, 230] width 11 height 9
radio input "true"
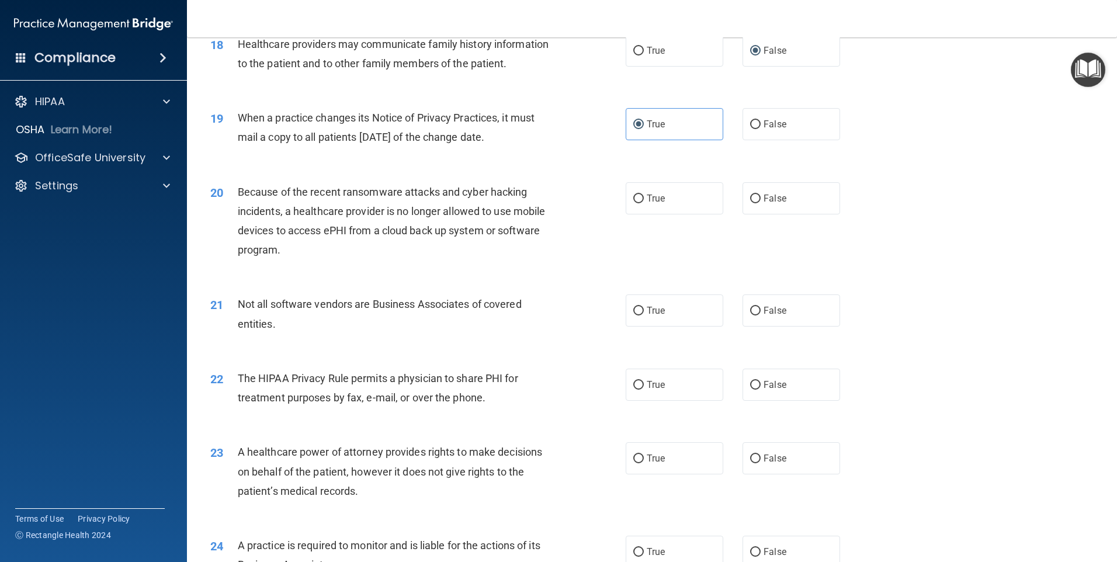
scroll to position [1578, 0]
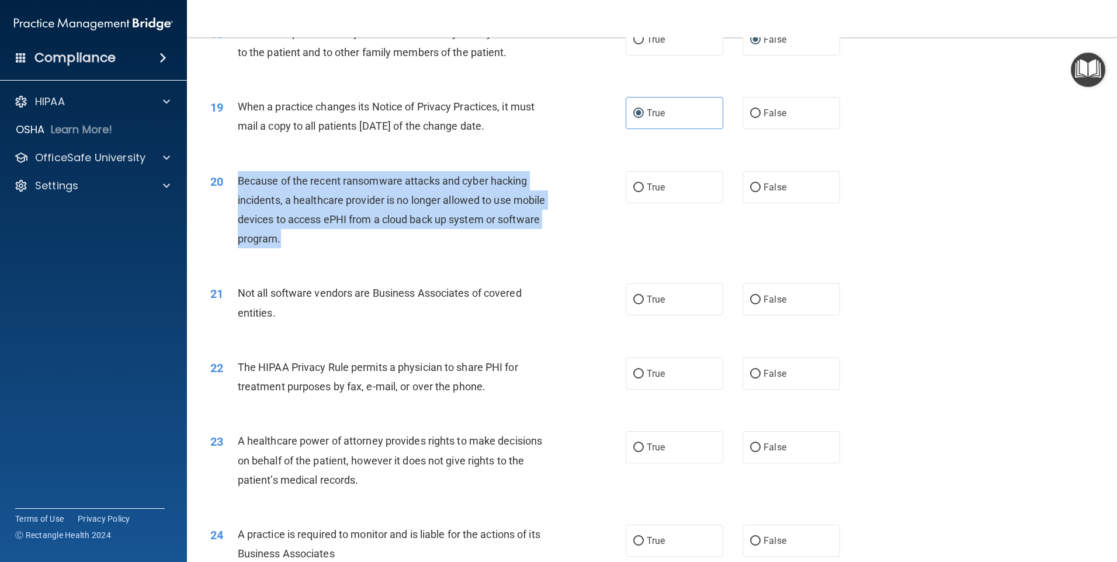
drag, startPoint x: 233, startPoint y: 180, endPoint x: 314, endPoint y: 244, distance: 103.2
click at [314, 244] on div "20 Because of the recent ransomware attacks and cyber hacking incidents, a heal…" at bounding box center [418, 213] width 451 height 84
click at [445, 218] on span "Because of the recent ransomware attacks and cyber hacking incidents, a healthc…" at bounding box center [392, 210] width 308 height 71
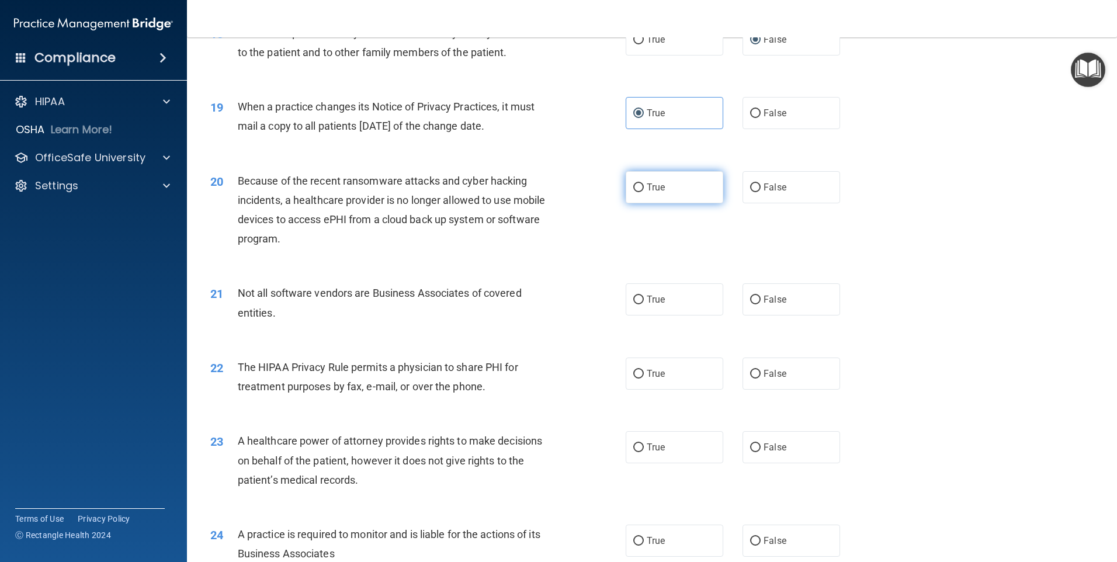
click at [639, 183] on input "True" at bounding box center [638, 187] width 11 height 9
radio input "true"
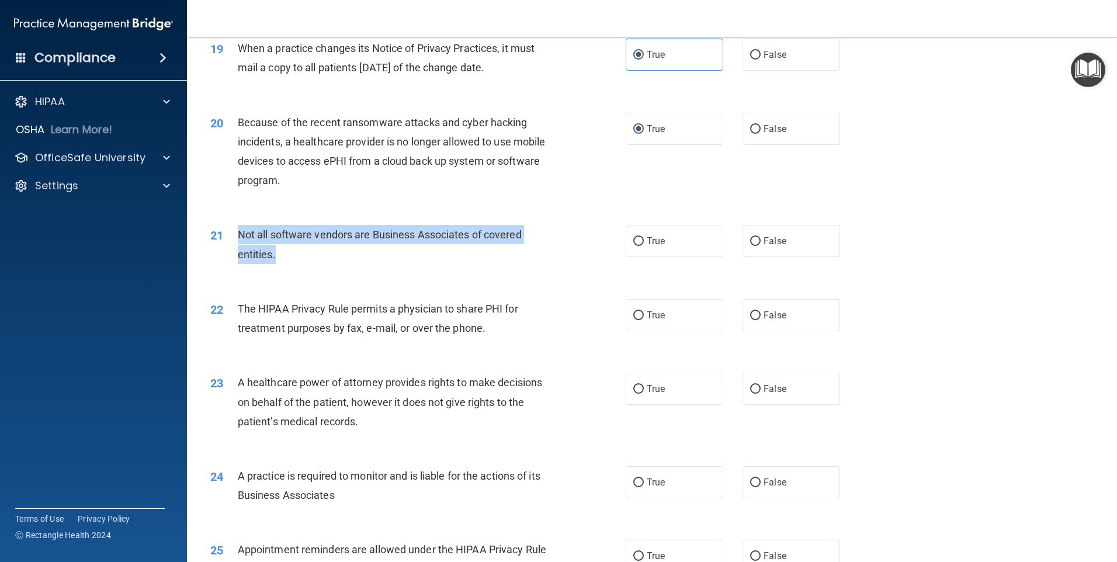
drag, startPoint x: 234, startPoint y: 234, endPoint x: 283, endPoint y: 257, distance: 54.6
click at [283, 257] on div "21 Not all software vendors are Business Associates of covered entities." at bounding box center [418, 247] width 451 height 44
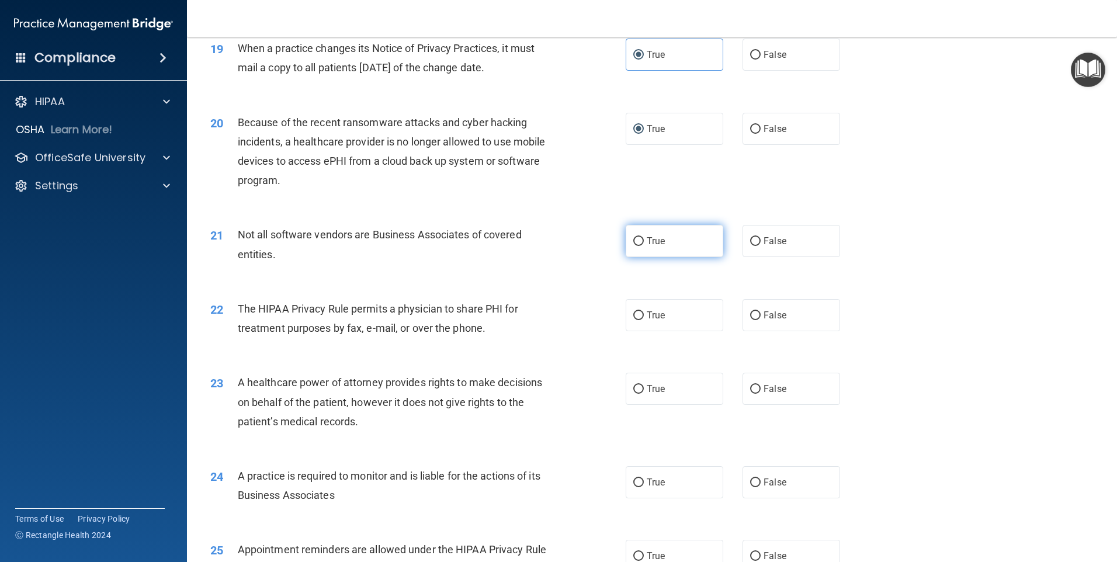
click at [671, 237] on label "True" at bounding box center [675, 241] width 98 height 32
click at [644, 237] on input "True" at bounding box center [638, 241] width 11 height 9
radio input "true"
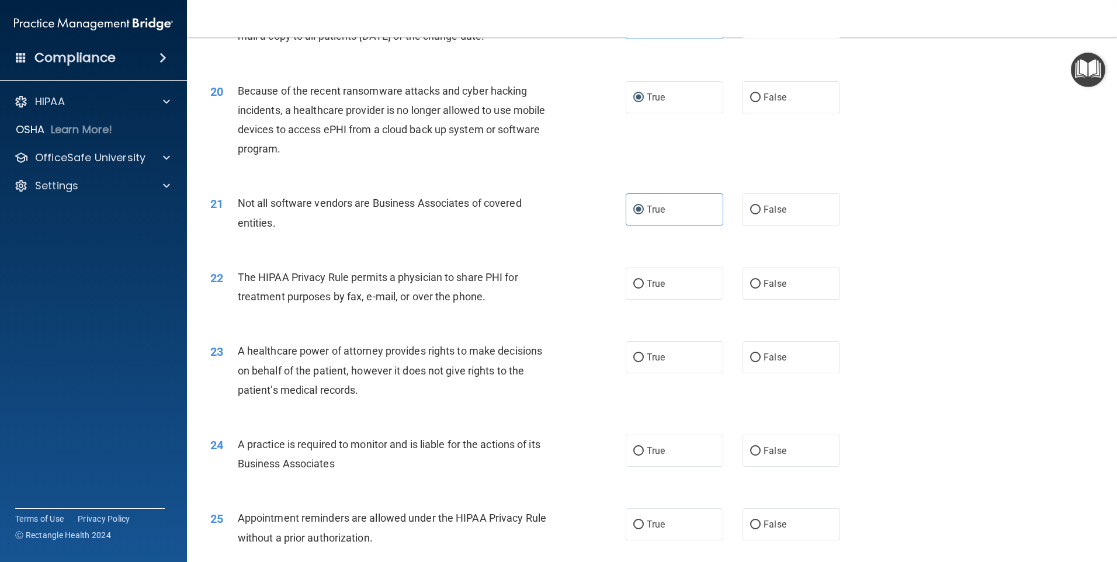
scroll to position [1695, 0]
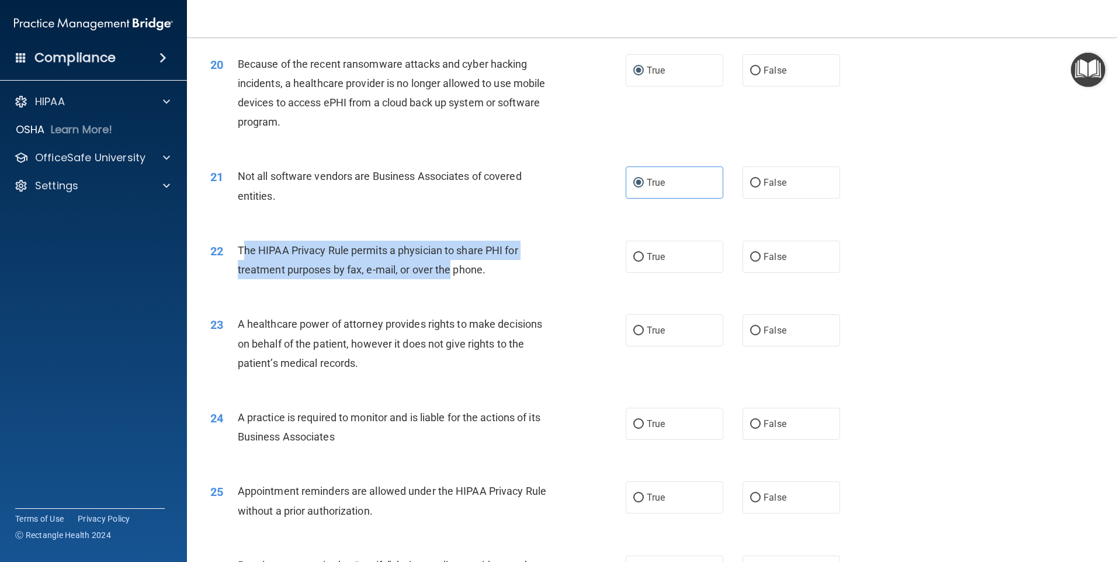
drag, startPoint x: 243, startPoint y: 247, endPoint x: 451, endPoint y: 275, distance: 209.9
click at [451, 275] on span "The HIPAA Privacy Rule permits a physician to share PHI for treatment purposes …" at bounding box center [378, 260] width 280 height 32
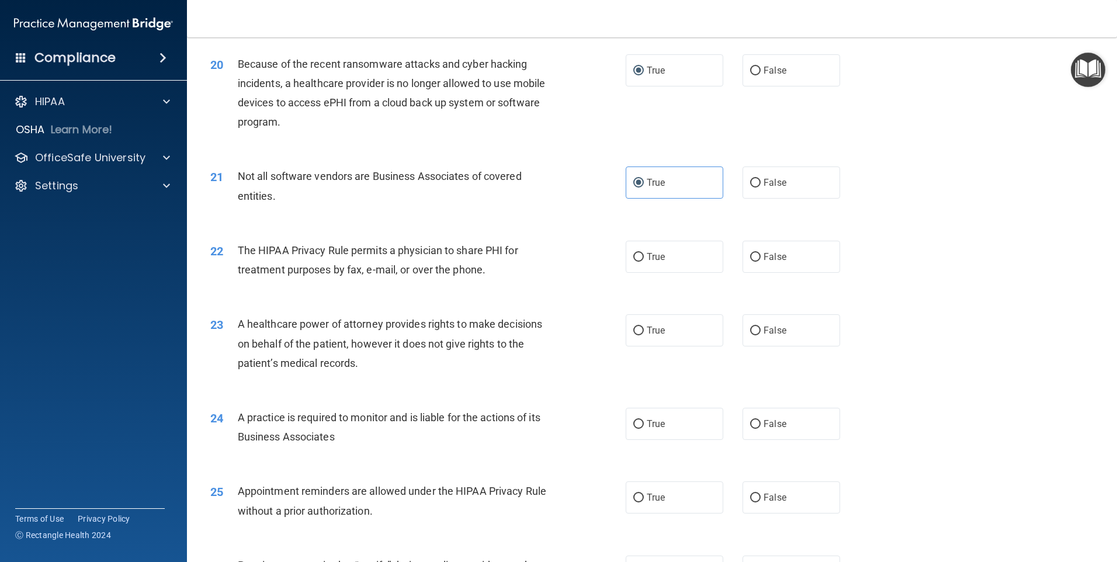
click at [226, 269] on div "22 The HIPAA Privacy Rule permits a physician to share PHI for treatment purpos…" at bounding box center [418, 263] width 451 height 44
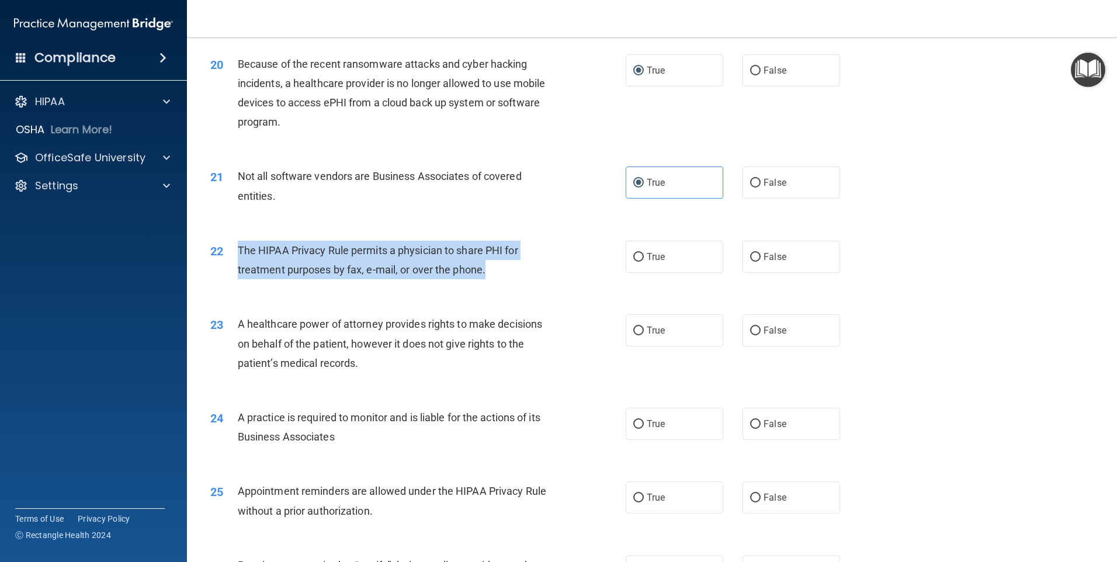
click at [494, 285] on div "22 The HIPAA Privacy Rule permits a physician to share PHI for treatment purpos…" at bounding box center [418, 263] width 451 height 44
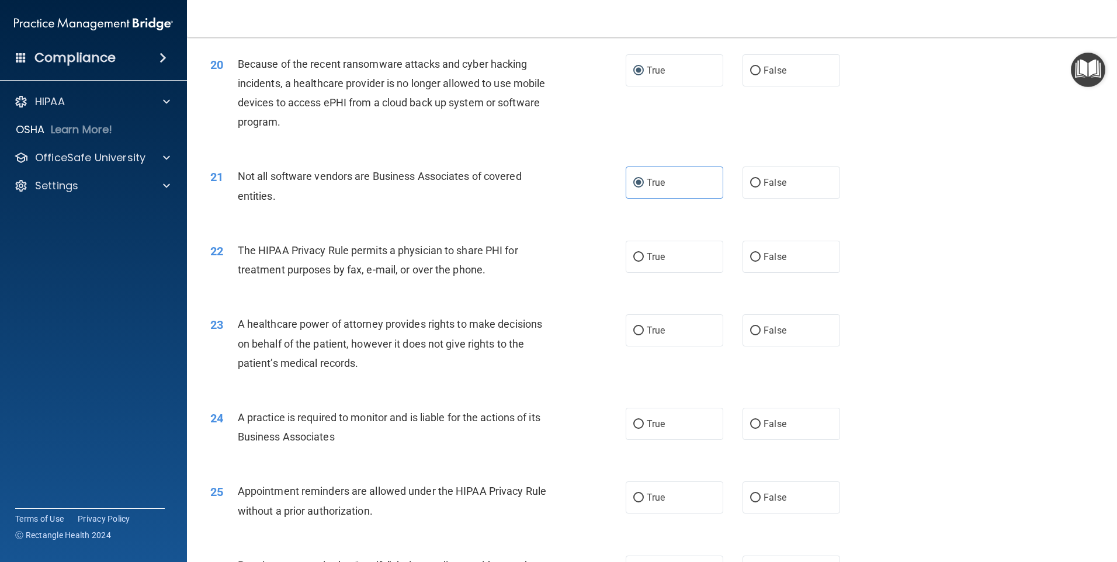
drag, startPoint x: 494, startPoint y: 285, endPoint x: 349, endPoint y: 276, distance: 145.2
click at [349, 276] on div "The HIPAA Privacy Rule permits a physician to share PHI for treatment purposes …" at bounding box center [400, 260] width 325 height 39
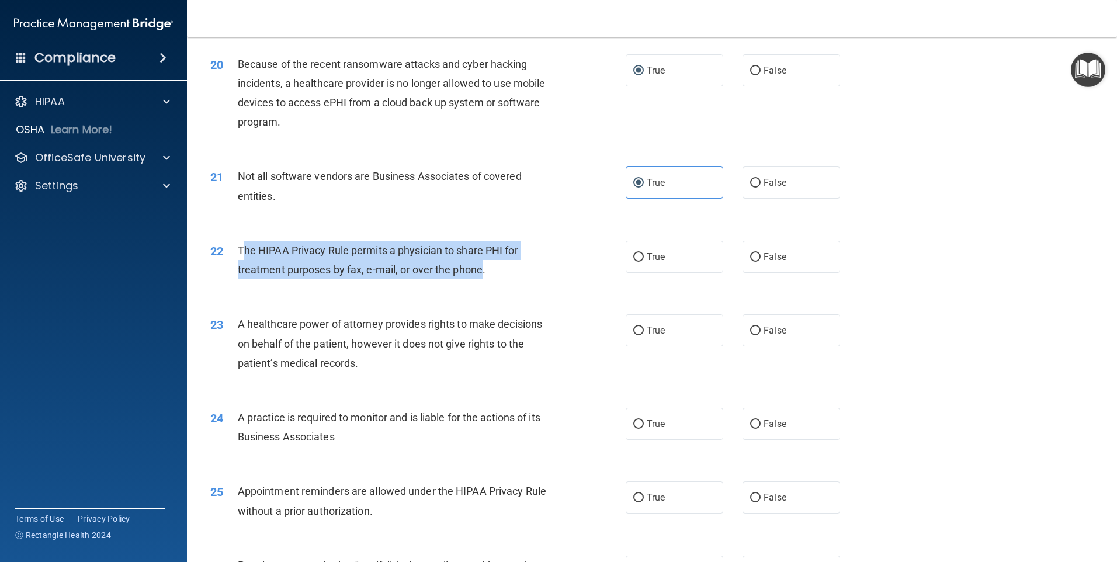
drag, startPoint x: 241, startPoint y: 246, endPoint x: 482, endPoint y: 283, distance: 244.2
click at [482, 283] on div "22 The HIPAA Privacy Rule permits a physician to share PHI for treatment purpos…" at bounding box center [418, 263] width 451 height 44
click at [418, 266] on span "The HIPAA Privacy Rule permits a physician to share PHI for treatment purposes …" at bounding box center [378, 260] width 280 height 32
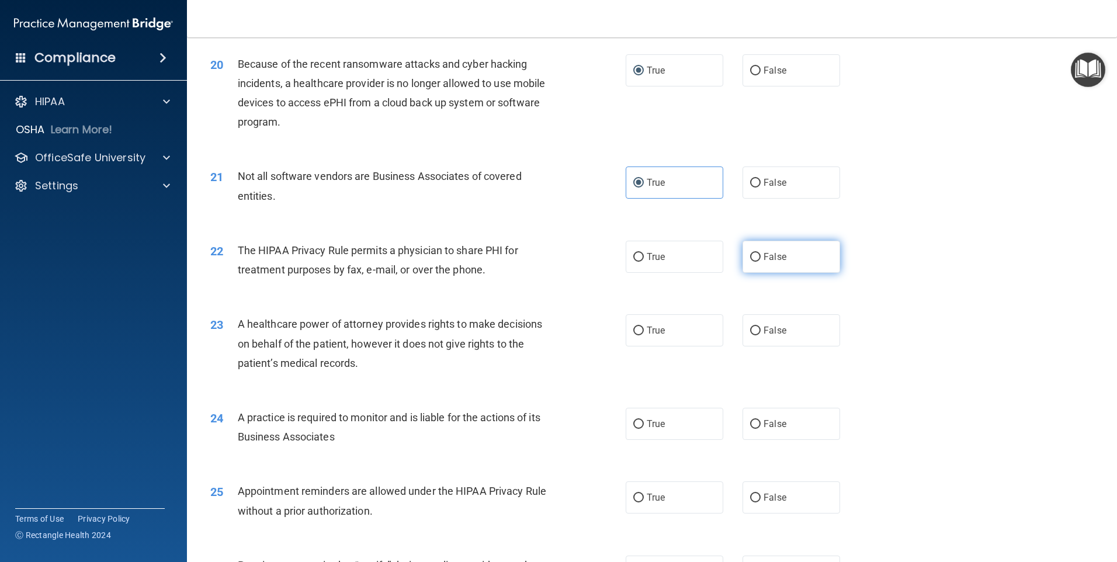
click at [768, 252] on span "False" at bounding box center [775, 256] width 23 height 11
click at [761, 253] on input "False" at bounding box center [755, 257] width 11 height 9
radio input "true"
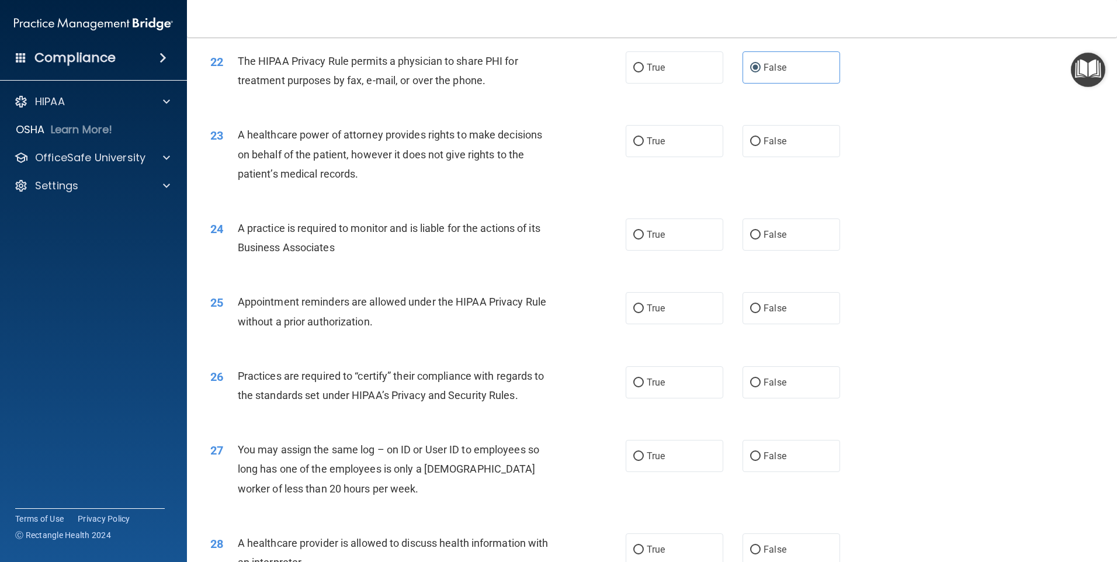
scroll to position [1866, 0]
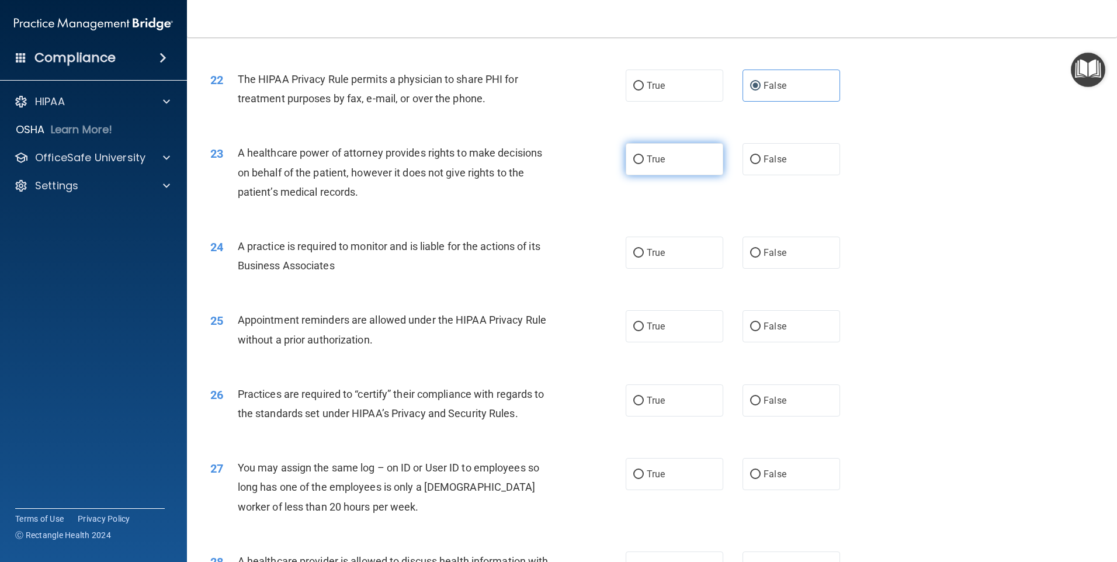
drag, startPoint x: 646, startPoint y: 155, endPoint x: 649, endPoint y: 164, distance: 8.9
click at [649, 162] on span "True" at bounding box center [656, 159] width 18 height 11
click at [644, 162] on input "True" at bounding box center [638, 159] width 11 height 9
radio input "true"
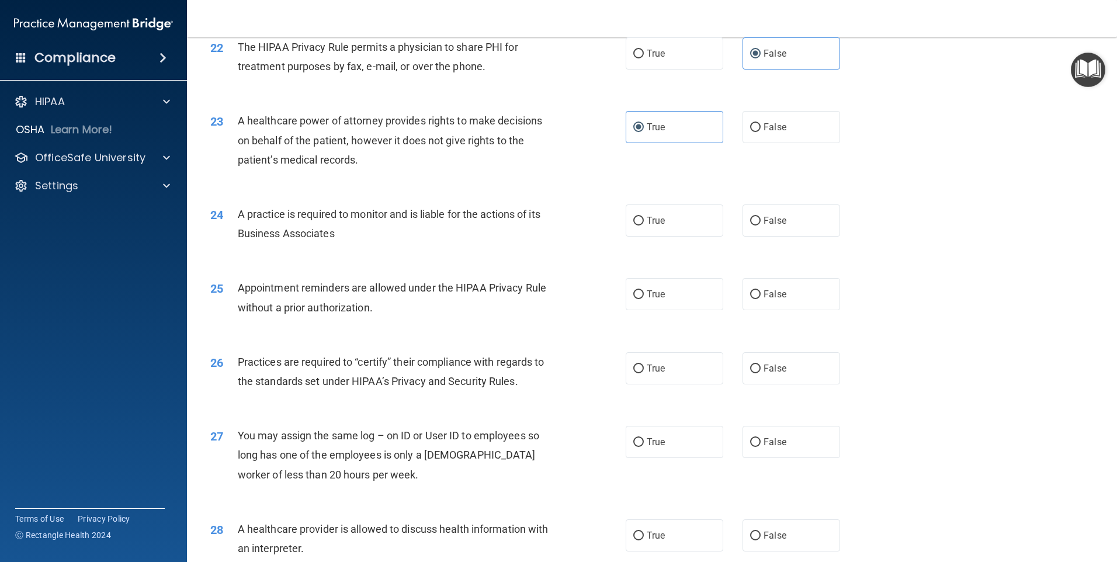
scroll to position [1924, 0]
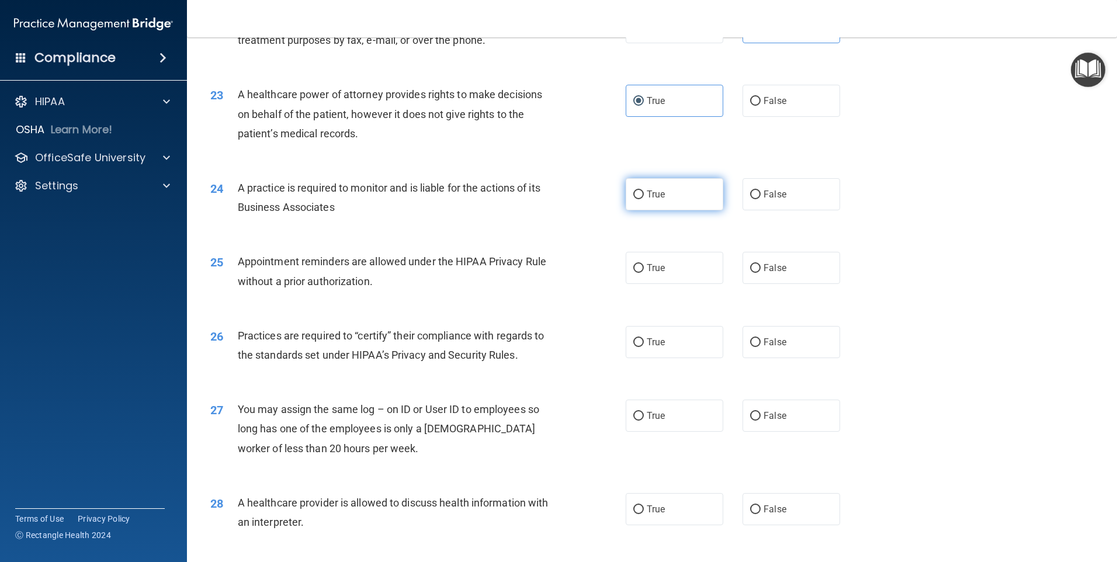
click at [636, 193] on input "True" at bounding box center [638, 194] width 11 height 9
radio input "true"
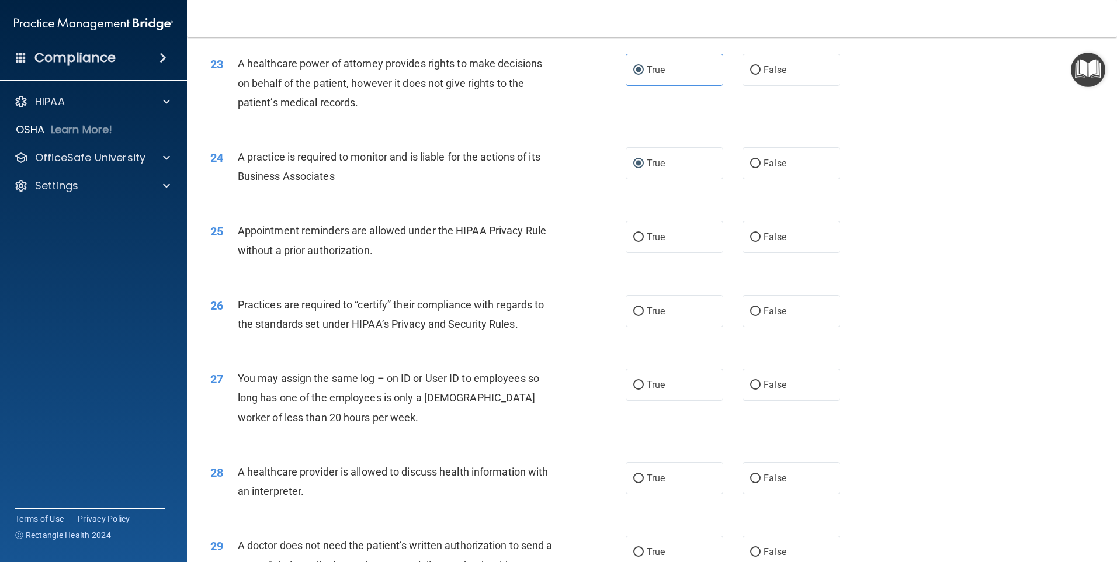
scroll to position [1983, 0]
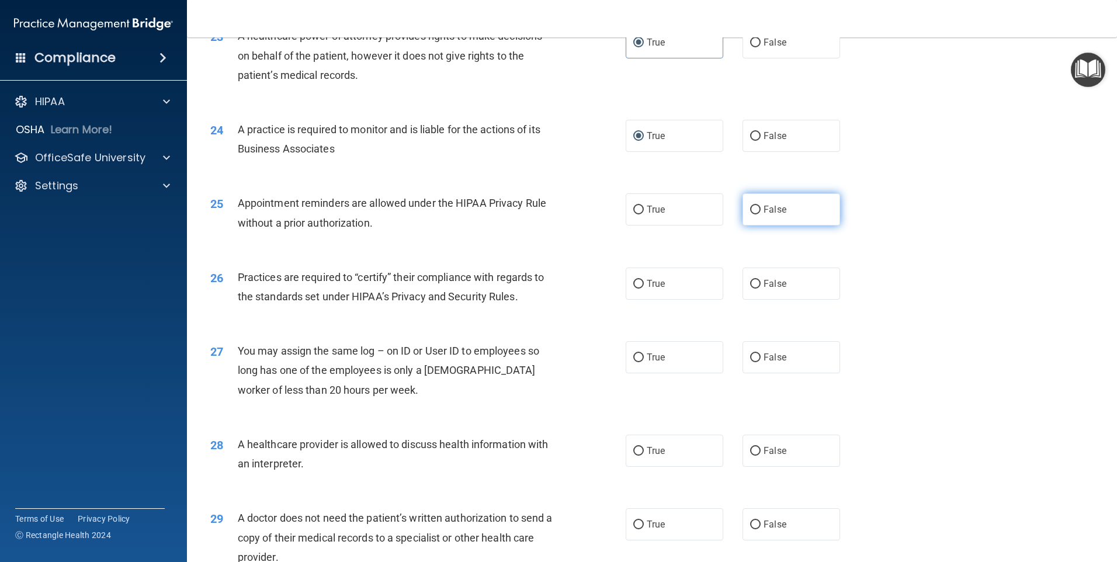
click at [795, 212] on label "False" at bounding box center [792, 209] width 98 height 32
click at [761, 212] on input "False" at bounding box center [755, 210] width 11 height 9
radio input "true"
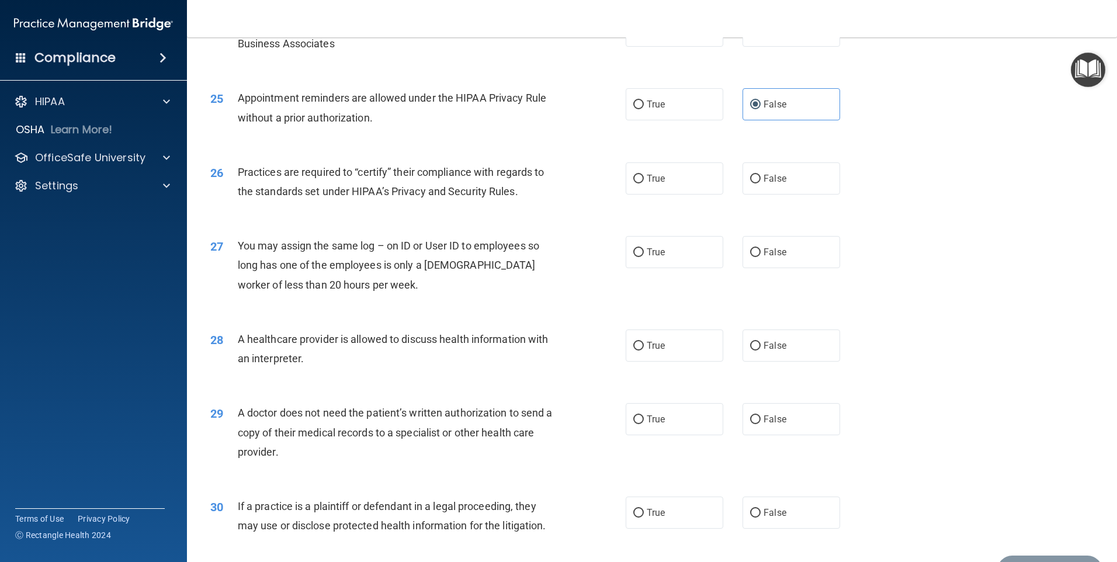
scroll to position [2100, 0]
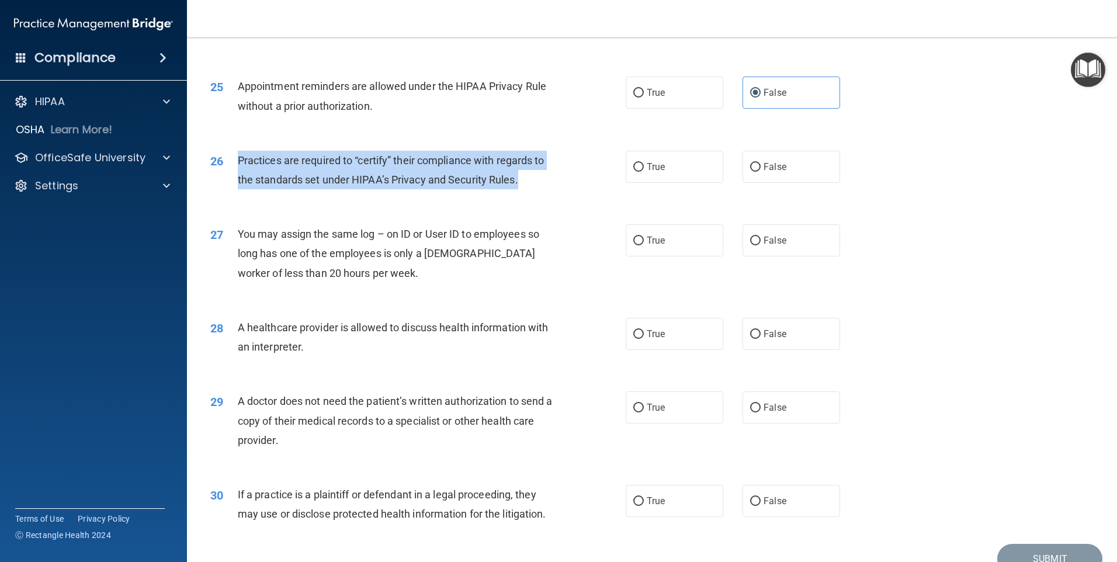
drag, startPoint x: 235, startPoint y: 155, endPoint x: 535, endPoint y: 190, distance: 301.2
click at [535, 190] on div "26 Practices are required to “certify” their compliance with regards to the sta…" at bounding box center [418, 173] width 451 height 44
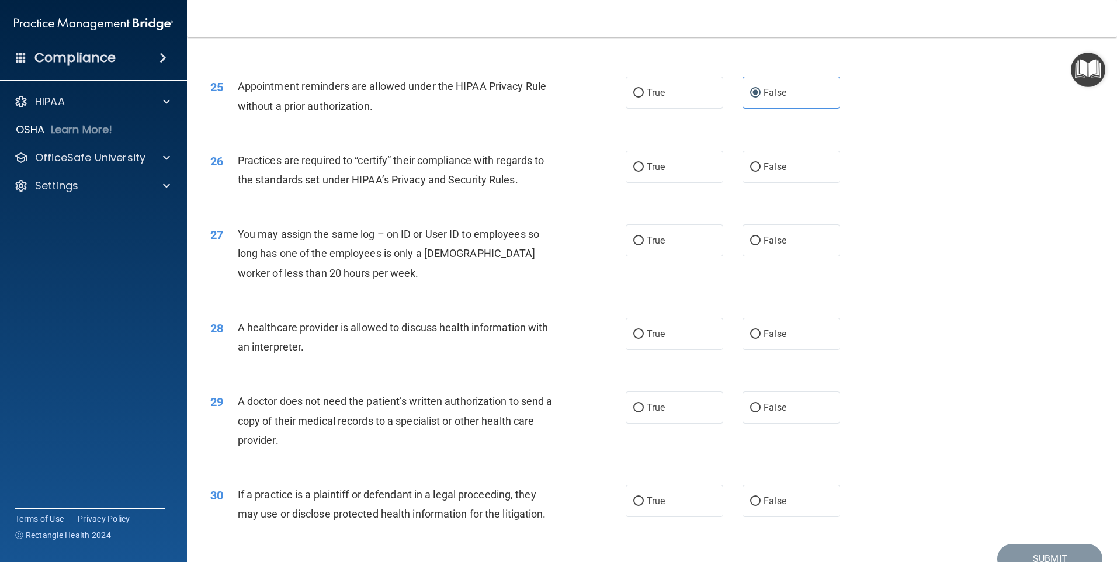
click at [794, 186] on div "26 Practices are required to “certify” their compliance with regards to the sta…" at bounding box center [652, 173] width 901 height 74
click at [785, 167] on label "False" at bounding box center [792, 167] width 98 height 32
click at [761, 167] on input "False" at bounding box center [755, 167] width 11 height 9
radio input "true"
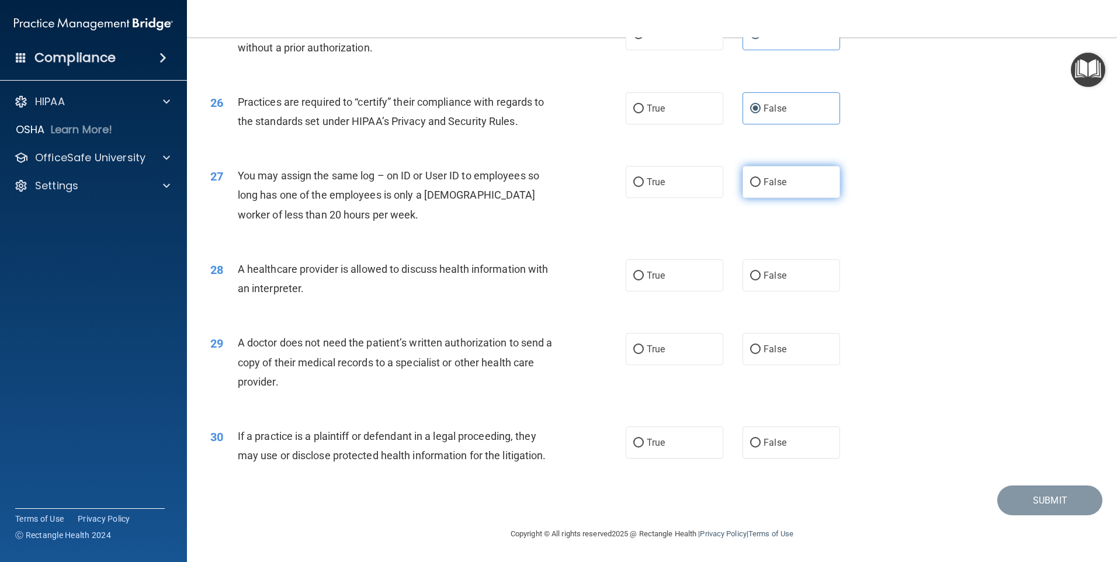
click at [756, 180] on label "False" at bounding box center [792, 182] width 98 height 32
click at [756, 180] on input "False" at bounding box center [755, 182] width 11 height 9
radio input "true"
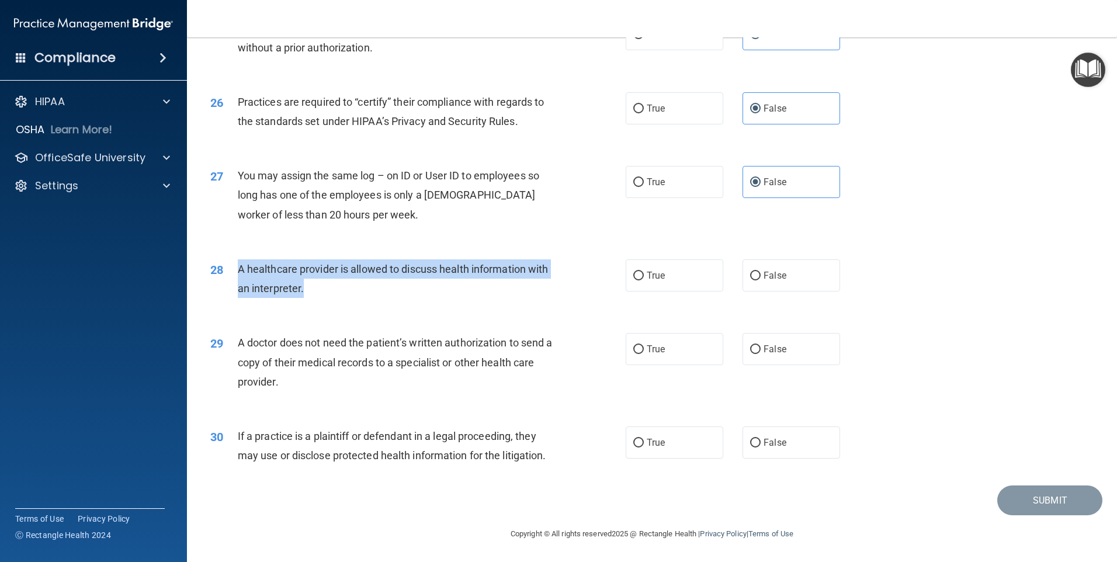
drag, startPoint x: 271, startPoint y: 284, endPoint x: 357, endPoint y: 302, distance: 87.7
click at [357, 302] on div "28 A healthcare provider is allowed to discuss health information with an inter…" at bounding box center [418, 281] width 451 height 44
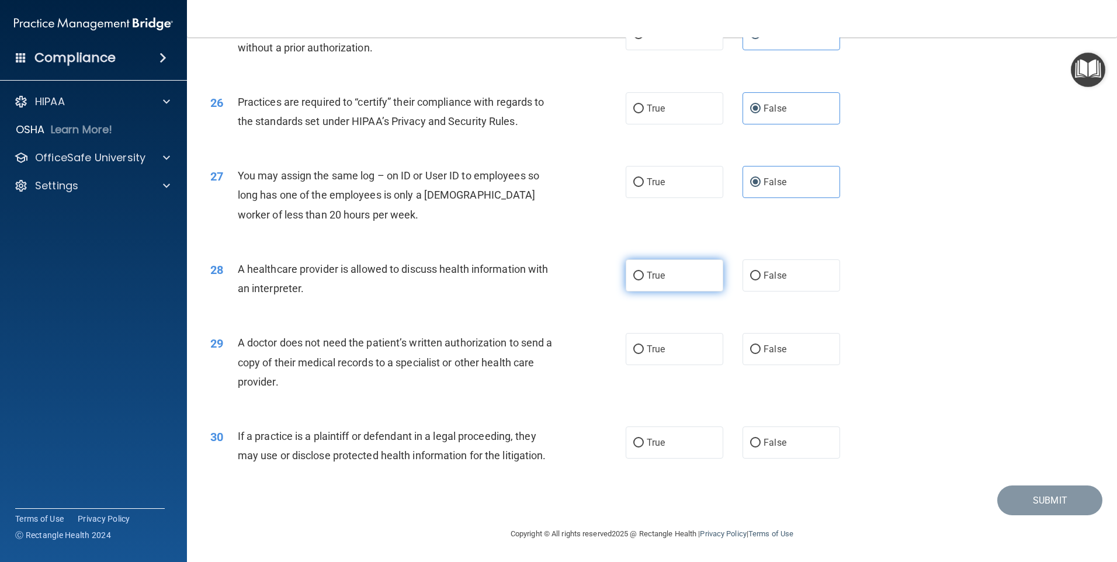
click at [665, 277] on label "True" at bounding box center [675, 275] width 98 height 32
click at [644, 277] on input "True" at bounding box center [638, 276] width 11 height 9
radio input "true"
click at [750, 350] on input "False" at bounding box center [755, 349] width 11 height 9
radio input "true"
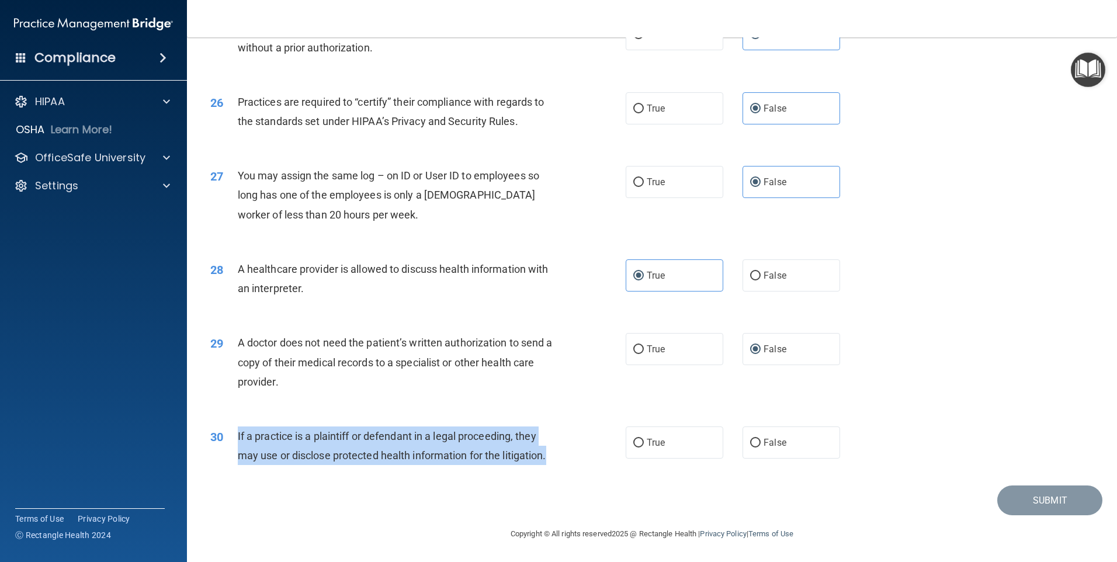
drag, startPoint x: 237, startPoint y: 438, endPoint x: 551, endPoint y: 456, distance: 314.9
click at [551, 456] on div "30 If a practice is a plaintiff or defendant in a legal proceeding, they may us…" at bounding box center [418, 449] width 451 height 44
click at [459, 458] on span "If a practice is a plaintiff or defendant in a legal proceeding, they may use o…" at bounding box center [392, 446] width 309 height 32
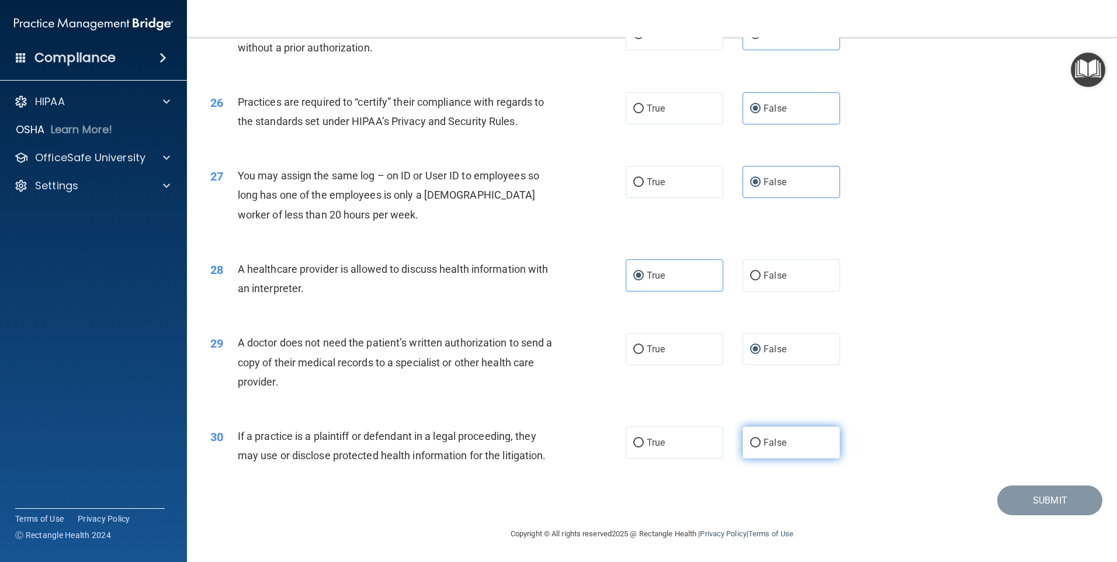
click at [766, 444] on span "False" at bounding box center [775, 442] width 23 height 11
click at [761, 444] on input "False" at bounding box center [755, 443] width 11 height 9
radio input "true"
click at [1014, 494] on button "Submit" at bounding box center [1049, 501] width 105 height 30
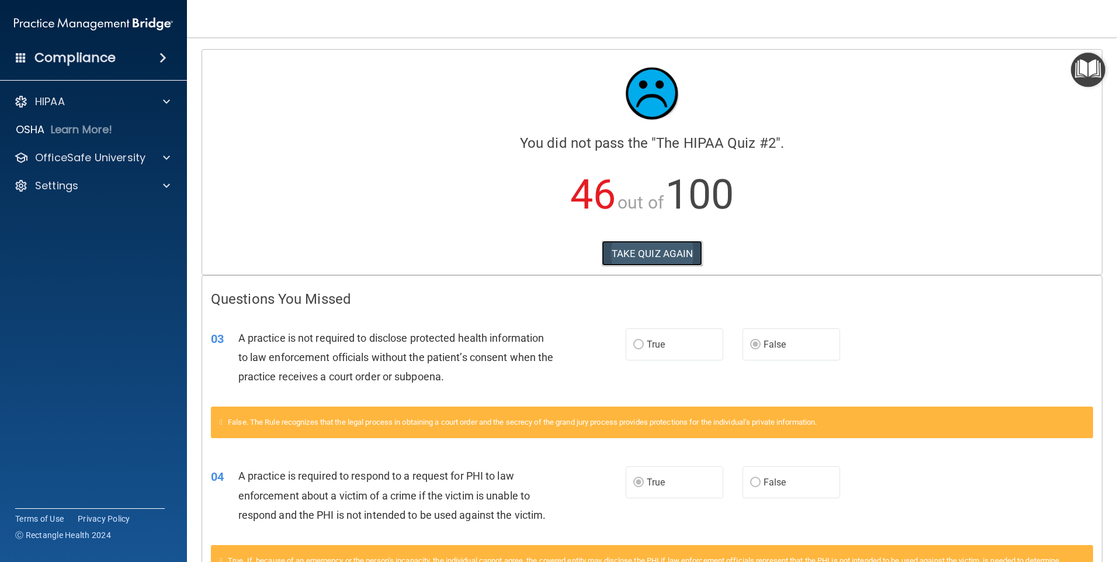
click at [639, 250] on button "TAKE QUIZ AGAIN" at bounding box center [652, 254] width 101 height 26
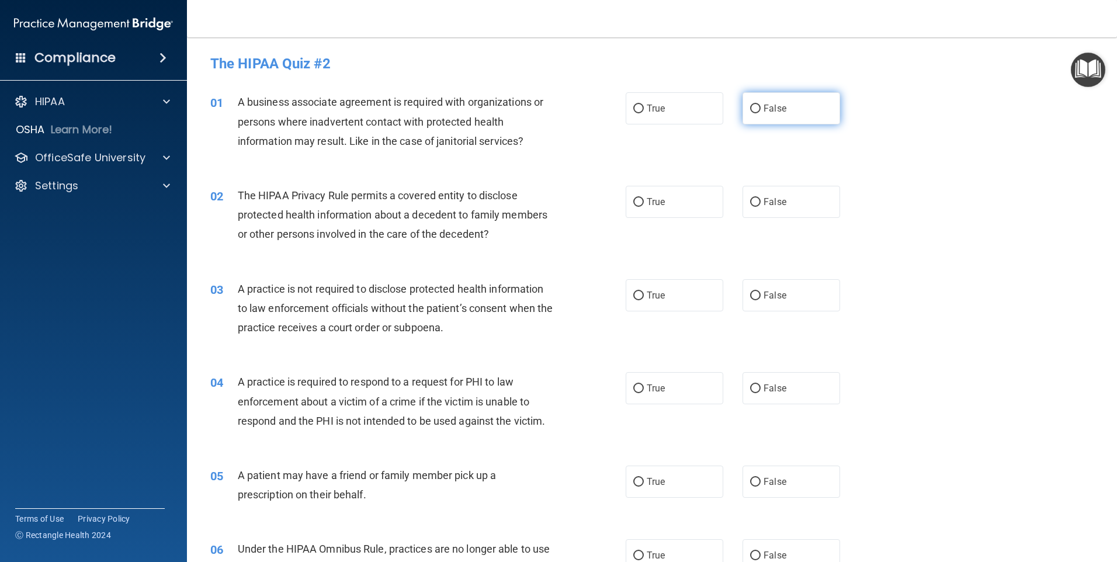
click at [771, 103] on span "False" at bounding box center [775, 108] width 23 height 11
click at [761, 105] on input "False" at bounding box center [755, 109] width 11 height 9
radio input "true"
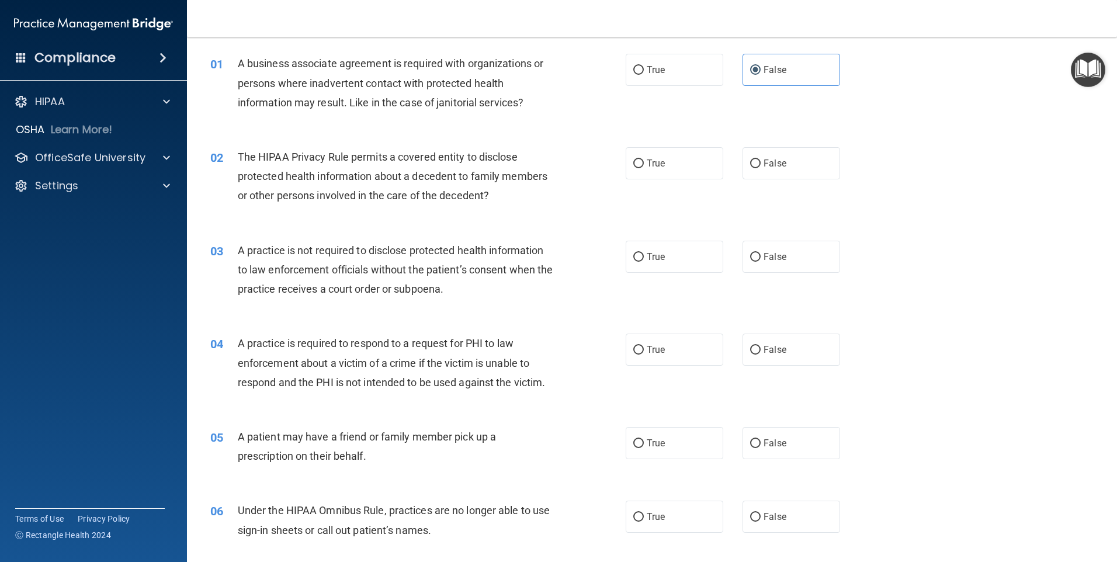
scroll to position [58, 0]
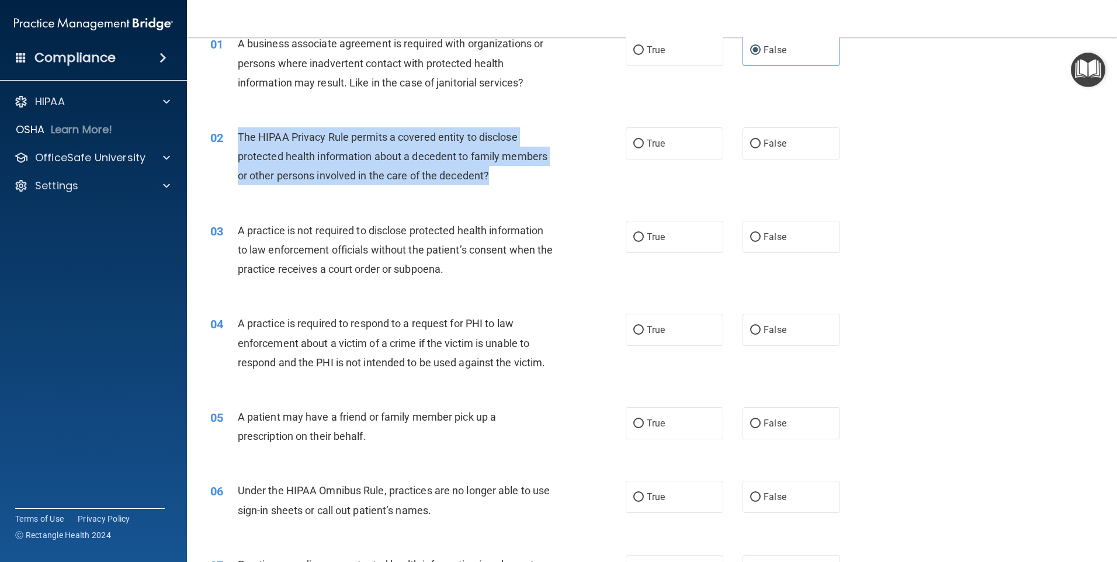
drag, startPoint x: 234, startPoint y: 132, endPoint x: 500, endPoint y: 175, distance: 269.4
click at [500, 175] on div "02 The HIPAA Privacy Rule permits a covered entity to disclose protected health…" at bounding box center [418, 159] width 451 height 64
click at [447, 151] on span "The HIPAA Privacy Rule permits a covered entity to disclose protected health in…" at bounding box center [393, 156] width 310 height 51
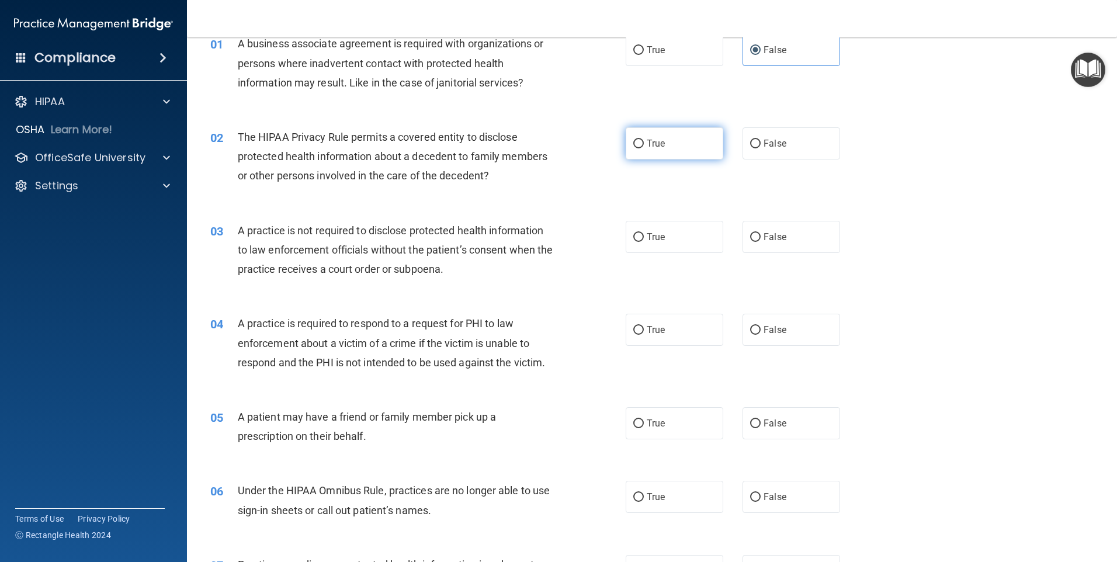
click at [634, 142] on input "True" at bounding box center [638, 144] width 11 height 9
radio input "true"
click at [773, 231] on span "False" at bounding box center [775, 236] width 23 height 11
click at [761, 233] on input "False" at bounding box center [755, 237] width 11 height 9
radio input "true"
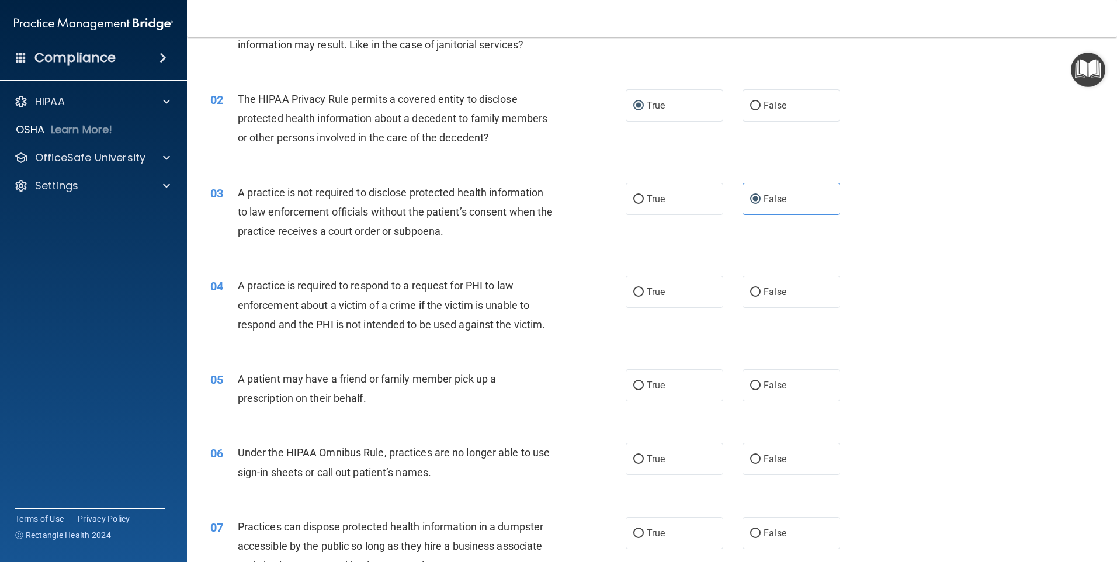
scroll to position [117, 0]
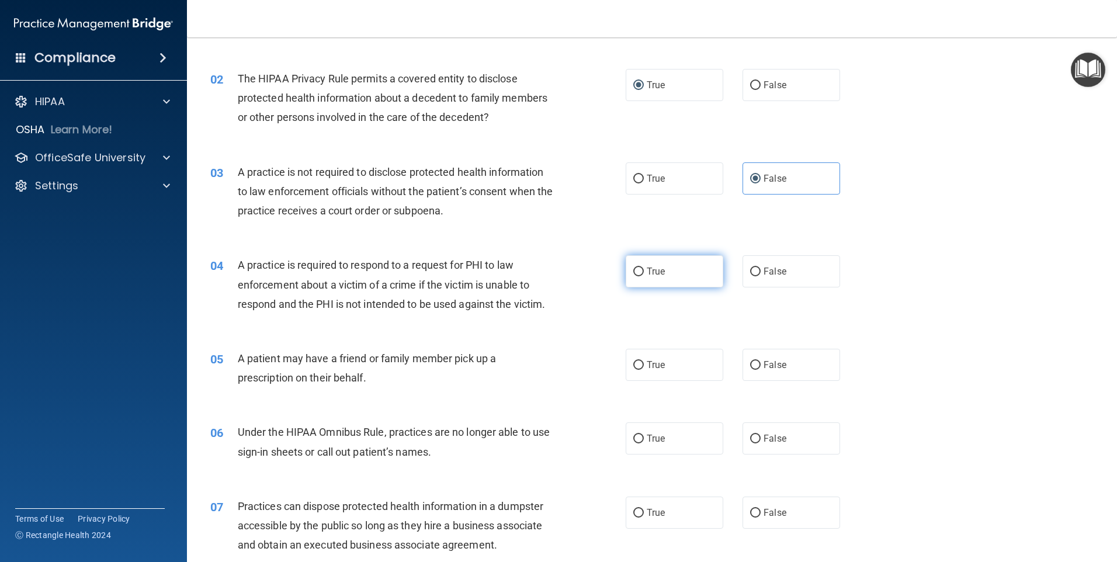
click at [633, 270] on input "True" at bounding box center [638, 272] width 11 height 9
radio input "true"
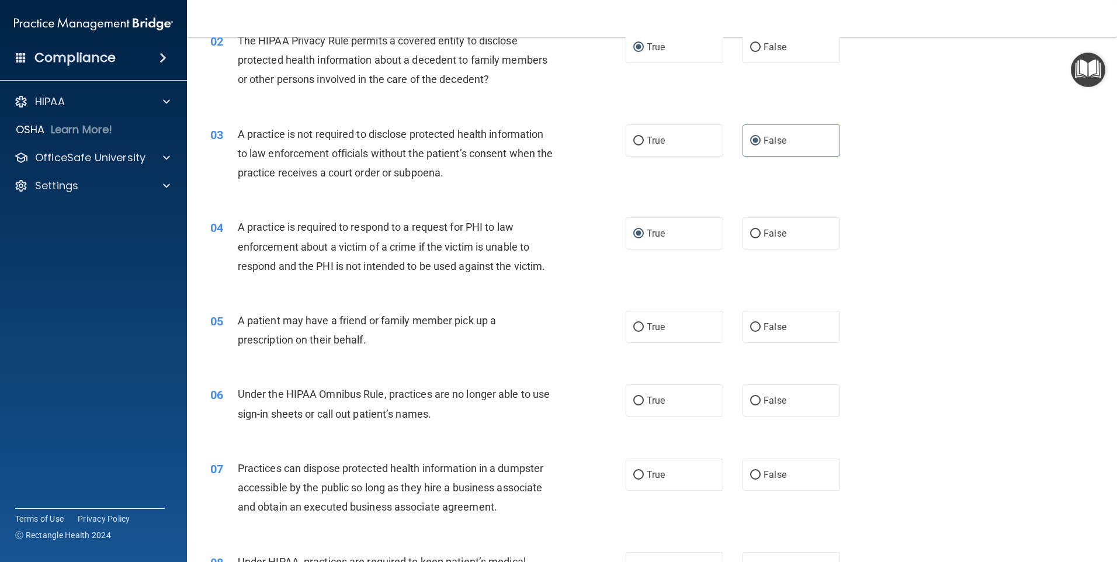
scroll to position [234, 0]
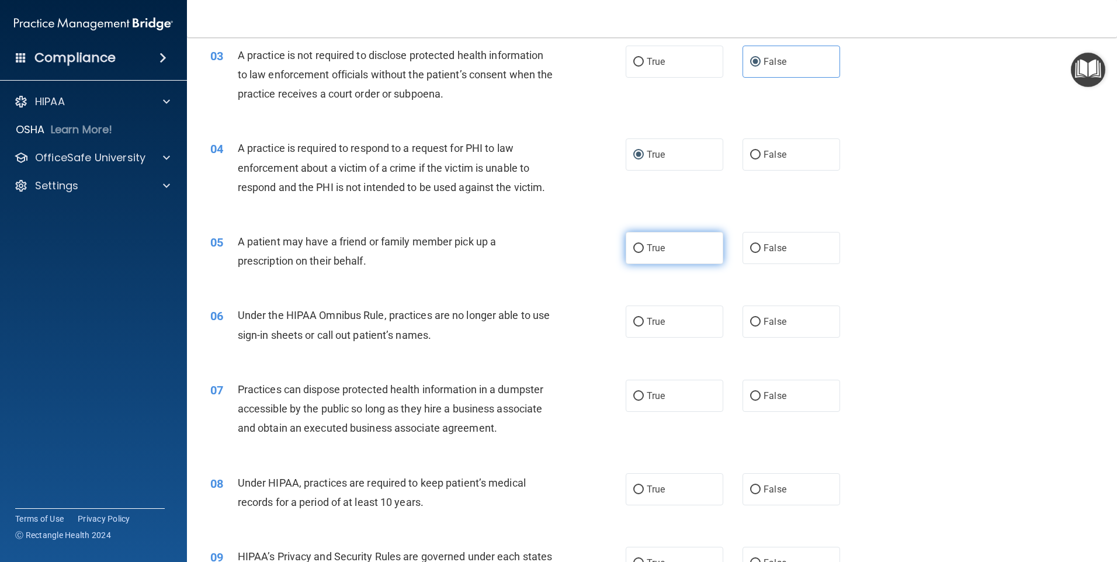
click at [659, 247] on span "True" at bounding box center [656, 248] width 18 height 11
click at [644, 247] on input "True" at bounding box center [638, 248] width 11 height 9
radio input "true"
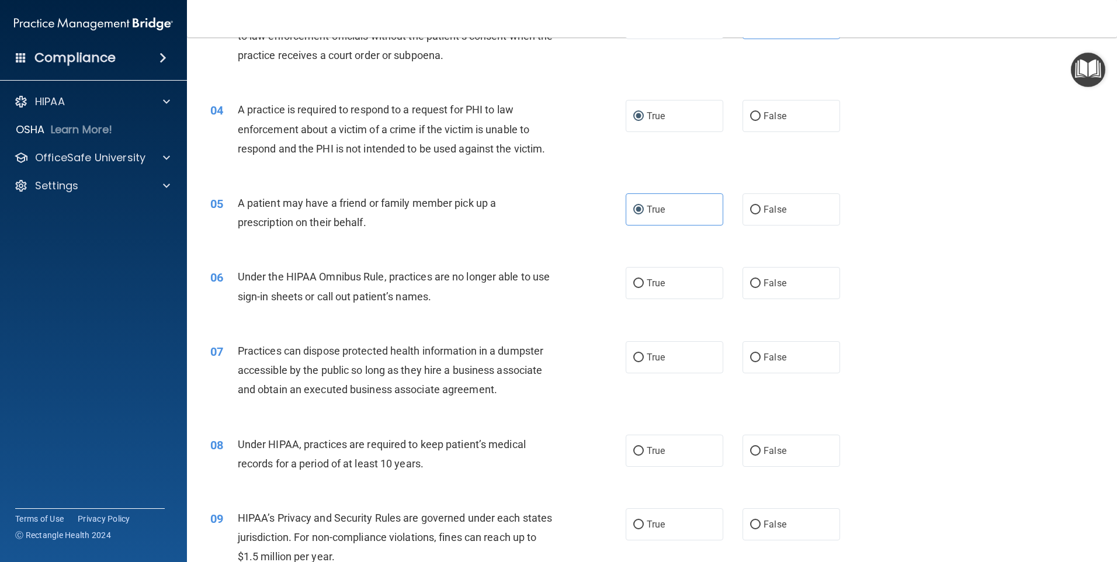
scroll to position [292, 0]
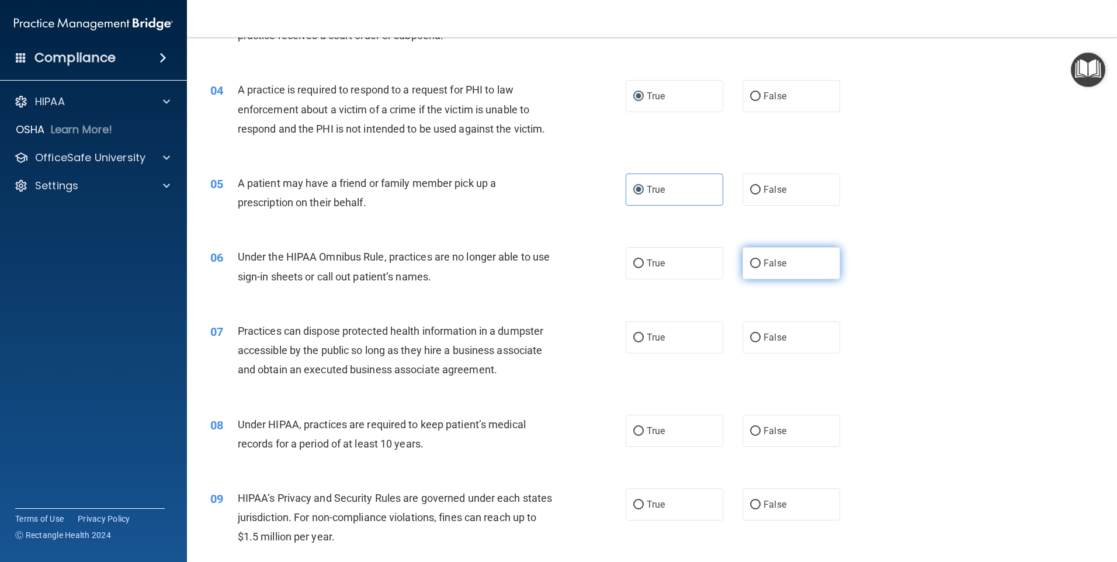
click at [767, 263] on span "False" at bounding box center [775, 263] width 23 height 11
click at [761, 263] on input "False" at bounding box center [755, 263] width 11 height 9
radio input "true"
click at [792, 340] on label "False" at bounding box center [792, 337] width 98 height 32
click at [761, 340] on input "False" at bounding box center [755, 338] width 11 height 9
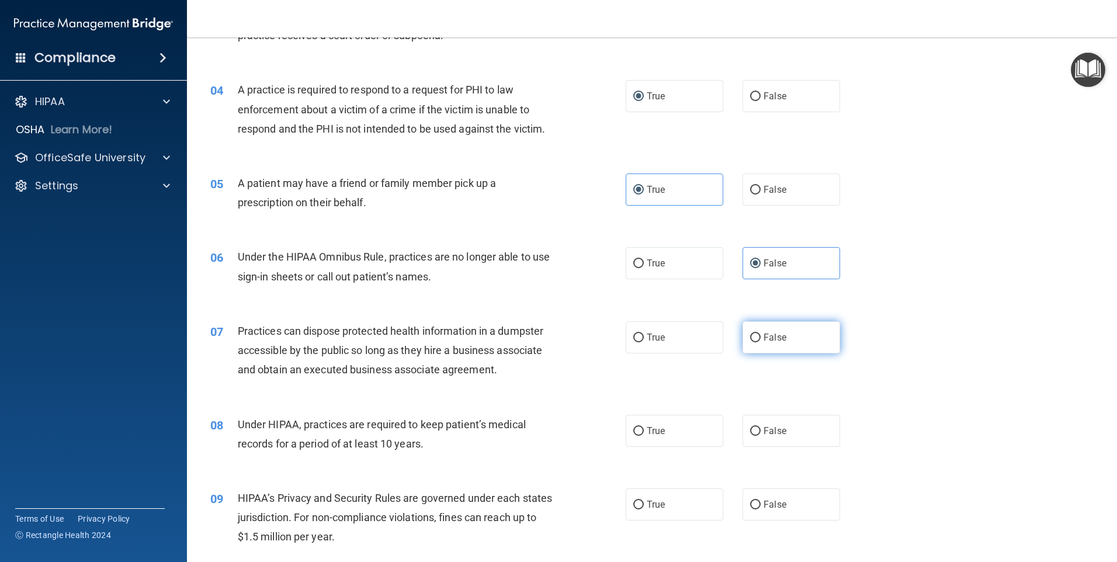
radio input "true"
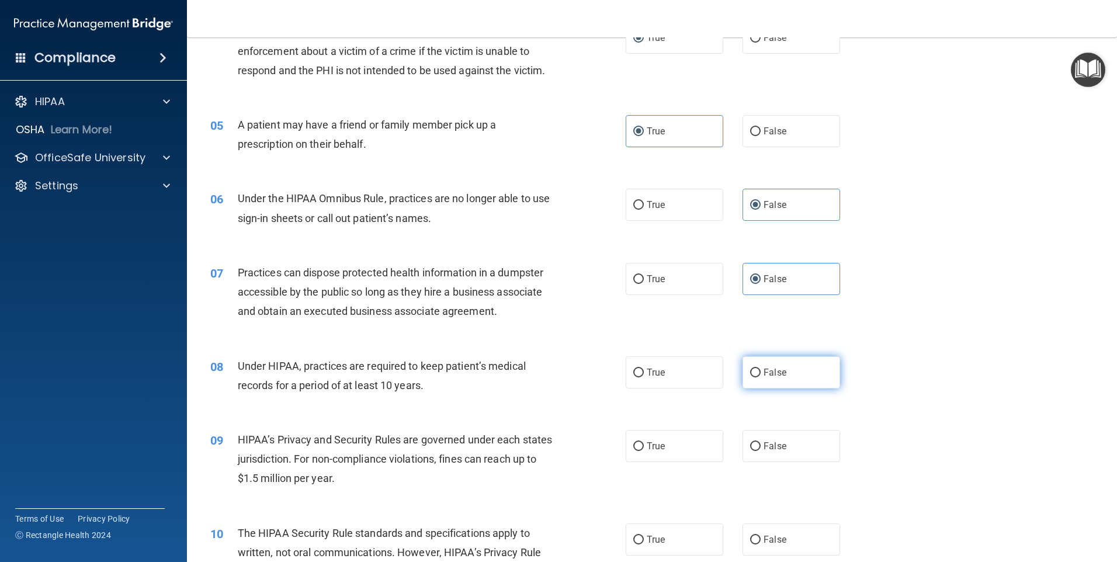
scroll to position [409, 0]
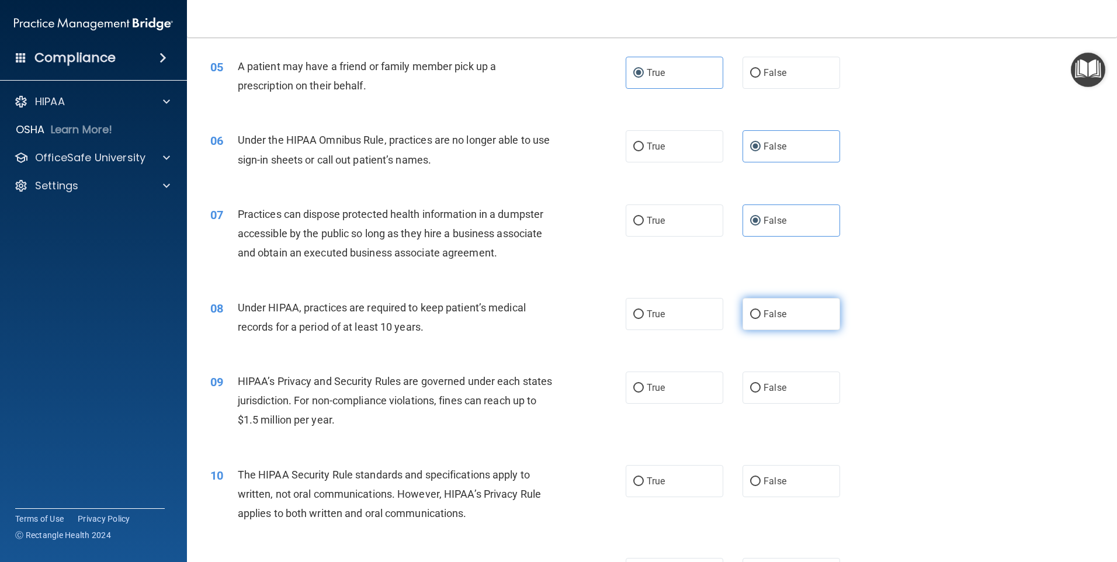
click at [758, 320] on label "False" at bounding box center [792, 314] width 98 height 32
click at [758, 319] on input "False" at bounding box center [755, 314] width 11 height 9
radio input "true"
click at [747, 379] on label "False" at bounding box center [792, 388] width 98 height 32
click at [750, 384] on input "False" at bounding box center [755, 388] width 11 height 9
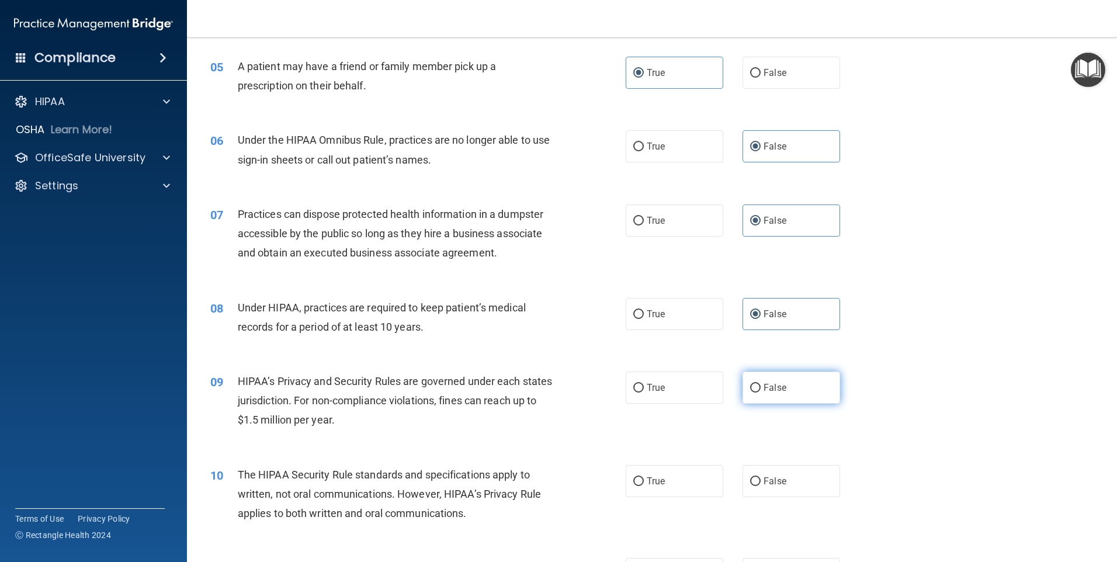
radio input "true"
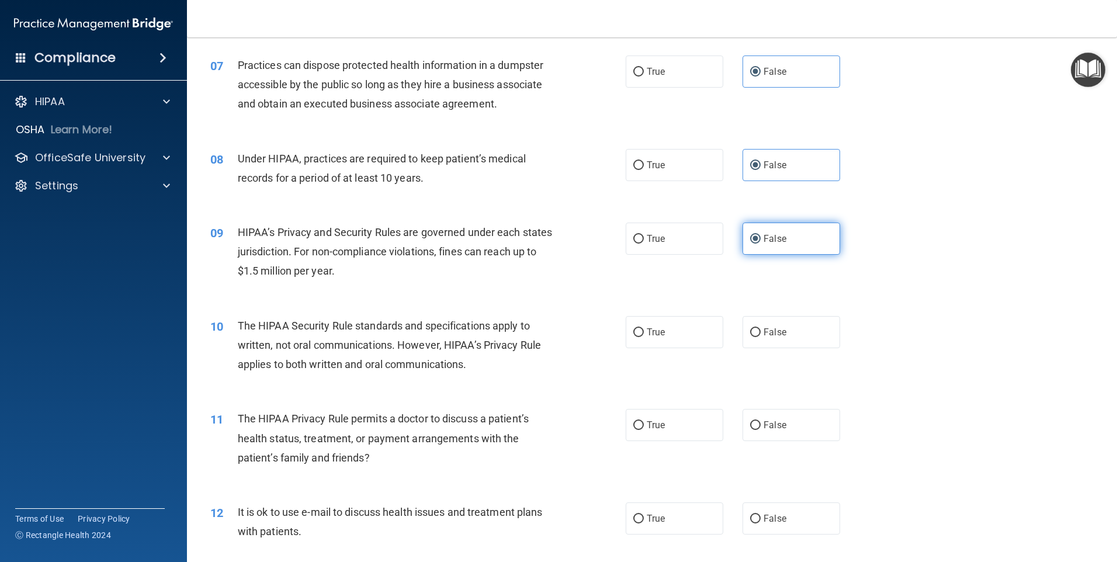
scroll to position [584, 0]
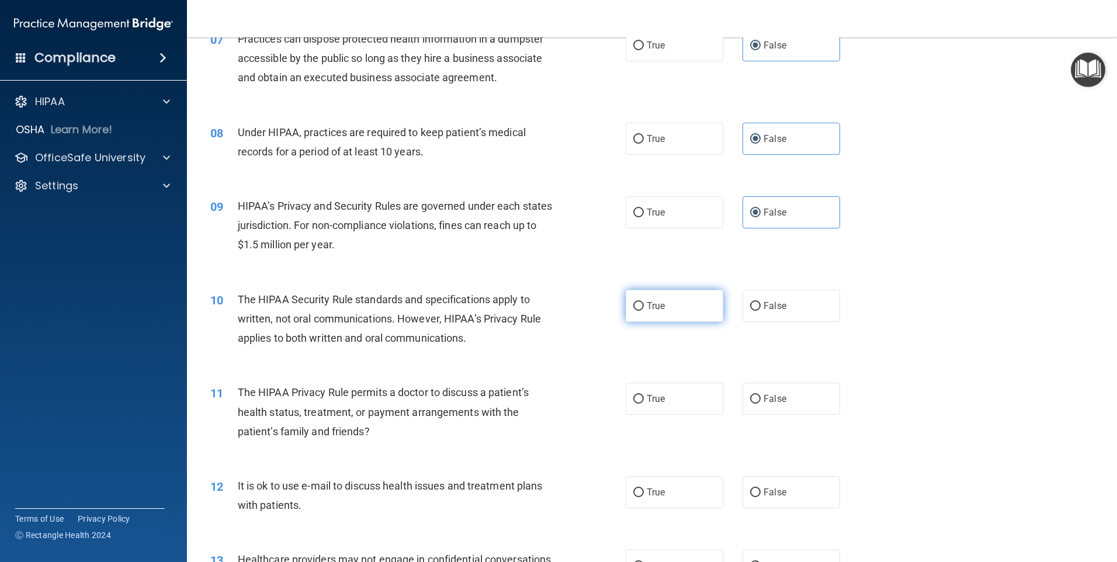
click at [668, 307] on label "True" at bounding box center [675, 306] width 98 height 32
click at [644, 307] on input "True" at bounding box center [638, 306] width 11 height 9
radio input "true"
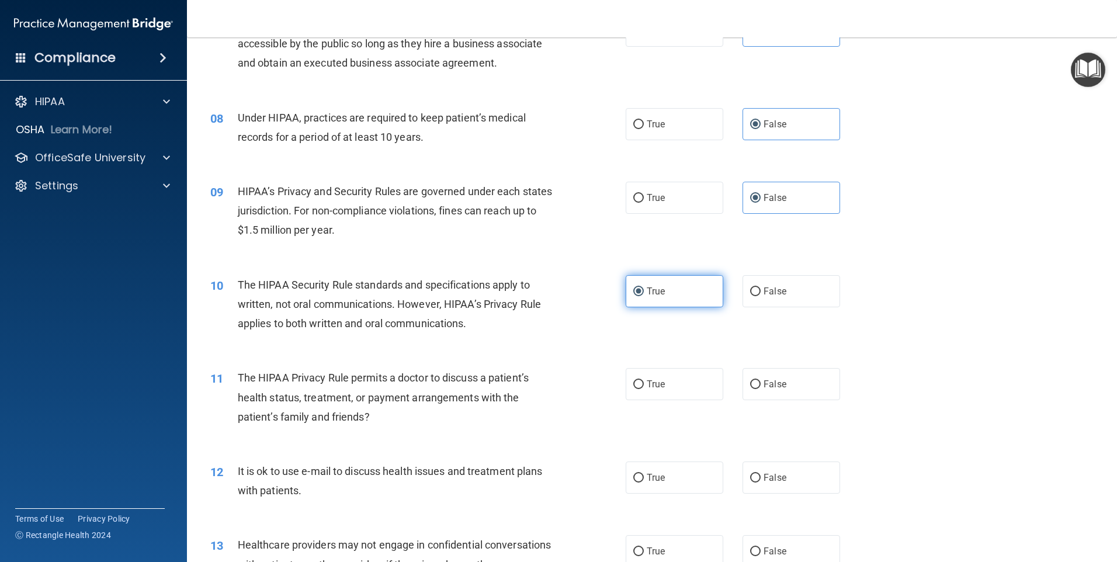
scroll to position [643, 0]
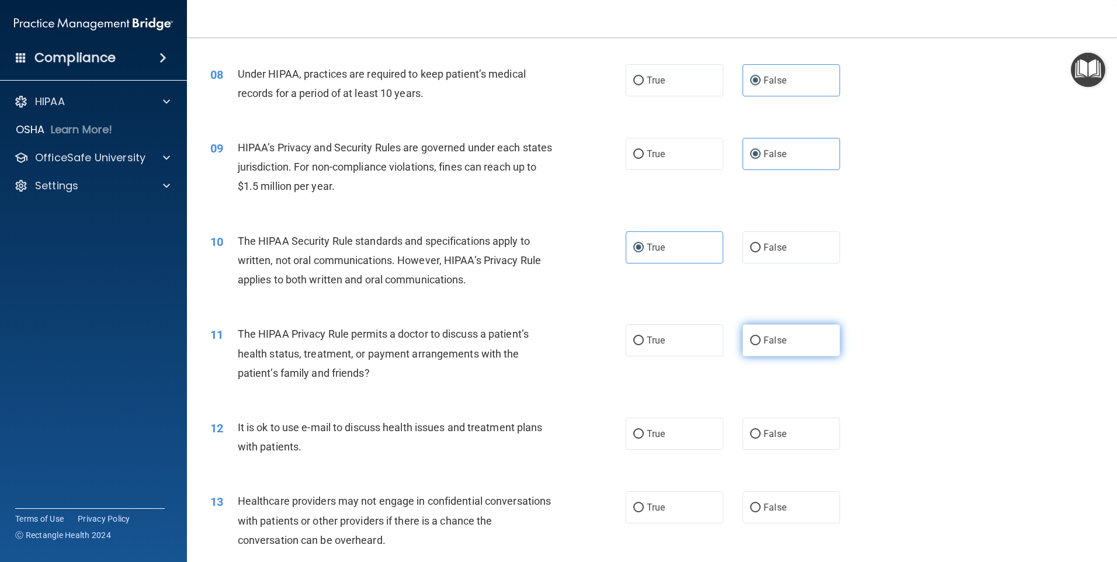
click at [798, 342] on label "False" at bounding box center [792, 340] width 98 height 32
click at [761, 342] on input "False" at bounding box center [755, 341] width 11 height 9
radio input "true"
click at [690, 341] on label "True" at bounding box center [675, 340] width 98 height 32
click at [644, 341] on input "True" at bounding box center [638, 341] width 11 height 9
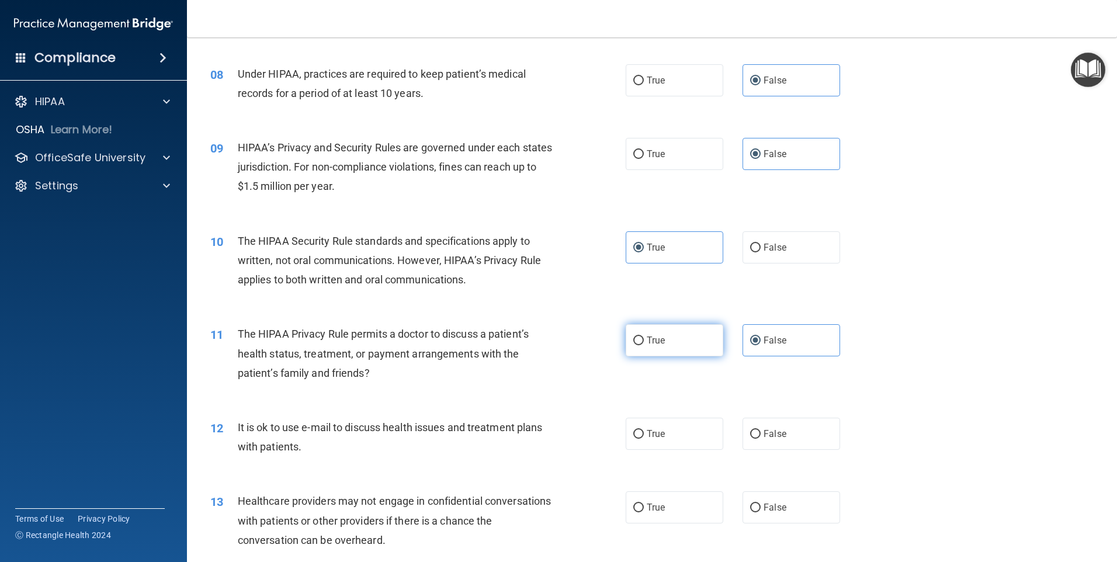
radio input "true"
radio input "false"
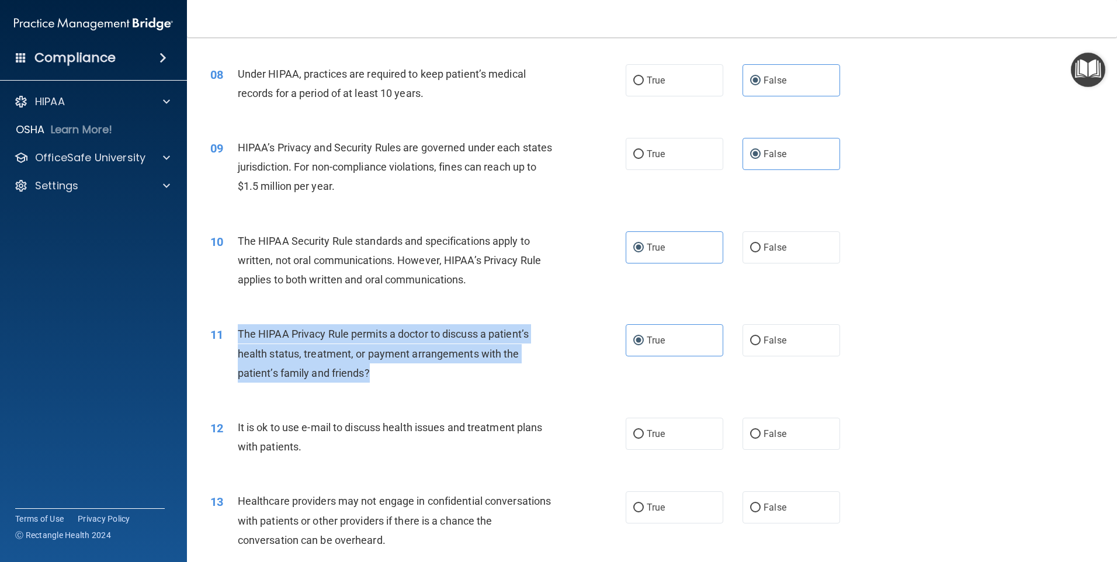
drag, startPoint x: 235, startPoint y: 331, endPoint x: 388, endPoint y: 383, distance: 161.9
click at [388, 383] on div "11 The HIPAA Privacy Rule permits a doctor to discuss a patient’s health status…" at bounding box center [418, 356] width 451 height 64
click at [400, 331] on span "The HIPAA Privacy Rule permits a doctor to discuss a patient’s health status, t…" at bounding box center [383, 353] width 291 height 51
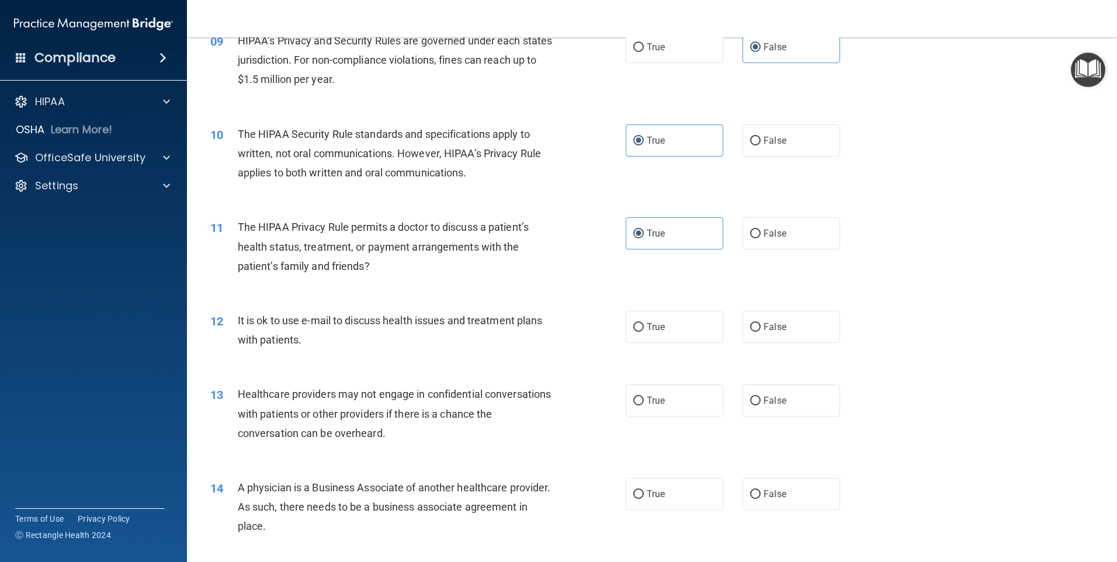
scroll to position [760, 0]
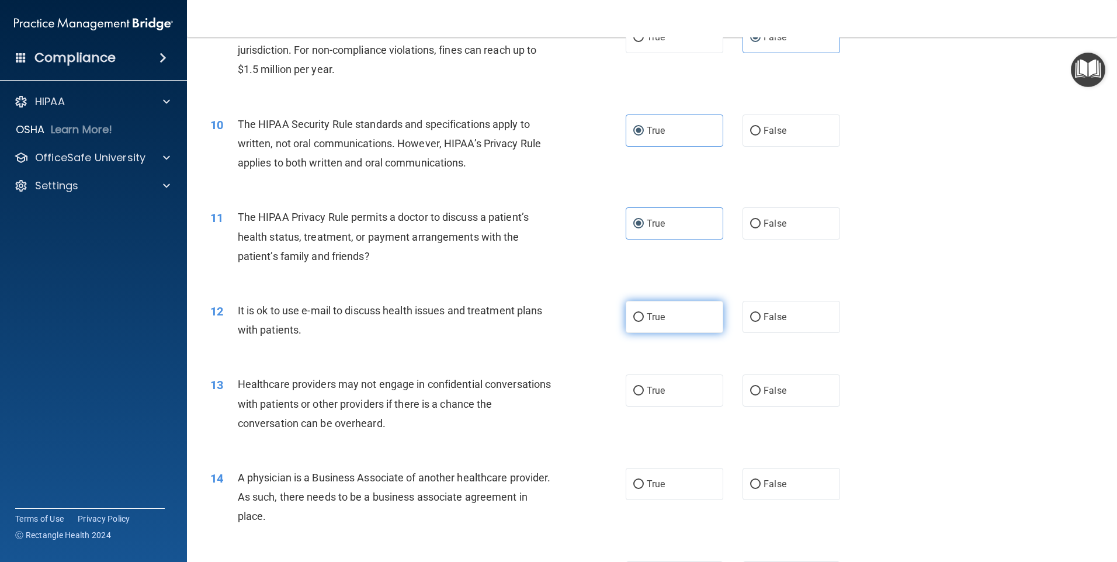
click at [649, 320] on span "True" at bounding box center [656, 316] width 18 height 11
click at [644, 320] on input "True" at bounding box center [638, 317] width 11 height 9
radio input "true"
click at [806, 386] on label "False" at bounding box center [792, 391] width 98 height 32
click at [761, 387] on input "False" at bounding box center [755, 391] width 11 height 9
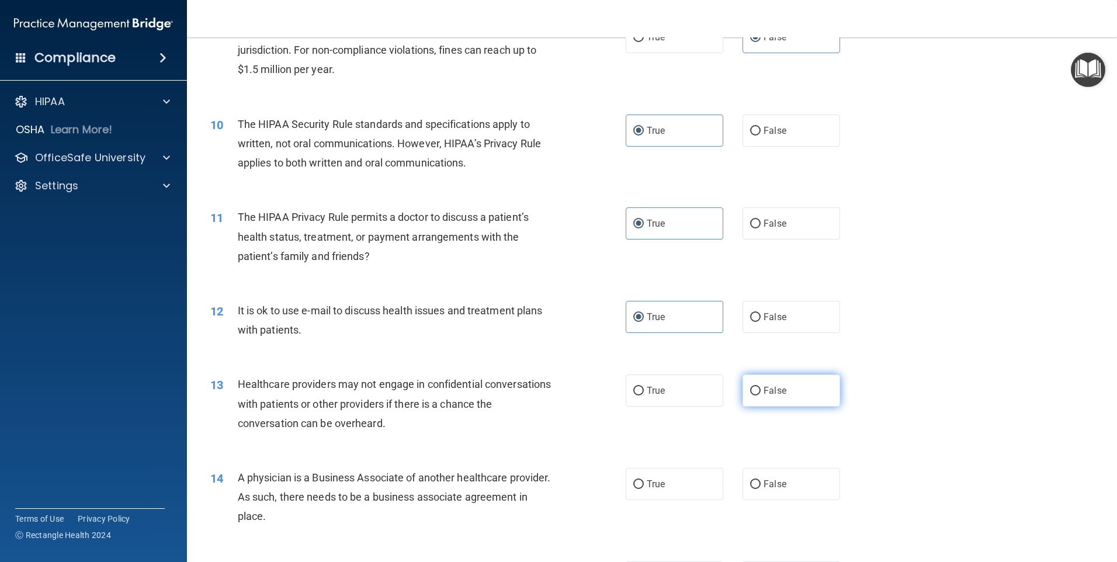
radio input "true"
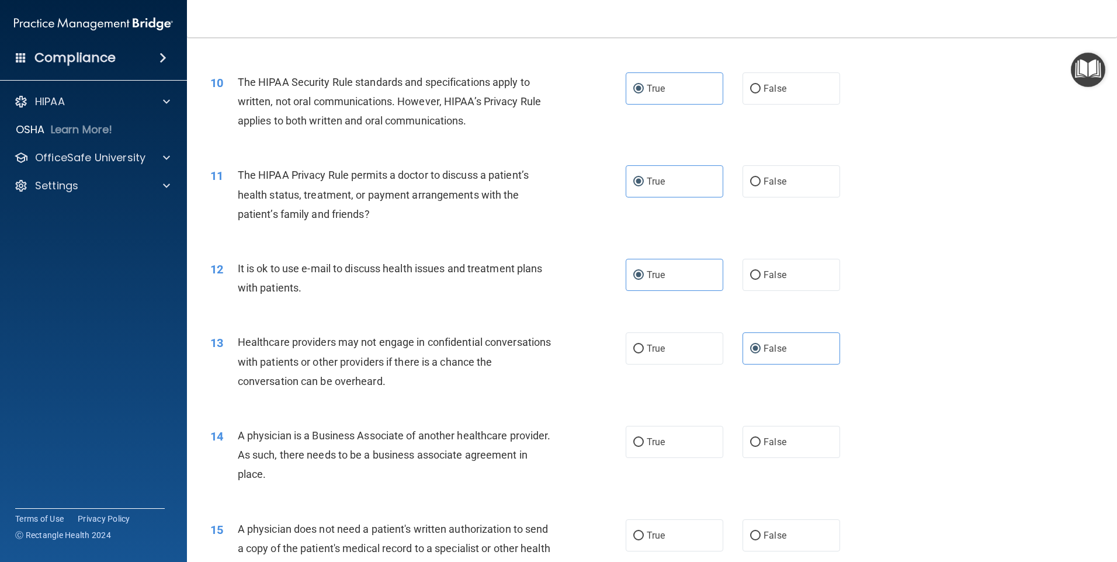
scroll to position [935, 0]
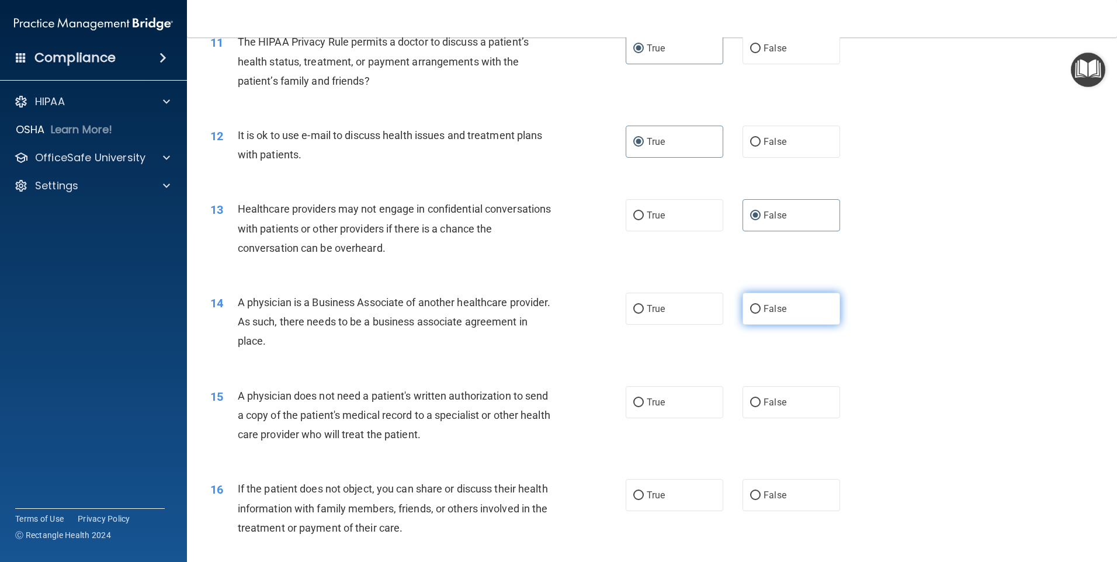
click at [781, 299] on label "False" at bounding box center [792, 309] width 98 height 32
click at [761, 305] on input "False" at bounding box center [755, 309] width 11 height 9
radio input "true"
click at [764, 403] on span "False" at bounding box center [775, 402] width 23 height 11
click at [758, 403] on input "False" at bounding box center [755, 403] width 11 height 9
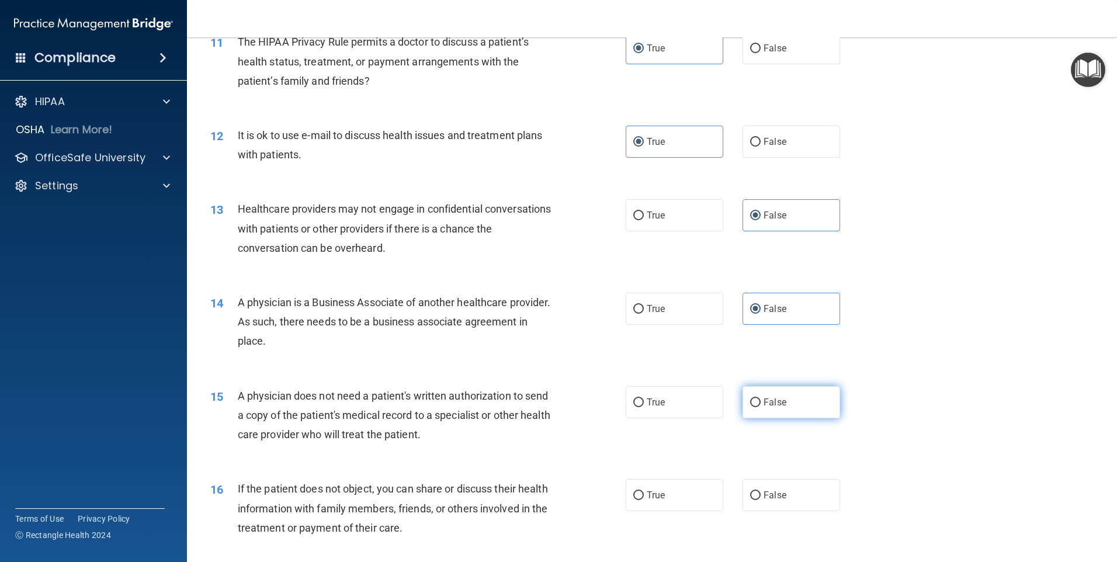
radio input "true"
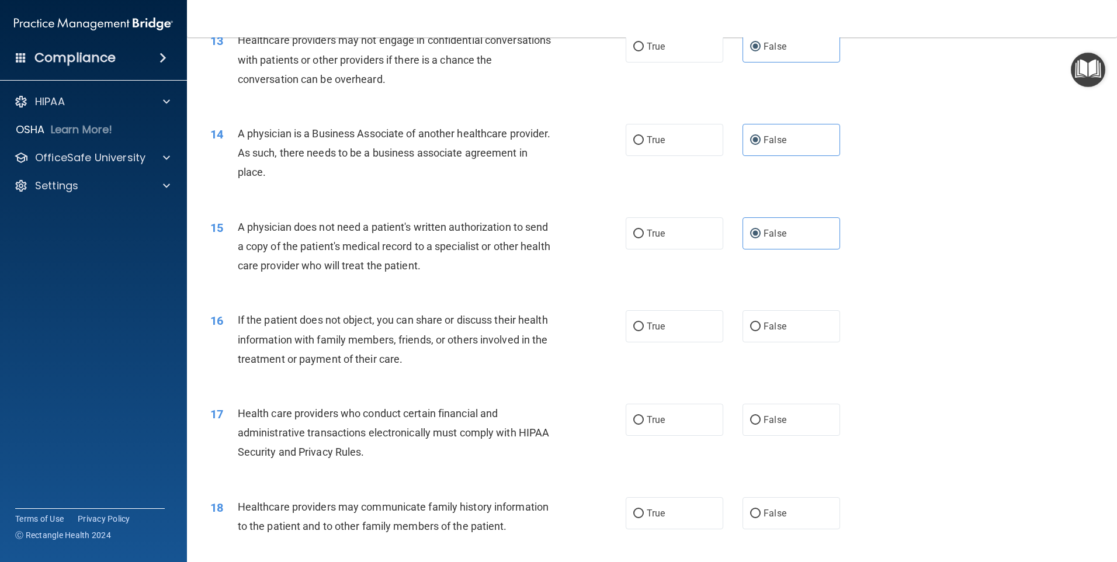
scroll to position [1110, 0]
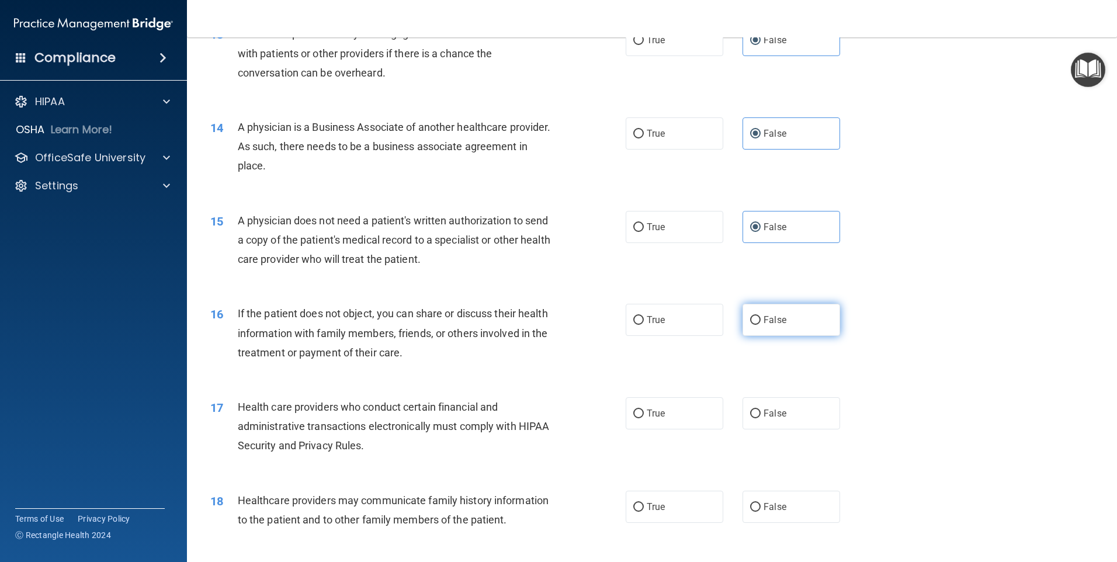
click at [758, 324] on label "False" at bounding box center [792, 320] width 98 height 32
click at [758, 324] on input "False" at bounding box center [755, 320] width 11 height 9
radio input "true"
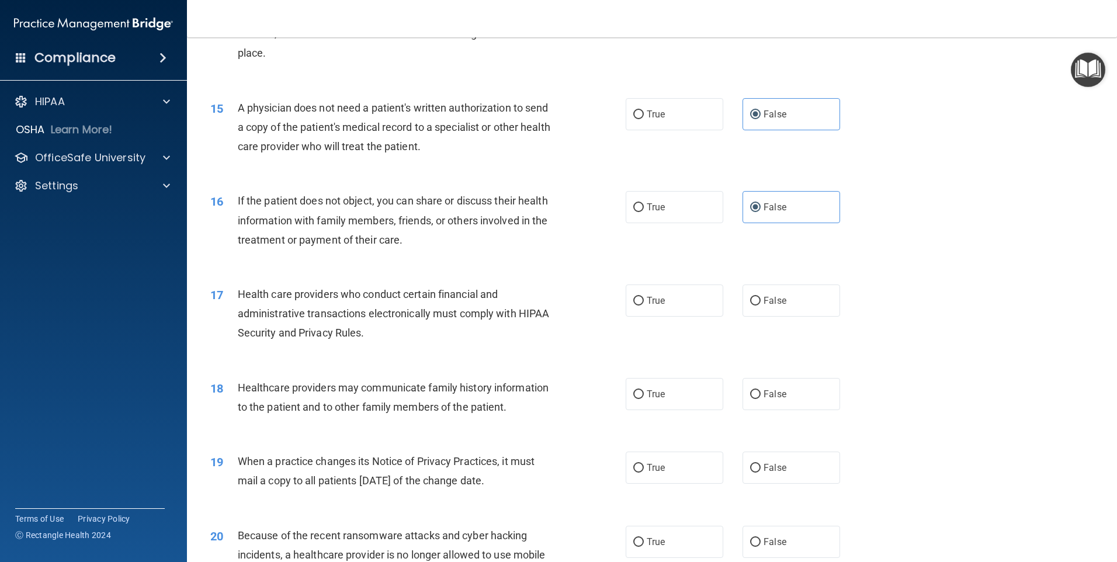
scroll to position [1286, 0]
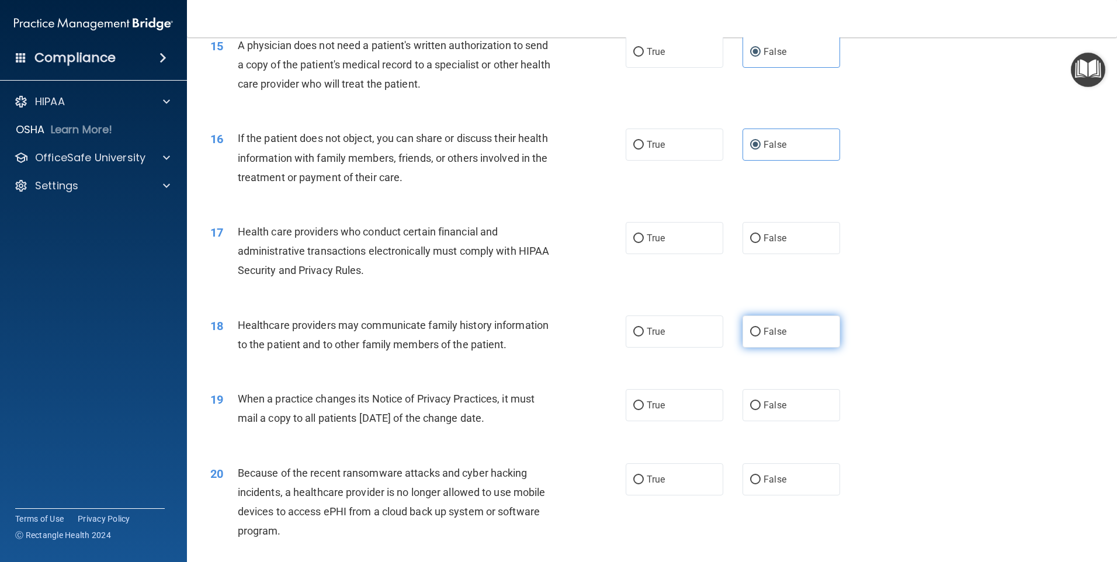
click at [774, 321] on label "False" at bounding box center [792, 332] width 98 height 32
click at [761, 328] on input "False" at bounding box center [755, 332] width 11 height 9
radio input "true"
click at [768, 403] on span "False" at bounding box center [775, 405] width 23 height 11
click at [761, 403] on input "False" at bounding box center [755, 405] width 11 height 9
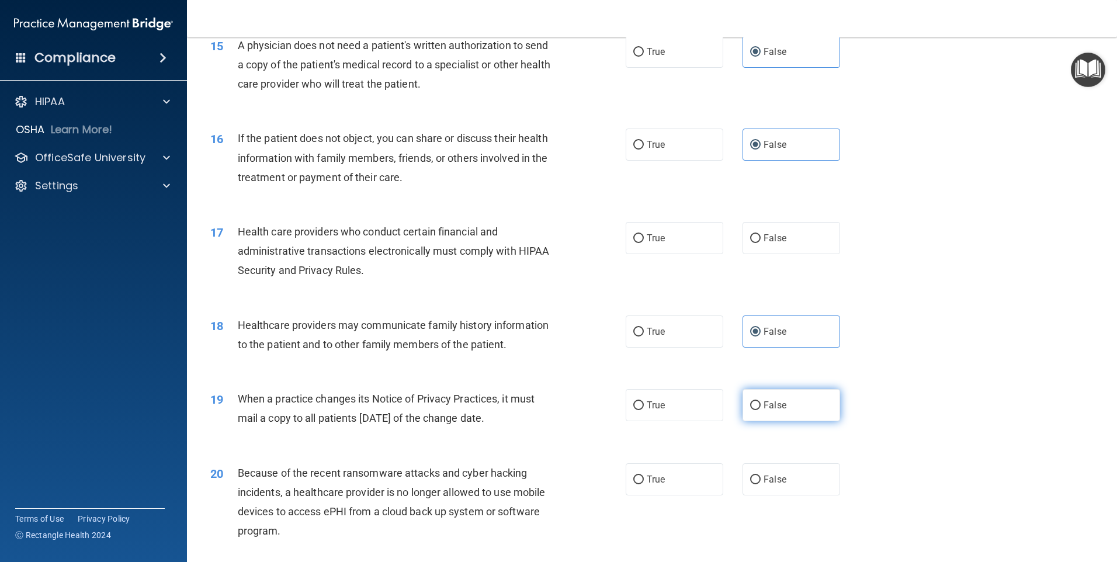
radio input "true"
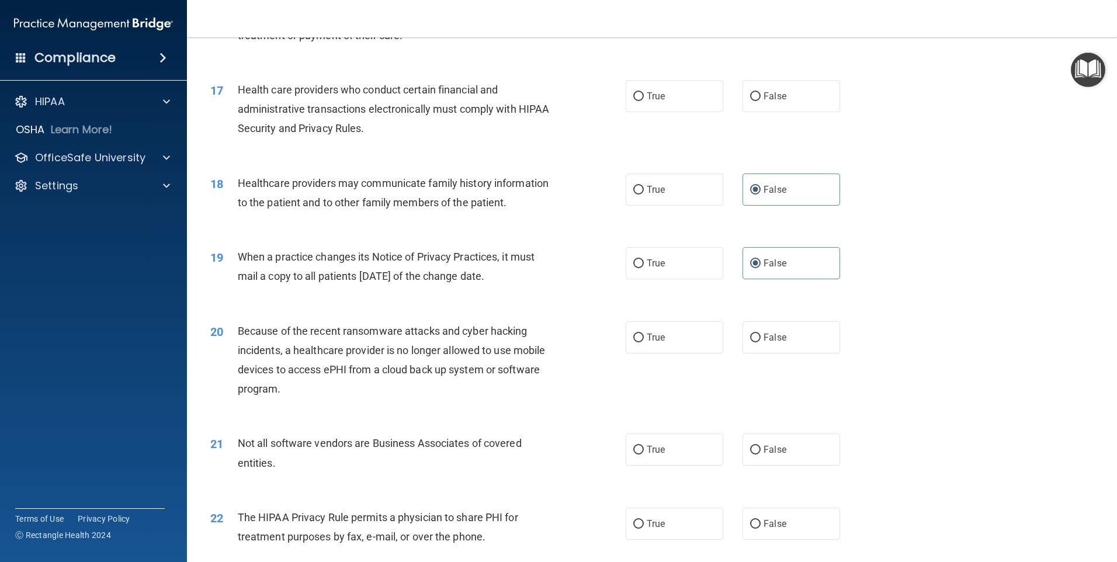
scroll to position [1461, 0]
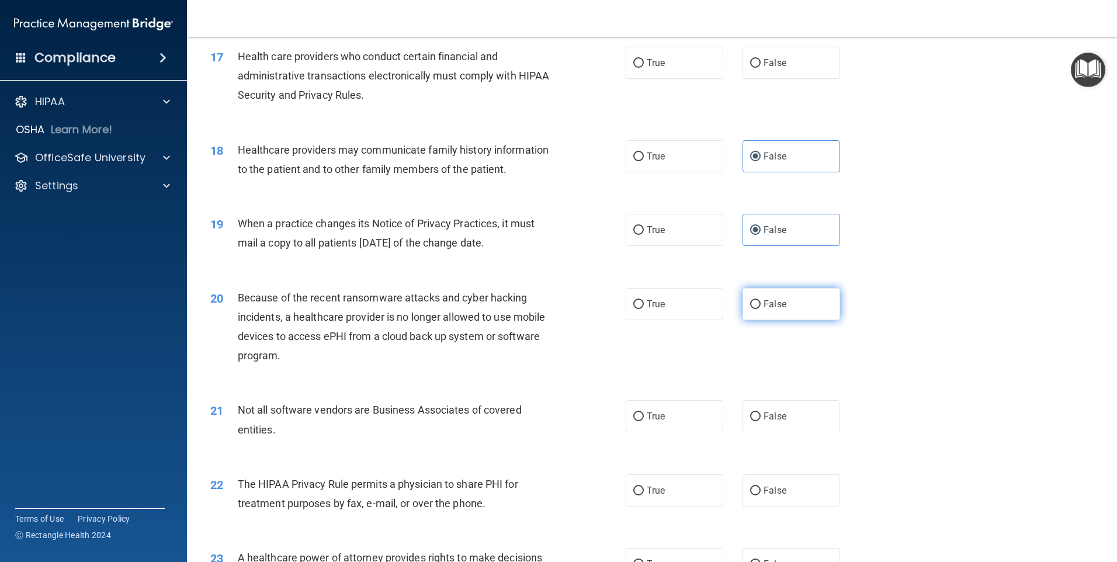
click at [804, 302] on label "False" at bounding box center [792, 304] width 98 height 32
click at [761, 302] on input "False" at bounding box center [755, 304] width 11 height 9
radio input "true"
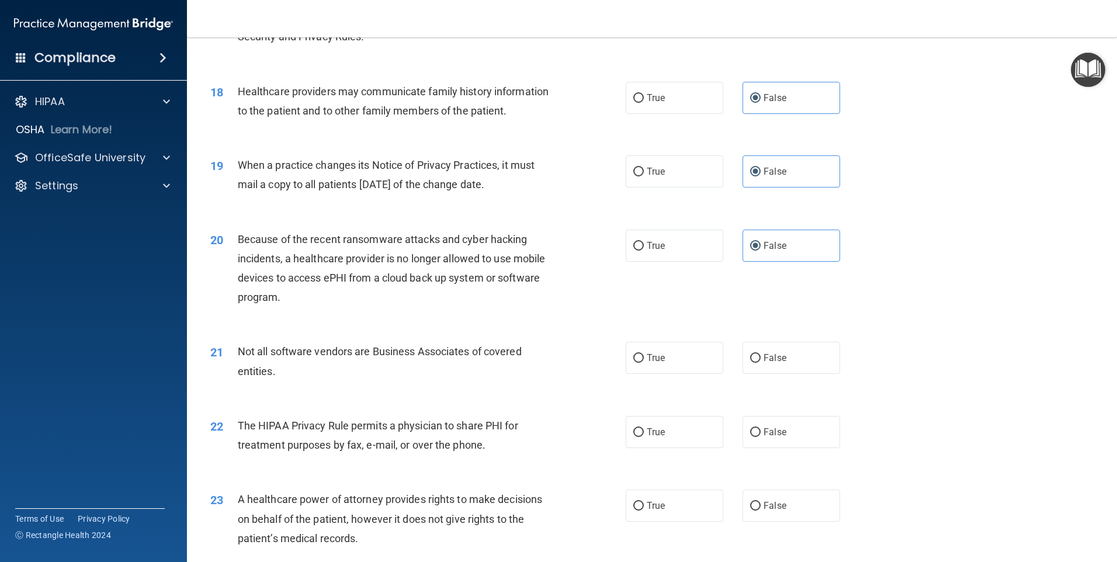
scroll to position [1578, 0]
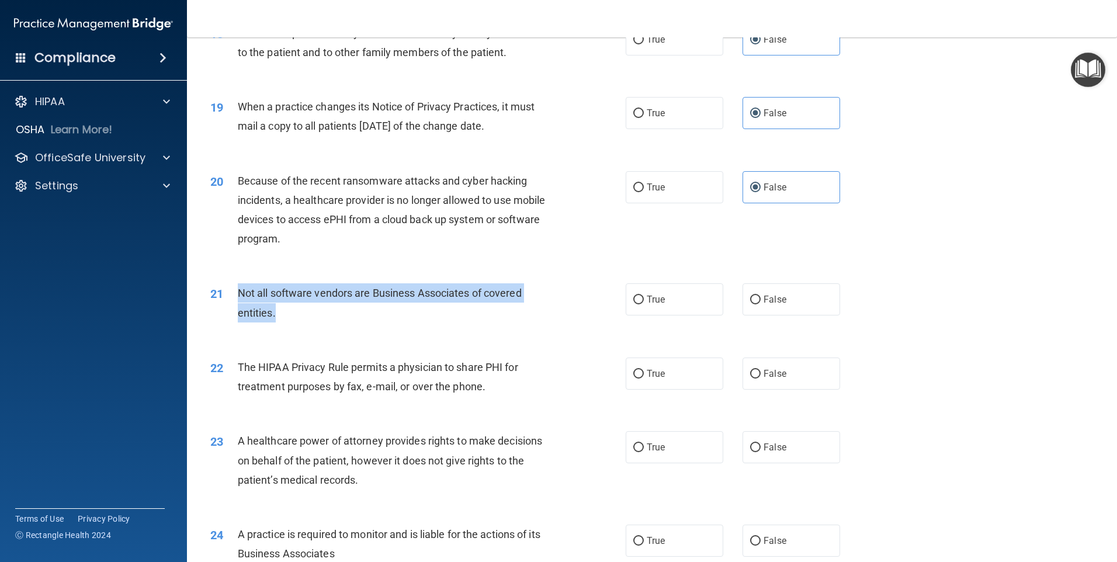
drag, startPoint x: 237, startPoint y: 292, endPoint x: 313, endPoint y: 312, distance: 79.2
click at [313, 312] on div "21 Not all software vendors are Business Associates of covered entities." at bounding box center [418, 305] width 451 height 44
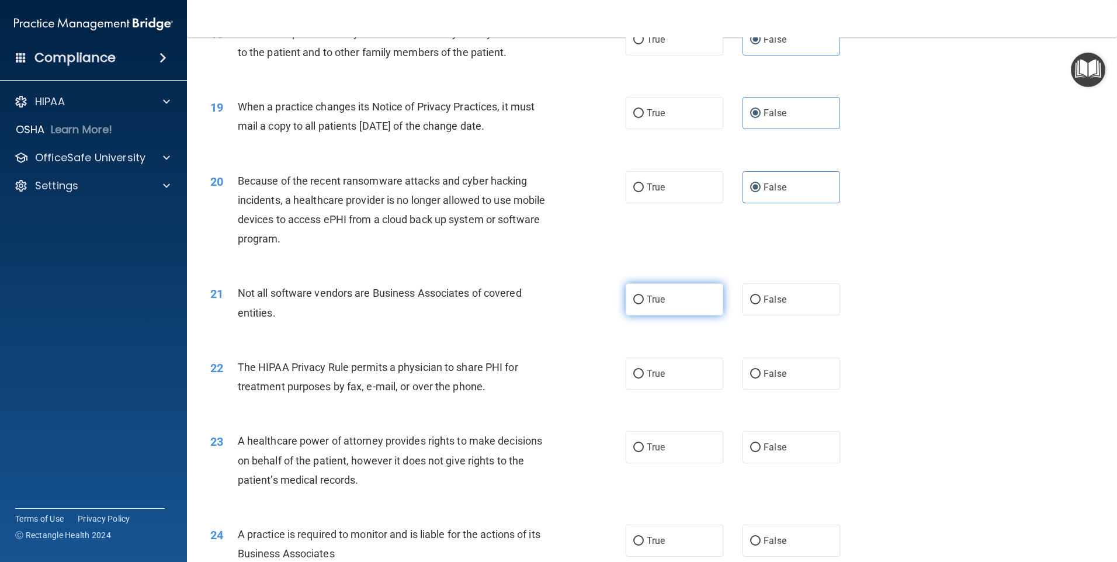
click at [659, 295] on span "True" at bounding box center [656, 299] width 18 height 11
click at [644, 296] on input "True" at bounding box center [638, 300] width 11 height 9
radio input "true"
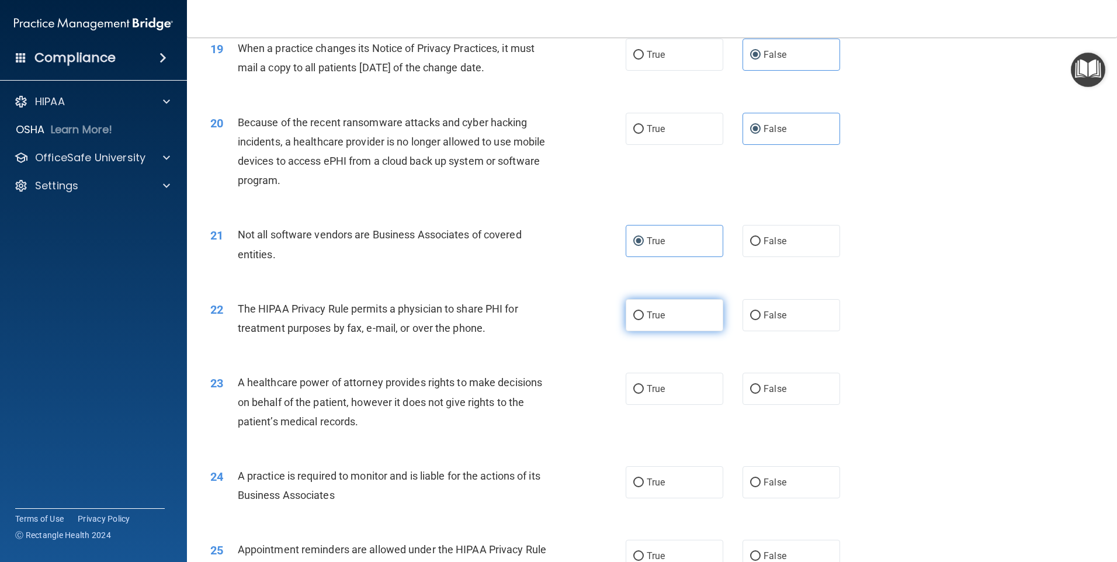
click at [648, 328] on label "True" at bounding box center [675, 315] width 98 height 32
click at [644, 320] on input "True" at bounding box center [638, 315] width 11 height 9
radio input "true"
click at [764, 387] on span "False" at bounding box center [775, 388] width 23 height 11
click at [761, 387] on input "False" at bounding box center [755, 389] width 11 height 9
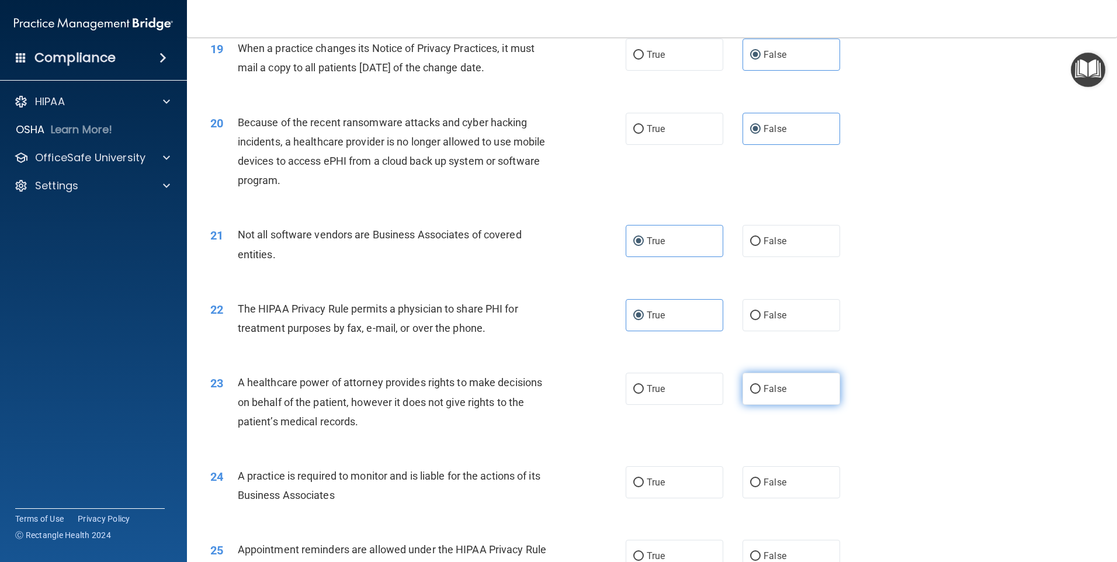
radio input "true"
click at [780, 478] on span "False" at bounding box center [775, 482] width 23 height 11
click at [761, 479] on input "False" at bounding box center [755, 483] width 11 height 9
radio input "true"
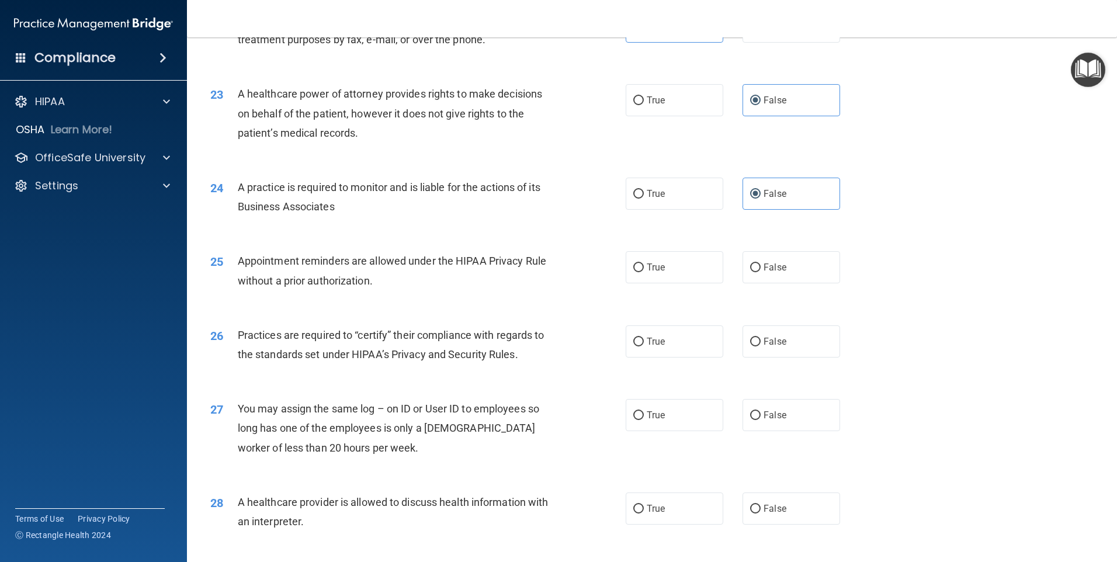
scroll to position [1928, 0]
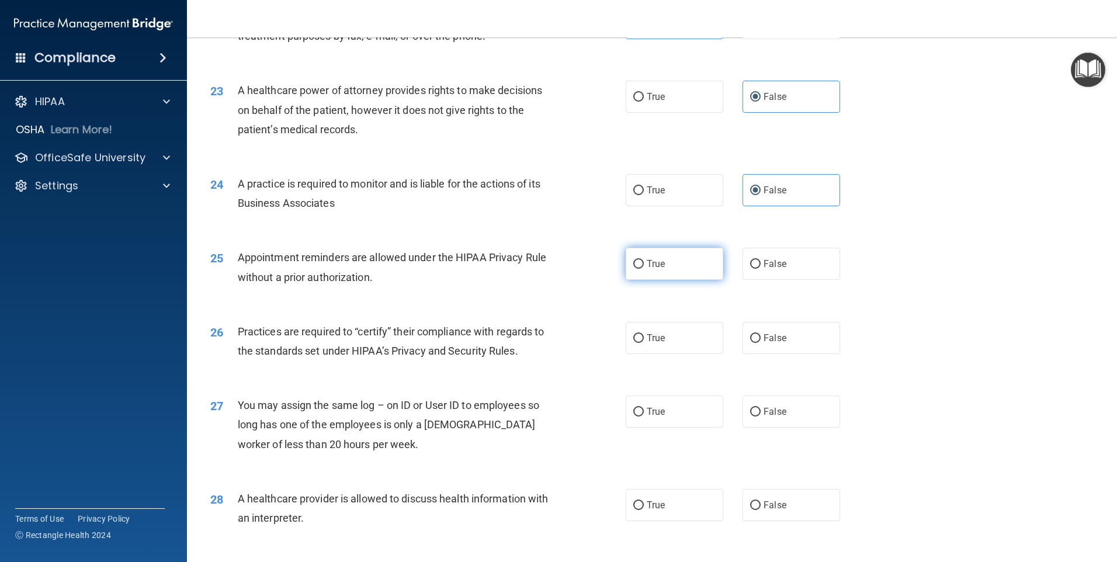
click at [655, 269] on label "True" at bounding box center [675, 264] width 98 height 32
click at [644, 269] on input "True" at bounding box center [638, 264] width 11 height 9
radio input "true"
click at [647, 340] on span "True" at bounding box center [656, 337] width 18 height 11
click at [644, 340] on input "True" at bounding box center [638, 338] width 11 height 9
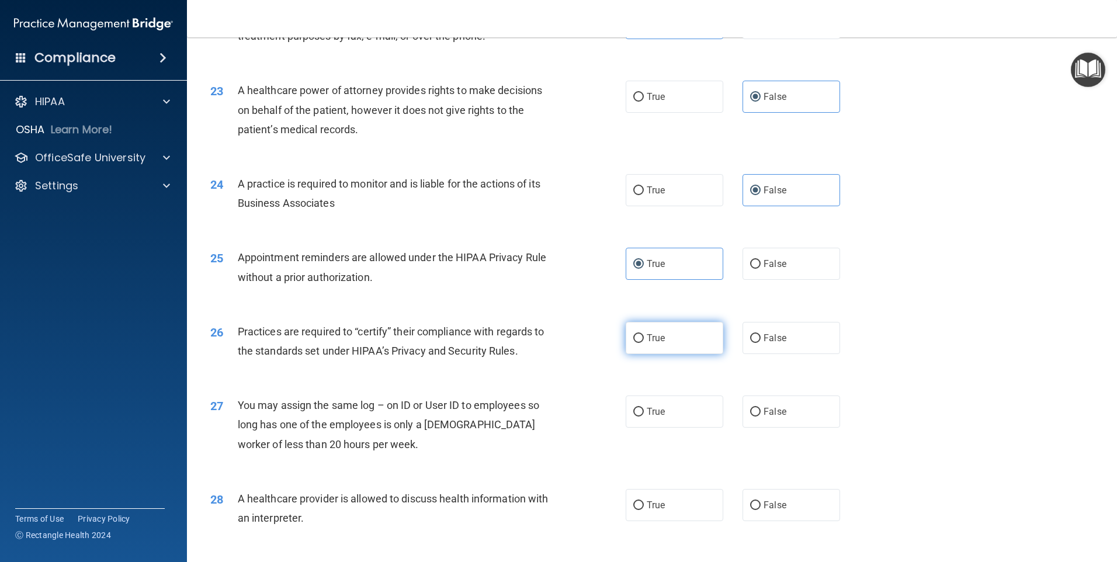
radio input "true"
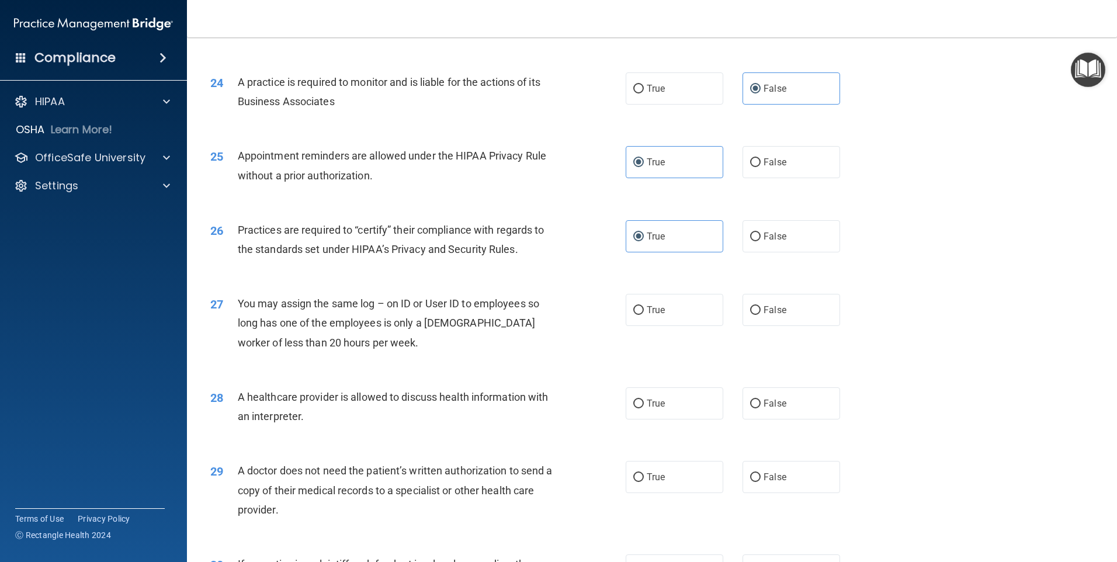
scroll to position [2045, 0]
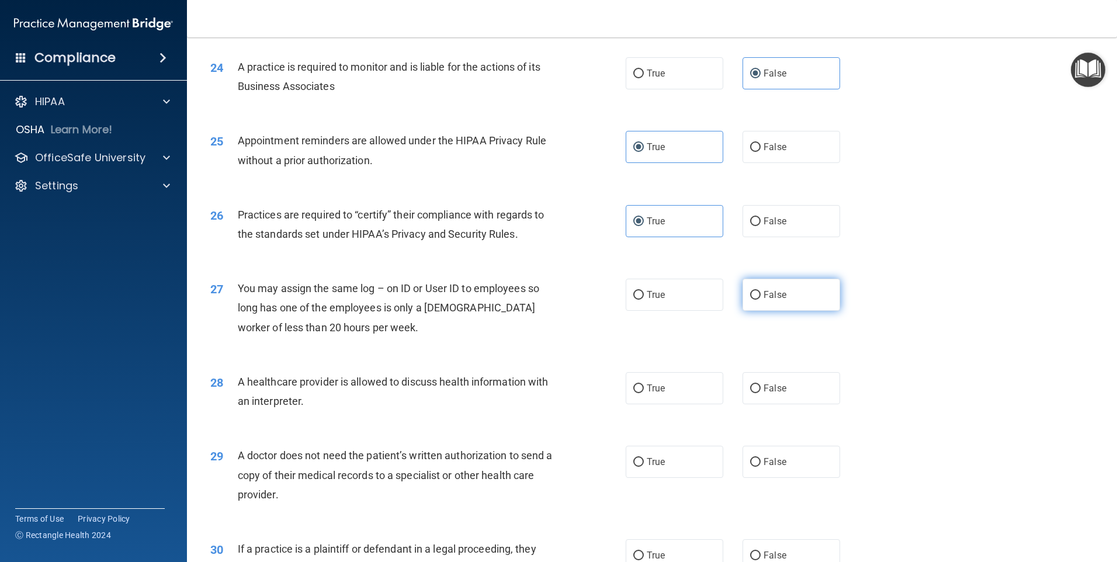
click at [786, 302] on label "False" at bounding box center [792, 295] width 98 height 32
click at [761, 300] on input "False" at bounding box center [755, 295] width 11 height 9
radio input "true"
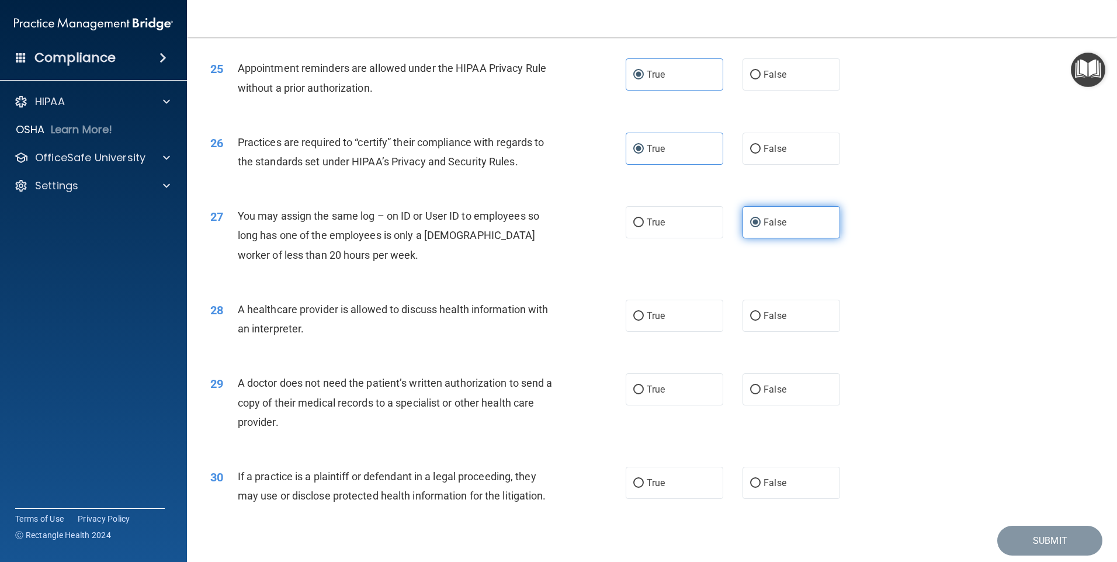
scroll to position [2158, 0]
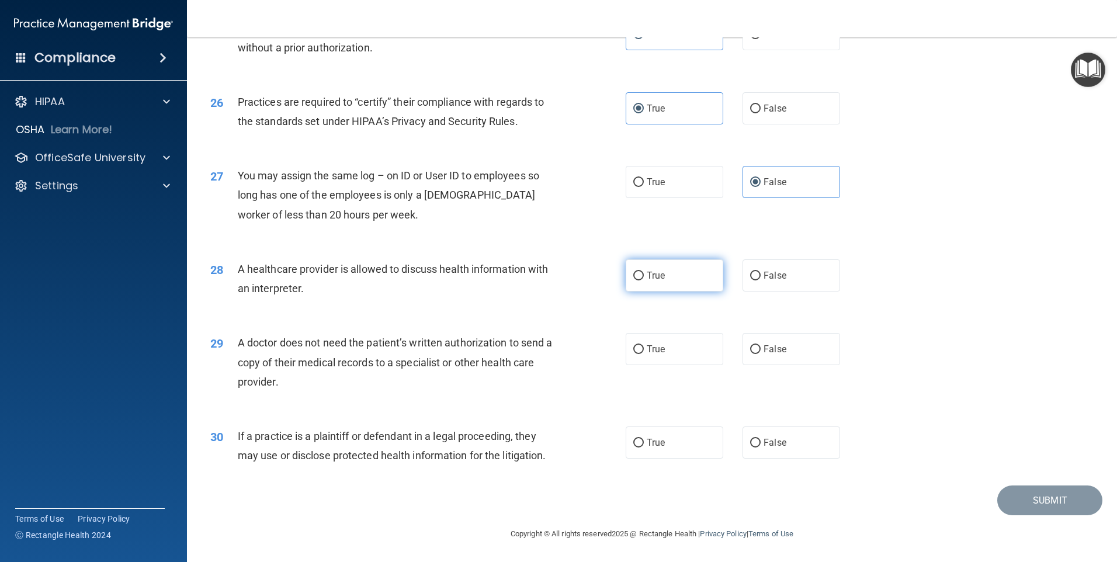
click at [631, 289] on label "True" at bounding box center [675, 275] width 98 height 32
click at [633, 280] on input "True" at bounding box center [638, 276] width 11 height 9
radio input "true"
click at [666, 339] on label "True" at bounding box center [675, 349] width 98 height 32
click at [644, 345] on input "True" at bounding box center [638, 349] width 11 height 9
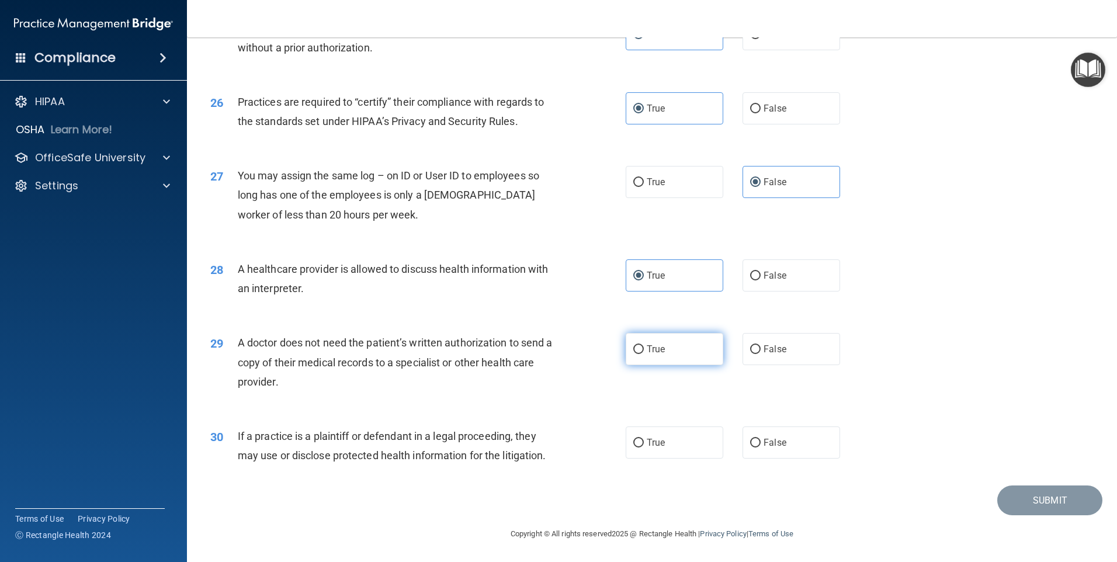
radio input "true"
click at [634, 446] on input "True" at bounding box center [638, 443] width 11 height 9
radio input "true"
click at [627, 446] on label "True" at bounding box center [675, 443] width 98 height 32
click at [633, 446] on input "True" at bounding box center [638, 443] width 11 height 9
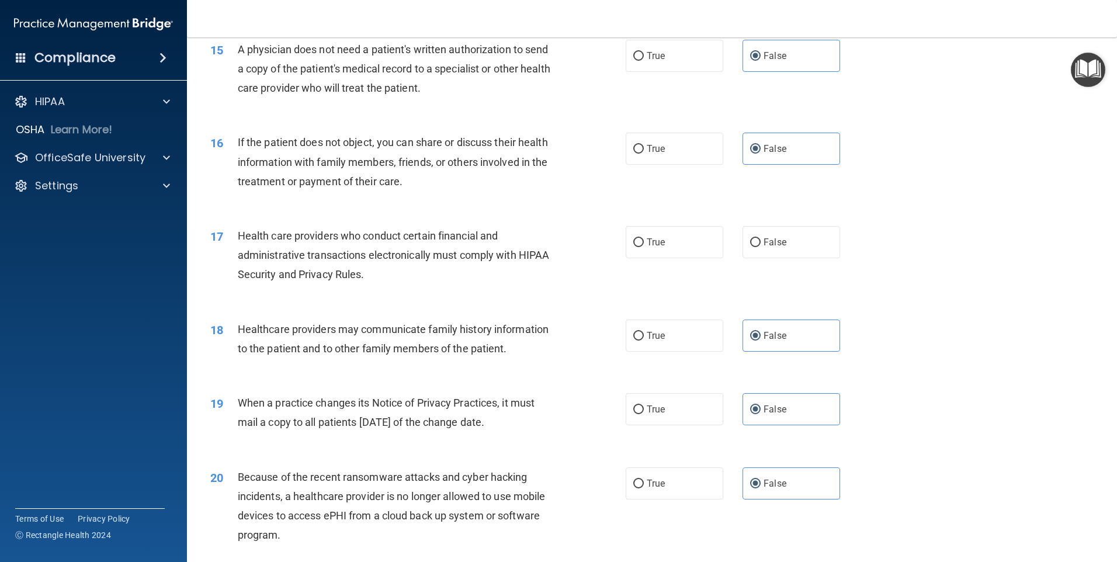
scroll to position [1223, 0]
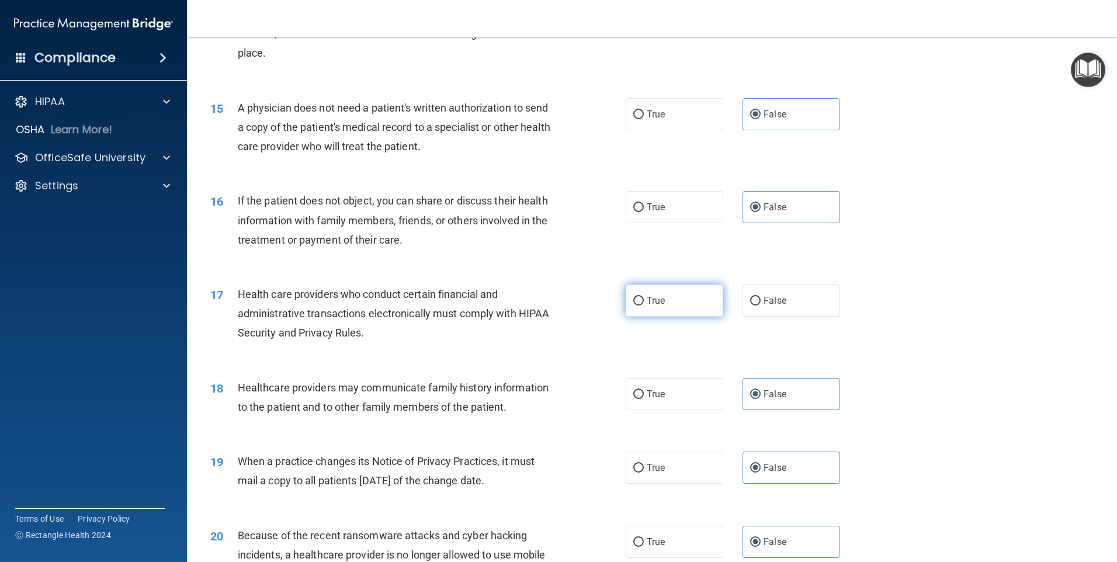
click at [647, 302] on span "True" at bounding box center [656, 300] width 18 height 11
click at [644, 302] on input "True" at bounding box center [638, 301] width 11 height 9
radio input "true"
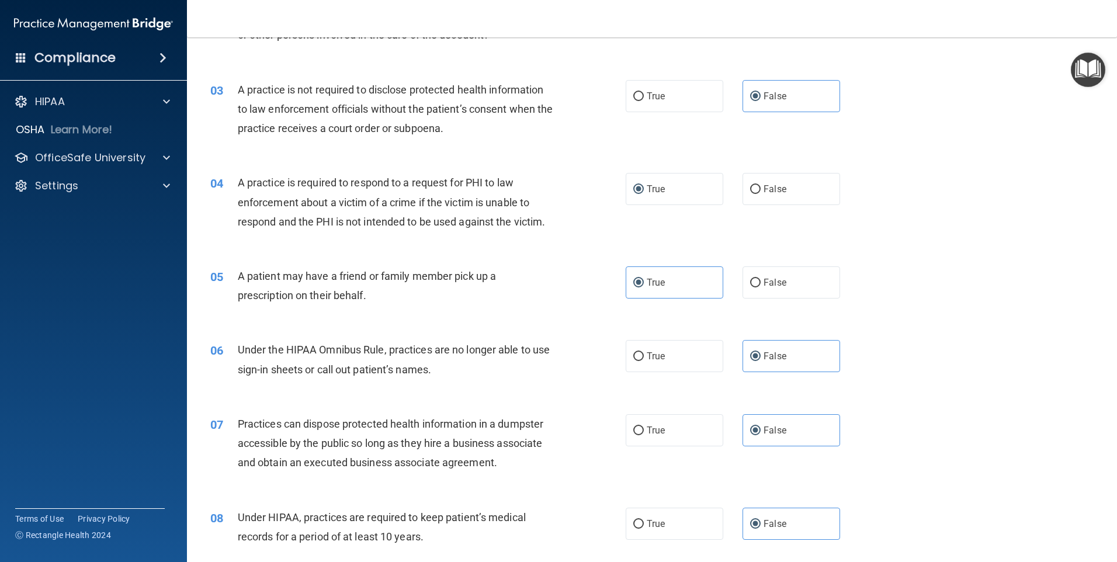
scroll to position [171, 0]
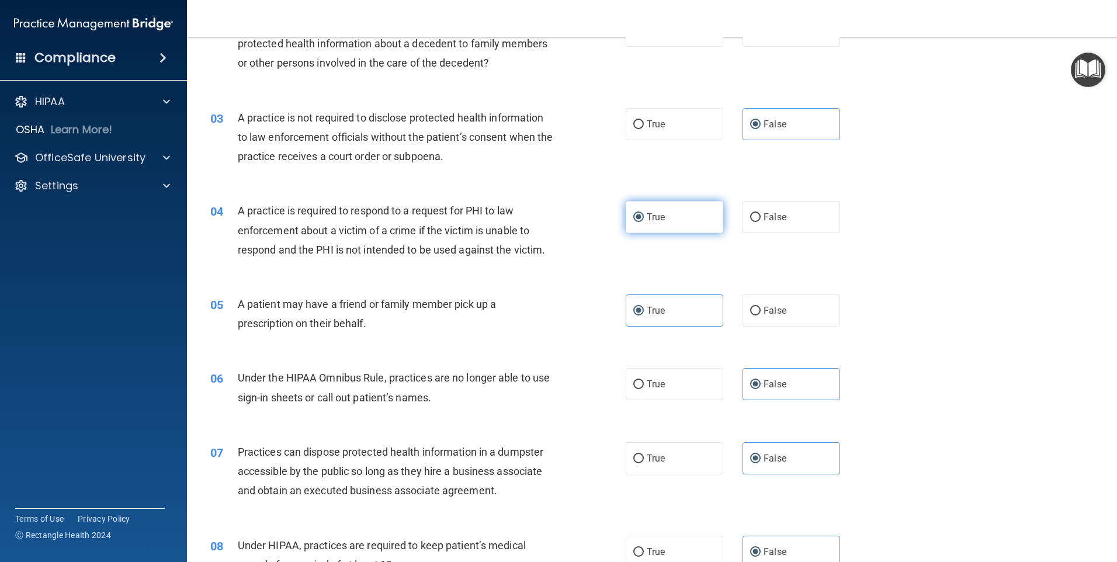
click at [705, 212] on label "True" at bounding box center [675, 217] width 98 height 32
click at [644, 213] on input "True" at bounding box center [638, 217] width 11 height 9
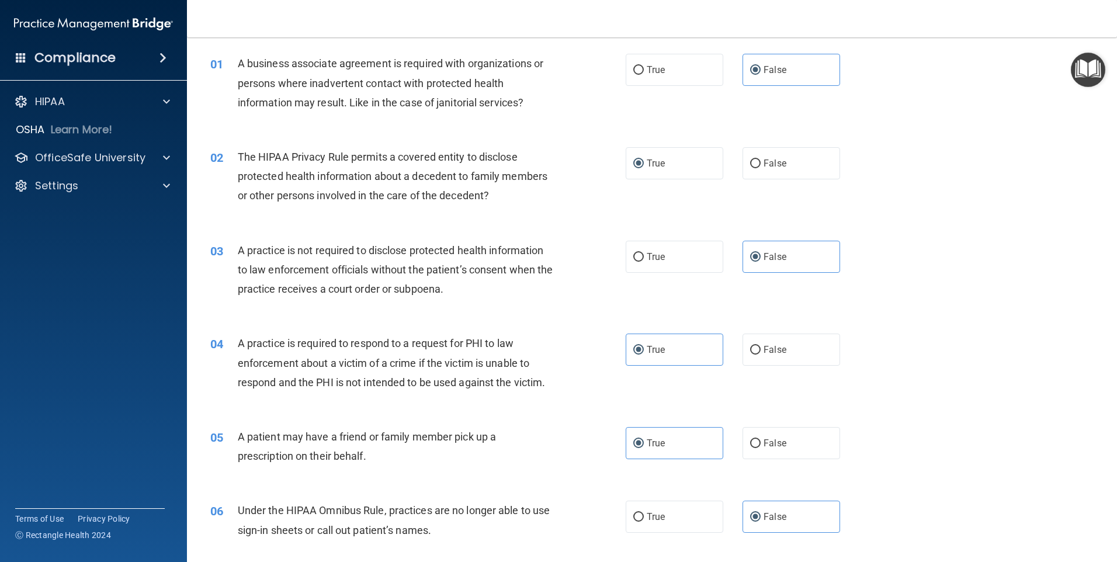
scroll to position [0, 0]
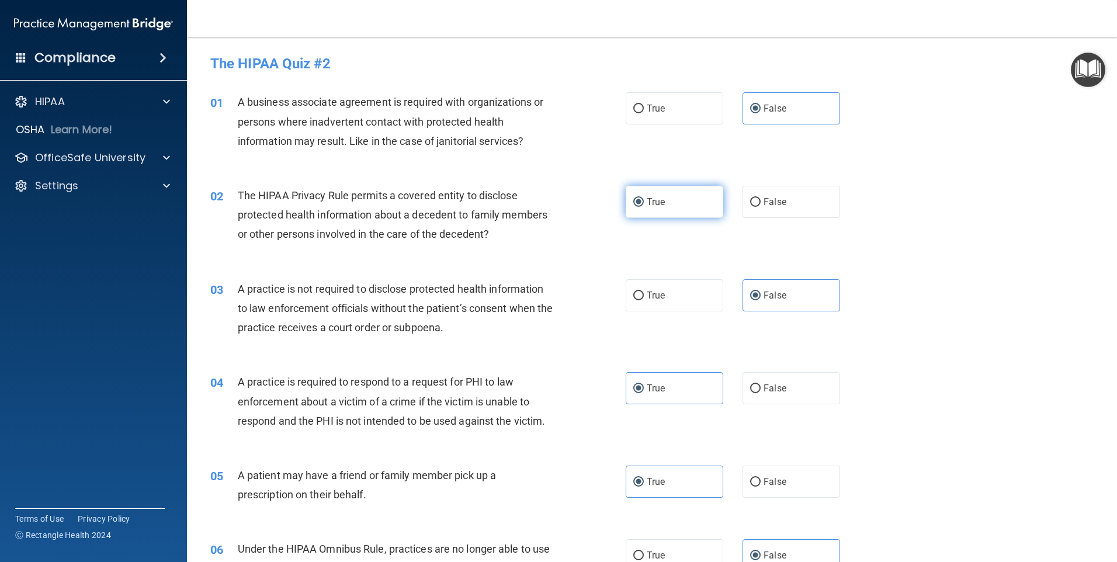
click at [677, 198] on label "True" at bounding box center [675, 202] width 98 height 32
click at [644, 198] on input "True" at bounding box center [638, 202] width 11 height 9
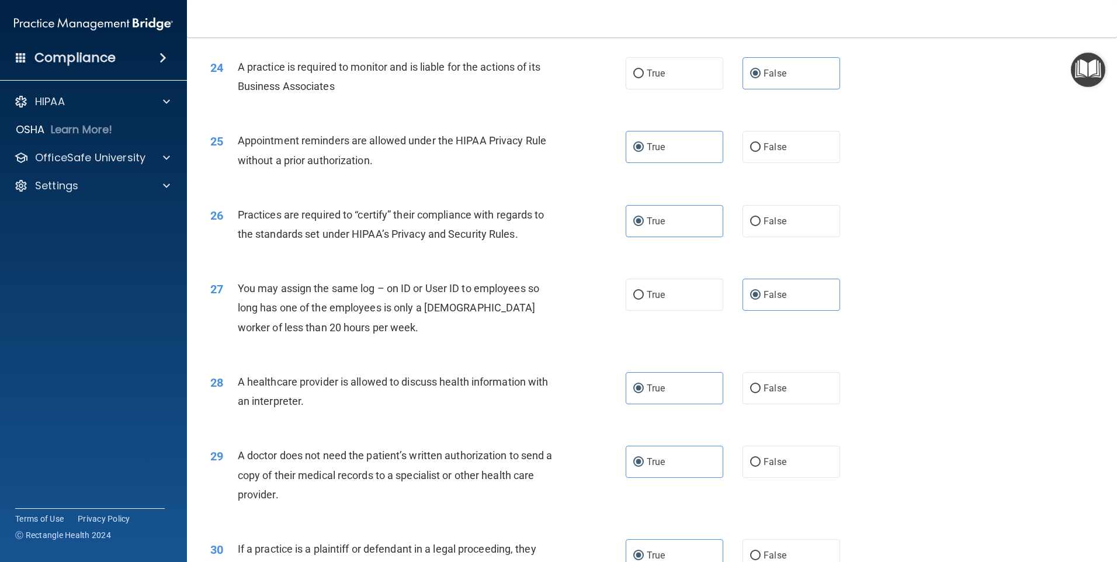
scroll to position [2158, 0]
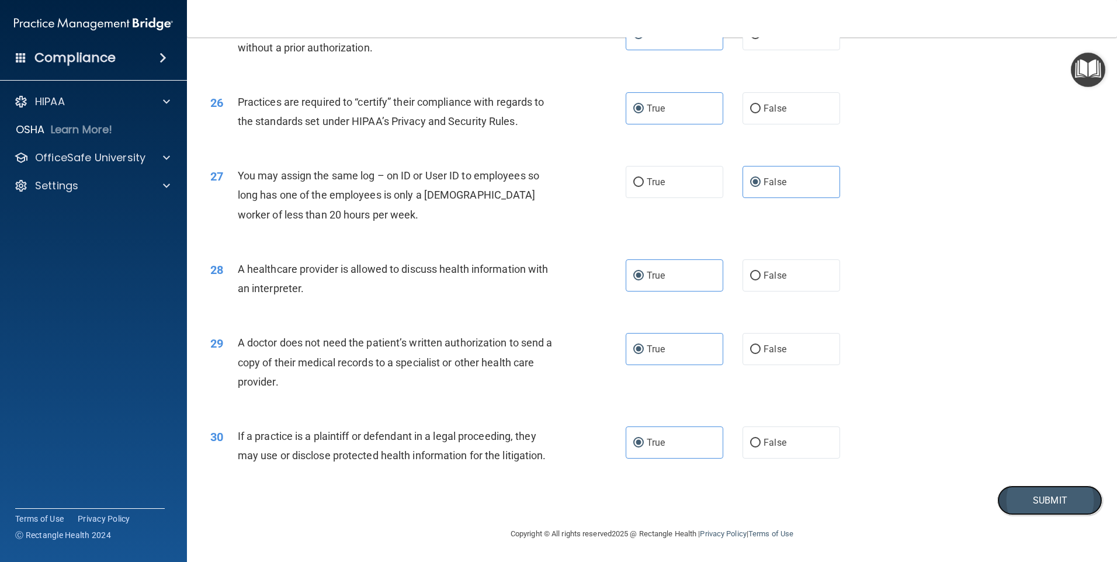
click at [1014, 496] on button "Submit" at bounding box center [1049, 501] width 105 height 30
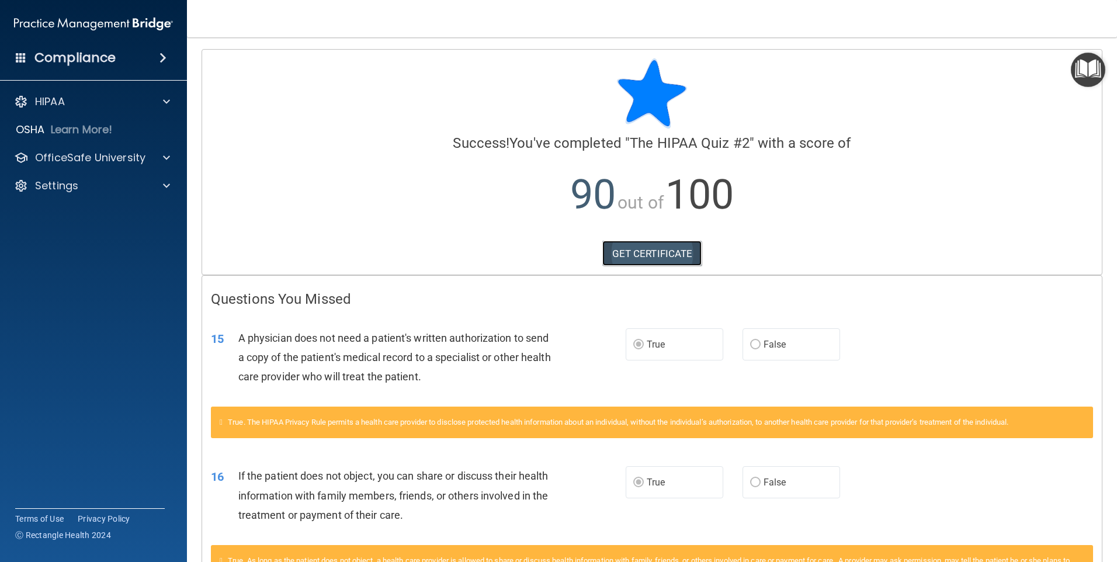
click at [629, 259] on link "GET CERTIFICATE" at bounding box center [652, 254] width 100 height 26
click at [149, 161] on div "OfficeSafe University" at bounding box center [77, 158] width 145 height 14
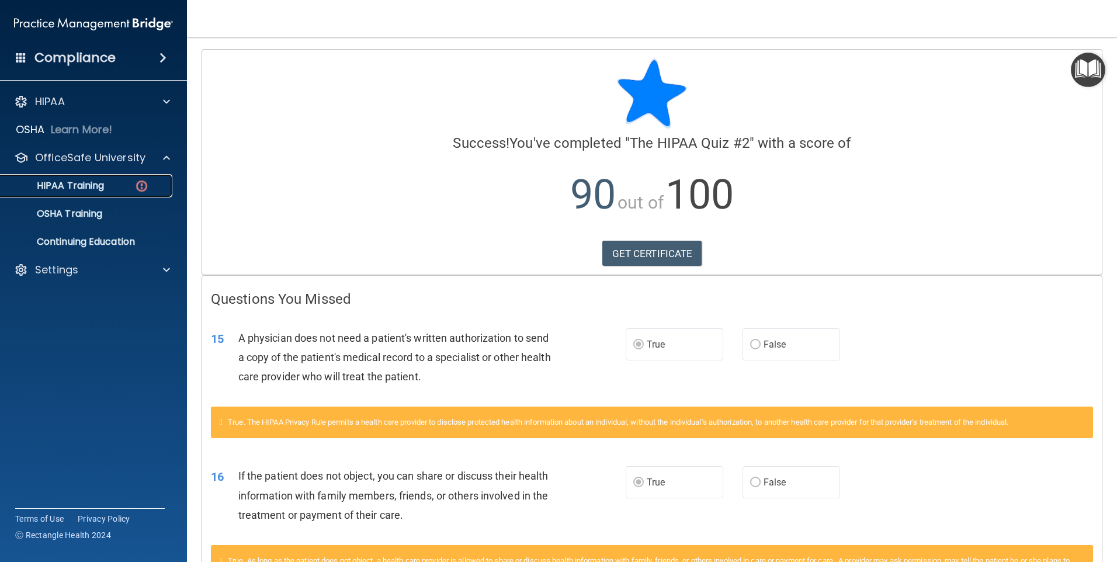
click at [142, 188] on img at bounding box center [141, 186] width 15 height 15
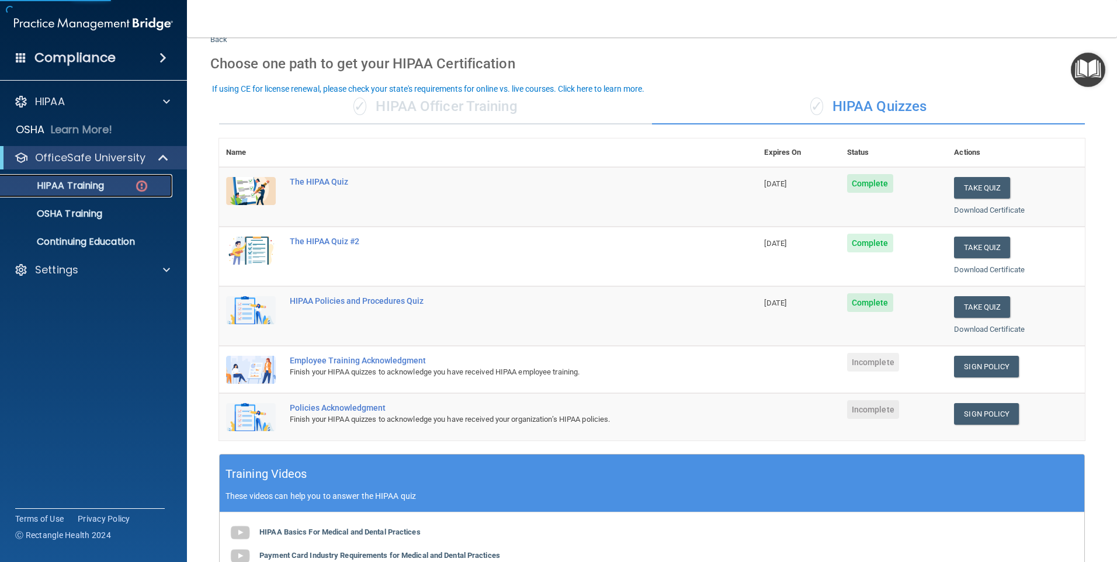
scroll to position [58, 0]
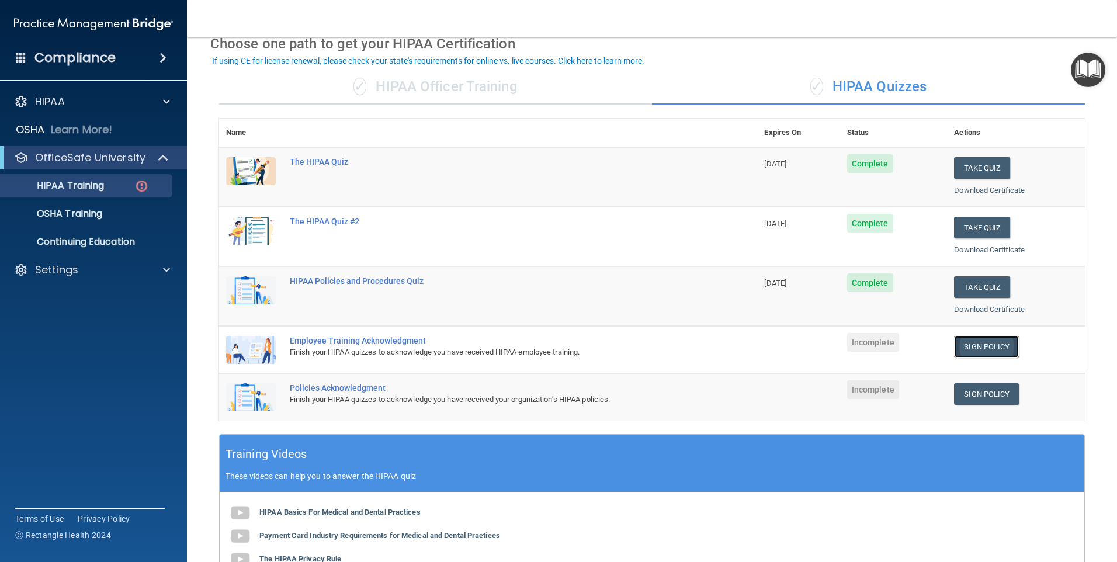
click at [976, 352] on link "Sign Policy" at bounding box center [986, 347] width 65 height 22
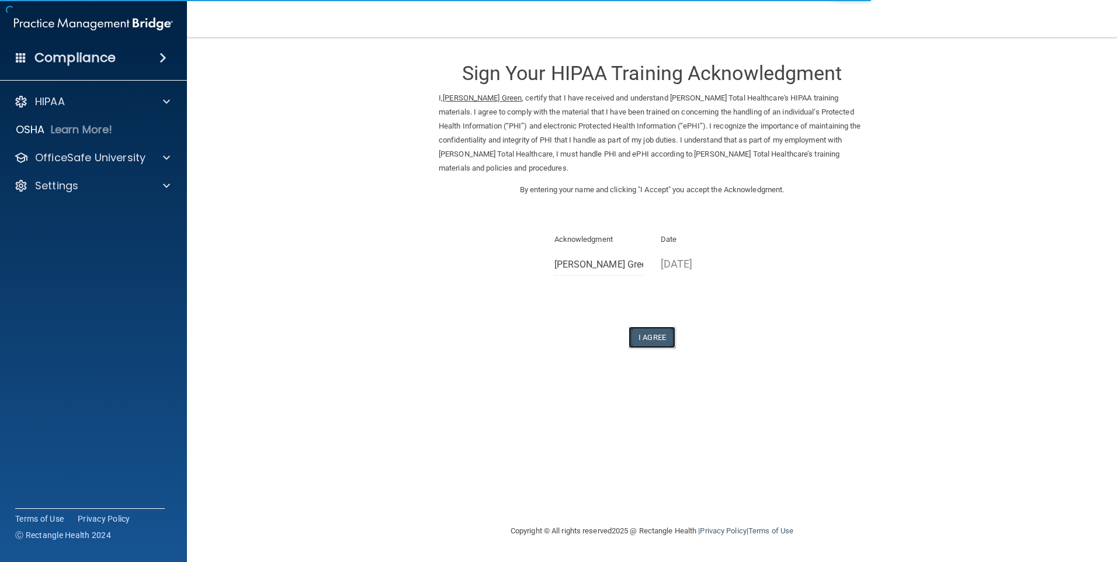
click at [651, 334] on button "I Agree" at bounding box center [652, 338] width 47 height 22
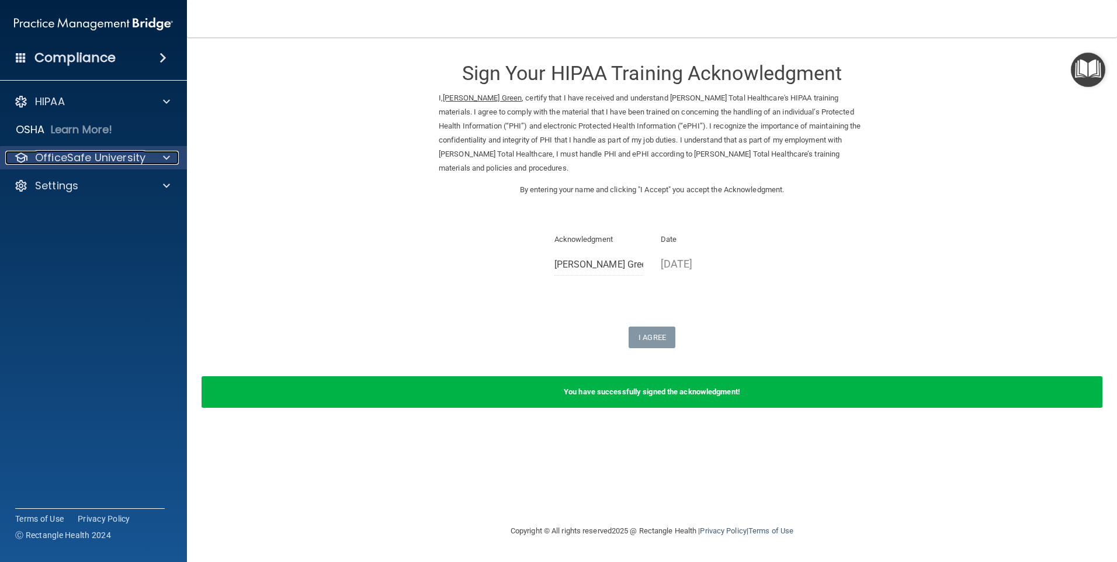
click at [86, 151] on p "OfficeSafe University" at bounding box center [90, 158] width 110 height 14
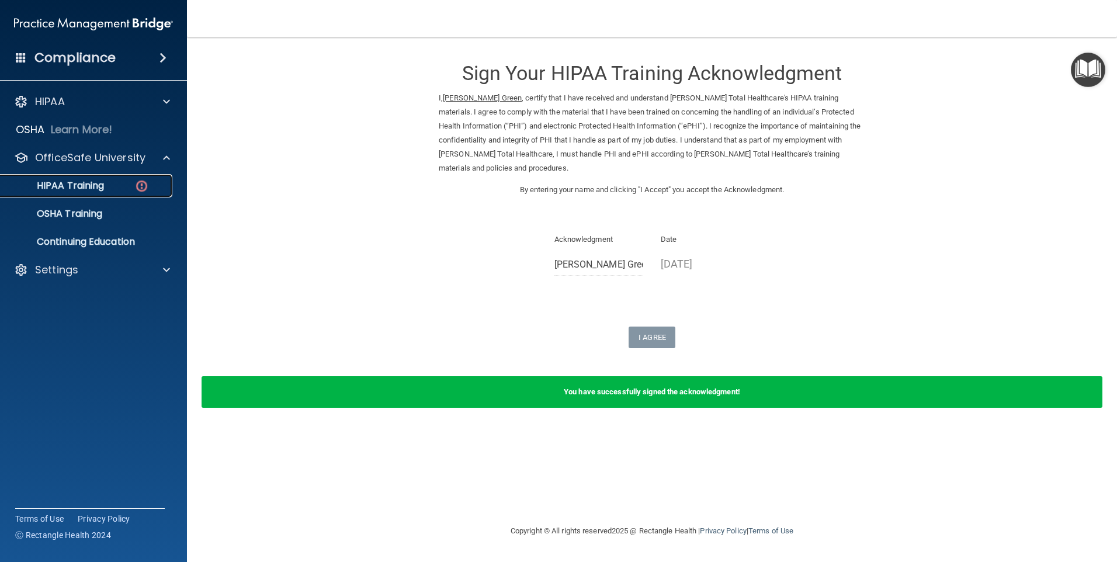
click at [98, 193] on link "HIPAA Training" at bounding box center [80, 185] width 184 height 23
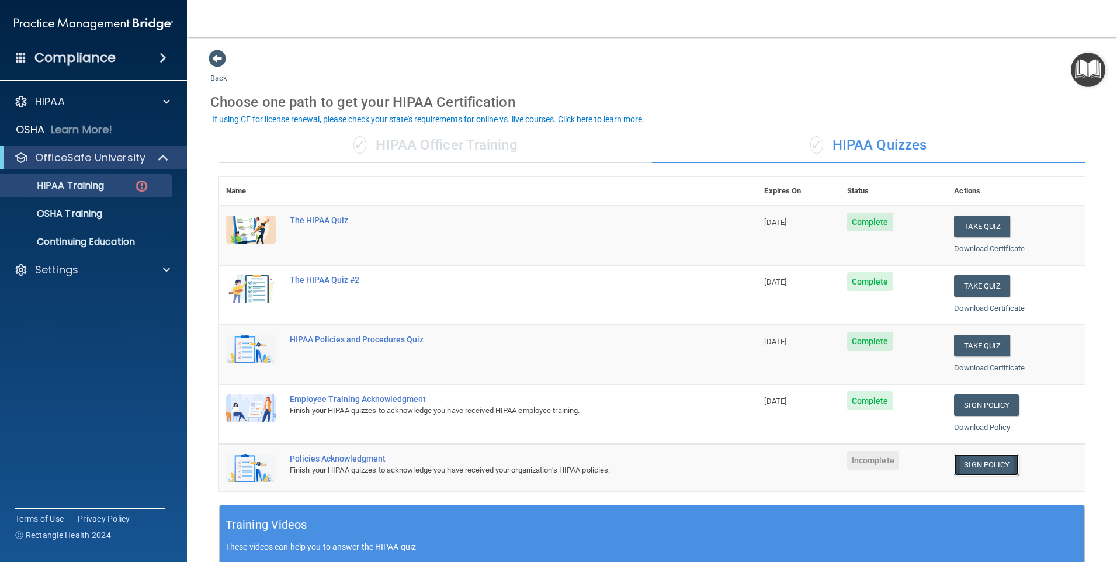
click at [975, 462] on link "Sign Policy" at bounding box center [986, 465] width 65 height 22
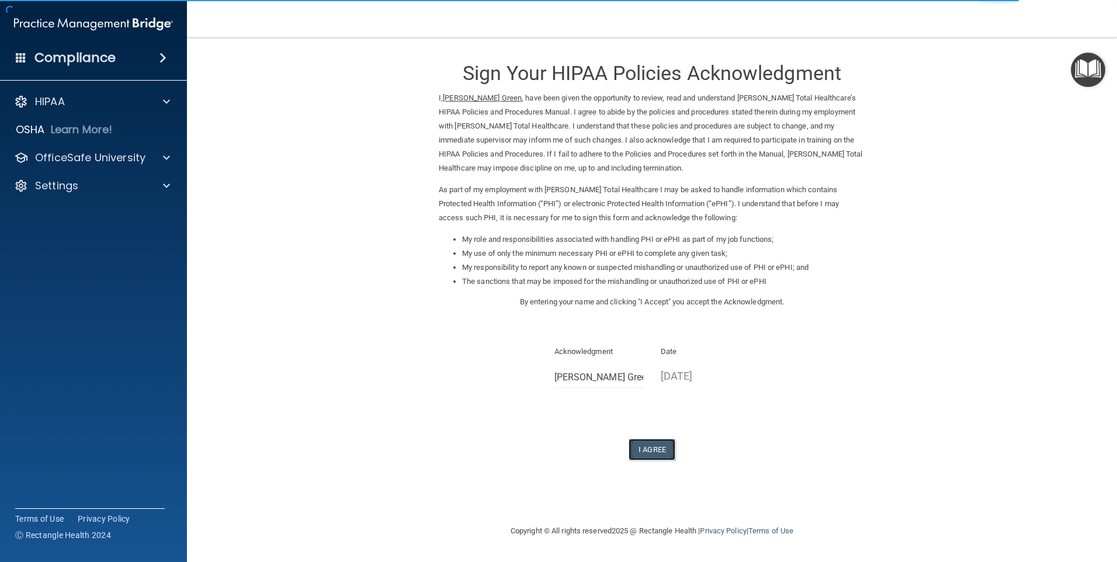
click at [649, 455] on button "I Agree" at bounding box center [652, 450] width 47 height 22
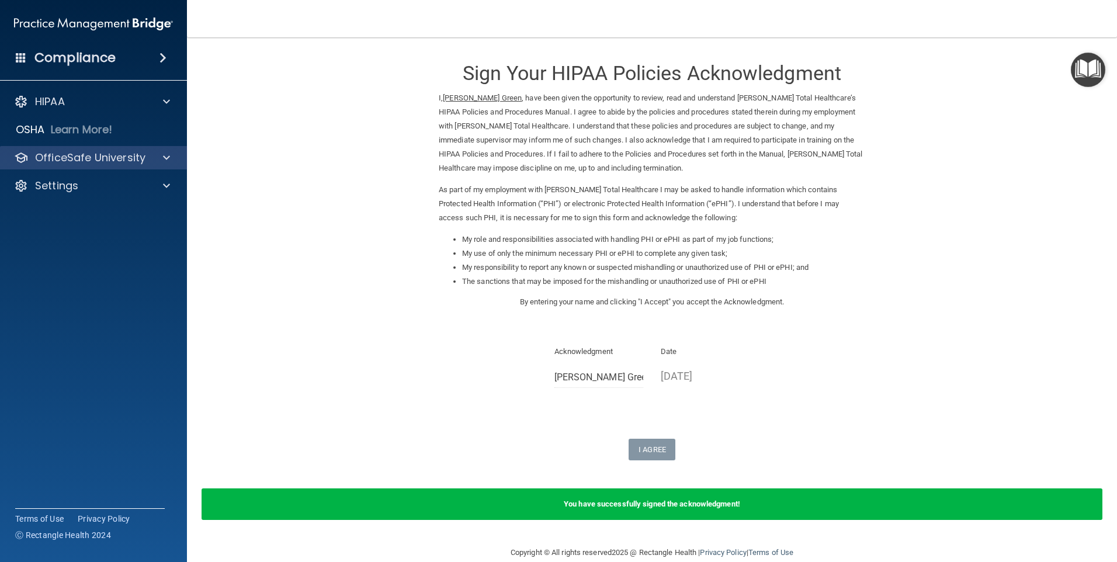
click at [108, 148] on div "OfficeSafe University" at bounding box center [94, 157] width 188 height 23
click at [154, 163] on div at bounding box center [164, 158] width 29 height 14
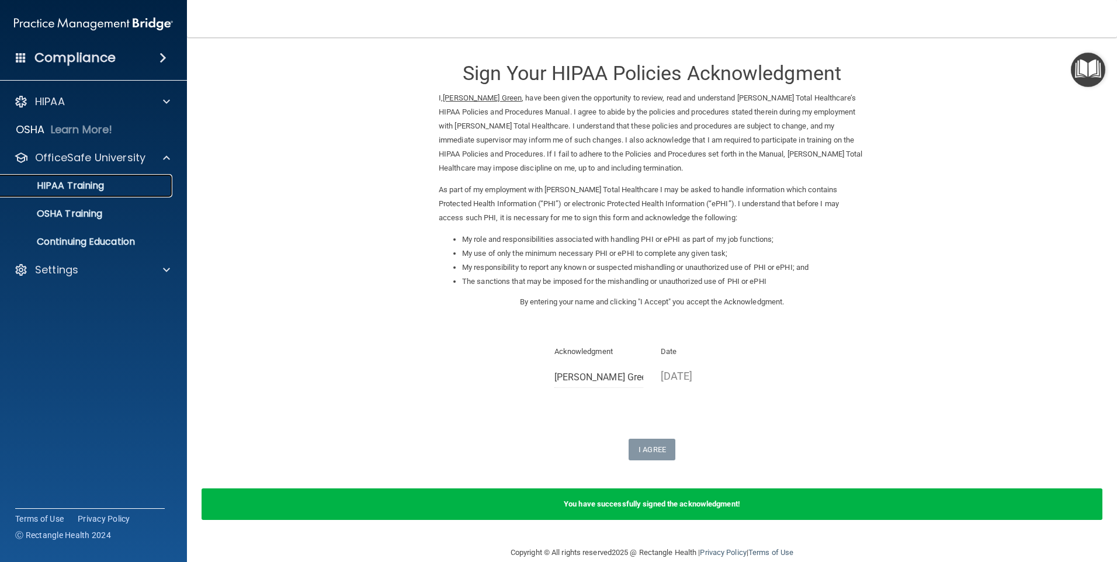
click at [152, 183] on div "HIPAA Training" at bounding box center [88, 186] width 160 height 12
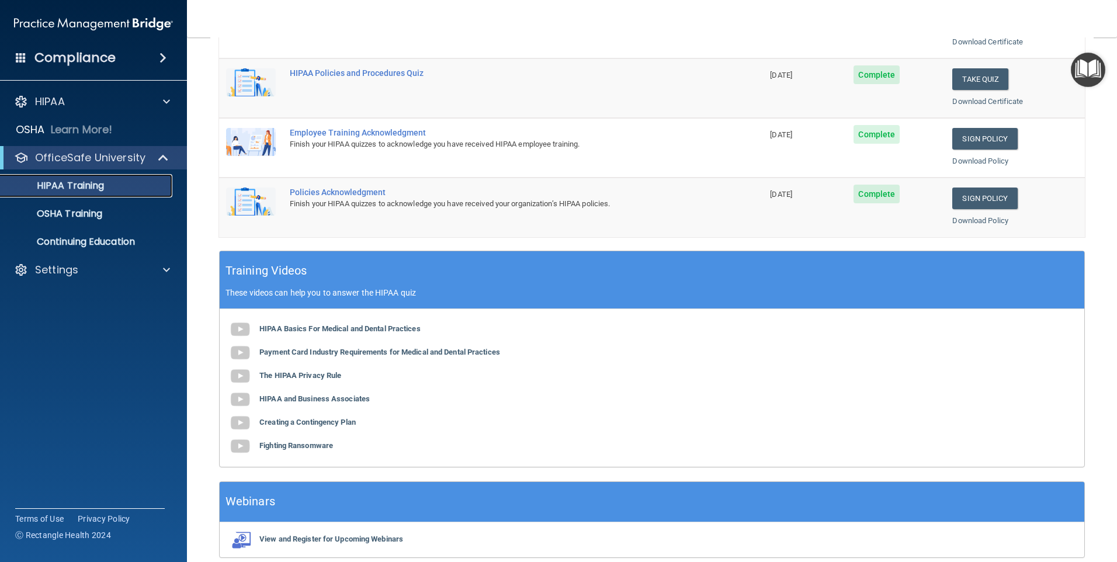
scroll to position [292, 0]
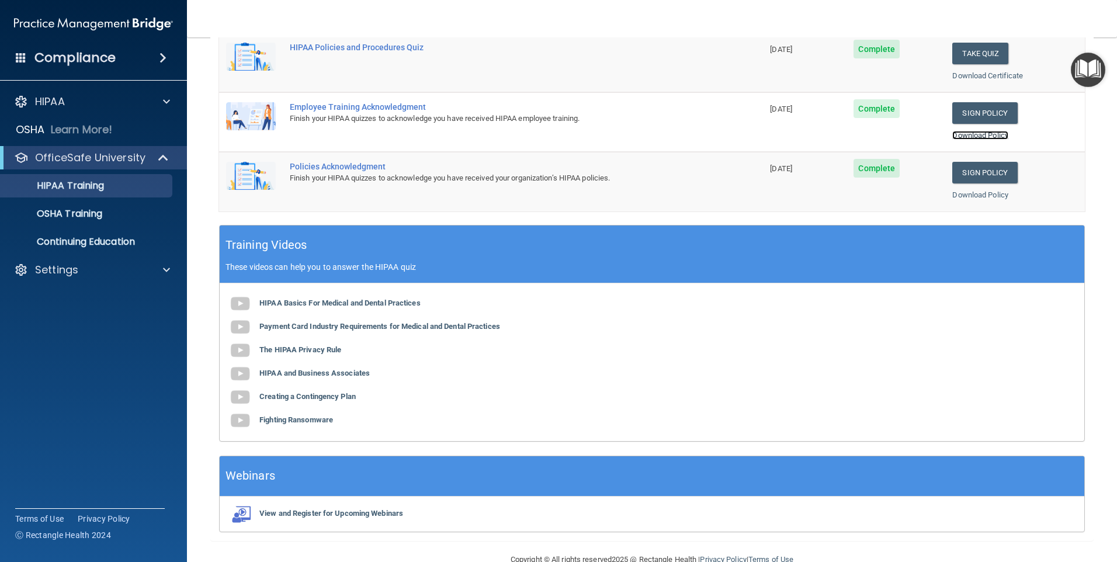
click at [983, 134] on link "Download Policy" at bounding box center [980, 135] width 56 height 9
click at [971, 192] on link "Download Policy" at bounding box center [980, 194] width 56 height 9
click at [326, 373] on b "HIPAA and Business Associates" at bounding box center [314, 373] width 110 height 9
click at [338, 398] on b "Creating a Contingency Plan" at bounding box center [307, 396] width 96 height 9
click at [312, 420] on b "Fighting Ransomware" at bounding box center [296, 419] width 74 height 9
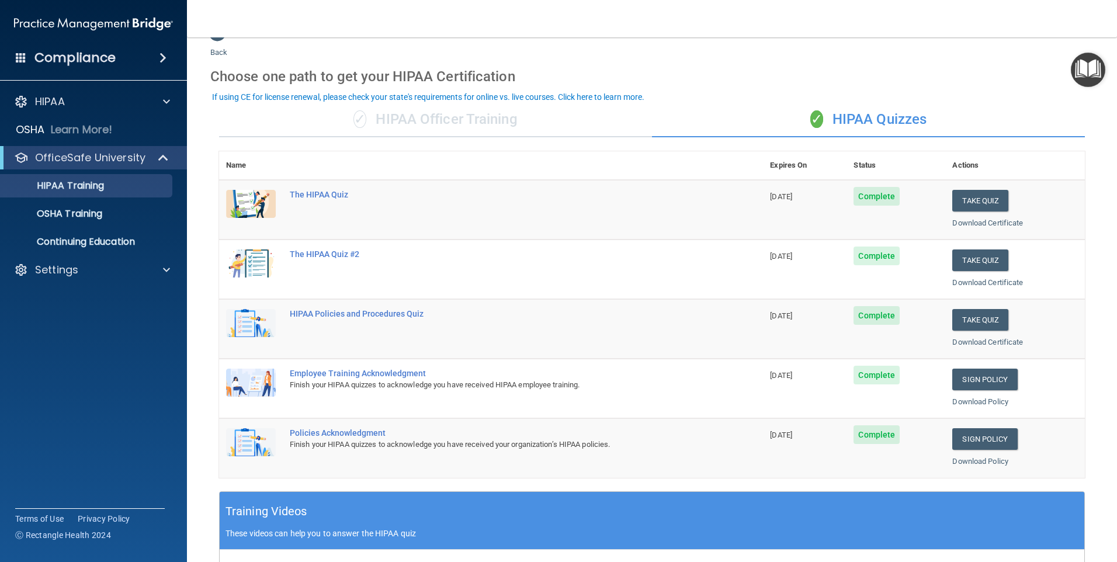
scroll to position [0, 0]
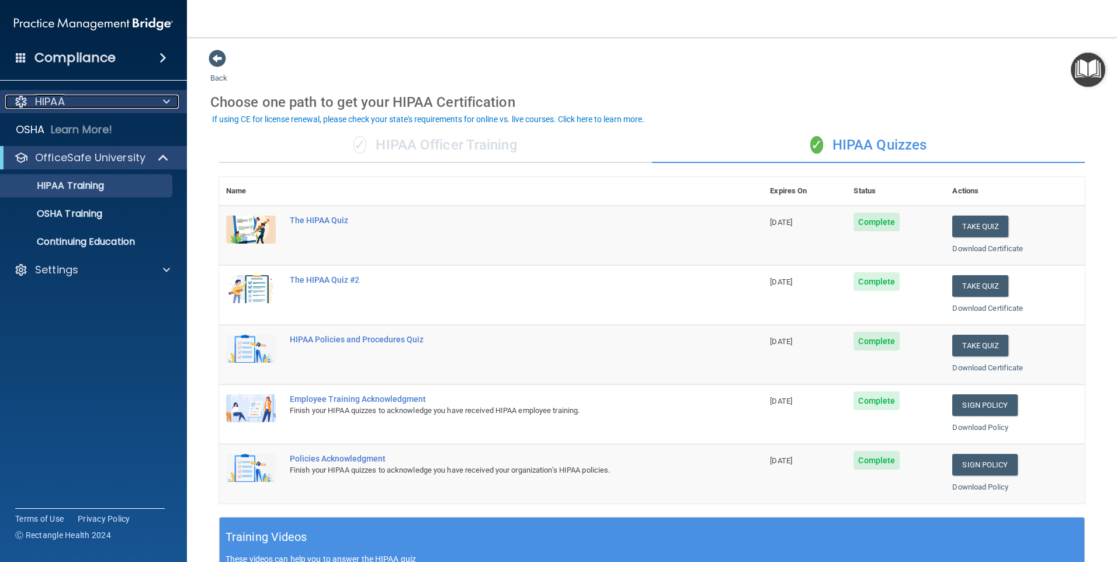
click at [98, 102] on div "HIPAA" at bounding box center [77, 102] width 145 height 14
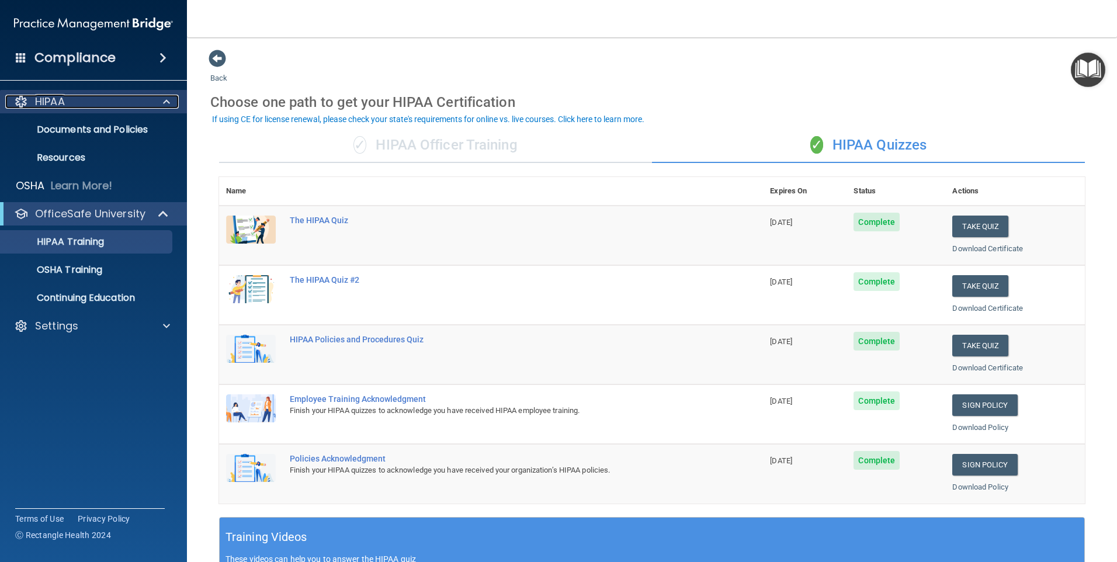
click at [160, 103] on div at bounding box center [164, 102] width 29 height 14
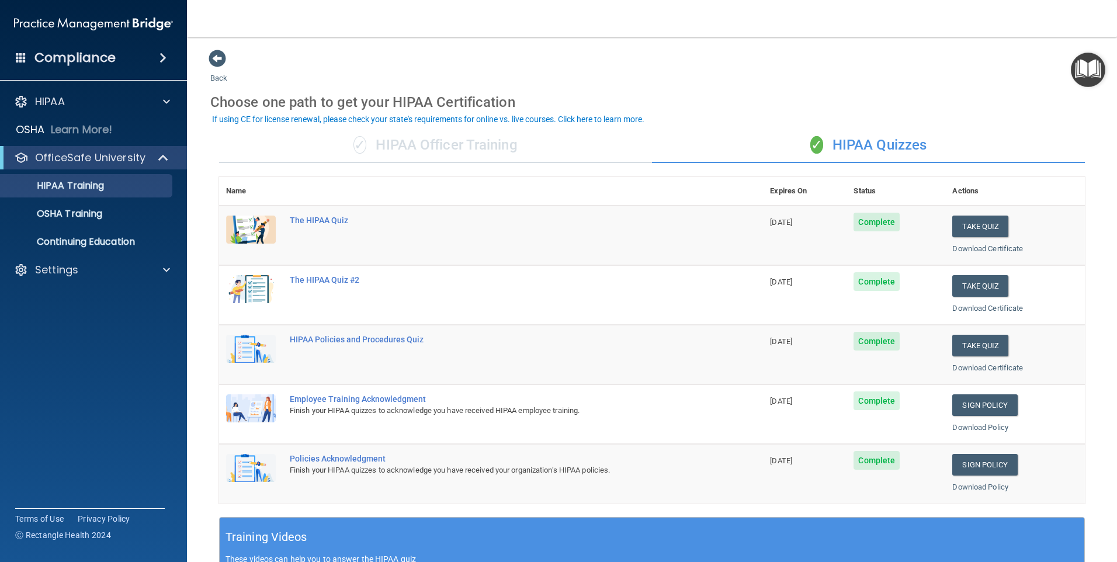
click at [1079, 71] on img "Open Resource Center" at bounding box center [1088, 70] width 34 height 34
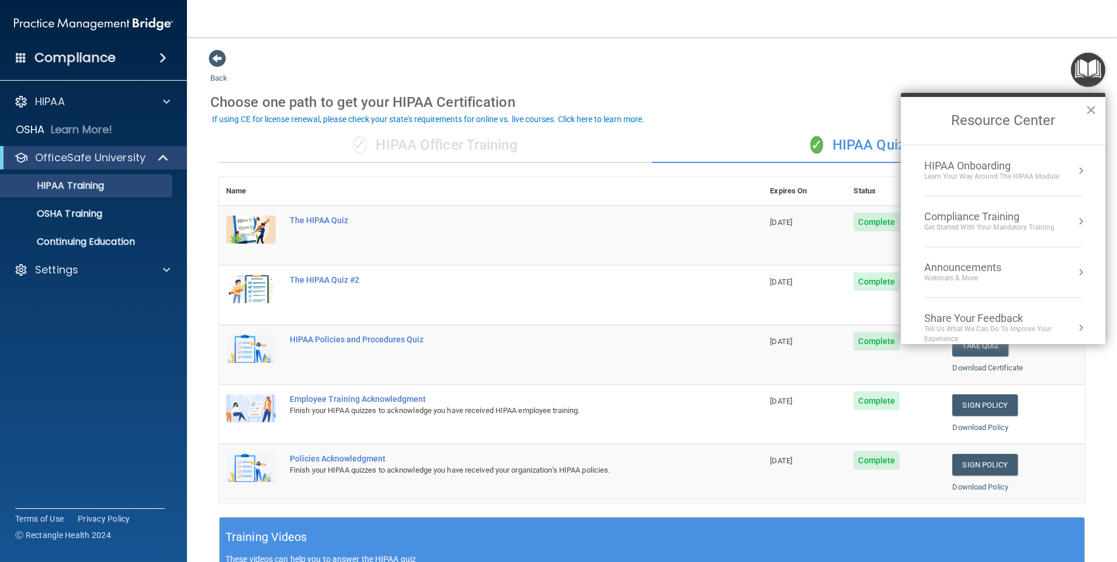
click at [872, 67] on div "Back Choose one path to get your HIPAA Certification ✓ HIPAA Officer Training ✓…" at bounding box center [652, 441] width 884 height 784
click at [840, 104] on div "Choose one path to get your HIPAA Certification" at bounding box center [652, 102] width 884 height 34
click at [1092, 110] on button "×" at bounding box center [1091, 110] width 11 height 19
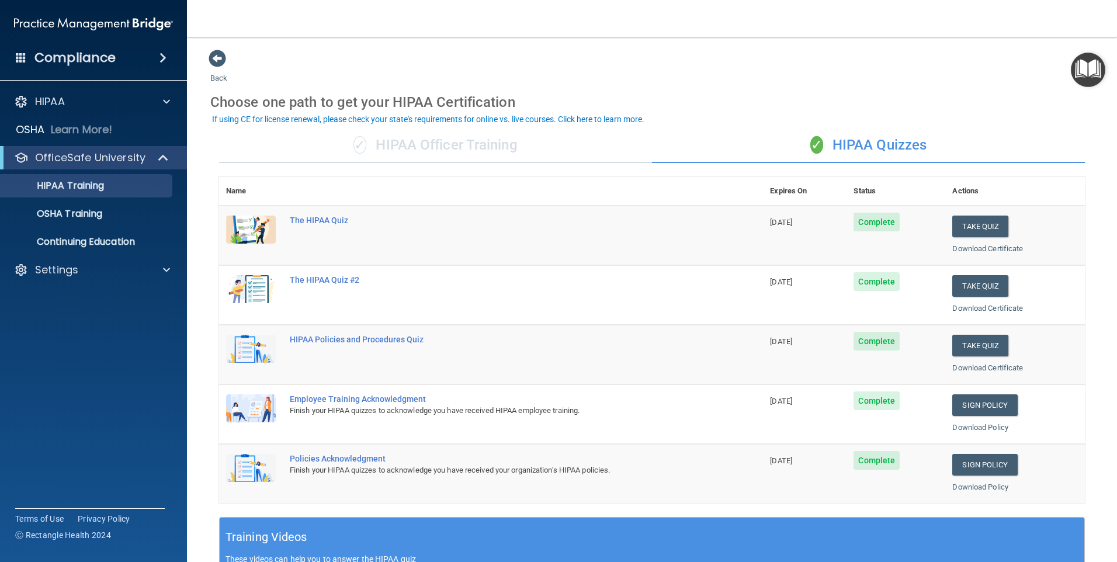
click at [1010, 113] on div "Choose one path to get your HIPAA Certification" at bounding box center [652, 102] width 884 height 34
